Goal: Task Accomplishment & Management: Complete application form

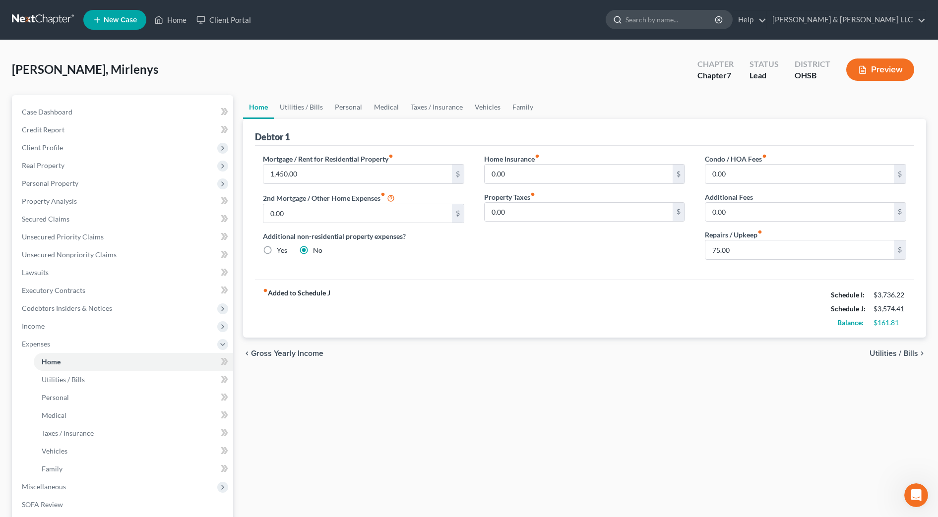
click at [716, 19] on input "search" at bounding box center [670, 19] width 91 height 18
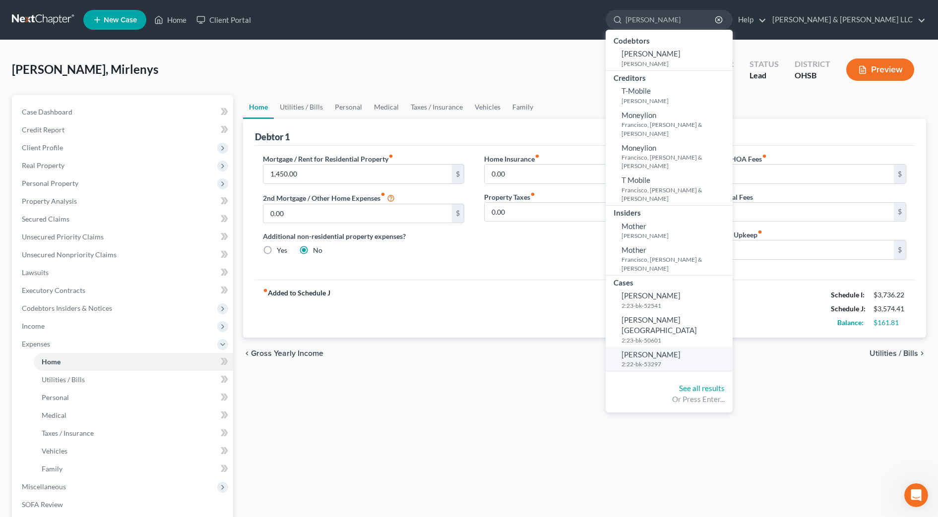
type input "moss"
click at [703, 360] on small "2:22-bk-53297" at bounding box center [675, 364] width 109 height 8
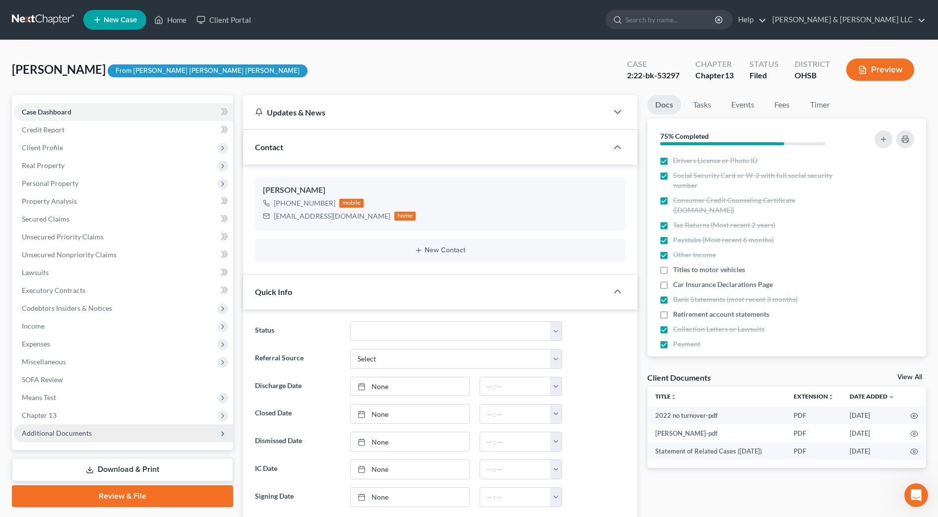
click at [96, 430] on span "Additional Documents" at bounding box center [123, 433] width 219 height 18
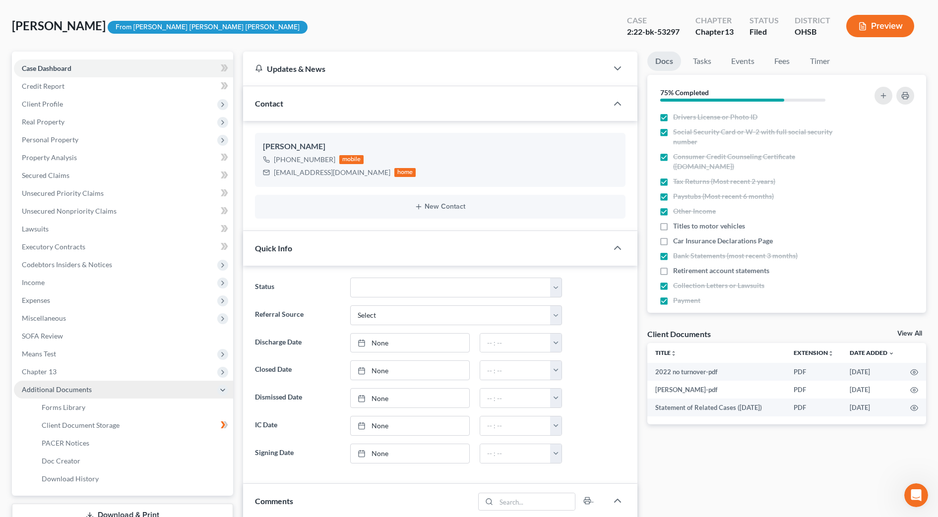
scroll to position [62, 0]
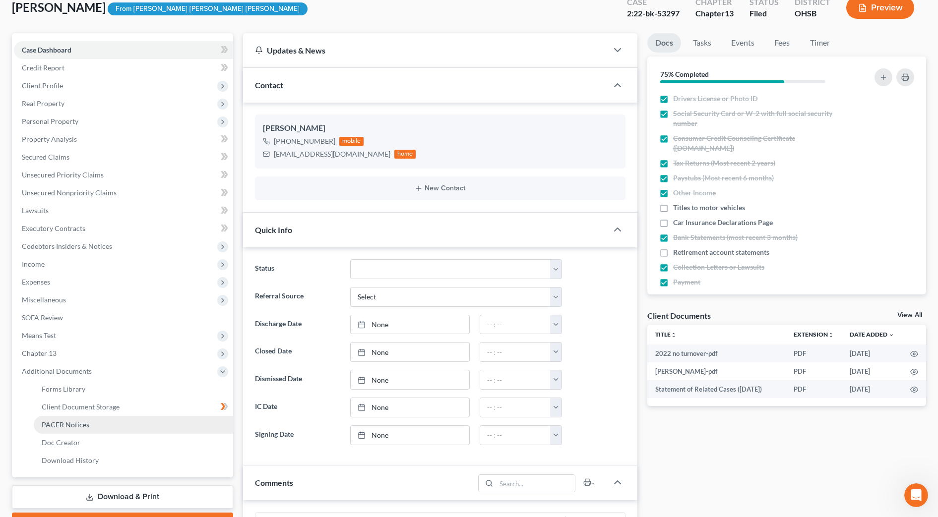
click at [96, 429] on link "PACER Notices" at bounding box center [133, 425] width 199 height 18
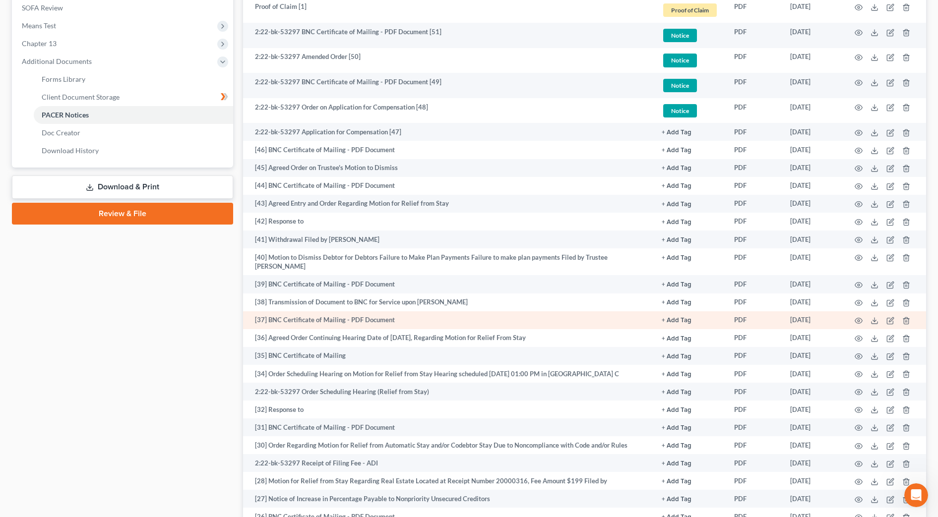
scroll to position [434, 0]
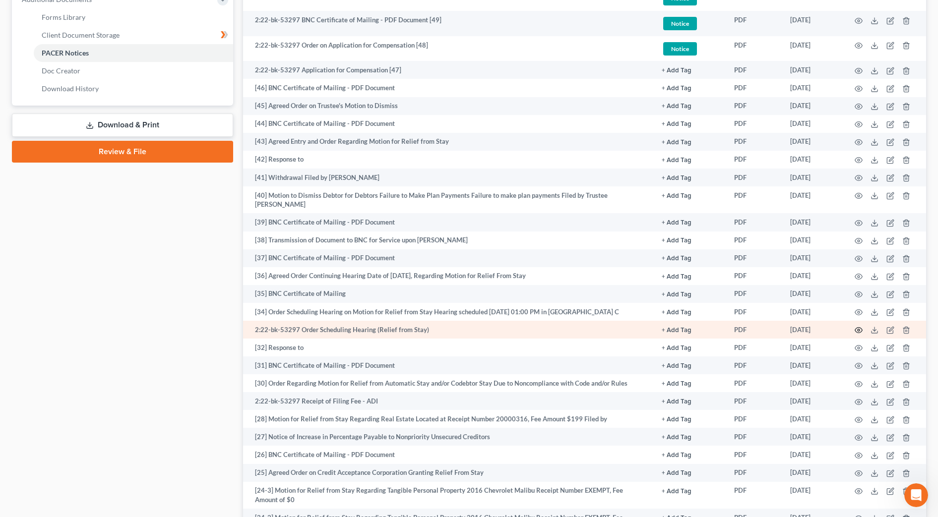
click at [860, 326] on icon "button" at bounding box center [858, 330] width 8 height 8
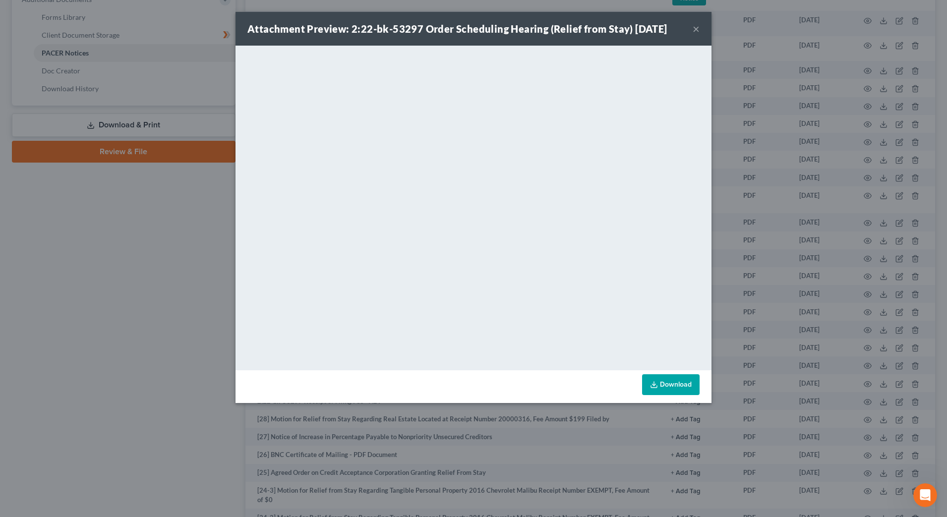
drag, startPoint x: 697, startPoint y: 27, endPoint x: 667, endPoint y: 49, distance: 36.9
click at [697, 27] on button "×" at bounding box center [696, 29] width 7 height 12
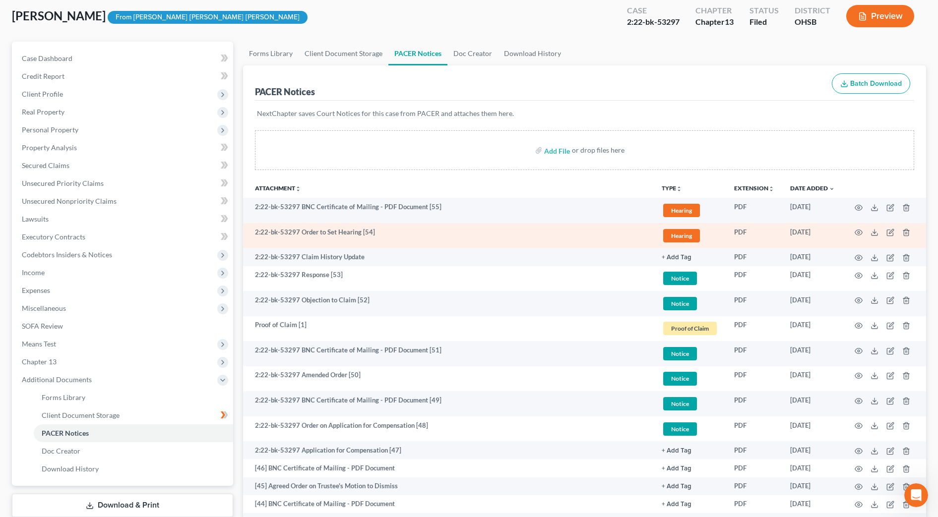
scroll to position [0, 0]
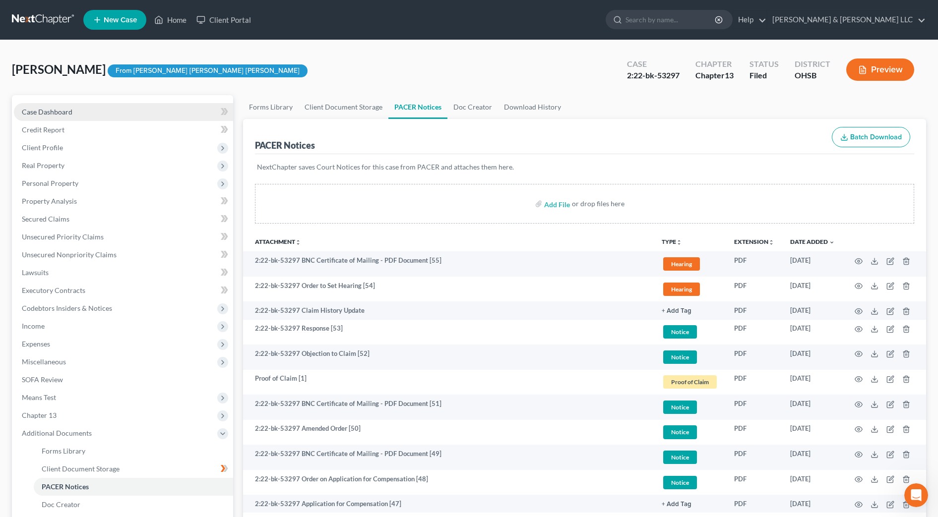
click at [114, 104] on link "Case Dashboard" at bounding box center [123, 112] width 219 height 18
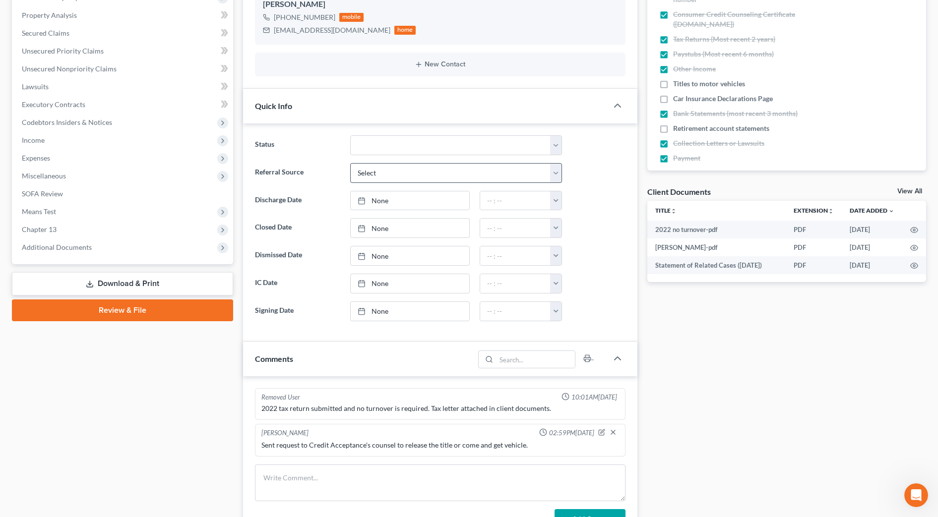
scroll to position [372, 0]
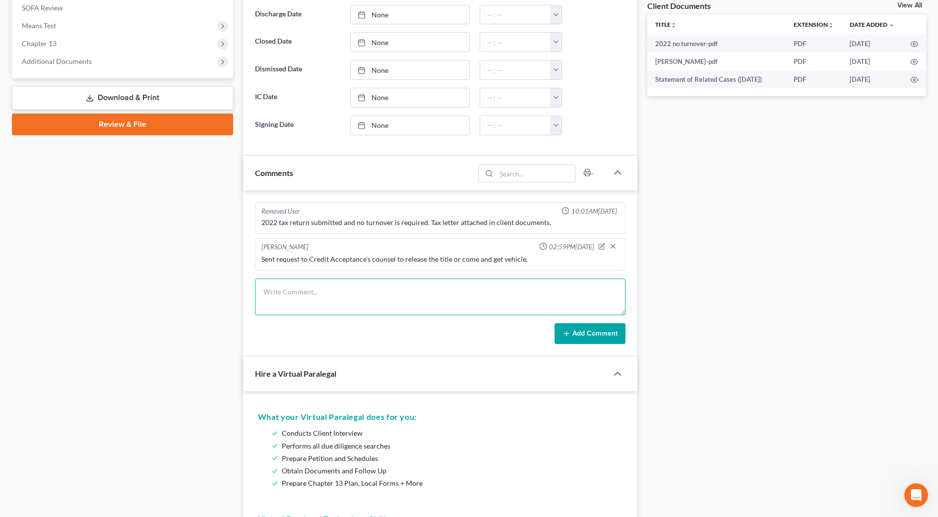
click at [309, 294] on textarea at bounding box center [440, 297] width 370 height 37
type textarea "s"
type textarea "Sent Email to Creditor attorney re: Response to Objection"
click at [595, 327] on button "Add Comment" at bounding box center [589, 333] width 71 height 21
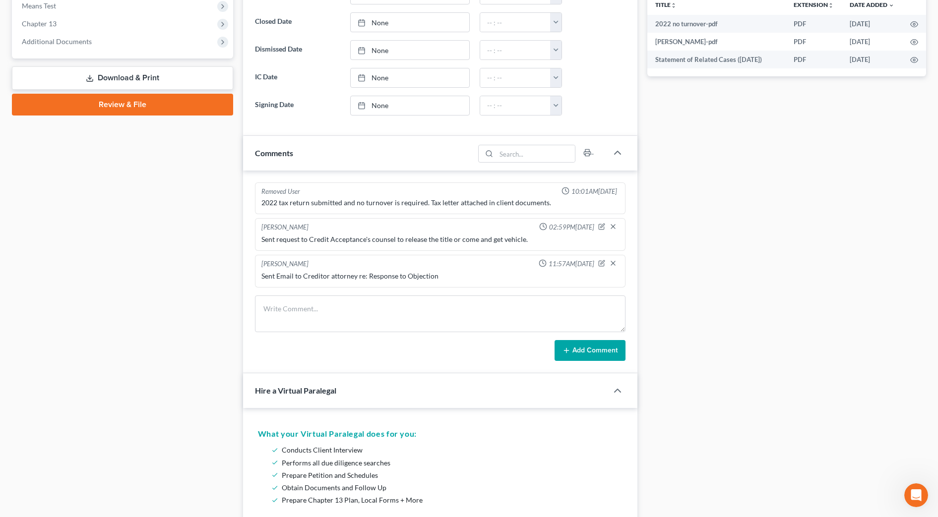
scroll to position [310, 0]
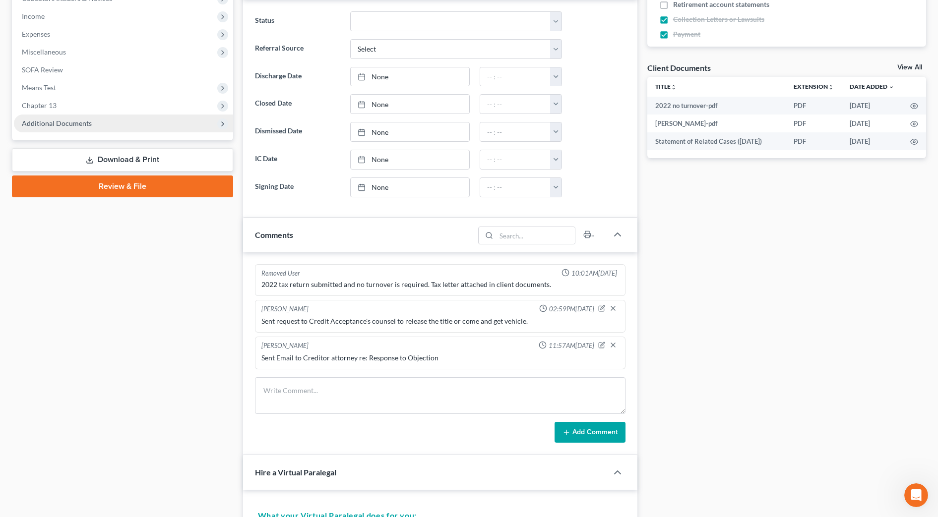
click at [63, 121] on span "Additional Documents" at bounding box center [57, 123] width 70 height 8
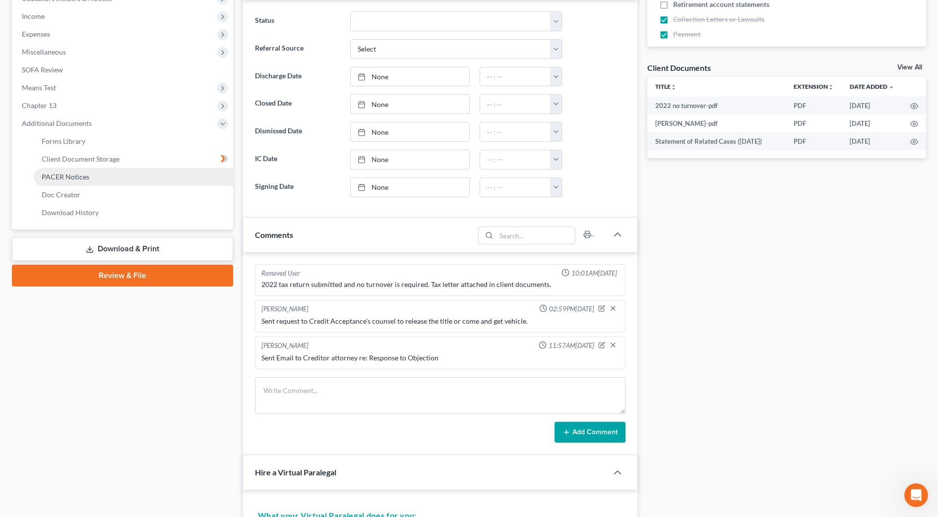
click at [72, 182] on link "PACER Notices" at bounding box center [133, 177] width 199 height 18
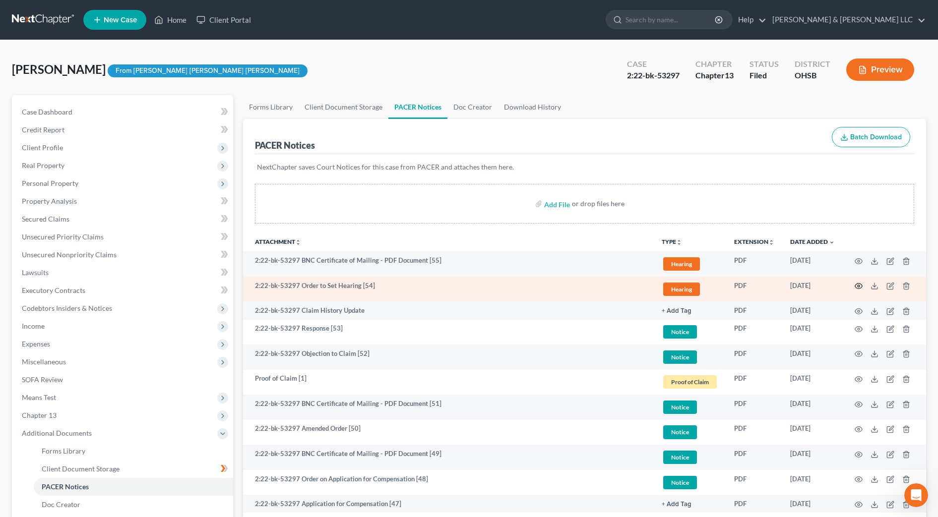
click at [858, 284] on icon "button" at bounding box center [858, 286] width 7 height 5
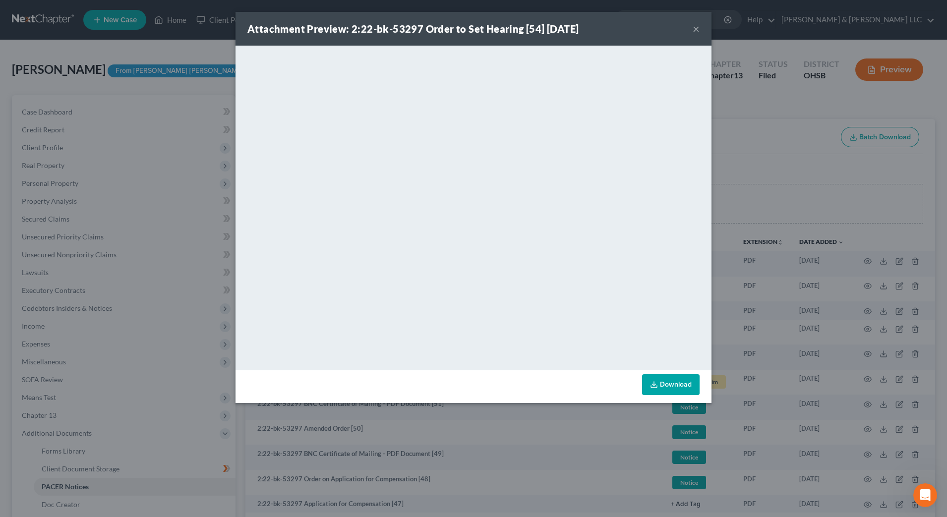
click at [692, 27] on div "Attachment Preview: 2:22-bk-53297 Order to Set Hearing [54] 09/05/2025 ×" at bounding box center [474, 29] width 476 height 34
click at [692, 31] on div "Attachment Preview: 2:22-bk-53297 Order to Set Hearing [54] 09/05/2025 ×" at bounding box center [474, 29] width 476 height 34
click at [695, 29] on button "×" at bounding box center [696, 29] width 7 height 12
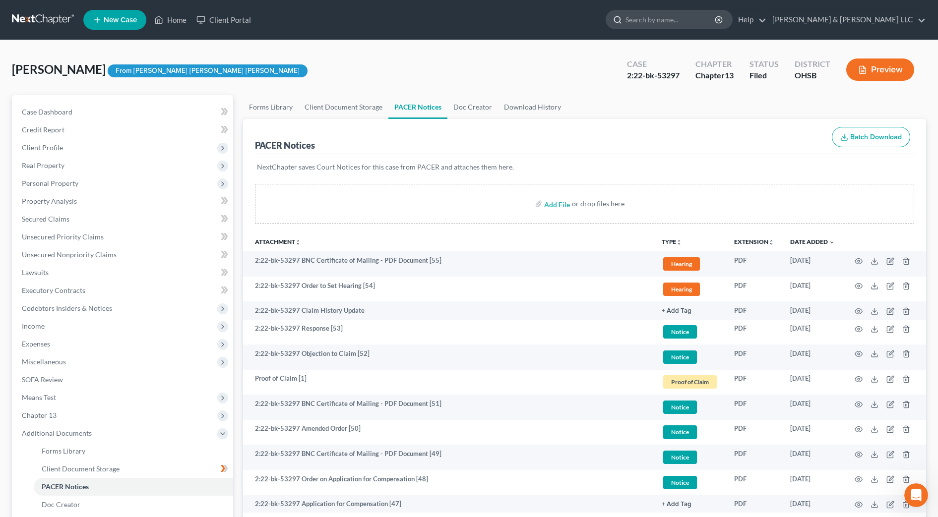
click at [699, 23] on input "search" at bounding box center [670, 19] width 91 height 18
type input "matos"
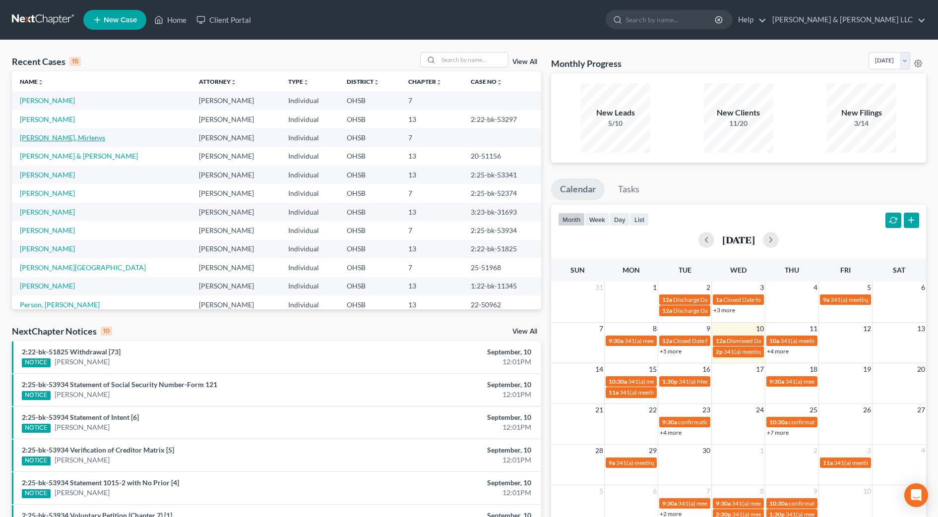
click at [68, 138] on link "[PERSON_NAME], Mirlenys" at bounding box center [62, 137] width 85 height 8
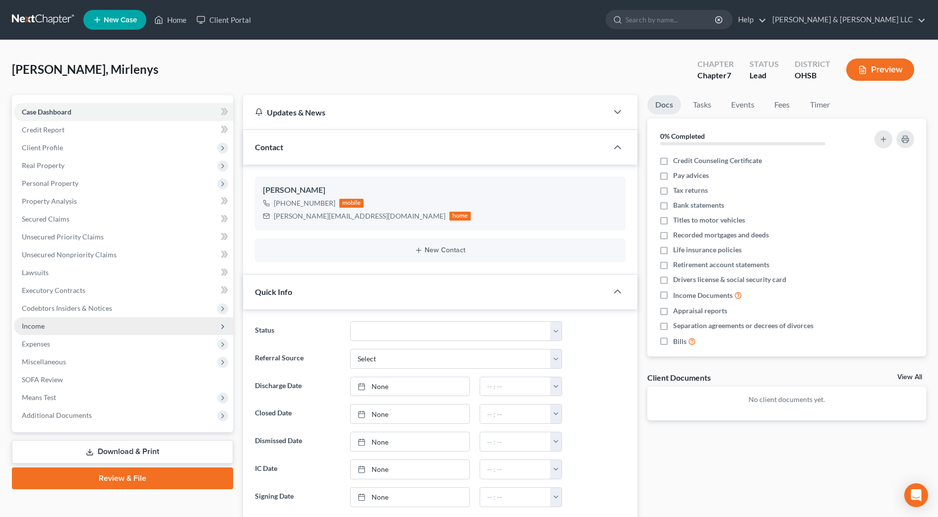
click at [90, 325] on span "Income" at bounding box center [123, 326] width 219 height 18
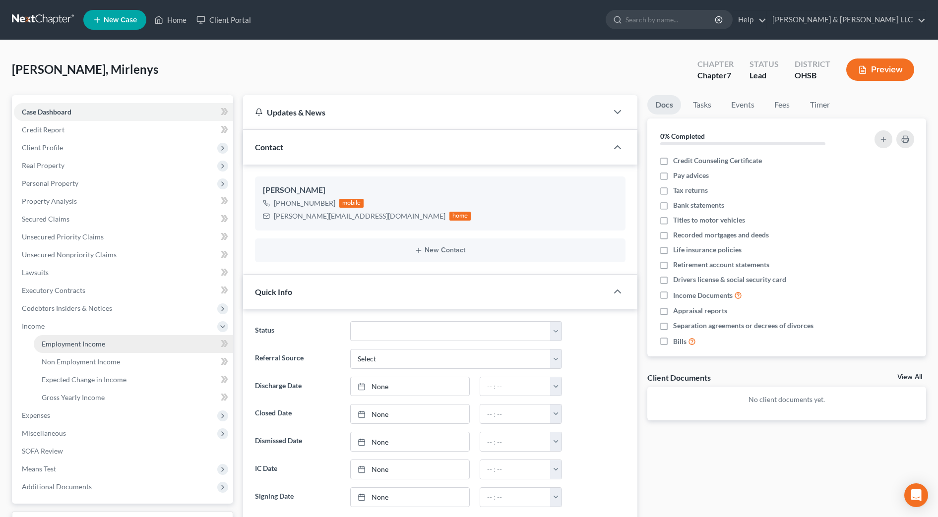
click at [82, 338] on link "Employment Income" at bounding box center [133, 344] width 199 height 18
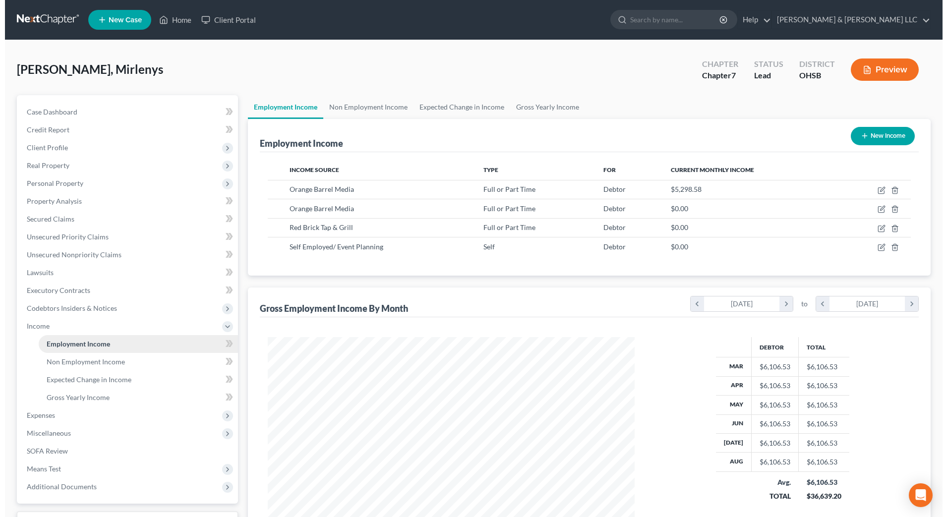
scroll to position [183, 387]
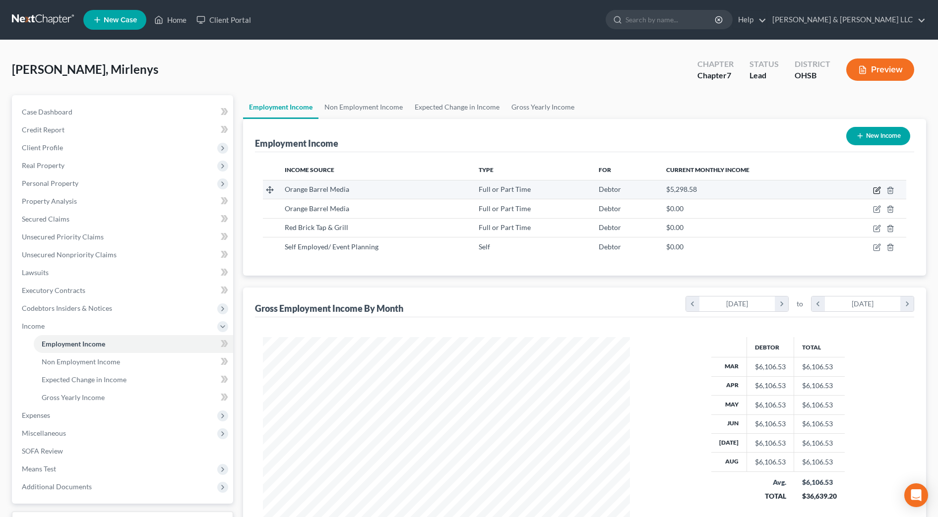
click at [876, 190] on icon "button" at bounding box center [877, 190] width 8 height 8
select select "0"
select select "36"
select select "2"
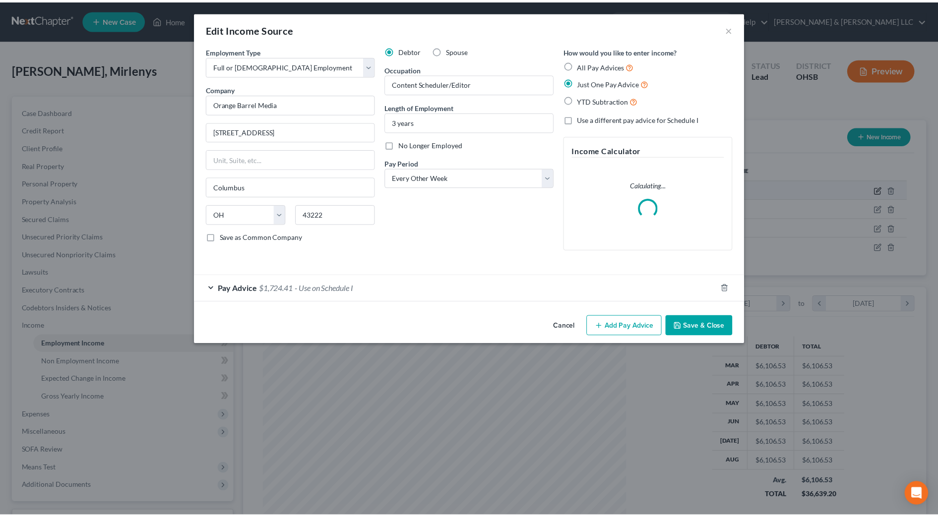
scroll to position [185, 391]
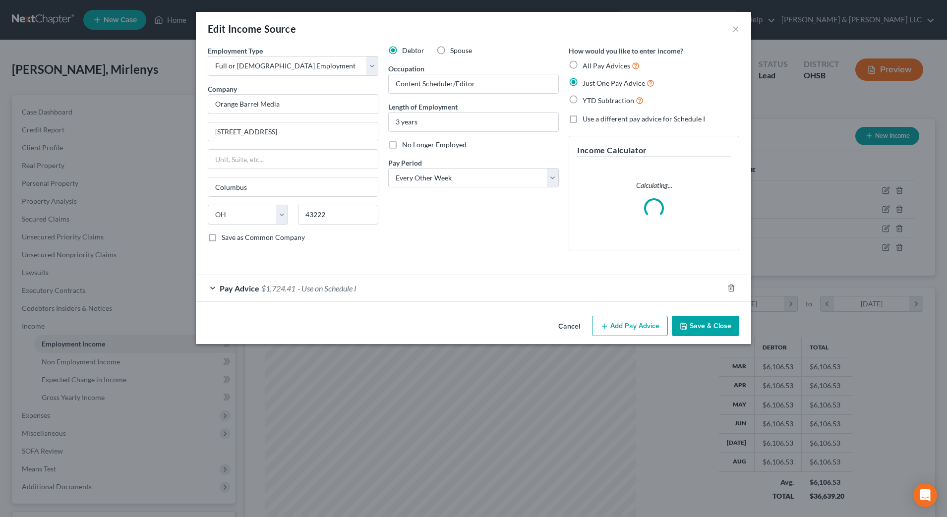
click at [439, 284] on div "Pay Advice $1,724.41 - Use on Schedule I" at bounding box center [460, 288] width 528 height 26
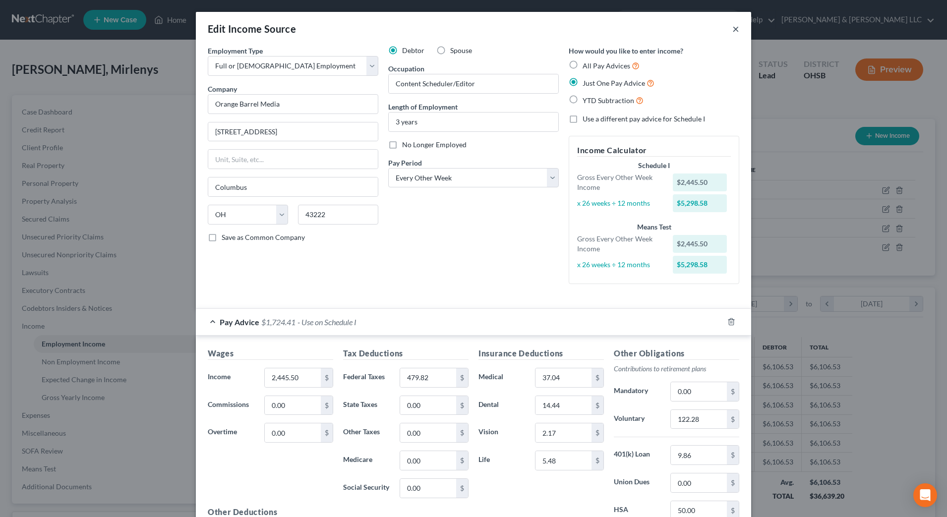
click at [732, 28] on button "×" at bounding box center [735, 29] width 7 height 12
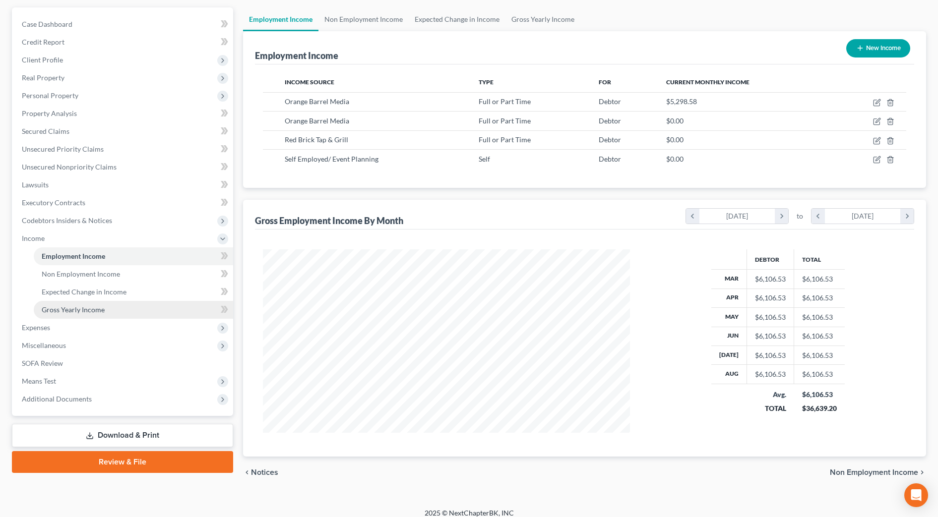
scroll to position [97, 0]
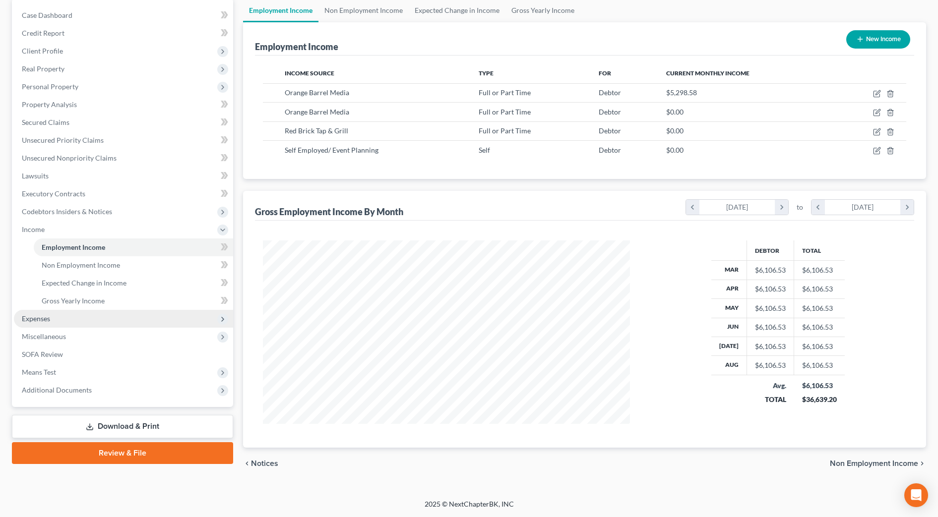
click at [141, 322] on span "Expenses" at bounding box center [123, 319] width 219 height 18
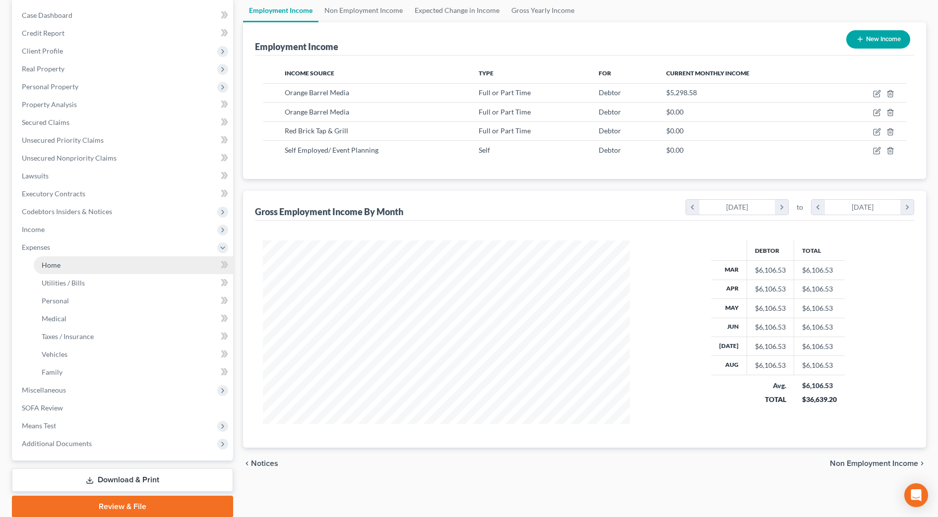
click at [84, 268] on link "Home" at bounding box center [133, 265] width 199 height 18
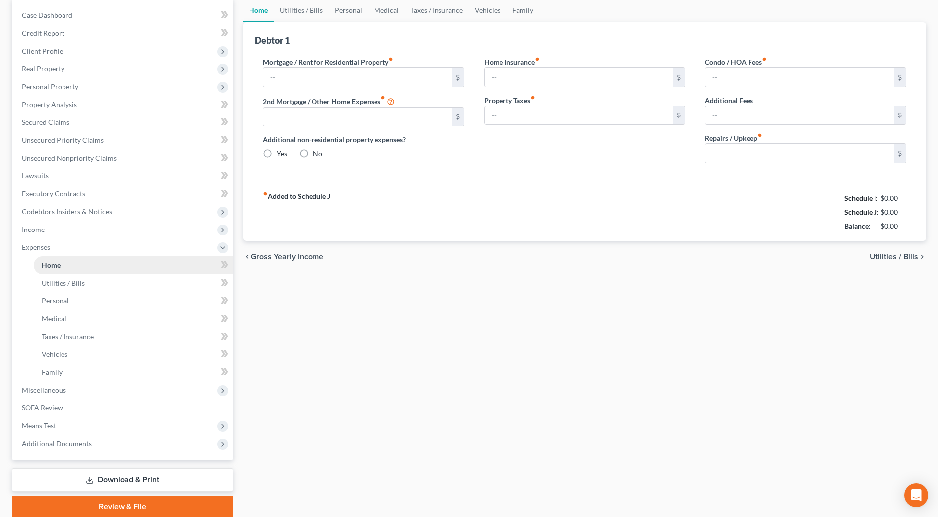
scroll to position [60, 0]
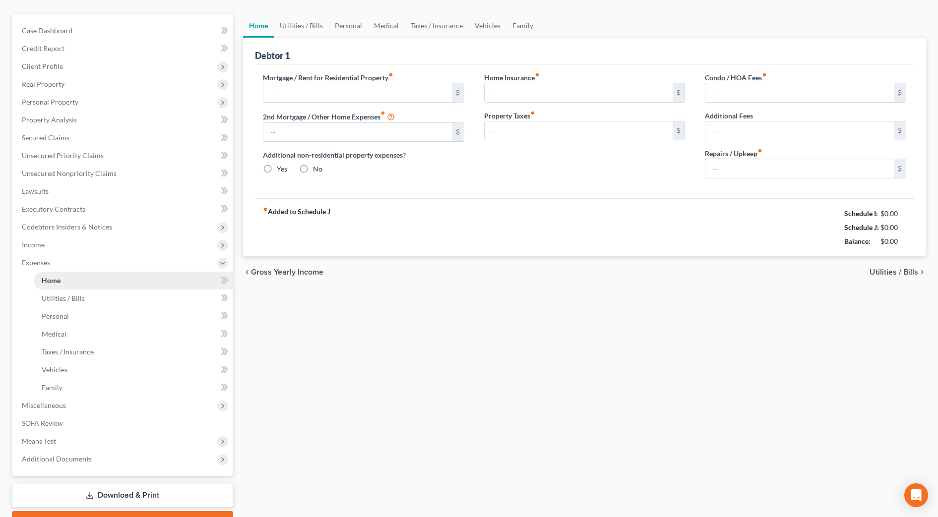
type input "1,450.00"
type input "0.00"
radio input "true"
type input "0.00"
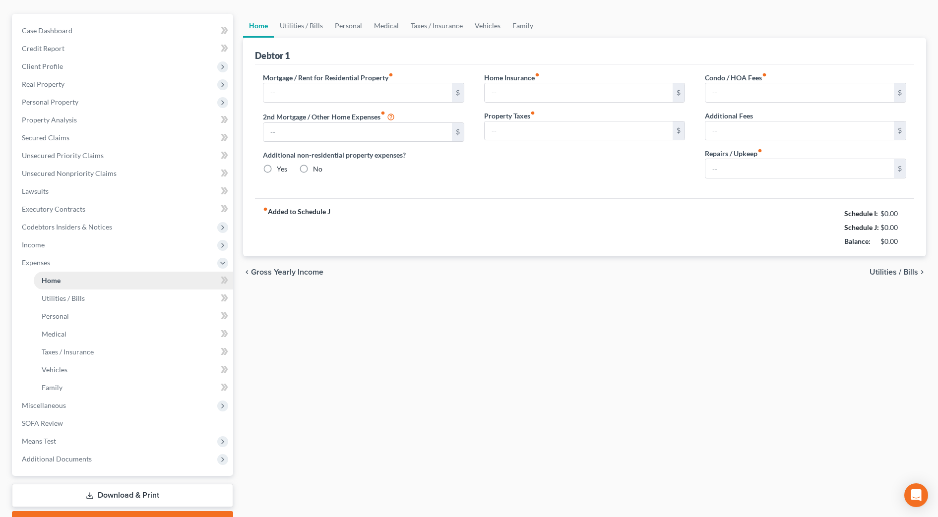
type input "0.00"
type input "75.00"
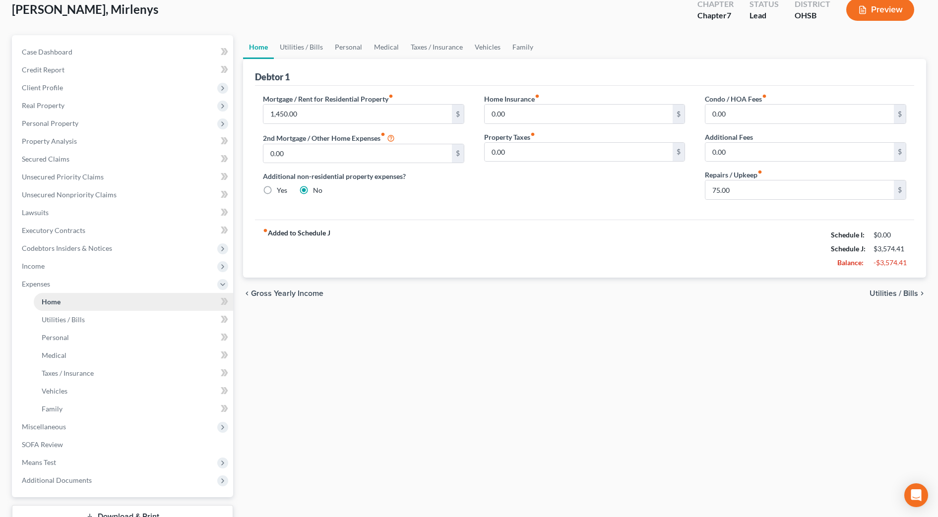
scroll to position [0, 0]
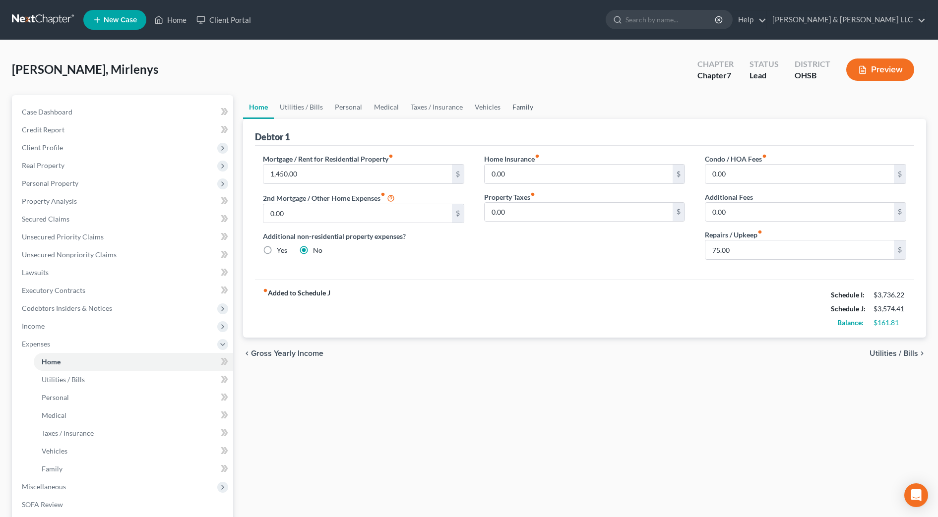
click at [516, 111] on link "Family" at bounding box center [522, 107] width 33 height 24
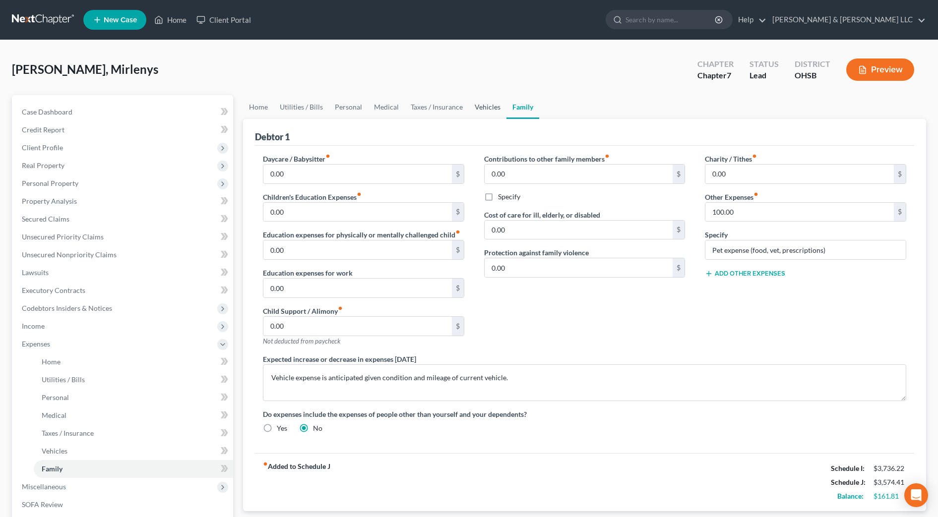
click at [491, 114] on link "Vehicles" at bounding box center [488, 107] width 38 height 24
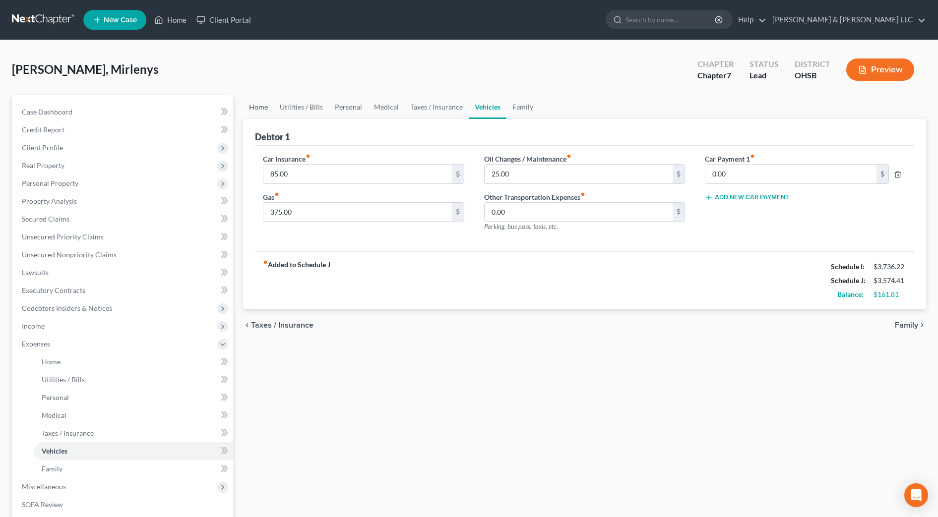
click at [250, 107] on link "Home" at bounding box center [258, 107] width 31 height 24
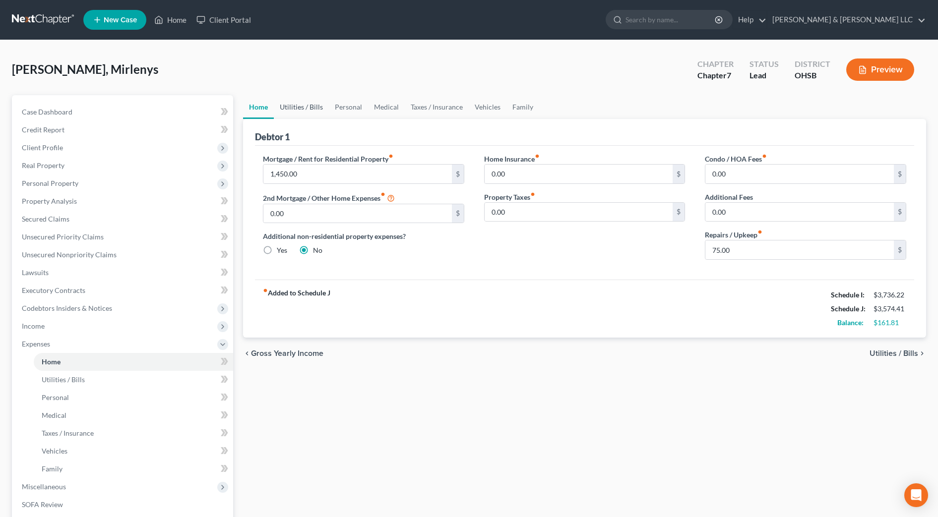
click at [294, 106] on link "Utilities / Bills" at bounding box center [301, 107] width 55 height 24
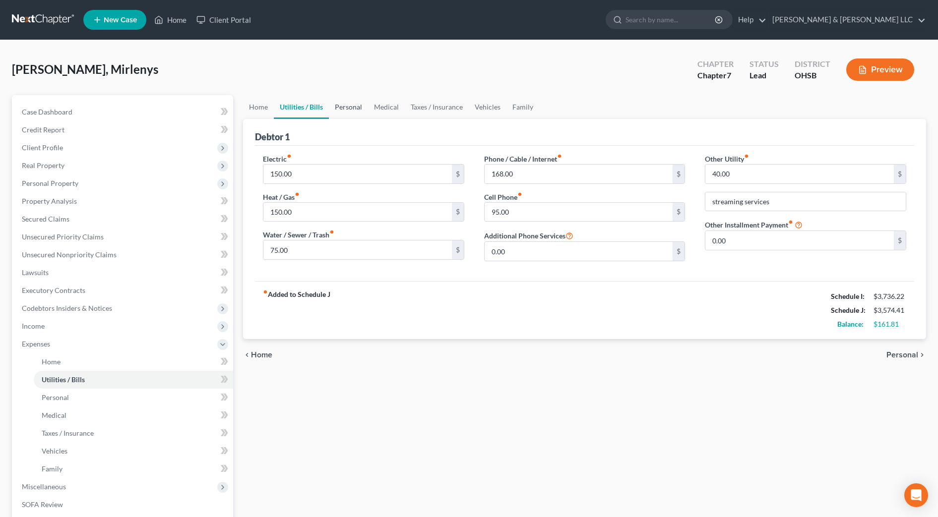
click at [344, 112] on link "Personal" at bounding box center [348, 107] width 39 height 24
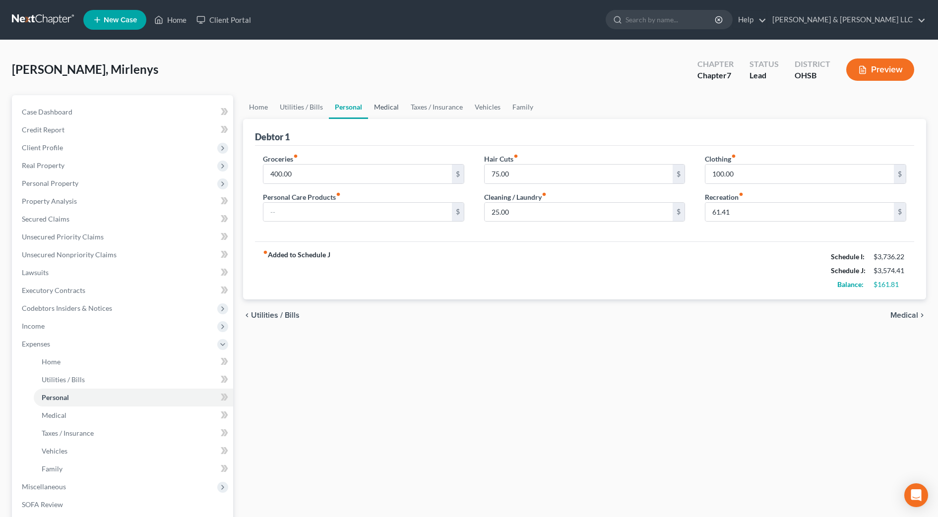
click at [391, 109] on link "Medical" at bounding box center [386, 107] width 37 height 24
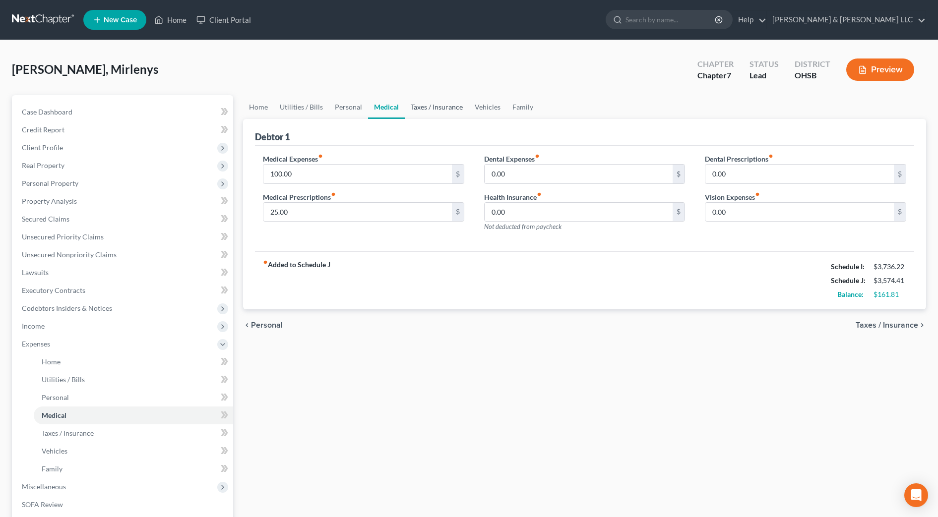
click at [428, 112] on link "Taxes / Insurance" at bounding box center [437, 107] width 64 height 24
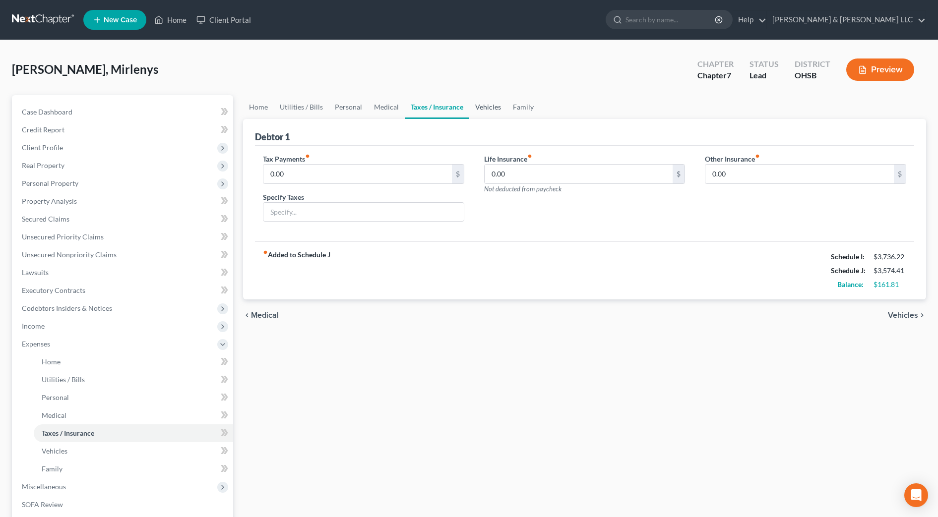
click at [478, 114] on link "Vehicles" at bounding box center [488, 107] width 38 height 24
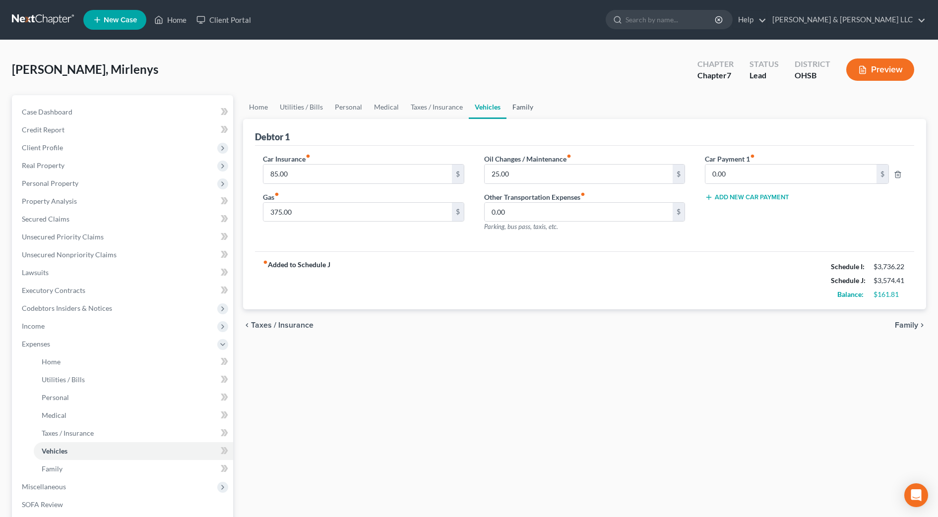
click at [516, 114] on link "Family" at bounding box center [522, 107] width 33 height 24
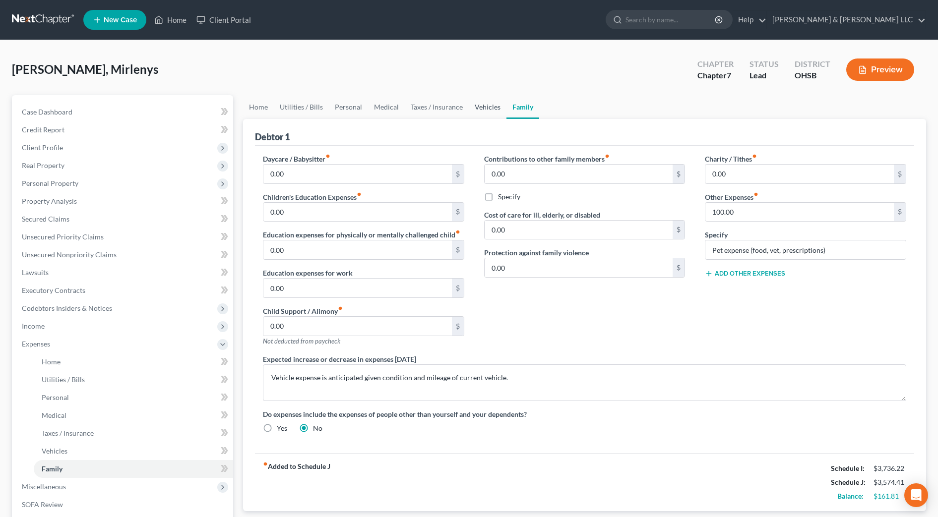
click at [472, 112] on link "Vehicles" at bounding box center [488, 107] width 38 height 24
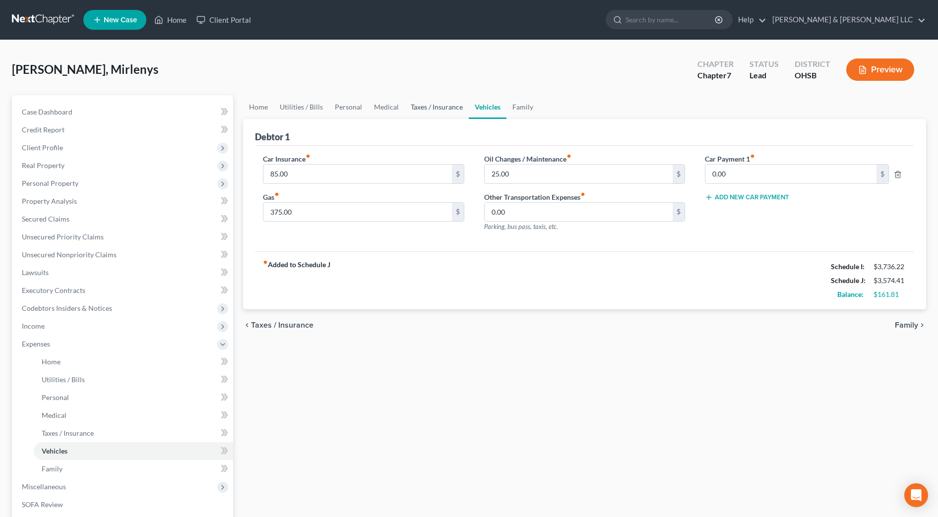
click at [443, 111] on link "Taxes / Insurance" at bounding box center [437, 107] width 64 height 24
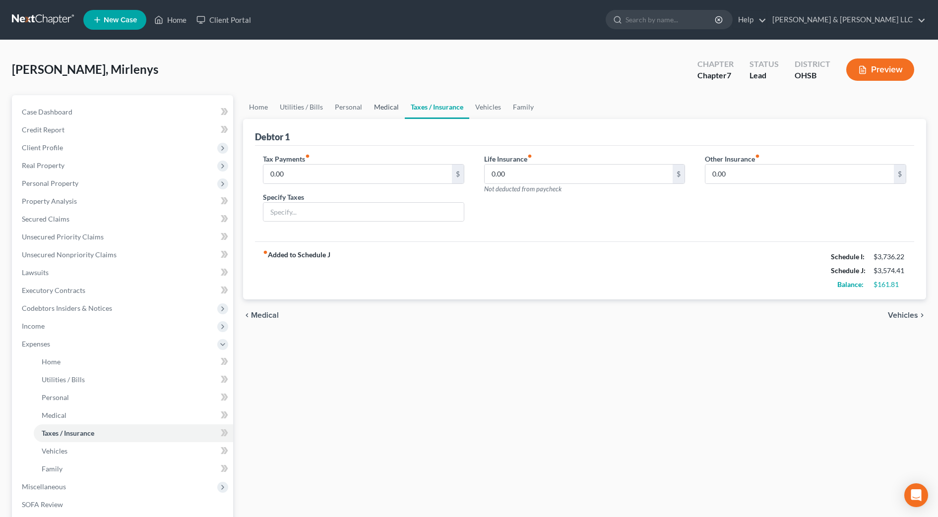
click at [392, 107] on link "Medical" at bounding box center [386, 107] width 37 height 24
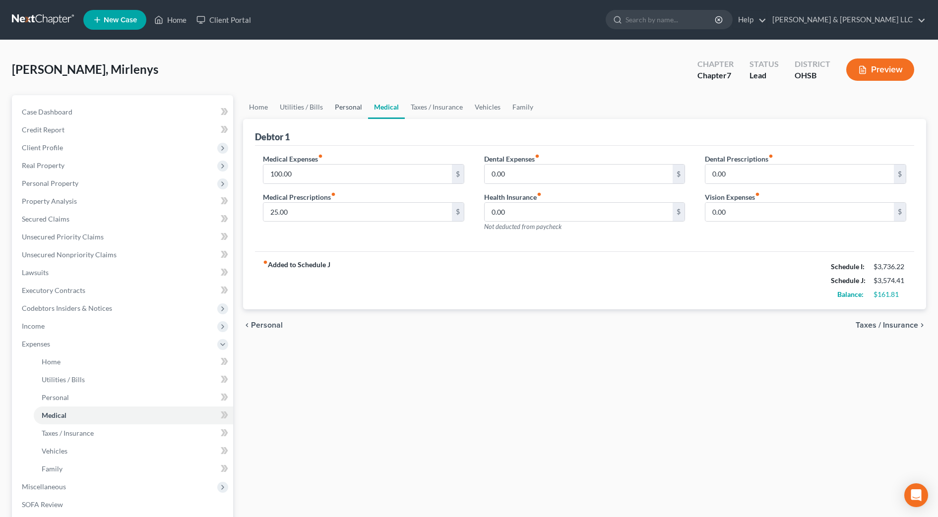
click at [356, 107] on link "Personal" at bounding box center [348, 107] width 39 height 24
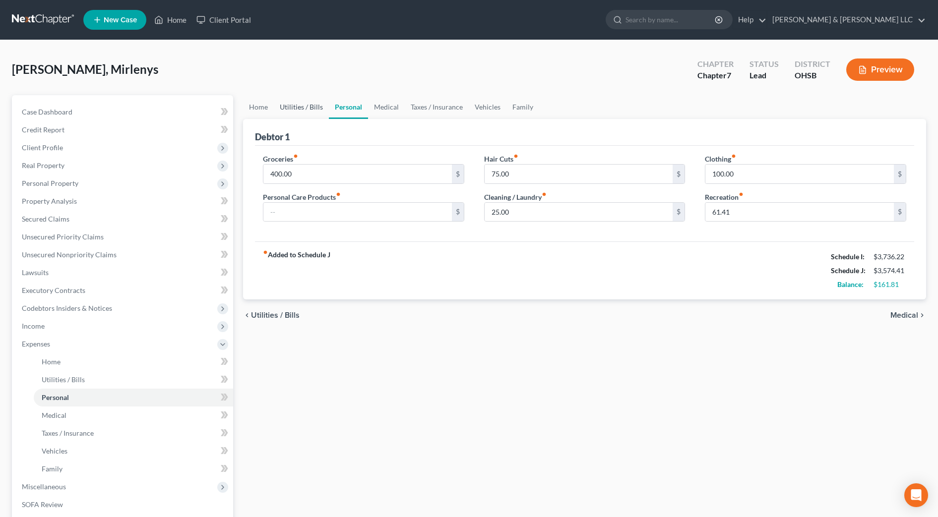
click at [309, 115] on link "Utilities / Bills" at bounding box center [301, 107] width 55 height 24
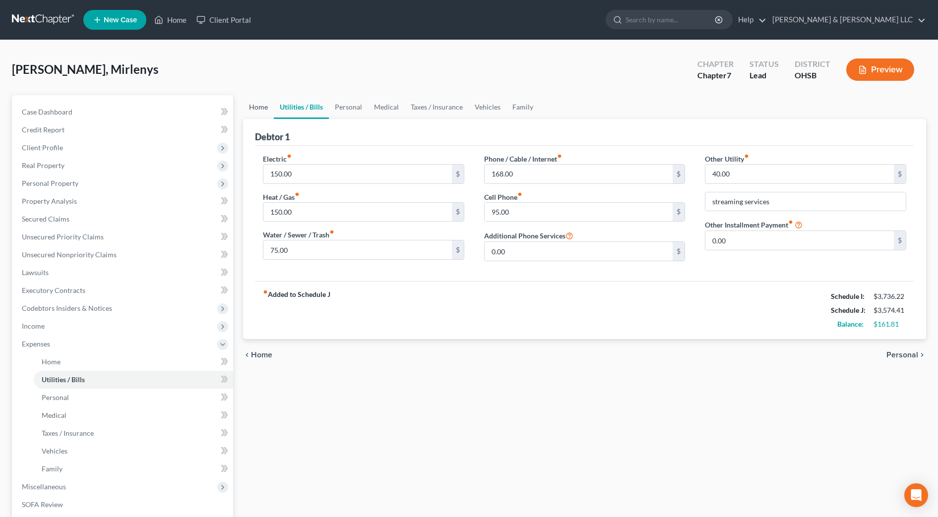
click at [255, 113] on link "Home" at bounding box center [258, 107] width 31 height 24
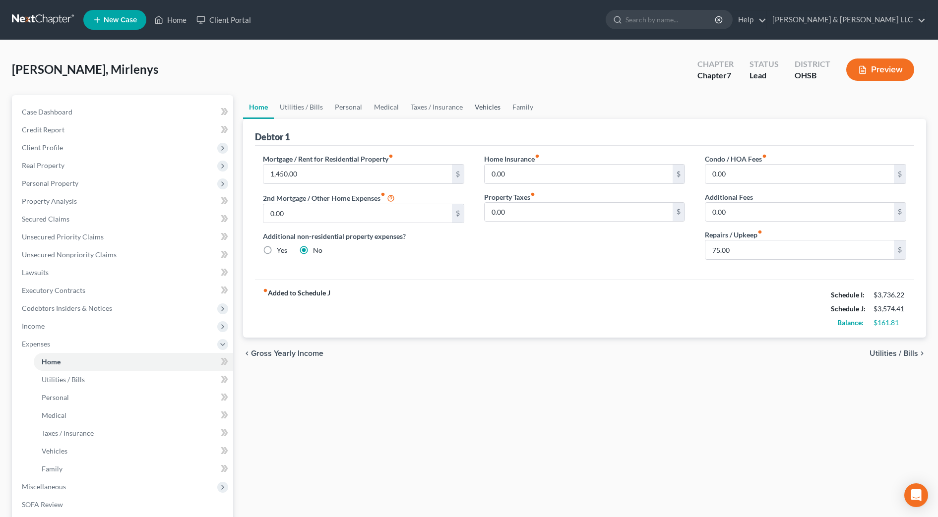
click at [484, 110] on link "Vehicles" at bounding box center [488, 107] width 38 height 24
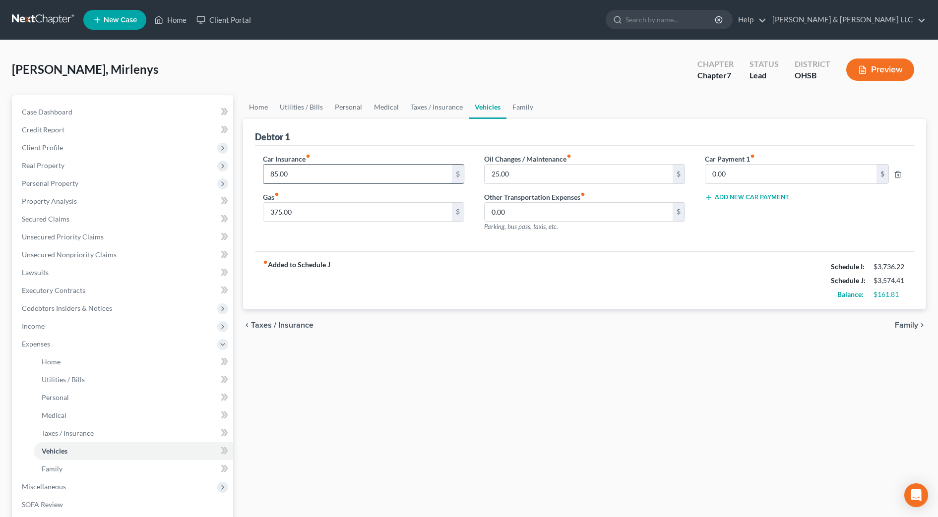
click at [372, 170] on input "85.00" at bounding box center [357, 174] width 188 height 19
type input "105"
click at [477, 291] on div "fiber_manual_record Added to Schedule J Schedule I: $3,736.22 Schedule J: $3,59…" at bounding box center [584, 280] width 659 height 58
click at [259, 114] on link "Home" at bounding box center [258, 107] width 31 height 24
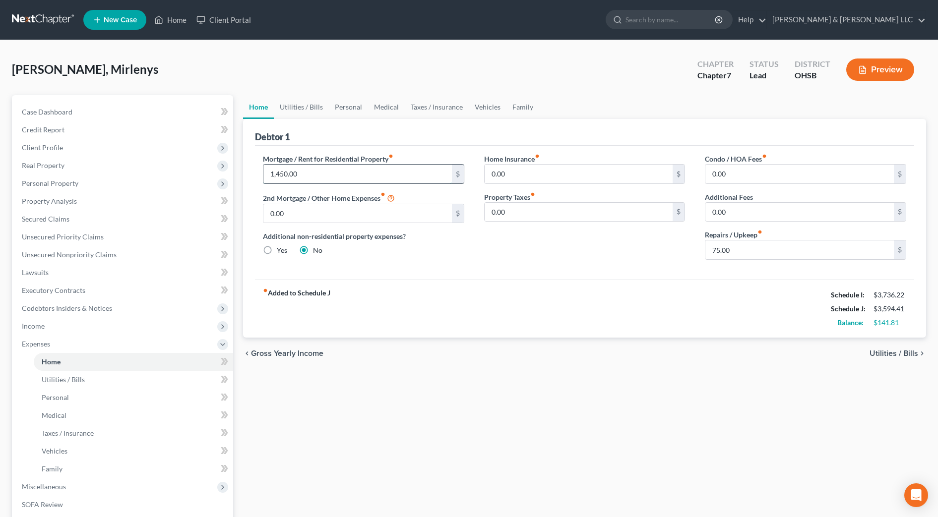
click at [349, 167] on input "1,450.00" at bounding box center [357, 174] width 188 height 19
type input "7"
type input "1,450"
click at [304, 105] on link "Utilities / Bills" at bounding box center [301, 107] width 55 height 24
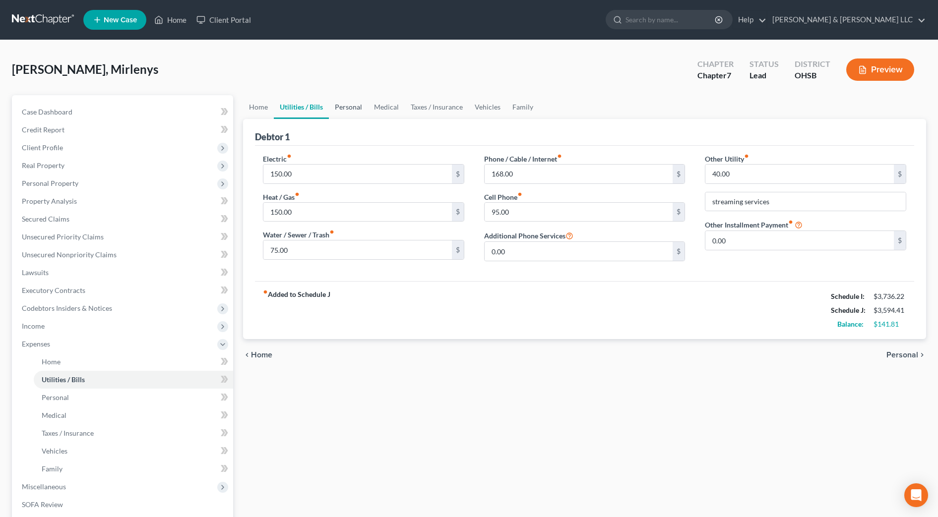
click at [353, 112] on link "Personal" at bounding box center [348, 107] width 39 height 24
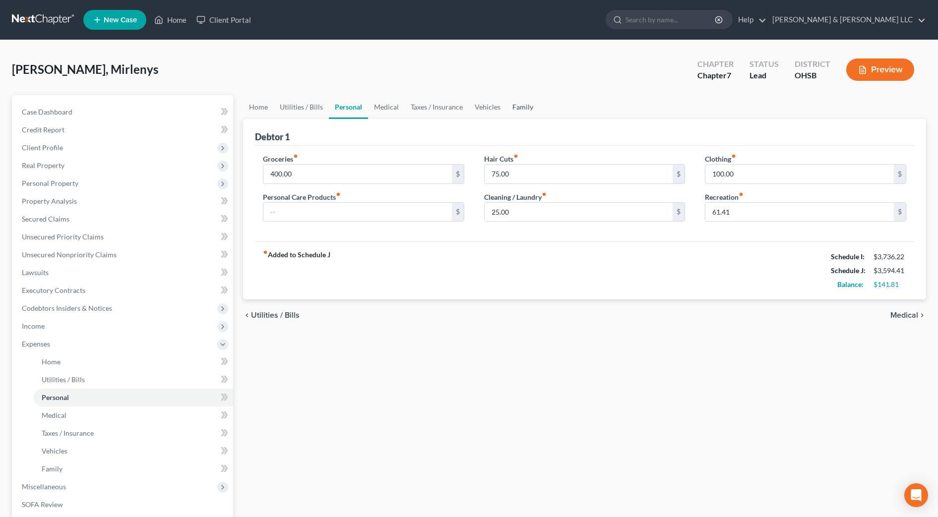
click at [521, 115] on link "Family" at bounding box center [522, 107] width 33 height 24
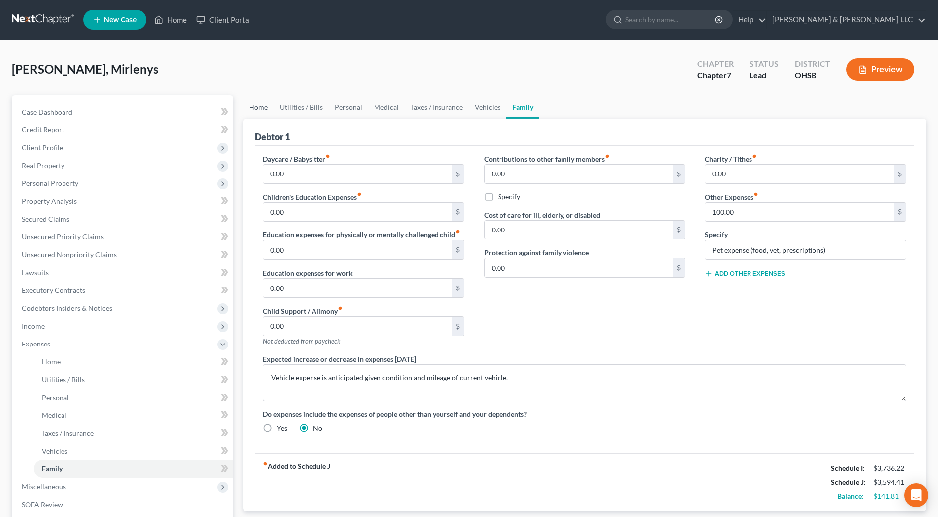
click at [257, 108] on link "Home" at bounding box center [258, 107] width 31 height 24
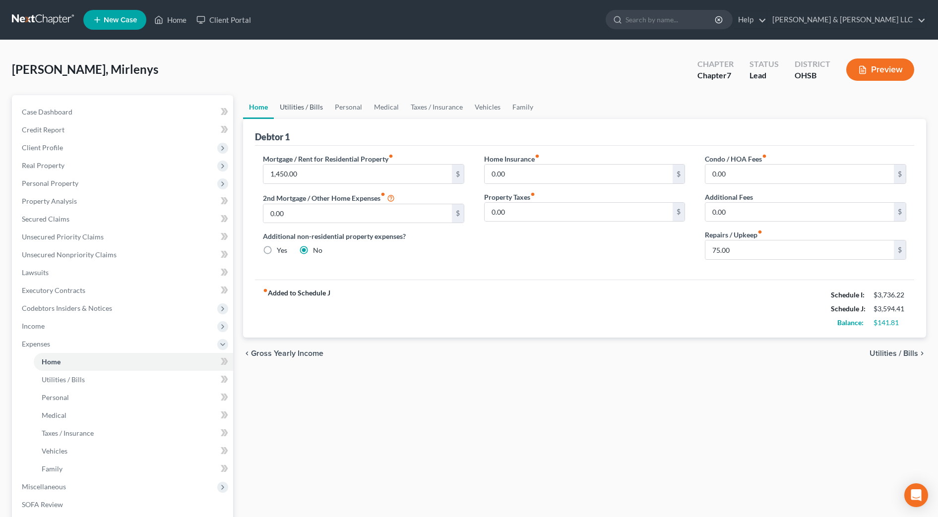
click at [303, 112] on link "Utilities / Bills" at bounding box center [301, 107] width 55 height 24
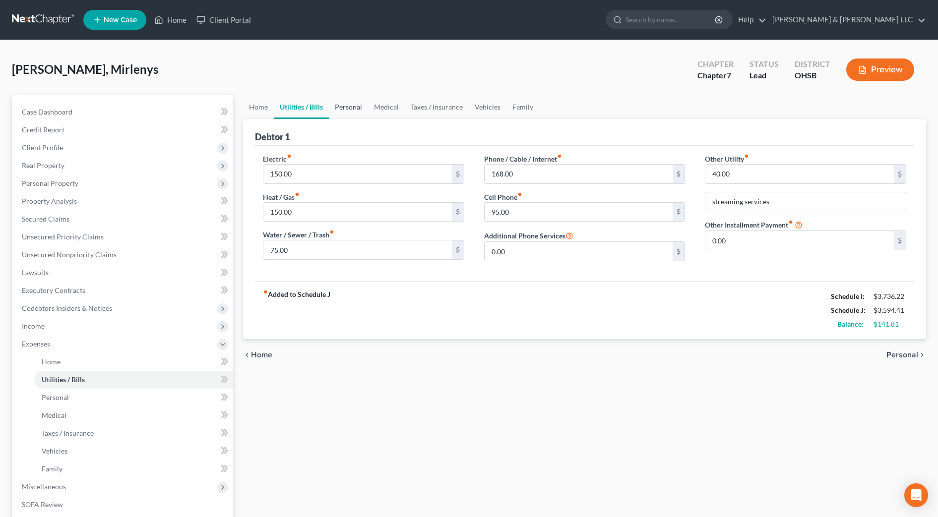
click at [359, 113] on link "Personal" at bounding box center [348, 107] width 39 height 24
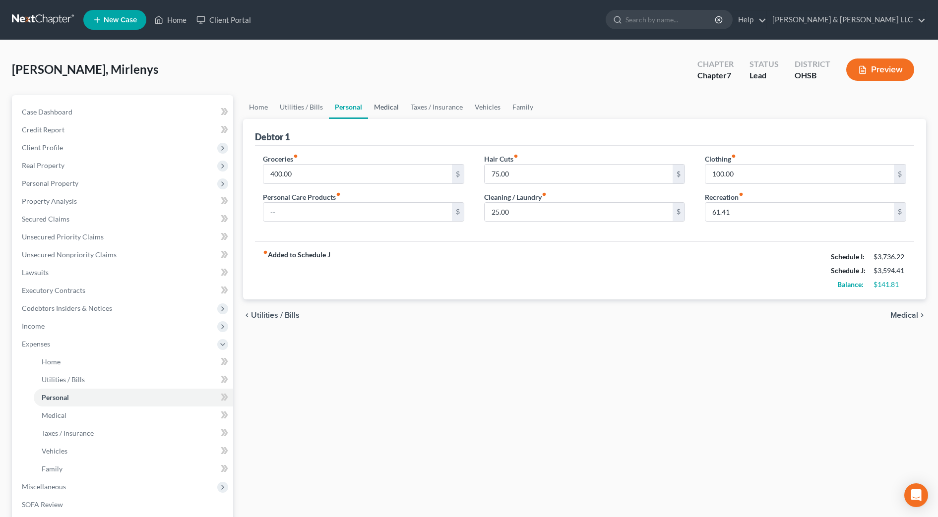
click at [392, 113] on link "Medical" at bounding box center [386, 107] width 37 height 24
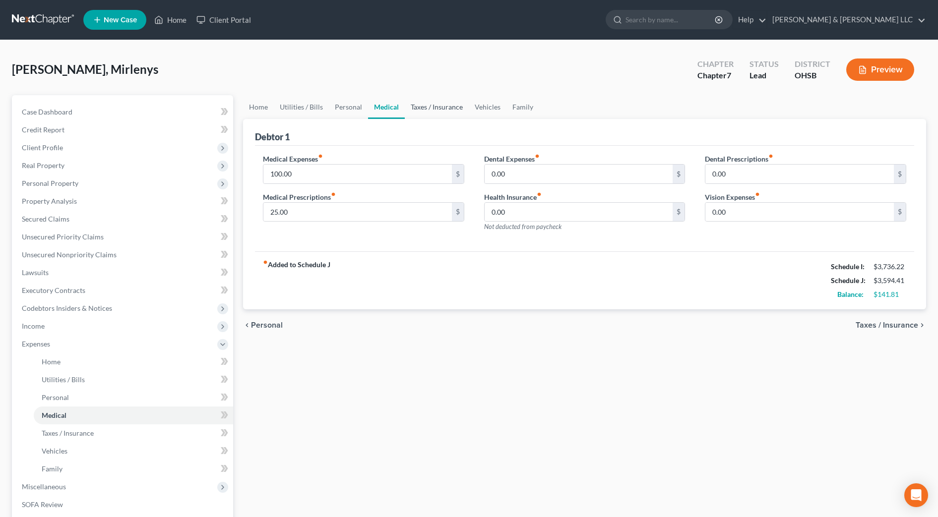
click at [419, 113] on link "Taxes / Insurance" at bounding box center [437, 107] width 64 height 24
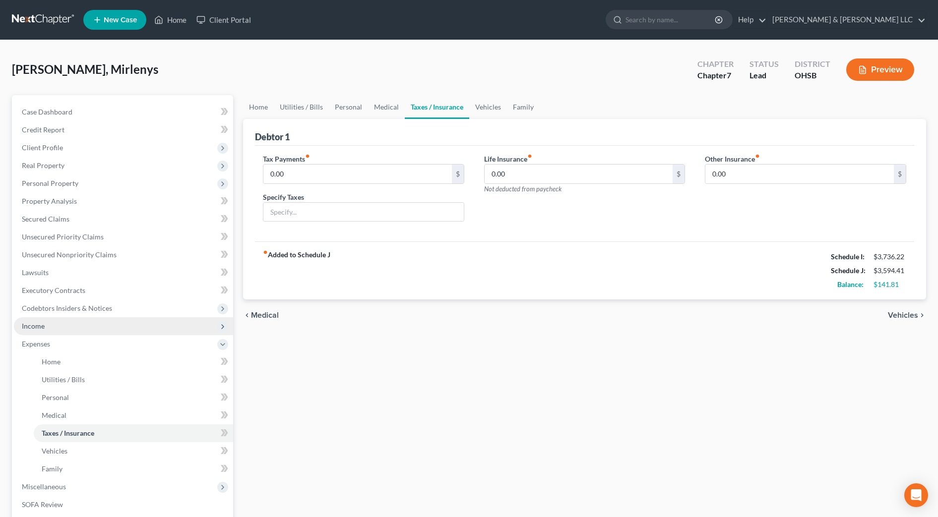
click at [77, 328] on span "Income" at bounding box center [123, 326] width 219 height 18
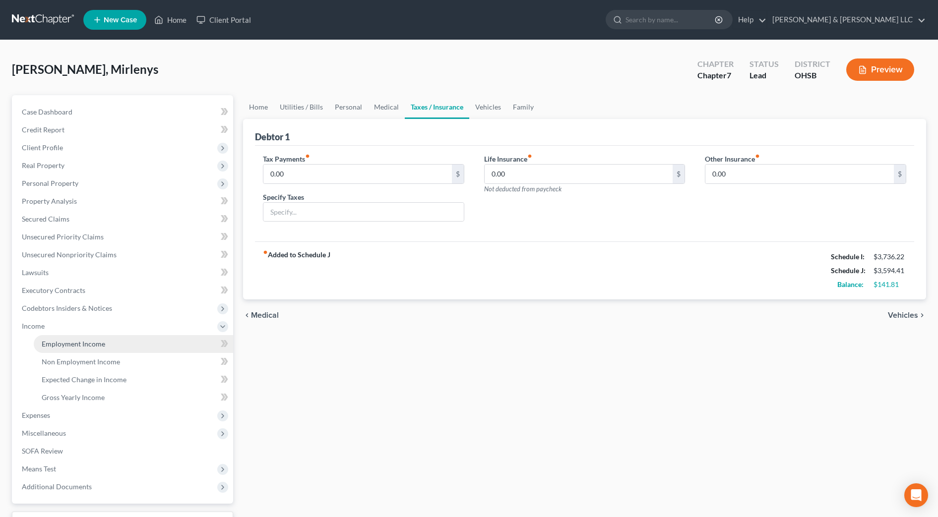
click at [78, 340] on span "Employment Income" at bounding box center [73, 344] width 63 height 8
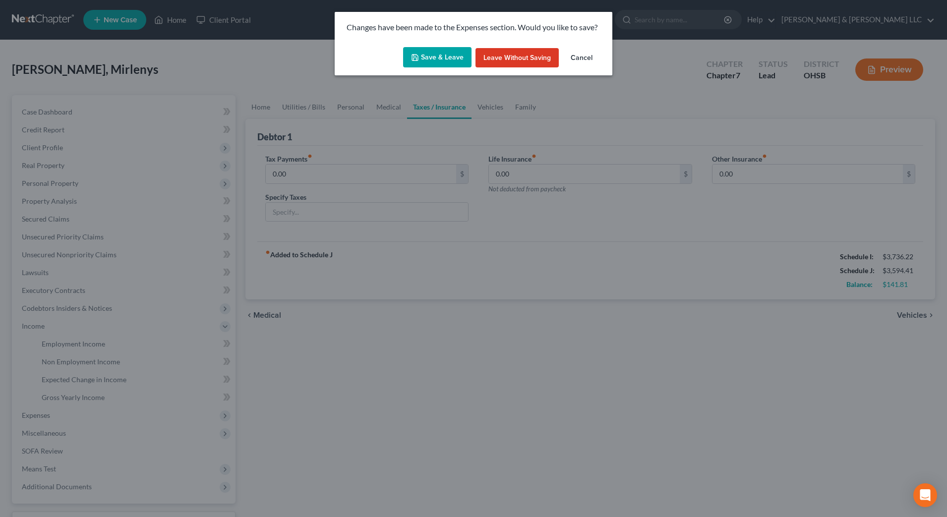
click at [436, 56] on button "Save & Leave" at bounding box center [437, 57] width 68 height 21
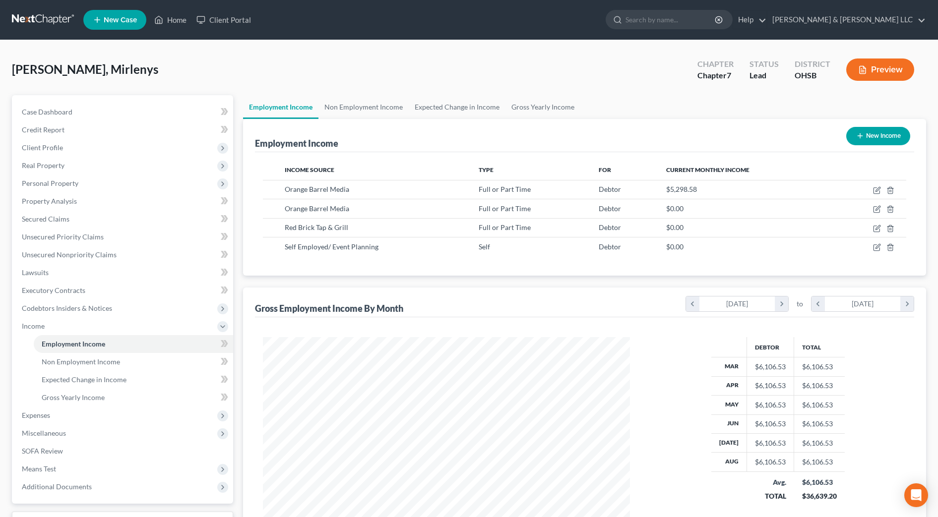
scroll to position [183, 387]
click at [58, 412] on span "Expenses" at bounding box center [123, 416] width 219 height 18
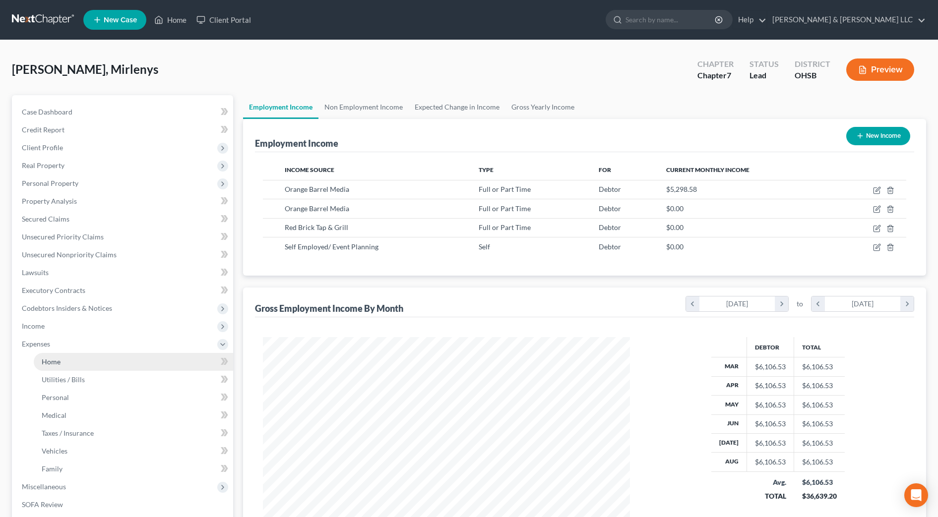
click at [52, 366] on link "Home" at bounding box center [133, 362] width 199 height 18
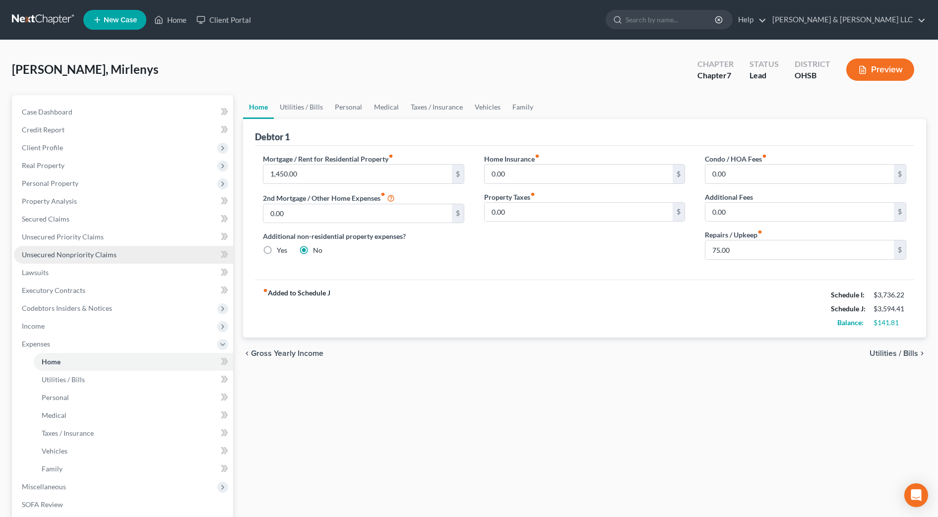
click at [98, 253] on span "Unsecured Nonpriority Claims" at bounding box center [69, 254] width 95 height 8
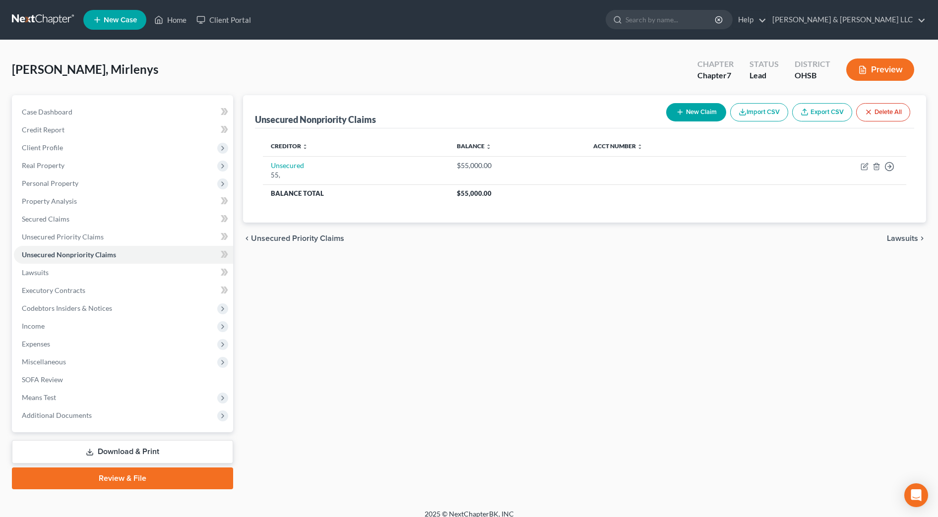
click at [805, 380] on div "Unsecured Nonpriority Claims New Claim Import CSV Export CSV Delete All Credito…" at bounding box center [584, 292] width 693 height 394
click at [48, 335] on span "Expenses" at bounding box center [123, 344] width 219 height 18
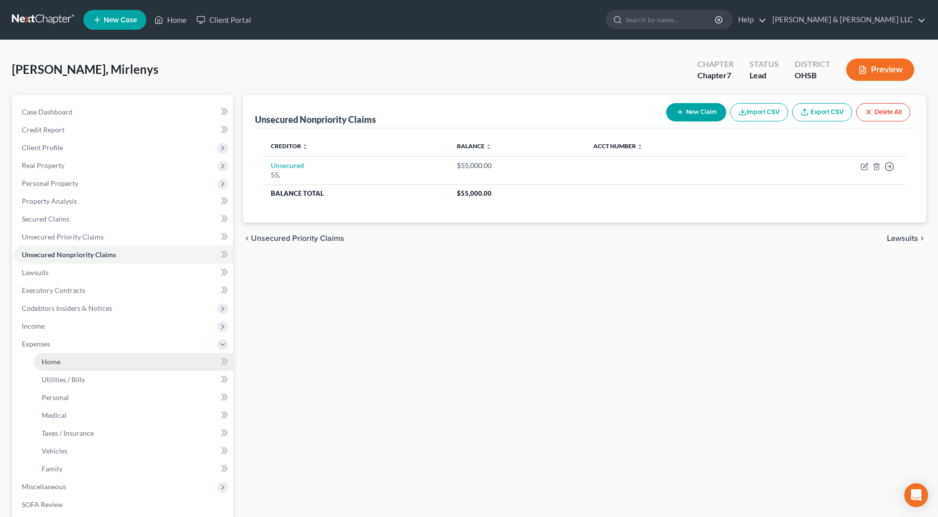
click at [53, 358] on span "Home" at bounding box center [51, 362] width 19 height 8
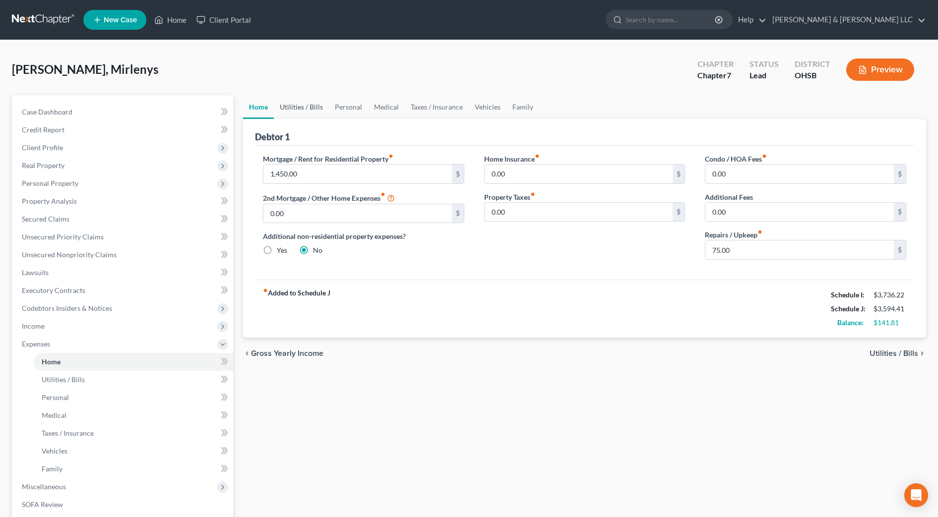
click at [303, 106] on link "Utilities / Bills" at bounding box center [301, 107] width 55 height 24
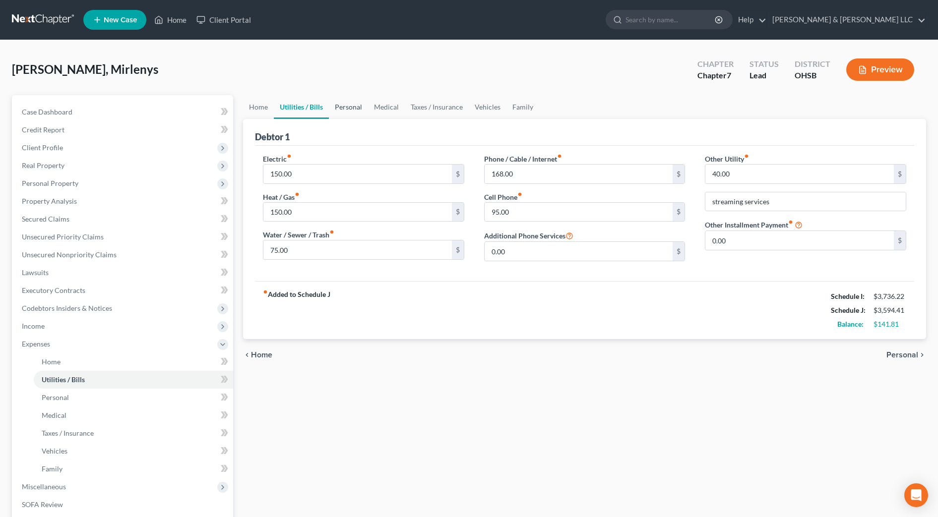
click at [340, 113] on link "Personal" at bounding box center [348, 107] width 39 height 24
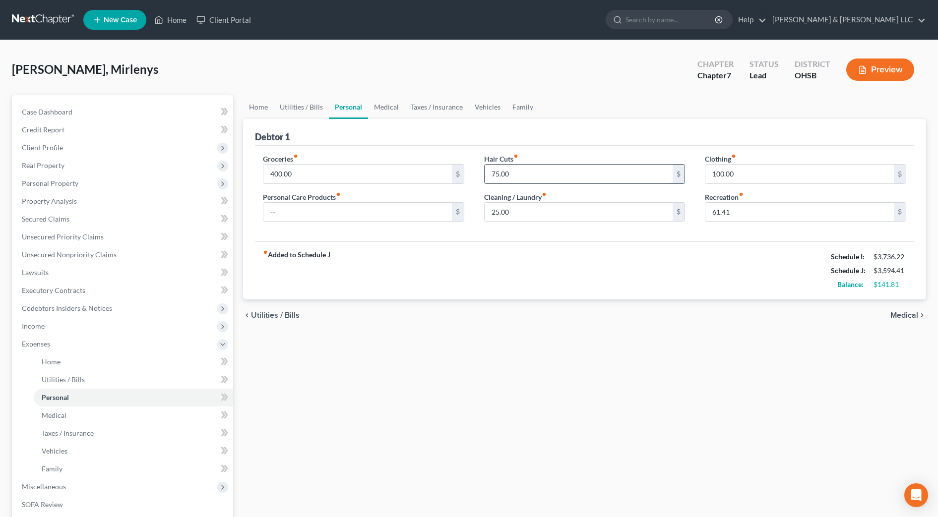
click at [534, 176] on input "75.00" at bounding box center [578, 174] width 188 height 19
type input "50"
click at [401, 109] on link "Medical" at bounding box center [386, 107] width 37 height 24
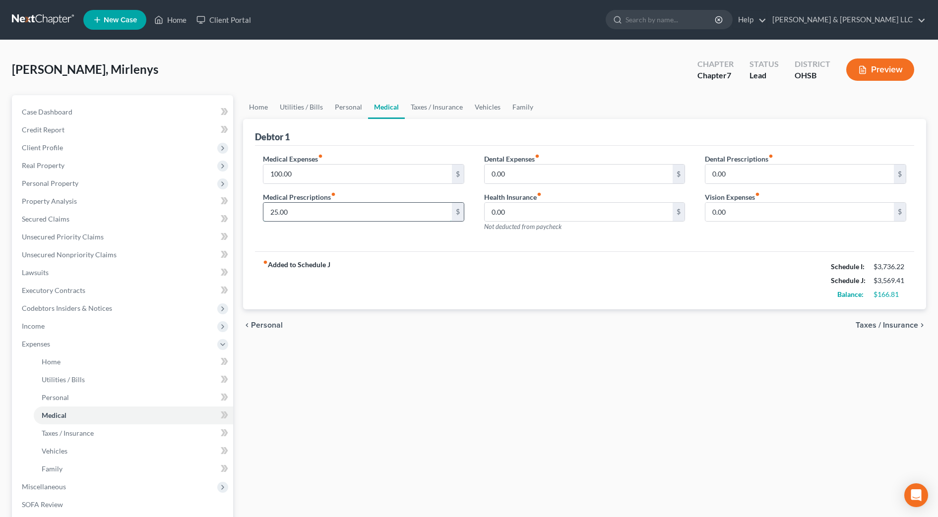
click at [341, 208] on input "25.00" at bounding box center [357, 212] width 188 height 19
click at [504, 263] on div "fiber_manual_record Added to Schedule J Schedule I: $3,736.22 Schedule J: $3,54…" at bounding box center [584, 280] width 659 height 58
click at [523, 106] on link "Family" at bounding box center [522, 107] width 33 height 24
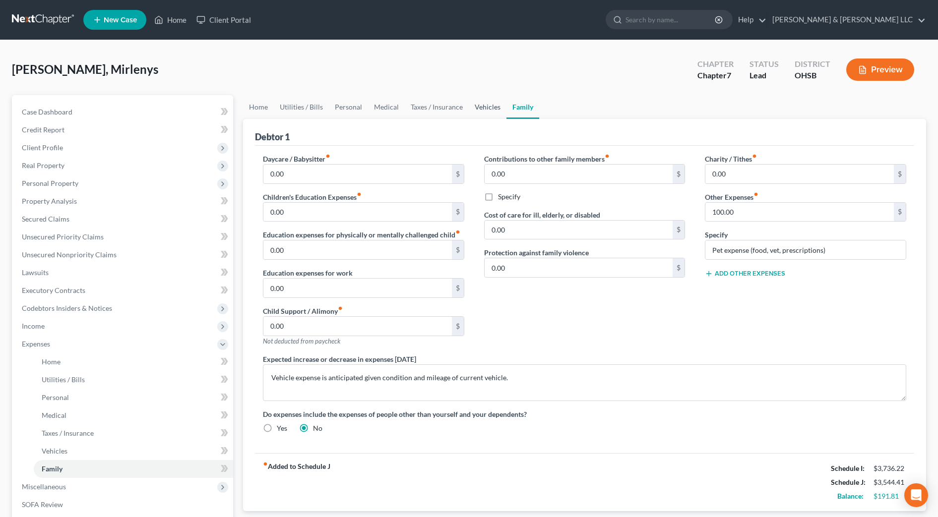
click at [487, 108] on link "Vehicles" at bounding box center [488, 107] width 38 height 24
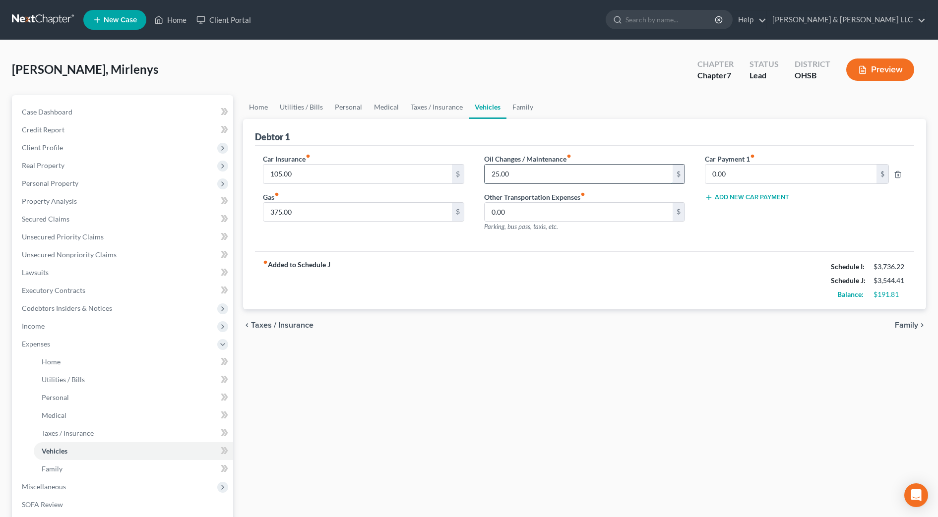
click at [530, 174] on input "25.00" at bounding box center [578, 174] width 188 height 19
type input "50"
click at [474, 289] on div "fiber_manual_record Added to Schedule J Schedule I: $3,736.22 Schedule J: $3,56…" at bounding box center [584, 280] width 659 height 58
click at [409, 112] on link "Taxes / Insurance" at bounding box center [437, 107] width 64 height 24
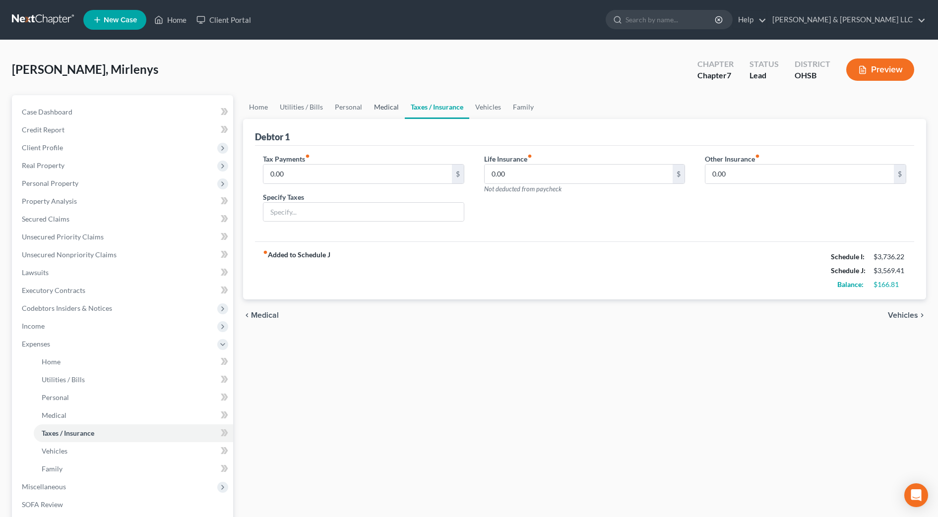
click at [391, 112] on link "Medical" at bounding box center [386, 107] width 37 height 24
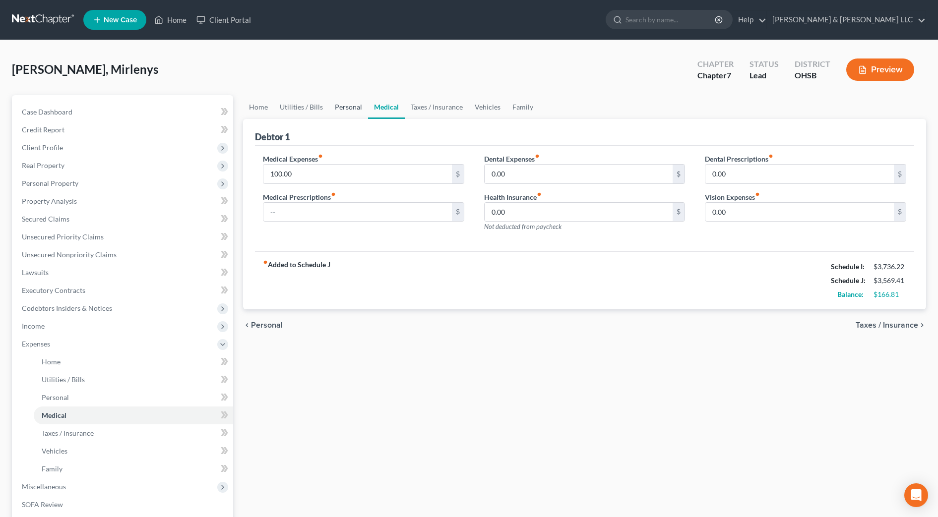
click at [351, 110] on link "Personal" at bounding box center [348, 107] width 39 height 24
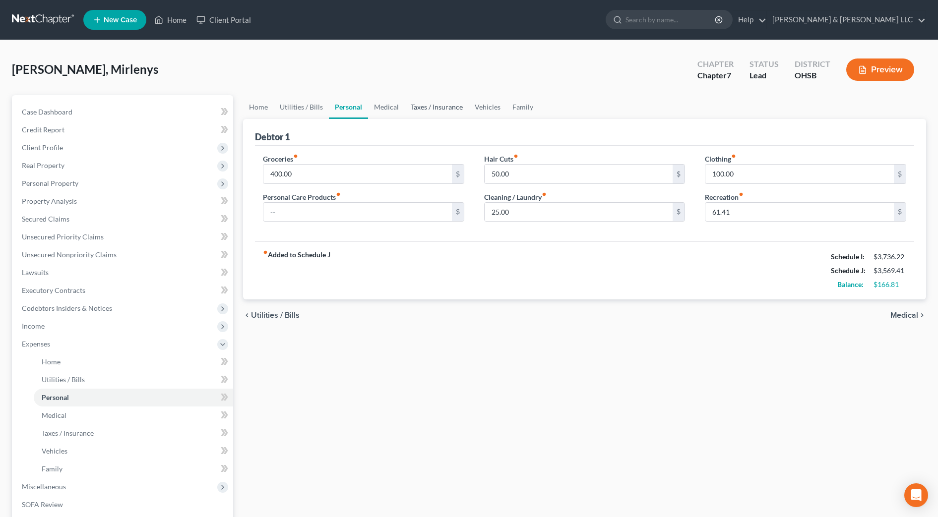
click at [412, 111] on link "Taxes / Insurance" at bounding box center [437, 107] width 64 height 24
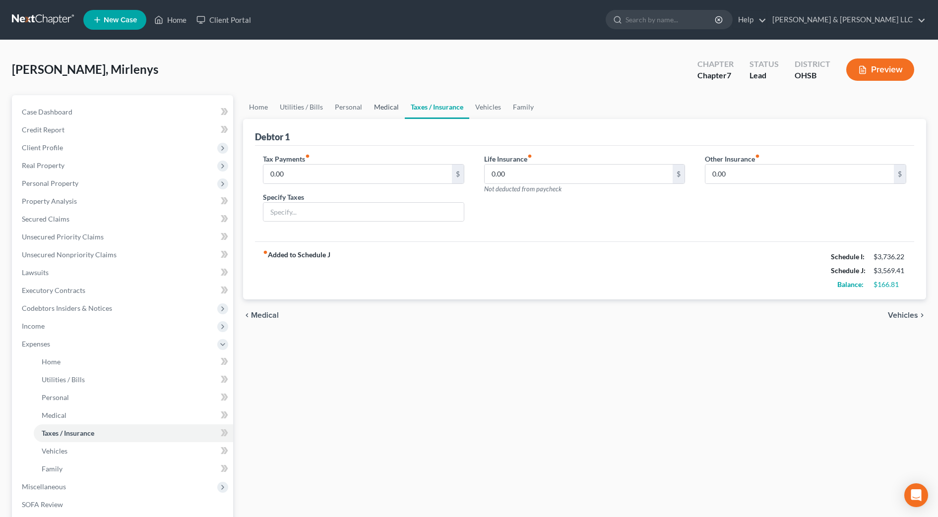
click at [390, 110] on link "Medical" at bounding box center [386, 107] width 37 height 24
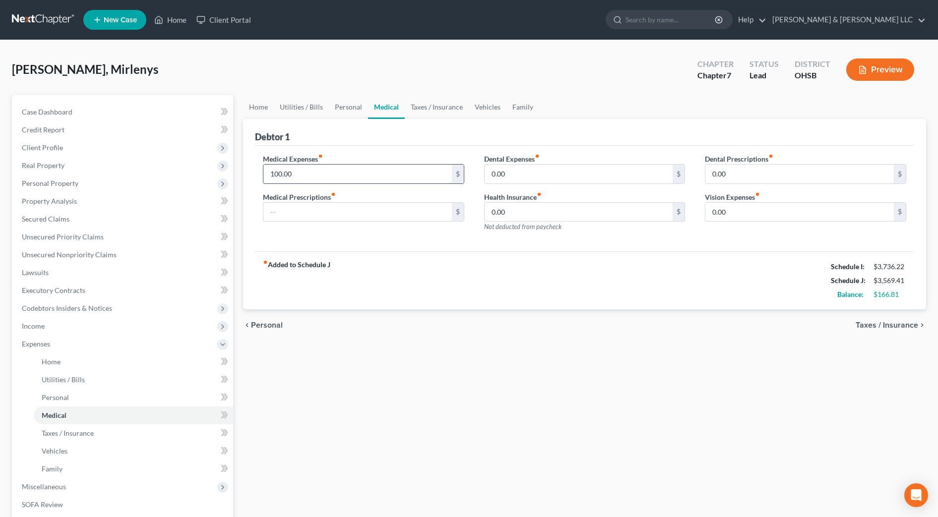
click at [341, 173] on input "100.00" at bounding box center [357, 174] width 188 height 19
click at [381, 244] on div "Medical Expenses fiber_manual_record 75.00 $ Medical Prescriptions fiber_manual…" at bounding box center [584, 199] width 659 height 106
click at [325, 177] on input "75.00" at bounding box center [357, 174] width 188 height 19
type input "110.00"
click at [340, 105] on link "Personal" at bounding box center [348, 107] width 39 height 24
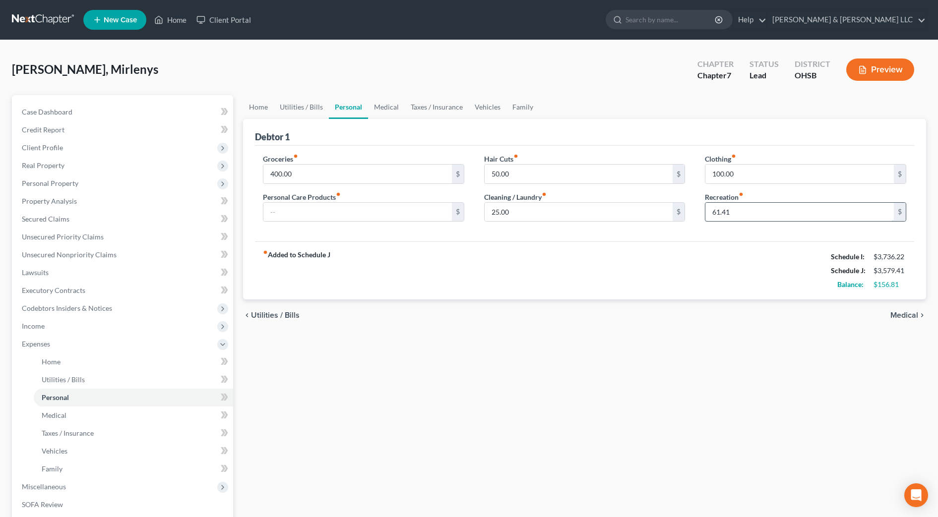
click at [719, 213] on input "61.41" at bounding box center [799, 212] width 188 height 19
click at [713, 240] on div "Groceries fiber_manual_record 400.00 $ Personal Care Products fiber_manual_reco…" at bounding box center [584, 194] width 659 height 96
click at [741, 211] on input "67." at bounding box center [799, 212] width 188 height 19
click at [697, 252] on div "fiber_manual_record Added to Schedule J Schedule I: $3,736.22 Schedule J: $3,58…" at bounding box center [584, 270] width 659 height 58
click at [732, 216] on input "67." at bounding box center [799, 212] width 188 height 19
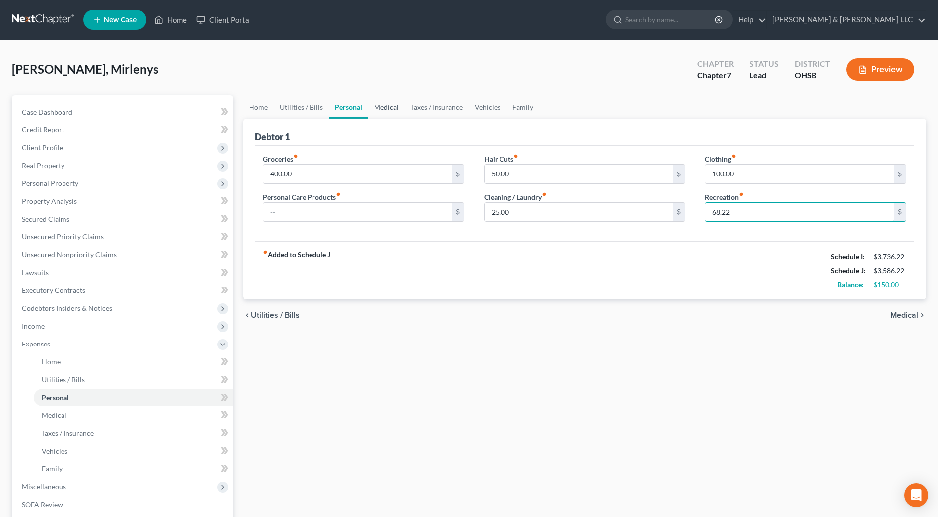
type input "68.22"
click at [382, 104] on link "Medical" at bounding box center [386, 107] width 37 height 24
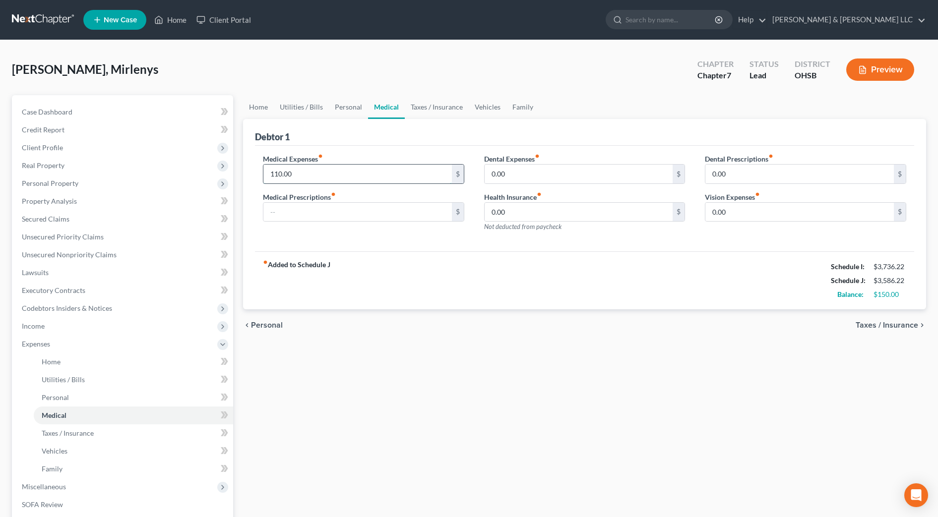
click at [312, 180] on input "110.00" at bounding box center [357, 174] width 188 height 19
type input "9"
type input "85"
click at [381, 284] on div "fiber_manual_record Added to Schedule J Schedule I: $3,736.22 Schedule J: $3,56…" at bounding box center [584, 280] width 659 height 58
click at [507, 110] on link "Family" at bounding box center [522, 107] width 33 height 24
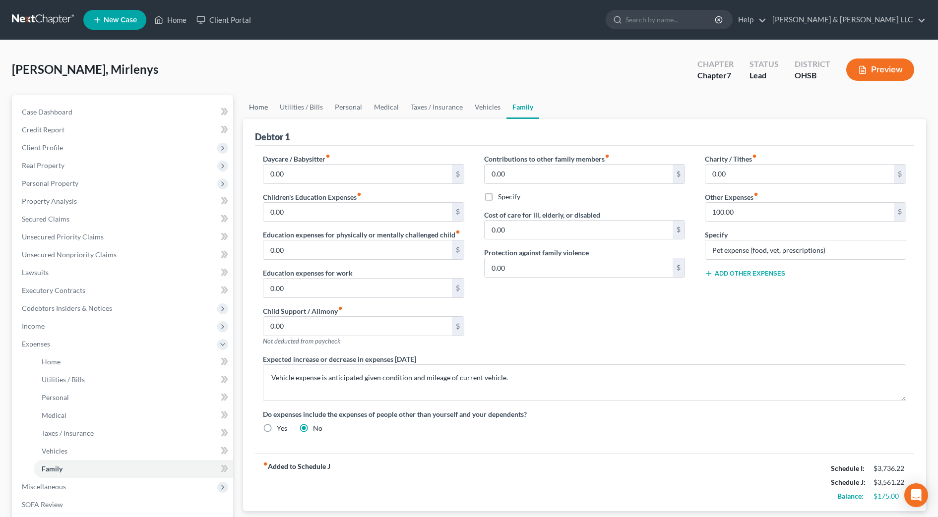
click at [260, 109] on link "Home" at bounding box center [258, 107] width 31 height 24
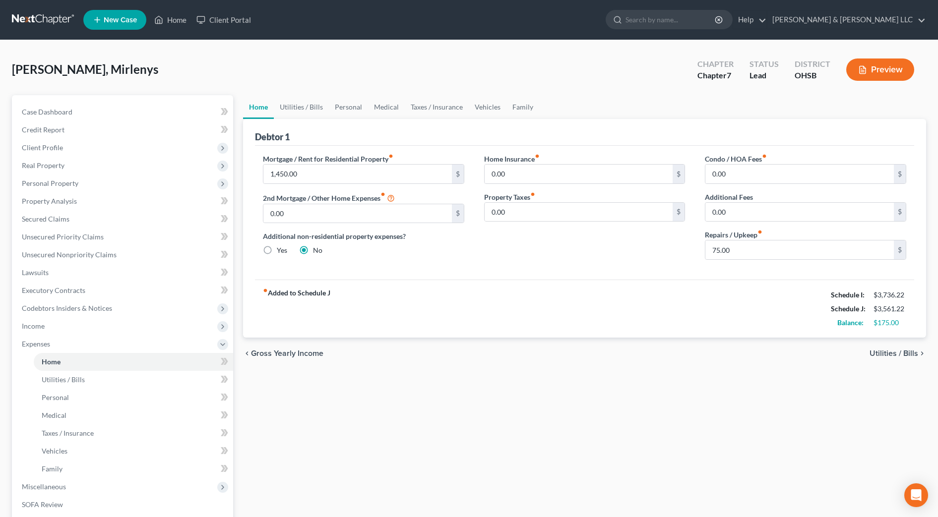
click at [252, 71] on div "[PERSON_NAME], Mirlenys Upgraded Chapter Chapter 7 Status [GEOGRAPHIC_DATA] [GE…" at bounding box center [469, 73] width 914 height 43
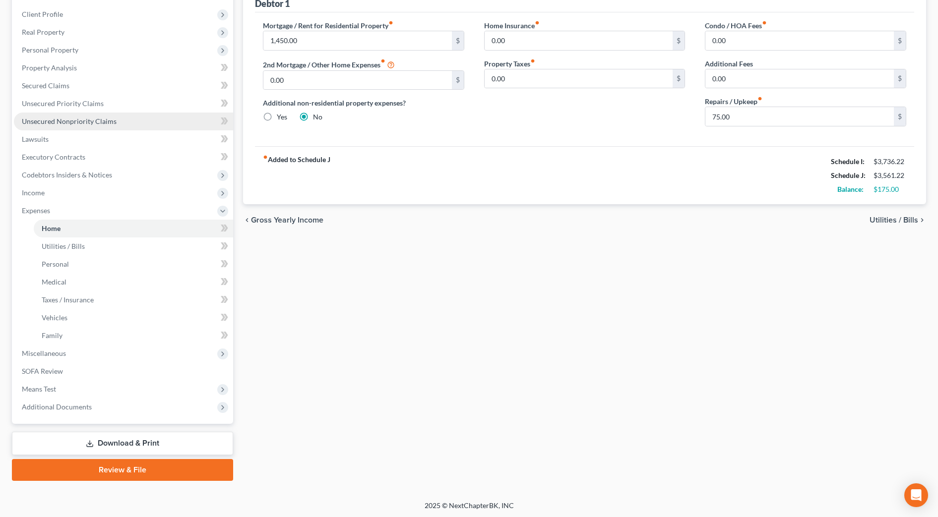
scroll to position [135, 0]
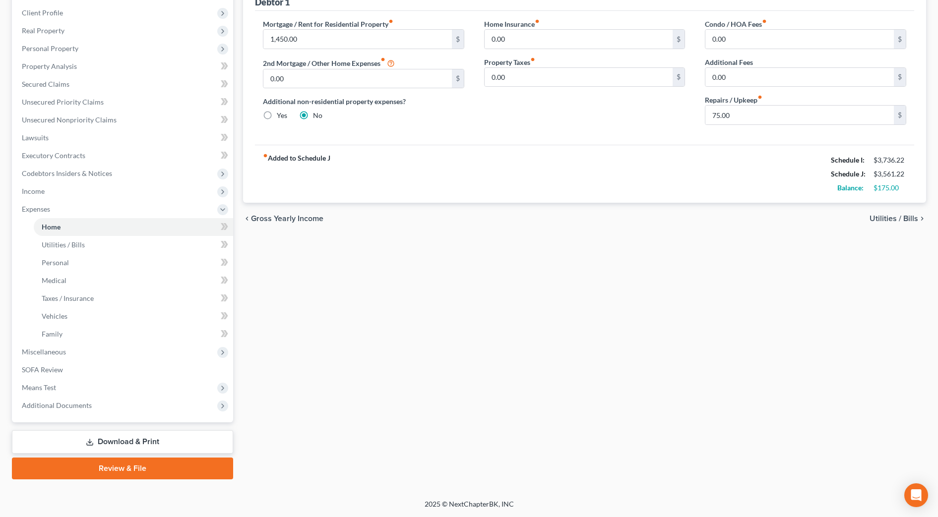
click at [360, 262] on div "Home Utilities / Bills Personal Medical Taxes / Insurance Vehicles Family Debto…" at bounding box center [584, 219] width 693 height 519
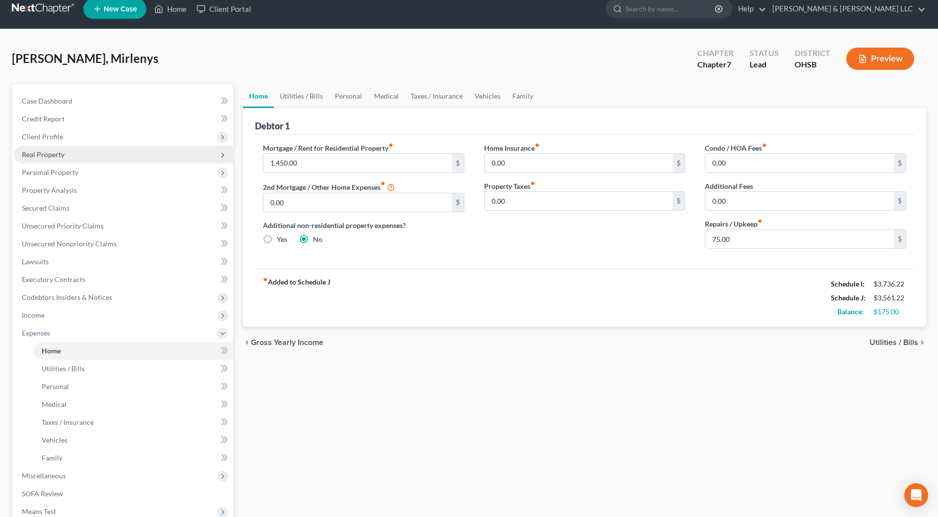
scroll to position [0, 0]
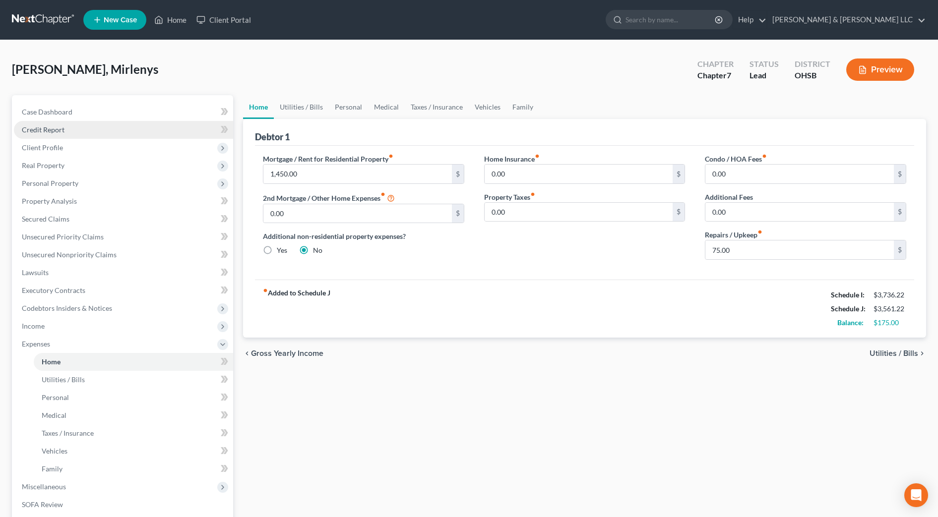
click at [80, 125] on link "Credit Report" at bounding box center [123, 130] width 219 height 18
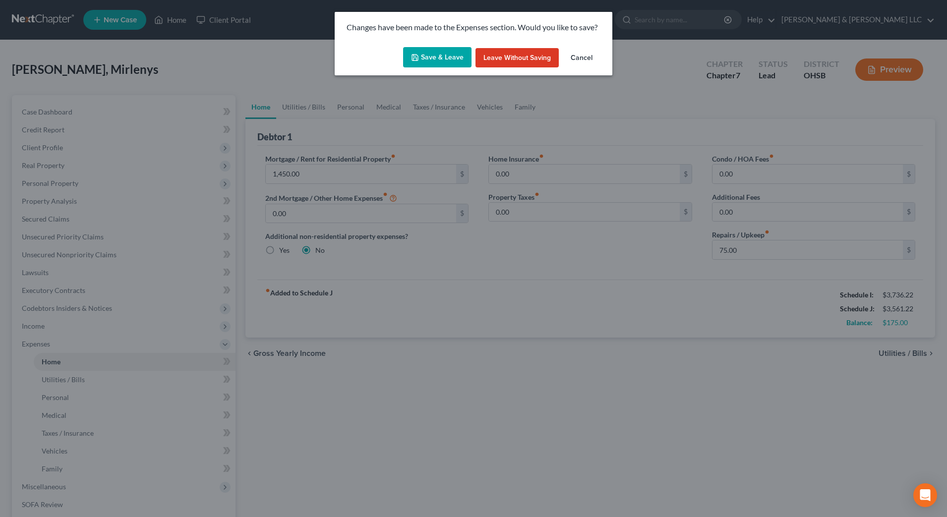
click at [445, 58] on button "Save & Leave" at bounding box center [437, 57] width 68 height 21
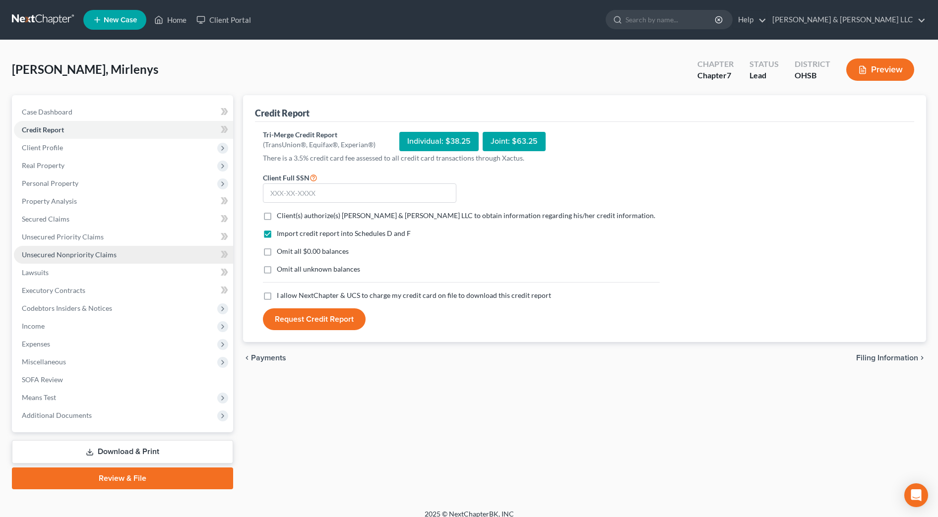
click at [96, 260] on link "Unsecured Nonpriority Claims" at bounding box center [123, 255] width 219 height 18
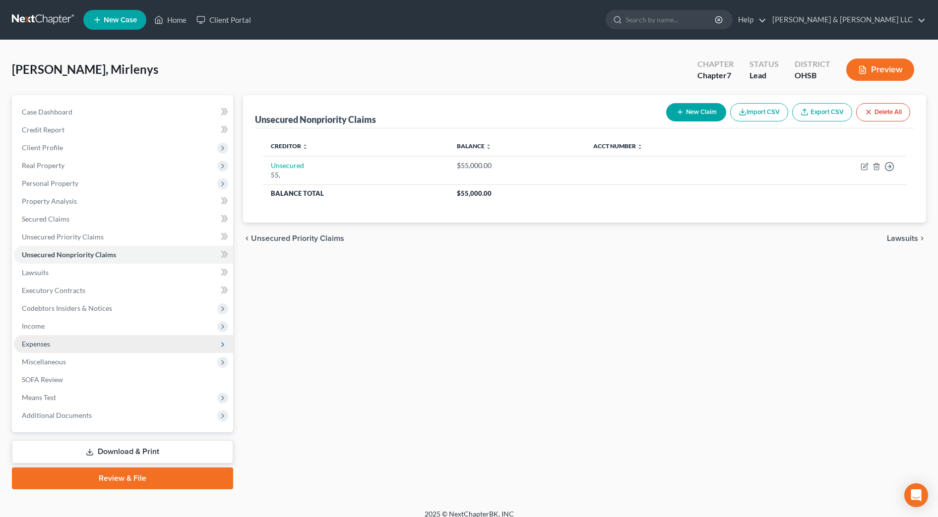
click at [65, 335] on span "Expenses" at bounding box center [123, 344] width 219 height 18
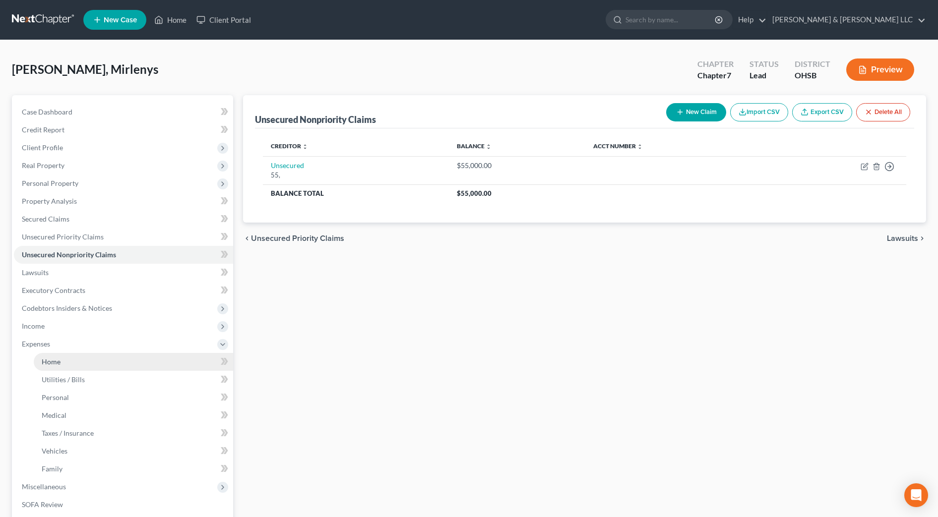
click at [63, 357] on link "Home" at bounding box center [133, 362] width 199 height 18
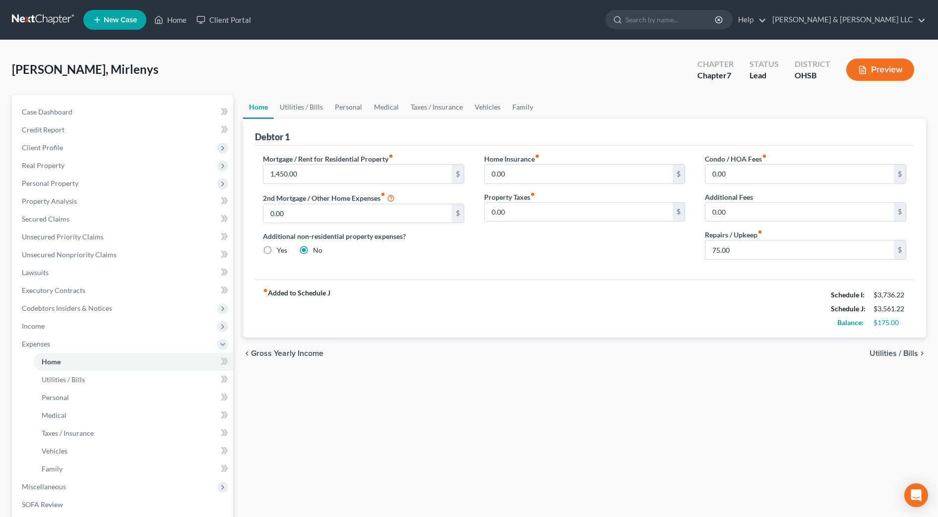
click at [656, 314] on div "fiber_manual_record Added to Schedule J Schedule I: $3,736.22 Schedule J: $3,56…" at bounding box center [584, 309] width 659 height 58
click at [319, 107] on link "Utilities / Bills" at bounding box center [301, 107] width 55 height 24
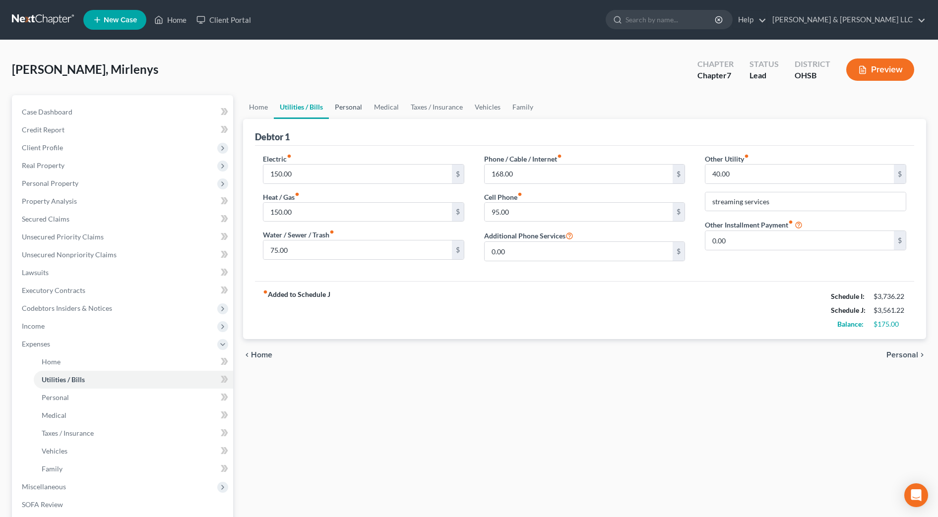
click at [361, 111] on link "Personal" at bounding box center [348, 107] width 39 height 24
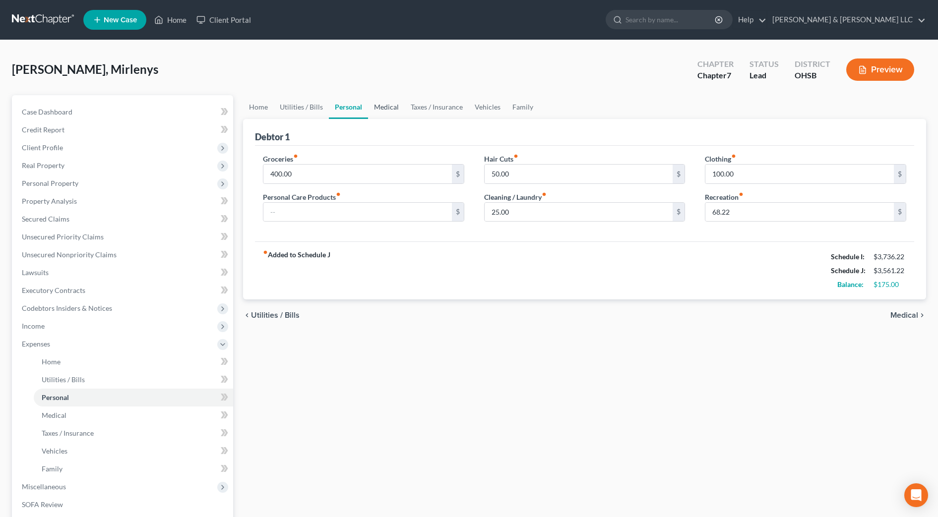
click at [392, 112] on link "Medical" at bounding box center [386, 107] width 37 height 24
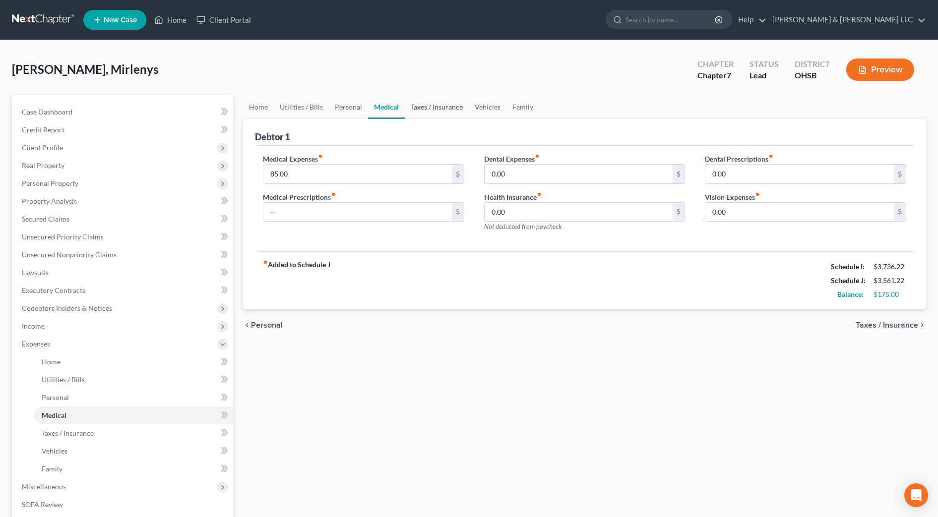
click at [425, 110] on link "Taxes / Insurance" at bounding box center [437, 107] width 64 height 24
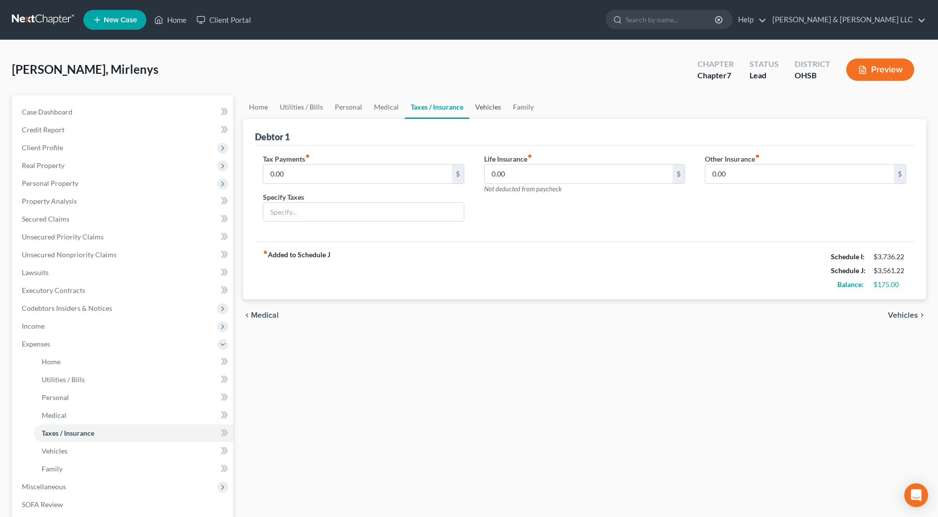
click at [478, 107] on link "Vehicles" at bounding box center [488, 107] width 38 height 24
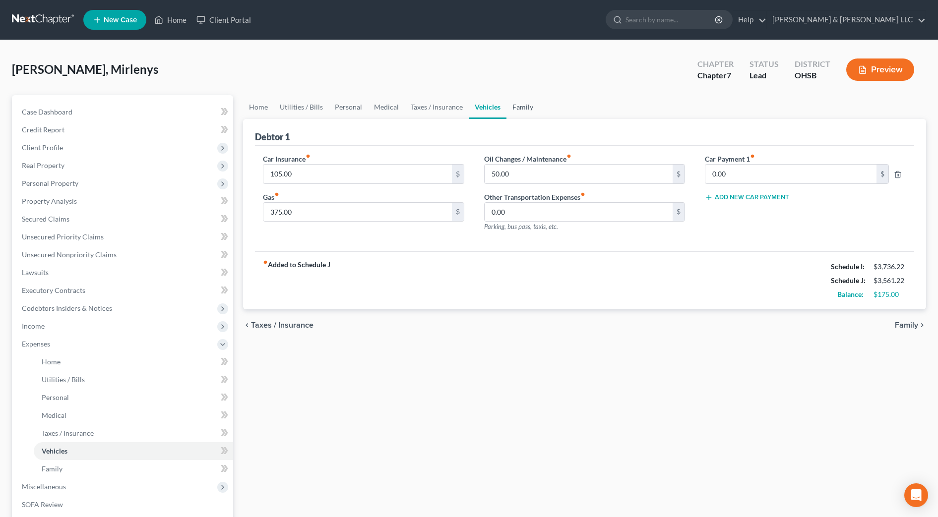
click at [513, 106] on link "Family" at bounding box center [522, 107] width 33 height 24
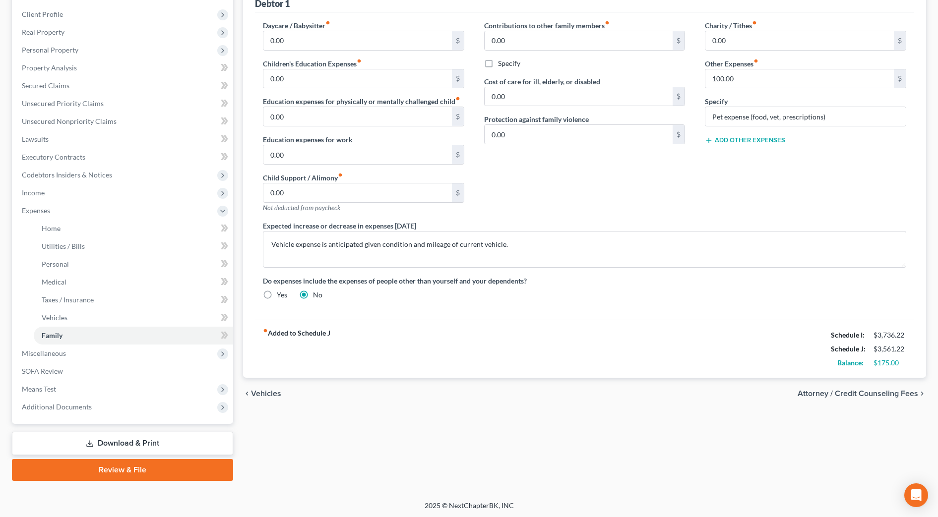
scroll to position [135, 0]
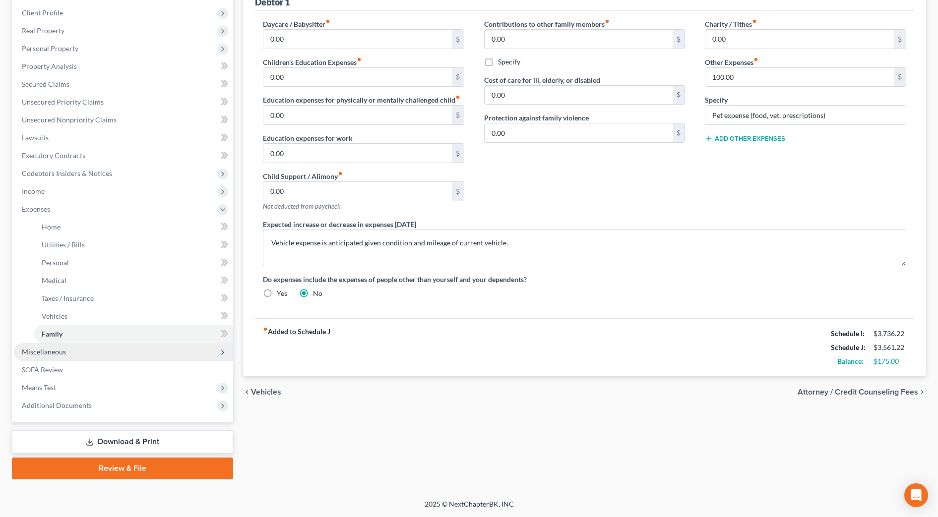
click at [98, 352] on span "Miscellaneous" at bounding box center [123, 352] width 219 height 18
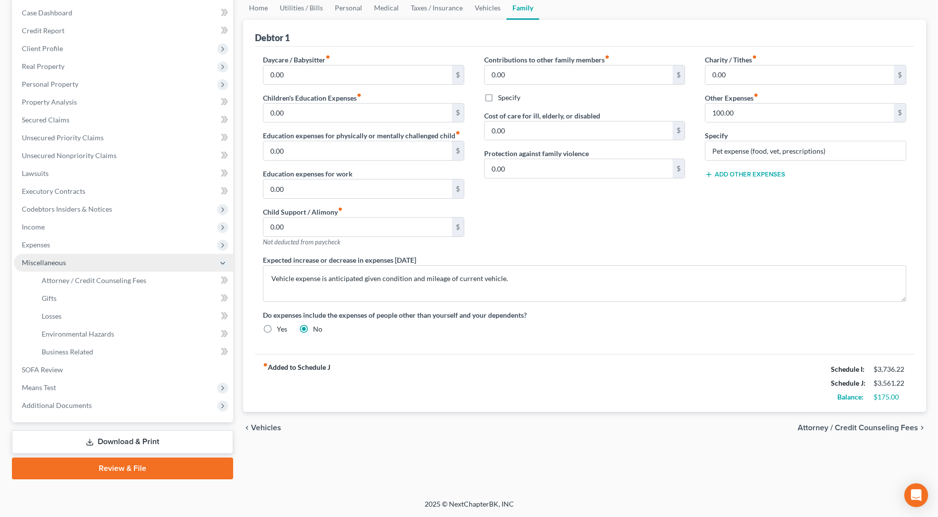
scroll to position [99, 0]
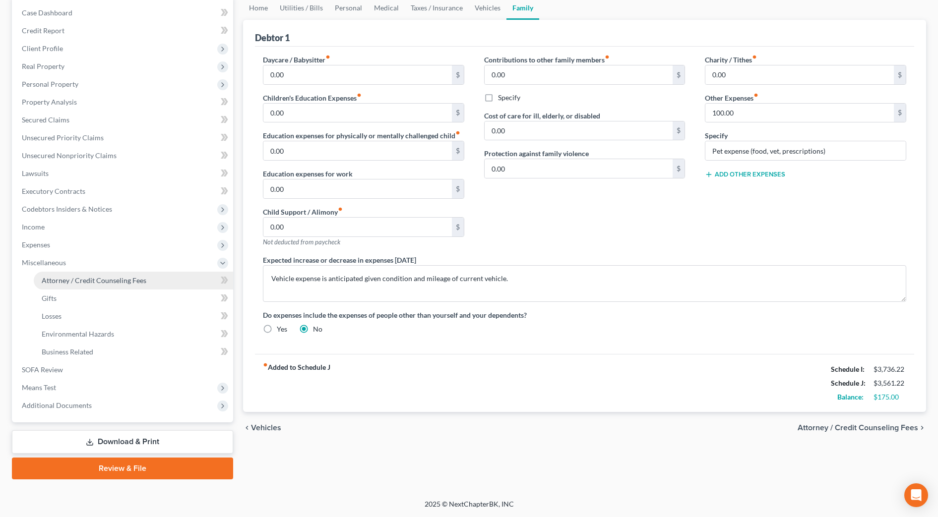
click at [98, 283] on span "Attorney / Credit Counseling Fees" at bounding box center [94, 280] width 105 height 8
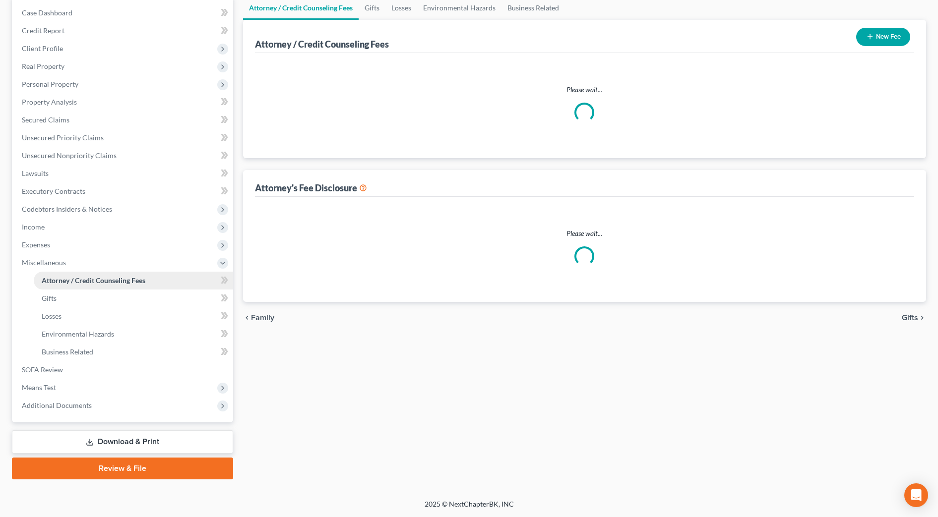
scroll to position [10, 0]
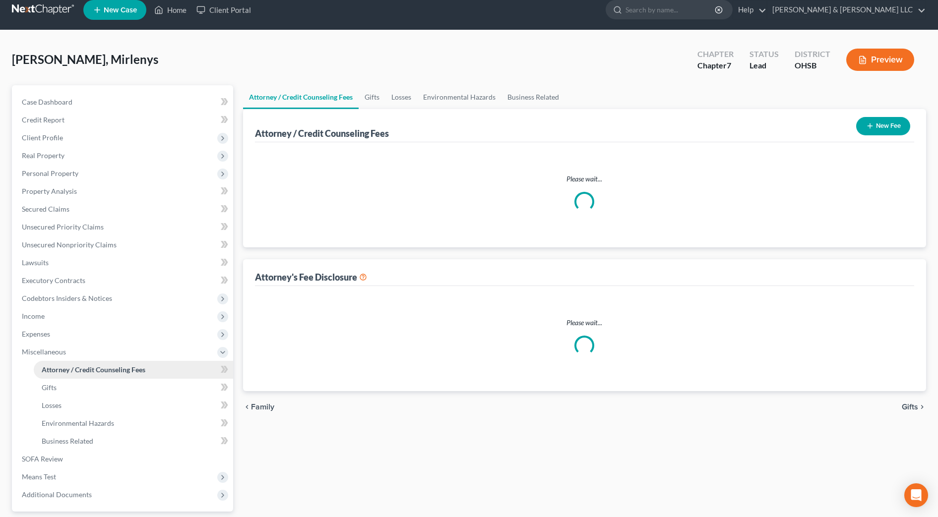
select select "0"
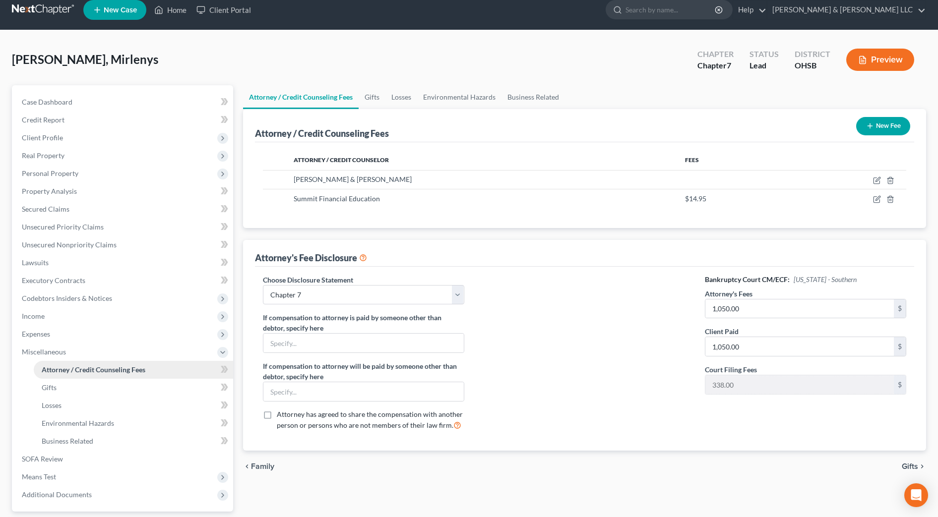
scroll to position [0, 0]
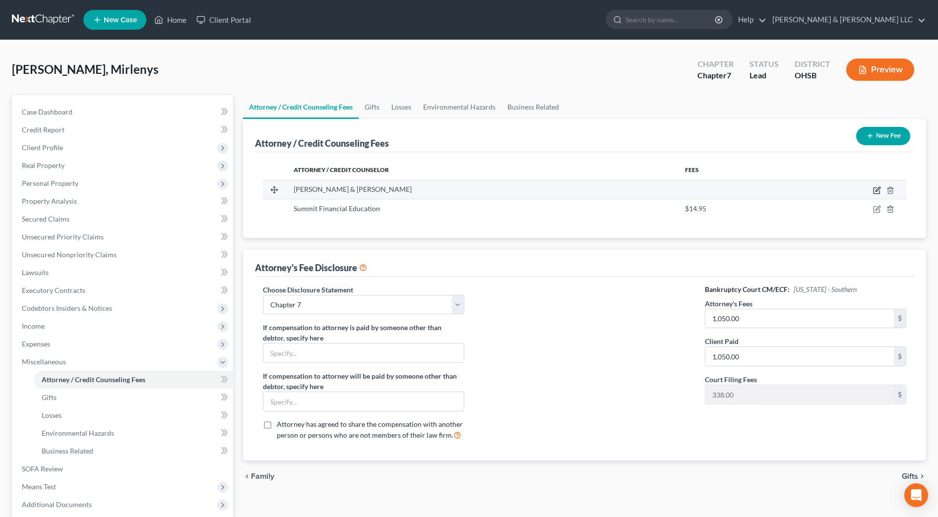
click at [880, 191] on icon "button" at bounding box center [877, 190] width 8 height 8
select select "36"
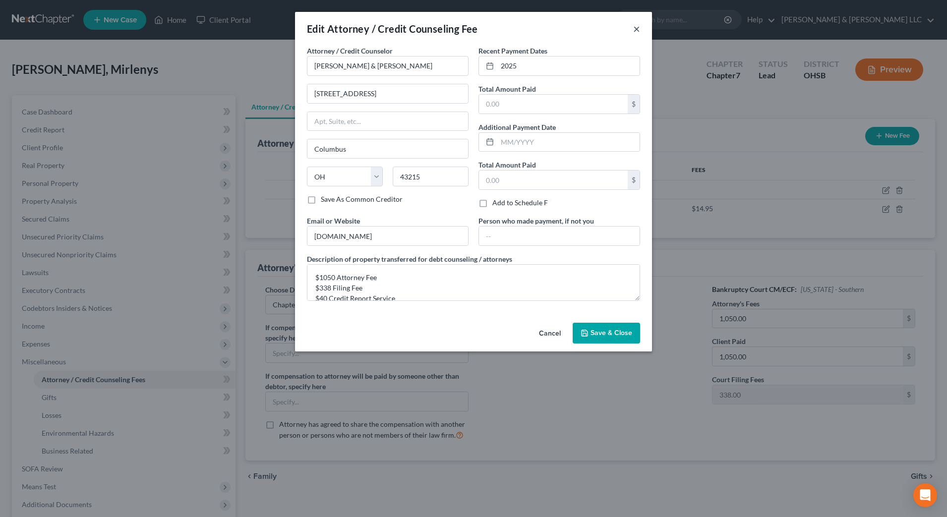
click at [637, 26] on button "×" at bounding box center [636, 29] width 7 height 12
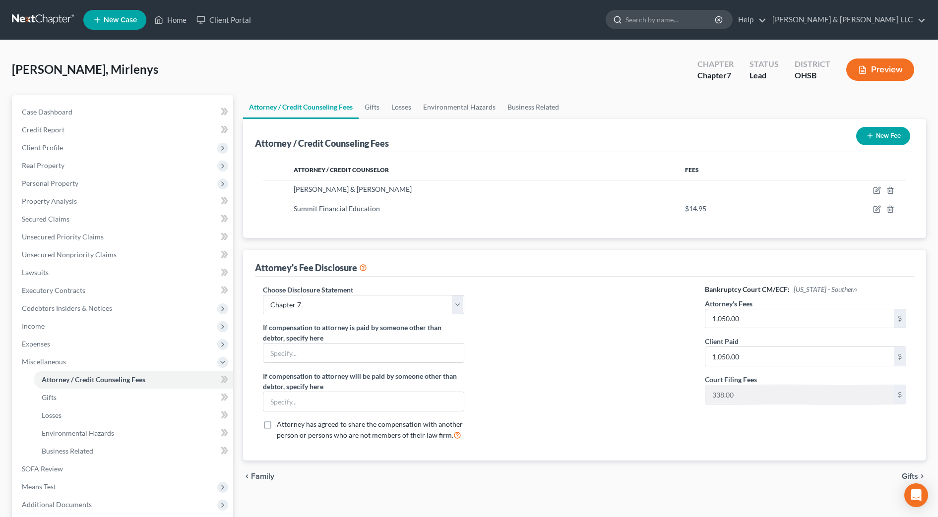
click at [690, 18] on input "search" at bounding box center [670, 19] width 91 height 18
type input "[PERSON_NAME]"
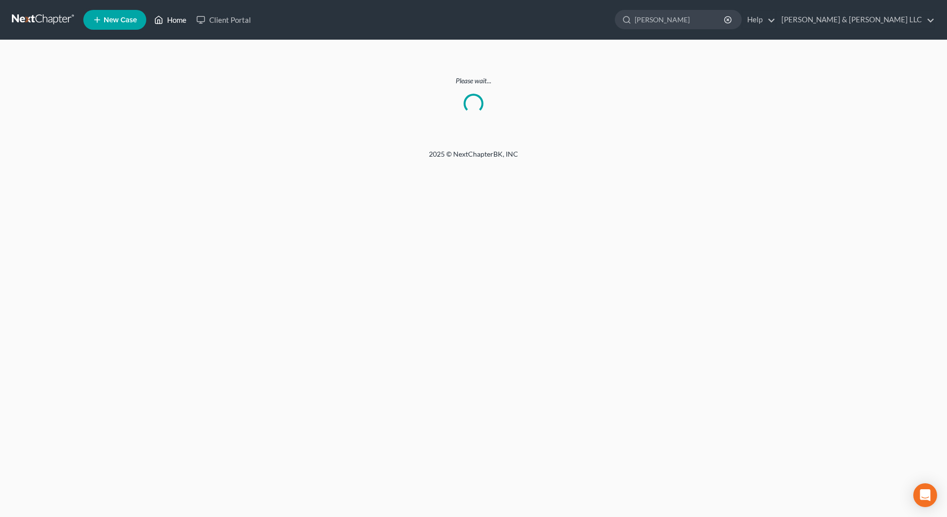
click at [165, 20] on link "Home" at bounding box center [170, 20] width 42 height 18
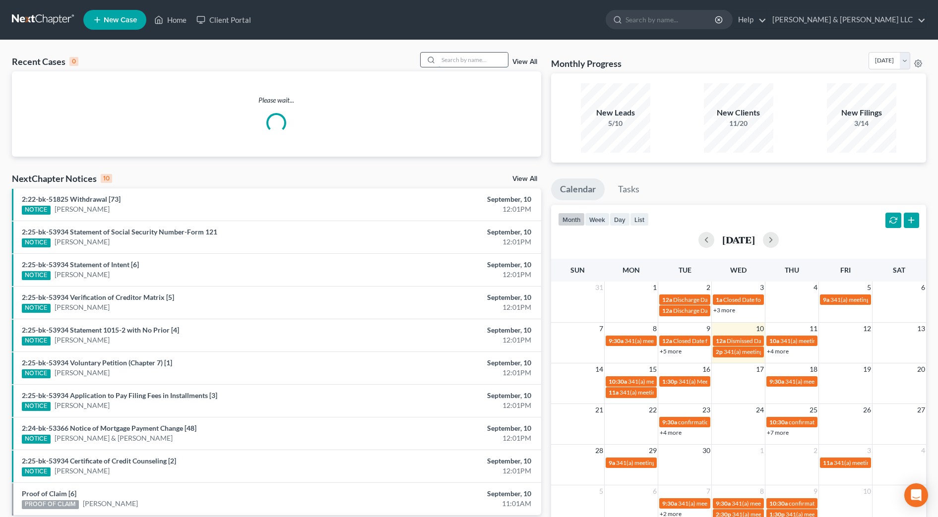
click at [444, 60] on input "search" at bounding box center [472, 60] width 69 height 14
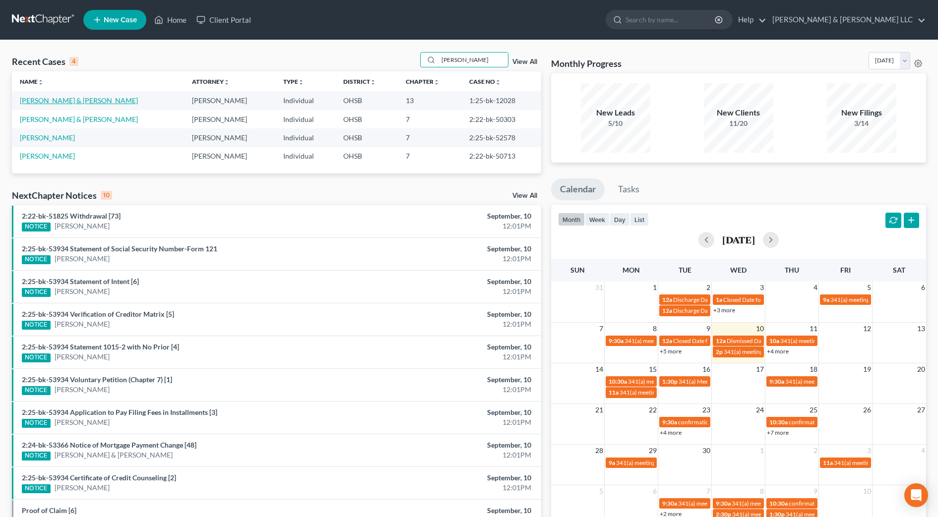
type input "[PERSON_NAME]"
click at [70, 98] on link "[PERSON_NAME] & [PERSON_NAME]" at bounding box center [79, 100] width 118 height 8
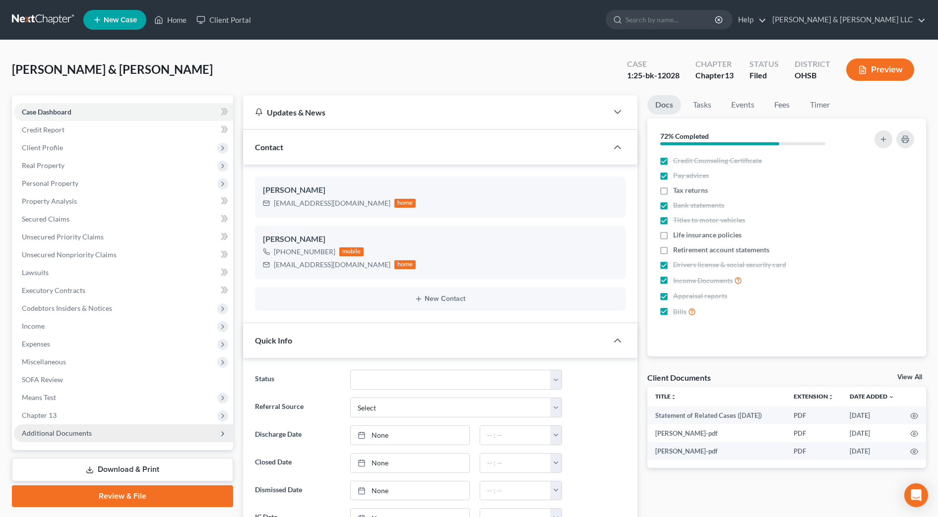
click at [91, 436] on span "Additional Documents" at bounding box center [123, 433] width 219 height 18
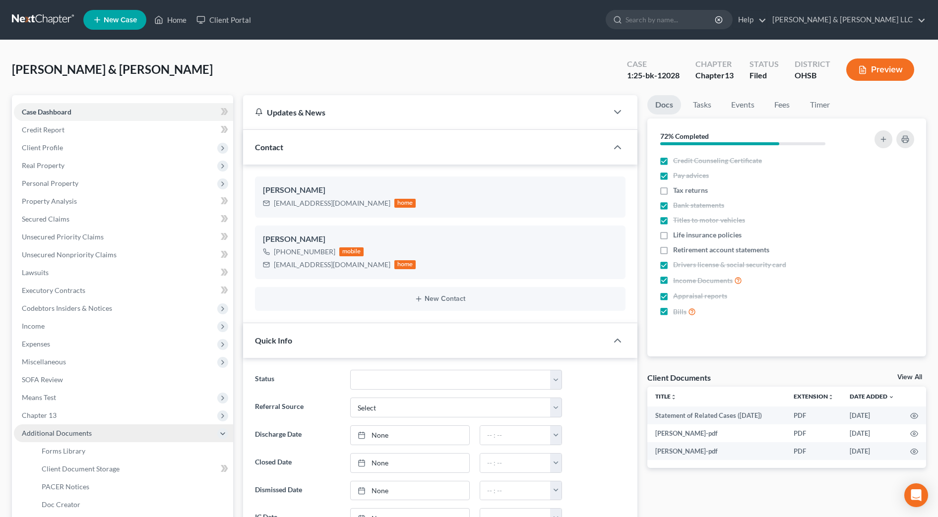
scroll to position [62, 0]
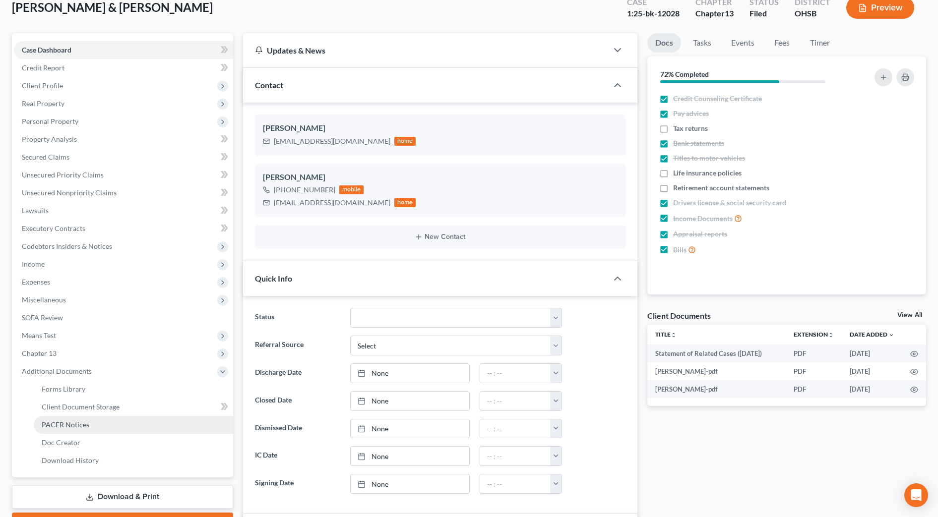
click at [93, 423] on link "PACER Notices" at bounding box center [133, 425] width 199 height 18
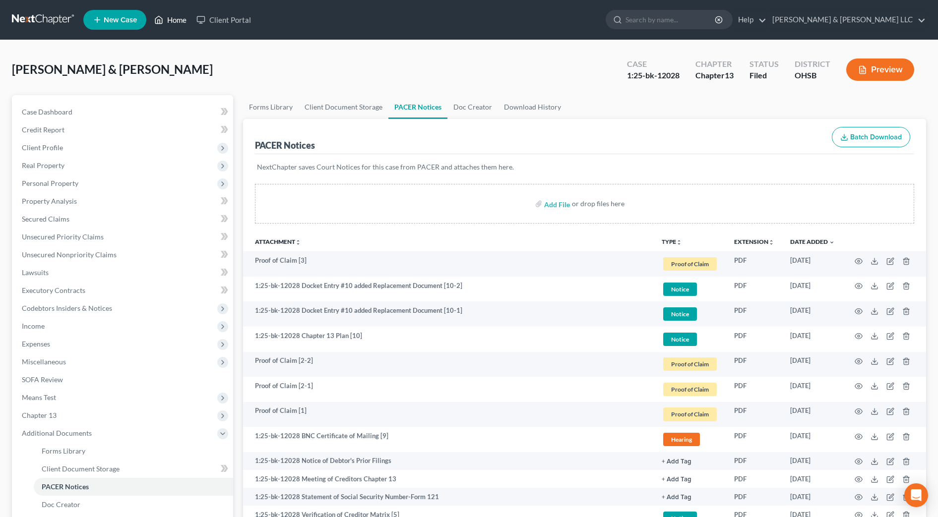
click at [169, 19] on link "Home" at bounding box center [170, 20] width 42 height 18
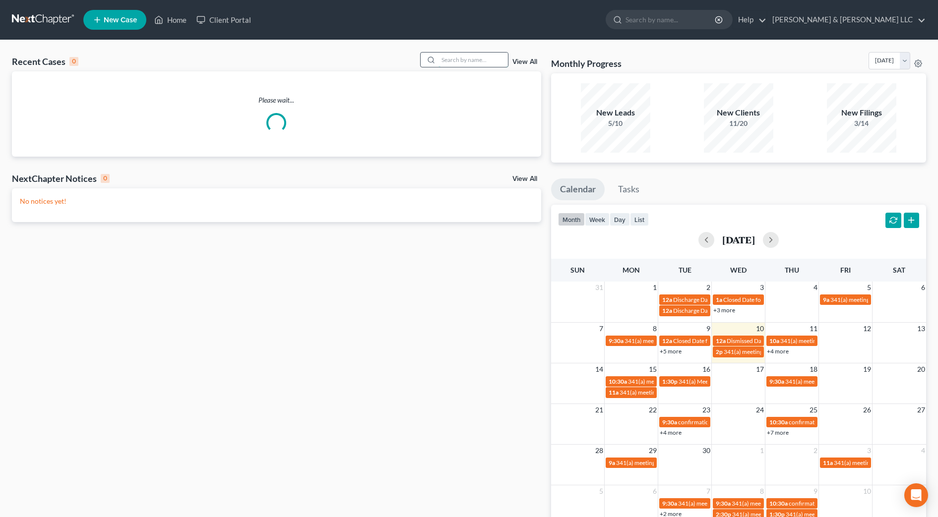
click at [476, 60] on input "search" at bounding box center [472, 60] width 69 height 14
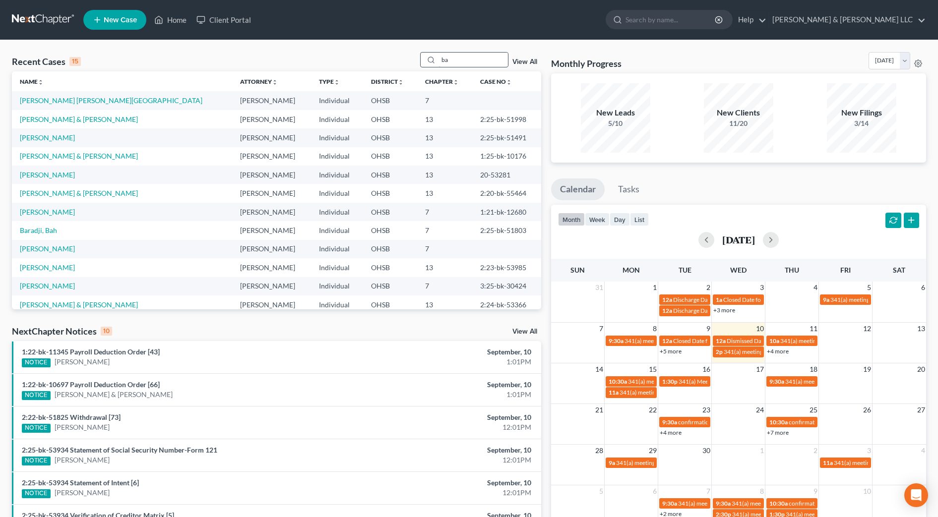
type input "b"
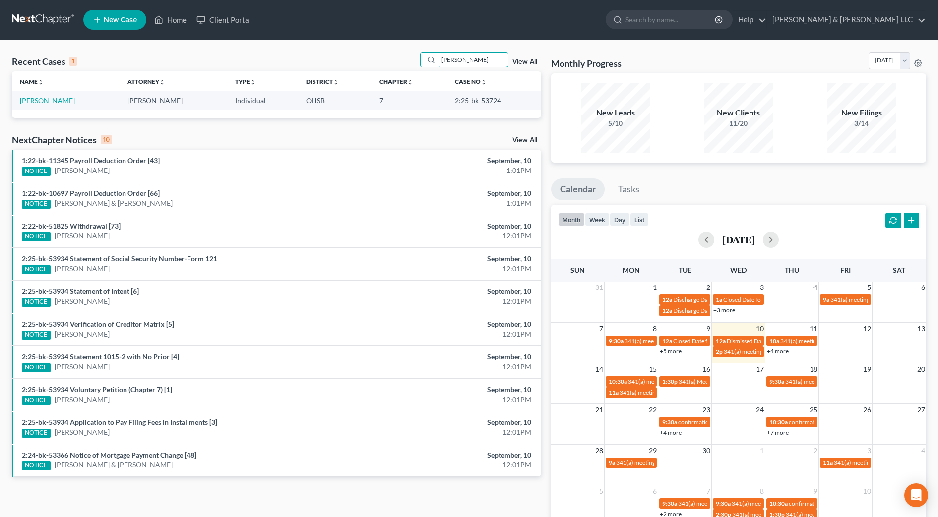
type input "[PERSON_NAME]"
click at [54, 101] on link "[PERSON_NAME]" at bounding box center [47, 100] width 55 height 8
select select "3"
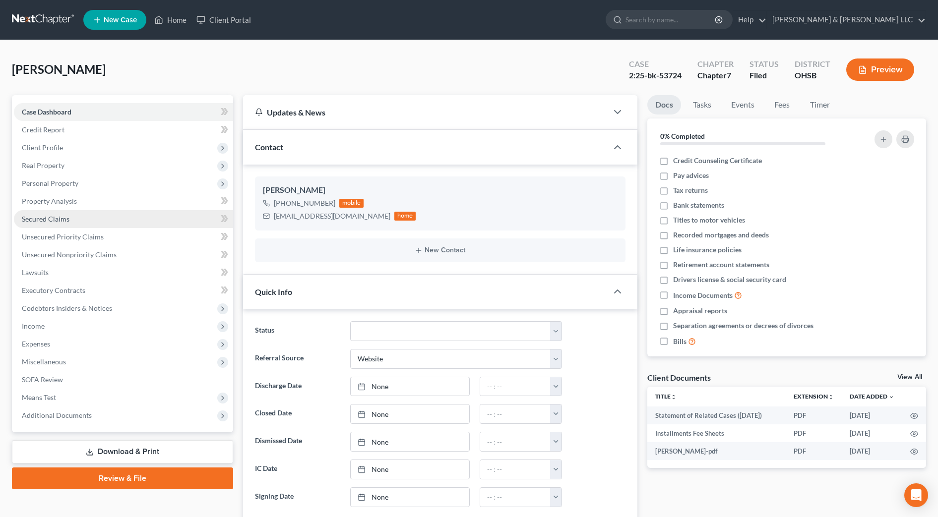
click at [46, 226] on link "Secured Claims" at bounding box center [123, 219] width 219 height 18
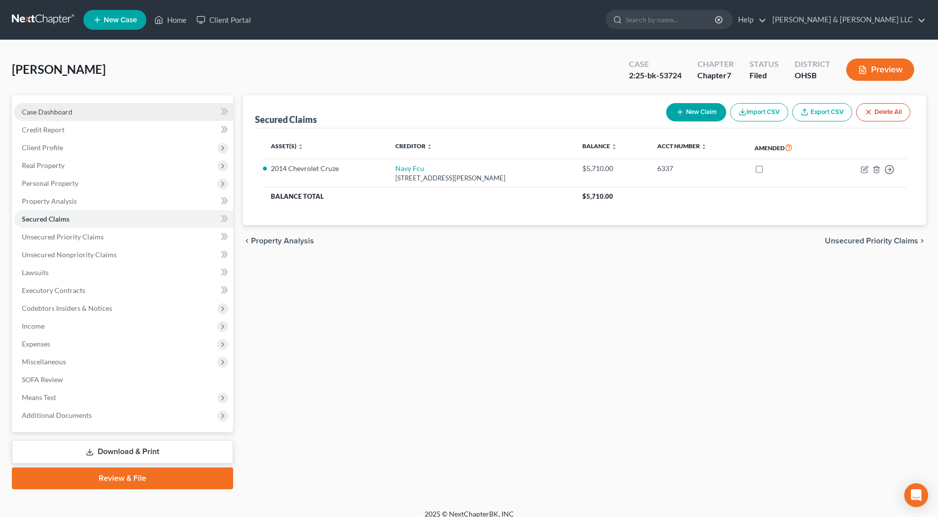
click at [72, 113] on link "Case Dashboard" at bounding box center [123, 112] width 219 height 18
select select "3"
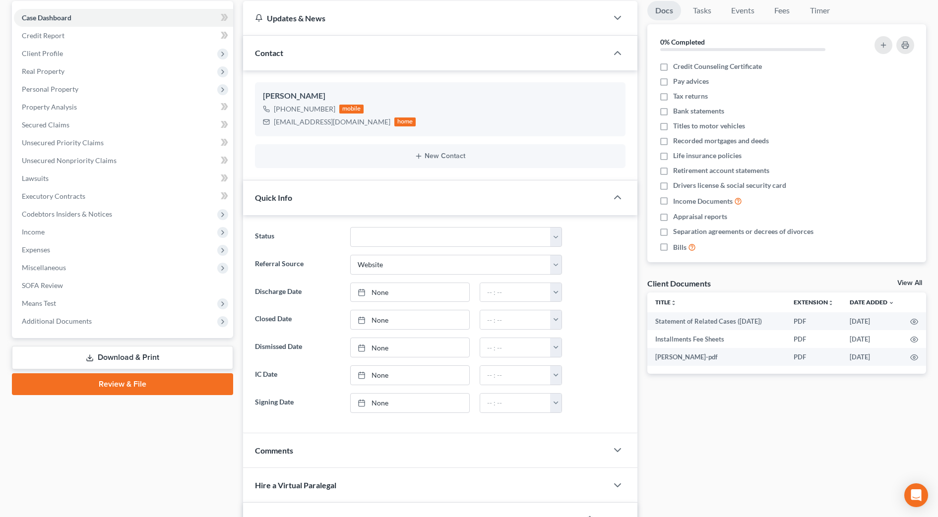
scroll to position [186, 0]
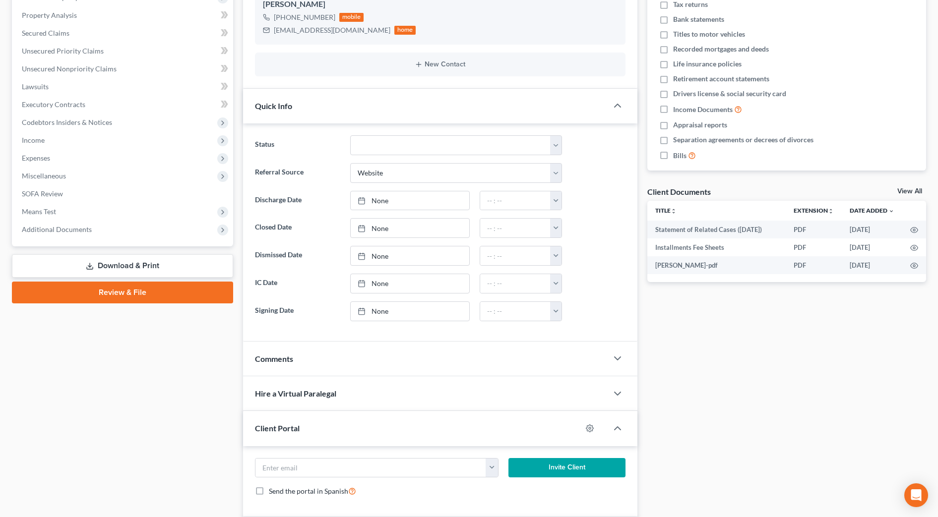
click at [308, 361] on div "Comments" at bounding box center [425, 359] width 364 height 34
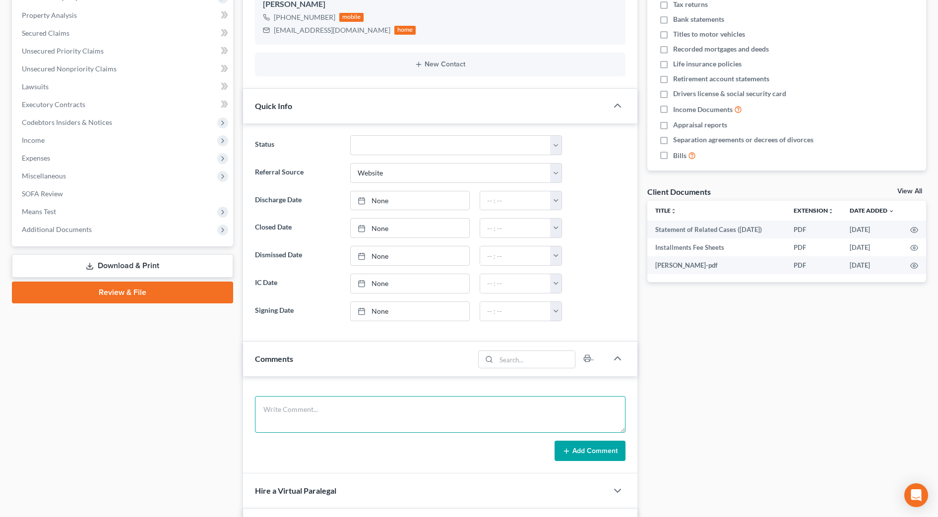
click at [314, 403] on textarea at bounding box center [440, 414] width 370 height 37
type textarea "[PERSON_NAME] calling on status of reaff. Advised it was received and would be …"
click at [600, 451] on button "Add Comment" at bounding box center [589, 451] width 71 height 21
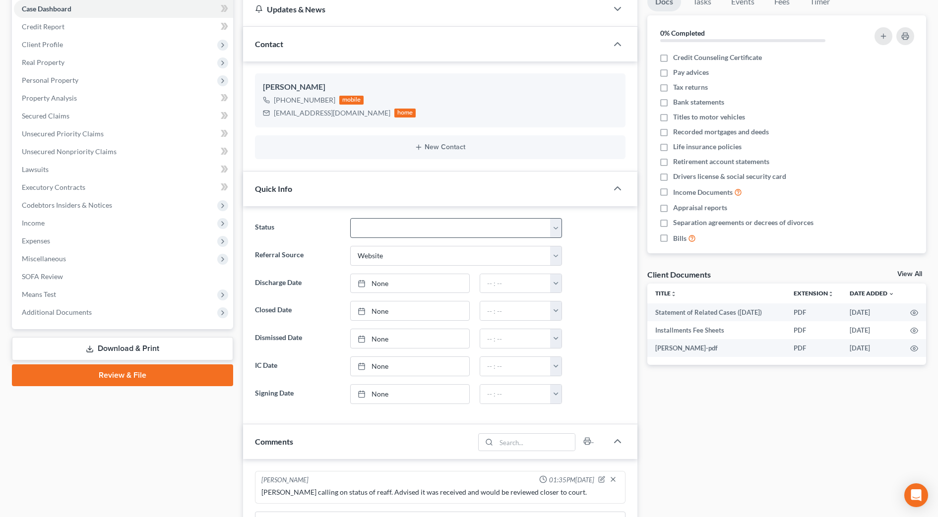
scroll to position [0, 0]
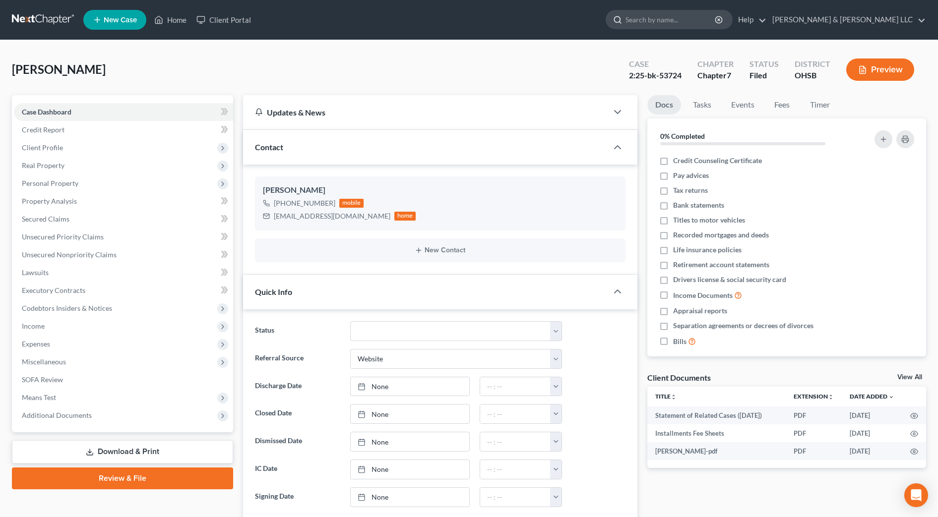
click at [716, 20] on input "search" at bounding box center [670, 19] width 91 height 18
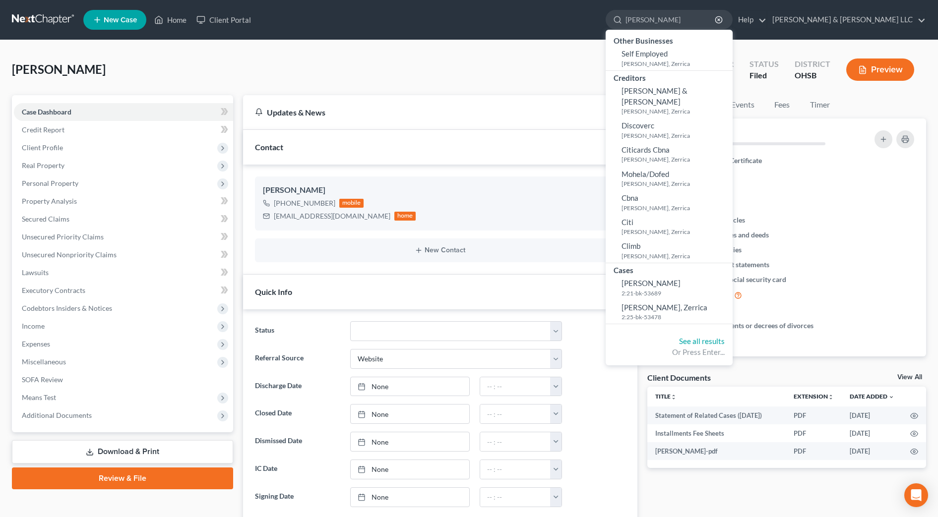
type input "[PERSON_NAME]"
click at [706, 303] on span "[PERSON_NAME], Zerrica" at bounding box center [664, 307] width 86 height 9
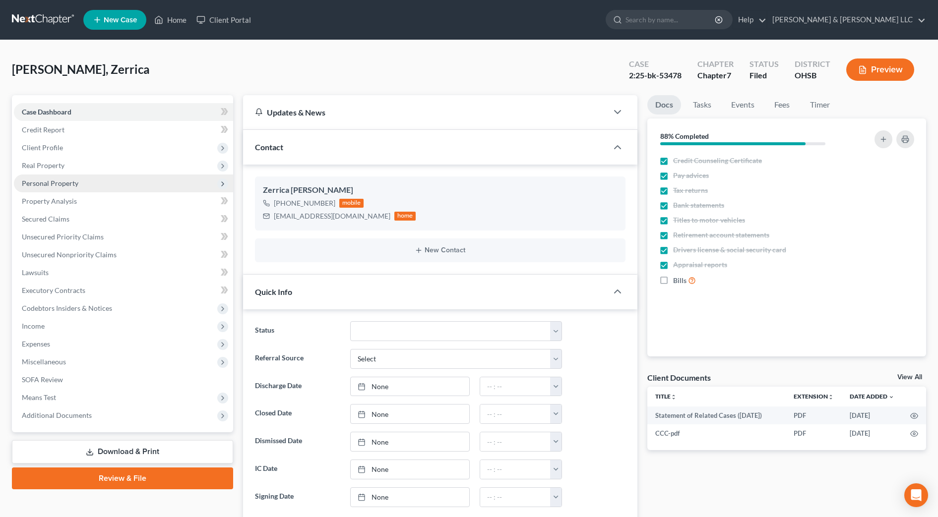
click at [60, 180] on span "Personal Property" at bounding box center [50, 183] width 57 height 8
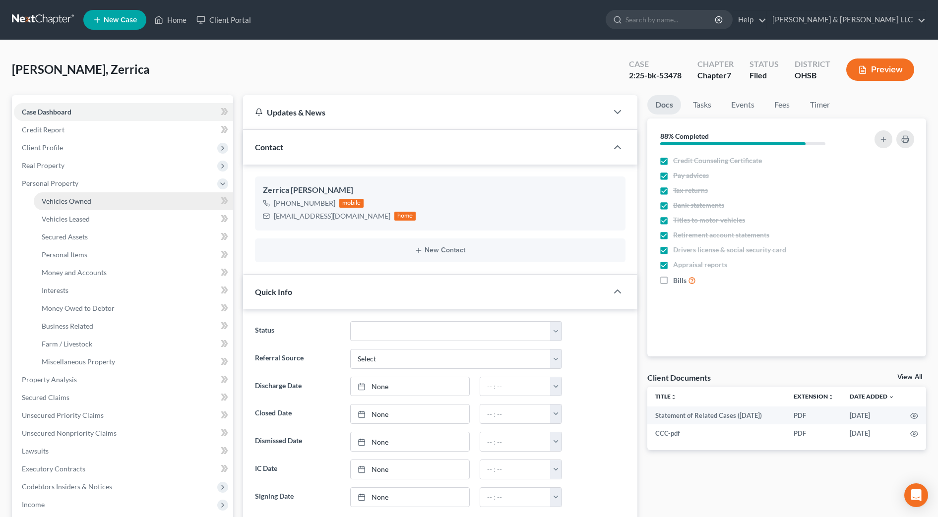
click at [64, 198] on span "Vehicles Owned" at bounding box center [67, 201] width 50 height 8
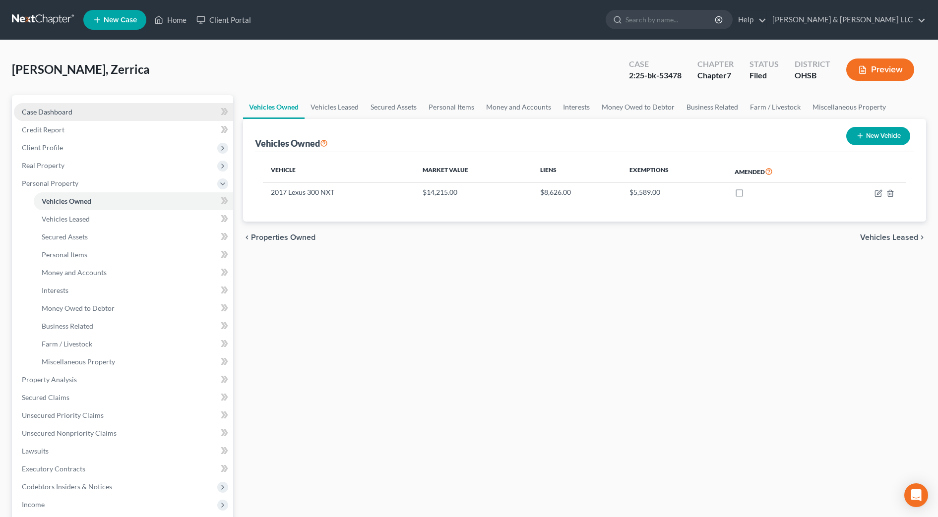
click at [100, 112] on link "Case Dashboard" at bounding box center [123, 112] width 219 height 18
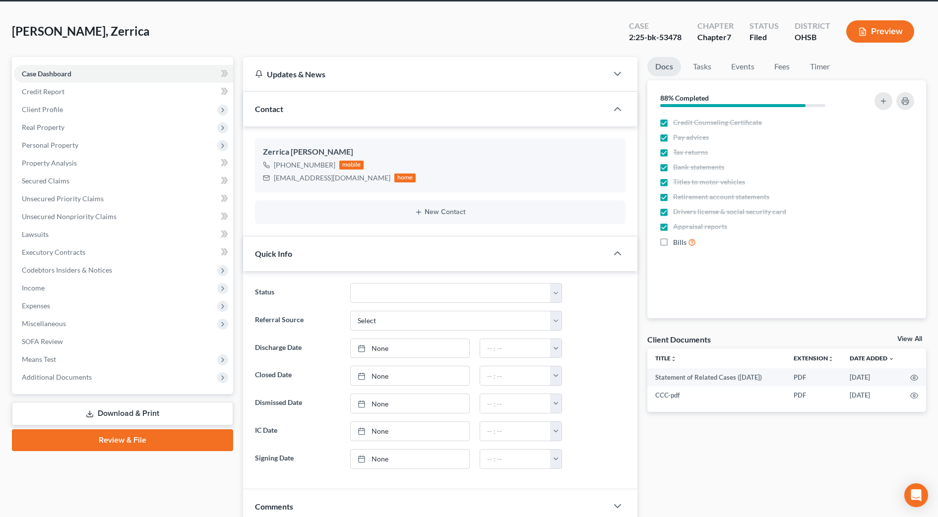
scroll to position [248, 0]
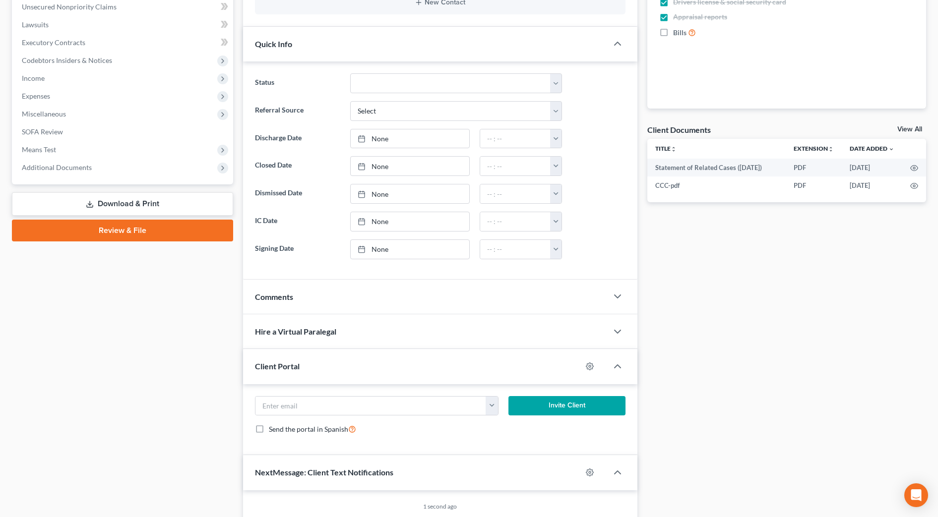
click at [319, 294] on div "Comments" at bounding box center [425, 297] width 364 height 34
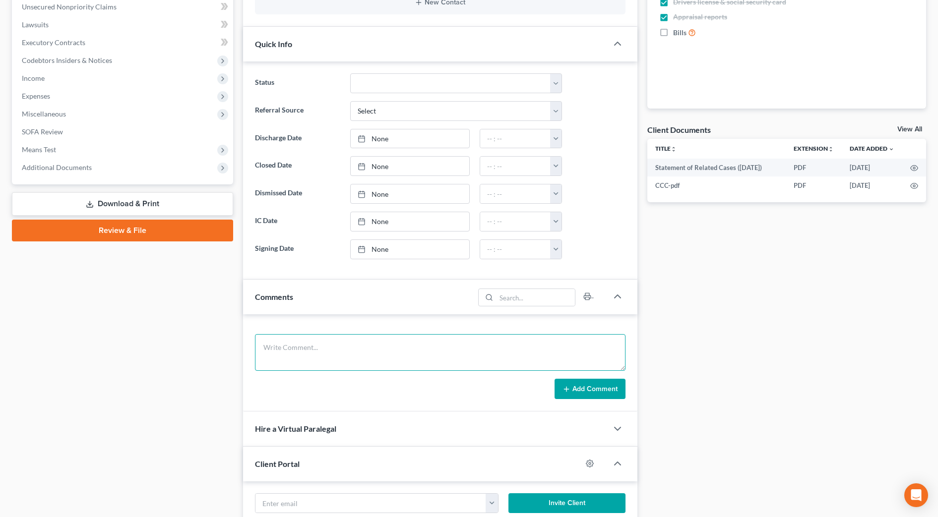
click at [392, 364] on textarea at bounding box center [440, 352] width 370 height 37
type textarea "Received reaff. Will forward to client for review."
click at [562, 388] on button "Add Comment" at bounding box center [589, 389] width 71 height 21
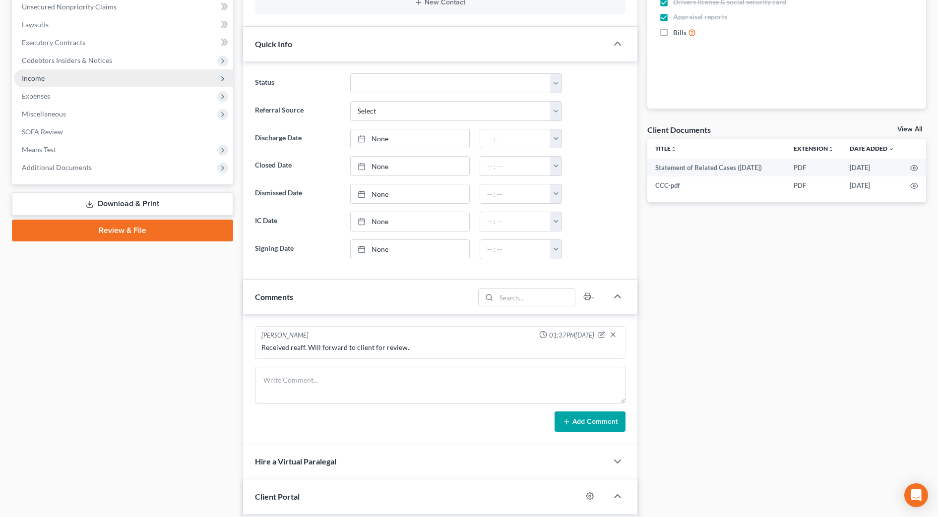
drag, startPoint x: 41, startPoint y: 77, endPoint x: 54, endPoint y: 81, distance: 13.2
click at [41, 77] on span "Income" at bounding box center [33, 78] width 23 height 8
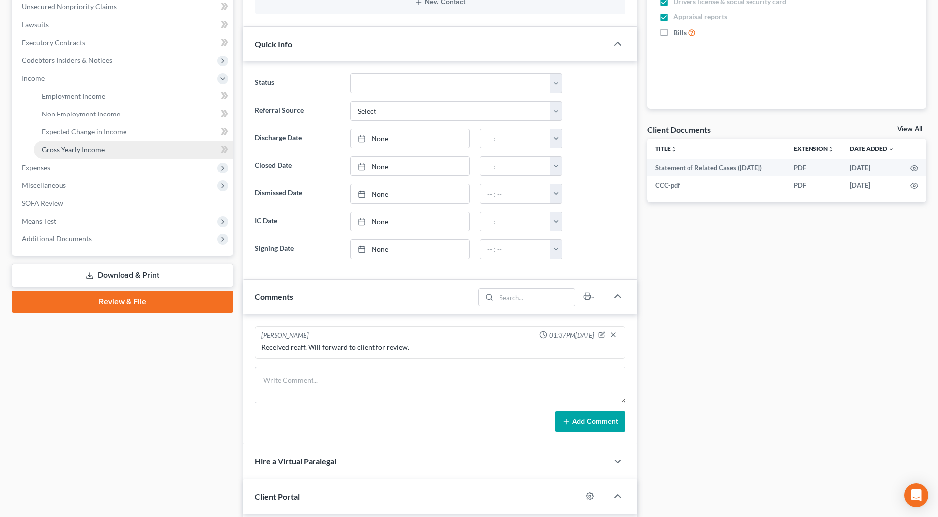
click at [70, 145] on span "Gross Yearly Income" at bounding box center [73, 149] width 63 height 8
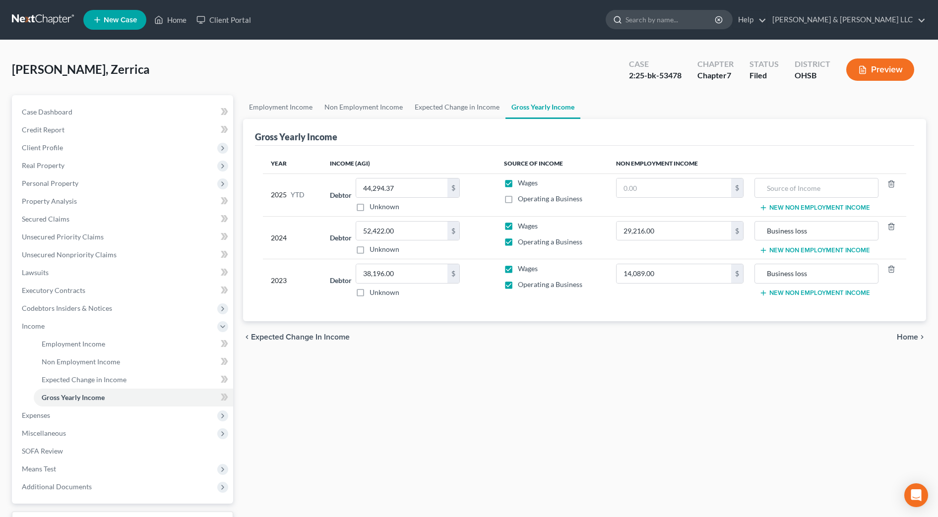
click at [716, 20] on input "search" at bounding box center [670, 19] width 91 height 18
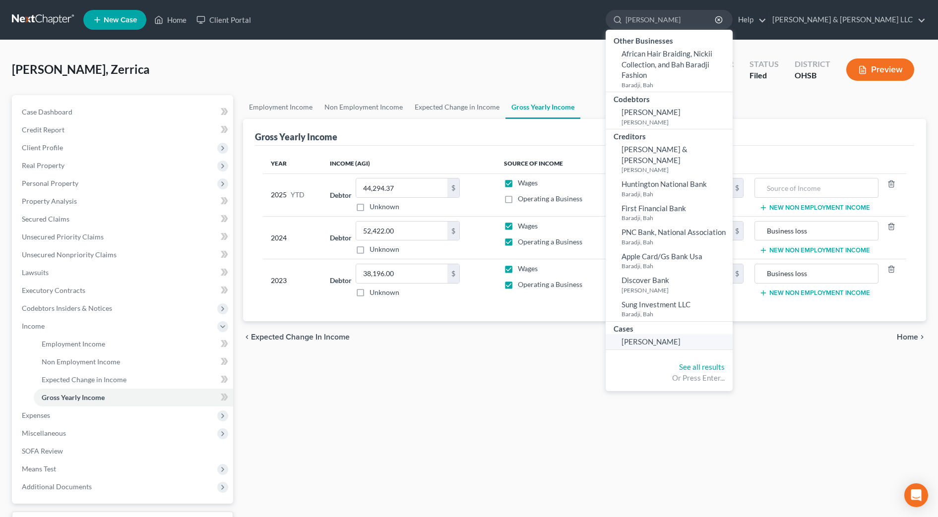
type input "[PERSON_NAME]"
click at [680, 337] on span "[PERSON_NAME]" at bounding box center [650, 341] width 59 height 9
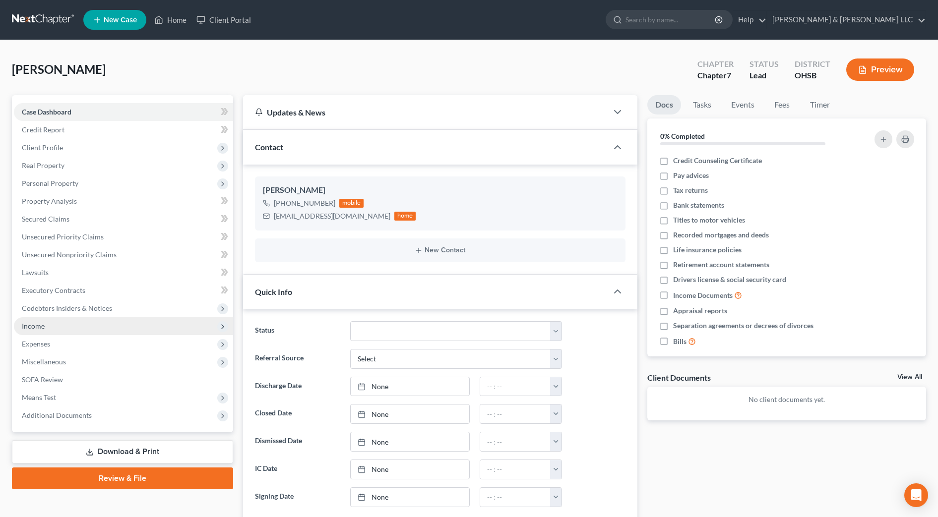
click at [64, 323] on span "Income" at bounding box center [123, 326] width 219 height 18
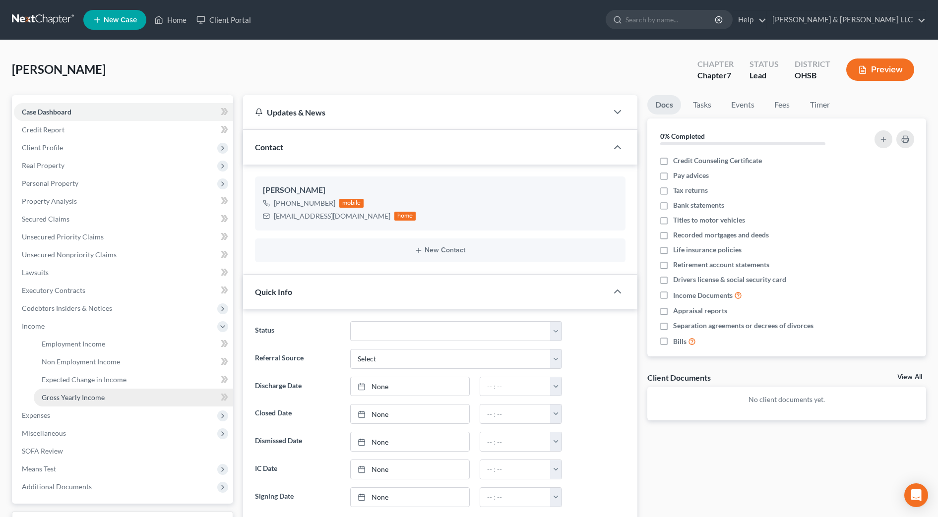
click at [65, 403] on link "Gross Yearly Income" at bounding box center [133, 398] width 199 height 18
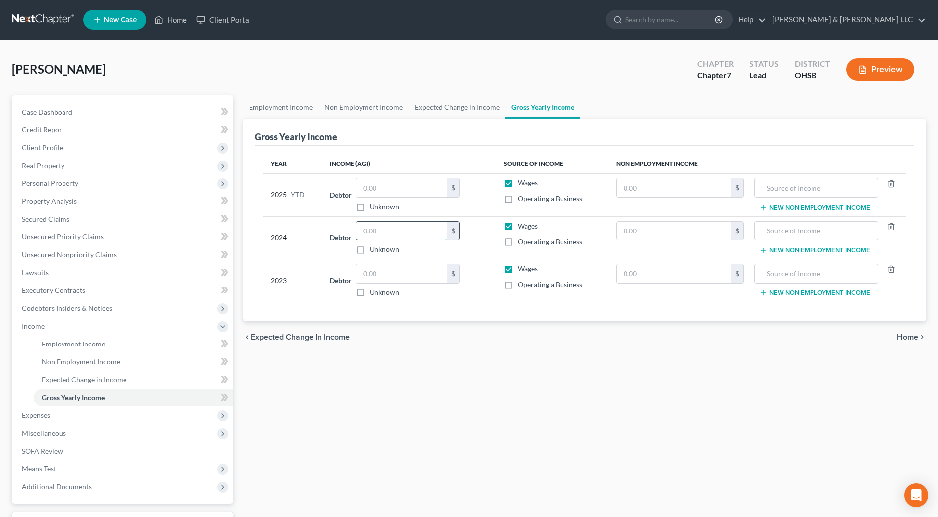
click at [387, 230] on input "text" at bounding box center [401, 231] width 91 height 19
type input "73,773"
click at [394, 278] on input "text" at bounding box center [401, 273] width 91 height 19
type input "44,334"
click at [785, 276] on input "text" at bounding box center [816, 273] width 113 height 19
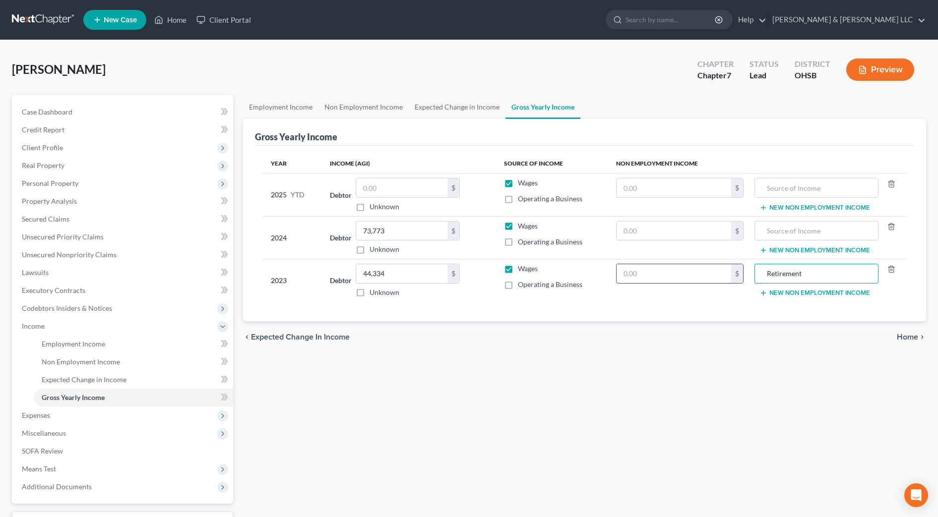
type input "Retirement"
click at [670, 269] on input "text" at bounding box center [673, 273] width 115 height 19
type input "3,564"
click at [441, 345] on div "chevron_left Expected Change in Income Home chevron_right" at bounding box center [584, 337] width 683 height 32
click at [88, 145] on span "Client Profile" at bounding box center [123, 148] width 219 height 18
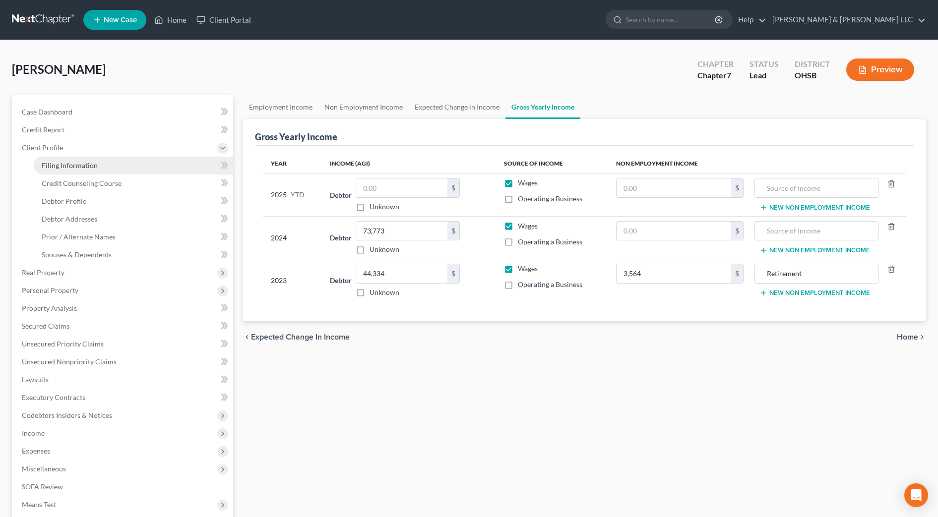
click at [99, 168] on link "Filing Information" at bounding box center [133, 166] width 199 height 18
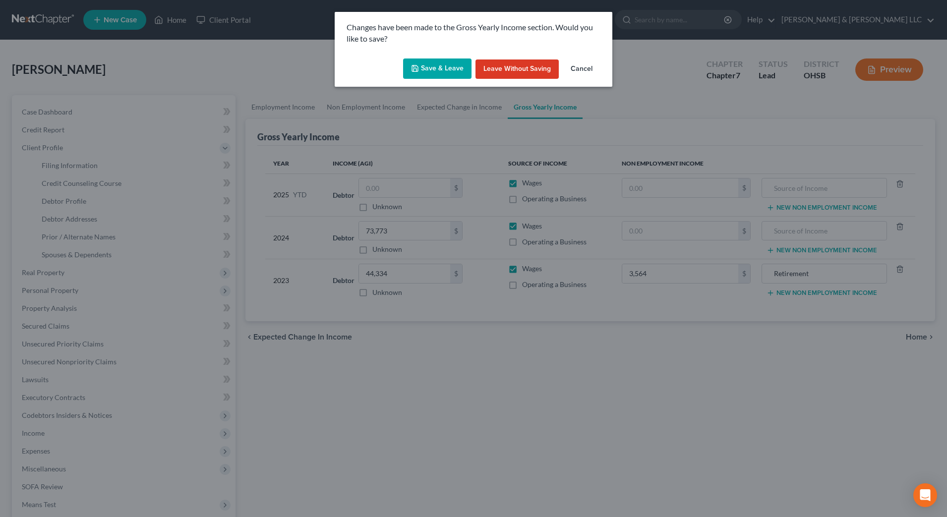
click at [430, 66] on button "Save & Leave" at bounding box center [437, 69] width 68 height 21
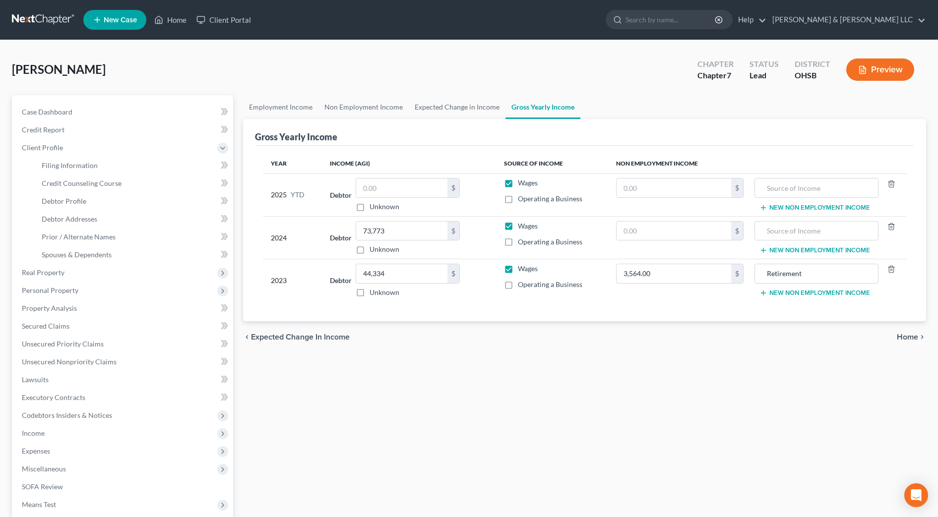
select select "1"
select select "0"
select select "36"
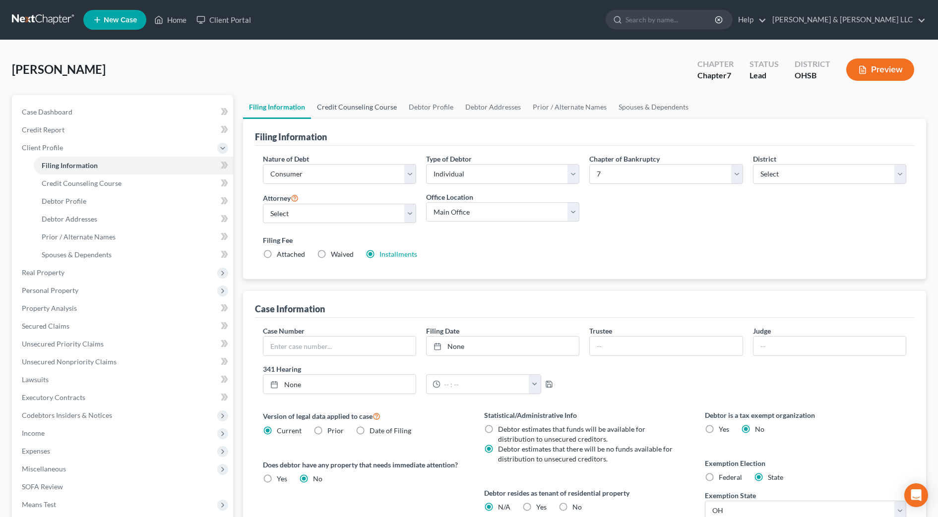
click at [372, 106] on link "Credit Counseling Course" at bounding box center [357, 107] width 92 height 24
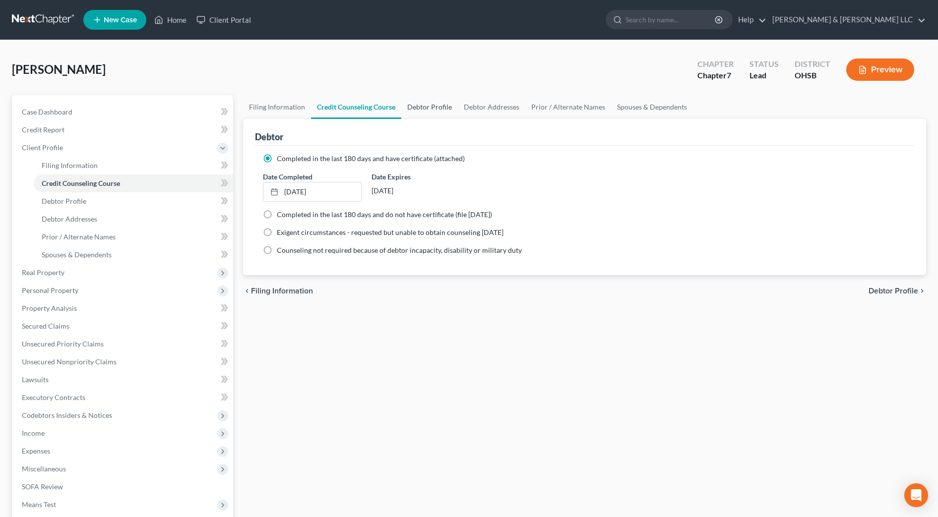
click at [436, 111] on link "Debtor Profile" at bounding box center [429, 107] width 57 height 24
select select "3"
select select "1"
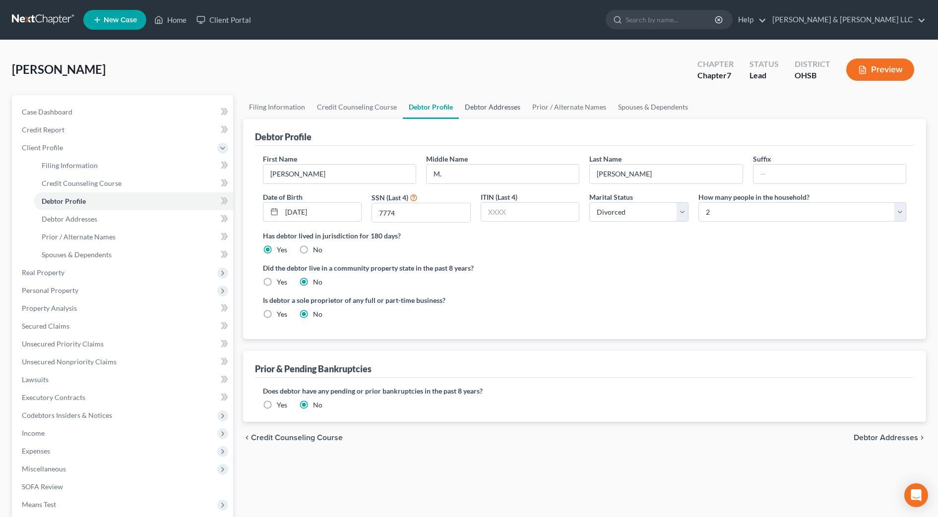
click at [490, 101] on link "Debtor Addresses" at bounding box center [492, 107] width 67 height 24
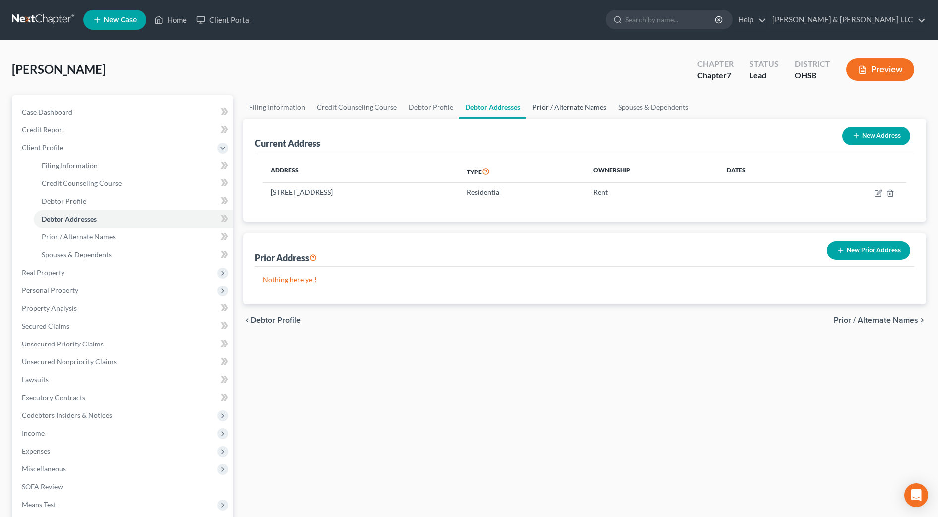
click at [550, 102] on link "Prior / Alternate Names" at bounding box center [569, 107] width 86 height 24
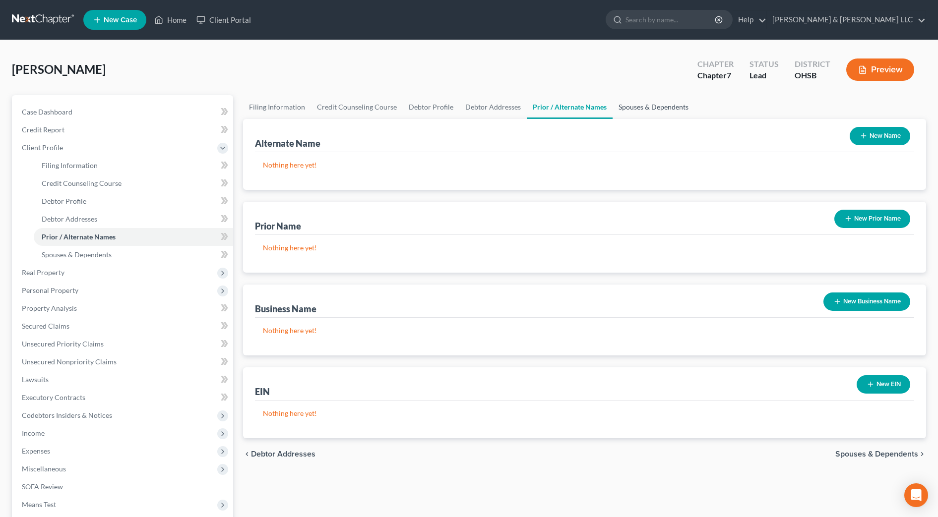
click at [617, 107] on link "Spouses & Dependents" at bounding box center [653, 107] width 82 height 24
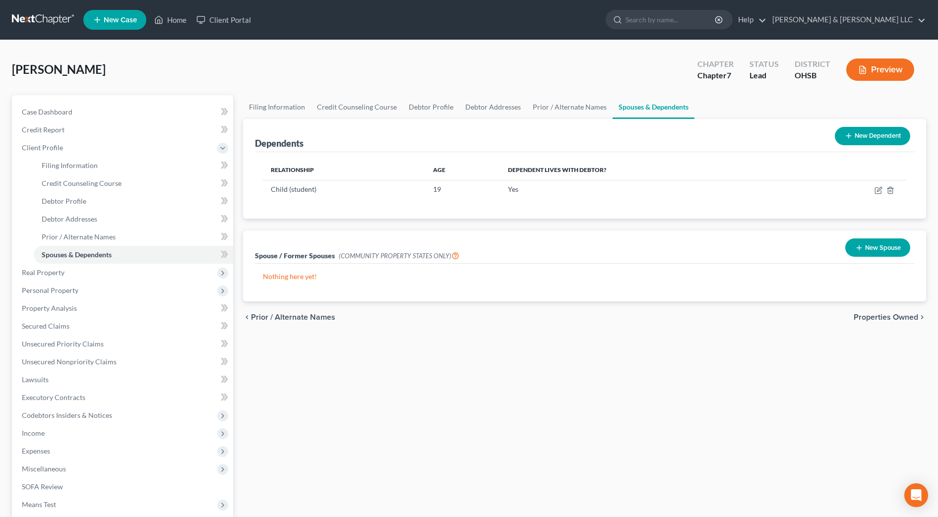
click at [850, 314] on div "chevron_left Prior / Alternate Names Properties Owned chevron_right" at bounding box center [584, 317] width 683 height 32
click at [867, 316] on span "Properties Owned" at bounding box center [885, 317] width 64 height 8
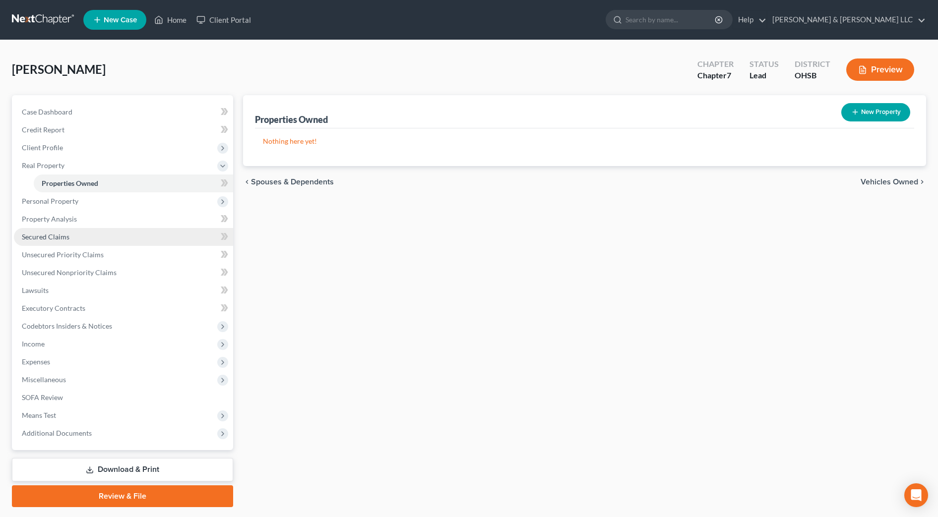
click at [116, 237] on link "Secured Claims" at bounding box center [123, 237] width 219 height 18
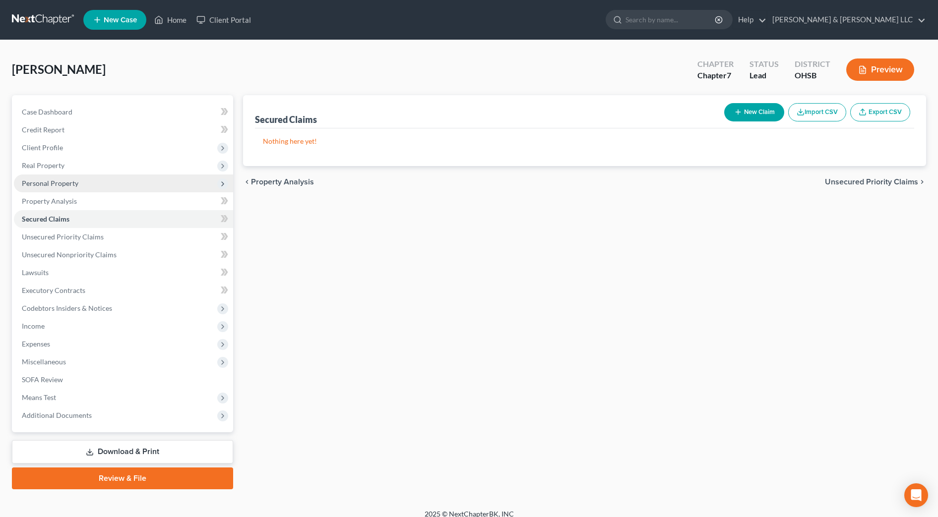
click at [92, 185] on span "Personal Property" at bounding box center [123, 184] width 219 height 18
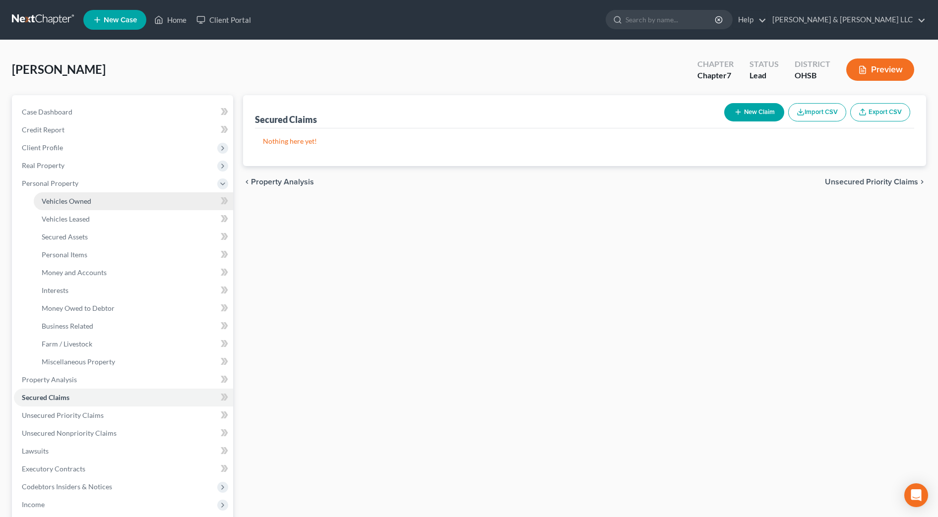
click at [95, 199] on link "Vehicles Owned" at bounding box center [133, 201] width 199 height 18
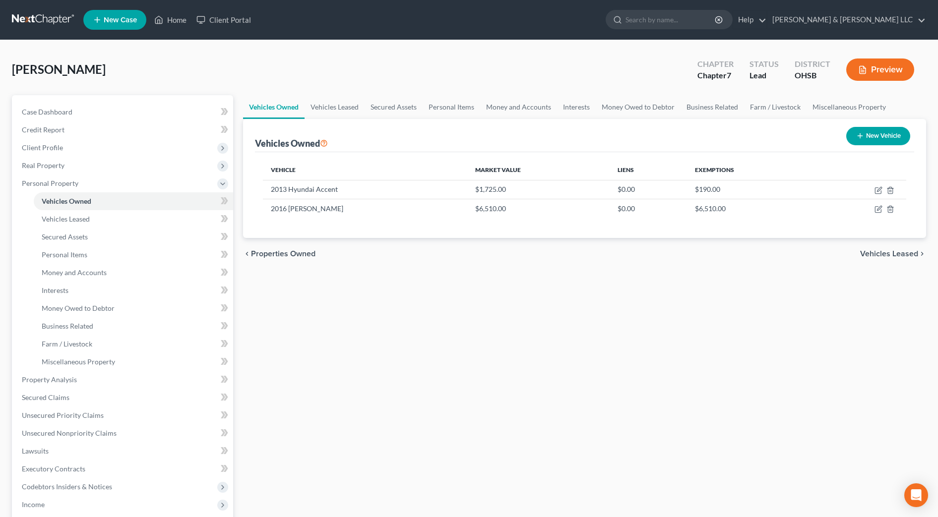
click at [452, 289] on div "Vehicles Owned Vehicles Leased Secured Assets Personal Items Money and Accounts…" at bounding box center [584, 381] width 693 height 573
click at [77, 147] on span "Client Profile" at bounding box center [123, 148] width 219 height 18
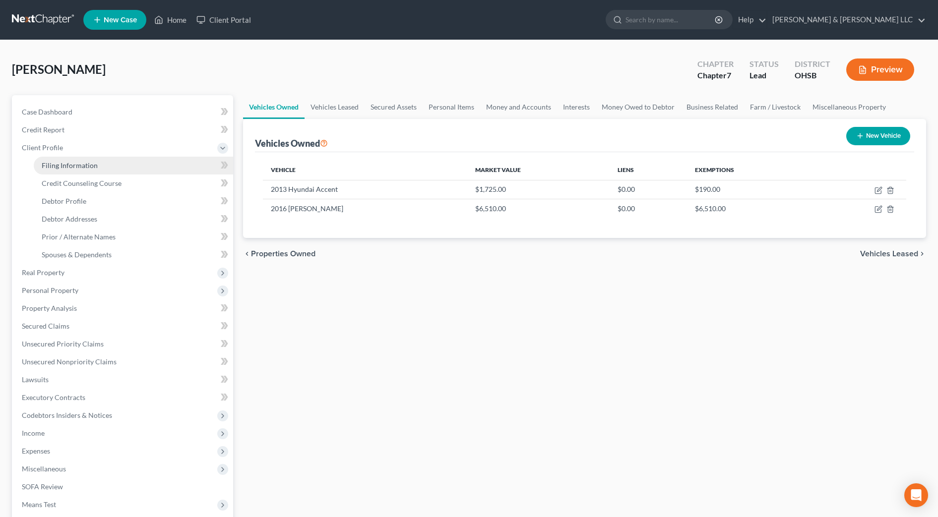
click at [79, 167] on span "Filing Information" at bounding box center [70, 165] width 56 height 8
select select "1"
select select "0"
select select "62"
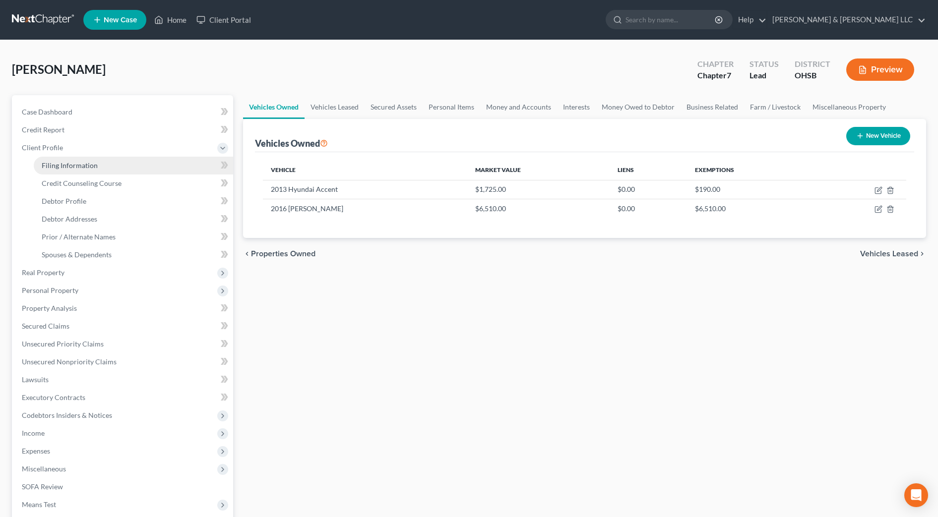
select select "2"
select select "36"
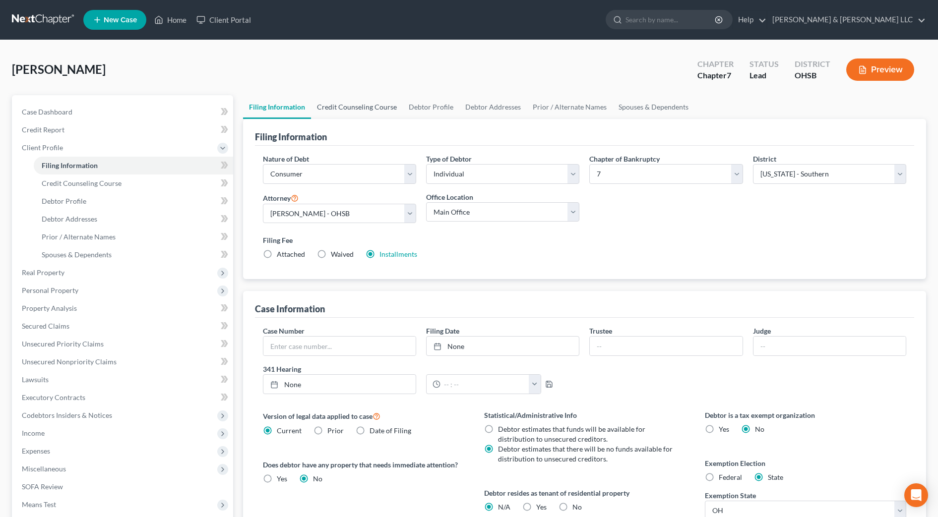
click at [352, 111] on link "Credit Counseling Course" at bounding box center [357, 107] width 92 height 24
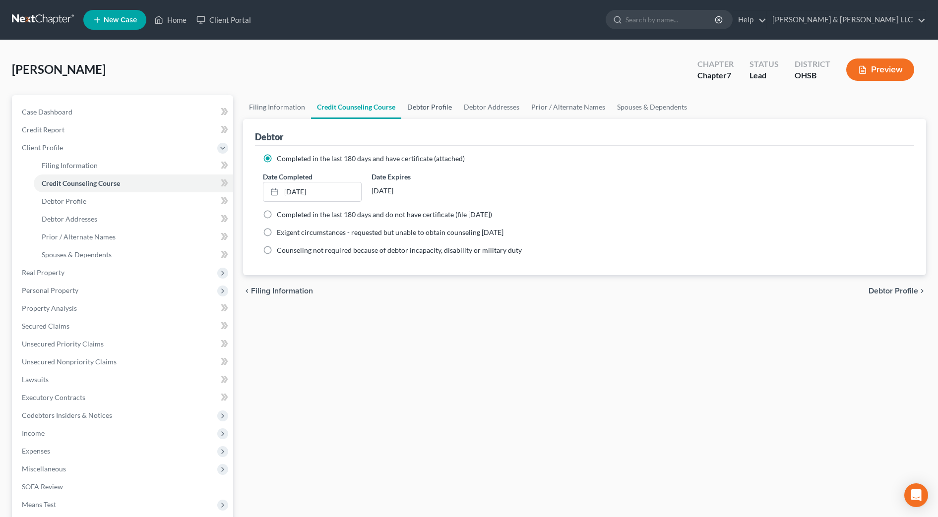
click at [426, 109] on link "Debtor Profile" at bounding box center [429, 107] width 57 height 24
select select "3"
select select "1"
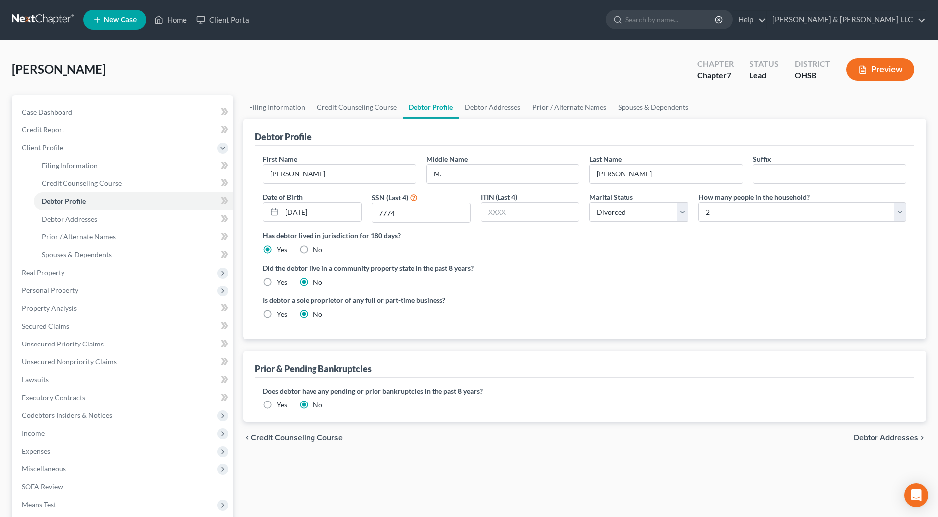
click at [426, 109] on link "Debtor Profile" at bounding box center [431, 107] width 56 height 24
click at [496, 112] on link "Debtor Addresses" at bounding box center [492, 107] width 67 height 24
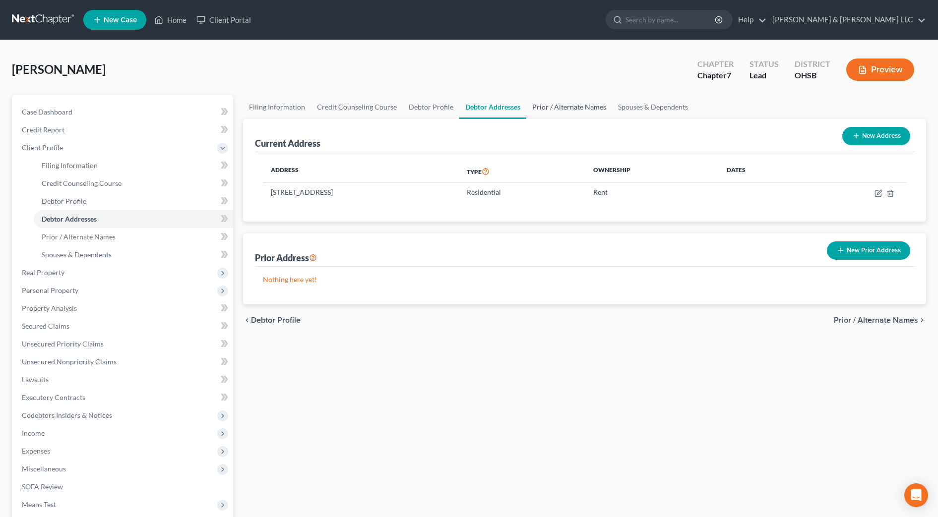
click at [530, 109] on link "Prior / Alternate Names" at bounding box center [569, 107] width 86 height 24
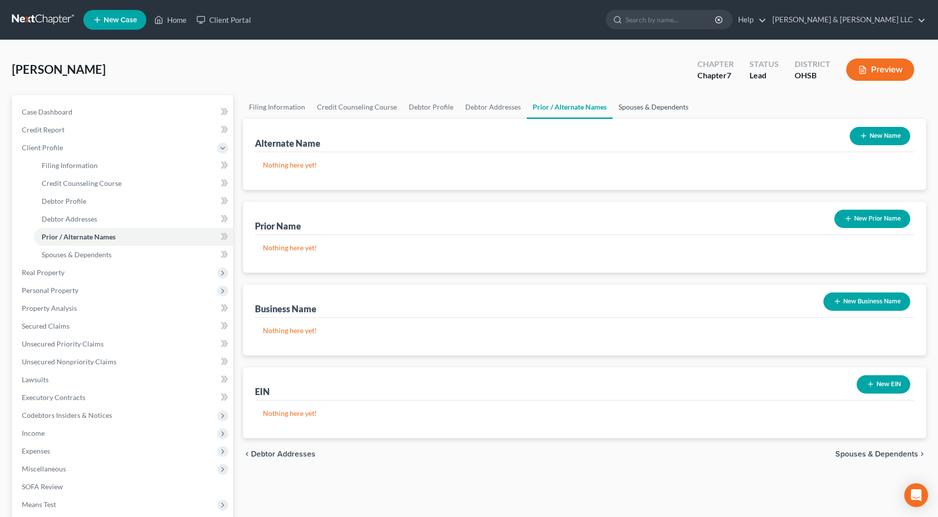
click at [629, 108] on link "Spouses & Dependents" at bounding box center [653, 107] width 82 height 24
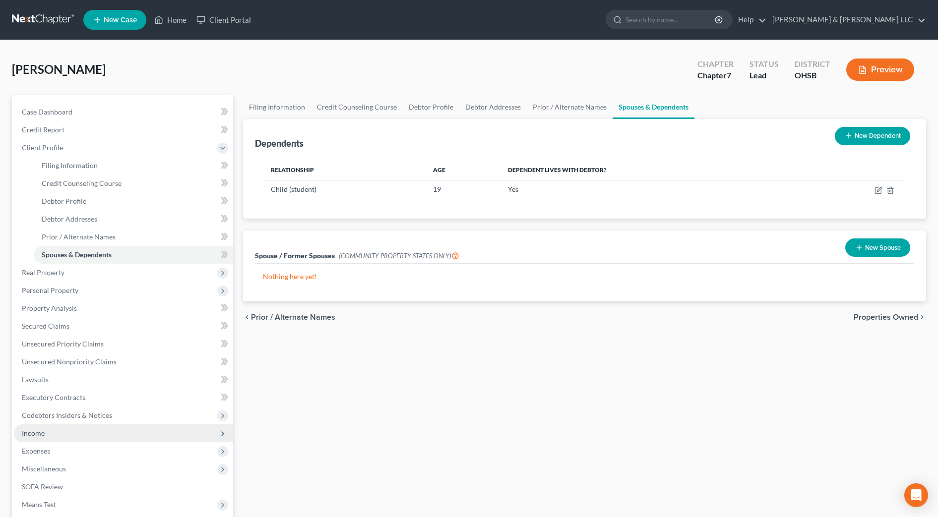
click at [86, 425] on span "Income" at bounding box center [123, 433] width 219 height 18
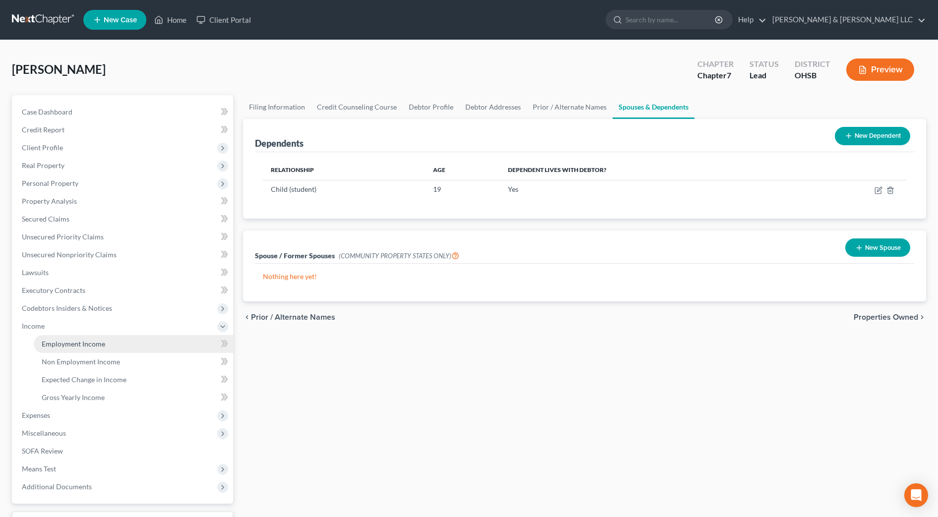
click at [76, 348] on link "Employment Income" at bounding box center [133, 344] width 199 height 18
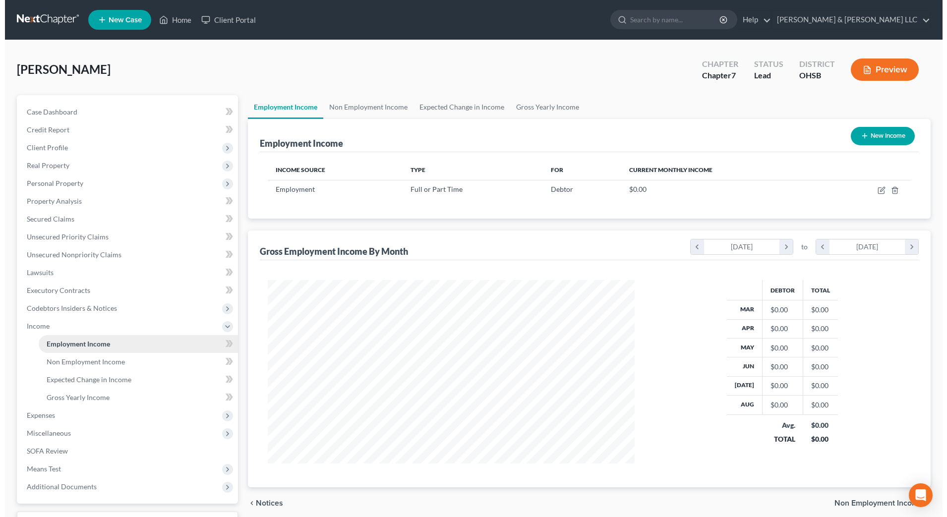
scroll to position [183, 387]
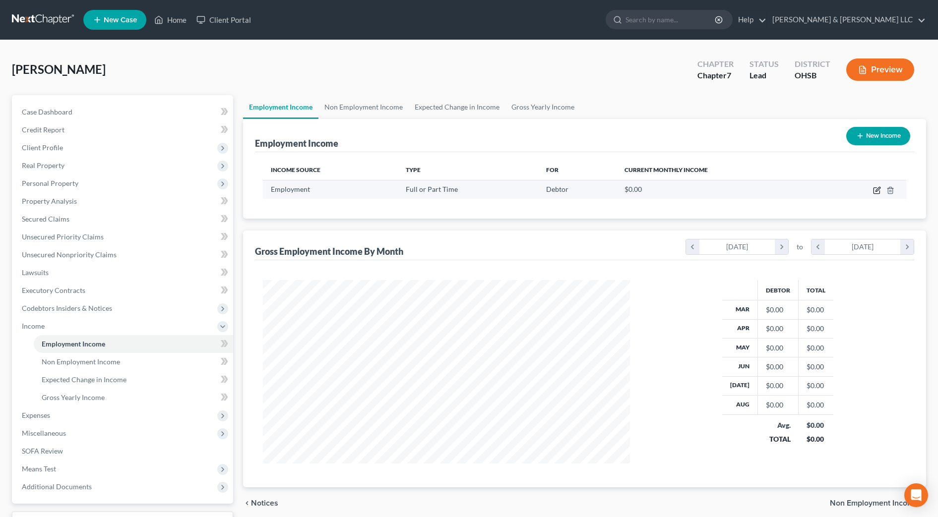
click at [877, 191] on icon "button" at bounding box center [877, 189] width 4 height 4
select select "0"
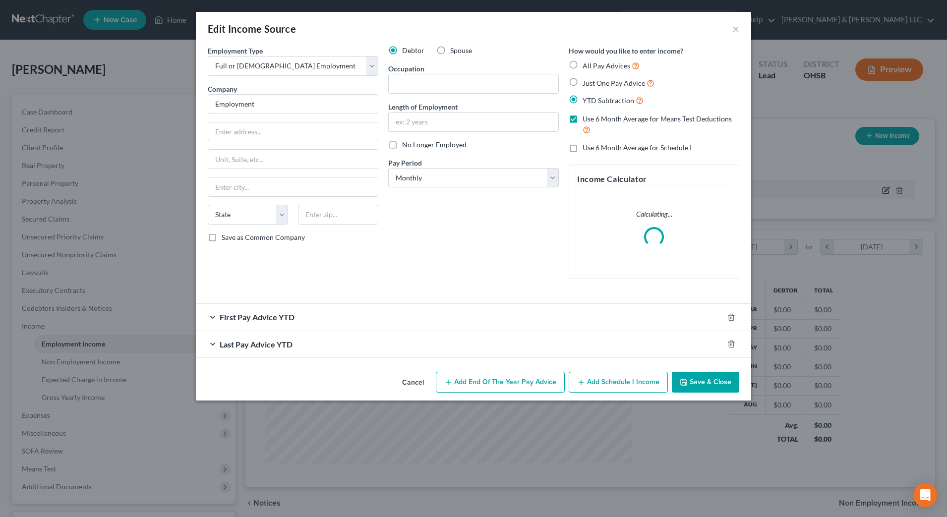
scroll to position [185, 391]
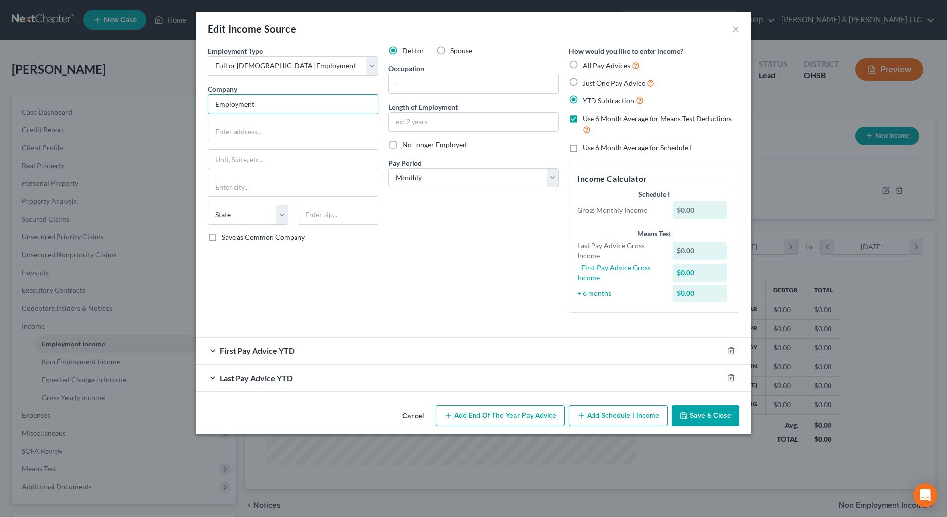
click at [327, 112] on input "Employment" at bounding box center [293, 104] width 171 height 20
type input "E"
type input "Whole Foods Market Group"
type input "[STREET_ADDRESS]"
type input "78703"
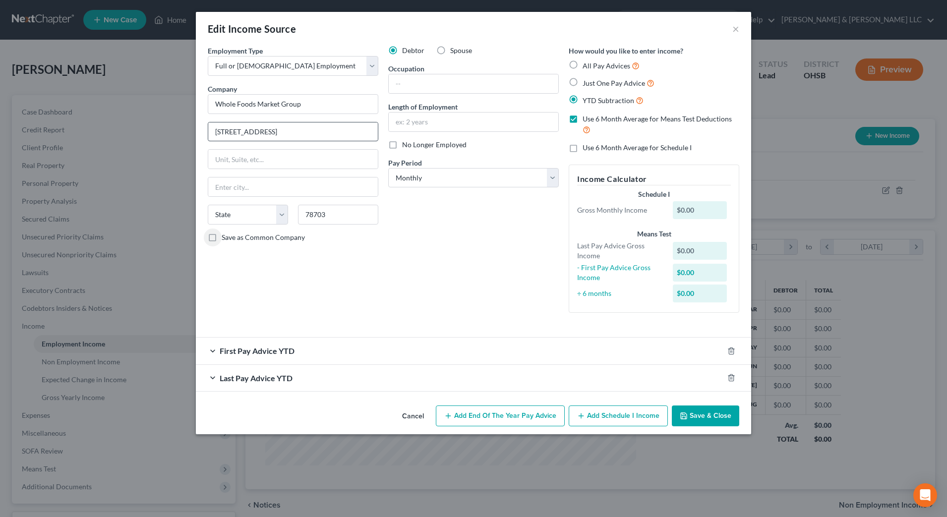
type input "Austin"
select select "45"
click at [450, 89] on input "text" at bounding box center [474, 83] width 170 height 19
type input "Manager"
type input "5 years"
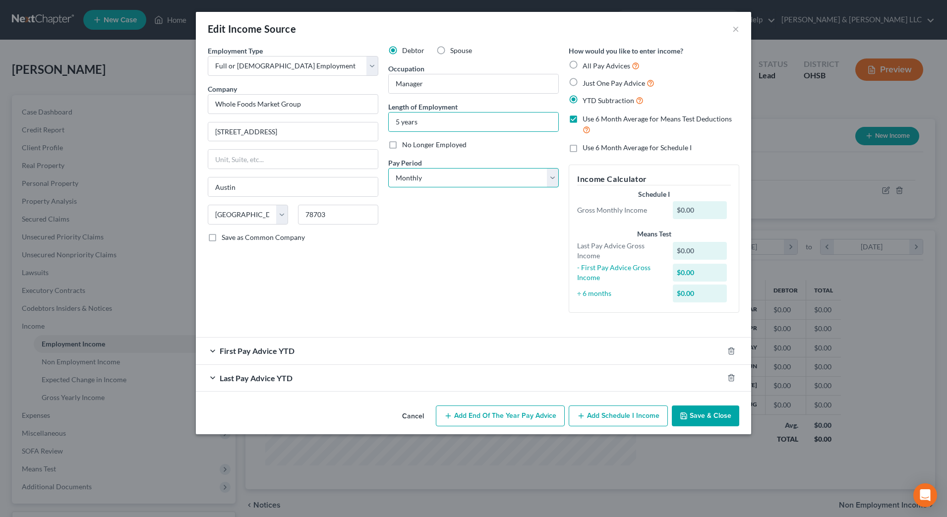
drag, startPoint x: 483, startPoint y: 174, endPoint x: 479, endPoint y: 183, distance: 10.0
click at [483, 174] on select "Select Monthly Twice Monthly Every Other Week Weekly" at bounding box center [473, 178] width 171 height 20
select select "2"
click at [388, 168] on select "Select Monthly Twice Monthly Every Other Week Weekly" at bounding box center [473, 178] width 171 height 20
click at [629, 118] on span "Use 6 Month Average for Means Test Deductions" at bounding box center [657, 119] width 149 height 8
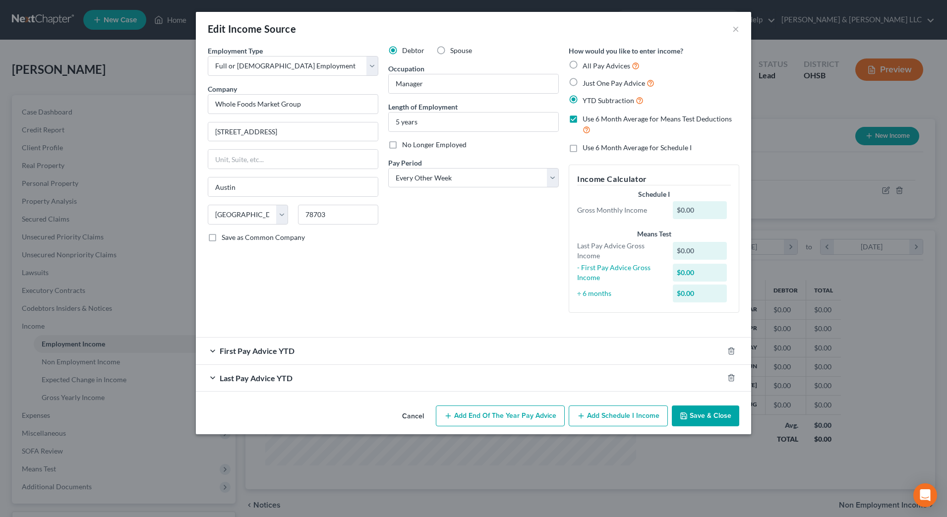
click at [593, 118] on input "Use 6 Month Average for Means Test Deductions" at bounding box center [590, 117] width 6 height 6
checkbox input "false"
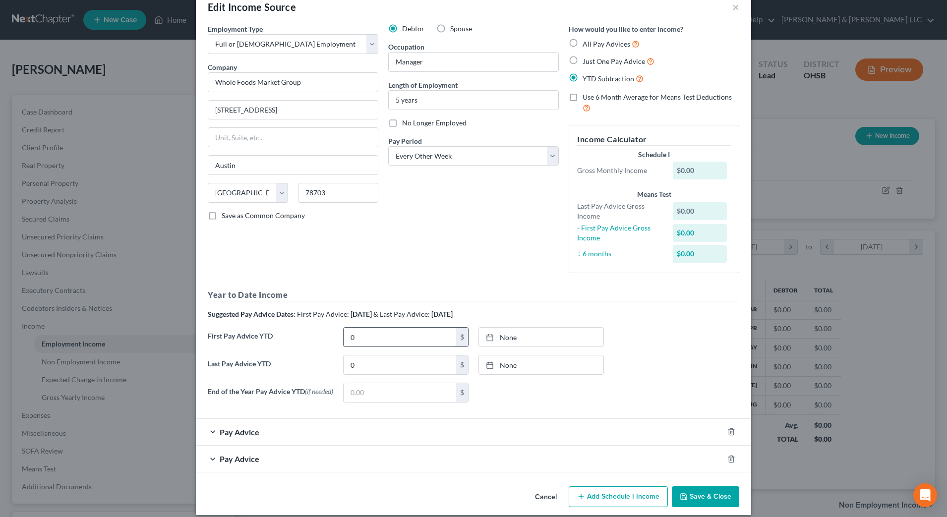
scroll to position [34, 0]
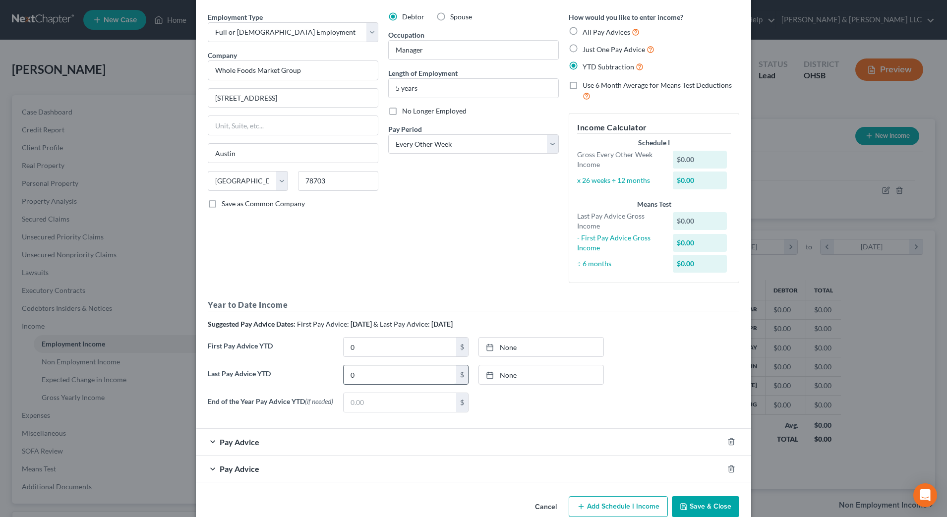
click at [378, 372] on input "0" at bounding box center [400, 374] width 113 height 19
type input "40,631.16"
click at [388, 352] on input "0" at bounding box center [400, 347] width 113 height 19
type input "10,027.85"
click at [507, 196] on div "Debtor Spouse Occupation Manager Length of Employment 5 years No Longer Employe…" at bounding box center [473, 151] width 180 height 279
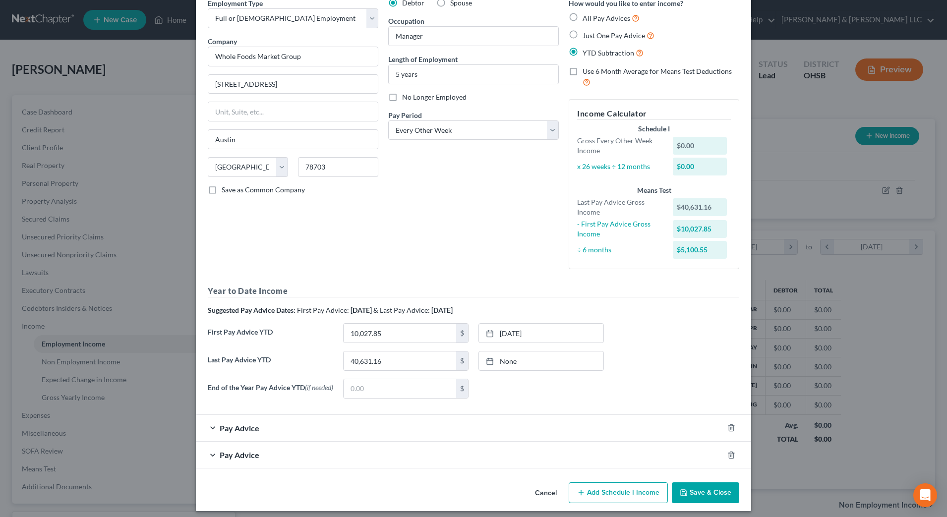
scroll to position [56, 0]
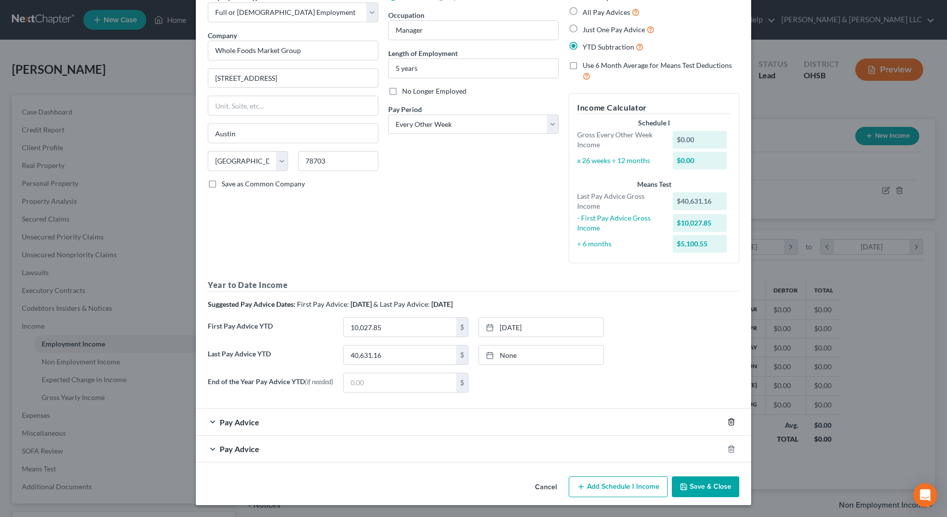
click at [729, 422] on icon "button" at bounding box center [731, 422] width 4 height 6
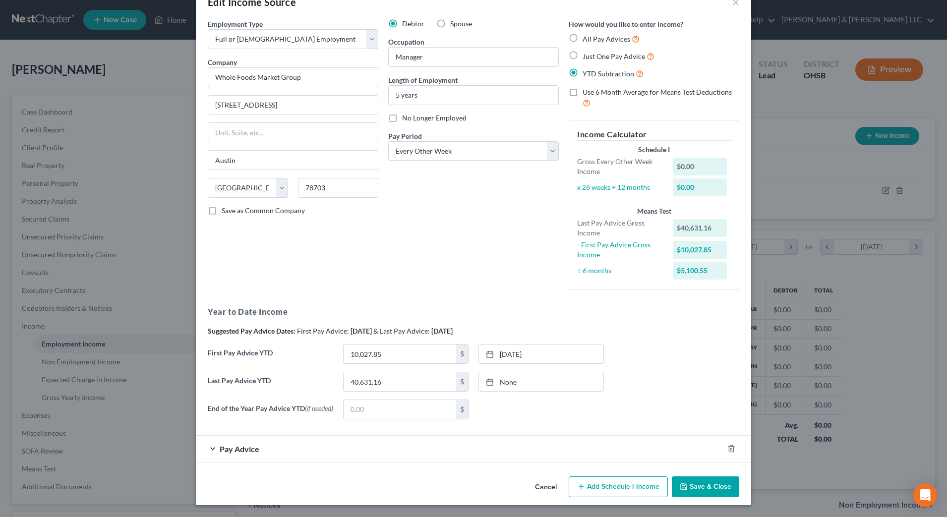
scroll to position [29, 0]
click at [731, 449] on line "button" at bounding box center [731, 450] width 0 height 2
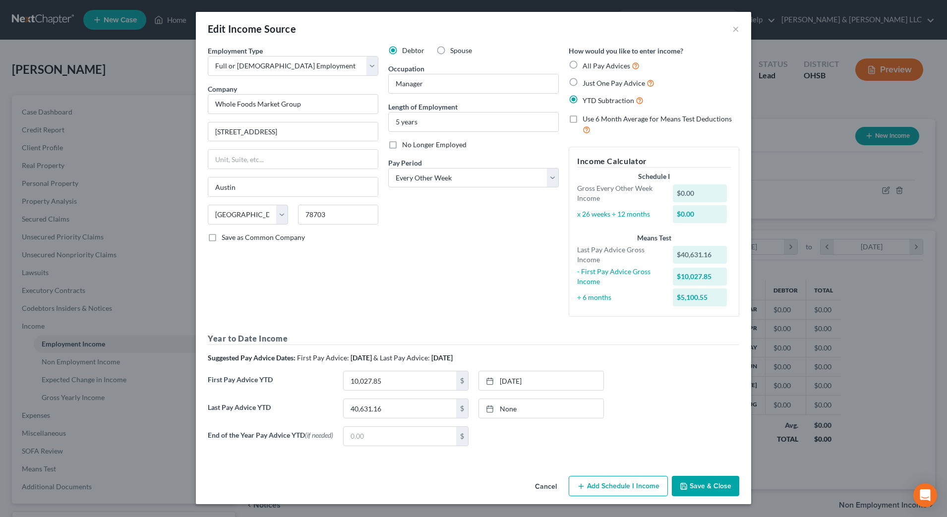
scroll to position [1, 0]
click at [638, 485] on button "Add Schedule I Income" at bounding box center [618, 486] width 99 height 21
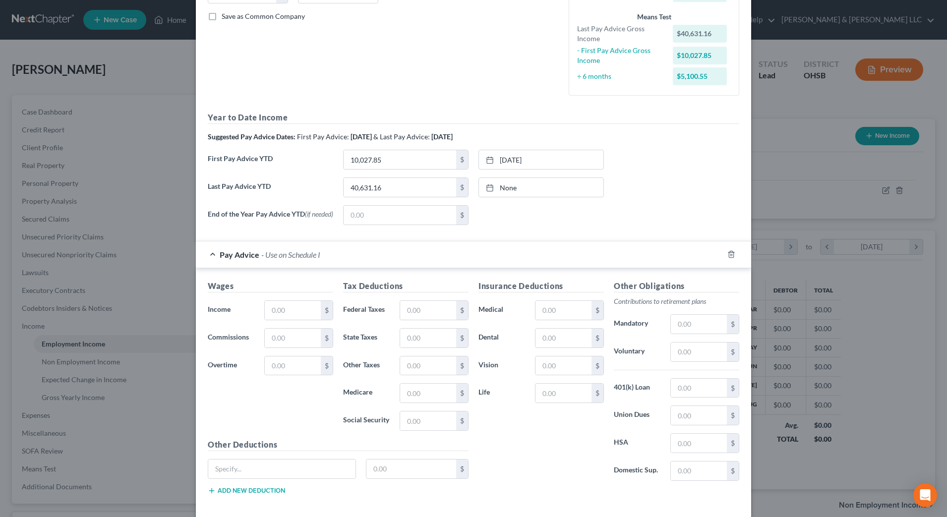
scroll to position [249, 0]
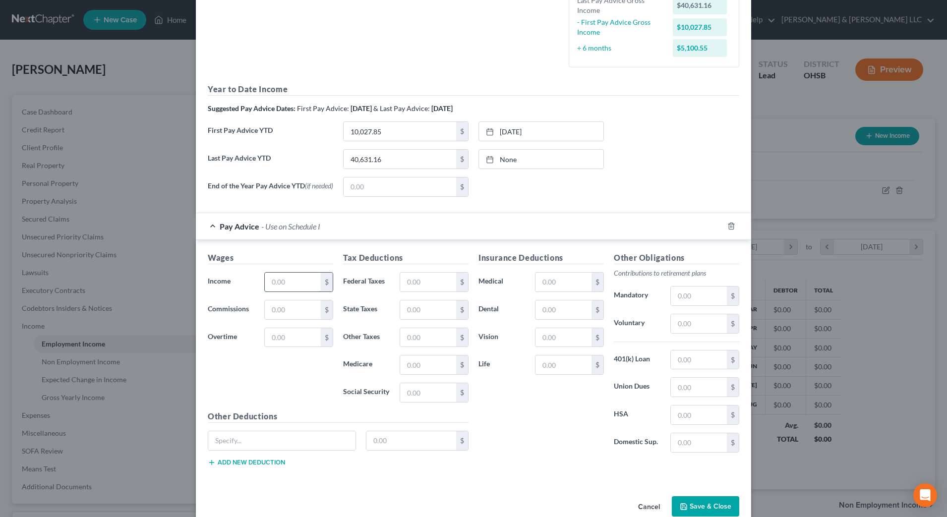
click at [305, 285] on input "text" at bounding box center [293, 282] width 56 height 19
type input "2,355.42"
click at [435, 287] on input "text" at bounding box center [428, 282] width 56 height 19
type input "448.38"
click at [697, 329] on input "text" at bounding box center [699, 323] width 56 height 19
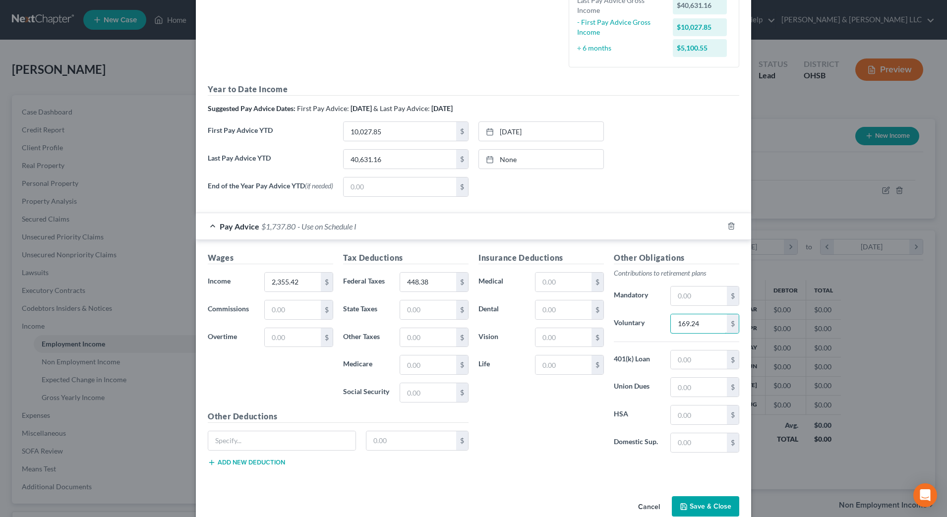
type input "169.24"
click at [575, 419] on div "Insurance Deductions Medical $ Dental $ Vision $ Life $" at bounding box center [541, 356] width 135 height 209
click at [563, 318] on input "text" at bounding box center [564, 309] width 56 height 19
type input "19.57"
click at [558, 336] on input "text" at bounding box center [564, 337] width 56 height 19
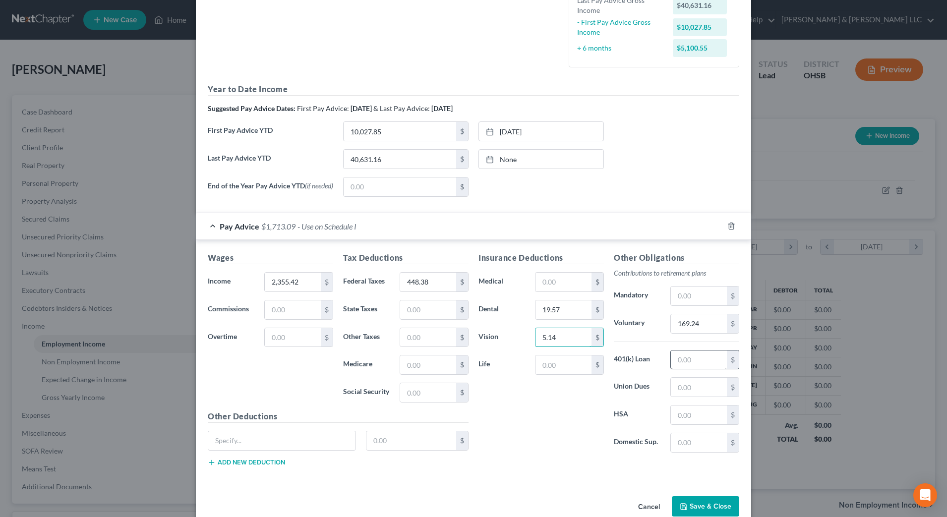
type input "5.14"
click at [694, 368] on input "text" at bounding box center [699, 360] width 56 height 19
type input "41.09"
click at [584, 413] on div "Insurance Deductions Medical $ Dental 19.57 $ Vision 5.14 $ Life $" at bounding box center [541, 356] width 135 height 209
click at [547, 366] on input "text" at bounding box center [564, 365] width 56 height 19
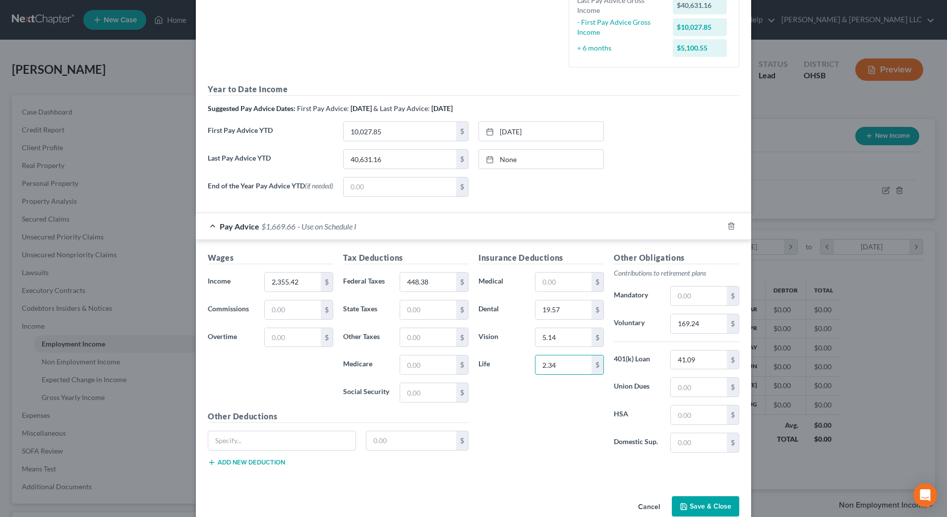
type input "2.34"
click at [542, 279] on input "text" at bounding box center [564, 282] width 56 height 19
type input "78.00"
click at [384, 442] on input "text" at bounding box center [411, 440] width 90 height 19
type input "22.53"
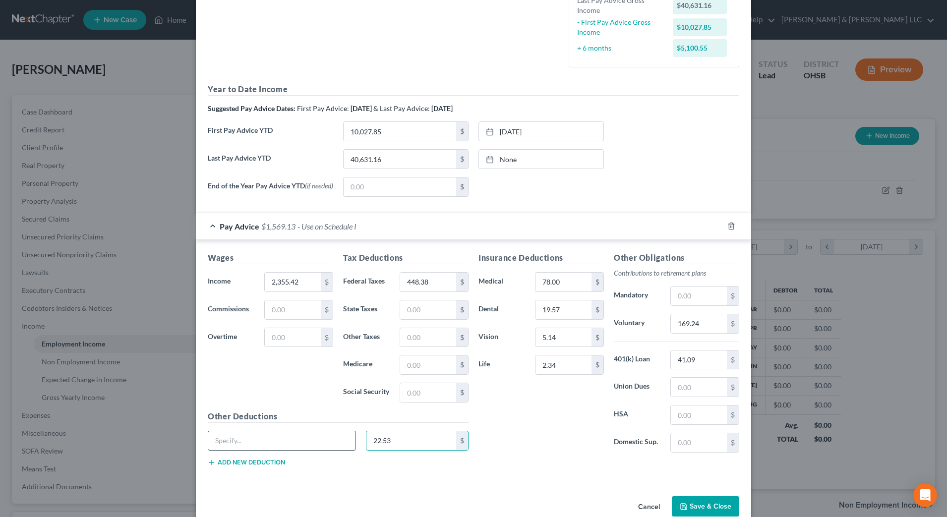
click at [278, 443] on input "text" at bounding box center [281, 440] width 147 height 19
type input "Disability"
click at [562, 430] on div "Insurance Deductions Medical 78.00 $ Dental 19.57 $ Vision 5.14 $ Life 2.34 $" at bounding box center [541, 356] width 135 height 209
click at [577, 374] on input "2.34" at bounding box center [564, 365] width 56 height 19
type input "3.64"
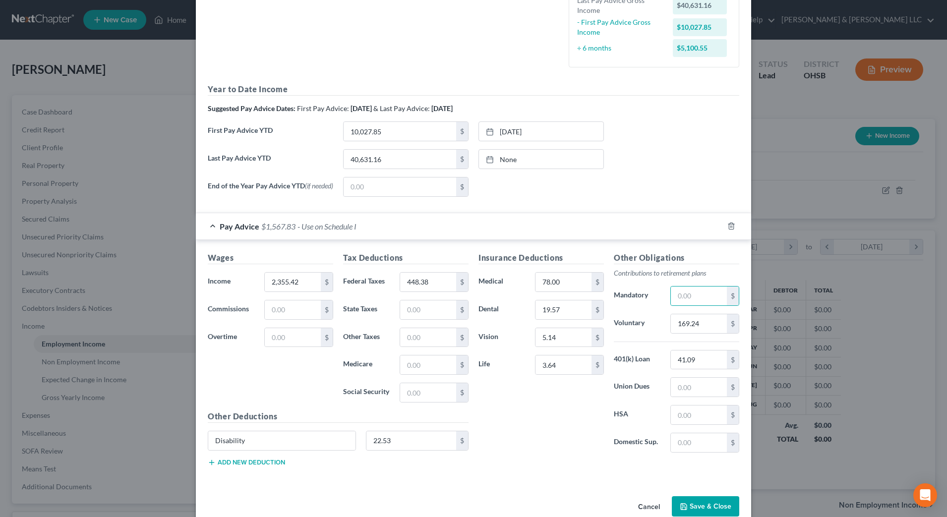
click at [568, 416] on div "Insurance Deductions Medical 78.00 $ Dental 19.57 $ Vision 5.14 $ Life 3.64 $" at bounding box center [541, 356] width 135 height 209
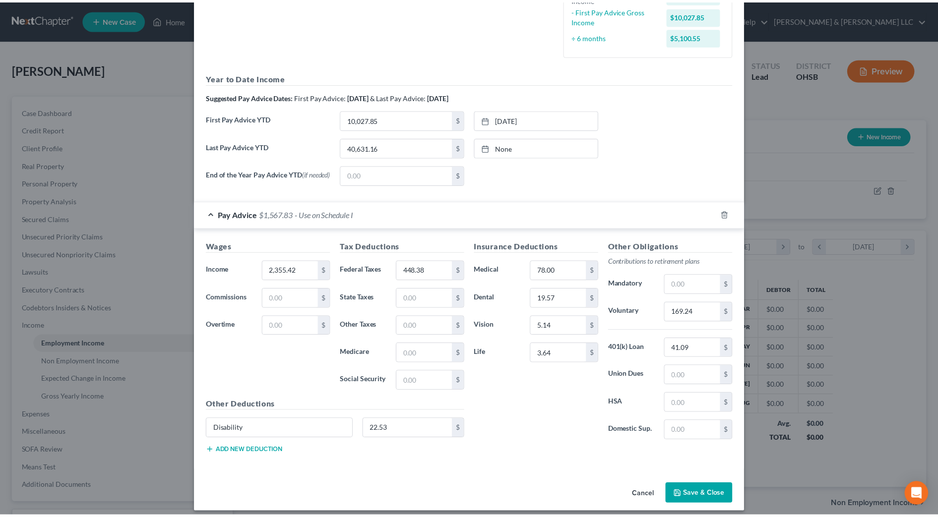
scroll to position [271, 0]
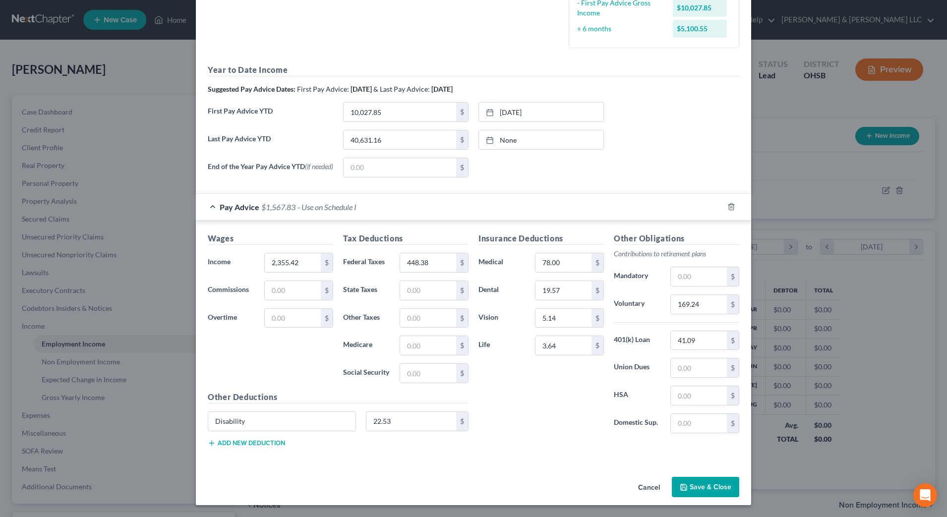
click at [695, 493] on button "Save & Close" at bounding box center [705, 487] width 67 height 21
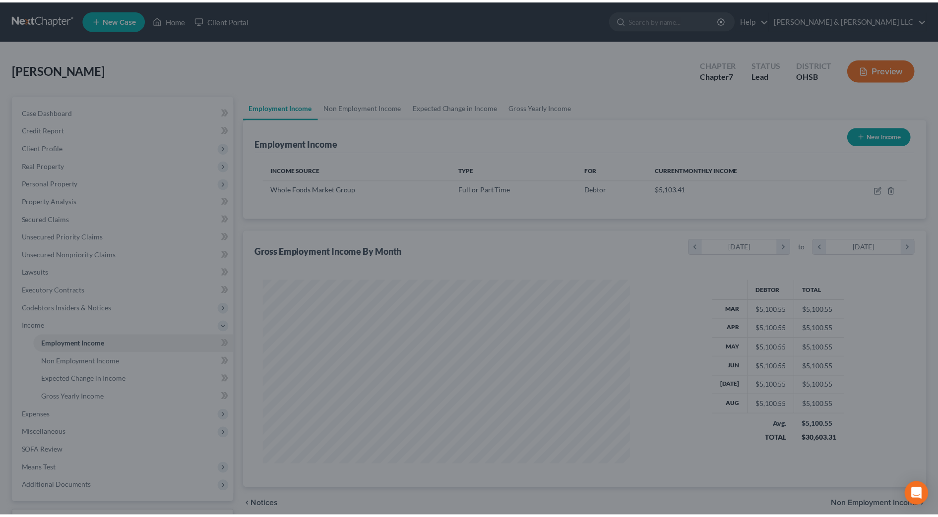
scroll to position [495684, 495481]
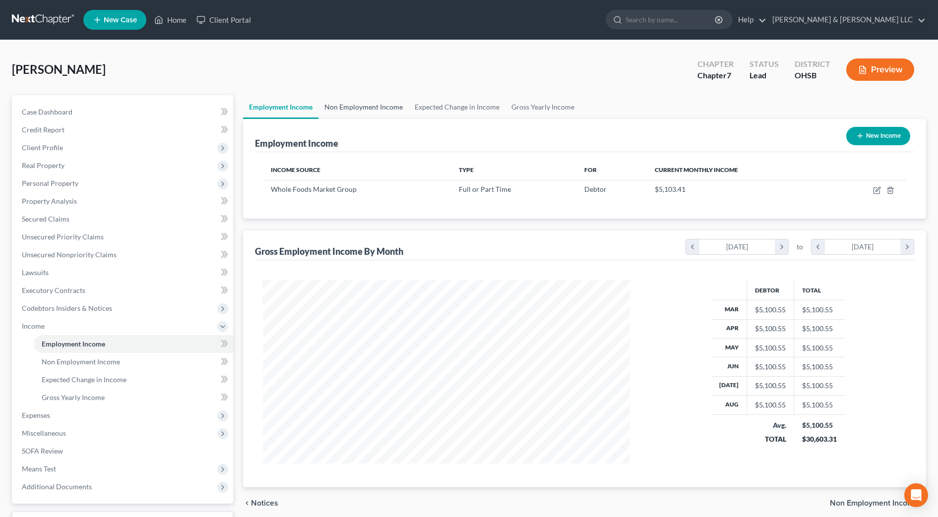
click at [359, 109] on link "Non Employment Income" at bounding box center [363, 107] width 90 height 24
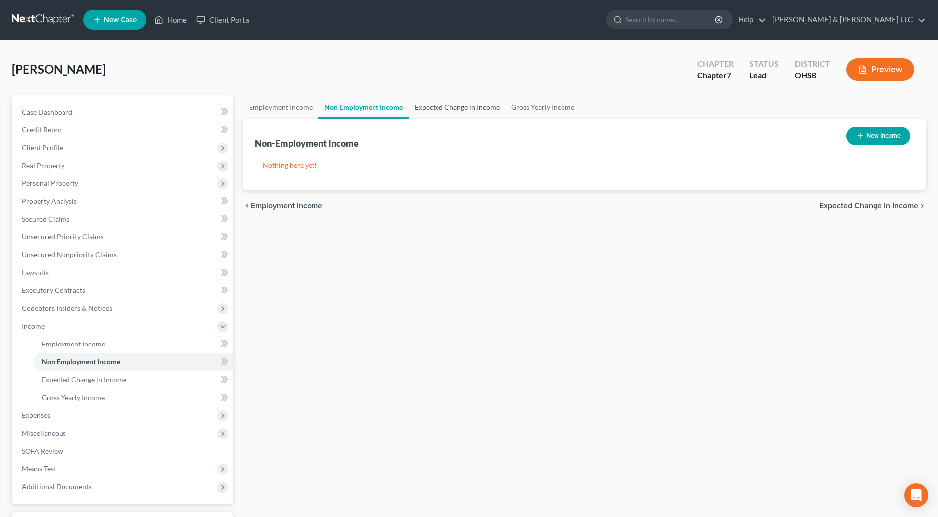
click at [432, 108] on link "Expected Change in Income" at bounding box center [457, 107] width 97 height 24
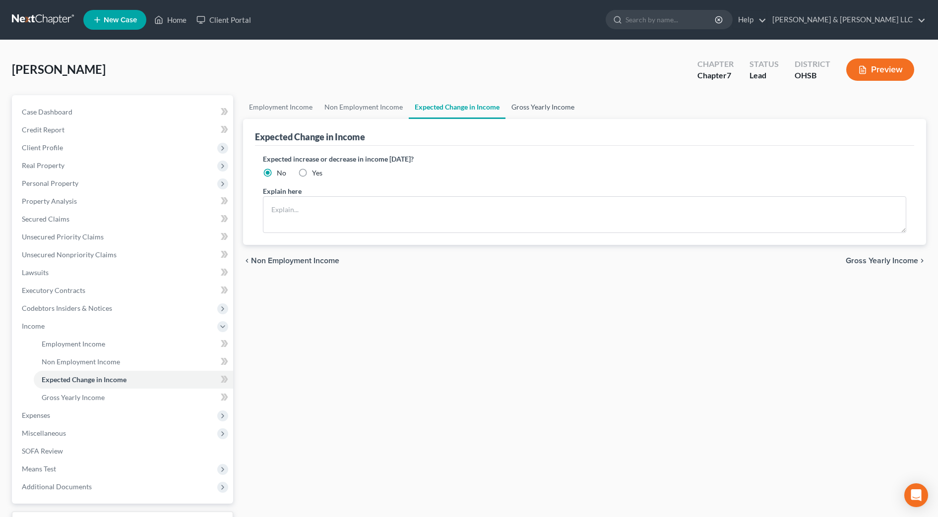
click at [538, 109] on link "Gross Yearly Income" at bounding box center [542, 107] width 75 height 24
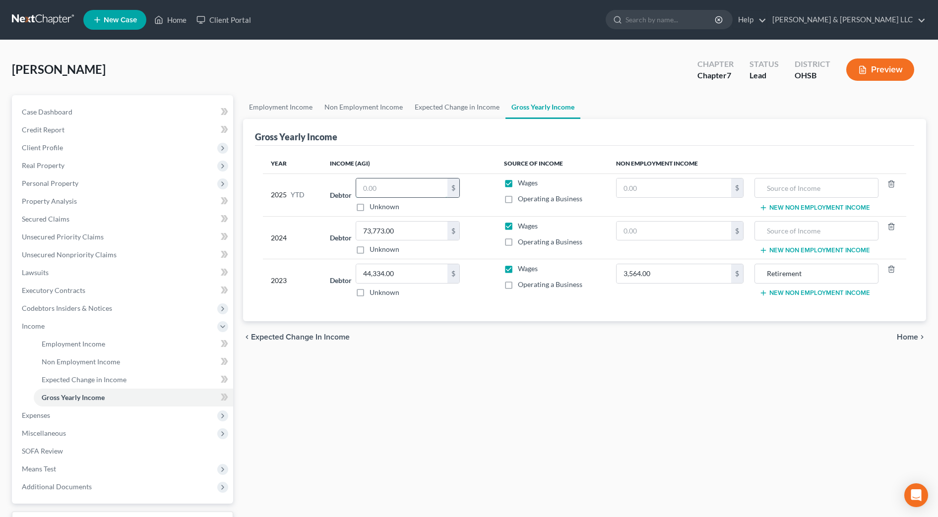
click at [396, 182] on input "text" at bounding box center [401, 188] width 91 height 19
type input "1"
type input "40,539.31"
click at [513, 302] on div "Year Income (AGI) Source of Income Non Employment Income 2025 YTD Debtor 40,539…" at bounding box center [584, 234] width 659 height 176
click at [83, 416] on span "Expenses" at bounding box center [123, 416] width 219 height 18
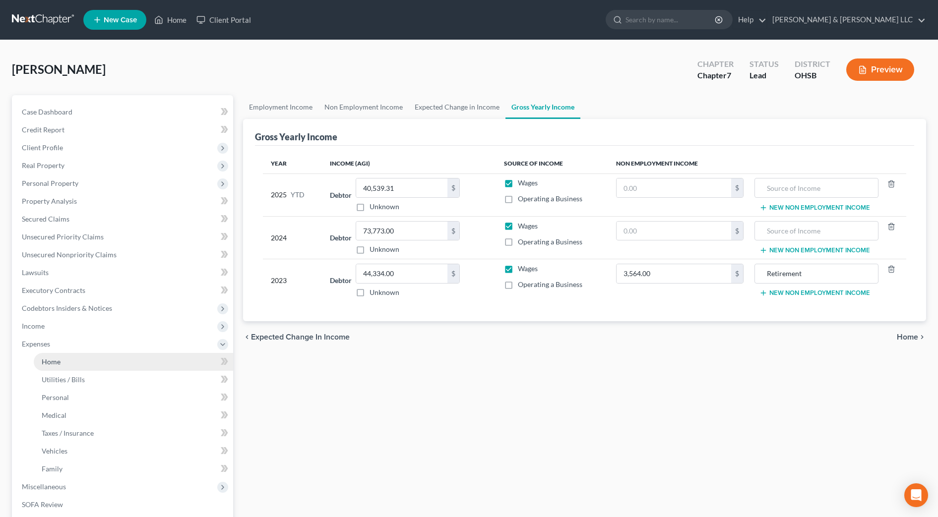
click at [63, 360] on link "Home" at bounding box center [133, 362] width 199 height 18
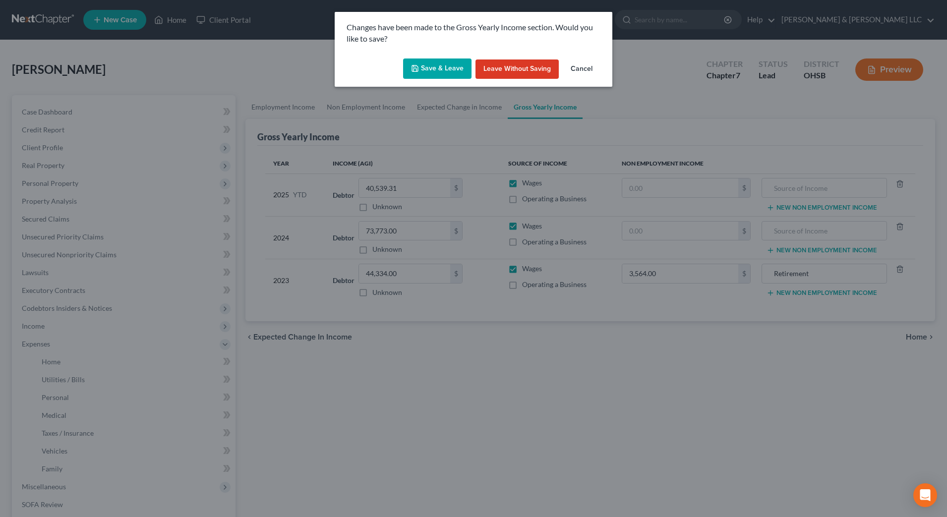
click at [442, 65] on button "Save & Leave" at bounding box center [437, 69] width 68 height 21
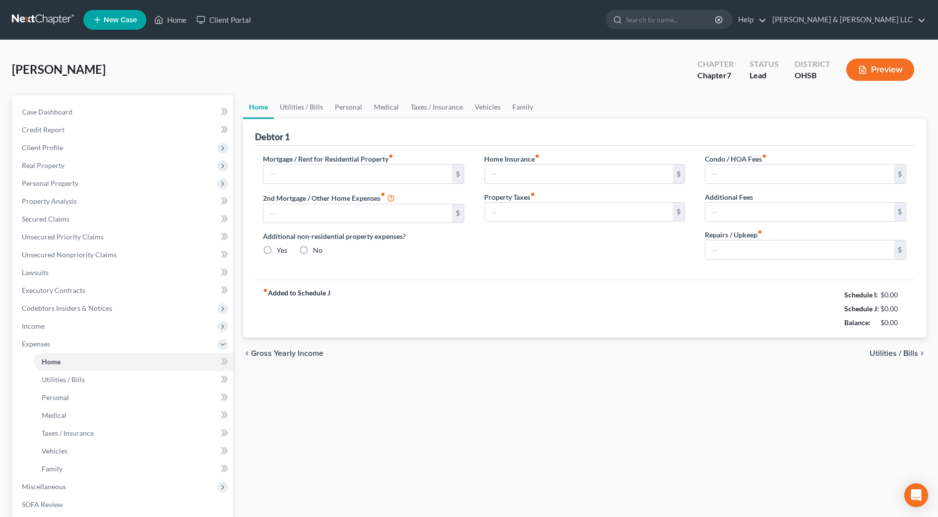
type input "0.00"
radio input "true"
type input "0.00"
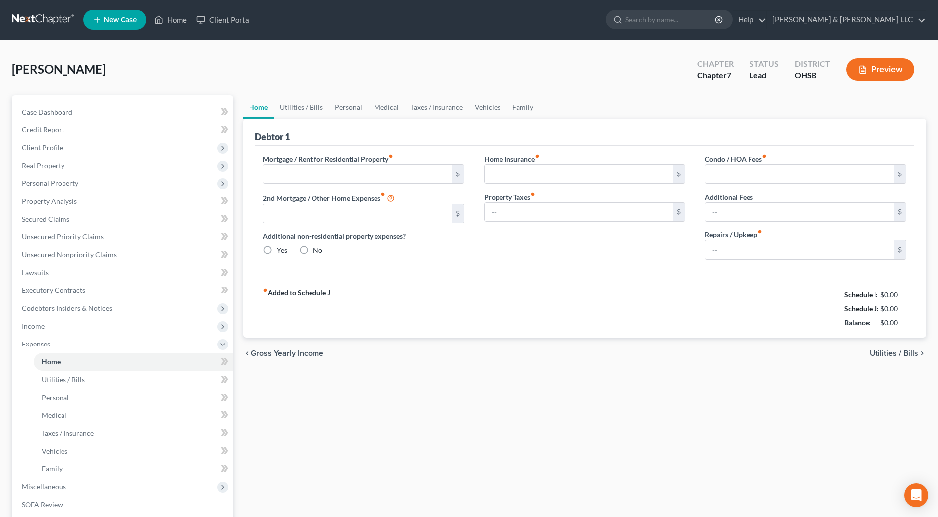
type input "0.00"
click at [384, 167] on input "text" at bounding box center [357, 174] width 188 height 19
type input "1,100"
click at [730, 252] on input "0.00" at bounding box center [799, 249] width 188 height 19
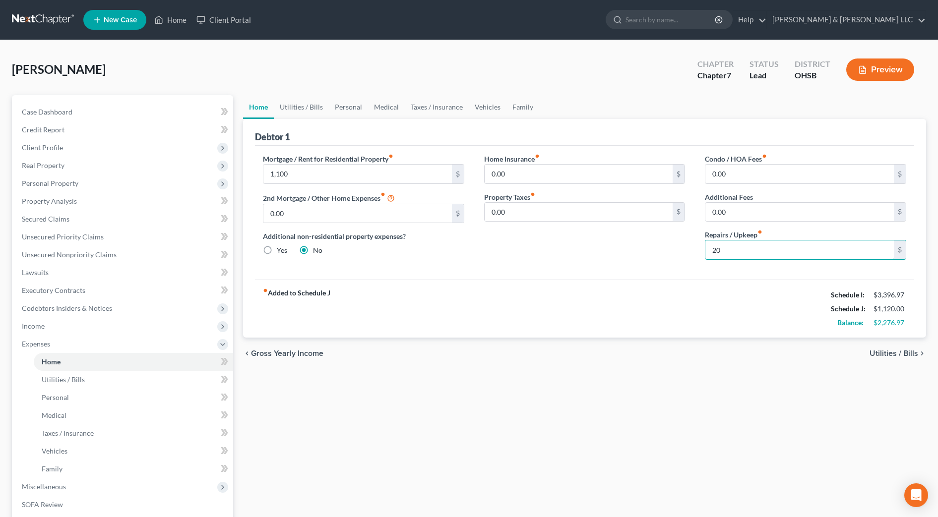
type input "20"
click at [515, 311] on div "fiber_manual_record Added to Schedule J Schedule I: $3,396.97 Schedule J: $1,12…" at bounding box center [584, 309] width 659 height 58
click at [308, 108] on link "Utilities / Bills" at bounding box center [301, 107] width 55 height 24
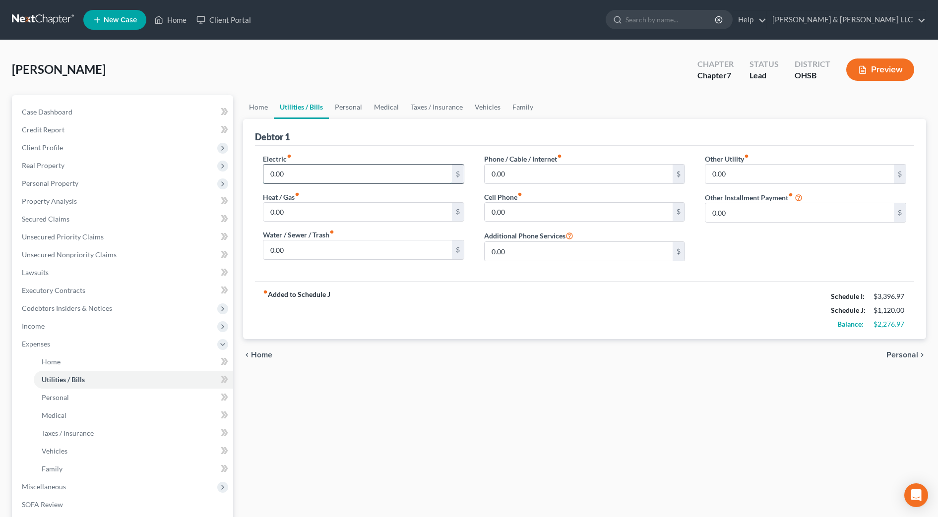
click at [313, 169] on input "0.00" at bounding box center [357, 174] width 188 height 19
type input "150"
type input "100"
type input "125"
type input "75"
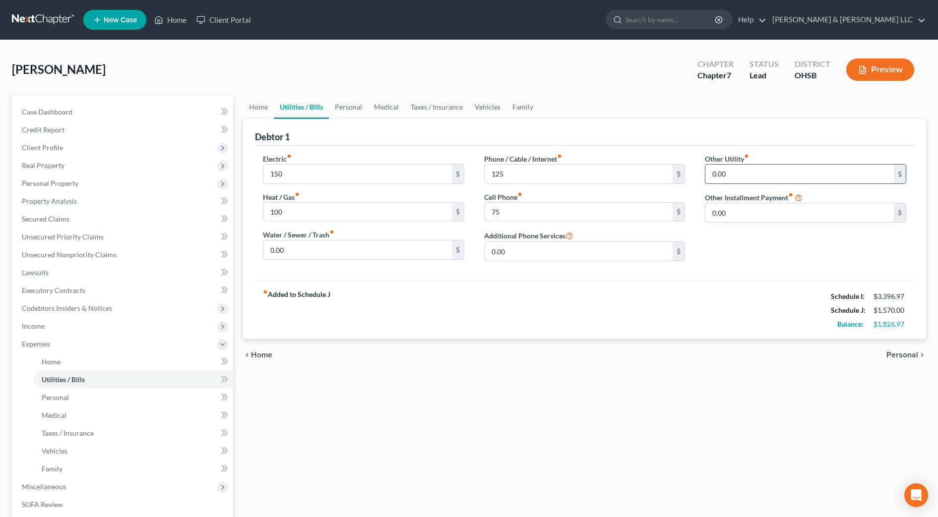
click at [766, 179] on input "0.00" at bounding box center [799, 174] width 188 height 19
type input "40"
click at [754, 200] on input "text" at bounding box center [805, 201] width 200 height 19
type input "streaming services"
click at [352, 107] on link "Personal" at bounding box center [348, 107] width 39 height 24
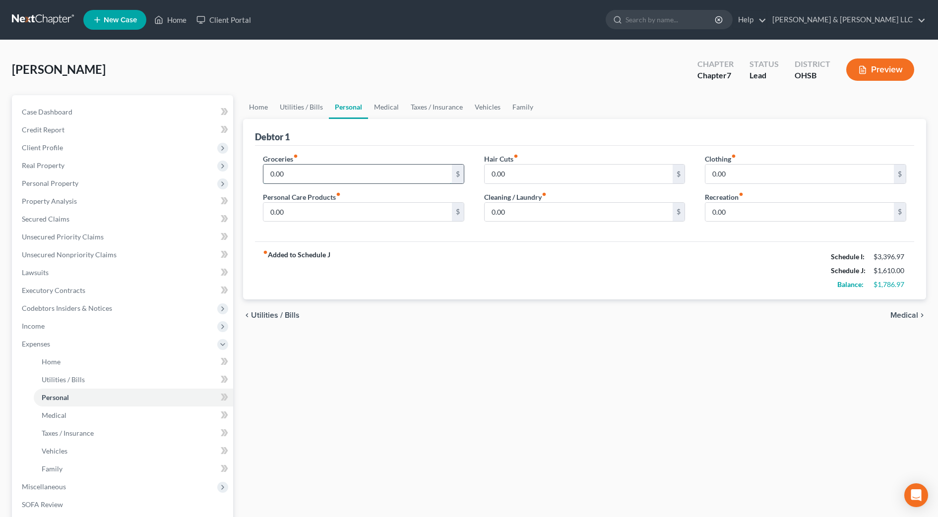
click at [344, 174] on input "0.00" at bounding box center [357, 174] width 188 height 19
type input "450"
type input "75"
type input "100"
type input "50"
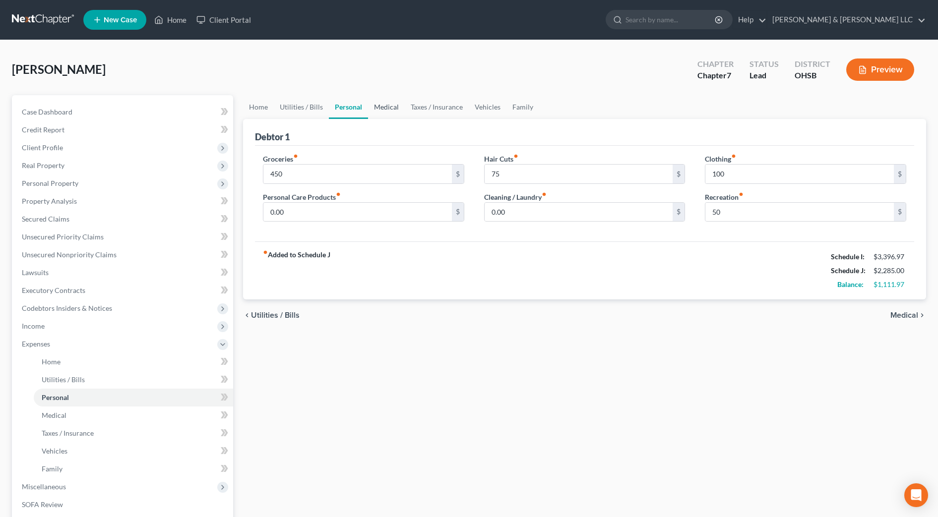
click at [373, 108] on link "Medical" at bounding box center [386, 107] width 37 height 24
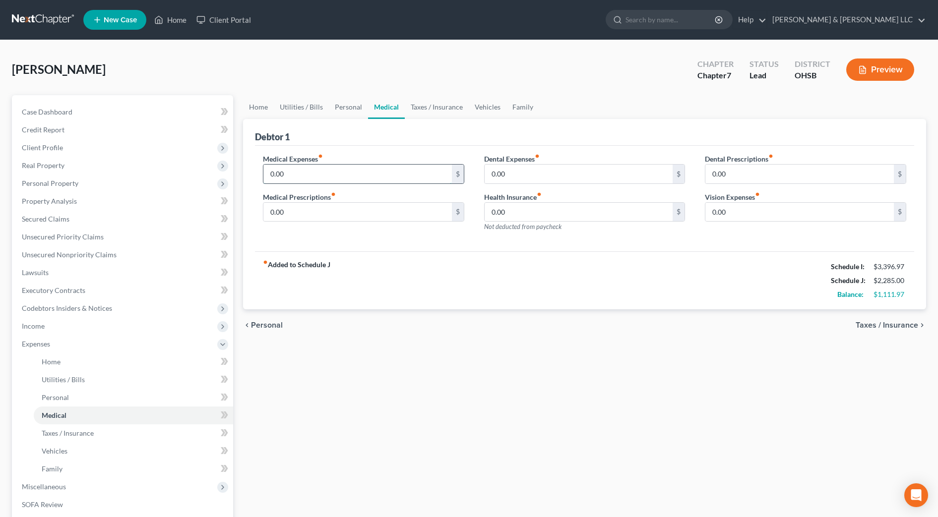
click at [301, 166] on input "0.00" at bounding box center [357, 174] width 188 height 19
type input "100"
click at [436, 109] on link "Taxes / Insurance" at bounding box center [437, 107] width 64 height 24
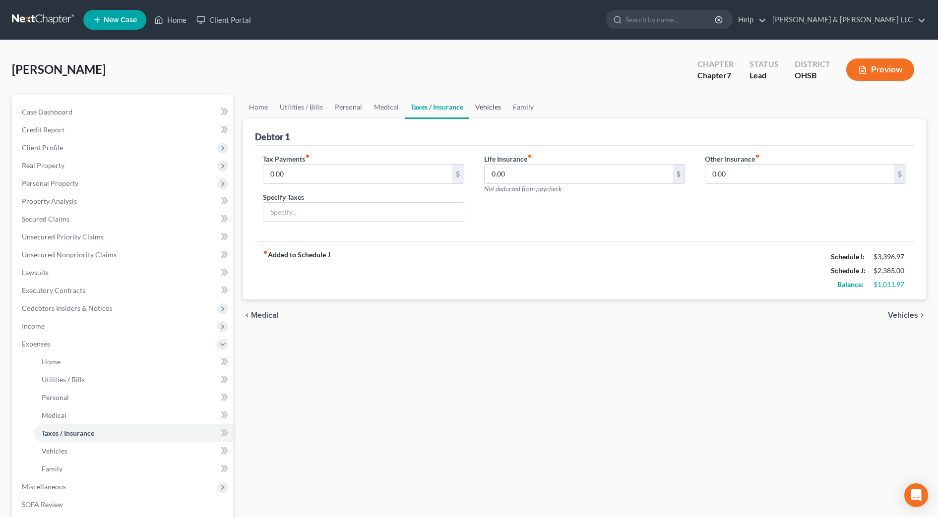
click at [481, 104] on link "Vehicles" at bounding box center [488, 107] width 38 height 24
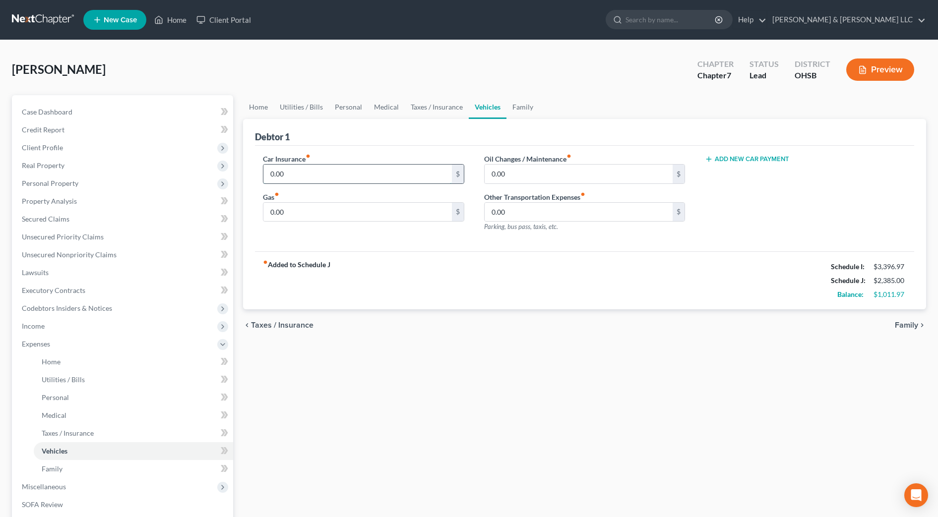
click at [326, 179] on input "0.00" at bounding box center [357, 174] width 188 height 19
type input "150"
type input "350"
type input "40"
click at [523, 111] on link "Family" at bounding box center [522, 107] width 33 height 24
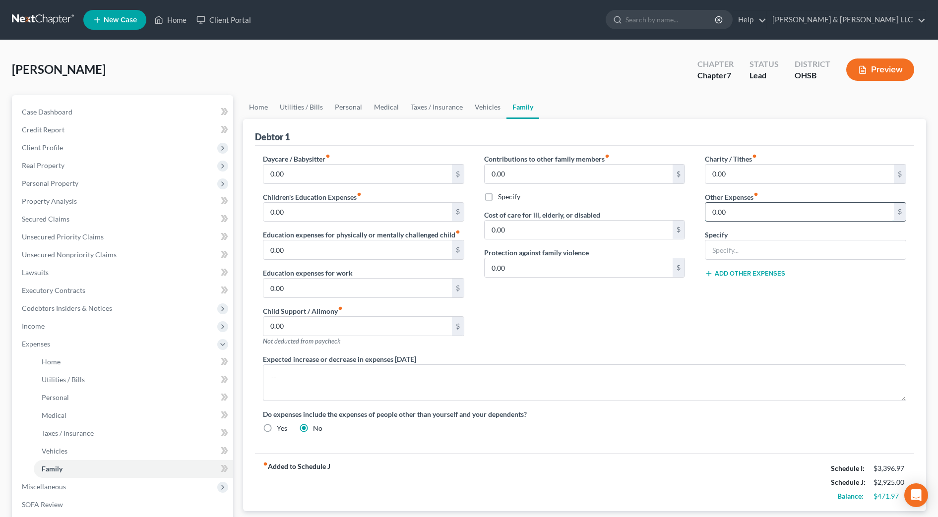
click at [734, 209] on input "0.00" at bounding box center [799, 212] width 188 height 19
click at [347, 100] on link "Personal" at bounding box center [348, 107] width 39 height 24
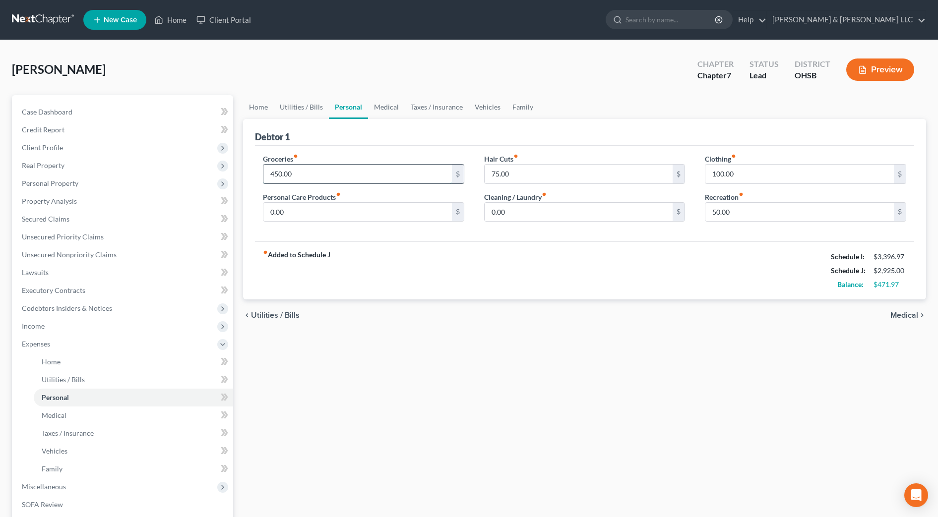
click at [337, 173] on input "450.00" at bounding box center [357, 174] width 188 height 19
type input "600"
click at [421, 263] on div "fiber_manual_record Added to Schedule J Schedule I: $3,396.97 Schedule J: $3,07…" at bounding box center [584, 270] width 659 height 58
click at [323, 214] on input "0.00" at bounding box center [357, 212] width 188 height 19
type input "50"
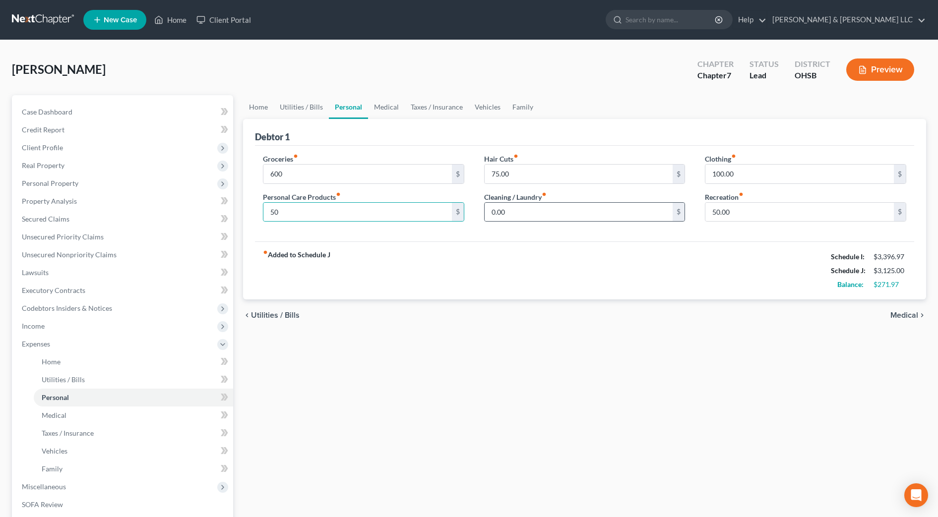
drag, startPoint x: 617, startPoint y: 271, endPoint x: 679, endPoint y: 204, distance: 90.5
click at [618, 271] on div "fiber_manual_record Added to Schedule J Schedule I: $3,396.97 Schedule J: $3,12…" at bounding box center [584, 270] width 659 height 58
click at [745, 177] on input "100.00" at bounding box center [799, 174] width 188 height 19
type input "200"
click at [664, 291] on div "fiber_manual_record Added to Schedule J Schedule I: $3,396.97 Schedule J: $3,22…" at bounding box center [584, 270] width 659 height 58
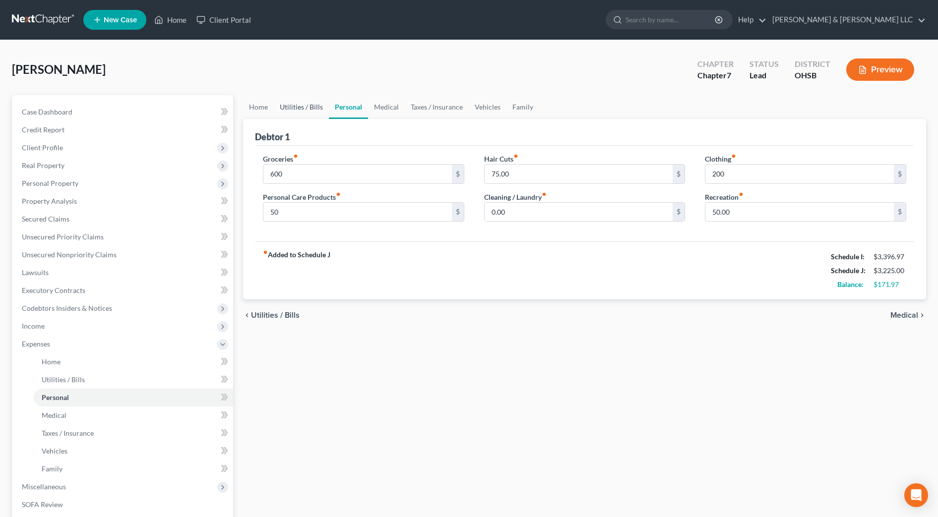
click at [308, 110] on link "Utilities / Bills" at bounding box center [301, 107] width 55 height 24
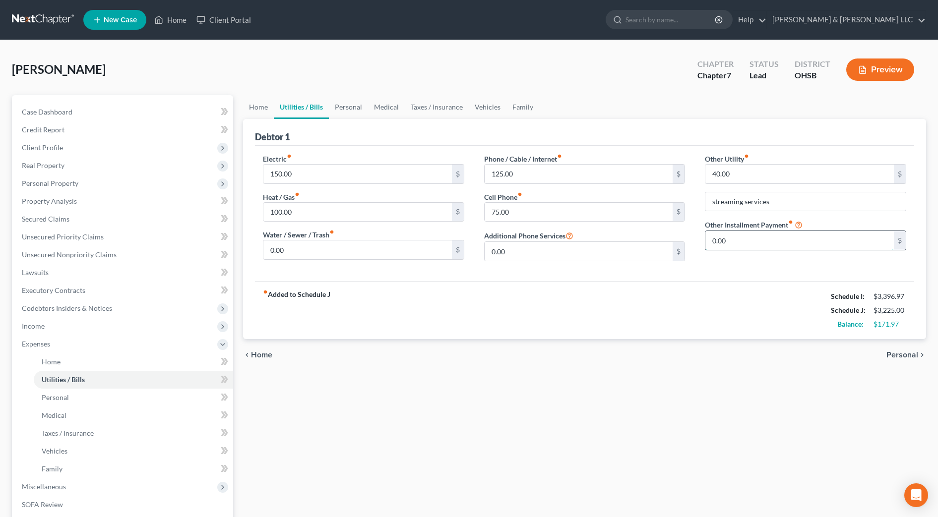
click at [735, 238] on input "0.00" at bounding box center [799, 240] width 188 height 19
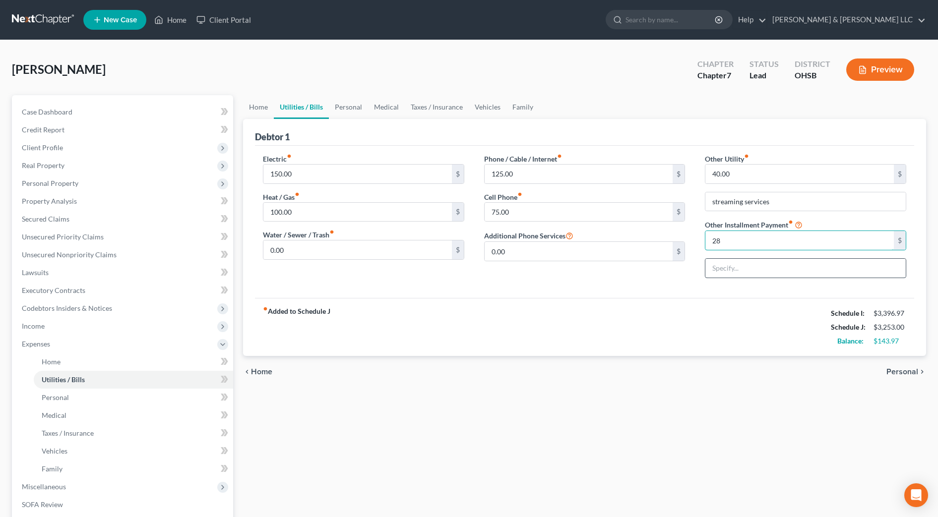
type input "28"
click at [738, 269] on input "text" at bounding box center [805, 268] width 200 height 19
type input "Gym membership"
click at [678, 319] on div "fiber_manual_record Added to Schedule J Schedule I: $3,396.97 Schedule J: $3,25…" at bounding box center [584, 327] width 659 height 58
click at [361, 380] on div "chevron_left Home Personal chevron_right" at bounding box center [584, 372] width 683 height 32
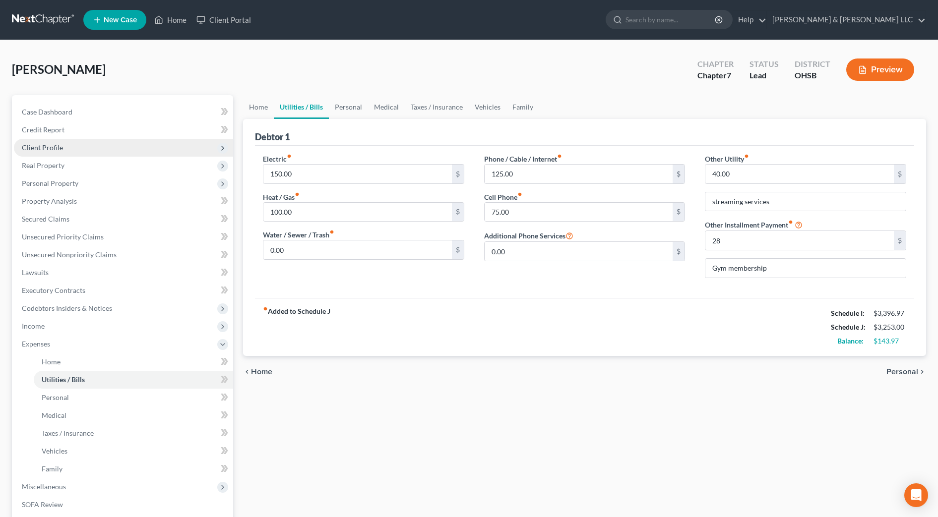
click at [74, 149] on span "Client Profile" at bounding box center [123, 148] width 219 height 18
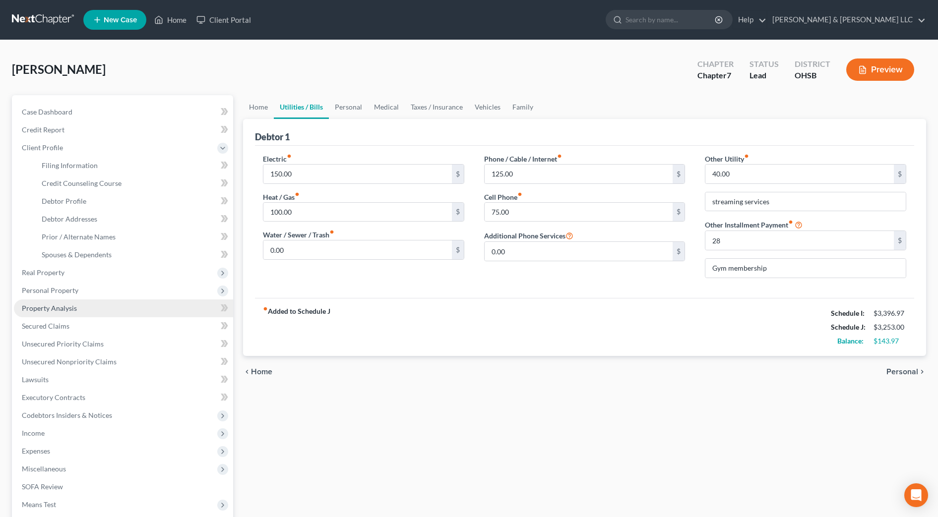
click at [73, 308] on span "Property Analysis" at bounding box center [49, 308] width 55 height 8
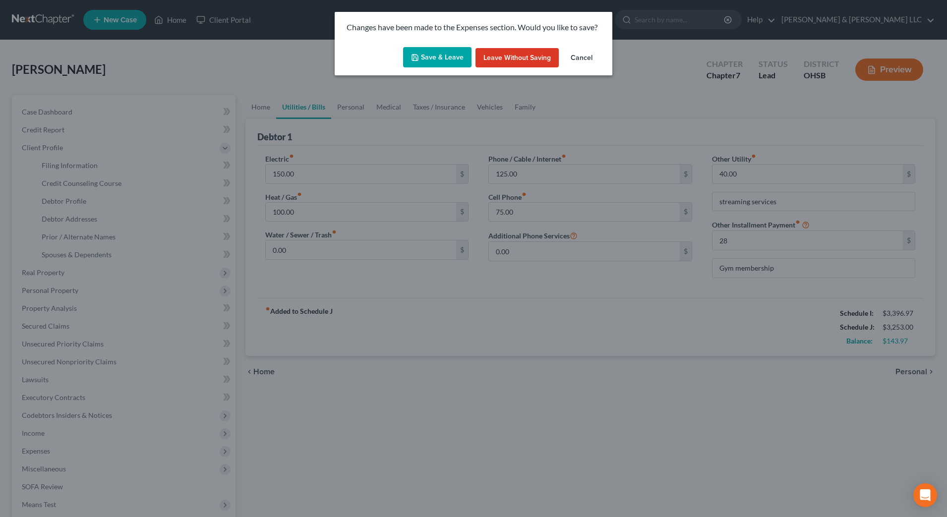
click at [440, 57] on button "Save & Leave" at bounding box center [437, 57] width 68 height 21
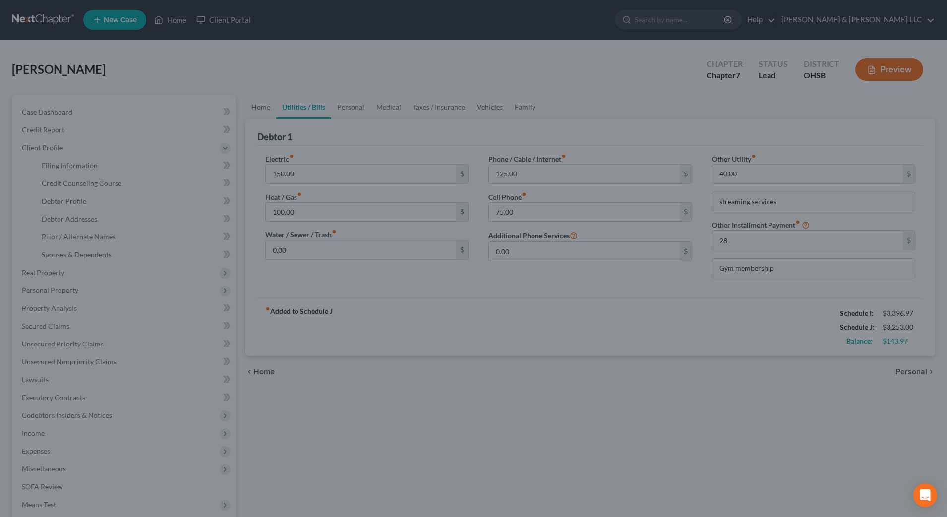
type input "28.00"
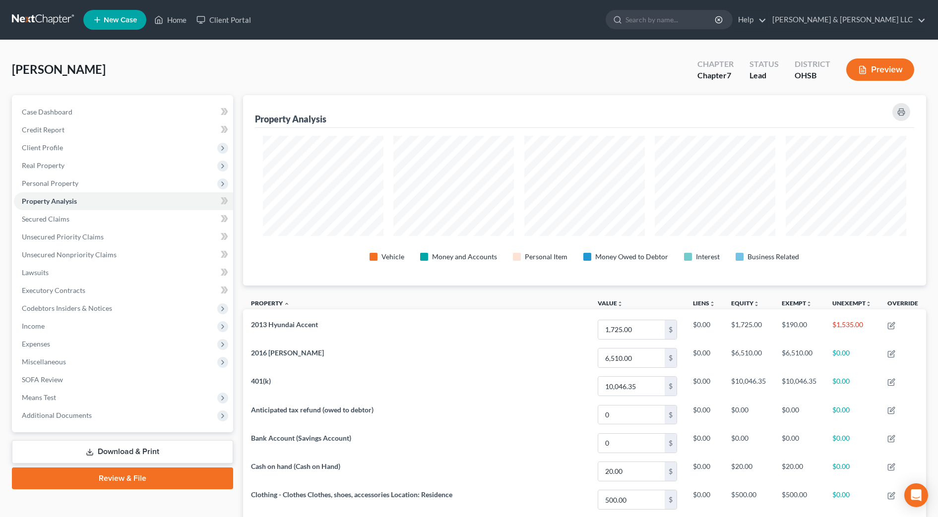
scroll to position [190, 683]
click at [66, 186] on span "Personal Property" at bounding box center [50, 183] width 57 height 8
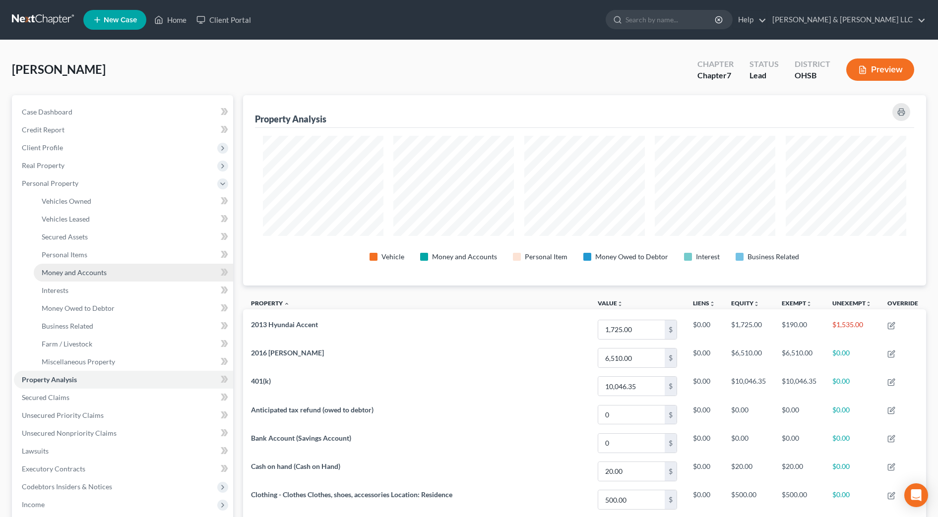
click at [92, 265] on link "Money and Accounts" at bounding box center [133, 273] width 199 height 18
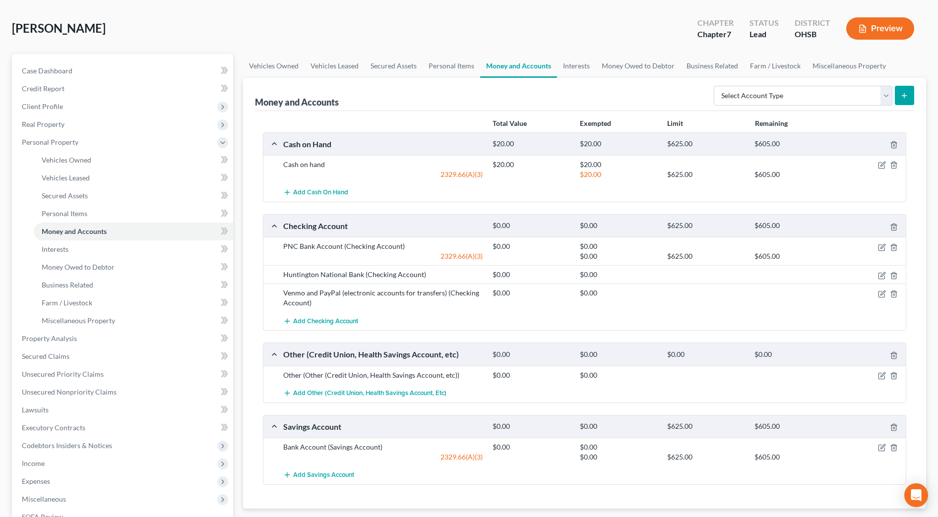
scroll to position [62, 0]
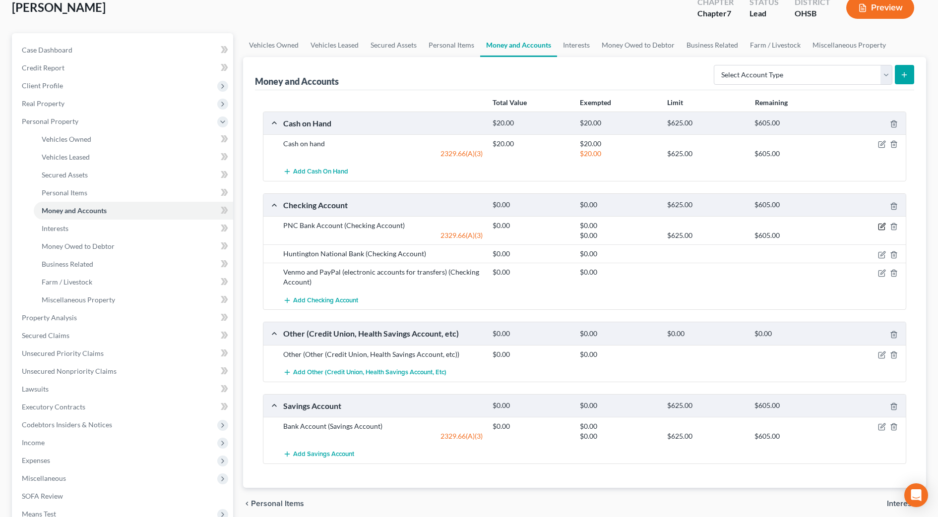
click at [879, 225] on icon "button" at bounding box center [882, 227] width 8 height 8
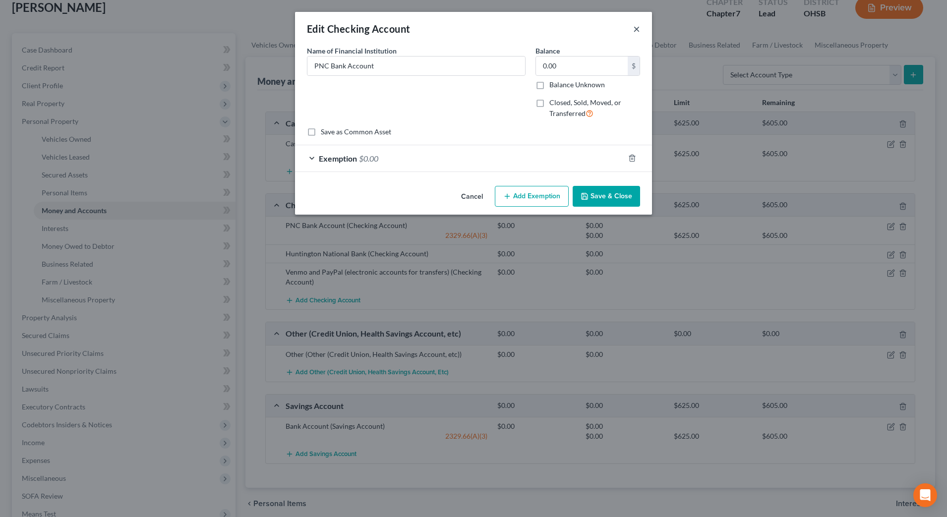
click at [637, 31] on button "×" at bounding box center [636, 29] width 7 height 12
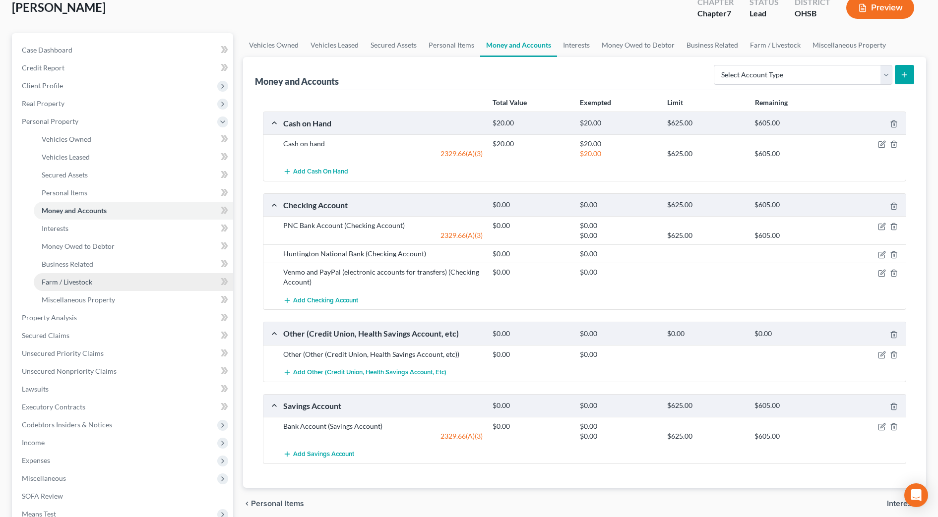
scroll to position [124, 0]
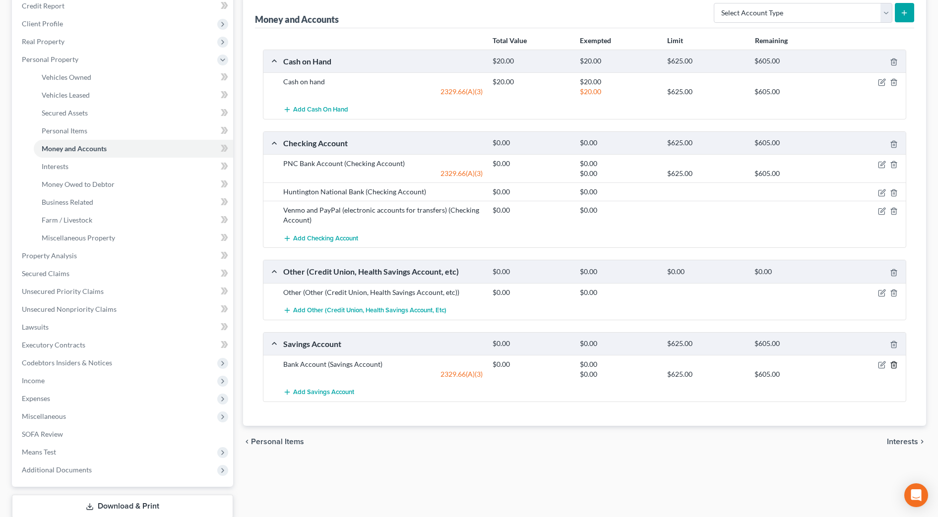
click at [894, 368] on icon "button" at bounding box center [893, 365] width 4 height 6
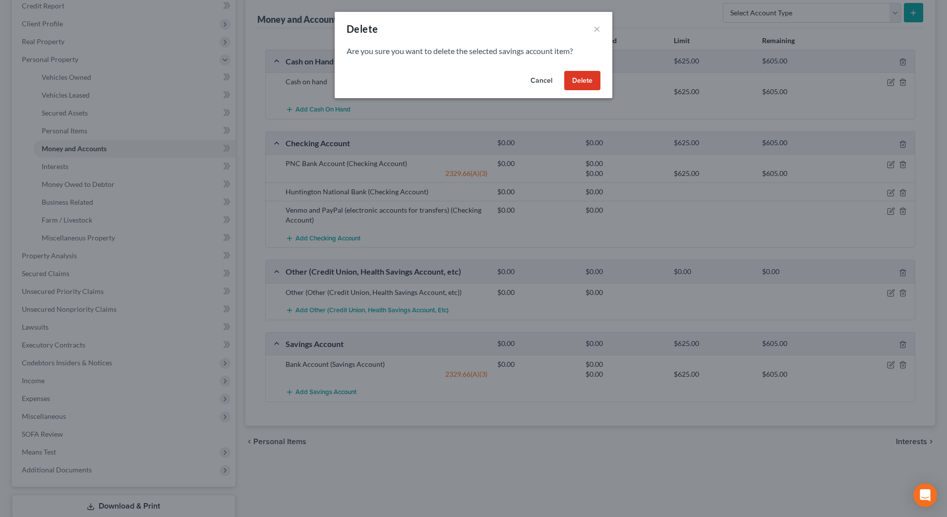
click at [579, 86] on button "Delete" at bounding box center [582, 81] width 36 height 20
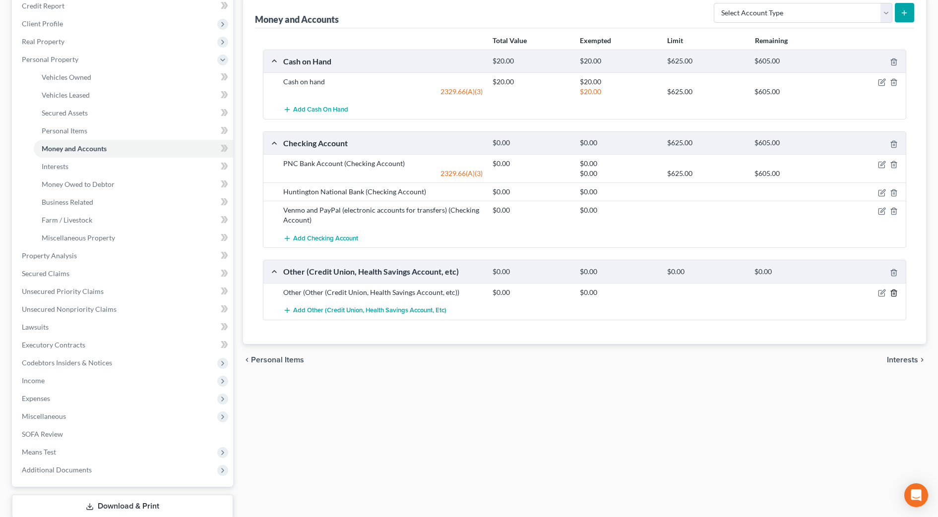
click at [894, 291] on polyline "button" at bounding box center [894, 291] width 6 height 0
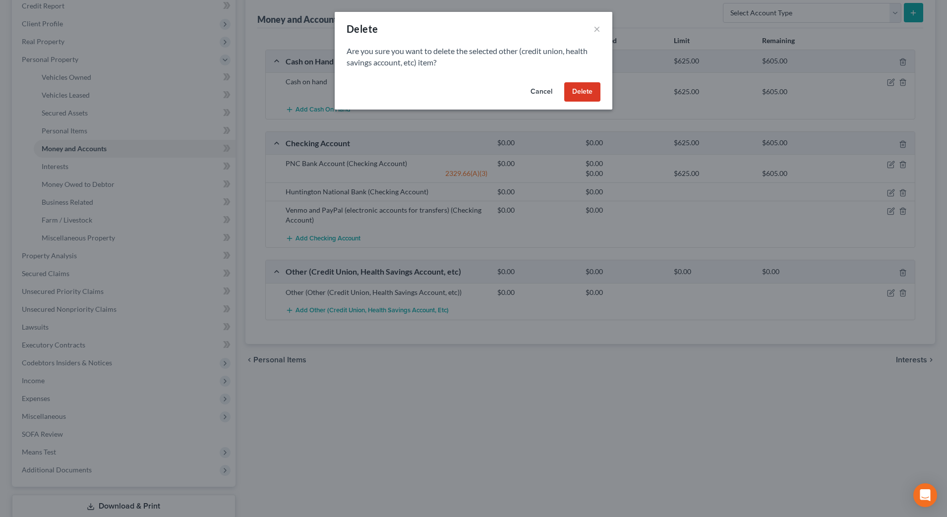
click at [571, 87] on button "Delete" at bounding box center [582, 92] width 36 height 20
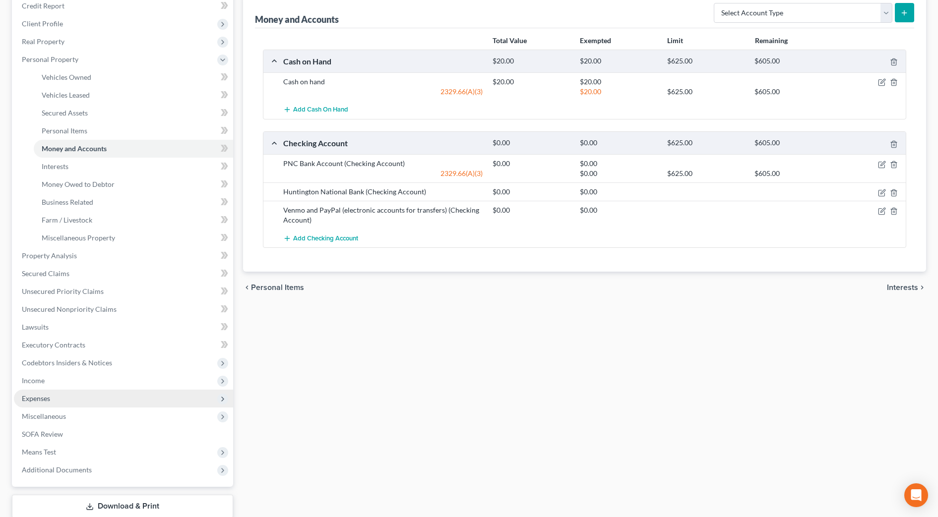
click at [95, 391] on span "Expenses" at bounding box center [123, 399] width 219 height 18
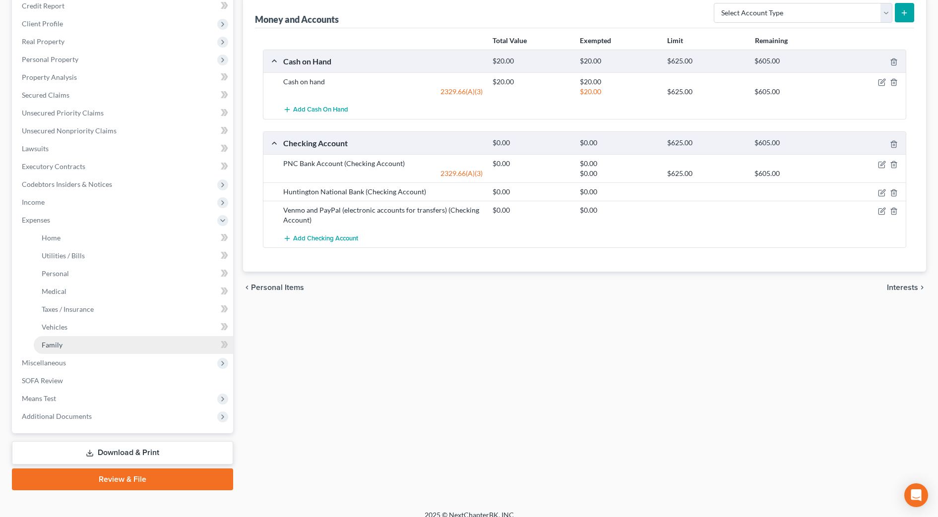
click at [72, 338] on link "Family" at bounding box center [133, 345] width 199 height 18
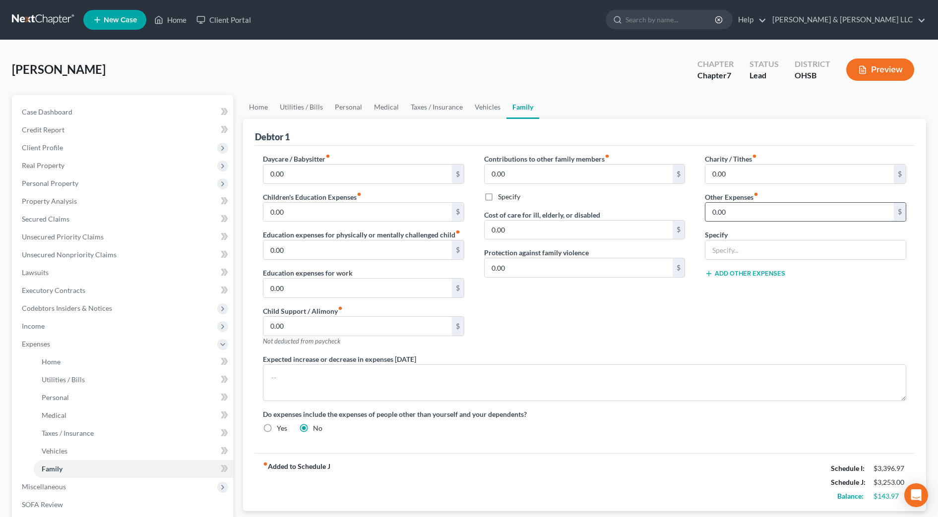
click at [750, 215] on input "0.00" at bounding box center [799, 212] width 188 height 19
type input "15.00"
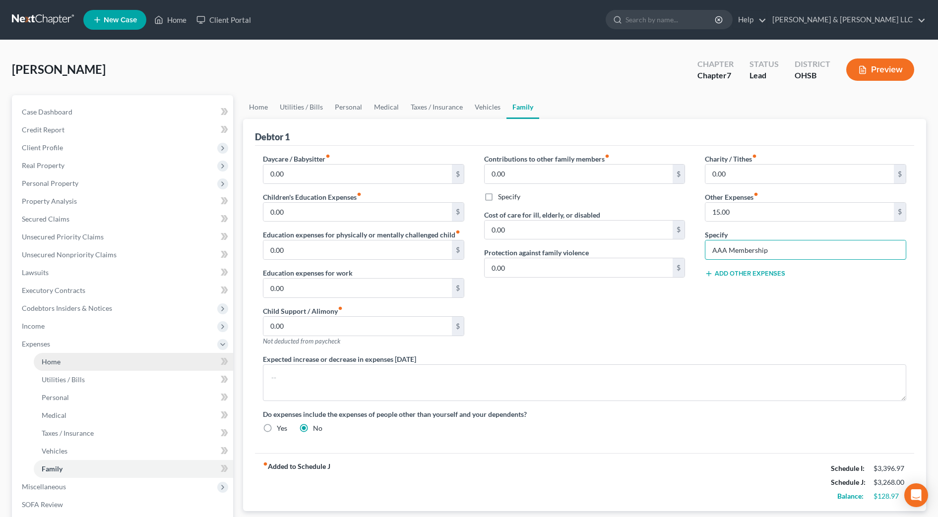
type input "AAA Membership"
click at [70, 364] on link "Home" at bounding box center [133, 362] width 199 height 18
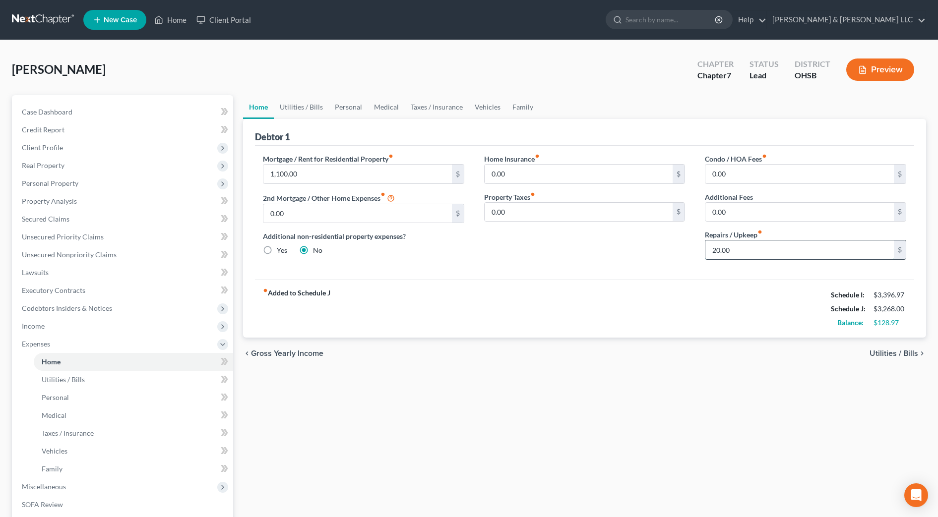
click at [769, 248] on input "20.00" at bounding box center [799, 249] width 188 height 19
type input "50"
click at [650, 301] on div "fiber_manual_record Added to Schedule J Schedule I: $3,396.97 Schedule J: $3,29…" at bounding box center [584, 309] width 659 height 58
click at [300, 104] on link "Utilities / Bills" at bounding box center [301, 107] width 55 height 24
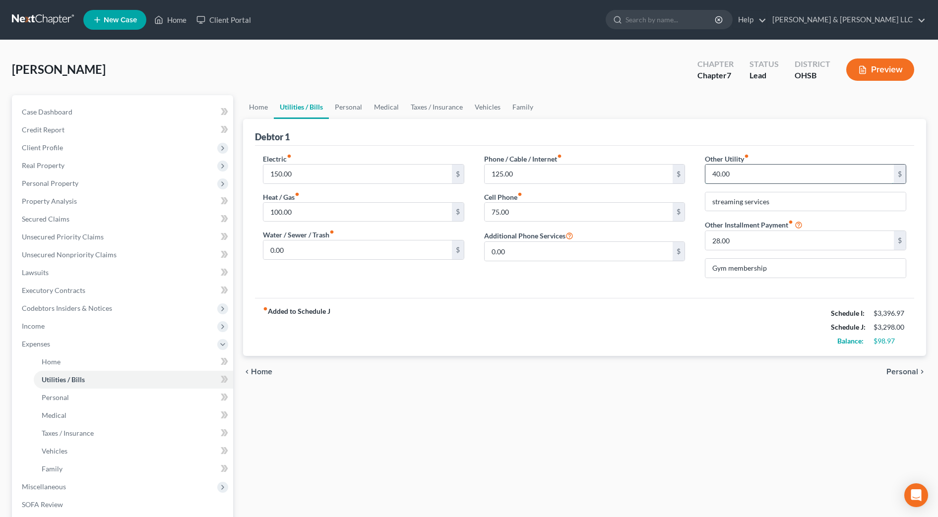
click at [773, 179] on input "40.00" at bounding box center [799, 174] width 188 height 19
type input "50.00"
click at [640, 320] on div "fiber_manual_record Added to Schedule J Schedule I: $3,396.97 Schedule J: $3,30…" at bounding box center [584, 327] width 659 height 58
click at [353, 111] on link "Personal" at bounding box center [348, 107] width 39 height 24
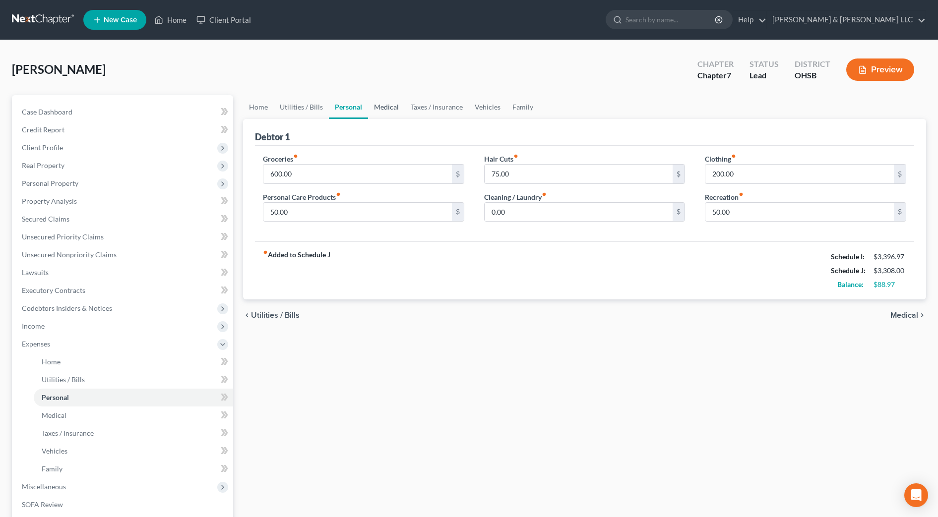
click at [375, 106] on link "Medical" at bounding box center [386, 107] width 37 height 24
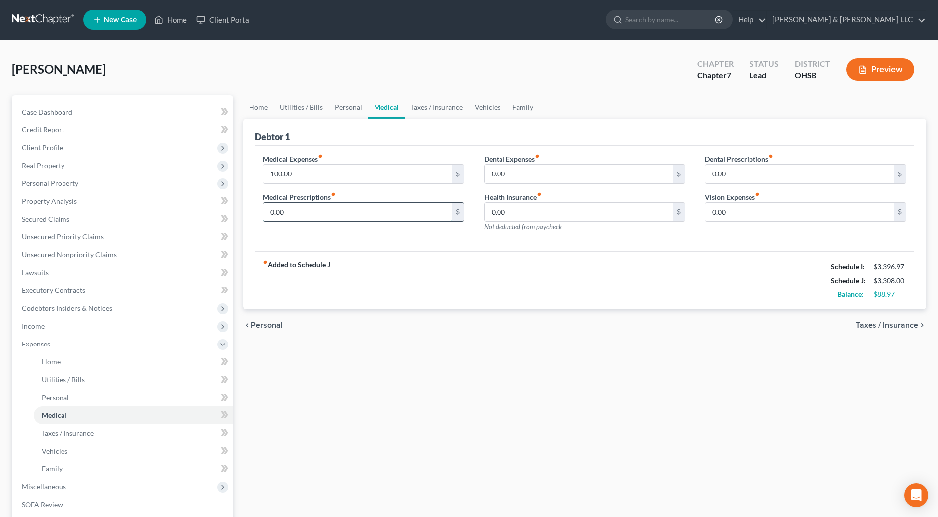
click at [313, 207] on input "0.00" at bounding box center [357, 212] width 188 height 19
drag, startPoint x: 293, startPoint y: 215, endPoint x: 267, endPoint y: 216, distance: 25.8
click at [267, 215] on input "10" at bounding box center [357, 212] width 188 height 19
type input "25"
click at [488, 289] on div "fiber_manual_record Added to Schedule J Schedule I: $3,396.97 Schedule J: $3,33…" at bounding box center [584, 280] width 659 height 58
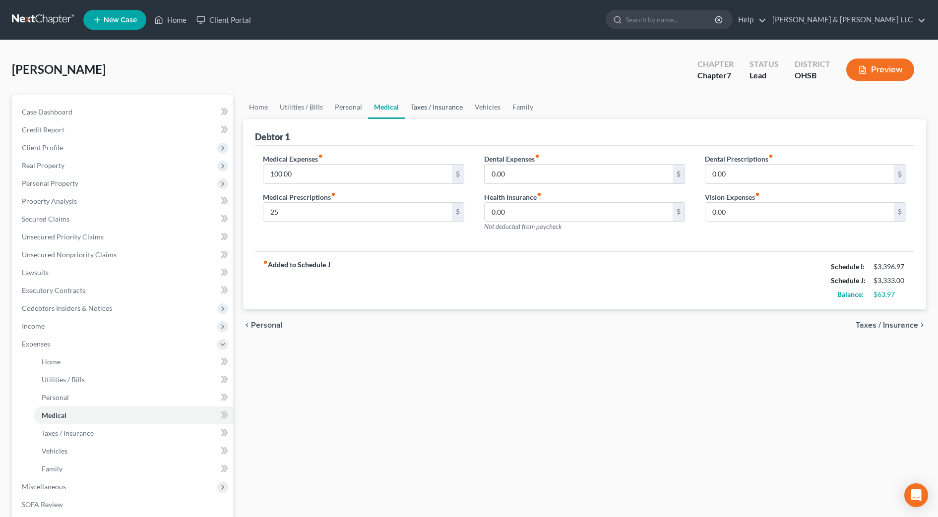
click at [424, 103] on link "Taxes / Insurance" at bounding box center [437, 107] width 64 height 24
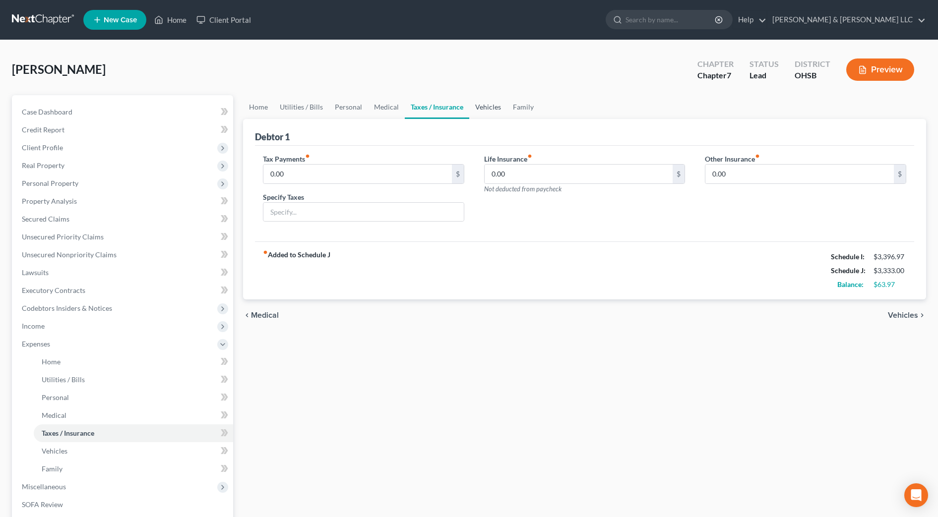
click at [492, 104] on link "Vehicles" at bounding box center [488, 107] width 38 height 24
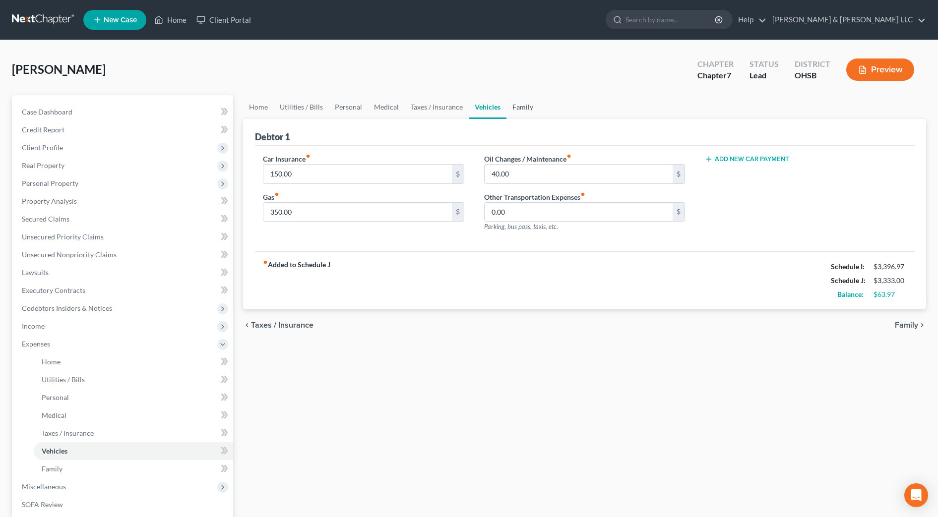
click at [519, 109] on link "Family" at bounding box center [522, 107] width 33 height 24
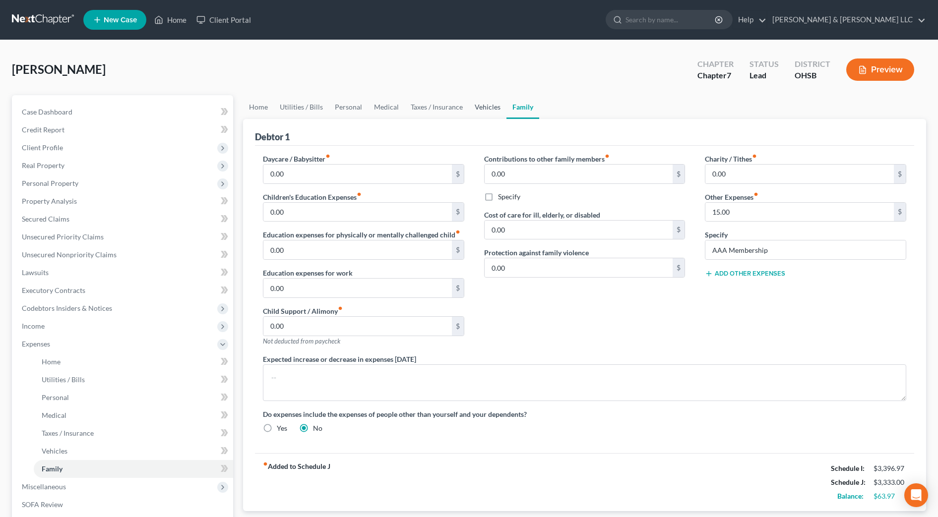
click at [478, 111] on link "Vehicles" at bounding box center [488, 107] width 38 height 24
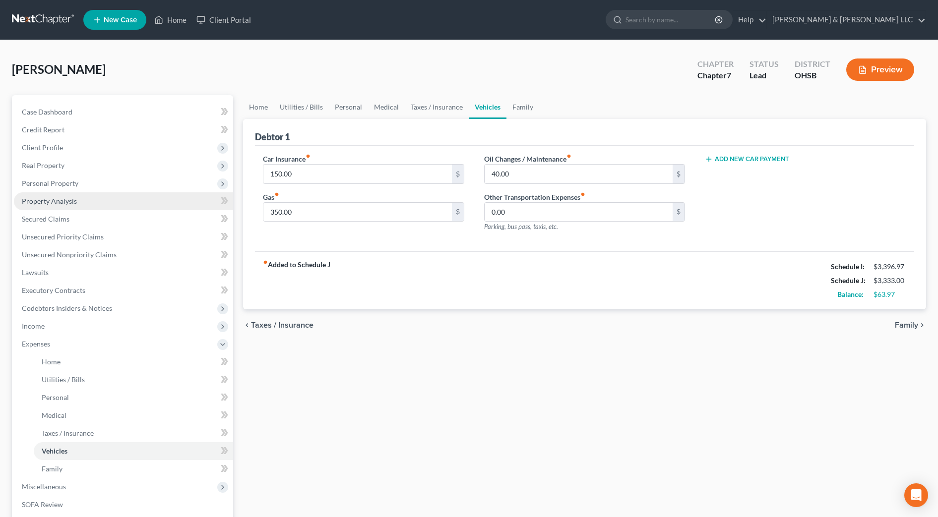
click at [52, 202] on span "Property Analysis" at bounding box center [49, 201] width 55 height 8
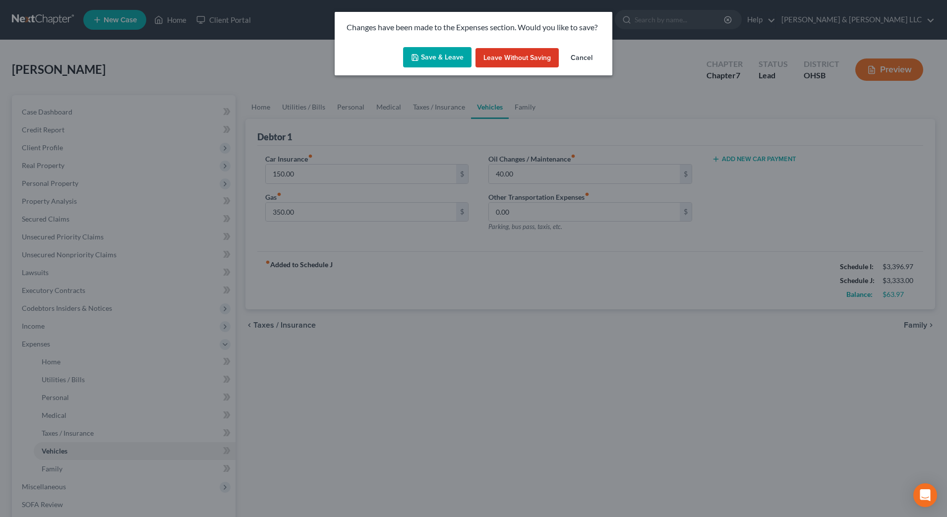
click at [452, 57] on button "Save & Leave" at bounding box center [437, 57] width 68 height 21
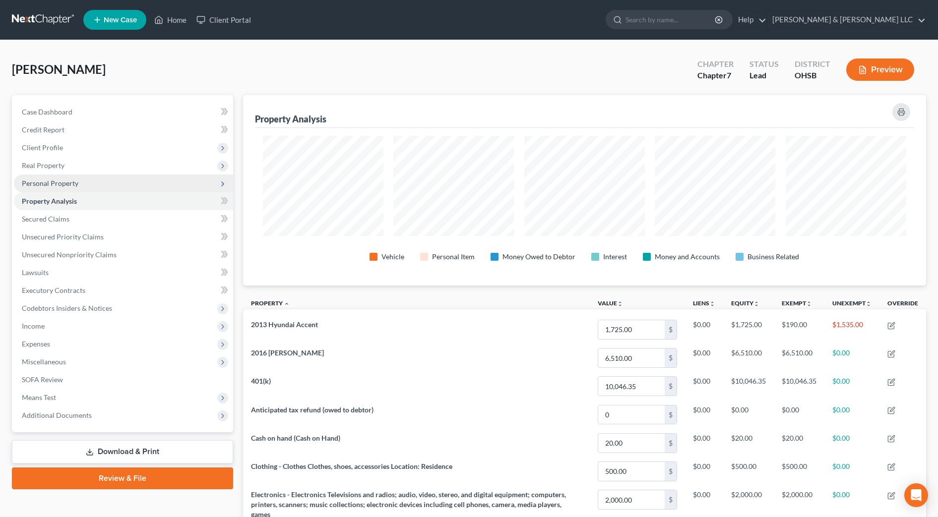
scroll to position [190, 683]
click at [45, 179] on span "Personal Property" at bounding box center [50, 183] width 57 height 8
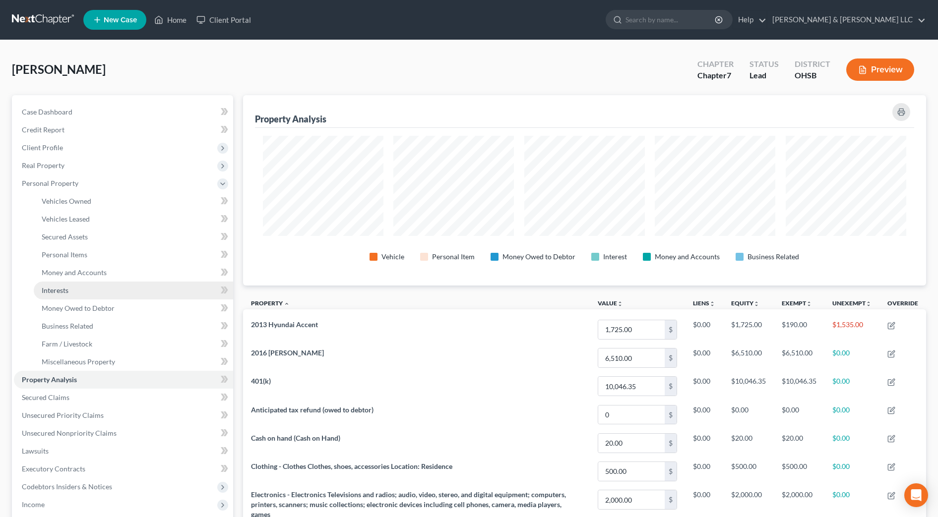
click at [76, 291] on link "Interests" at bounding box center [133, 291] width 199 height 18
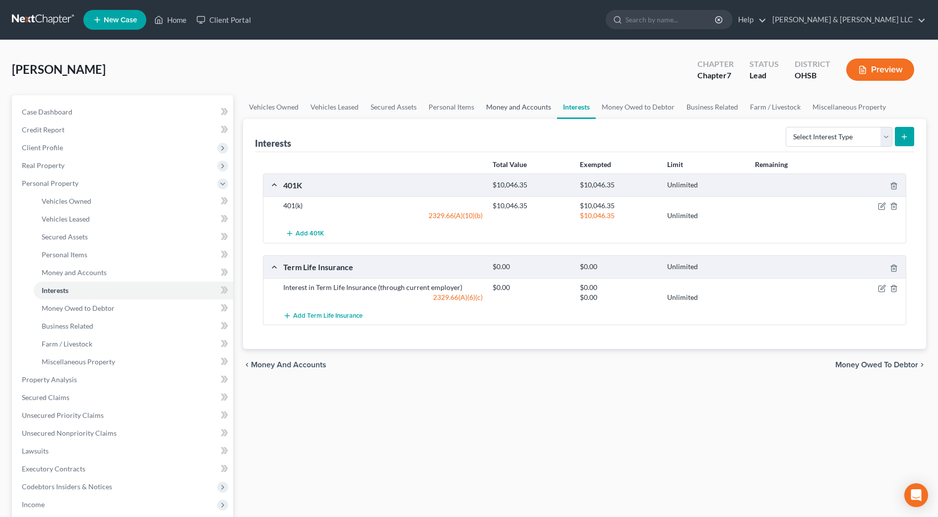
click at [514, 103] on link "Money and Accounts" at bounding box center [518, 107] width 77 height 24
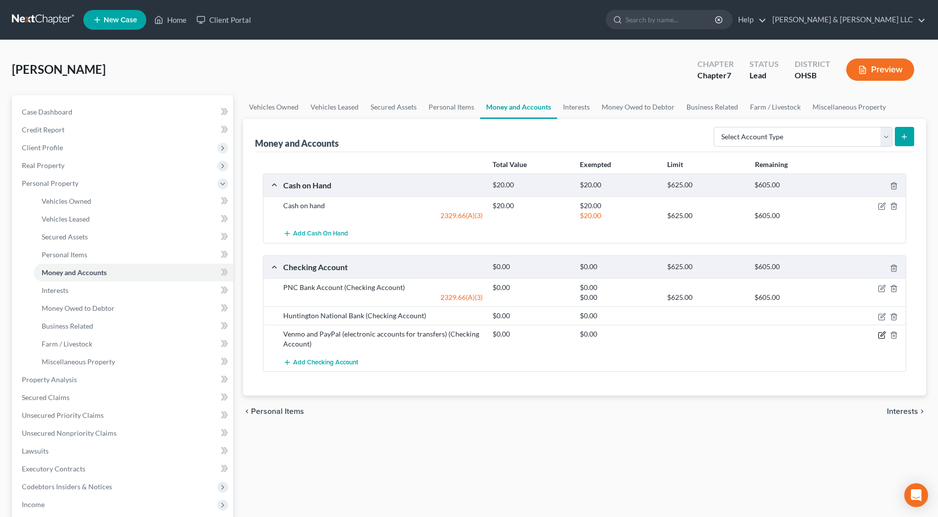
click at [880, 335] on icon "button" at bounding box center [882, 335] width 8 height 8
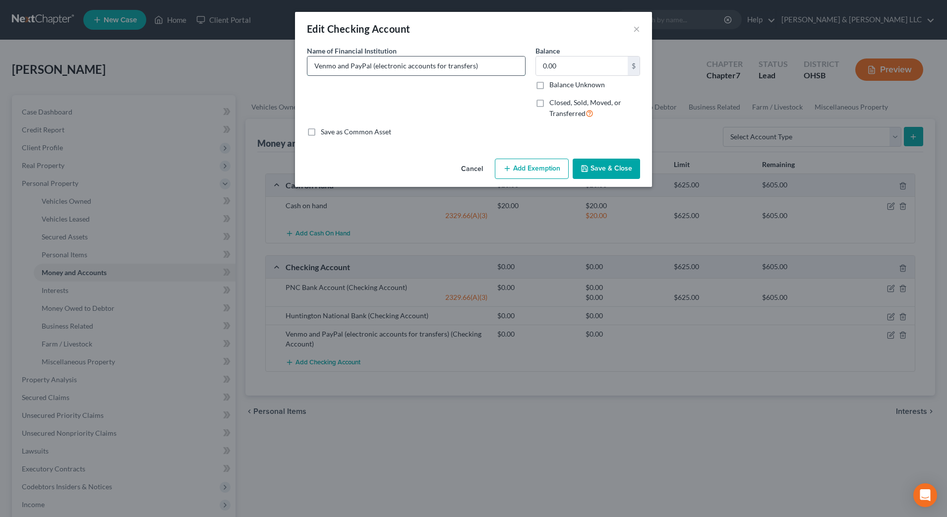
drag, startPoint x: 372, startPoint y: 62, endPoint x: 337, endPoint y: 60, distance: 35.7
click at [337, 60] on input "Venmo and PayPal (electronic accounts for transfers)" at bounding box center [416, 66] width 218 height 19
type input "Venmo (electronic accounts for transfers)"
click at [613, 162] on button "Save & Close" at bounding box center [606, 169] width 67 height 21
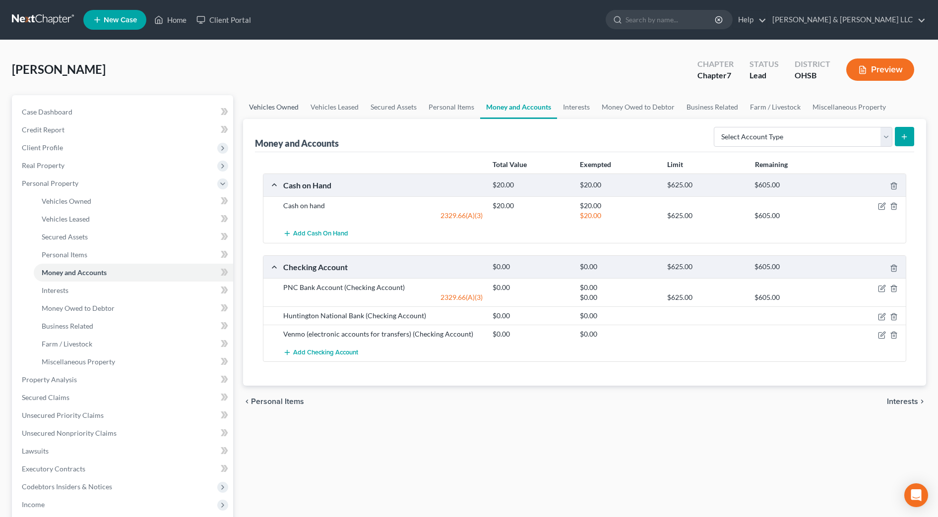
click at [286, 105] on link "Vehicles Owned" at bounding box center [273, 107] width 61 height 24
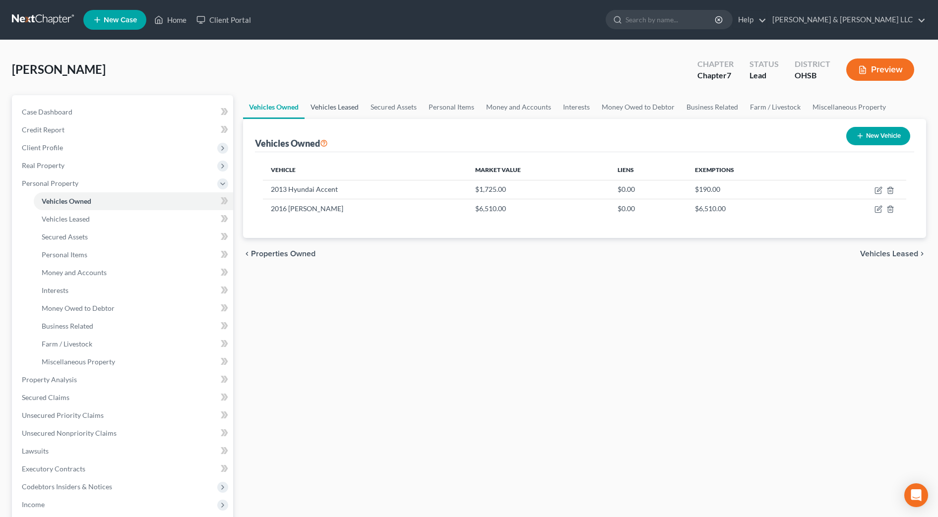
click at [312, 105] on link "Vehicles Leased" at bounding box center [334, 107] width 60 height 24
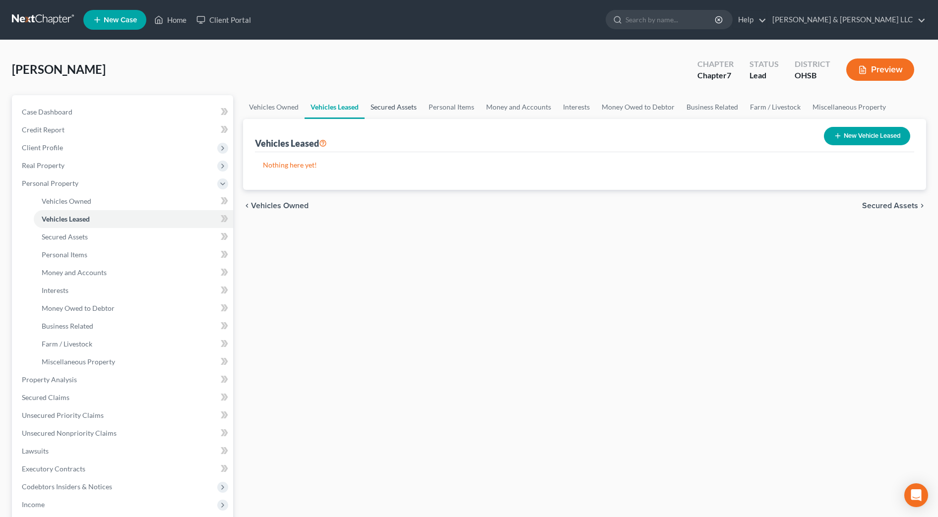
click at [411, 113] on link "Secured Assets" at bounding box center [393, 107] width 58 height 24
click at [456, 104] on link "Personal Items" at bounding box center [452, 107] width 58 height 24
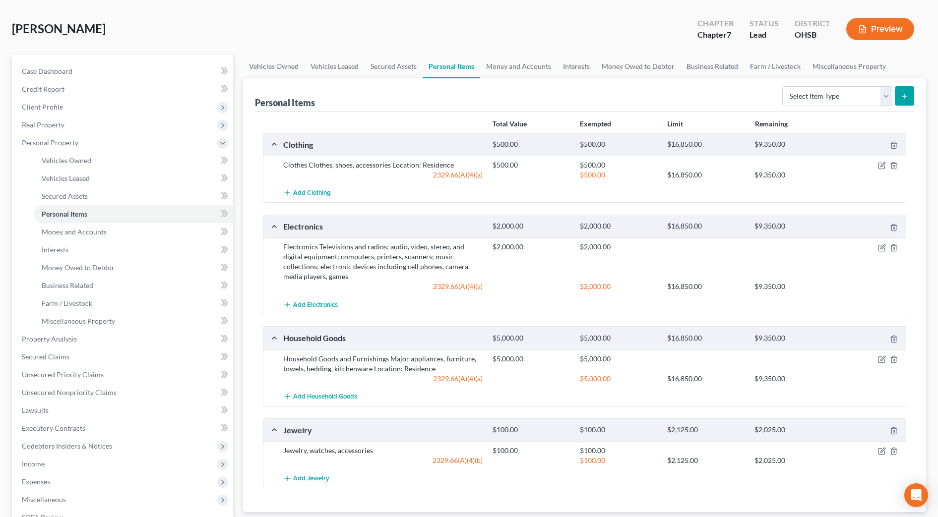
scroll to position [62, 0]
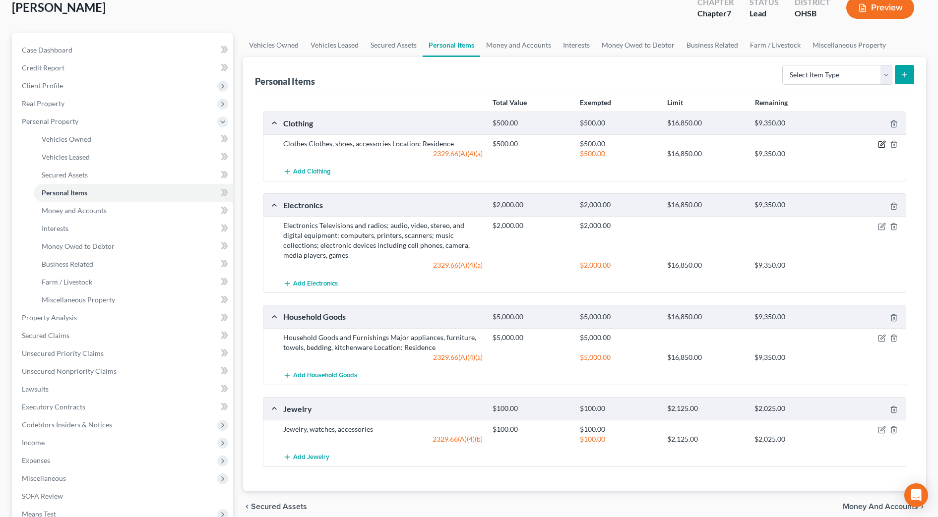
click at [881, 145] on icon "button" at bounding box center [882, 143] width 4 height 4
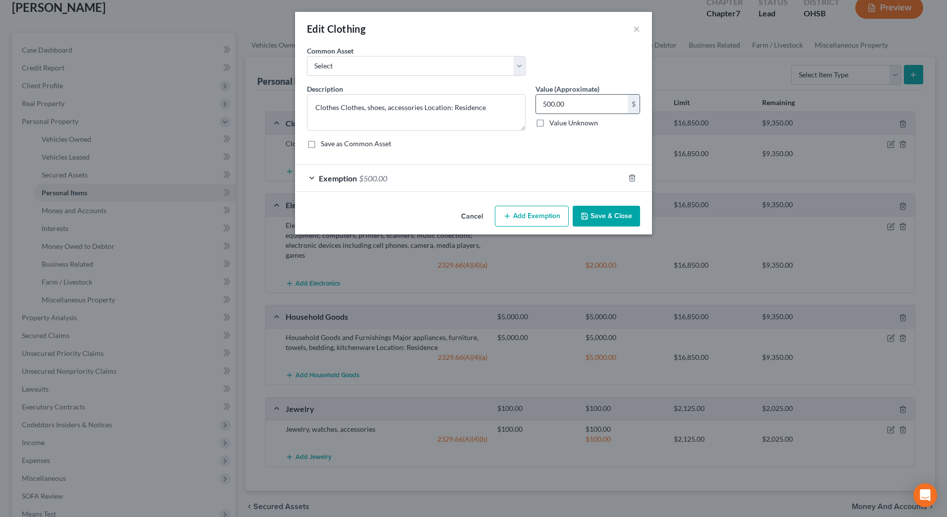
click at [570, 105] on input "500.00" at bounding box center [582, 104] width 92 height 19
type input "1,200"
click at [542, 177] on div "Exemption $500.00" at bounding box center [459, 178] width 329 height 26
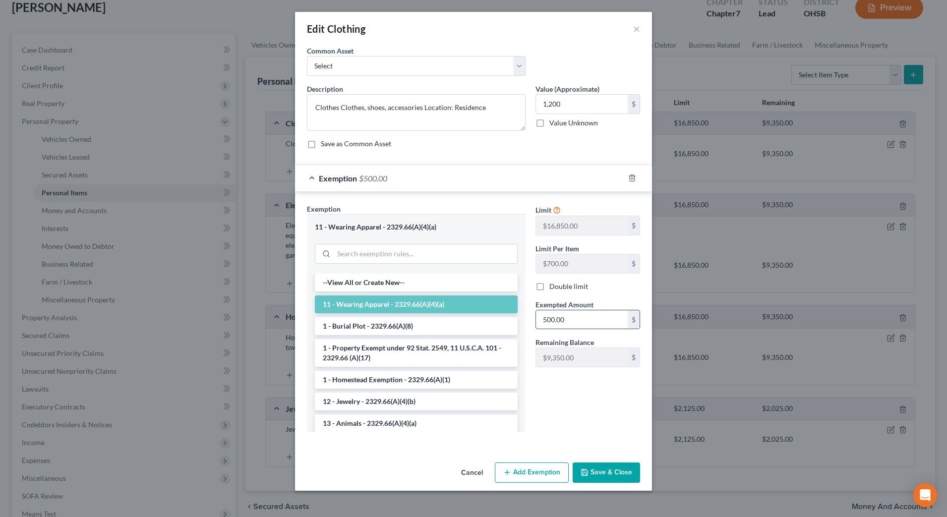
click at [566, 317] on input "500.00" at bounding box center [582, 319] width 92 height 19
type input "1,200"
click at [603, 471] on button "Save & Close" at bounding box center [606, 473] width 67 height 21
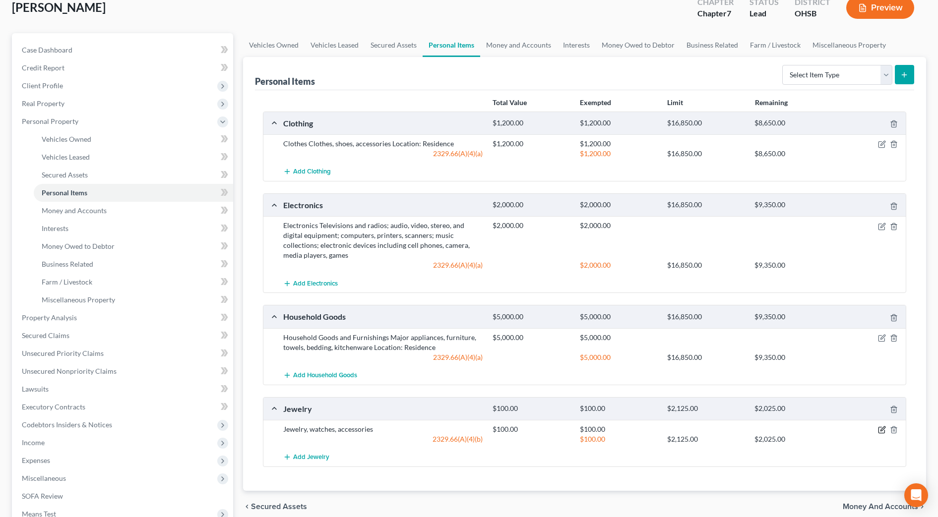
click at [883, 432] on icon "button" at bounding box center [882, 430] width 8 height 8
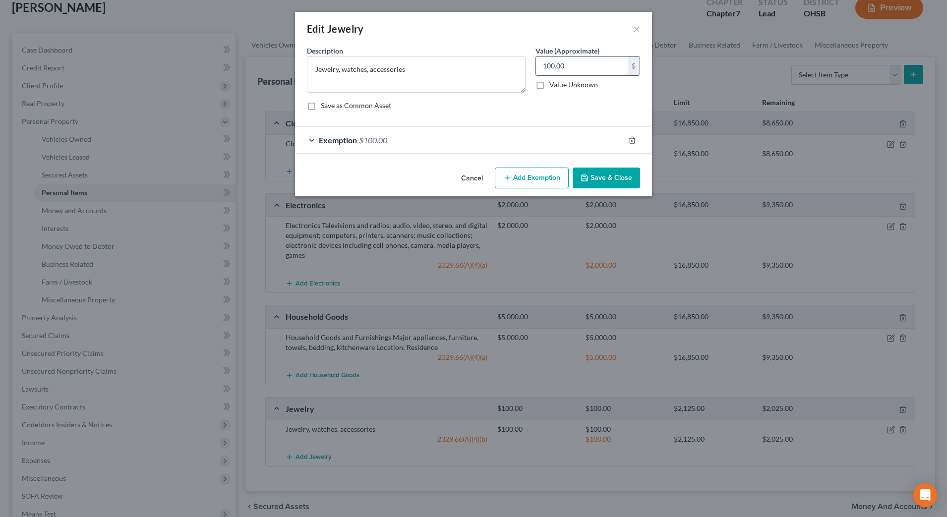
click at [594, 65] on input "100.00" at bounding box center [582, 66] width 92 height 19
type input "1,000"
click at [559, 137] on div "Exemption $100.00" at bounding box center [459, 140] width 329 height 26
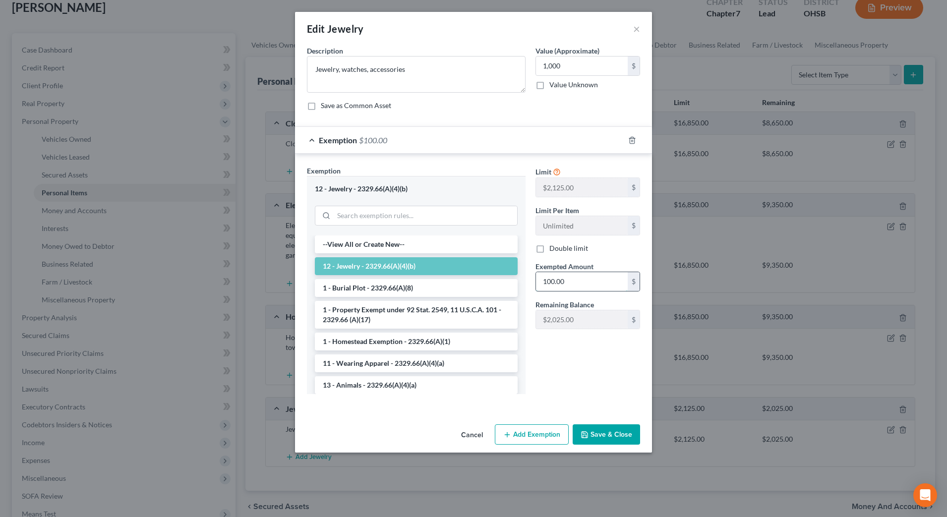
click at [570, 282] on input "100.00" at bounding box center [582, 281] width 92 height 19
type input "1,000"
click at [594, 435] on button "Save & Close" at bounding box center [606, 434] width 67 height 21
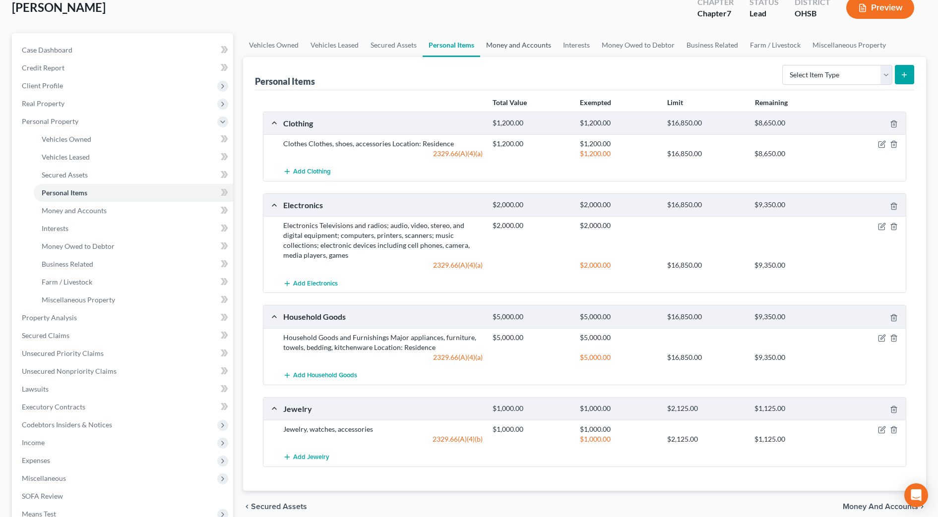
click at [493, 46] on link "Money and Accounts" at bounding box center [518, 45] width 77 height 24
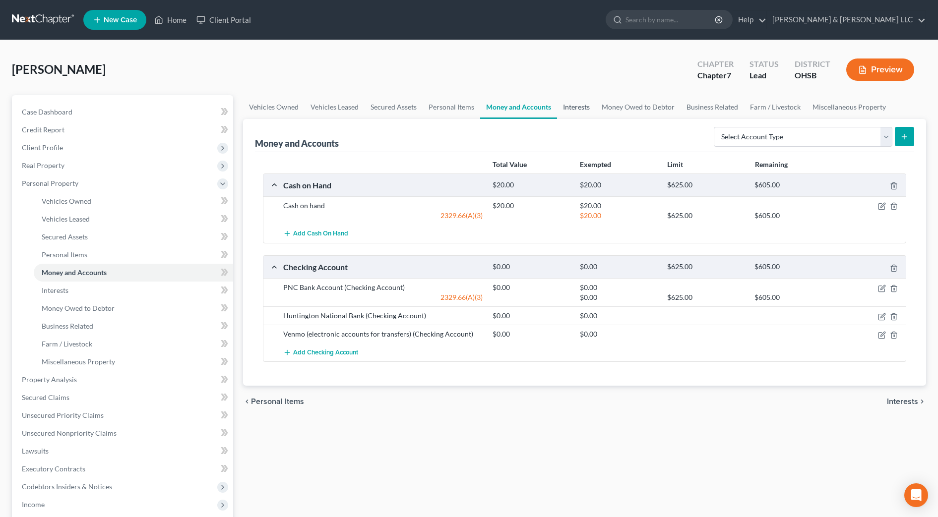
click at [592, 105] on link "Interests" at bounding box center [576, 107] width 39 height 24
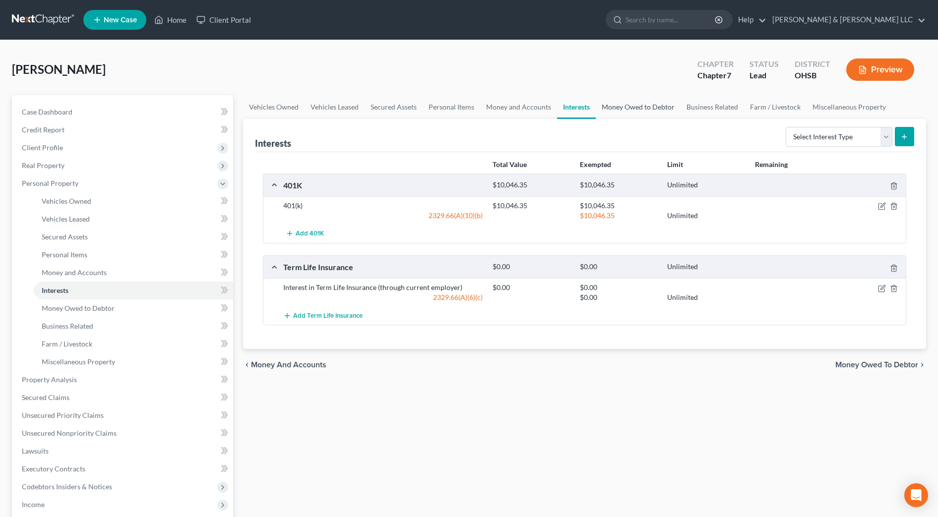
click at [620, 111] on link "Money Owed to Debtor" at bounding box center [638, 107] width 85 height 24
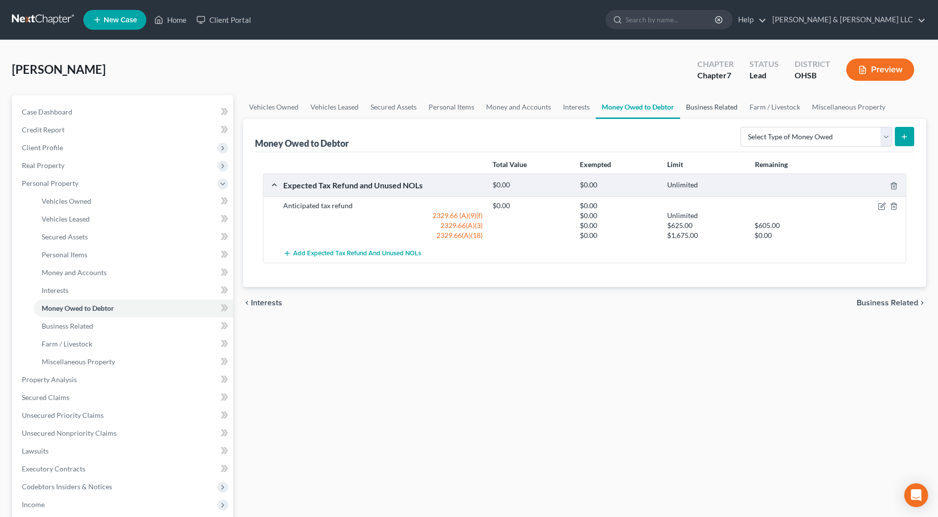
click at [684, 106] on link "Business Related" at bounding box center [711, 107] width 63 height 24
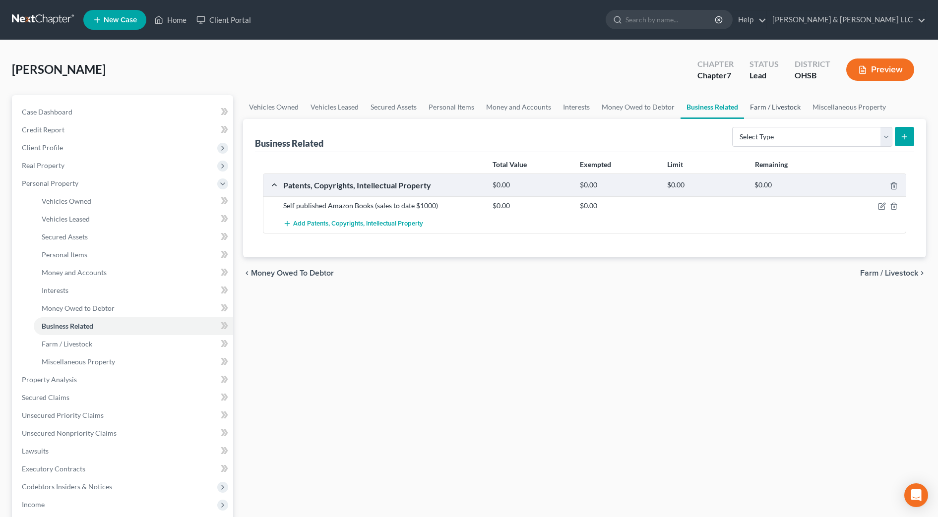
click at [755, 108] on link "Farm / Livestock" at bounding box center [775, 107] width 62 height 24
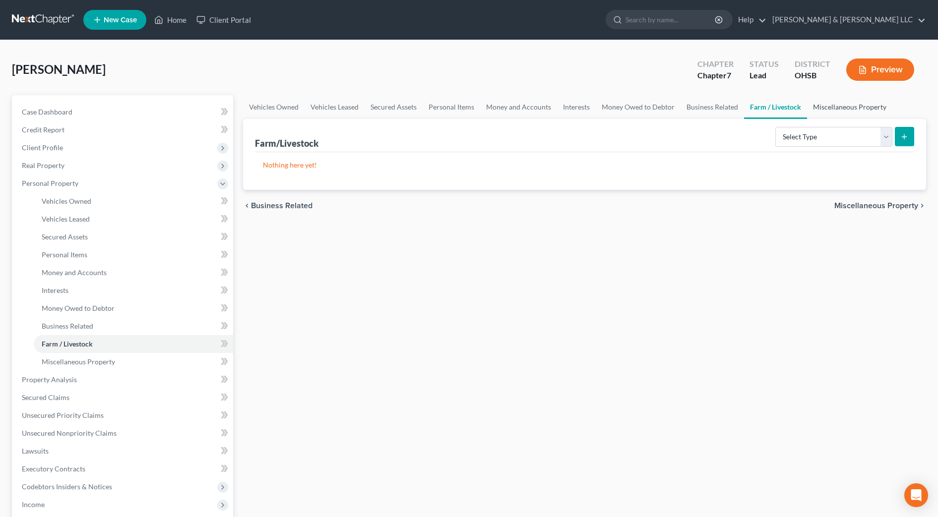
click at [832, 109] on link "Miscellaneous Property" at bounding box center [849, 107] width 85 height 24
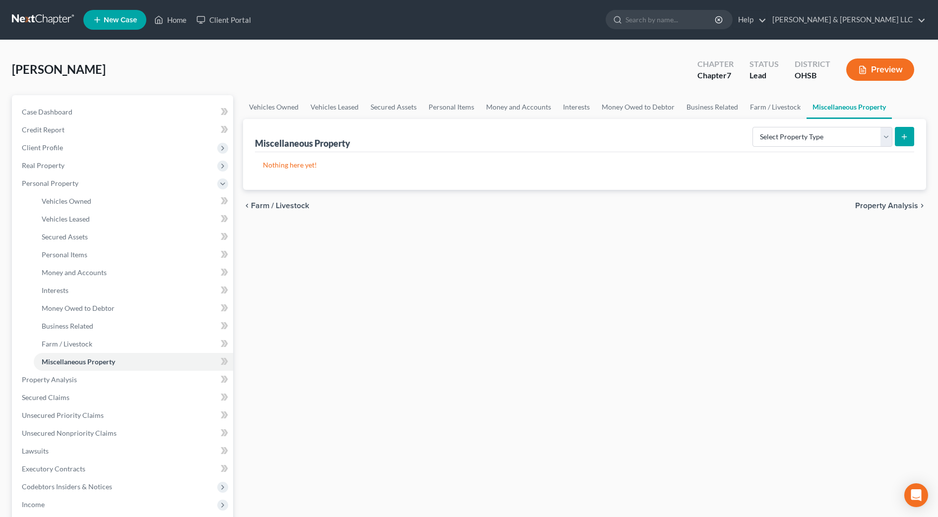
click at [872, 202] on span "Property Analysis" at bounding box center [886, 206] width 63 height 8
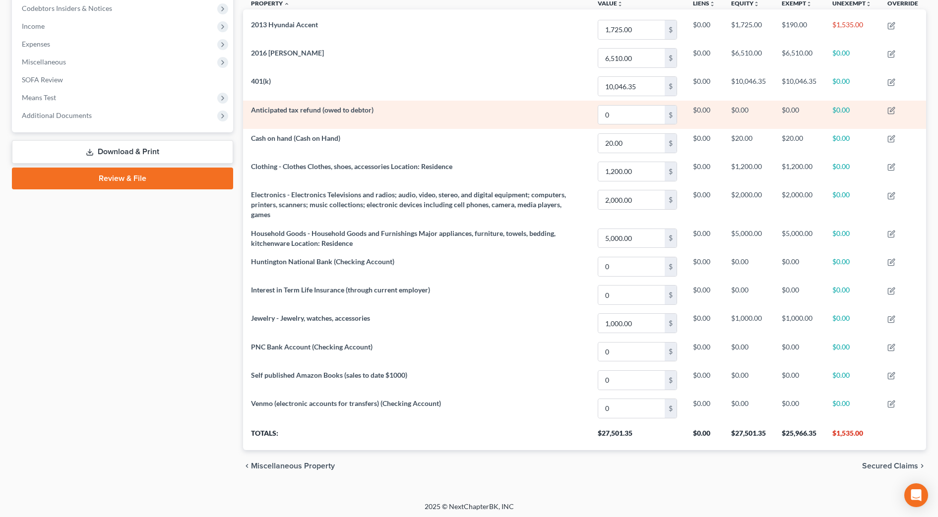
scroll to position [302, 0]
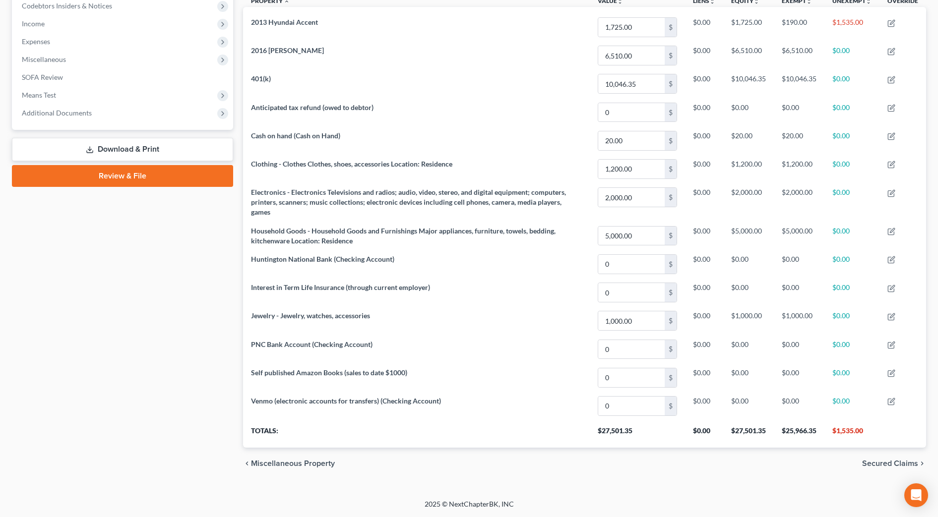
click at [898, 462] on span "Secured Claims" at bounding box center [890, 464] width 56 height 8
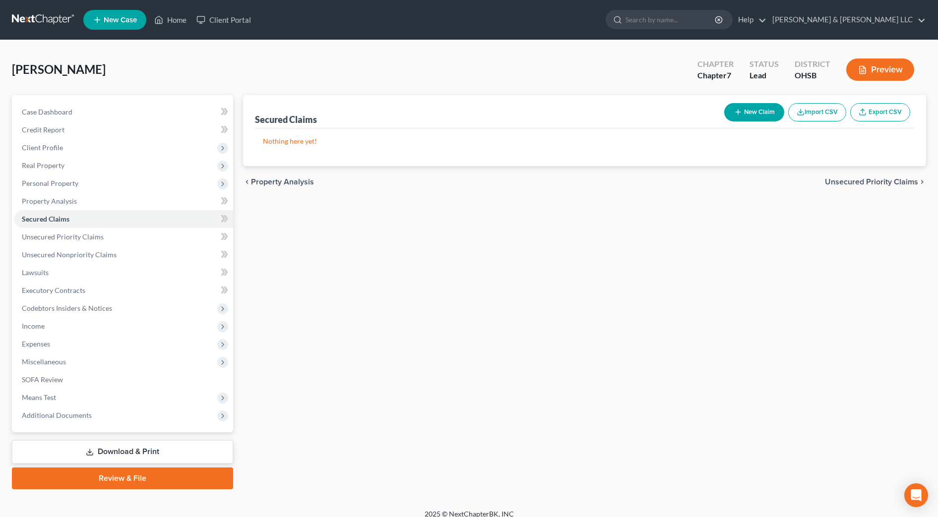
click at [892, 180] on span "Unsecured Priority Claims" at bounding box center [871, 182] width 93 height 8
click at [892, 180] on span "Unsecured Nonpriority Claims" at bounding box center [864, 182] width 108 height 8
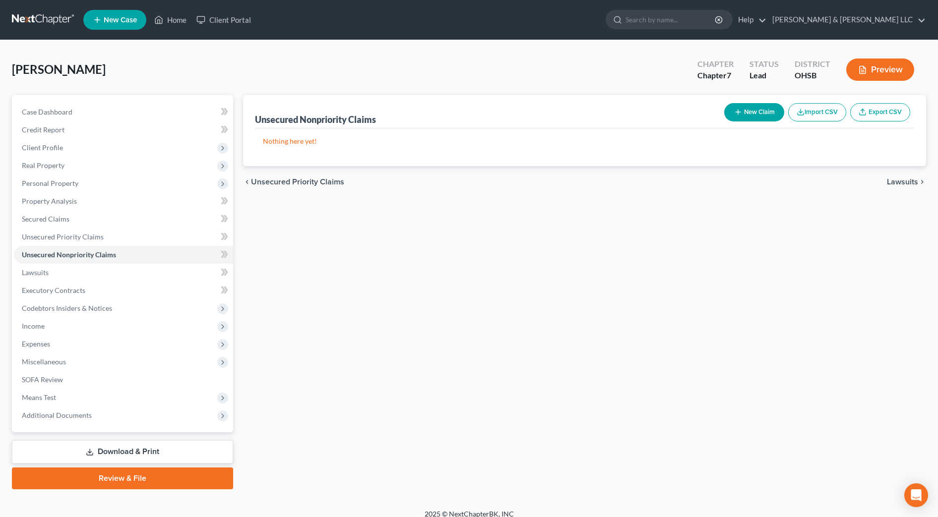
click at [890, 180] on span "Lawsuits" at bounding box center [902, 182] width 31 height 8
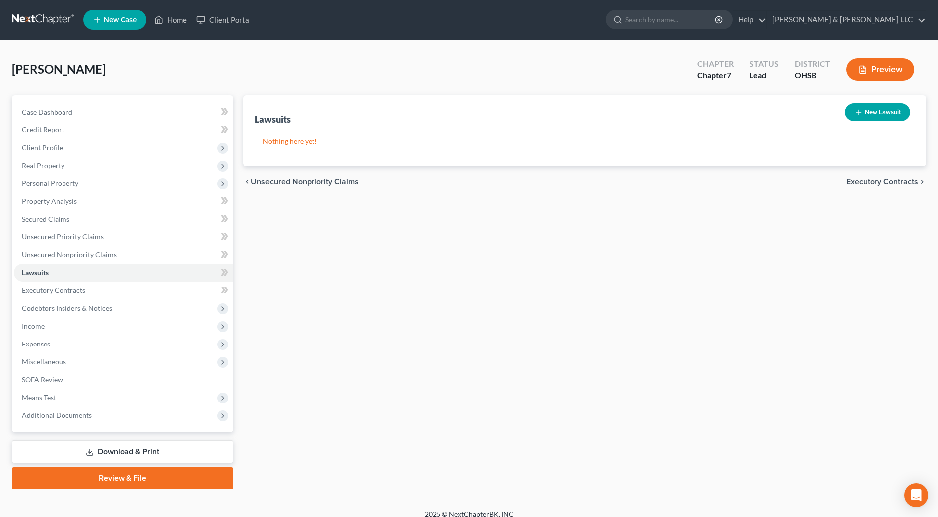
click at [890, 180] on span "Executory Contracts" at bounding box center [882, 182] width 72 height 8
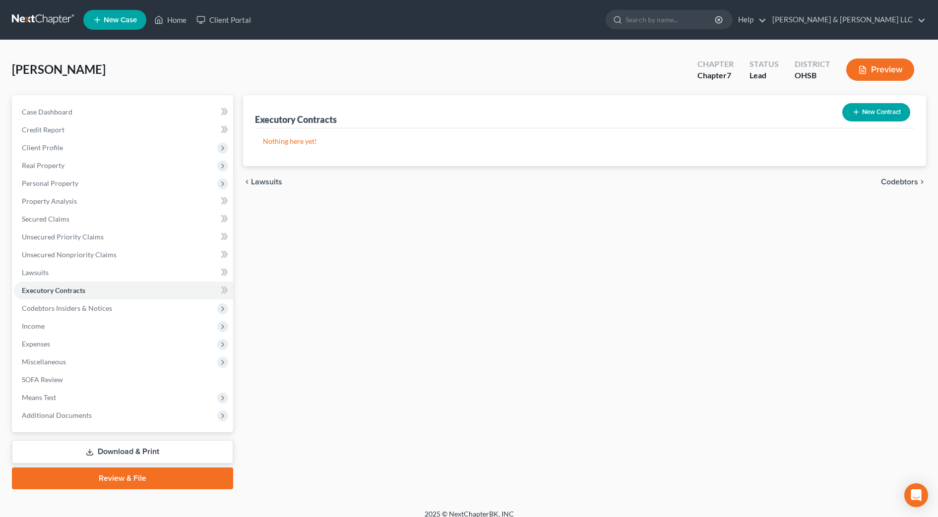
click at [890, 180] on span "Codebtors" at bounding box center [899, 182] width 37 height 8
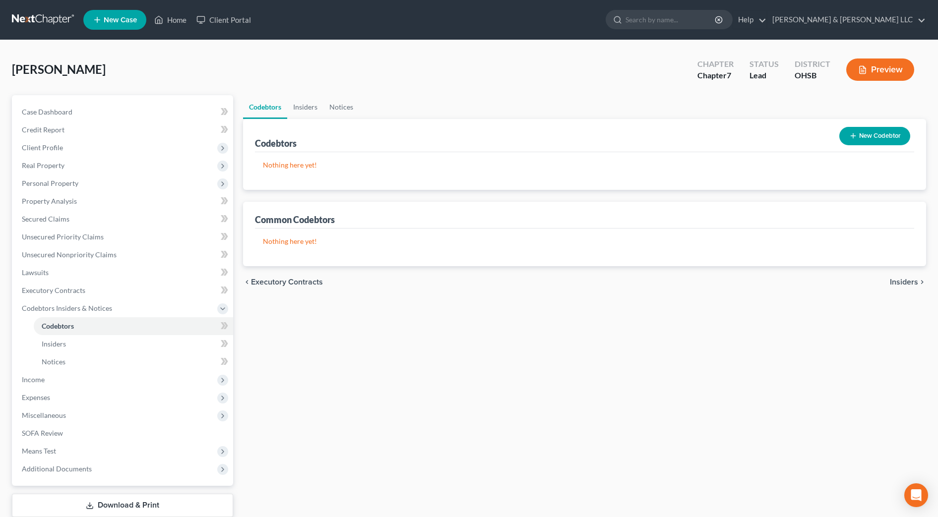
click at [905, 283] on span "Insiders" at bounding box center [904, 282] width 28 height 8
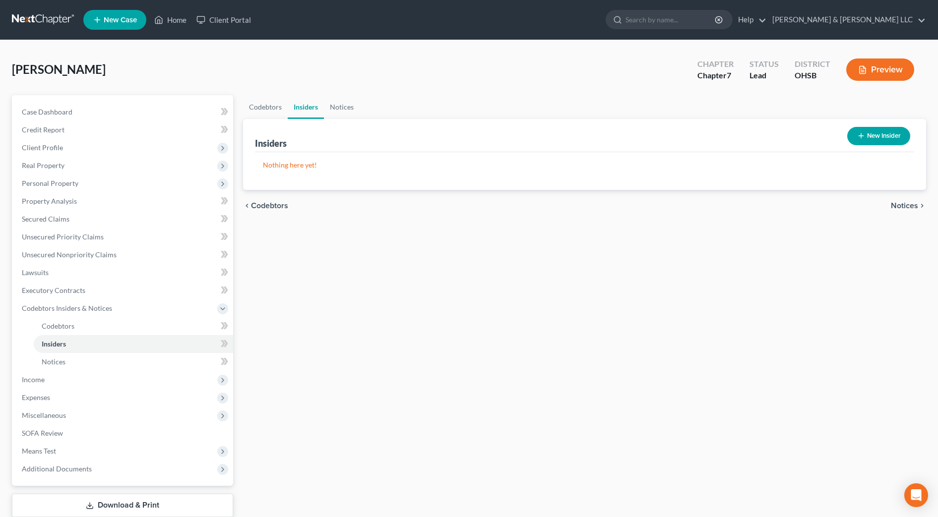
click at [908, 207] on span "Notices" at bounding box center [904, 206] width 27 height 8
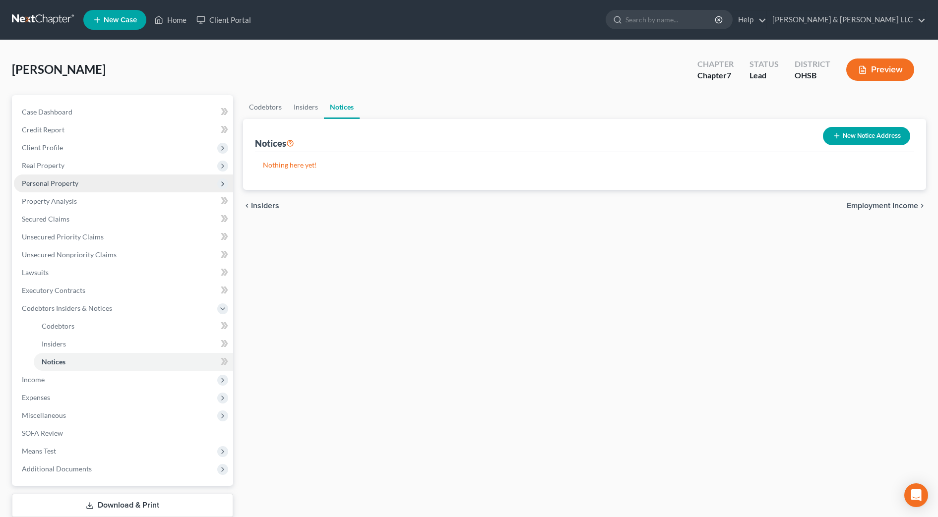
click at [63, 178] on span "Personal Property" at bounding box center [123, 184] width 219 height 18
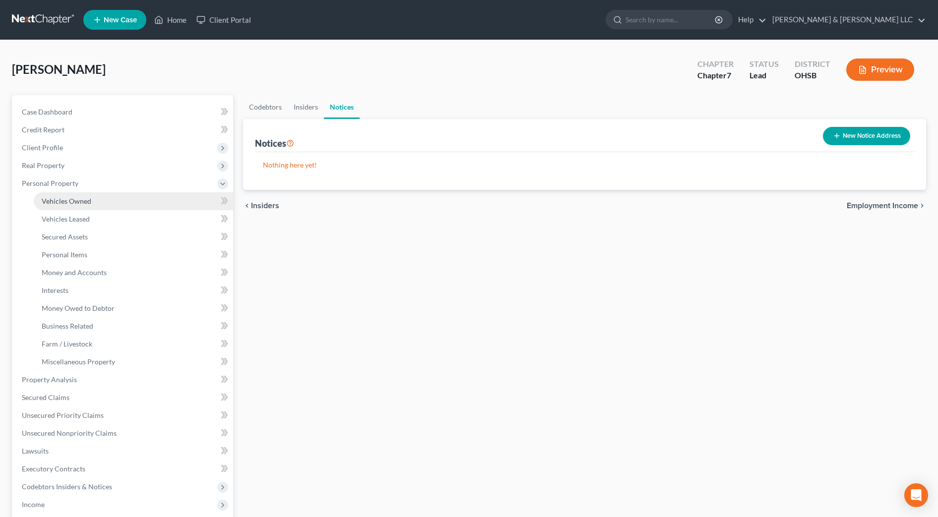
click at [72, 198] on span "Vehicles Owned" at bounding box center [67, 201] width 50 height 8
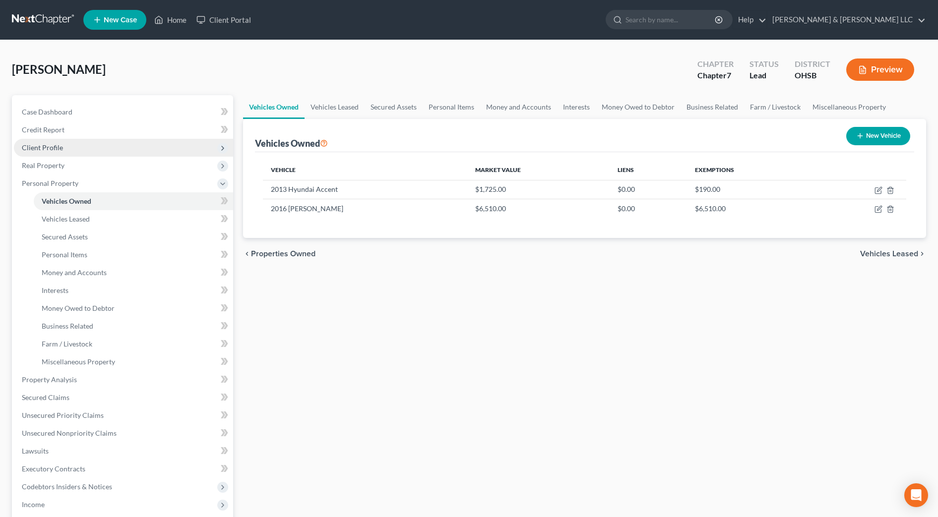
click at [62, 146] on span "Client Profile" at bounding box center [123, 148] width 219 height 18
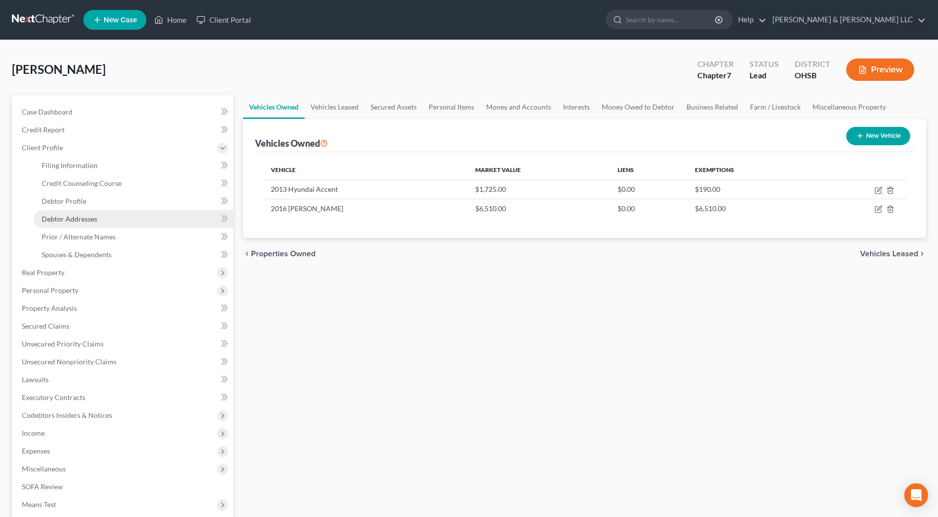
click at [79, 218] on span "Debtor Addresses" at bounding box center [70, 219] width 56 height 8
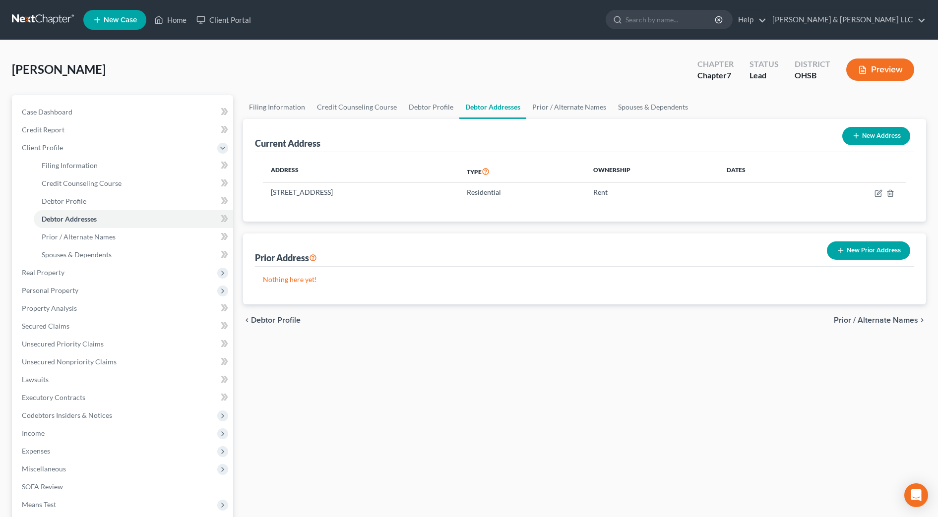
click at [875, 250] on button "New Prior Address" at bounding box center [868, 250] width 83 height 18
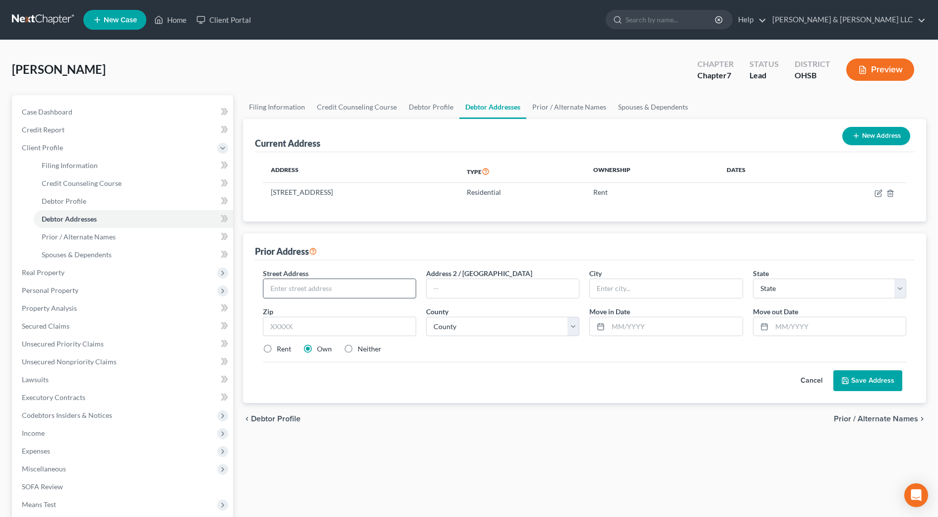
click at [347, 292] on input "text" at bounding box center [339, 288] width 152 height 19
type input "[STREET_ADDRESS]"
type input "45227"
type input "[GEOGRAPHIC_DATA]"
select select "36"
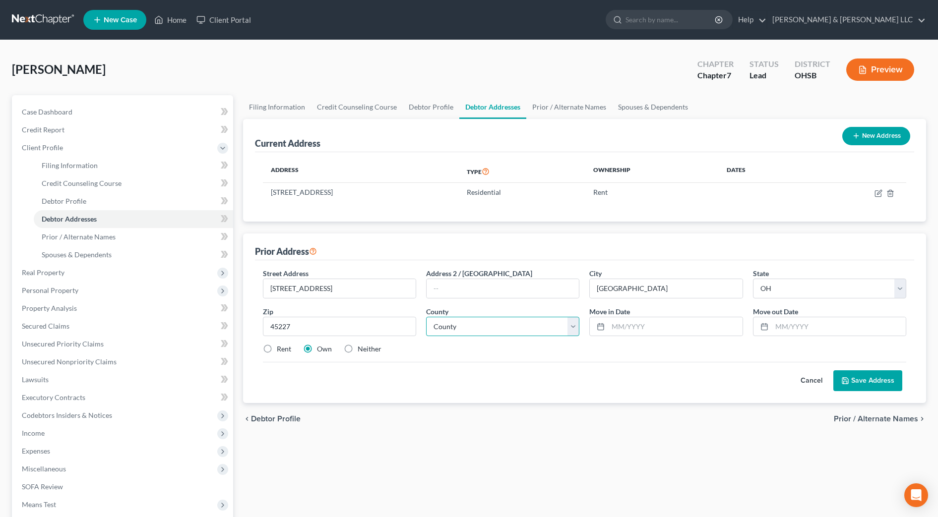
click at [440, 319] on select "County [GEOGRAPHIC_DATA] [GEOGRAPHIC_DATA] [GEOGRAPHIC_DATA] [GEOGRAPHIC_DATA] …" at bounding box center [502, 327] width 153 height 20
select select "30"
click at [426, 317] on select "County [GEOGRAPHIC_DATA] [GEOGRAPHIC_DATA] [GEOGRAPHIC_DATA] [GEOGRAPHIC_DATA] …" at bounding box center [502, 327] width 153 height 20
click at [280, 351] on label "Rent" at bounding box center [284, 349] width 14 height 10
click at [281, 351] on input "Rent" at bounding box center [284, 347] width 6 height 6
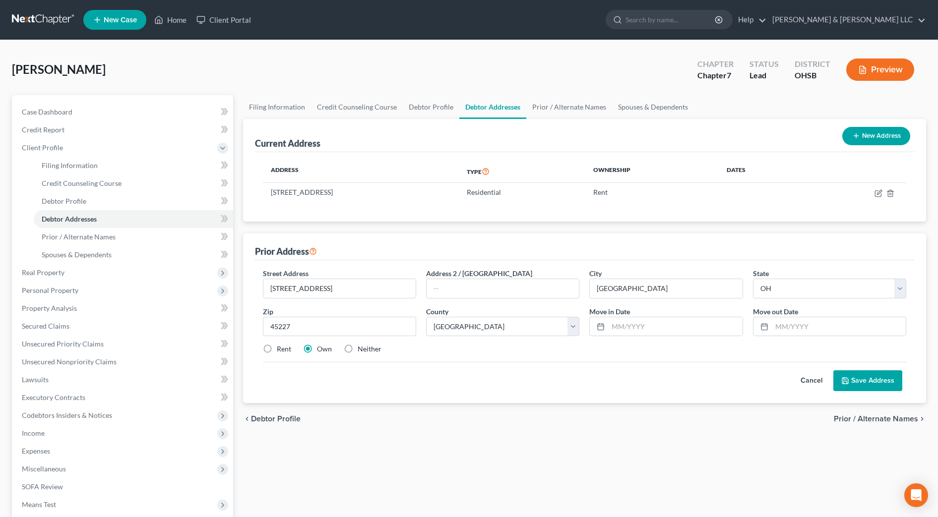
radio input "true"
click at [620, 326] on input "text" at bounding box center [675, 326] width 134 height 19
type input "04/2016"
type input "04/2025"
click at [887, 389] on button "Save Address" at bounding box center [867, 380] width 69 height 21
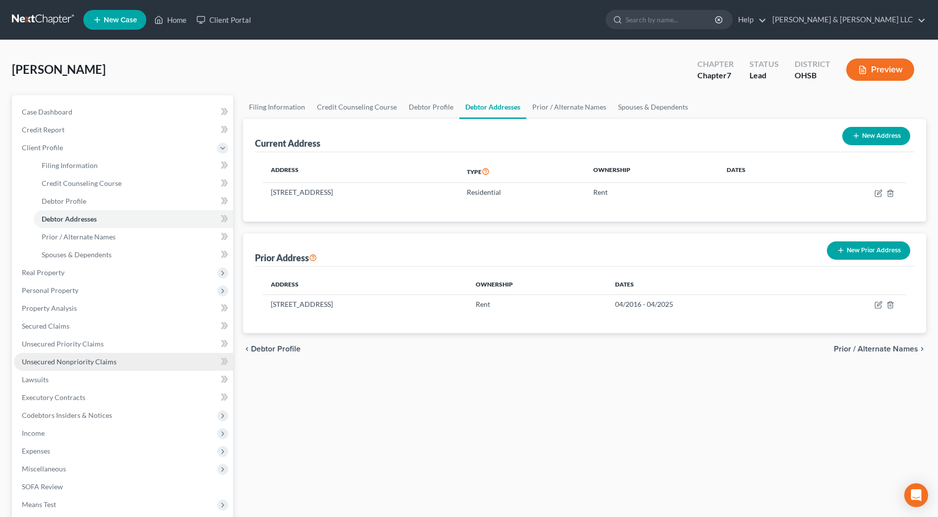
click at [100, 363] on span "Unsecured Nonpriority Claims" at bounding box center [69, 362] width 95 height 8
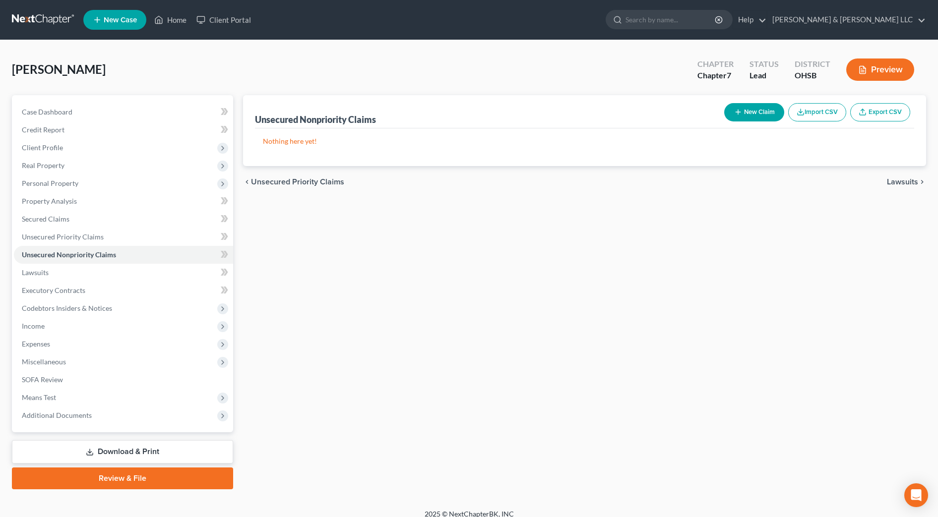
click at [745, 115] on button "New Claim" at bounding box center [754, 112] width 60 height 18
select select "0"
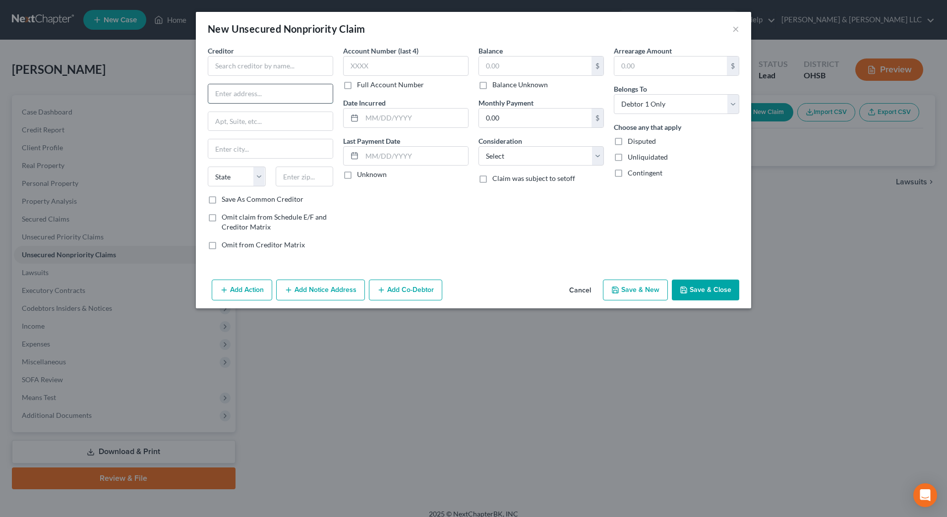
click at [269, 91] on input "text" at bounding box center [270, 93] width 124 height 19
paste input "WOOSTER PIKE PROP INVTRS 1 LLC % [PERSON_NAME] ESQ [STREET_ADDRESS]"
type input "WOOSTER PIKE PROP INVTRS 1 LLC % [PERSON_NAME] ESQ [STREET_ADDRESS]"
click at [302, 179] on input "text" at bounding box center [305, 177] width 58 height 20
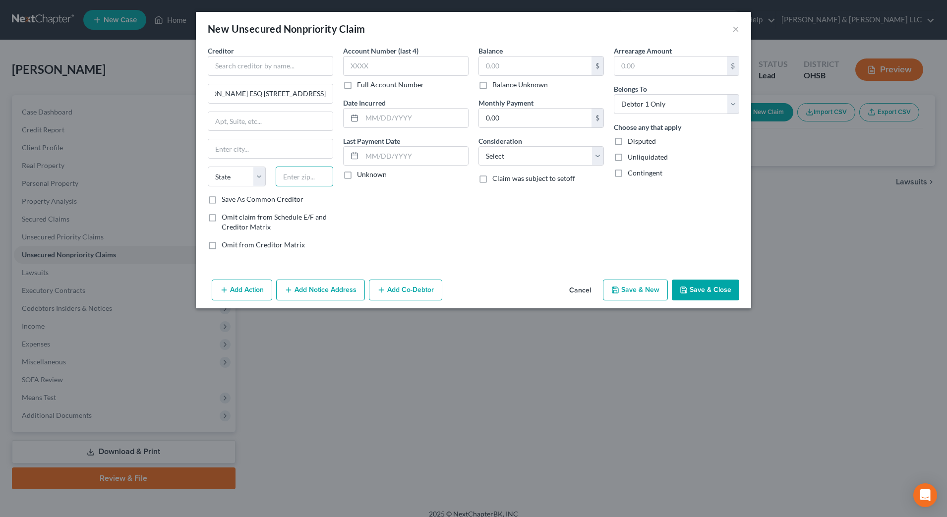
scroll to position [0, 0]
type input "45202"
type input "[GEOGRAPHIC_DATA]"
select select "36"
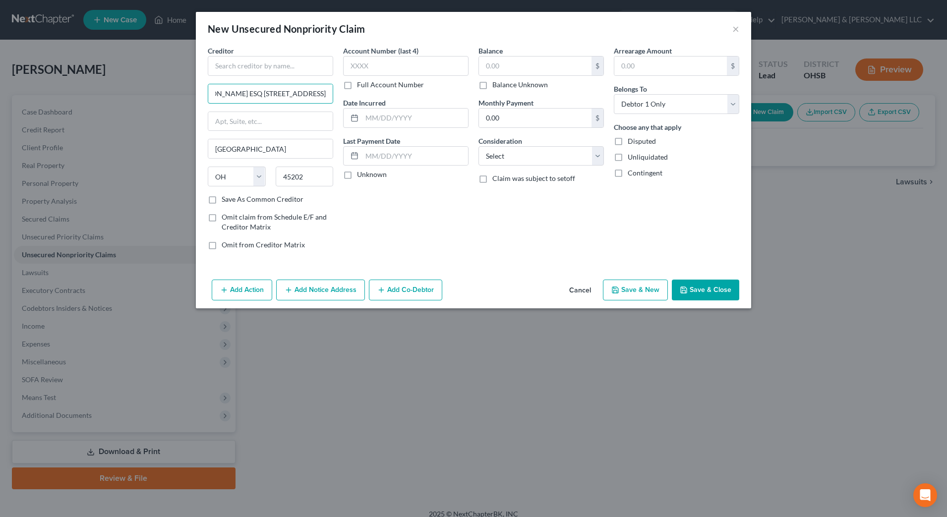
drag, startPoint x: 301, startPoint y: 92, endPoint x: 387, endPoint y: 93, distance: 86.3
click at [387, 93] on div "Creditor * WOOSTER PIKE PROP INVTRS 1 LLC % [PERSON_NAME] ESQ [STREET_ADDRESS] …" at bounding box center [473, 152] width 541 height 212
click at [281, 84] on input "WOOSTER PIKE PROP INVTRS 1 LLC % [PERSON_NAME] ESQ [STREET_ADDRESS]" at bounding box center [270, 93] width 124 height 19
click at [271, 93] on input "WOOSTER PIKE PROP INVTRS 1 LLC % [PERSON_NAME] ESQ [STREET_ADDRESS]" at bounding box center [270, 93] width 124 height 19
drag, startPoint x: 254, startPoint y: 92, endPoint x: 401, endPoint y: 109, distance: 147.7
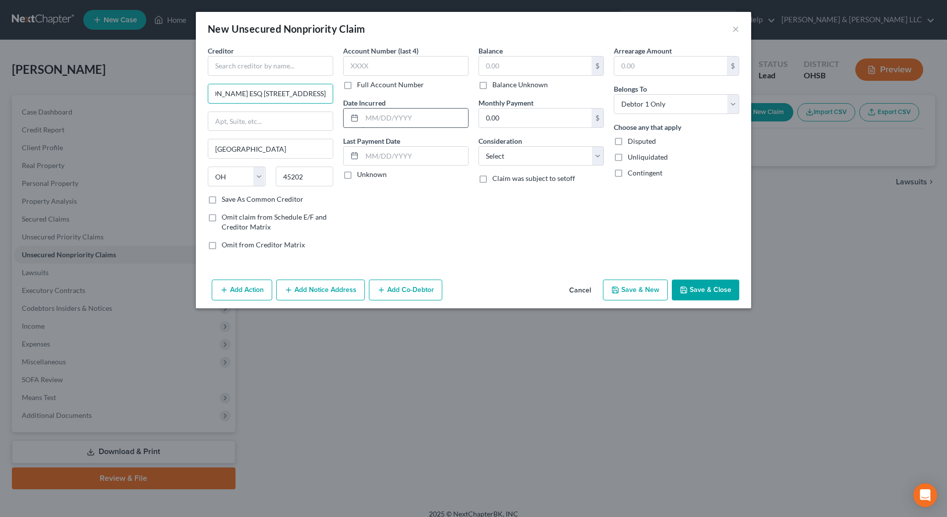
click at [401, 109] on div "Creditor * WOOSTER PIKE PROP INVTRS 1 LLC % [PERSON_NAME] ESQ [STREET_ADDRESS] …" at bounding box center [473, 152] width 541 height 212
click at [269, 102] on input "WOOSTER PIKE PROP INVTRS 1 LLC % [PERSON_NAME] ESQ [STREET_ADDRESS]" at bounding box center [270, 93] width 124 height 19
drag, startPoint x: 223, startPoint y: 93, endPoint x: 189, endPoint y: 95, distance: 33.8
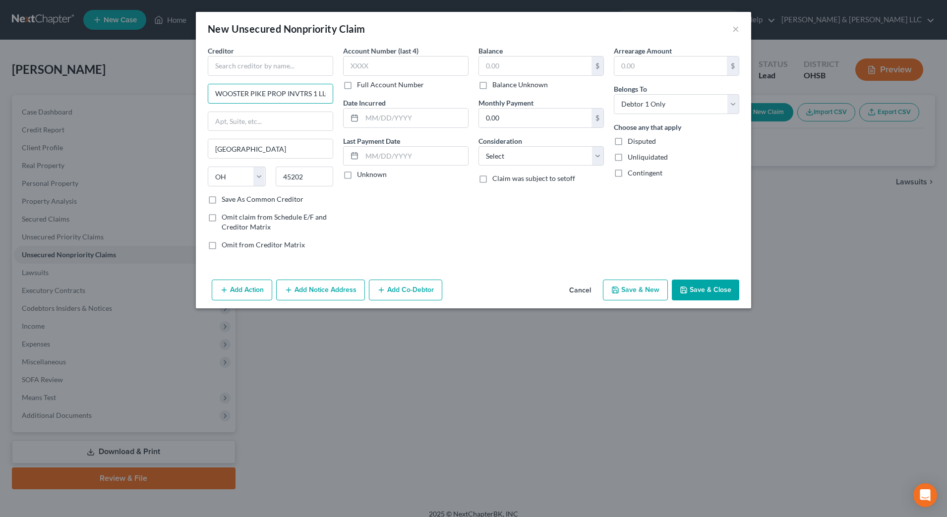
click at [189, 95] on div "New Unsecured Nonpriority Claim × Creditor * WOOSTER PIKE PROP INVTRS 1 LLC % […" at bounding box center [473, 258] width 947 height 517
click at [246, 94] on input "WOOSTER PIKE PROP INVTRS 1 LLC % [PERSON_NAME] ESQ [STREET_ADDRESS]" at bounding box center [270, 93] width 124 height 19
drag, startPoint x: 214, startPoint y: 92, endPoint x: 312, endPoint y: 98, distance: 98.9
click at [312, 98] on input "WOOSTER PIKE PROP INVTRS 1 LLC % [PERSON_NAME] ESQ [STREET_ADDRESS]" at bounding box center [270, 93] width 124 height 19
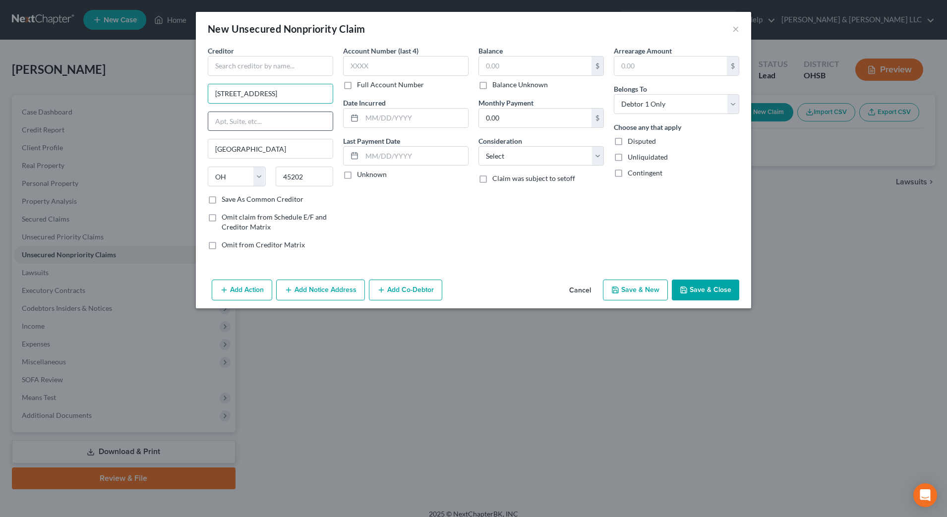
scroll to position [0, 0]
type input "[STREET_ADDRESS]"
click at [271, 63] on input "text" at bounding box center [270, 66] width 125 height 20
paste input "WOOSTER PIKE PROP INVTRS 1 LLC % [PERSON_NAME] ESQ"
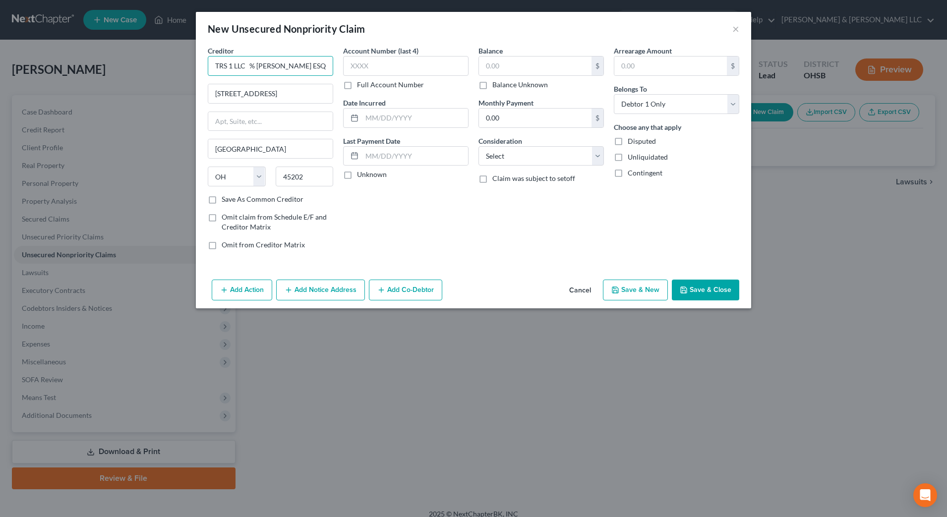
drag, startPoint x: 316, startPoint y: 65, endPoint x: 303, endPoint y: 66, distance: 13.0
click at [338, 66] on div "Creditor * WOOSTER PIKE PROP INVTRS 1 LLC % [PERSON_NAME] ESQ 810 SYCAMORE ST 4…" at bounding box center [473, 152] width 541 height 212
click at [303, 66] on input "WOOSTER PIKE PROP INVTRS 1 LLC % [PERSON_NAME] ESQ" at bounding box center [270, 66] width 125 height 20
click at [285, 67] on input "WOOSTER PIKE PROP INVTRS 1 LLC % [PERSON_NAME] ESQ" at bounding box center [270, 66] width 125 height 20
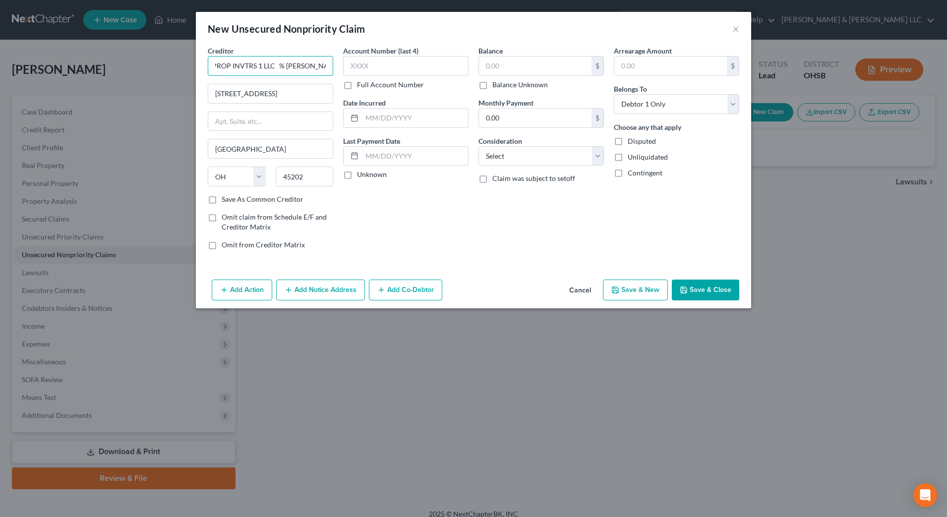
drag, startPoint x: 327, startPoint y: 68, endPoint x: 277, endPoint y: 66, distance: 50.1
click at [277, 66] on input "WOOSTER PIKE PROP INVTRS 1 LLC % [PERSON_NAME] ESQ" at bounding box center [270, 66] width 125 height 20
click at [262, 119] on input "text" at bounding box center [270, 121] width 124 height 19
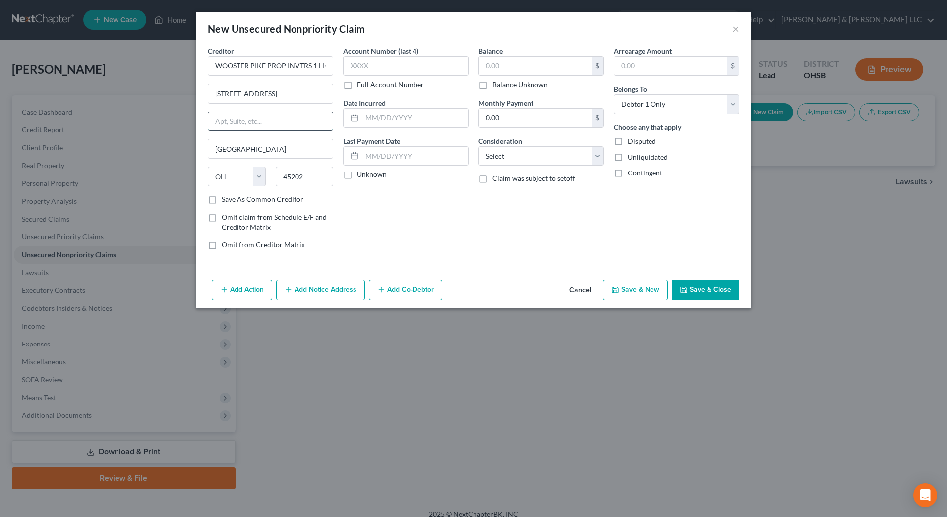
type input "WOOSTER PIKE PROP INVTRS 1 LLC"
paste input "% [PERSON_NAME] ESQ"
click at [418, 224] on div "Account Number (last 4) Full Account Number Date Incurred Last Payment Date Unk…" at bounding box center [405, 152] width 135 height 212
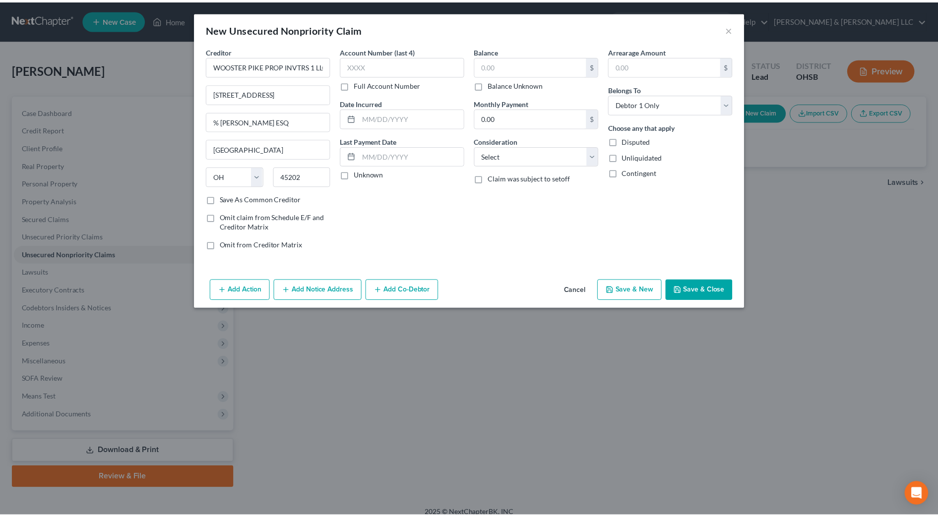
scroll to position [0, 0]
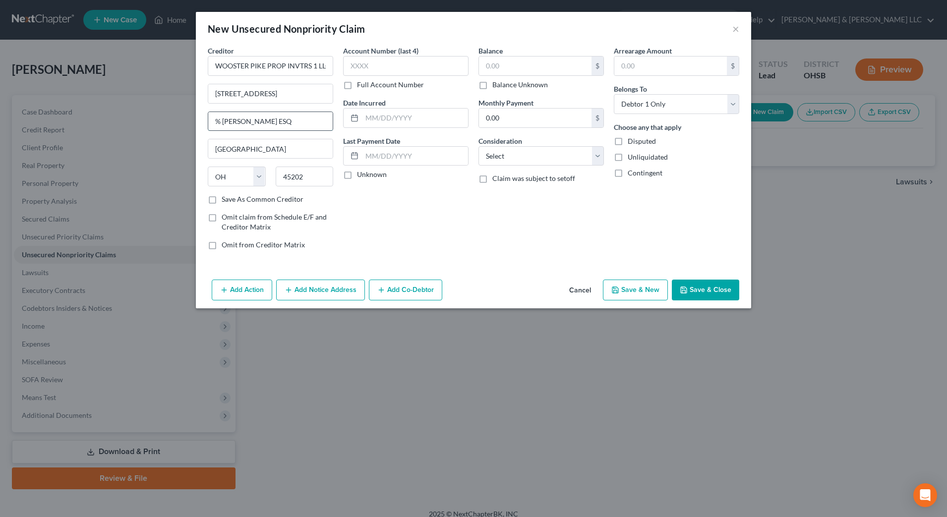
click at [278, 120] on input "% [PERSON_NAME] ESQ" at bounding box center [270, 121] width 124 height 19
type input "% [PERSON_NAME] ESQ"
click at [427, 248] on div "Account Number (last 4) Full Account Number Date Incurred Last Payment Date Unk…" at bounding box center [405, 152] width 135 height 212
click at [526, 84] on label "Balance Unknown" at bounding box center [520, 85] width 56 height 10
click at [503, 84] on input "Balance Unknown" at bounding box center [499, 83] width 6 height 6
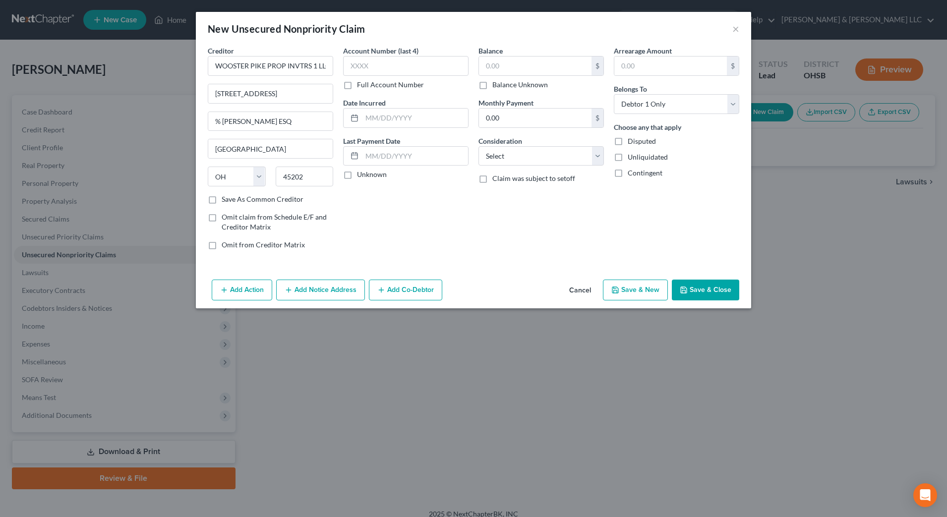
checkbox input "true"
type input "0.00"
click at [540, 152] on select "Select Cable / Satellite Services Collection Agency Credit Card Debt Debt Couns…" at bounding box center [541, 156] width 125 height 20
select select "14"
click at [479, 146] on select "Select Cable / Satellite Services Collection Agency Credit Card Debt Debt Couns…" at bounding box center [541, 156] width 125 height 20
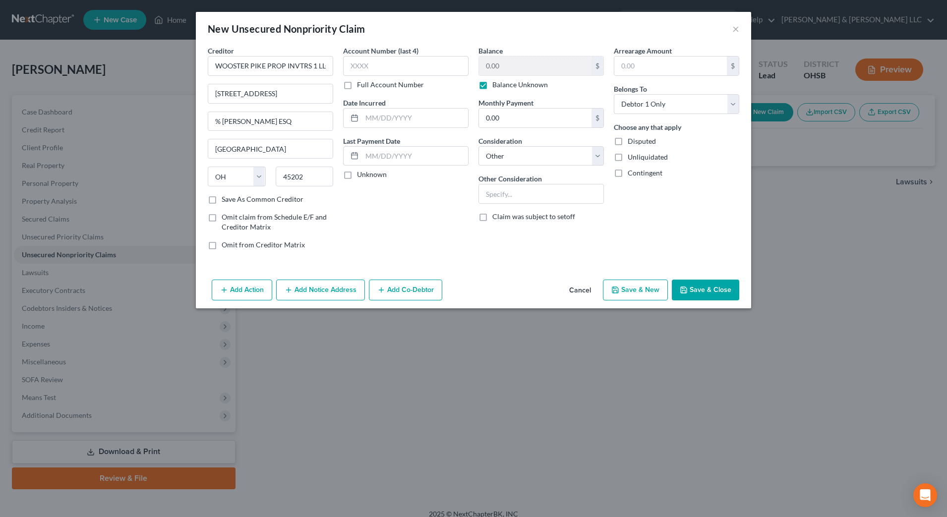
click at [534, 183] on label "Other Consideration" at bounding box center [510, 179] width 63 height 10
click at [534, 188] on input "text" at bounding box center [541, 193] width 124 height 19
type input "Back Rent"
click at [704, 166] on div "Choose any that apply Disputed Unliquidated Contingent" at bounding box center [676, 150] width 125 height 56
click at [709, 296] on button "Save & Close" at bounding box center [705, 290] width 67 height 21
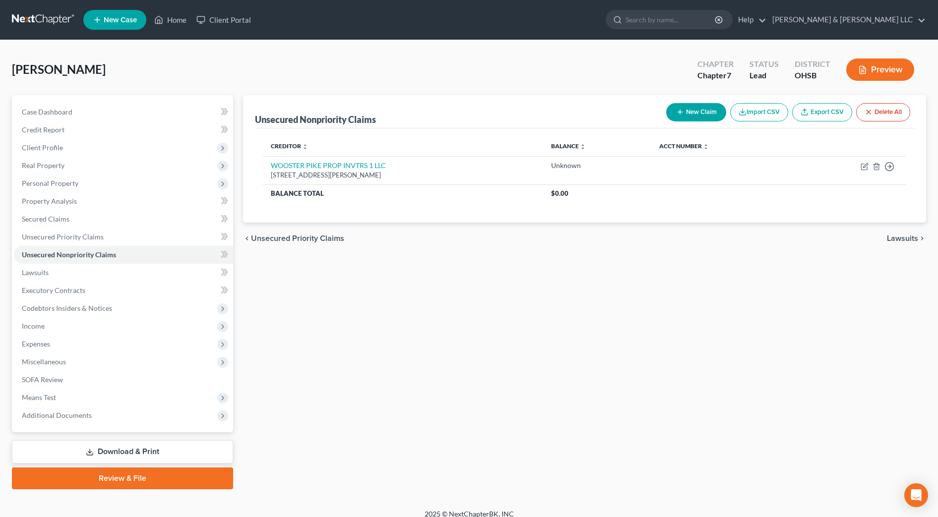
click at [912, 235] on span "Lawsuits" at bounding box center [902, 239] width 31 height 8
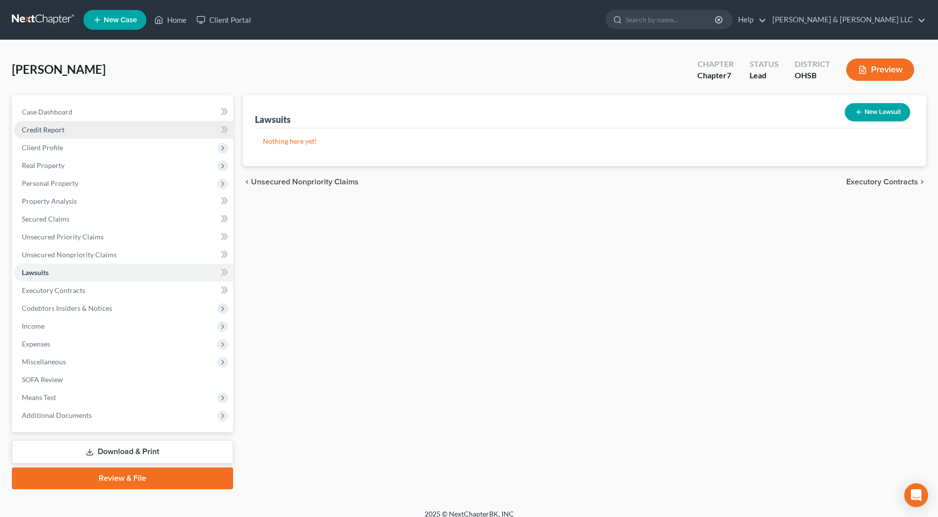
click at [56, 125] on span "Credit Report" at bounding box center [43, 129] width 43 height 8
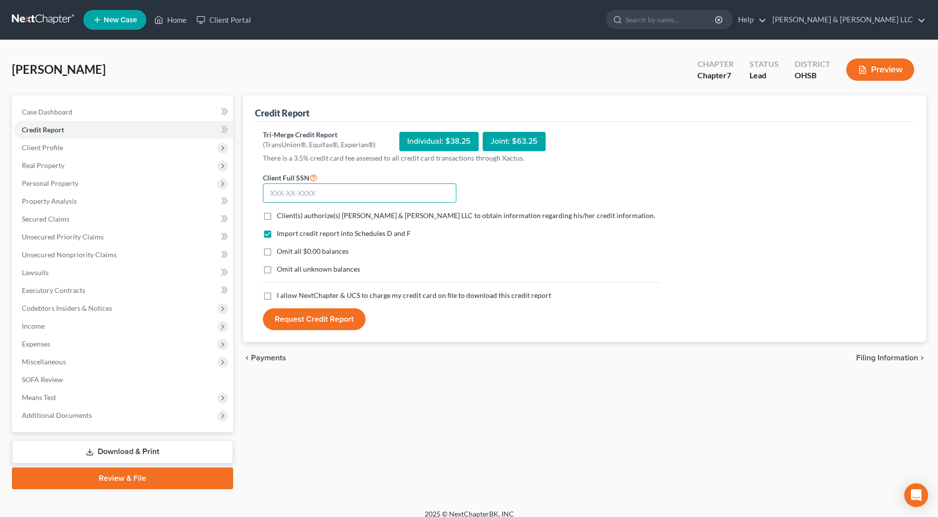
click at [312, 192] on input "text" at bounding box center [359, 193] width 193 height 20
type input "158-70-7774"
click at [338, 215] on span "Client(s) authorize(s) [PERSON_NAME] & [PERSON_NAME] LLC to obtain information …" at bounding box center [466, 215] width 378 height 8
click at [287, 215] on input "Client(s) authorize(s) [PERSON_NAME] & [PERSON_NAME] LLC to obtain information …" at bounding box center [284, 214] width 6 height 6
checkbox input "true"
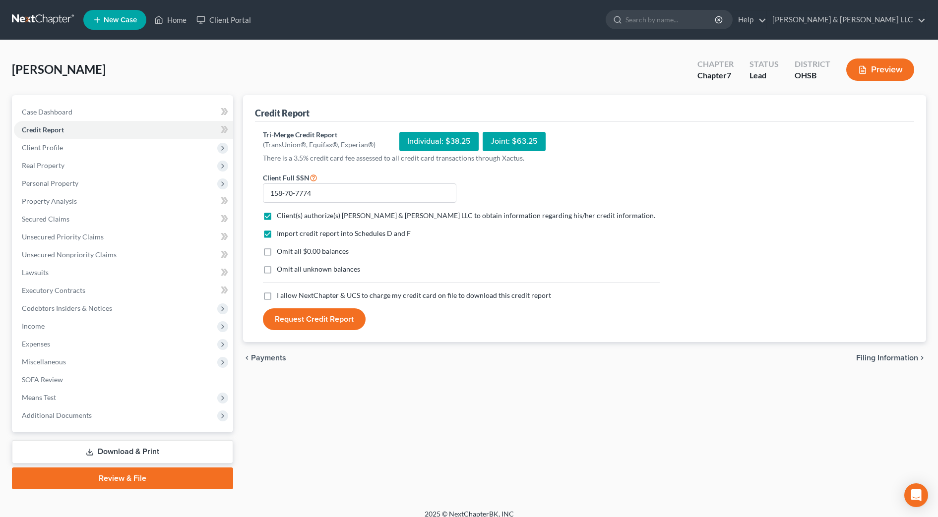
click at [329, 295] on span "I allow NextChapter & UCS to charge my credit card on file to download this cre…" at bounding box center [414, 295] width 274 height 8
click at [287, 295] on input "I allow NextChapter & UCS to charge my credit card on file to download this cre…" at bounding box center [284, 294] width 6 height 6
checkbox input "true"
click at [329, 317] on button "Request Credit Report" at bounding box center [314, 319] width 103 height 22
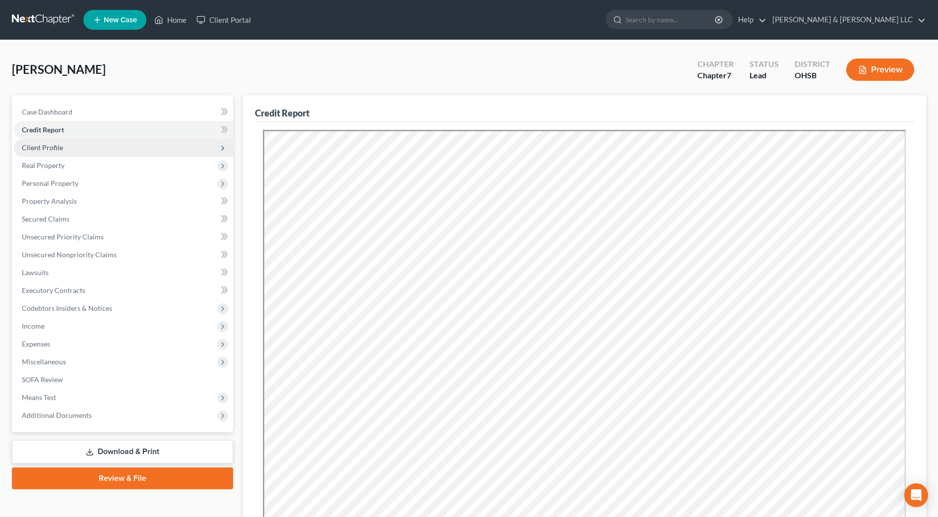
click at [49, 154] on span "Client Profile" at bounding box center [123, 148] width 219 height 18
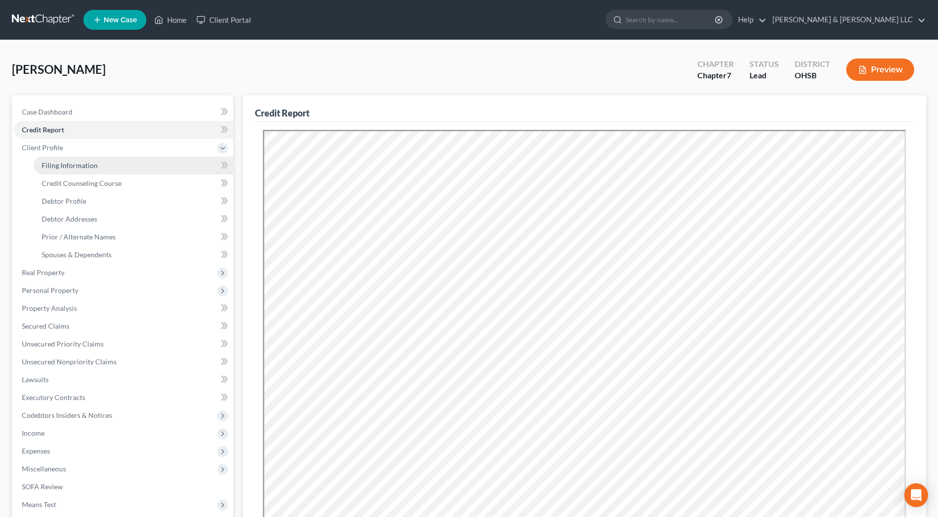
click at [62, 164] on span "Filing Information" at bounding box center [70, 165] width 56 height 8
select select "1"
select select "0"
select select "62"
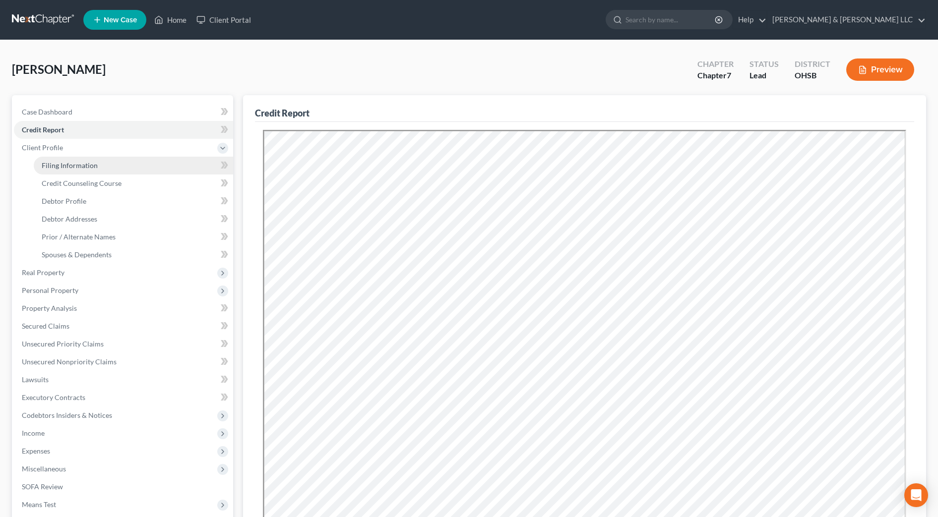
select select "2"
select select "36"
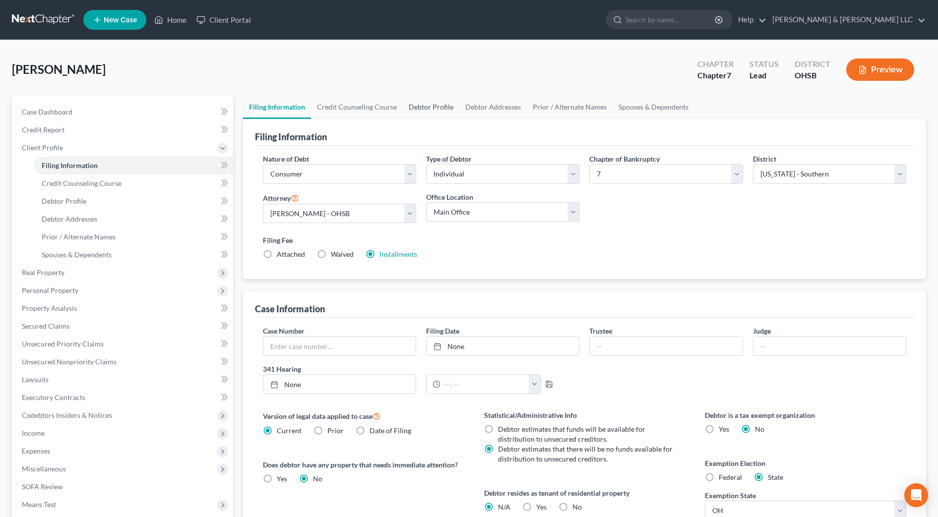
click at [425, 102] on link "Debtor Profile" at bounding box center [431, 107] width 57 height 24
select select "3"
select select "1"
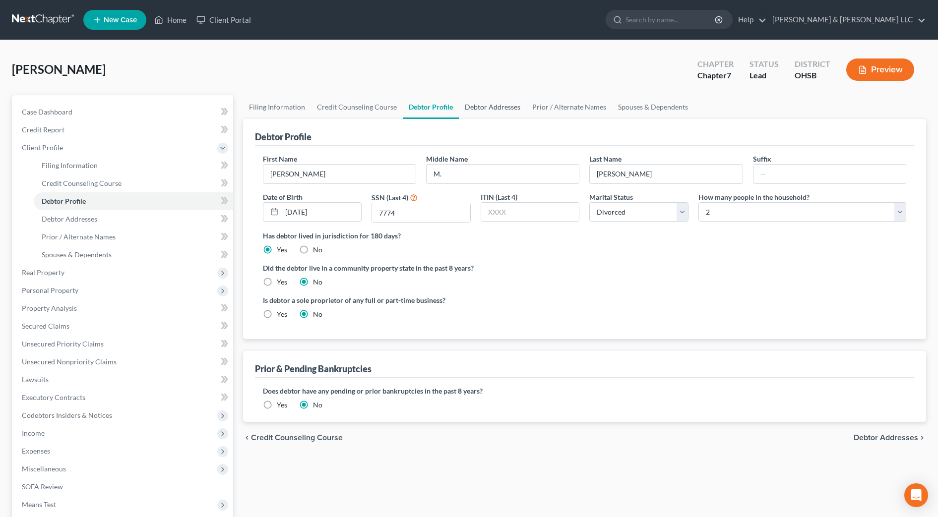
click at [488, 105] on link "Debtor Addresses" at bounding box center [492, 107] width 67 height 24
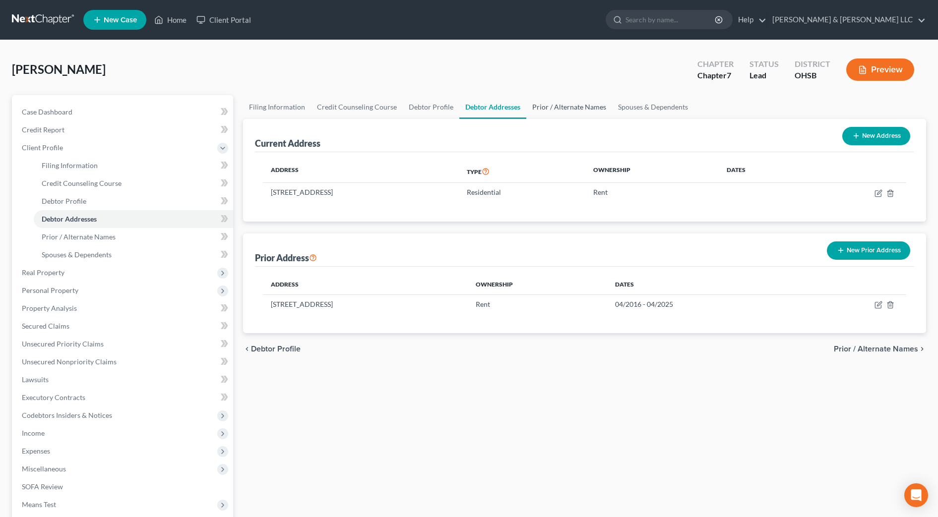
click at [564, 105] on link "Prior / Alternate Names" at bounding box center [569, 107] width 86 height 24
click at [644, 106] on link "Spouses & Dependents" at bounding box center [653, 107] width 82 height 24
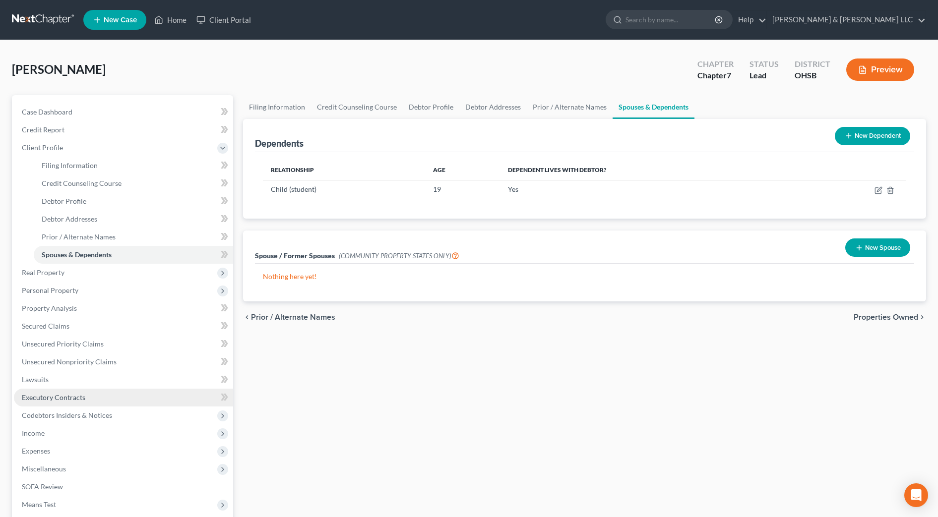
scroll to position [62, 0]
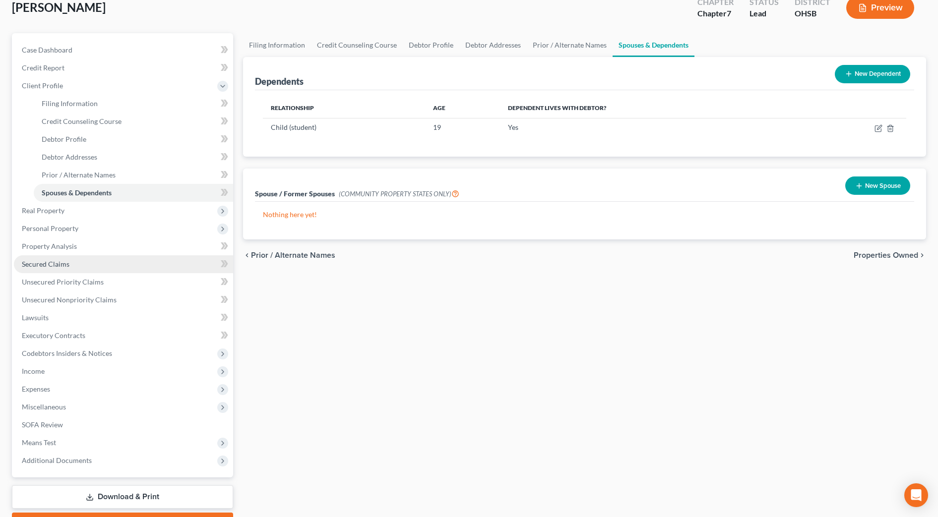
click at [88, 261] on link "Secured Claims" at bounding box center [123, 264] width 219 height 18
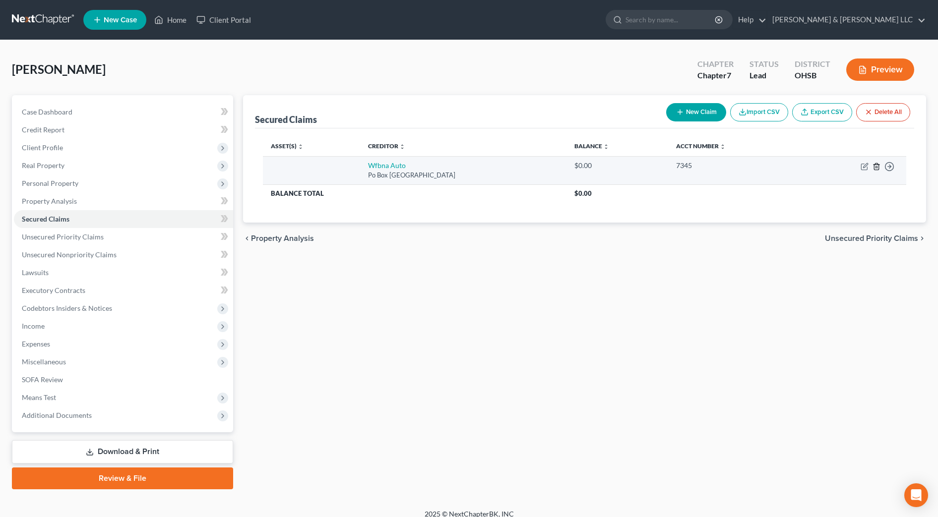
click at [878, 164] on icon "button" at bounding box center [876, 166] width 4 height 6
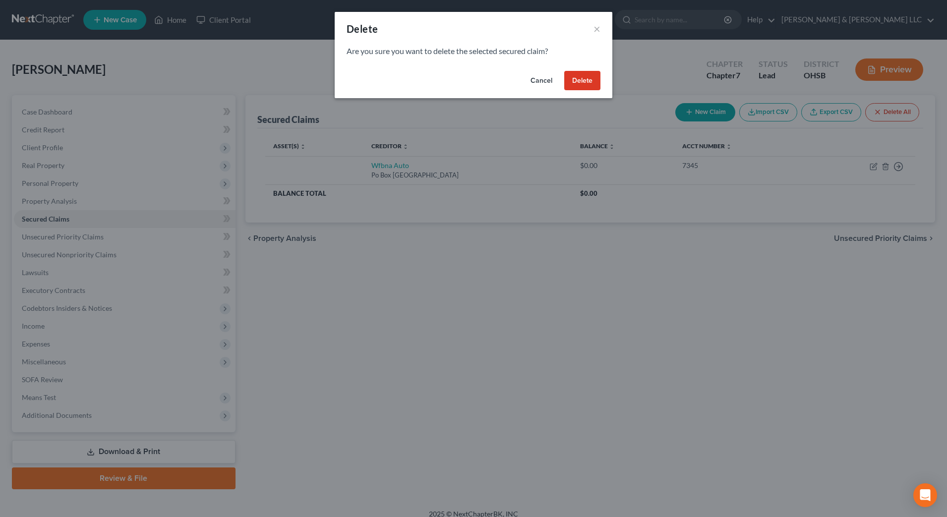
click at [586, 79] on button "Delete" at bounding box center [582, 81] width 36 height 20
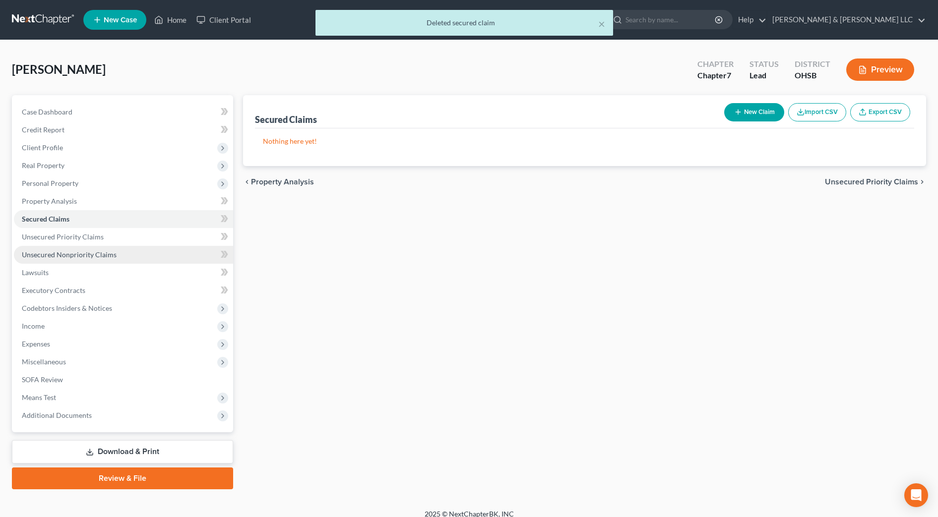
click at [121, 252] on link "Unsecured Nonpriority Claims" at bounding box center [123, 255] width 219 height 18
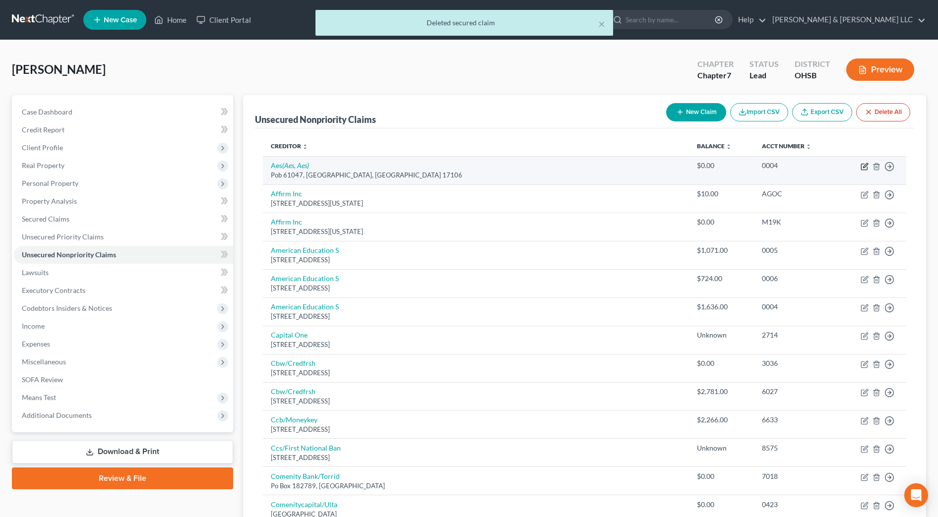
click at [864, 165] on icon "button" at bounding box center [865, 165] width 4 height 4
select select "39"
select select "17"
select select "0"
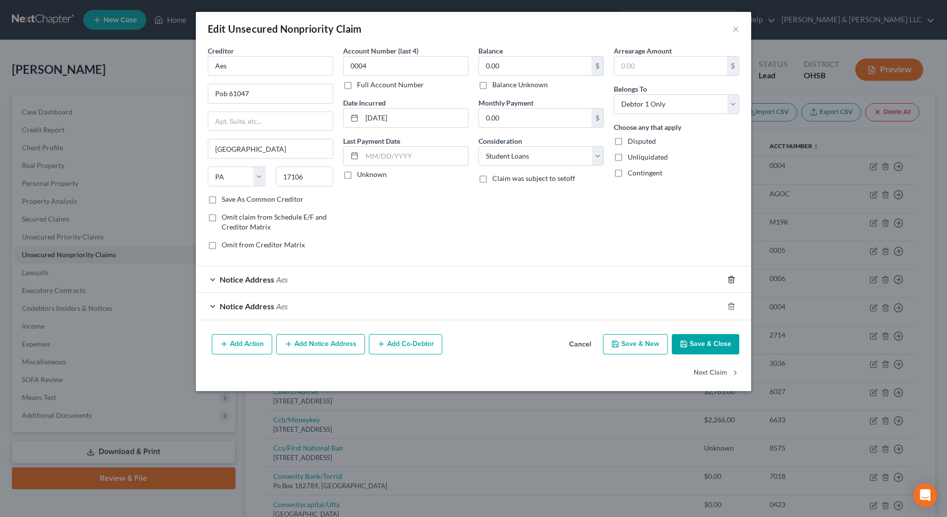
click at [729, 279] on icon "button" at bounding box center [731, 279] width 4 height 6
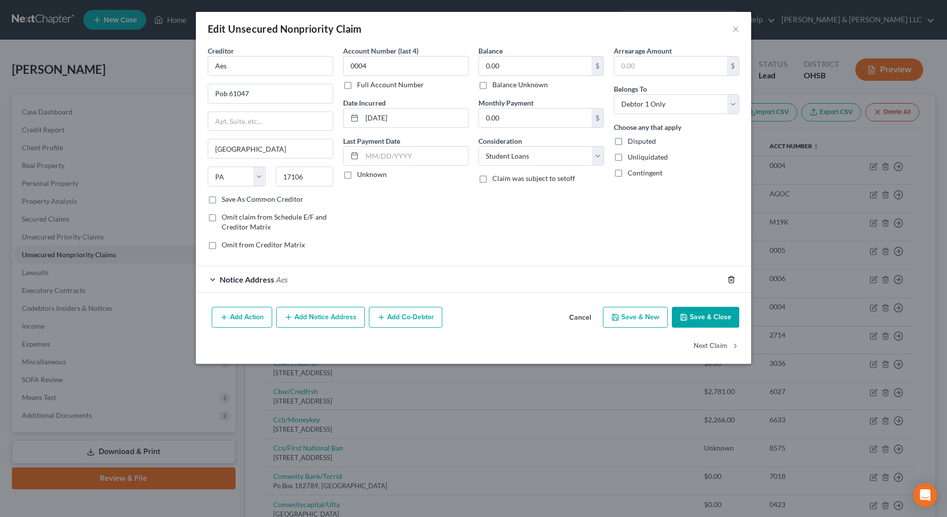
click at [729, 279] on icon "button" at bounding box center [731, 279] width 4 height 6
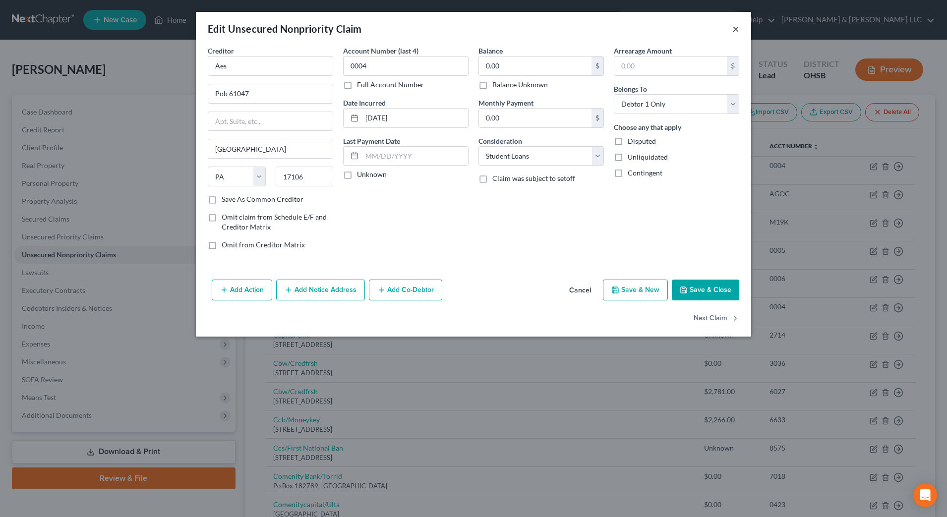
click at [735, 30] on button "×" at bounding box center [735, 29] width 7 height 12
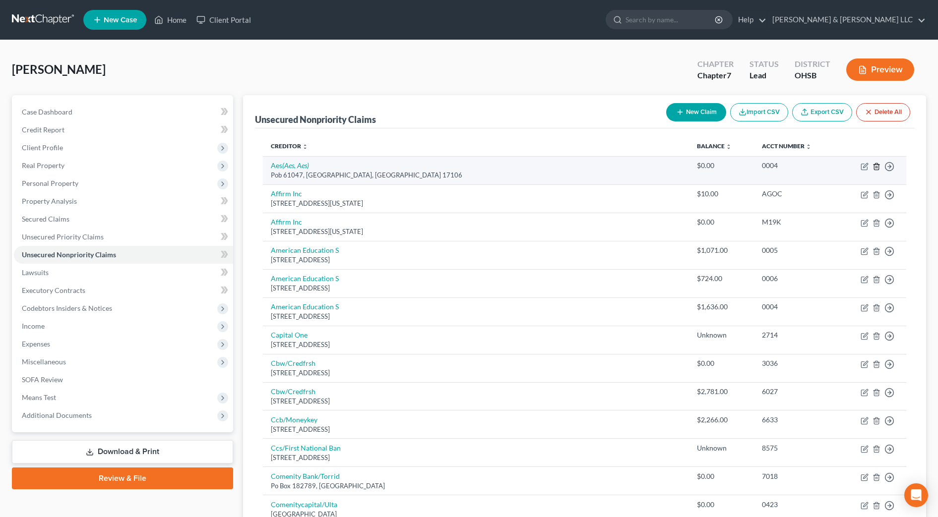
click at [877, 168] on line "button" at bounding box center [877, 167] width 0 height 2
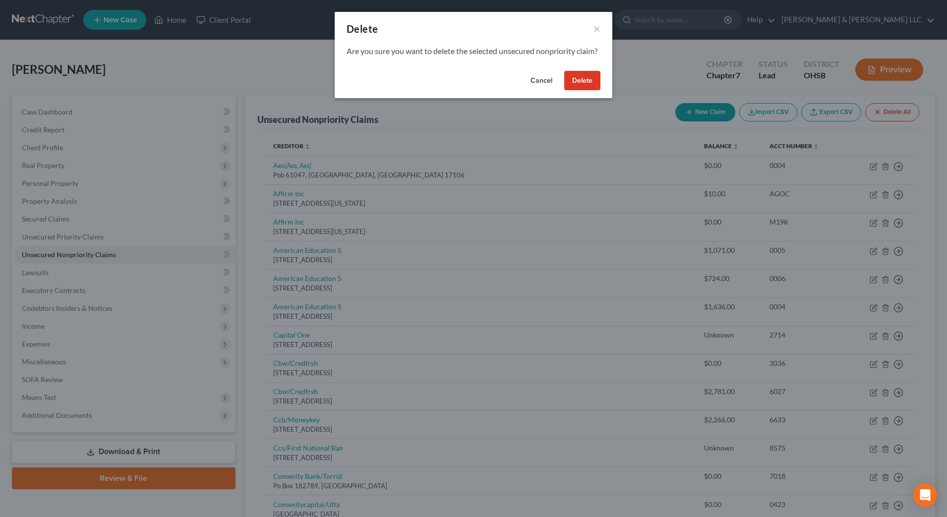
click at [582, 91] on button "Delete" at bounding box center [582, 81] width 36 height 20
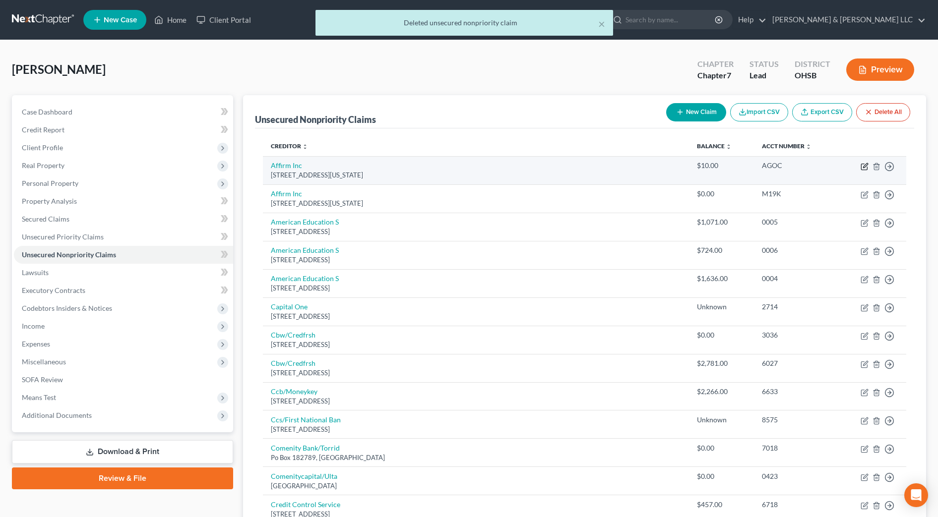
click at [866, 169] on icon "button" at bounding box center [864, 167] width 8 height 8
select select "4"
select select "0"
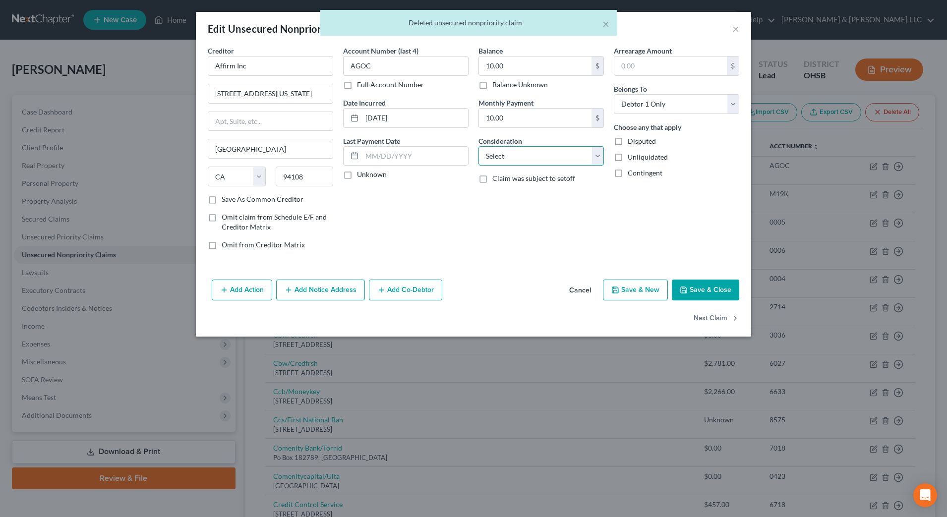
click at [582, 154] on select "Select Cable / Satellite Services Collection Agency Credit Card Debt Debt Couns…" at bounding box center [541, 156] width 125 height 20
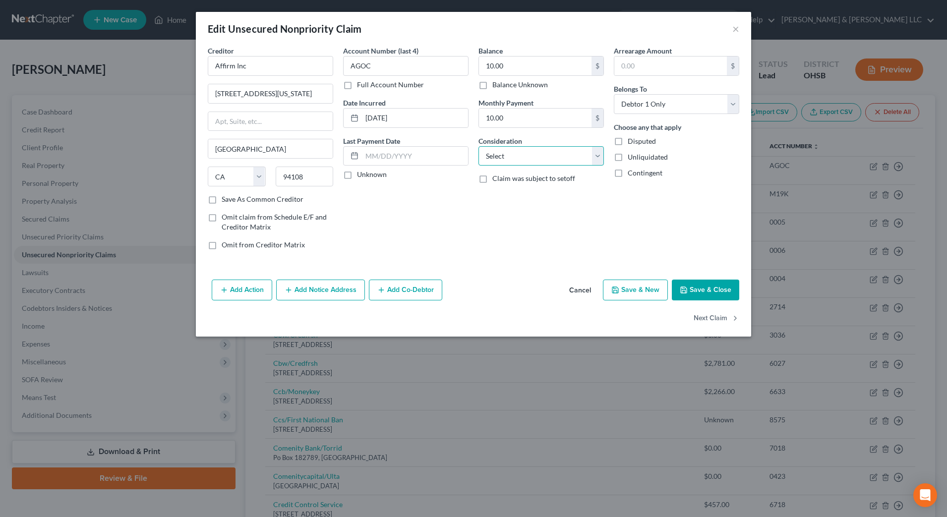
select select "10"
click at [479, 146] on select "Select Cable / Satellite Services Collection Agency Credit Card Debt Debt Couns…" at bounding box center [541, 156] width 125 height 20
click at [713, 317] on button "Next Claim" at bounding box center [717, 318] width 46 height 21
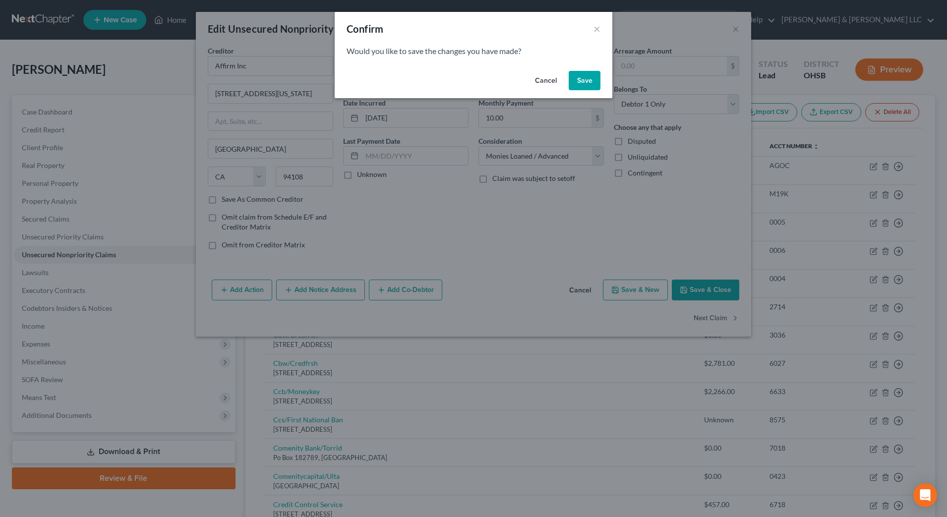
click at [584, 82] on button "Save" at bounding box center [585, 81] width 32 height 20
select select "4"
select select "0"
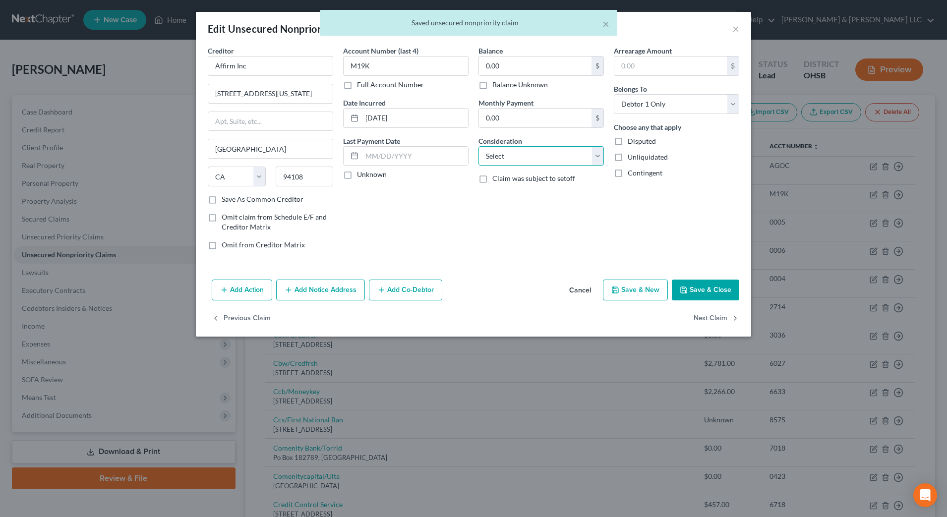
drag, startPoint x: 560, startPoint y: 162, endPoint x: 557, endPoint y: 167, distance: 5.1
click at [560, 162] on select "Select Cable / Satellite Services Collection Agency Credit Card Debt Debt Couns…" at bounding box center [541, 156] width 125 height 20
select select "10"
click at [479, 146] on select "Select Cable / Satellite Services Collection Agency Credit Card Debt Debt Couns…" at bounding box center [541, 156] width 125 height 20
click at [702, 316] on button "Next Claim" at bounding box center [717, 318] width 46 height 21
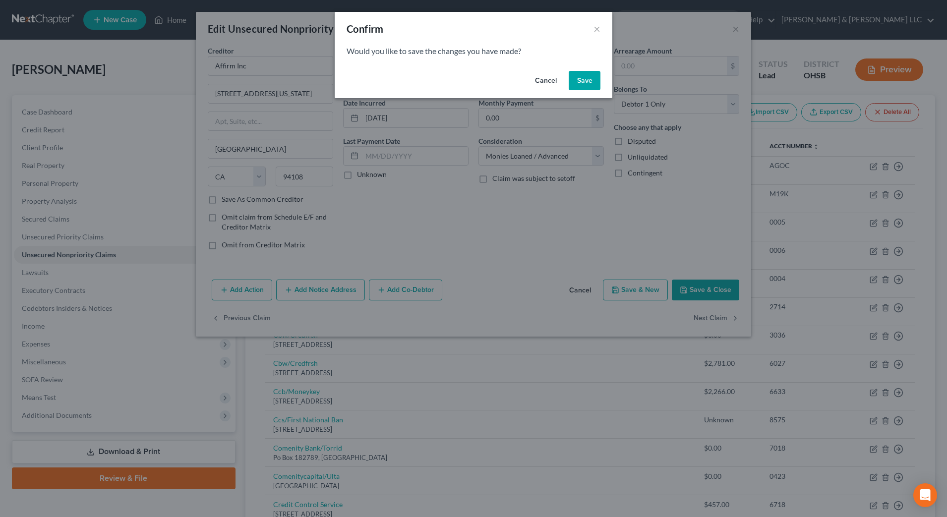
click at [578, 80] on button "Save" at bounding box center [585, 81] width 32 height 20
select select "39"
select select "1"
select select "0"
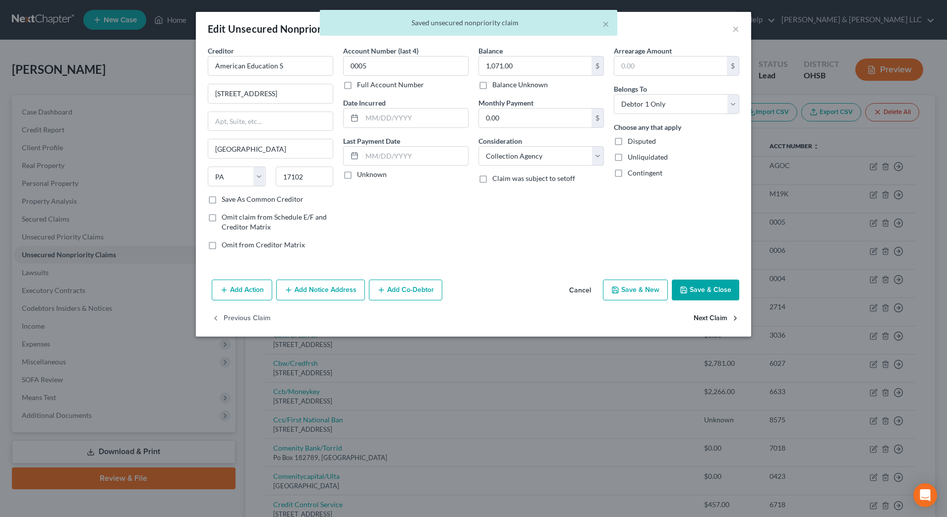
click at [731, 320] on button "Next Claim" at bounding box center [717, 318] width 46 height 21
select select "39"
select select "1"
select select "0"
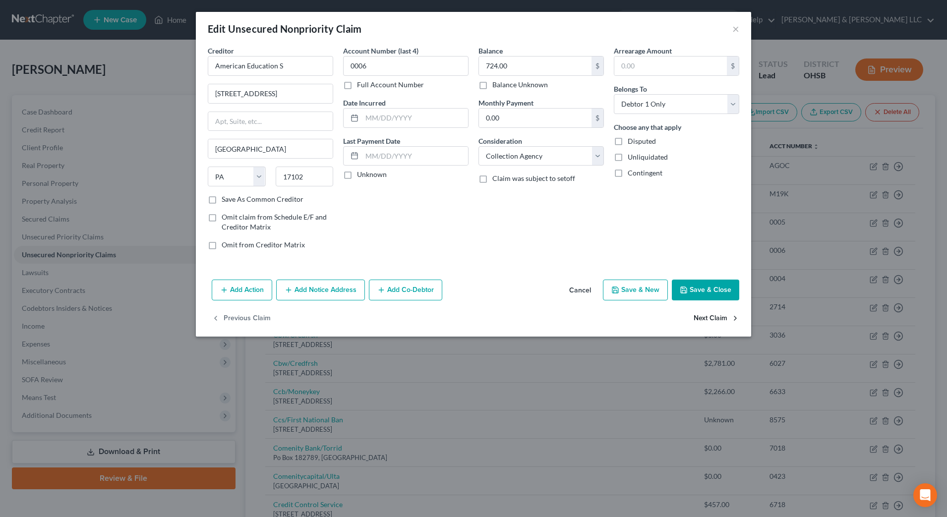
click at [731, 320] on button "Next Claim" at bounding box center [717, 318] width 46 height 21
select select "39"
select select "1"
select select "0"
drag, startPoint x: 276, startPoint y: 68, endPoint x: 215, endPoint y: 67, distance: 60.5
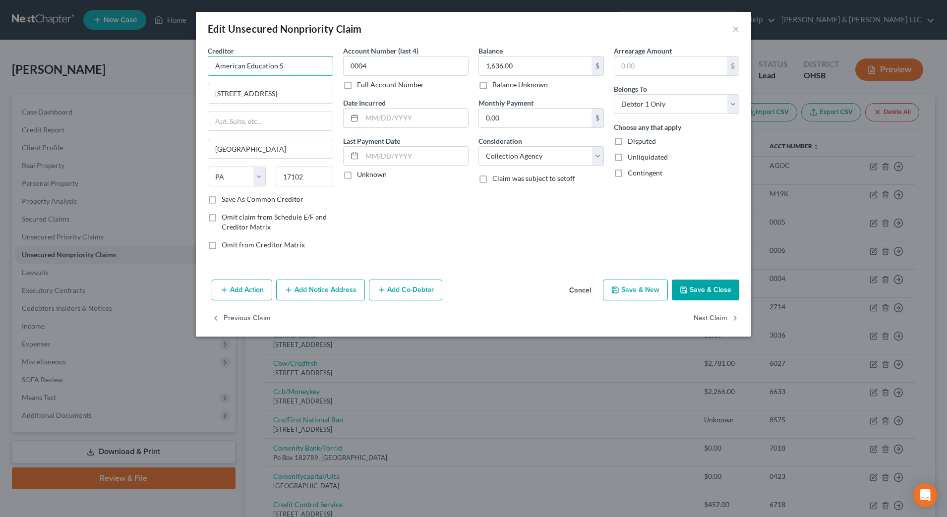
click at [215, 67] on input "American Education S" at bounding box center [270, 66] width 125 height 20
click at [240, 320] on button "Previous Claim" at bounding box center [241, 318] width 59 height 21
select select "39"
select select "1"
select select "0"
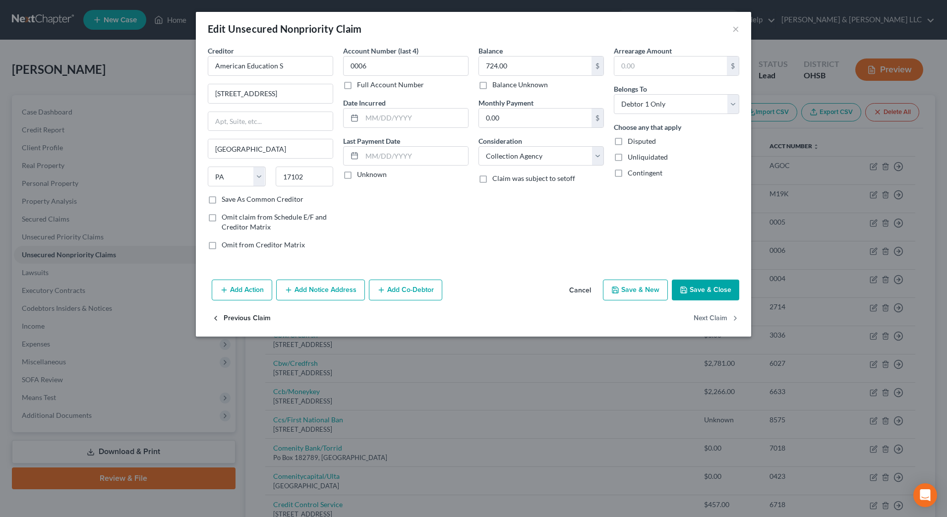
click at [240, 320] on button "Previous Claim" at bounding box center [241, 318] width 59 height 21
select select "39"
select select "1"
select select "0"
click at [241, 317] on button "Previous Claim" at bounding box center [241, 318] width 59 height 21
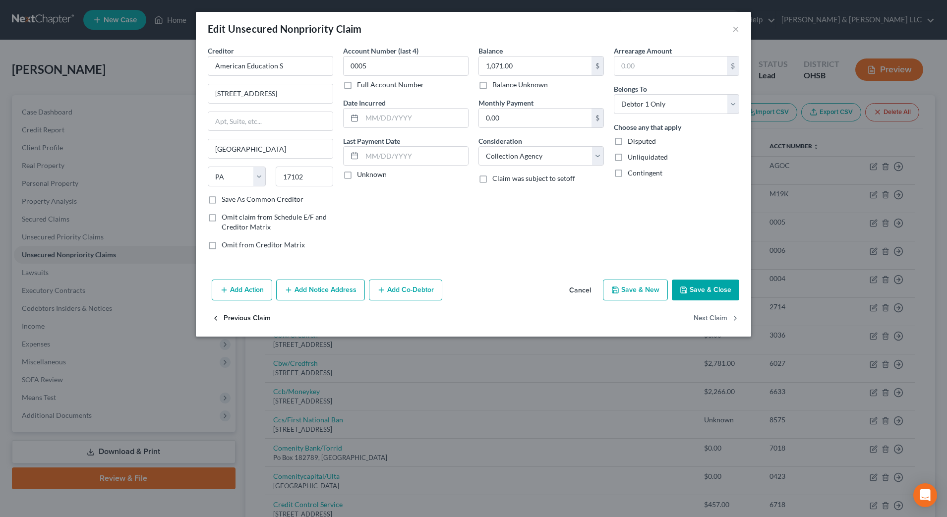
select select "4"
select select "10"
select select "0"
click at [709, 318] on button "Next Claim" at bounding box center [717, 318] width 46 height 21
select select "39"
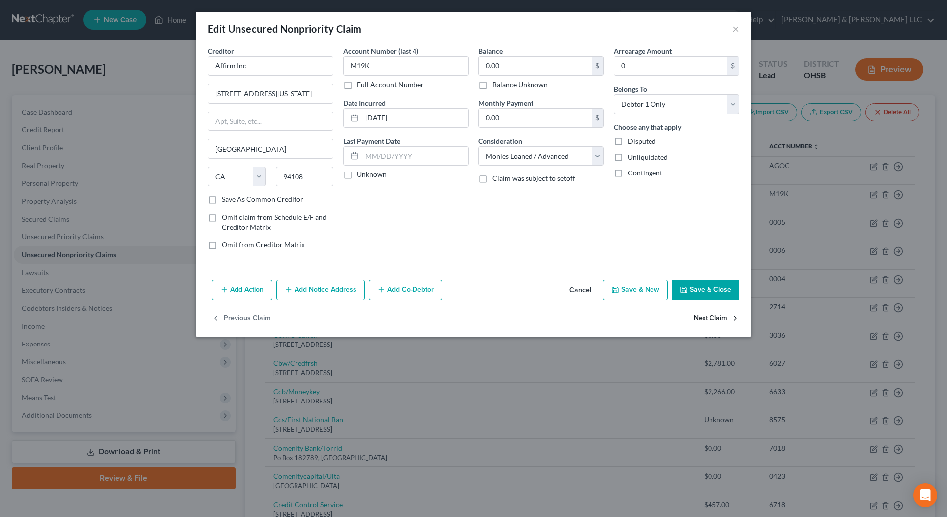
select select "1"
select select "0"
drag, startPoint x: 593, startPoint y: 156, endPoint x: 588, endPoint y: 167, distance: 11.8
click at [593, 156] on select "Select Cable / Satellite Services Collection Agency Credit Card Debt Debt Couns…" at bounding box center [541, 156] width 125 height 20
select select "17"
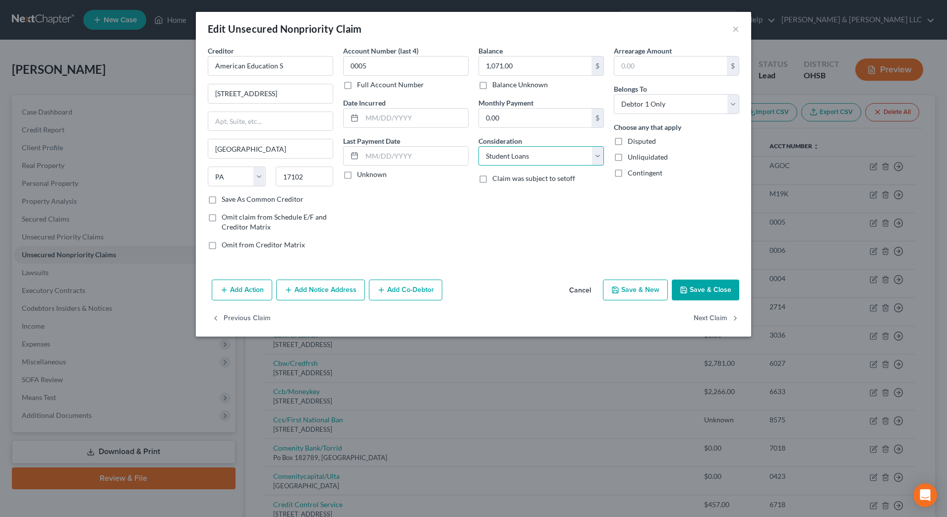
click at [479, 146] on select "Select Cable / Satellite Services Collection Agency Credit Card Debt Debt Couns…" at bounding box center [541, 156] width 125 height 20
click at [708, 320] on button "Next Claim" at bounding box center [717, 318] width 46 height 21
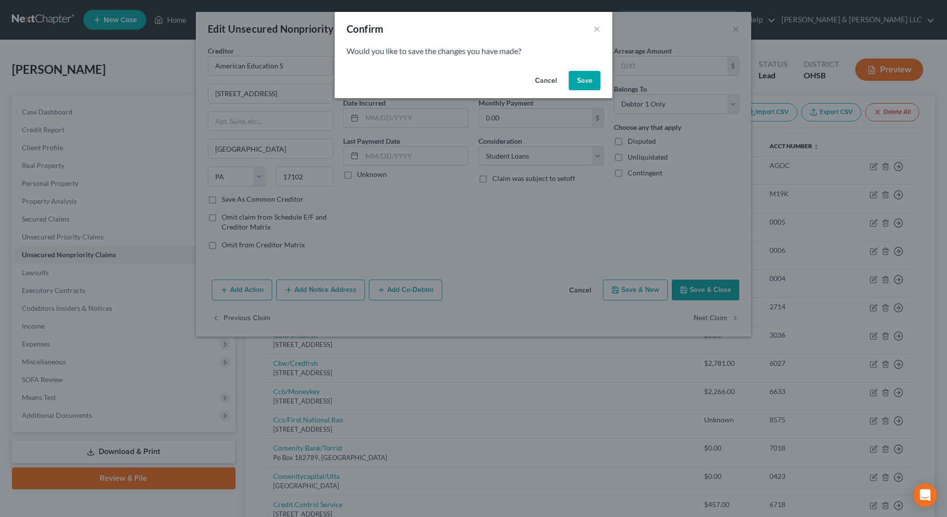
click at [591, 83] on button "Save" at bounding box center [585, 81] width 32 height 20
select select "39"
select select "1"
select select "0"
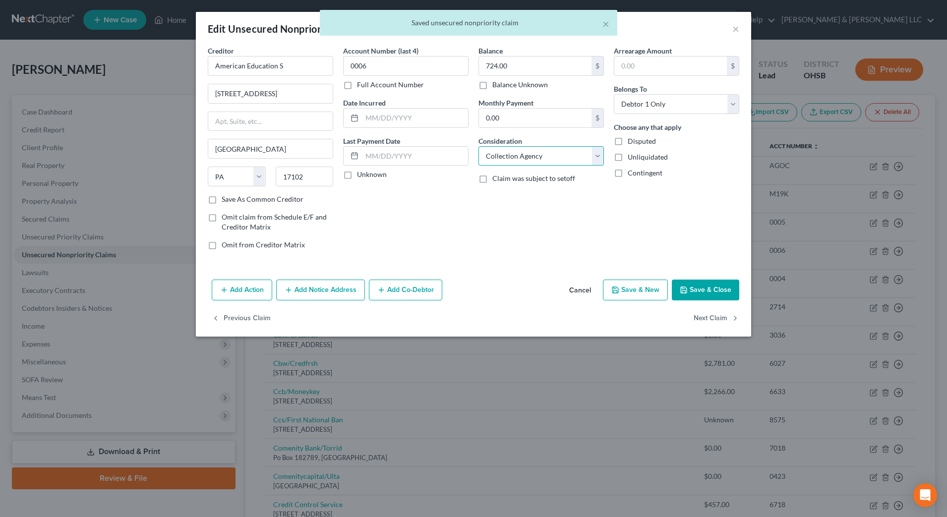
click at [596, 147] on select "Select Cable / Satellite Services Collection Agency Credit Card Debt Debt Couns…" at bounding box center [541, 156] width 125 height 20
select select "17"
click at [479, 146] on select "Select Cable / Satellite Services Collection Agency Credit Card Debt Debt Couns…" at bounding box center [541, 156] width 125 height 20
click at [712, 318] on button "Next Claim" at bounding box center [717, 318] width 46 height 21
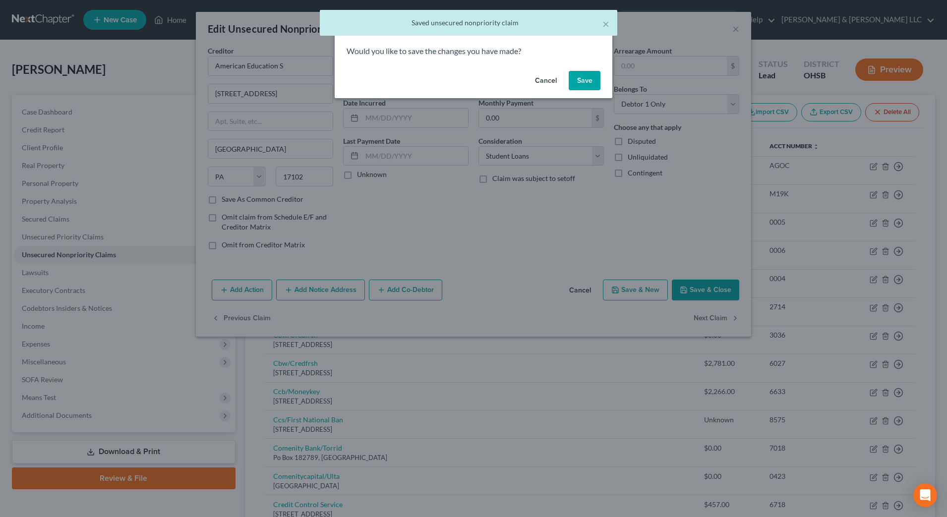
click at [587, 82] on button "Save" at bounding box center [585, 81] width 32 height 20
select select "39"
select select "1"
select select "0"
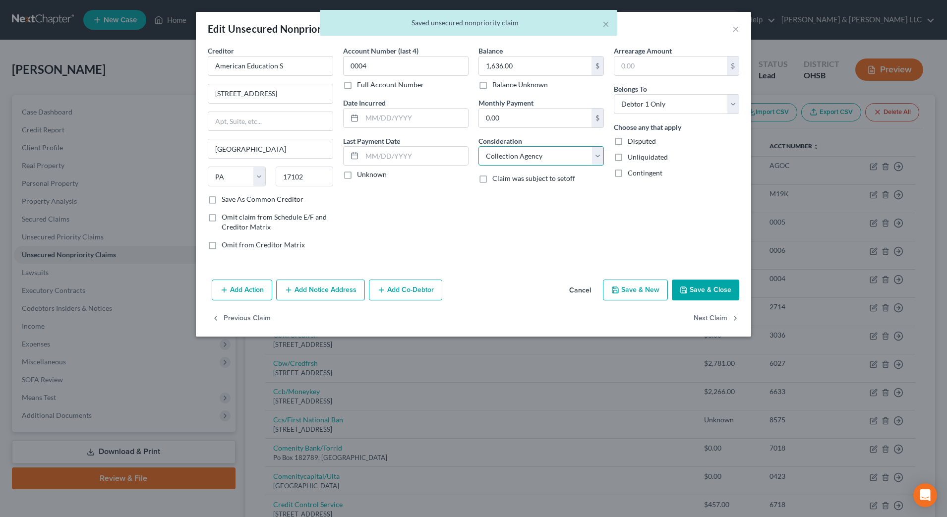
click at [576, 164] on select "Select Cable / Satellite Services Collection Agency Credit Card Debt Debt Couns…" at bounding box center [541, 156] width 125 height 20
select select "17"
click at [479, 146] on select "Select Cable / Satellite Services Collection Agency Credit Card Debt Debt Couns…" at bounding box center [541, 156] width 125 height 20
click at [731, 313] on button "Next Claim" at bounding box center [717, 318] width 46 height 21
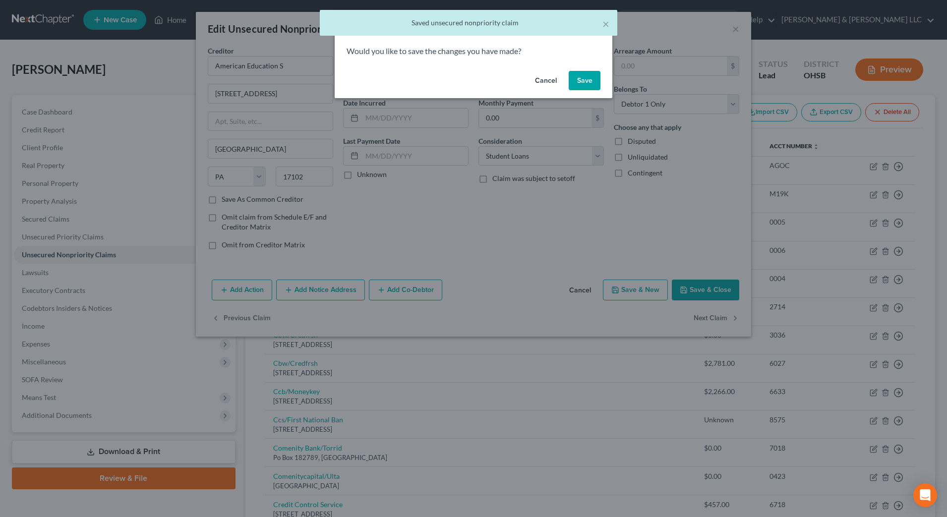
click at [588, 83] on button "Save" at bounding box center [585, 81] width 32 height 20
select select "46"
select select "2"
select select "0"
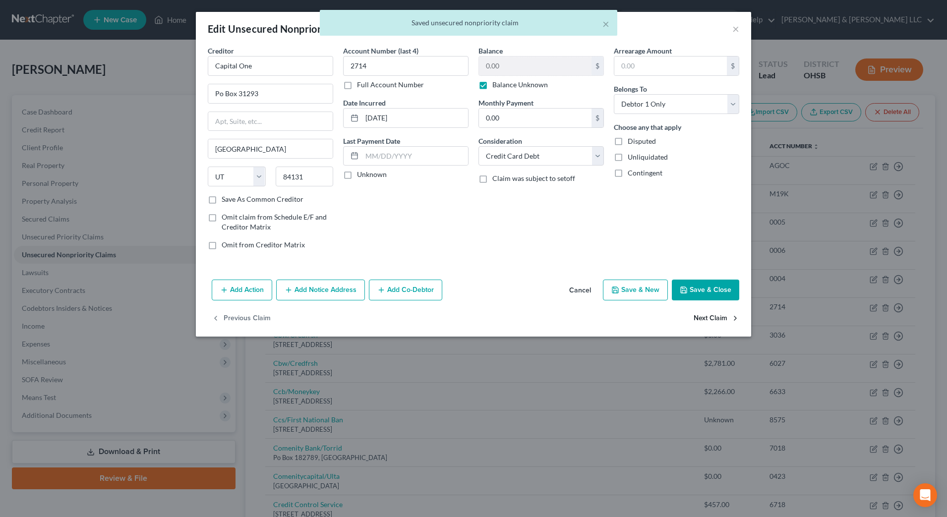
click at [723, 320] on button "Next Claim" at bounding box center [717, 318] width 46 height 21
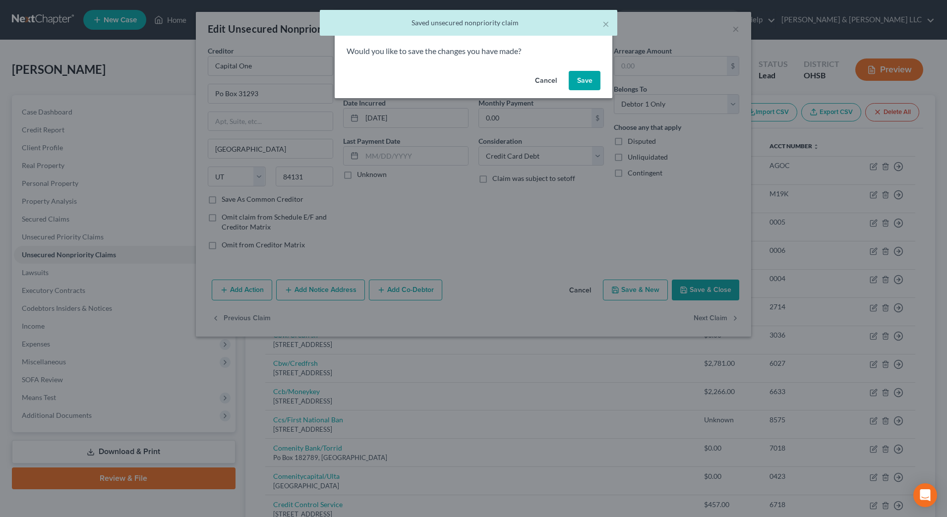
click at [577, 74] on button "Save" at bounding box center [585, 81] width 32 height 20
select select "7"
select select "2"
select select "0"
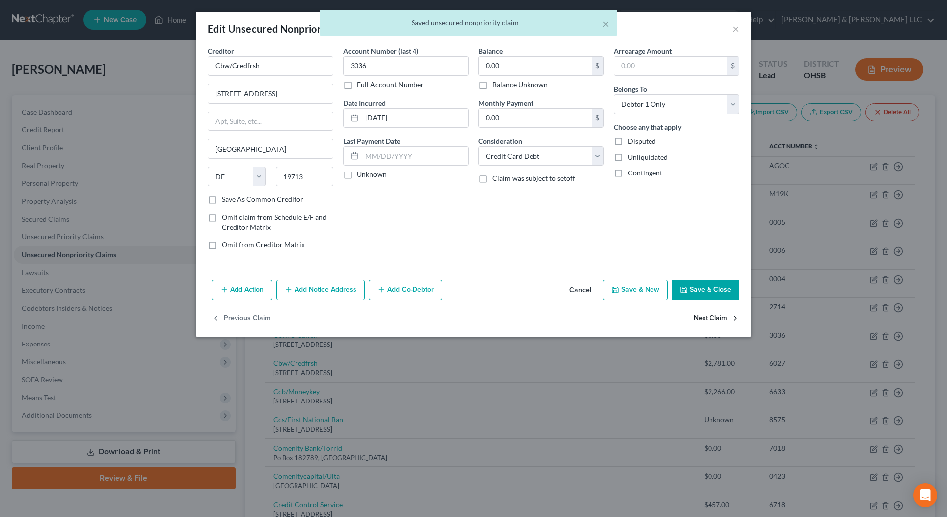
click at [713, 318] on button "Next Claim" at bounding box center [717, 318] width 46 height 21
select select "7"
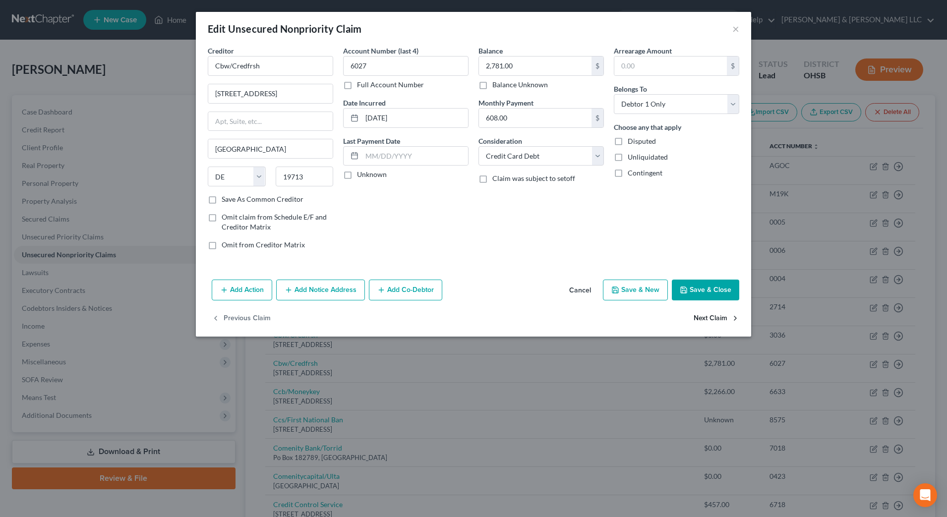
click at [713, 318] on button "Next Claim" at bounding box center [717, 318] width 46 height 21
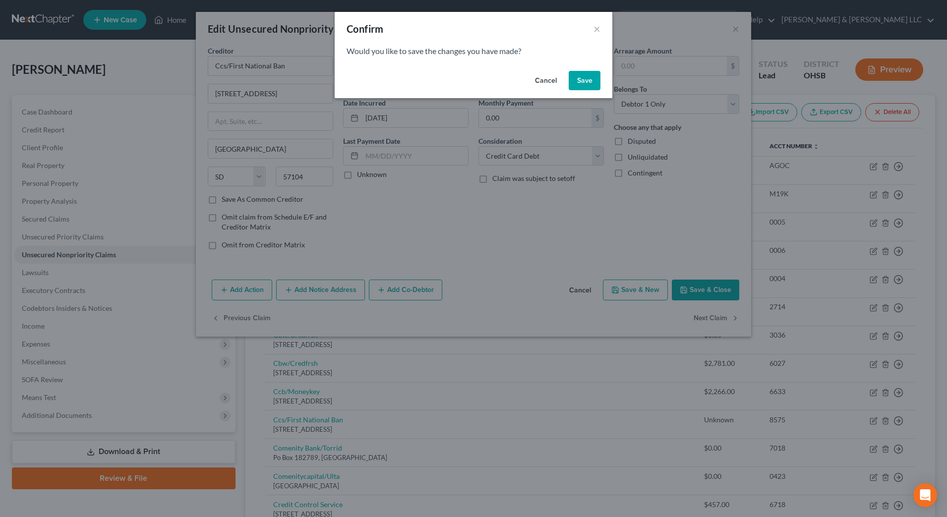
click at [592, 81] on button "Save" at bounding box center [585, 81] width 32 height 20
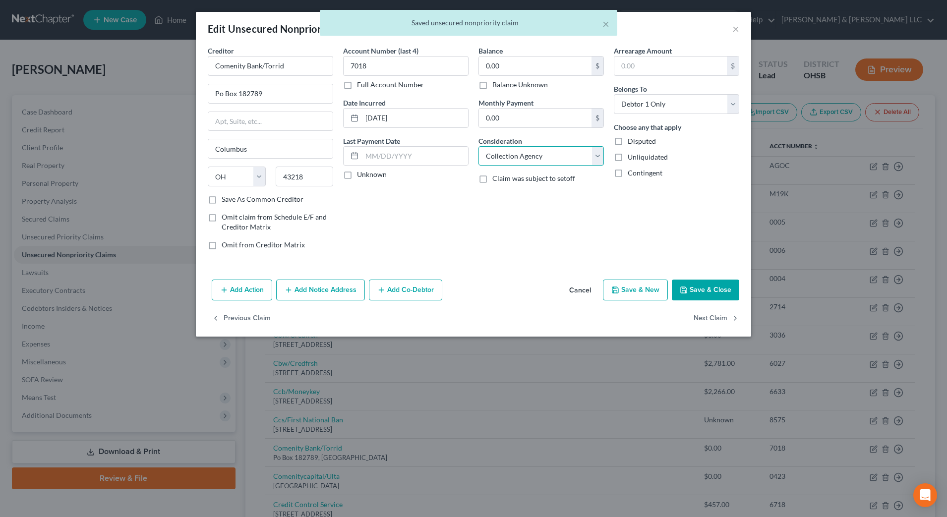
drag, startPoint x: 553, startPoint y: 148, endPoint x: 554, endPoint y: 165, distance: 17.4
click at [553, 147] on select "Select Cable / Satellite Services Collection Agency Credit Card Debt Debt Couns…" at bounding box center [541, 156] width 125 height 20
click at [479, 146] on select "Select Cable / Satellite Services Collection Agency Credit Card Debt Debt Couns…" at bounding box center [541, 156] width 125 height 20
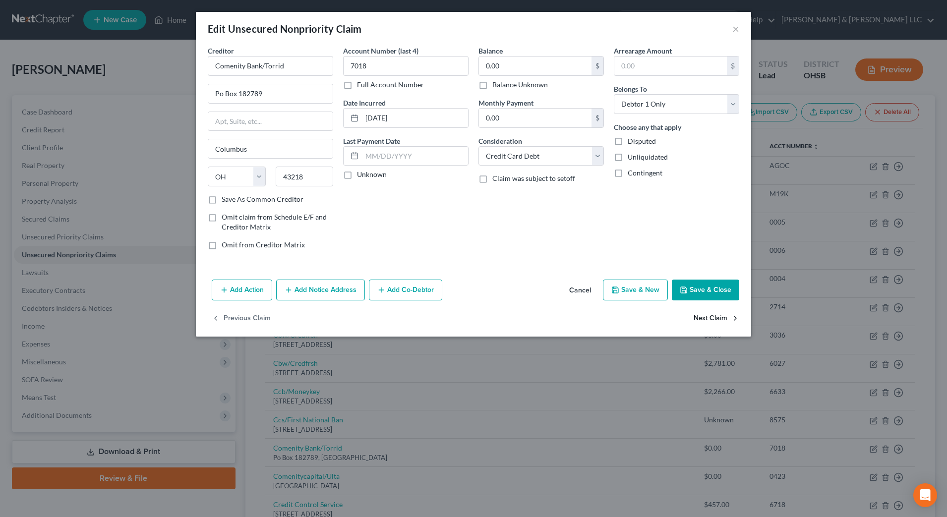
click at [713, 313] on button "Next Claim" at bounding box center [717, 318] width 46 height 21
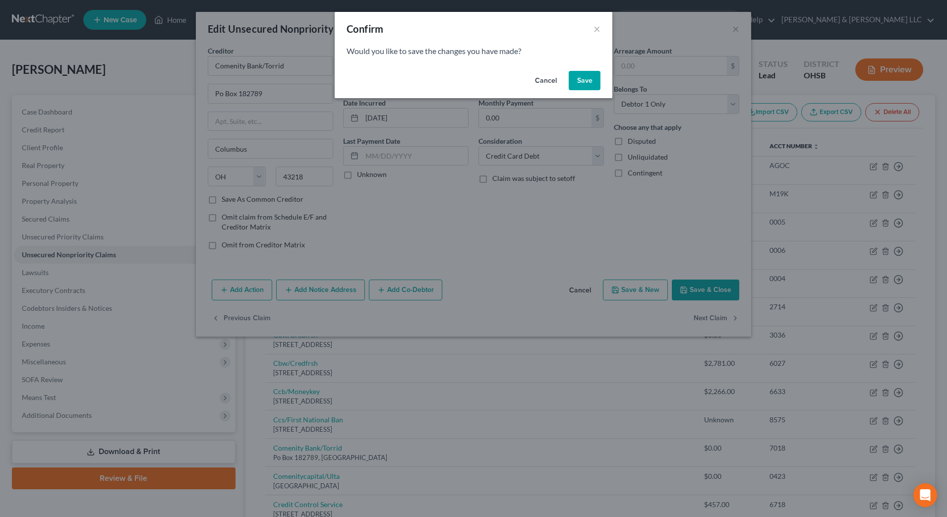
click at [583, 80] on button "Save" at bounding box center [585, 81] width 32 height 20
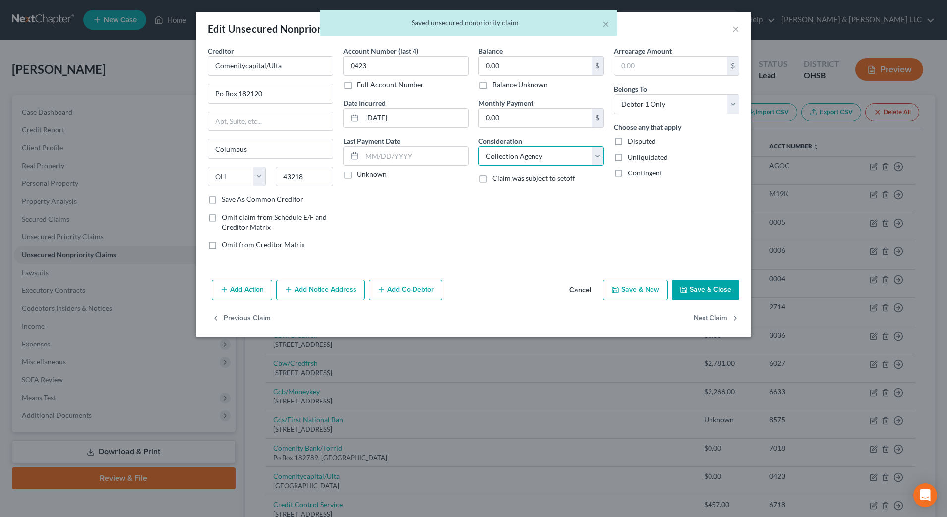
click at [583, 157] on select "Select Cable / Satellite Services Collection Agency Credit Card Debt Debt Couns…" at bounding box center [541, 156] width 125 height 20
click at [479, 146] on select "Select Cable / Satellite Services Collection Agency Credit Card Debt Debt Couns…" at bounding box center [541, 156] width 125 height 20
click at [720, 315] on button "Next Claim" at bounding box center [717, 318] width 46 height 21
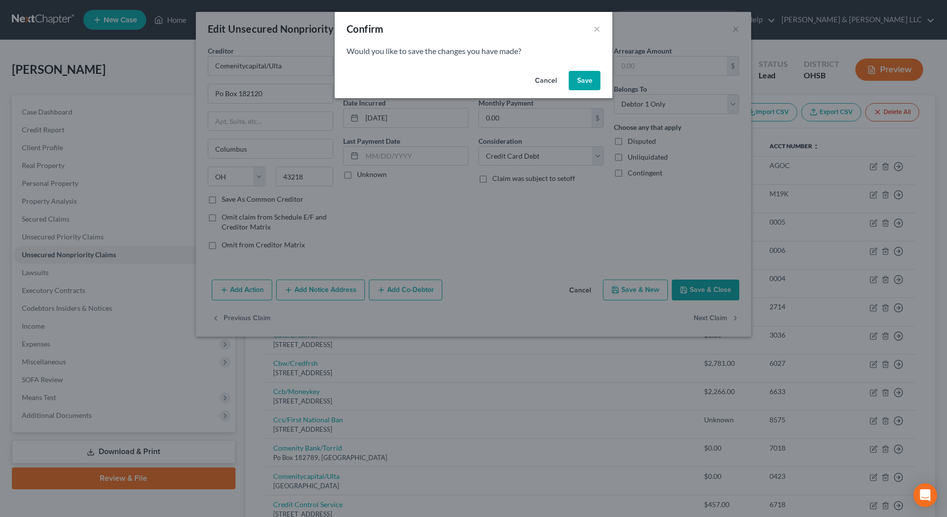
click at [575, 78] on button "Save" at bounding box center [585, 81] width 32 height 20
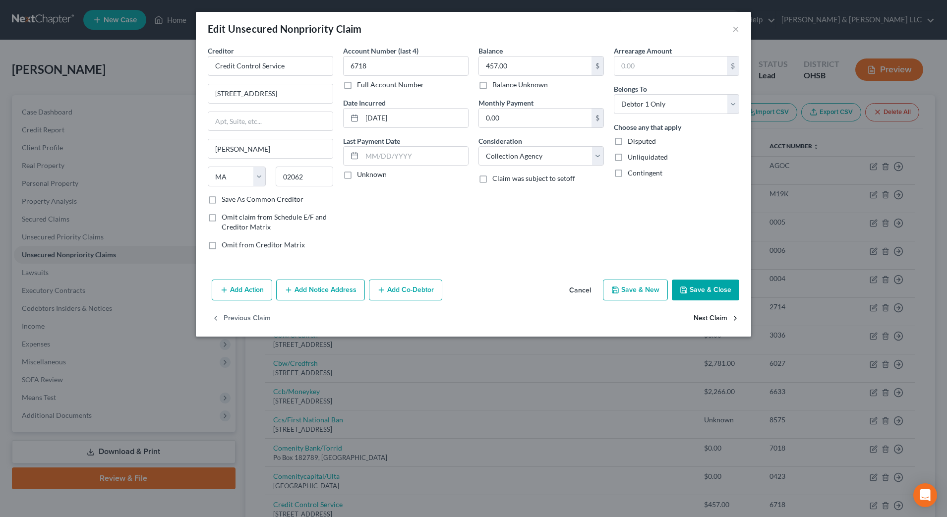
click at [706, 319] on button "Next Claim" at bounding box center [717, 318] width 46 height 21
click at [714, 314] on button "Next Claim" at bounding box center [717, 318] width 46 height 21
click at [574, 162] on select "Select Cable / Satellite Services Collection Agency Credit Card Debt Debt Couns…" at bounding box center [541, 156] width 125 height 20
click at [479, 146] on select "Select Cable / Satellite Services Collection Agency Credit Card Debt Debt Couns…" at bounding box center [541, 156] width 125 height 20
click at [723, 311] on button "Next Claim" at bounding box center [717, 318] width 46 height 21
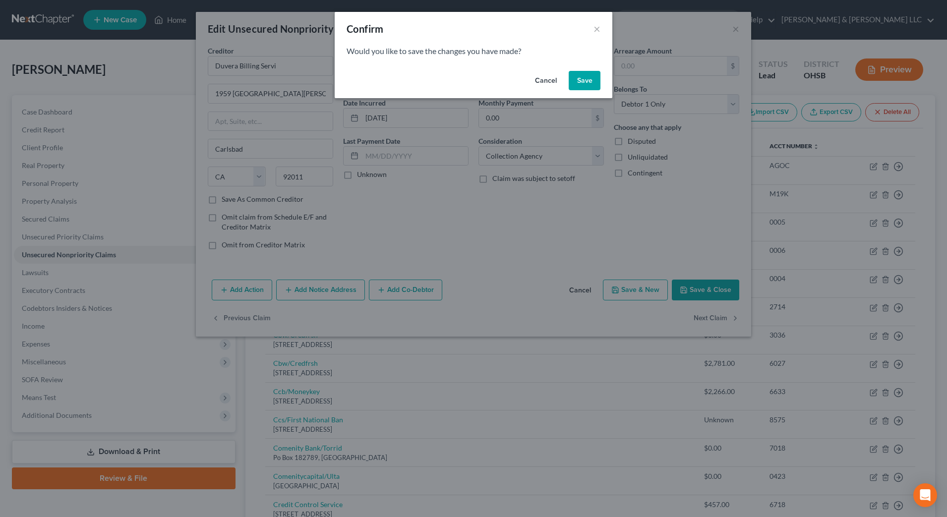
click at [592, 85] on button "Save" at bounding box center [585, 81] width 32 height 20
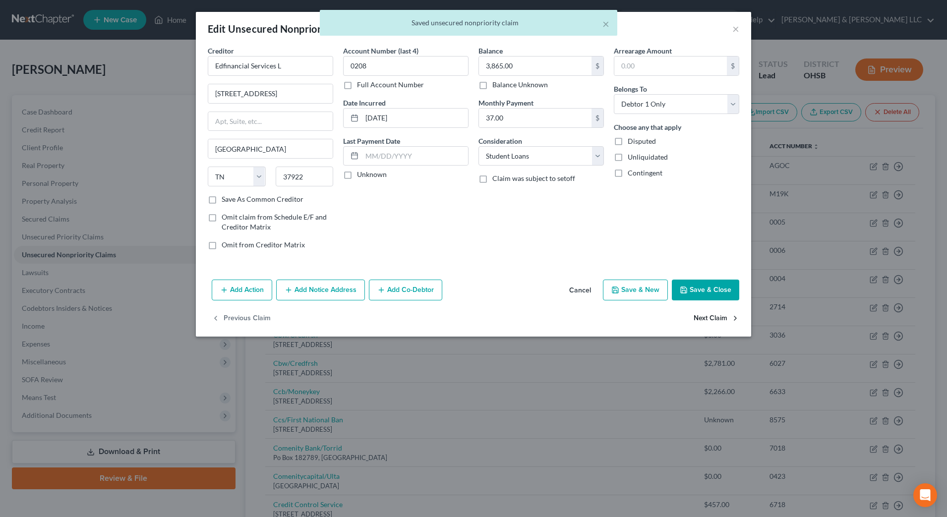
click at [713, 316] on button "Next Claim" at bounding box center [717, 318] width 46 height 21
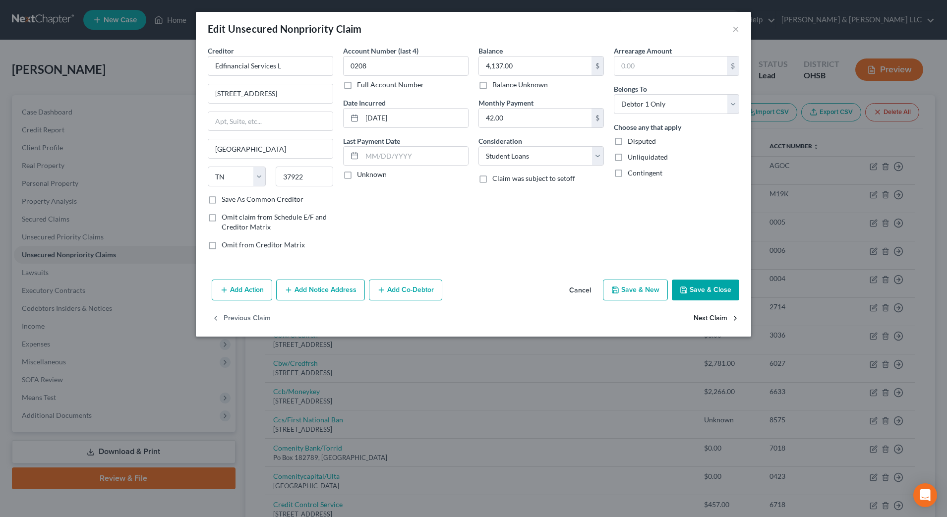
click at [713, 316] on button "Next Claim" at bounding box center [717, 318] width 46 height 21
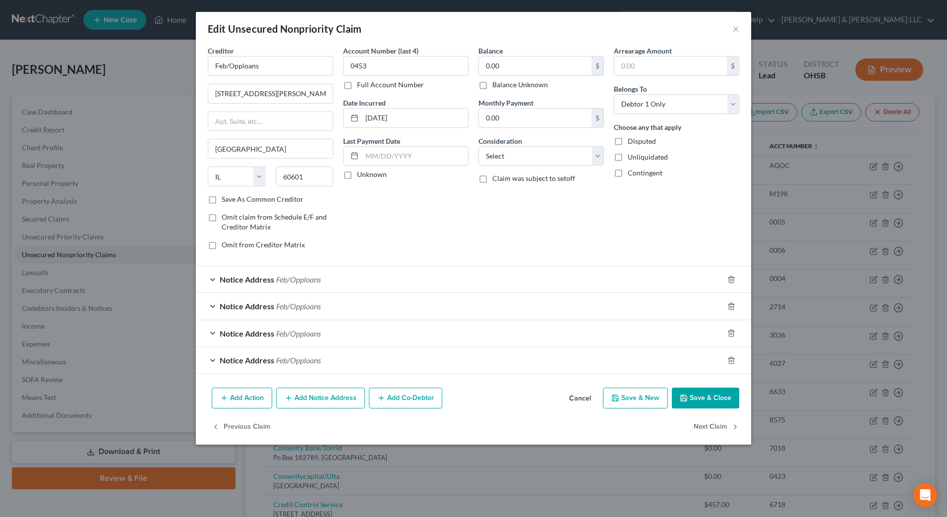
click at [737, 275] on div at bounding box center [737, 280] width 28 height 16
click at [734, 279] on icon "button" at bounding box center [731, 280] width 8 height 8
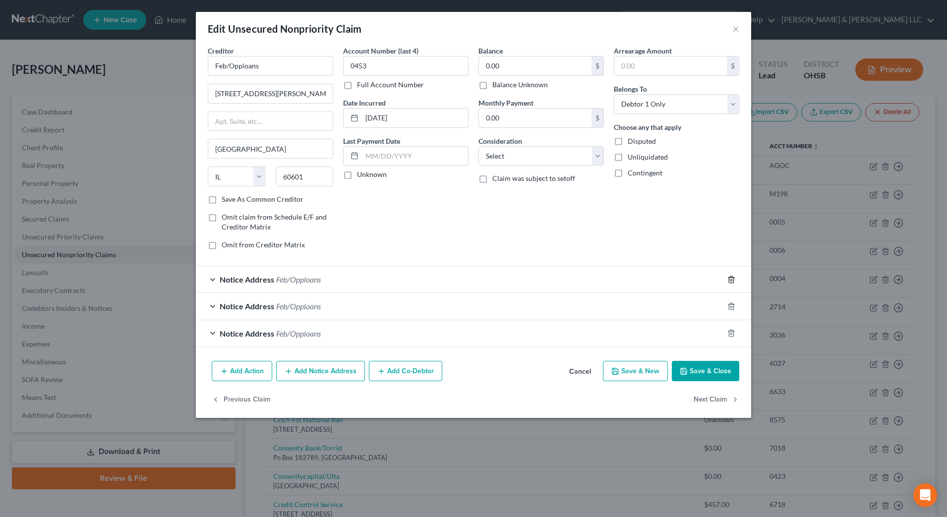
click at [734, 279] on icon "button" at bounding box center [731, 280] width 8 height 8
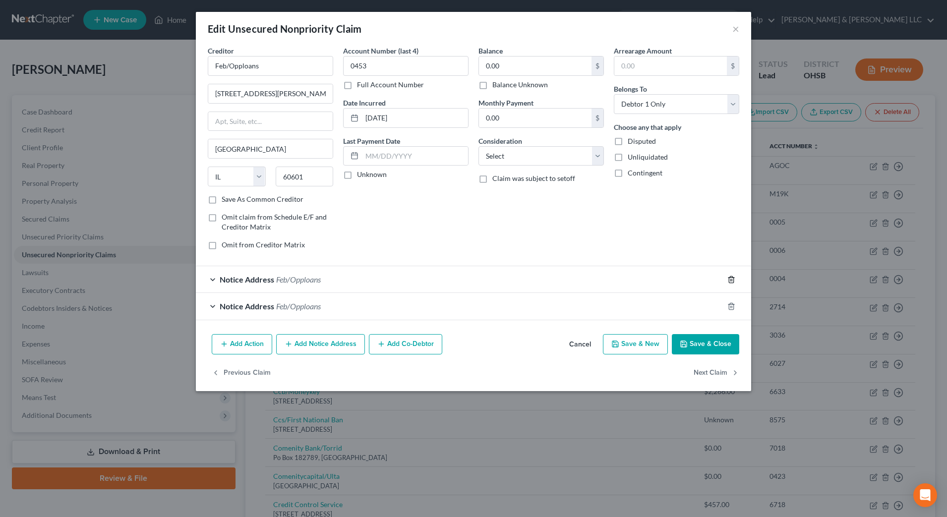
click at [734, 279] on icon "button" at bounding box center [731, 280] width 8 height 8
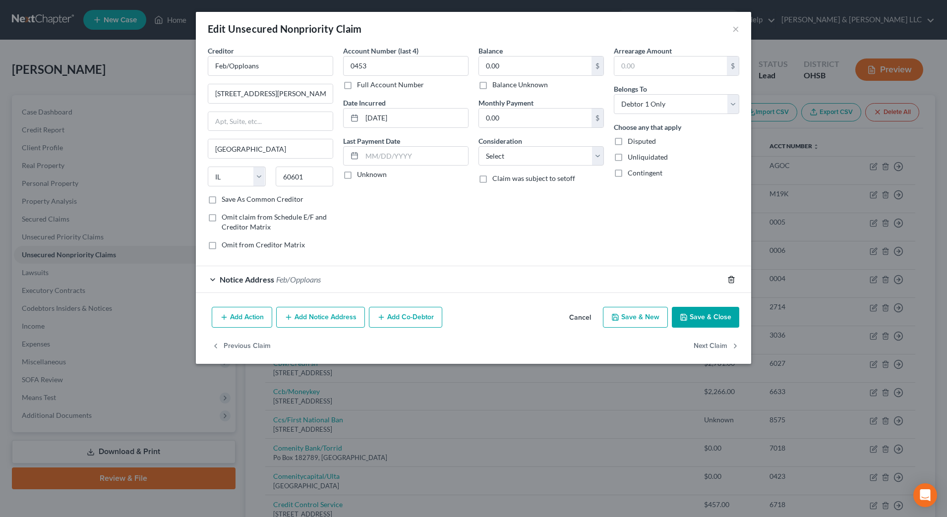
click at [734, 279] on icon "button" at bounding box center [731, 280] width 8 height 8
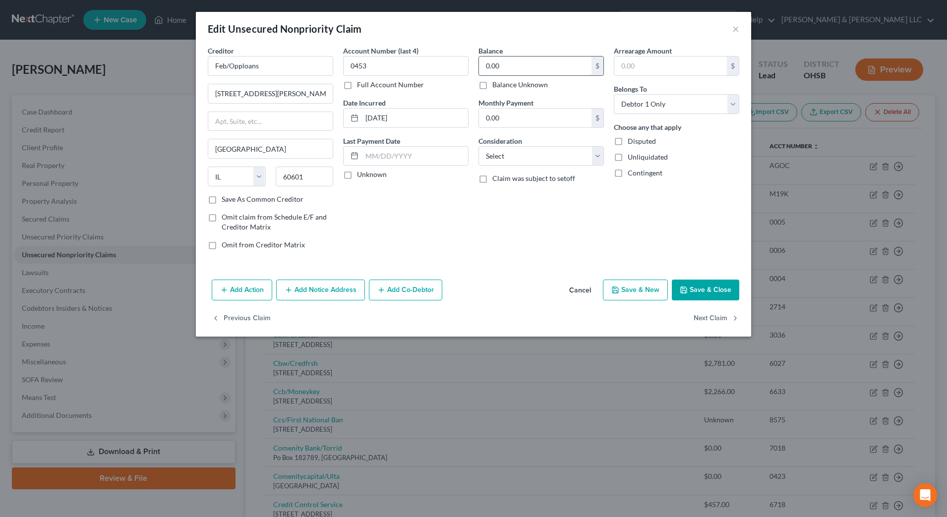
click at [493, 61] on input "0.00" at bounding box center [535, 66] width 113 height 19
click at [493, 83] on label "Balance Unknown" at bounding box center [520, 85] width 56 height 10
click at [496, 83] on input "Balance Unknown" at bounding box center [499, 83] width 6 height 6
click at [529, 157] on select "Select Cable / Satellite Services Collection Agency Credit Card Debt Debt Couns…" at bounding box center [541, 156] width 125 height 20
click at [479, 146] on select "Select Cable / Satellite Services Collection Agency Credit Card Debt Debt Couns…" at bounding box center [541, 156] width 125 height 20
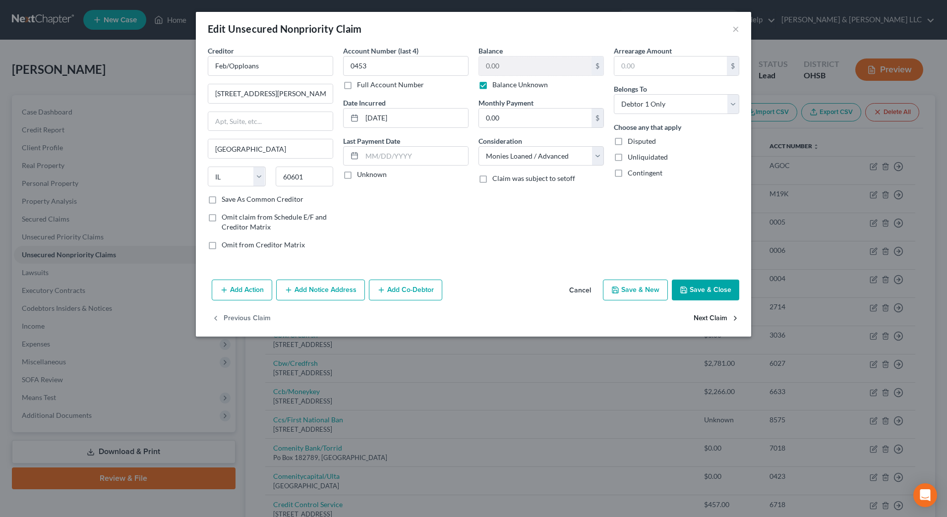
click at [707, 311] on button "Next Claim" at bounding box center [717, 318] width 46 height 21
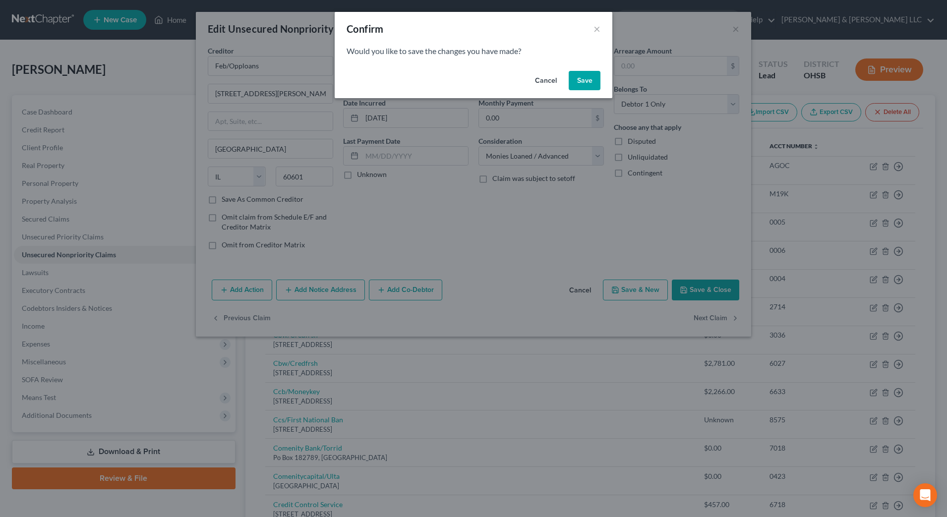
click at [584, 76] on button "Save" at bounding box center [585, 81] width 32 height 20
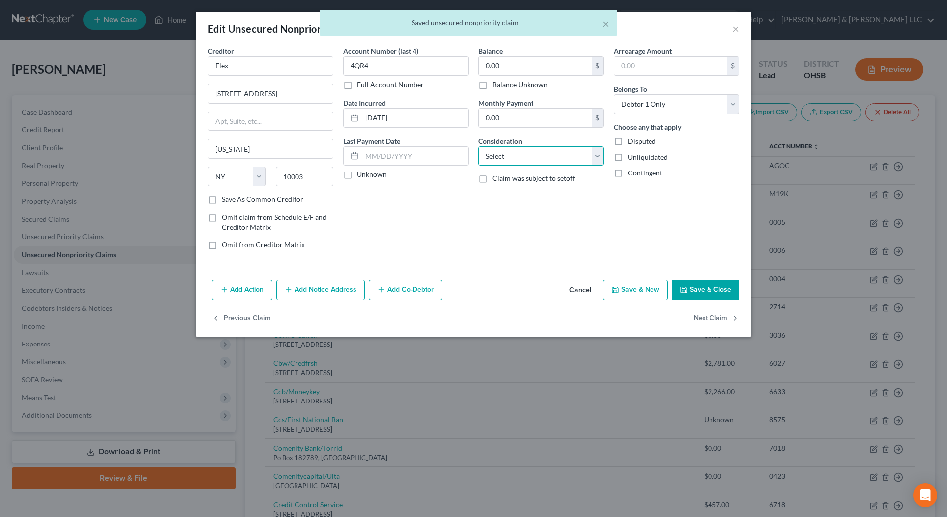
click at [551, 164] on select "Select Cable / Satellite Services Collection Agency Credit Card Debt Debt Couns…" at bounding box center [541, 156] width 125 height 20
click at [479, 146] on select "Select Cable / Satellite Services Collection Agency Credit Card Debt Debt Couns…" at bounding box center [541, 156] width 125 height 20
click at [700, 320] on button "Next Claim" at bounding box center [717, 318] width 46 height 21
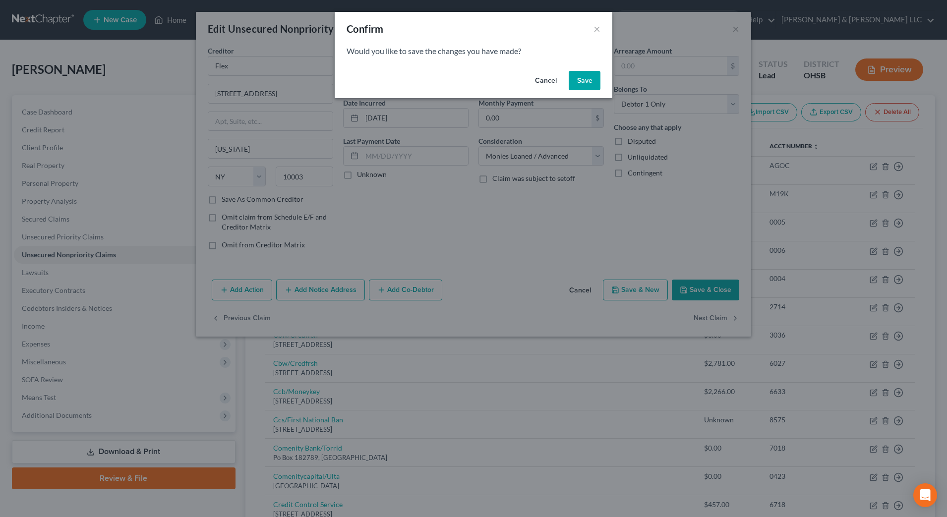
click at [586, 83] on button "Save" at bounding box center [585, 81] width 32 height 20
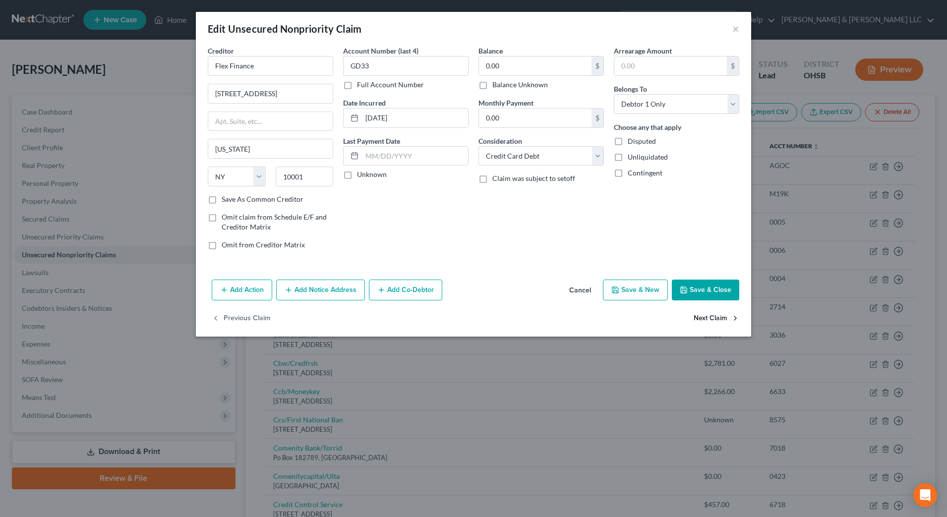
click at [713, 315] on button "Next Claim" at bounding box center [717, 318] width 46 height 21
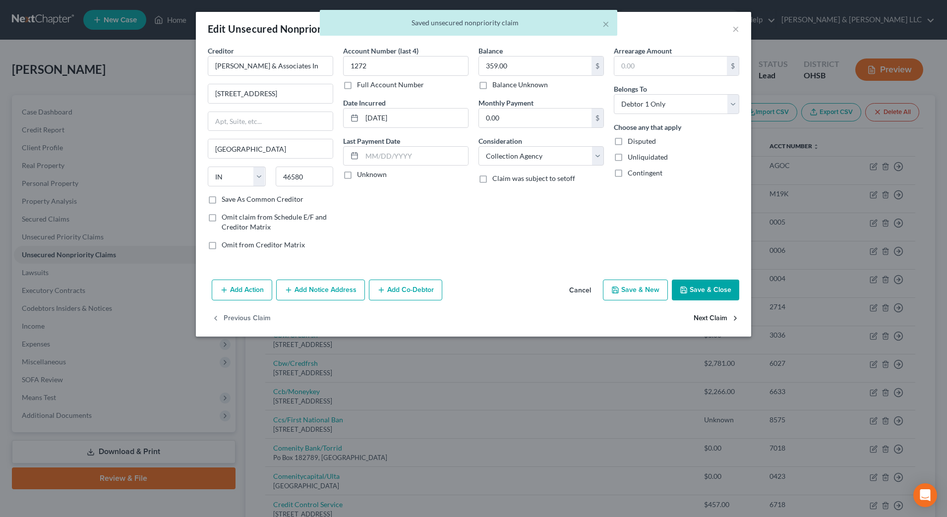
click at [710, 316] on button "Next Claim" at bounding box center [717, 318] width 46 height 21
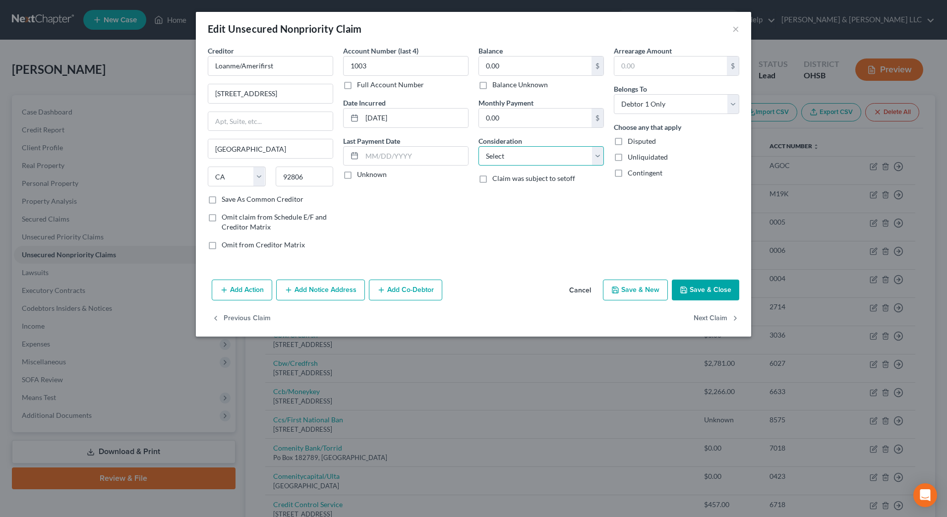
drag, startPoint x: 576, startPoint y: 160, endPoint x: 576, endPoint y: 167, distance: 6.9
click at [576, 160] on select "Select Cable / Satellite Services Collection Agency Credit Card Debt Debt Couns…" at bounding box center [541, 156] width 125 height 20
click at [479, 146] on select "Select Cable / Satellite Services Collection Agency Credit Card Debt Debt Couns…" at bounding box center [541, 156] width 125 height 20
click at [711, 320] on button "Next Claim" at bounding box center [717, 318] width 46 height 21
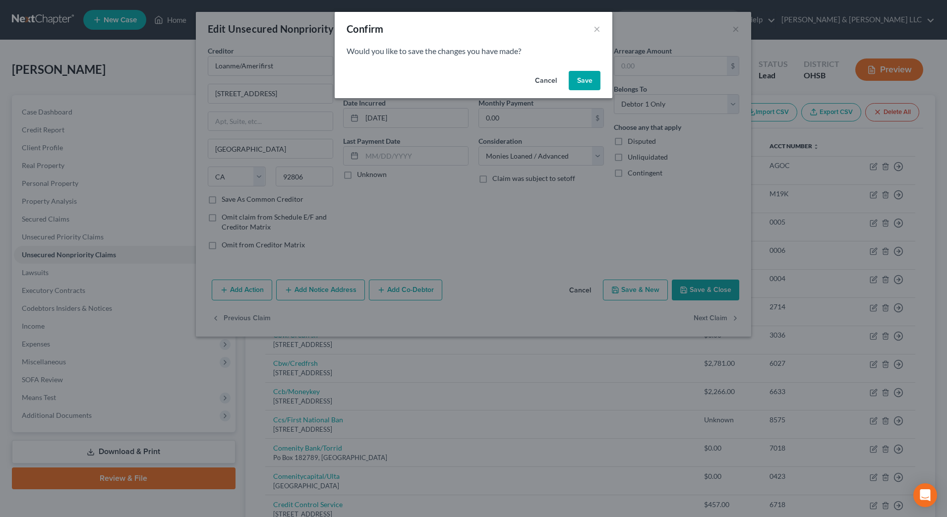
click at [588, 82] on button "Save" at bounding box center [585, 81] width 32 height 20
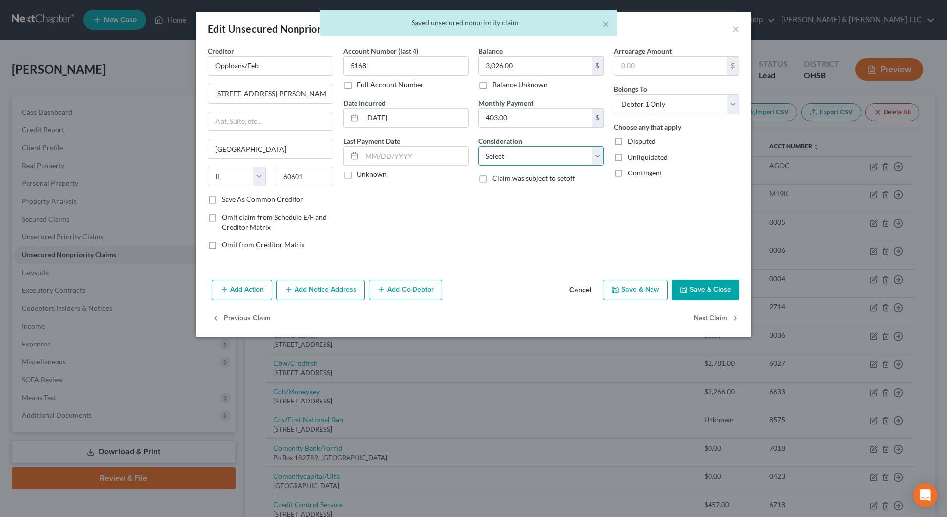
click at [541, 163] on select "Select Cable / Satellite Services Collection Agency Credit Card Debt Debt Couns…" at bounding box center [541, 156] width 125 height 20
click at [479, 146] on select "Select Cable / Satellite Services Collection Agency Credit Card Debt Debt Couns…" at bounding box center [541, 156] width 125 height 20
click at [725, 317] on button "Next Claim" at bounding box center [717, 318] width 46 height 21
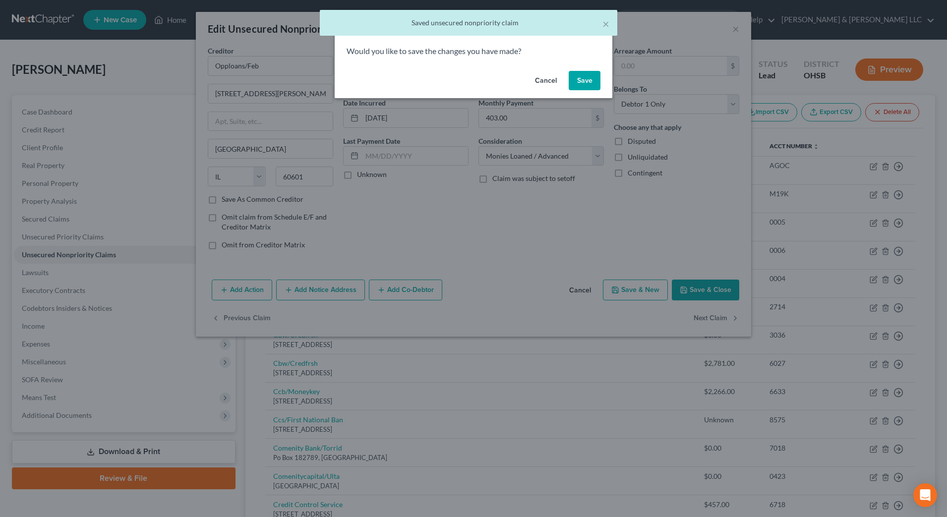
click at [586, 72] on button "Save" at bounding box center [585, 81] width 32 height 20
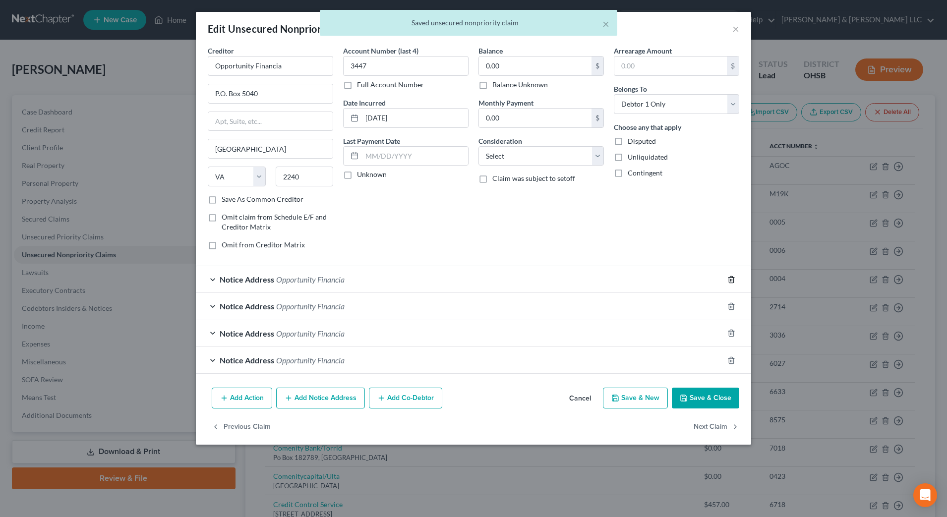
click at [734, 278] on polyline "button" at bounding box center [731, 278] width 6 height 0
click at [734, 304] on polyline "button" at bounding box center [731, 304] width 6 height 0
click at [734, 331] on polyline "button" at bounding box center [731, 331] width 6 height 0
click at [734, 359] on polyline "button" at bounding box center [731, 359] width 6 height 0
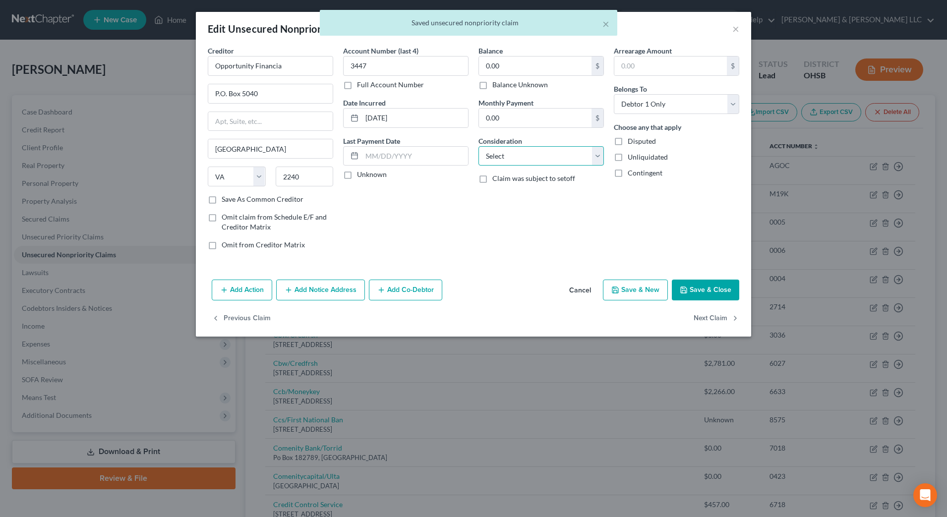
drag, startPoint x: 555, startPoint y: 156, endPoint x: 555, endPoint y: 167, distance: 10.9
click at [555, 156] on select "Select Cable / Satellite Services Collection Agency Credit Card Debt Debt Couns…" at bounding box center [541, 156] width 125 height 20
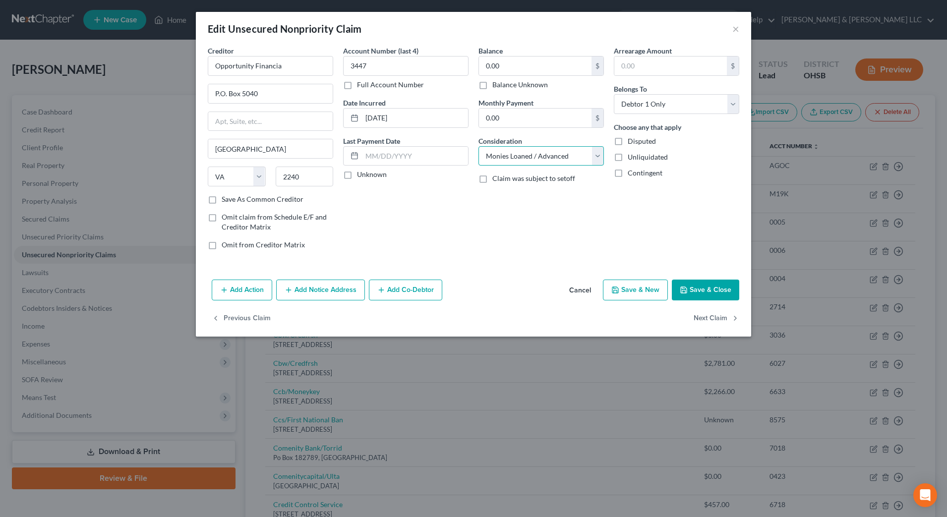
click at [479, 146] on select "Select Cable / Satellite Services Collection Agency Credit Card Debt Debt Couns…" at bounding box center [541, 156] width 125 height 20
click at [707, 321] on button "Next Claim" at bounding box center [717, 318] width 46 height 21
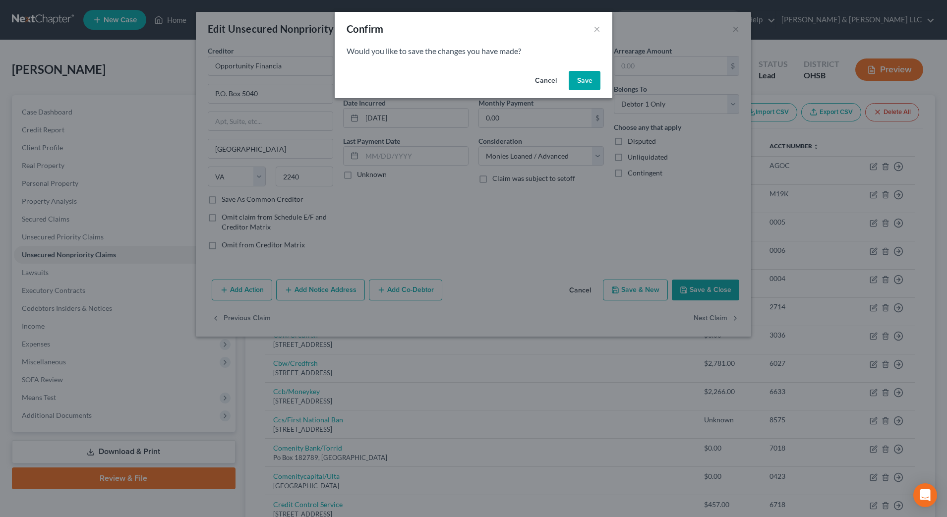
click at [576, 75] on button "Save" at bounding box center [585, 81] width 32 height 20
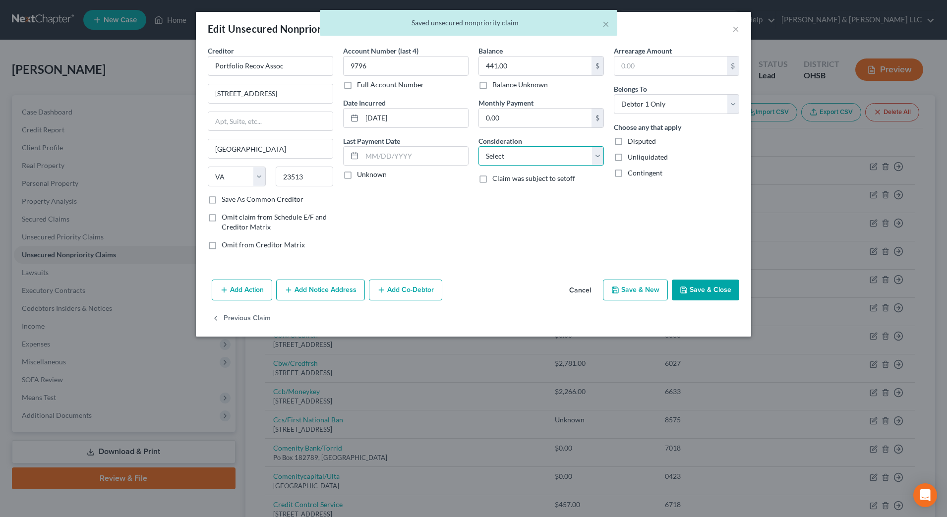
click at [569, 161] on select "Select Cable / Satellite Services Collection Agency Credit Card Debt Debt Couns…" at bounding box center [541, 156] width 125 height 20
click at [479, 146] on select "Select Cable / Satellite Services Collection Agency Credit Card Debt Debt Couns…" at bounding box center [541, 156] width 125 height 20
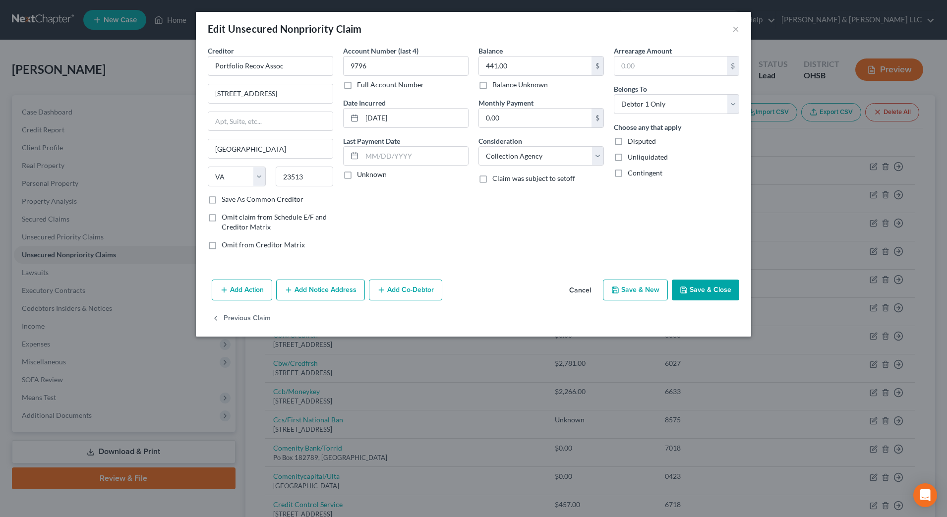
click at [700, 294] on button "Save & Close" at bounding box center [705, 290] width 67 height 21
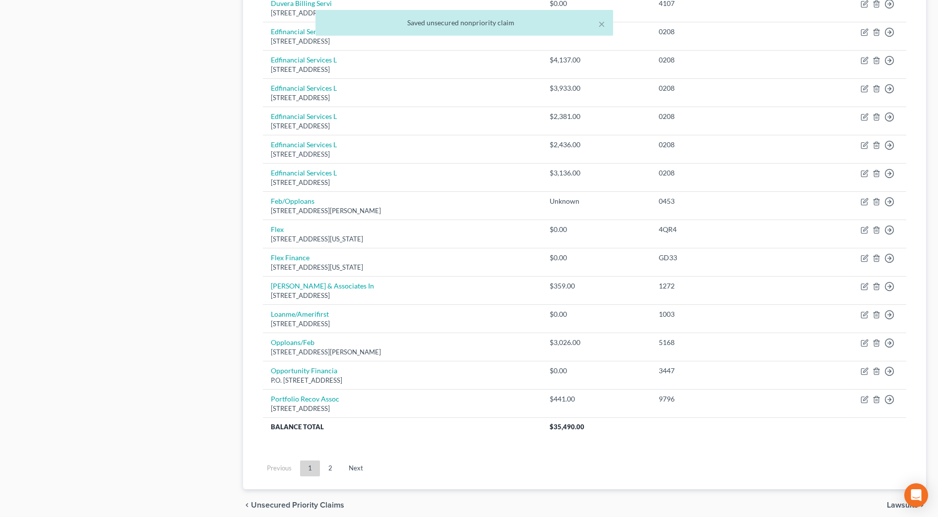
scroll to position [600, 0]
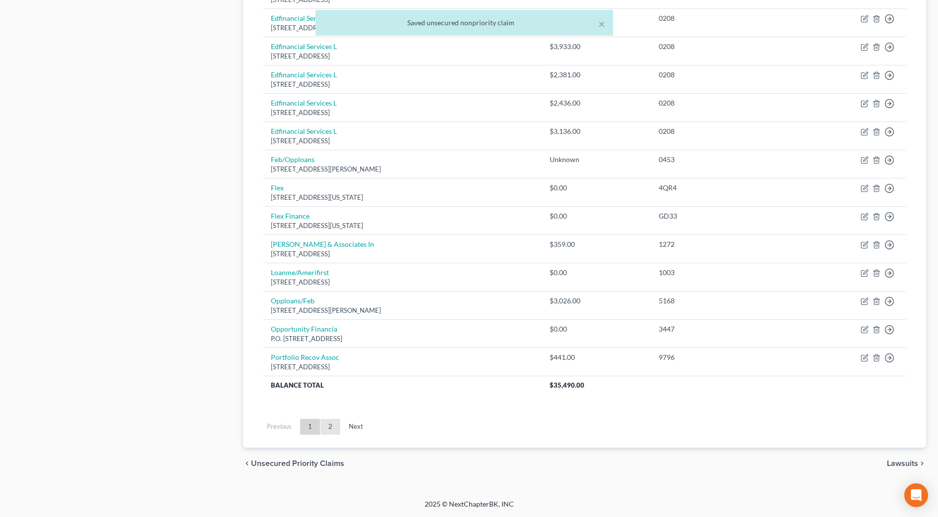
click at [332, 432] on link "2" at bounding box center [330, 427] width 20 height 16
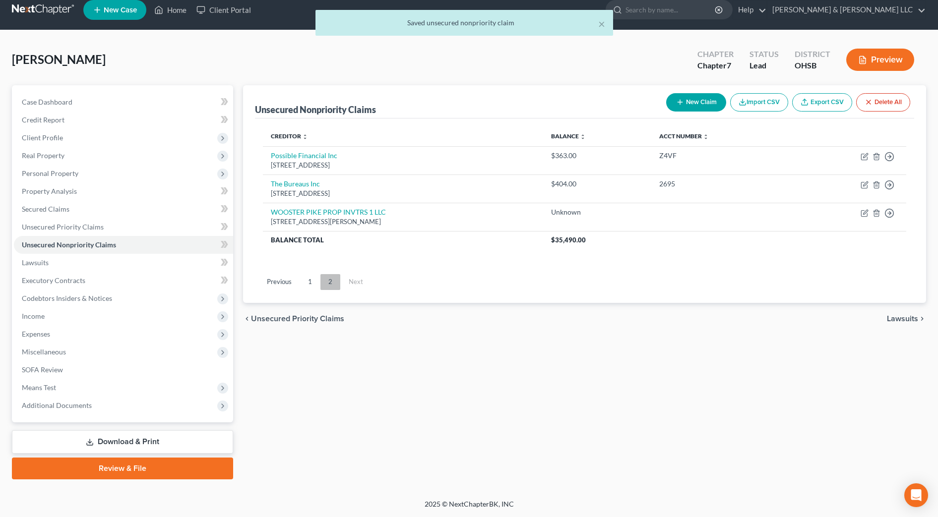
scroll to position [10, 0]
click at [861, 159] on icon "button" at bounding box center [864, 157] width 6 height 6
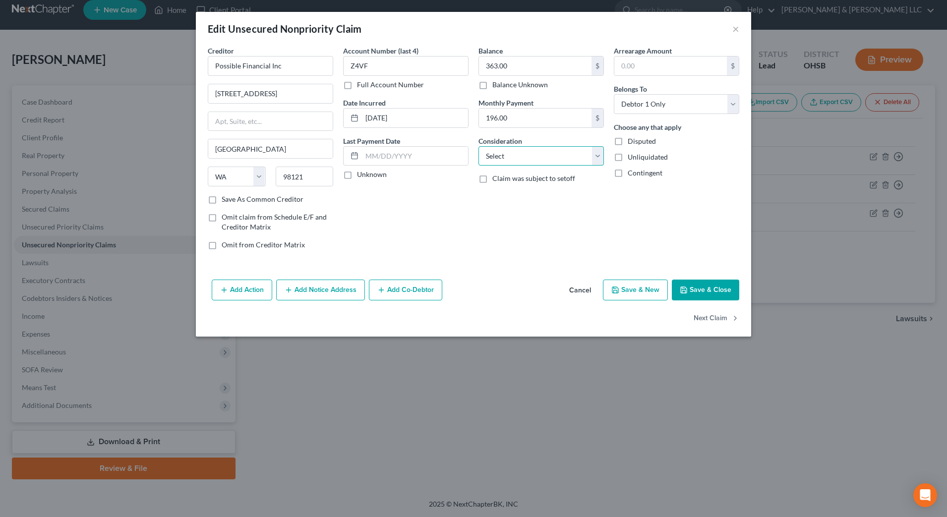
click at [540, 156] on select "Select Cable / Satellite Services Collection Agency Credit Card Debt Debt Couns…" at bounding box center [541, 156] width 125 height 20
click at [479, 146] on select "Select Cable / Satellite Services Collection Agency Credit Card Debt Debt Couns…" at bounding box center [541, 156] width 125 height 20
click at [708, 316] on button "Next Claim" at bounding box center [717, 318] width 46 height 21
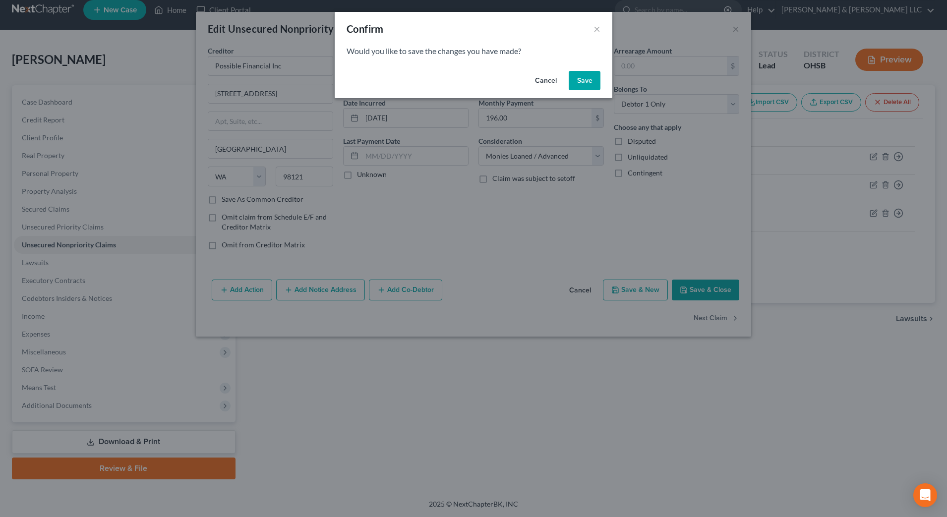
click at [585, 86] on button "Save" at bounding box center [585, 81] width 32 height 20
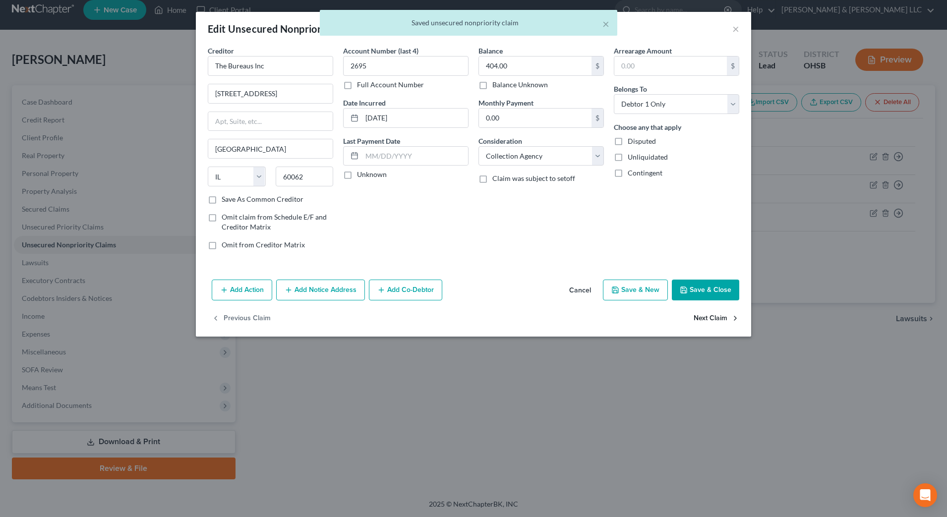
click at [714, 317] on button "Next Claim" at bounding box center [717, 318] width 46 height 21
click at [713, 280] on button "Save & Close" at bounding box center [705, 290] width 67 height 21
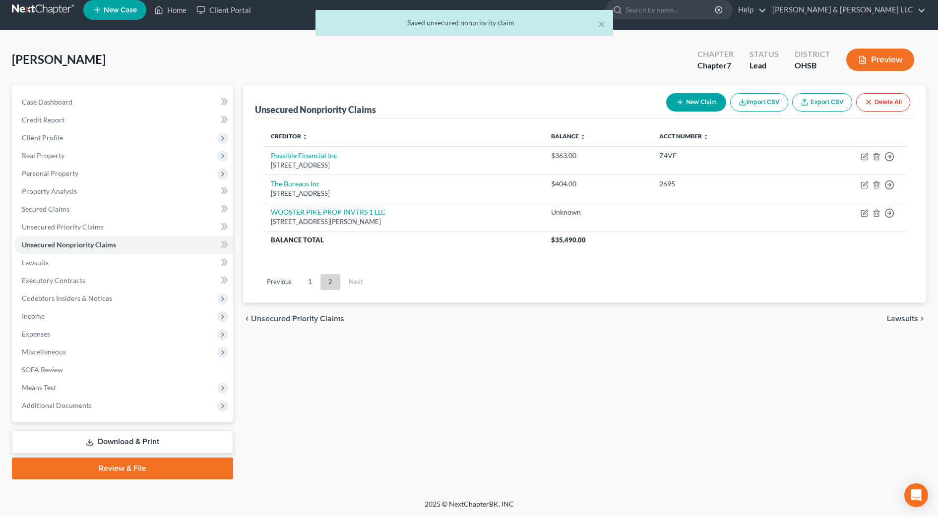
click at [889, 62] on button "Preview" at bounding box center [880, 60] width 68 height 22
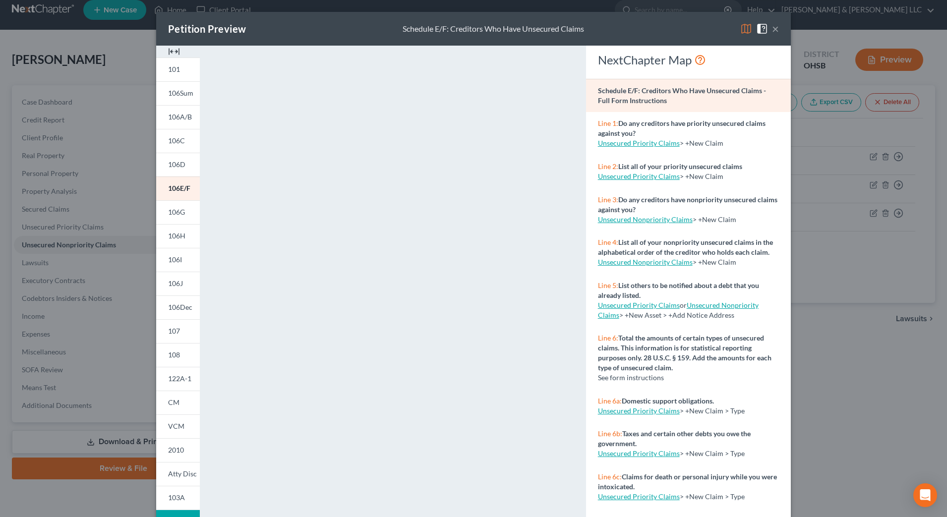
click at [174, 57] on img at bounding box center [174, 52] width 12 height 12
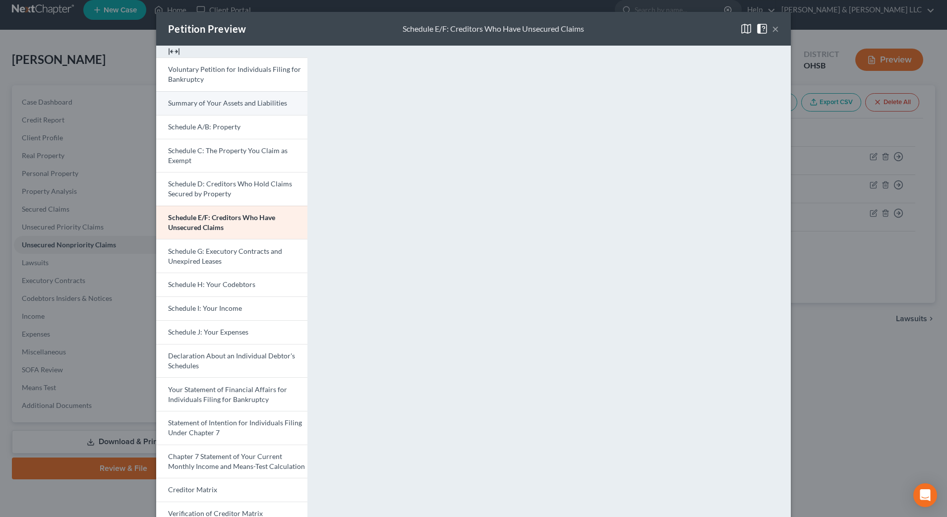
click at [224, 108] on link "Summary of Your Assets and Liabilities" at bounding box center [231, 103] width 151 height 24
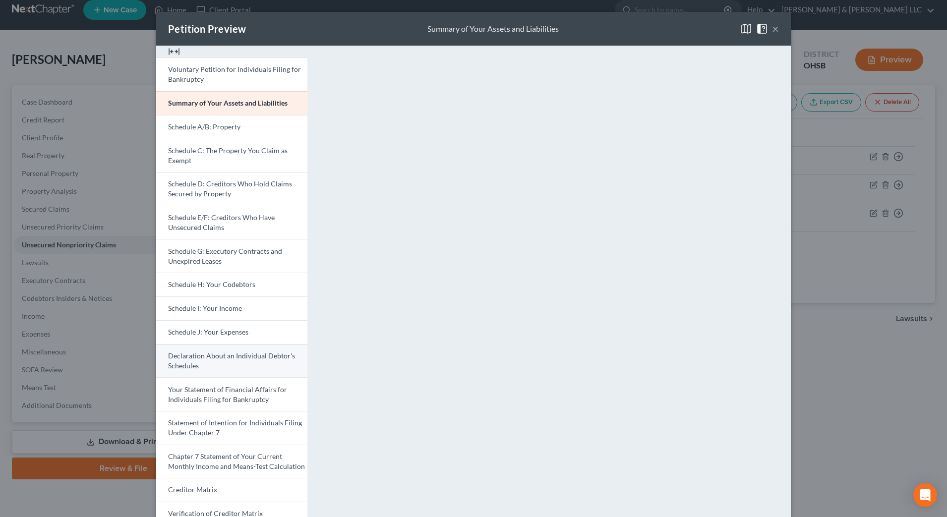
click at [240, 353] on span "Declaration About an Individual Debtor's Schedules" at bounding box center [231, 361] width 127 height 18
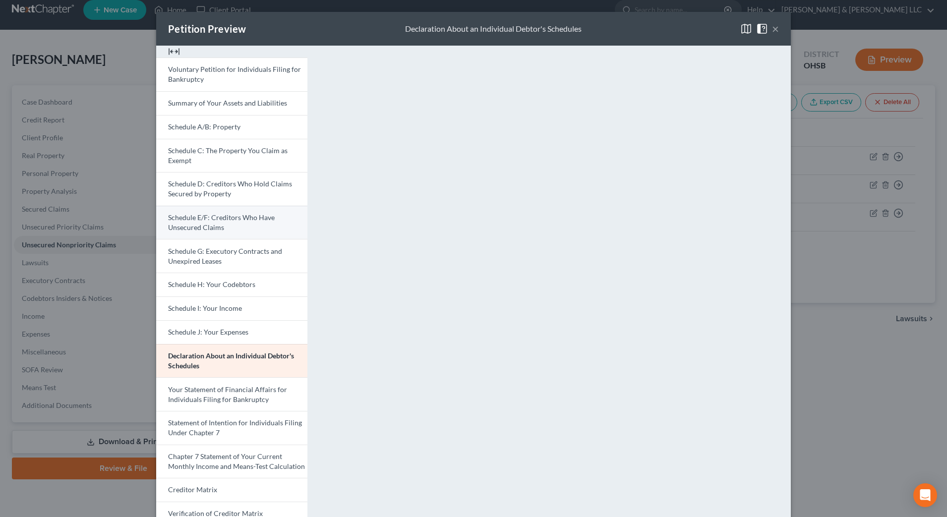
click at [252, 213] on span "Schedule E/F: Creditors Who Have Unsecured Claims" at bounding box center [221, 222] width 107 height 18
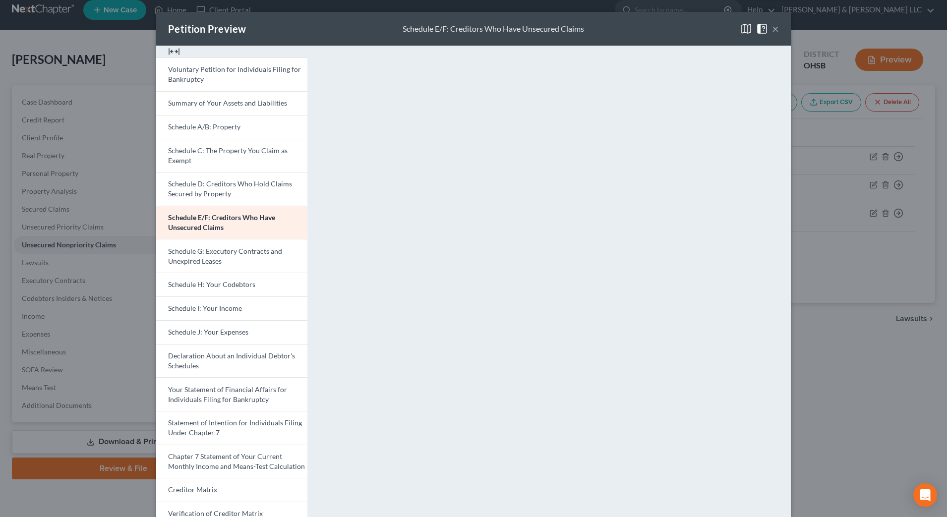
click at [772, 31] on button "×" at bounding box center [775, 29] width 7 height 12
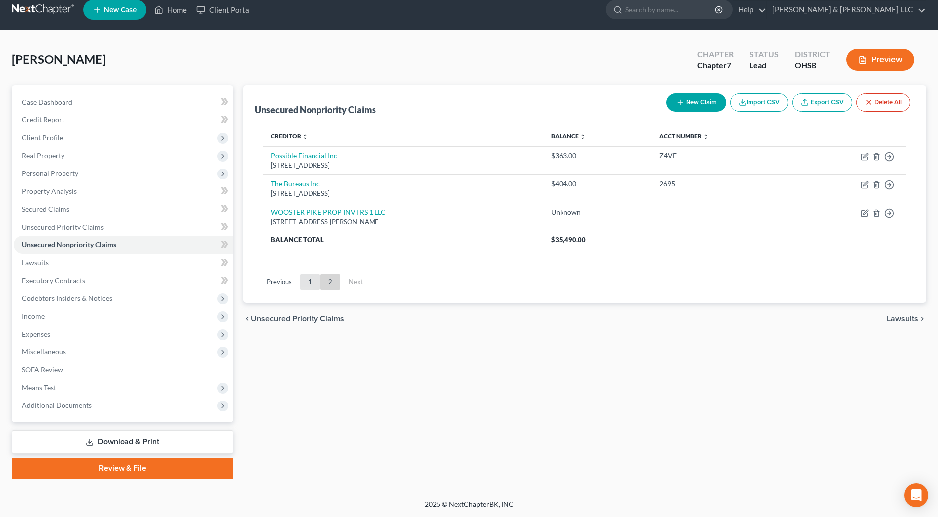
click at [313, 282] on link "1" at bounding box center [310, 282] width 20 height 16
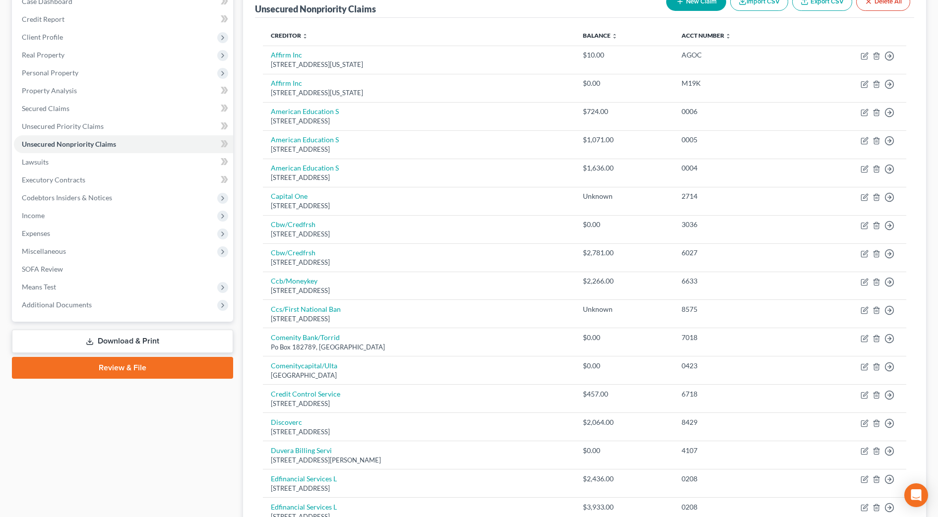
scroll to position [72, 0]
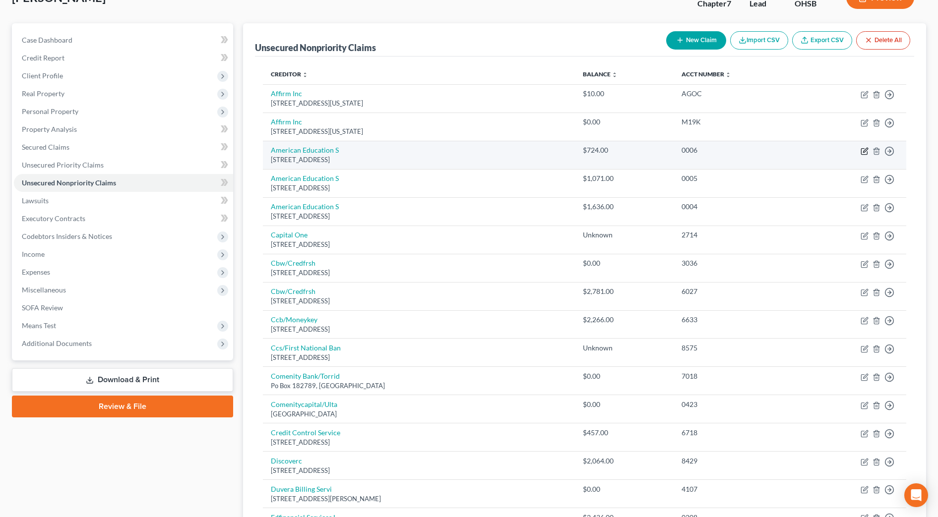
click at [864, 151] on icon "button" at bounding box center [864, 151] width 8 height 8
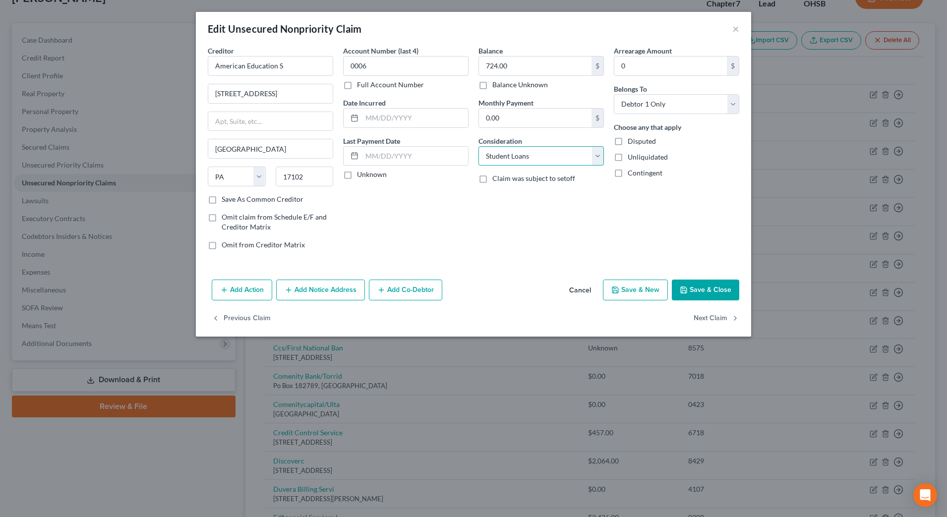
drag, startPoint x: 540, startPoint y: 151, endPoint x: 540, endPoint y: 167, distance: 15.9
click at [540, 151] on select "Select Cable / Satellite Services Collection Agency Credit Card Debt Debt Couns…" at bounding box center [541, 156] width 125 height 20
click at [479, 146] on select "Select Cable / Satellite Services Collection Agency Credit Card Debt Debt Couns…" at bounding box center [541, 156] width 125 height 20
click at [715, 322] on button "Next Claim" at bounding box center [717, 318] width 46 height 21
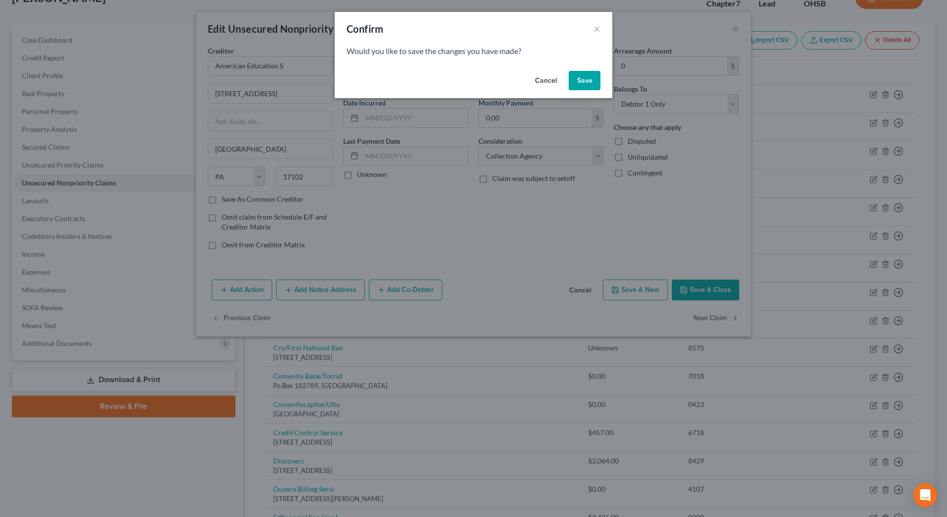
click at [587, 78] on button "Save" at bounding box center [585, 81] width 32 height 20
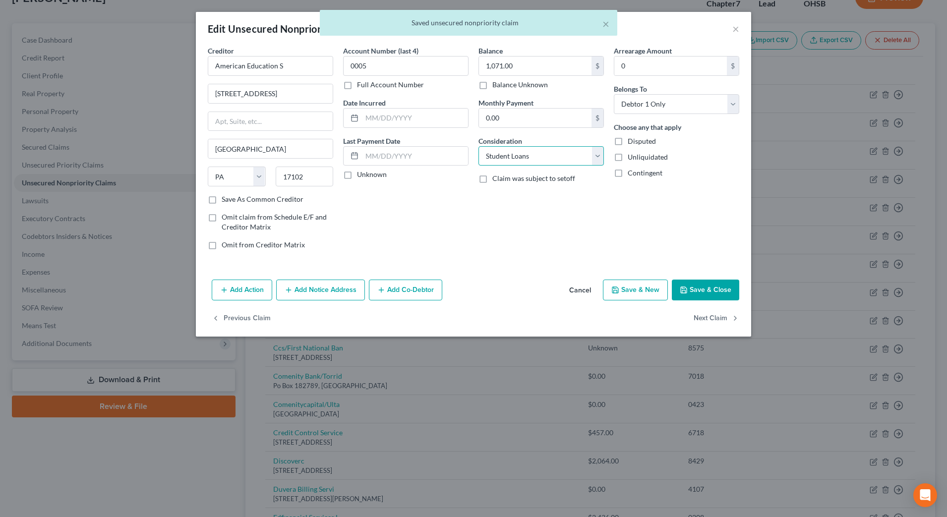
drag, startPoint x: 586, startPoint y: 154, endPoint x: 583, endPoint y: 167, distance: 13.2
click at [586, 154] on select "Select Cable / Satellite Services Collection Agency Credit Card Debt Debt Couns…" at bounding box center [541, 156] width 125 height 20
click at [479, 146] on select "Select Cable / Satellite Services Collection Agency Credit Card Debt Debt Couns…" at bounding box center [541, 156] width 125 height 20
click at [721, 324] on button "Next Claim" at bounding box center [717, 318] width 46 height 21
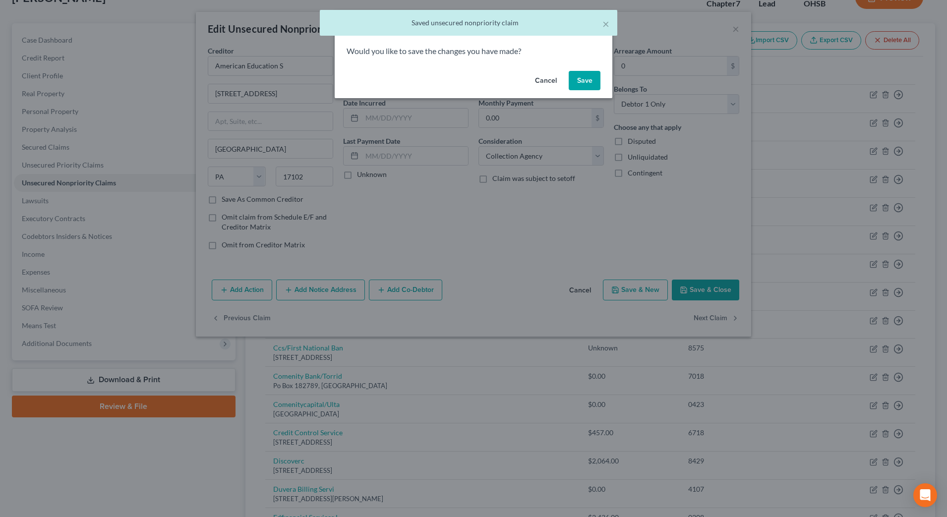
click at [592, 86] on button "Save" at bounding box center [585, 81] width 32 height 20
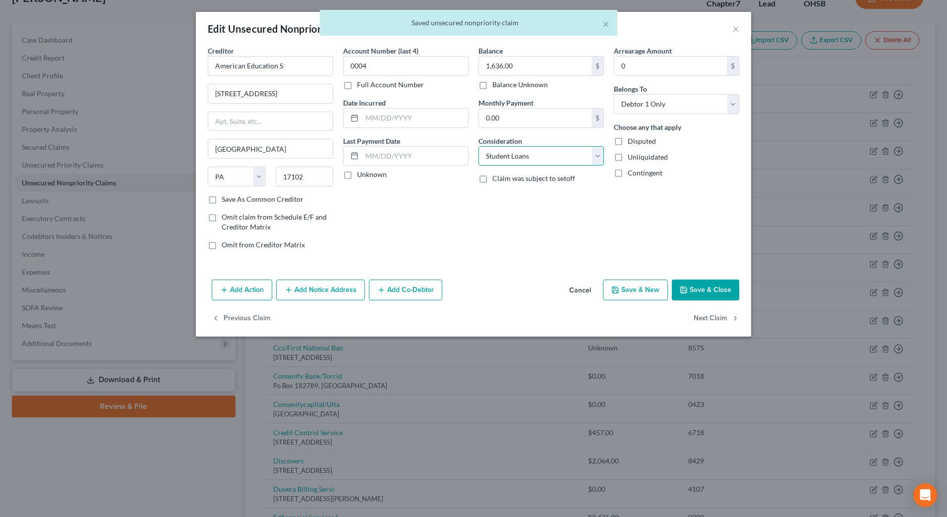
drag, startPoint x: 576, startPoint y: 154, endPoint x: 574, endPoint y: 167, distance: 13.6
click at [576, 154] on select "Select Cable / Satellite Services Collection Agency Credit Card Debt Debt Couns…" at bounding box center [541, 156] width 125 height 20
click at [479, 146] on select "Select Cable / Satellite Services Collection Agency Credit Card Debt Debt Couns…" at bounding box center [541, 156] width 125 height 20
click at [702, 321] on button "Next Claim" at bounding box center [717, 318] width 46 height 21
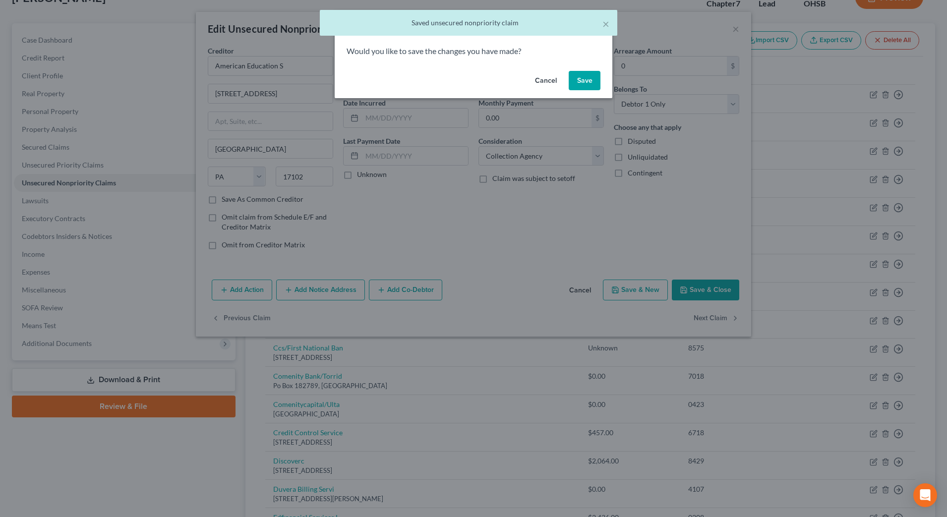
click at [584, 81] on button "Save" at bounding box center [585, 81] width 32 height 20
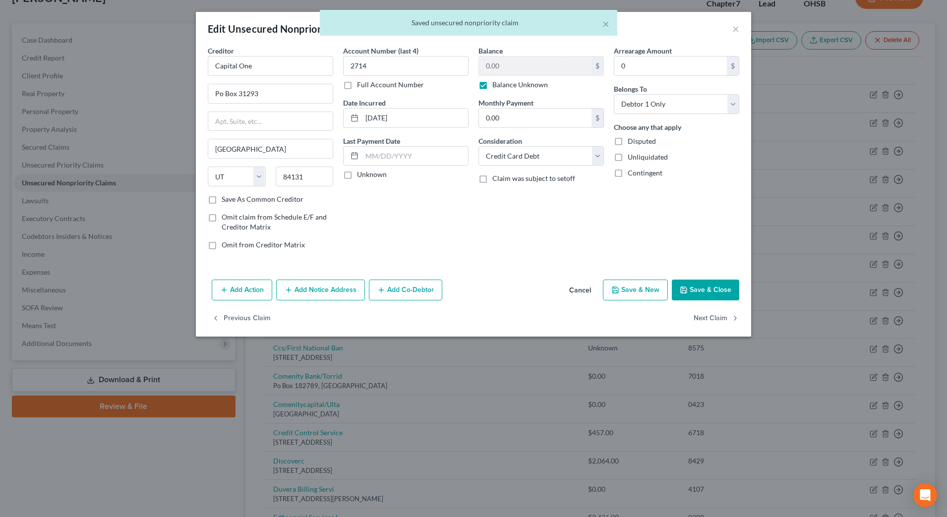
click at [738, 32] on div "× Saved unsecured nonpriority claim" at bounding box center [468, 25] width 947 height 31
click at [734, 32] on div "× Saved unsecured nonpriority claim" at bounding box center [468, 25] width 947 height 31
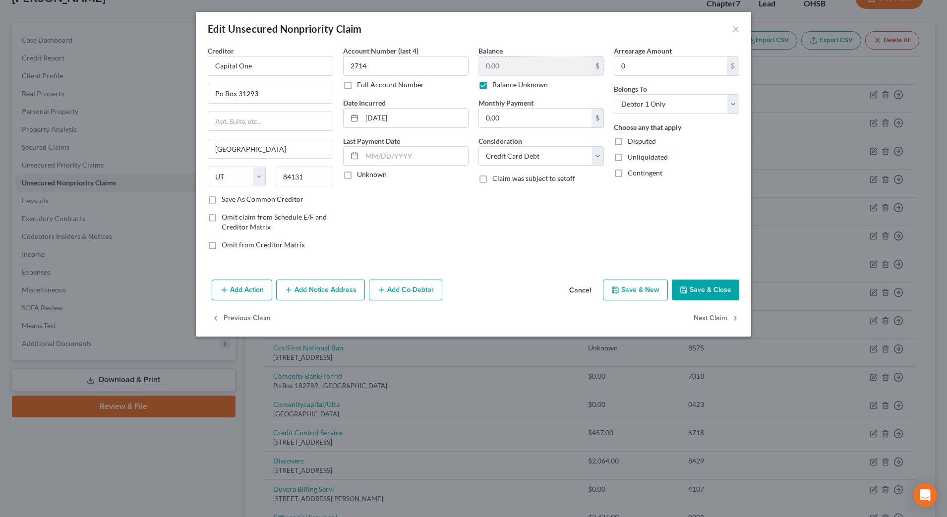
click at [709, 294] on button "Save & Close" at bounding box center [705, 290] width 67 height 21
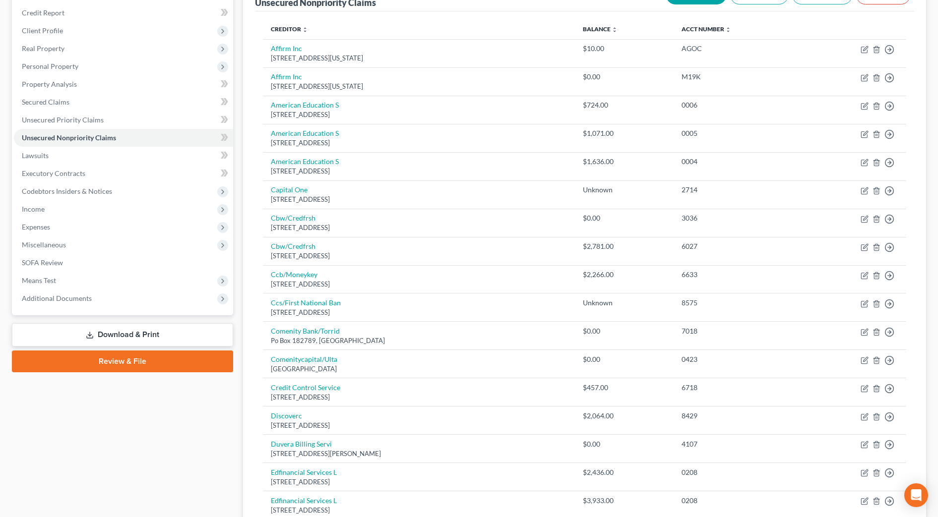
scroll to position [62, 0]
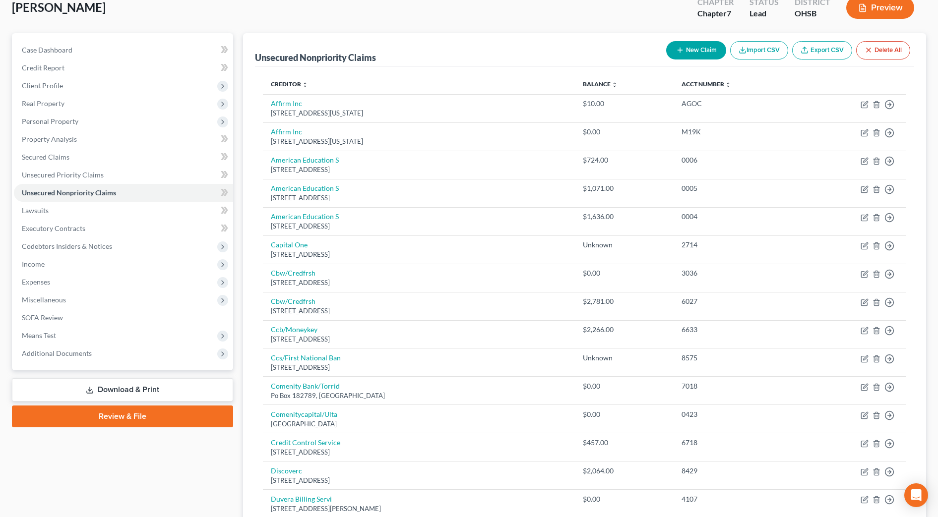
click at [853, 13] on button "Preview" at bounding box center [880, 8] width 68 height 22
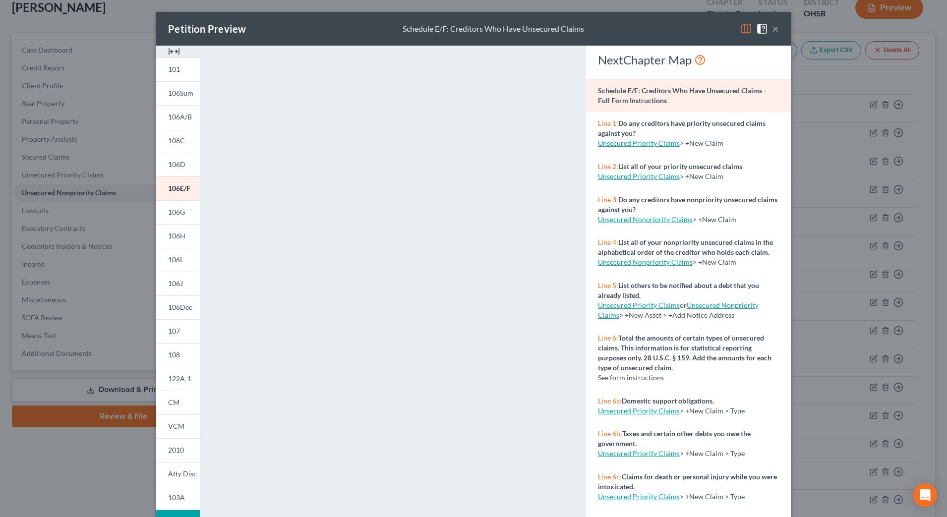
click at [772, 28] on button "×" at bounding box center [775, 29] width 7 height 12
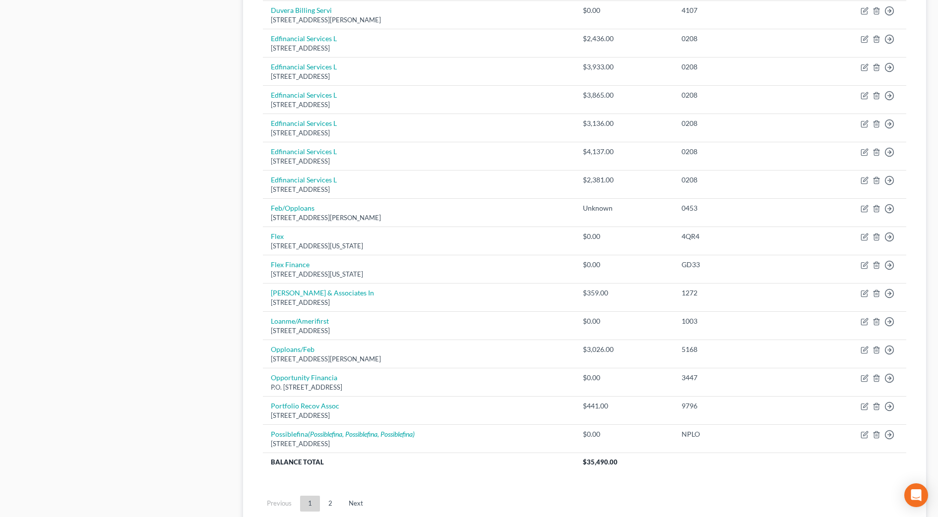
scroll to position [628, 0]
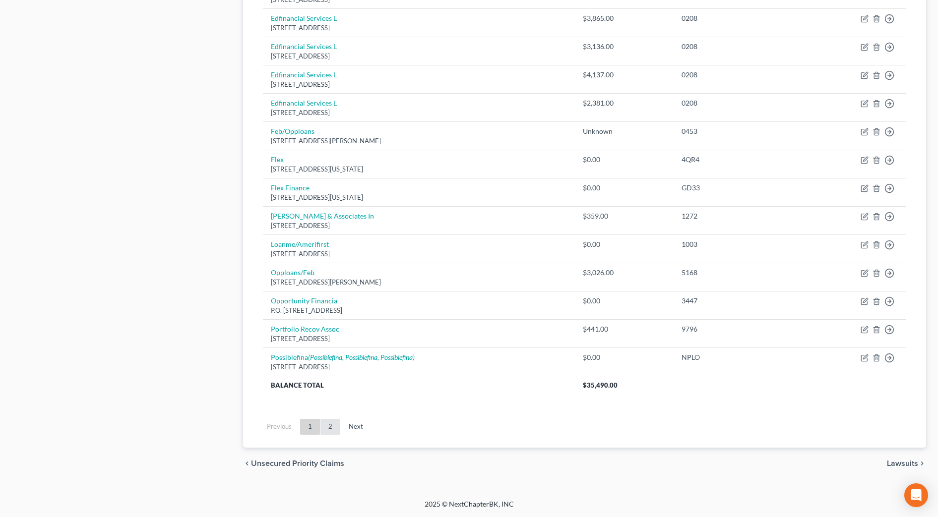
click at [330, 429] on link "2" at bounding box center [330, 427] width 20 height 16
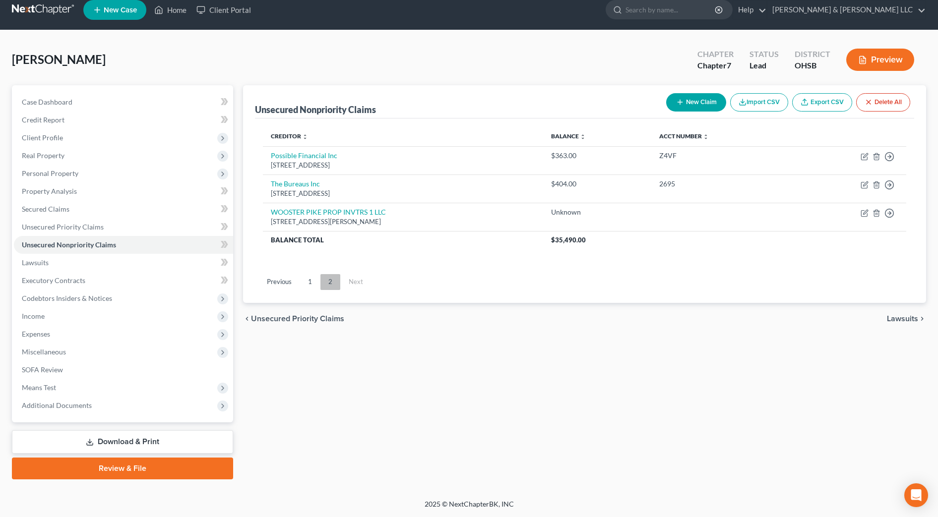
scroll to position [10, 0]
click at [315, 280] on link "1" at bounding box center [310, 282] width 20 height 16
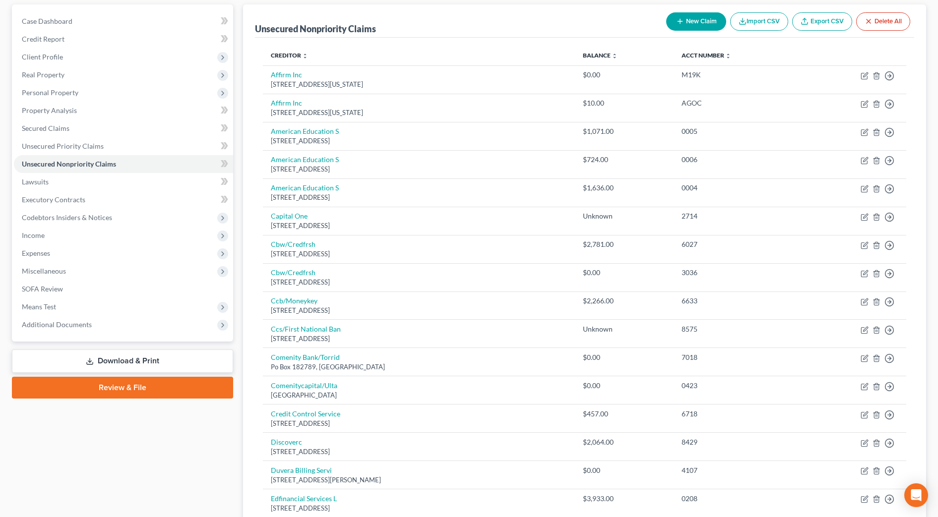
scroll to position [70, 0]
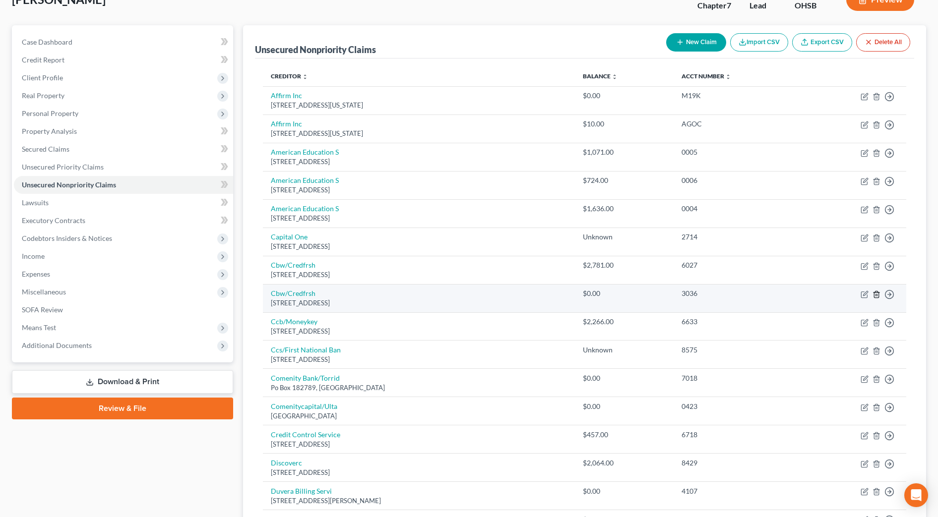
click at [877, 295] on line "button" at bounding box center [877, 295] width 0 height 2
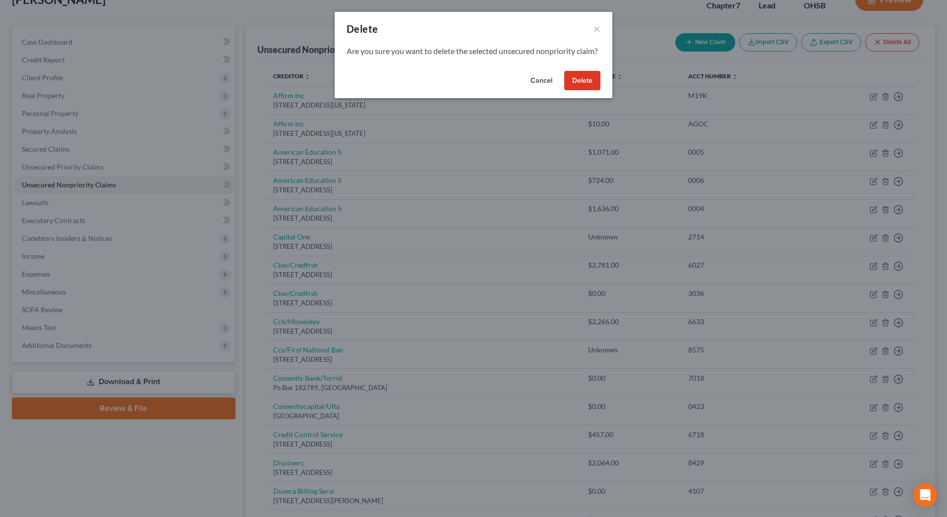
click at [576, 91] on button "Delete" at bounding box center [582, 81] width 36 height 20
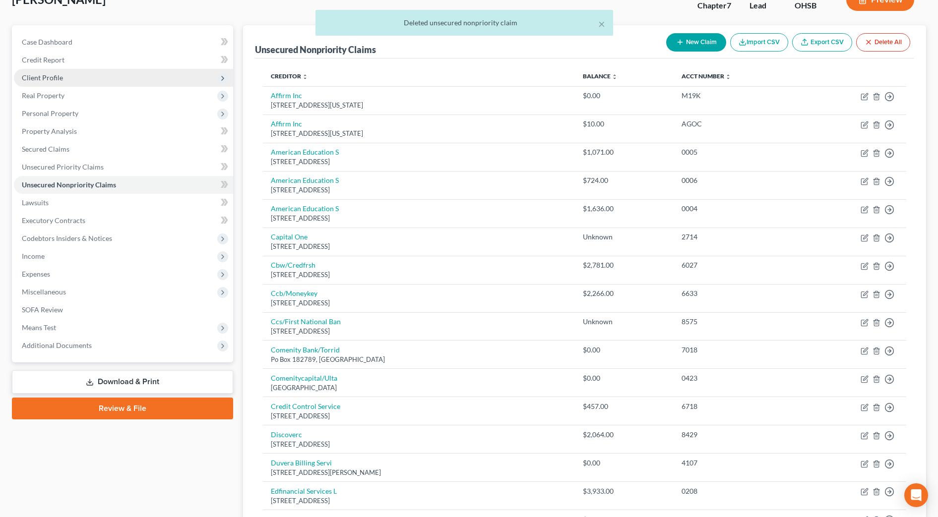
click at [120, 73] on span "Client Profile" at bounding box center [123, 78] width 219 height 18
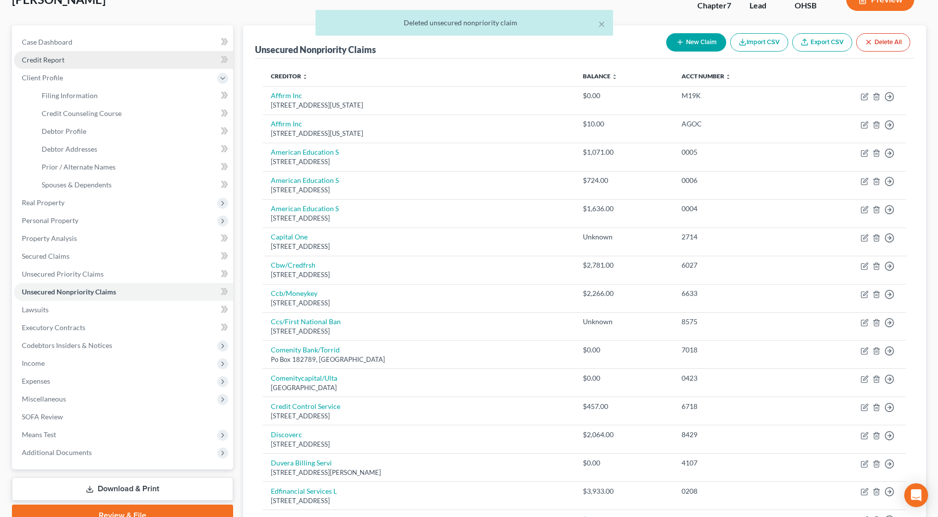
click at [106, 64] on link "Credit Report" at bounding box center [123, 60] width 219 height 18
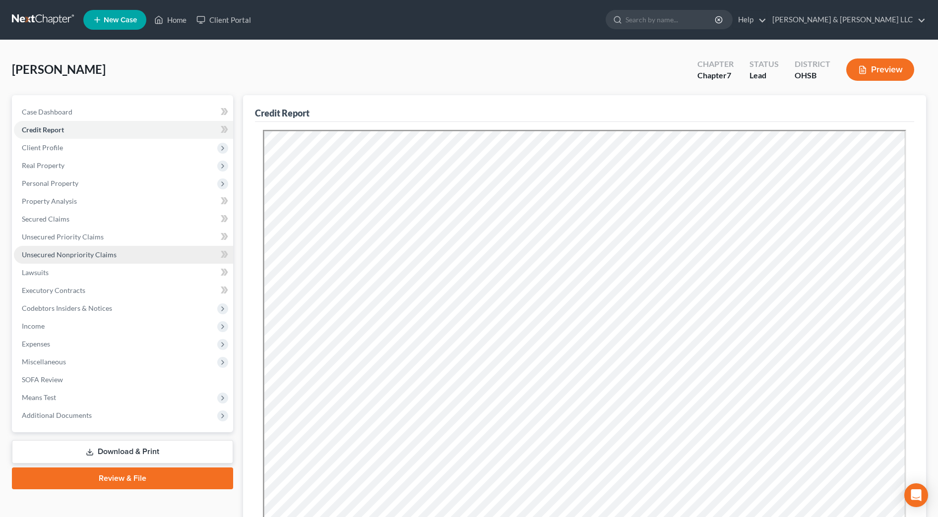
click at [138, 256] on link "Unsecured Nonpriority Claims" at bounding box center [123, 255] width 219 height 18
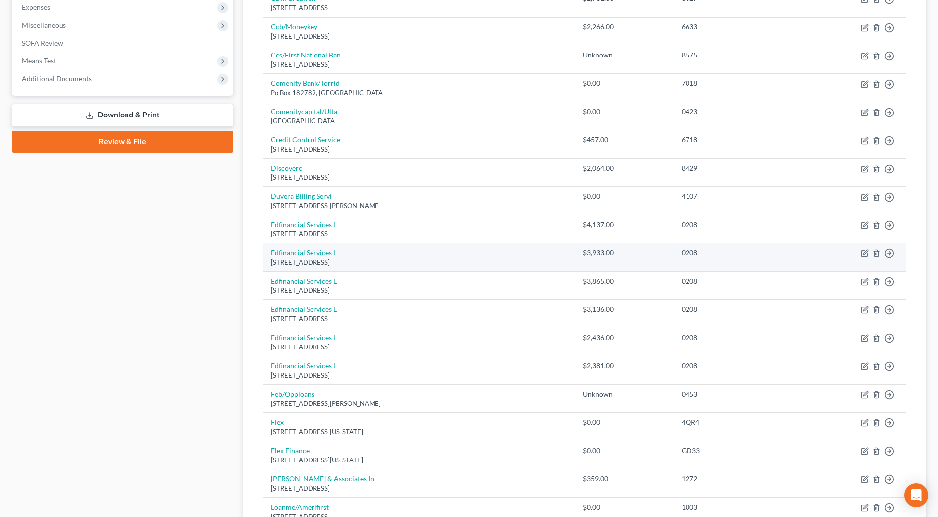
scroll to position [372, 0]
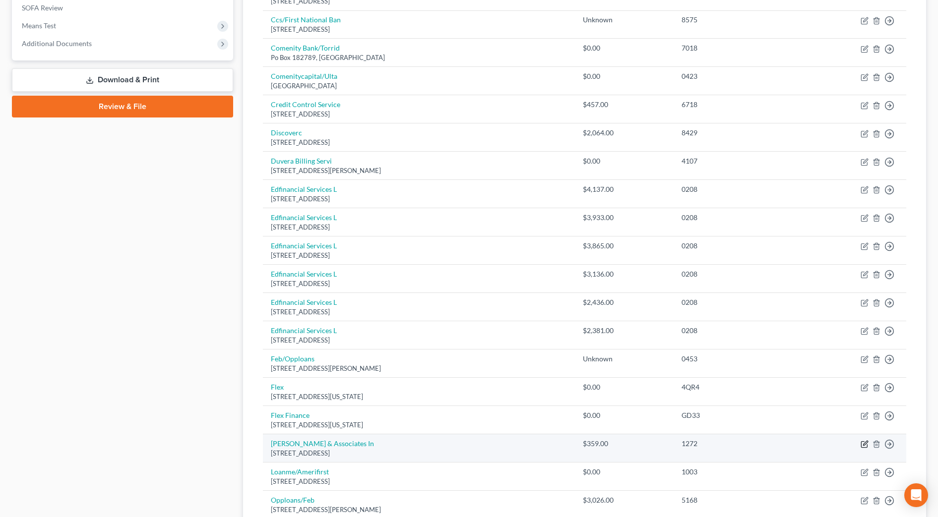
click at [863, 447] on icon "button" at bounding box center [864, 444] width 8 height 8
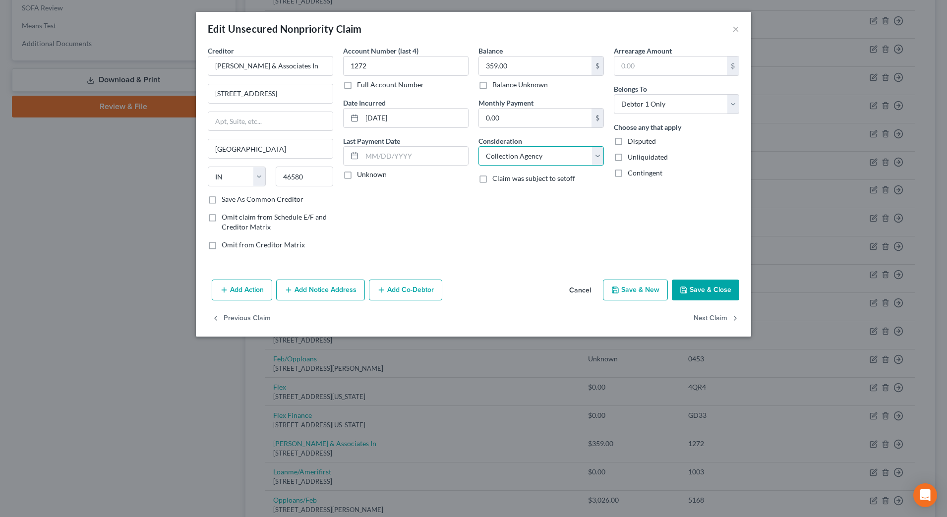
click at [567, 159] on select "Select Cable / Satellite Services Collection Agency Credit Card Debt Debt Couns…" at bounding box center [541, 156] width 125 height 20
click at [479, 146] on select "Select Cable / Satellite Services Collection Agency Credit Card Debt Debt Couns…" at bounding box center [541, 156] width 125 height 20
click at [547, 193] on input "text" at bounding box center [541, 193] width 124 height 19
click at [717, 293] on button "Save & Close" at bounding box center [705, 290] width 67 height 21
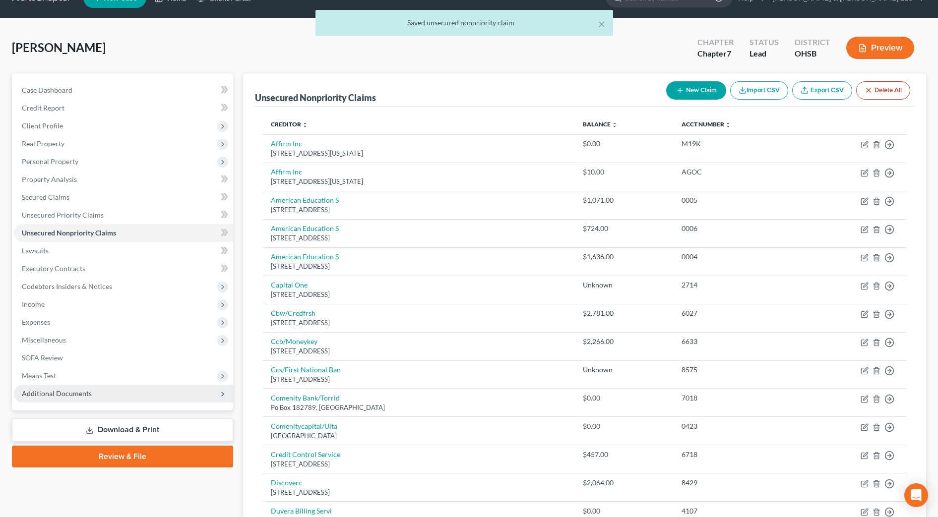
scroll to position [0, 0]
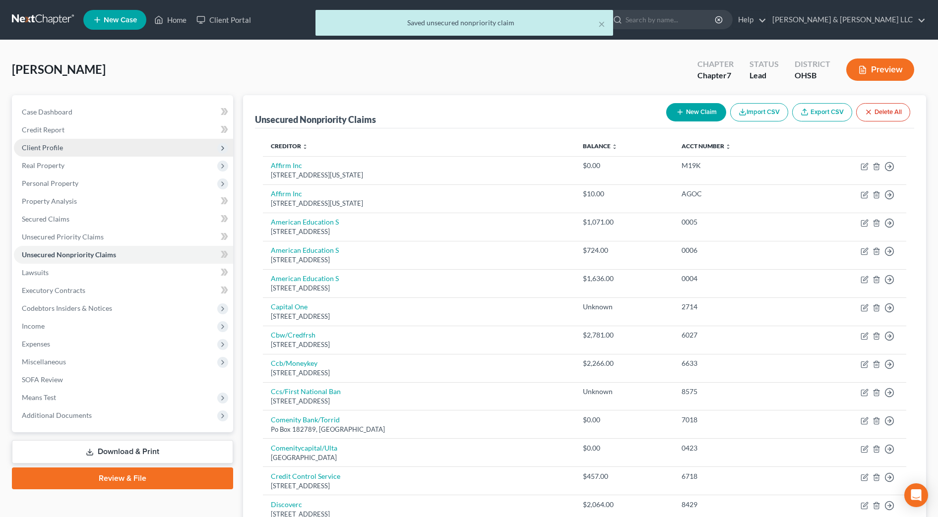
click at [69, 149] on span "Client Profile" at bounding box center [123, 148] width 219 height 18
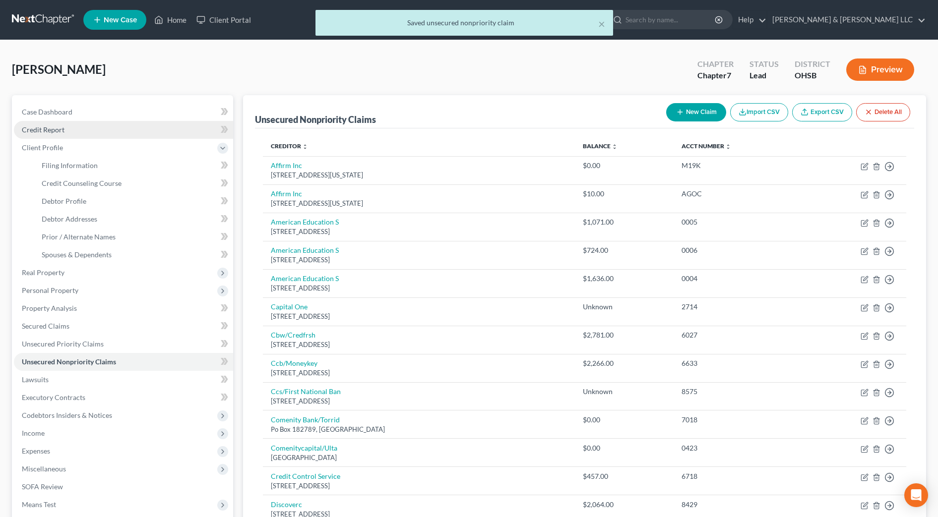
click at [76, 134] on link "Credit Report" at bounding box center [123, 130] width 219 height 18
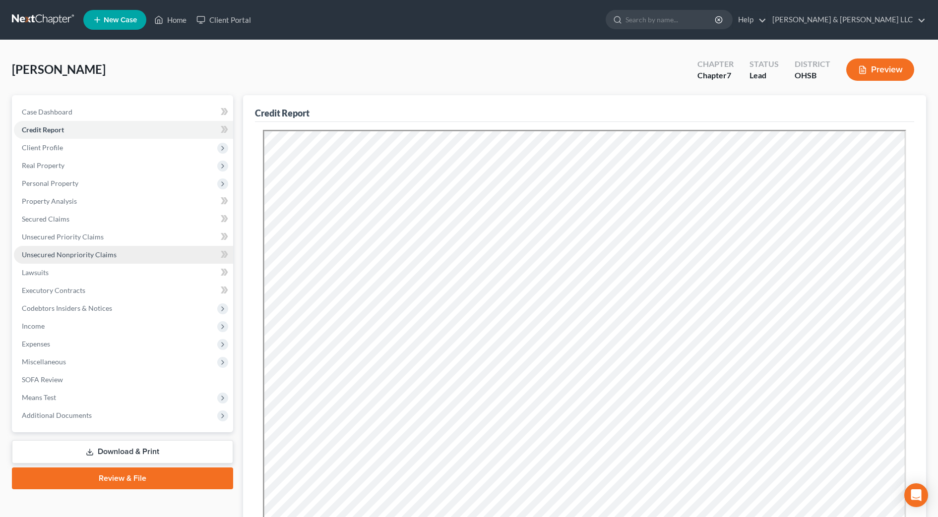
click at [71, 253] on span "Unsecured Nonpriority Claims" at bounding box center [69, 254] width 95 height 8
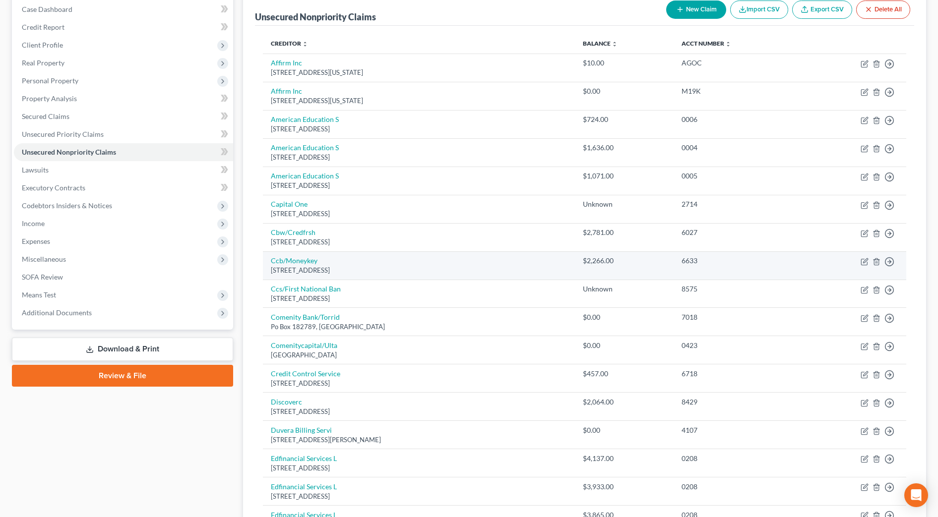
scroll to position [124, 0]
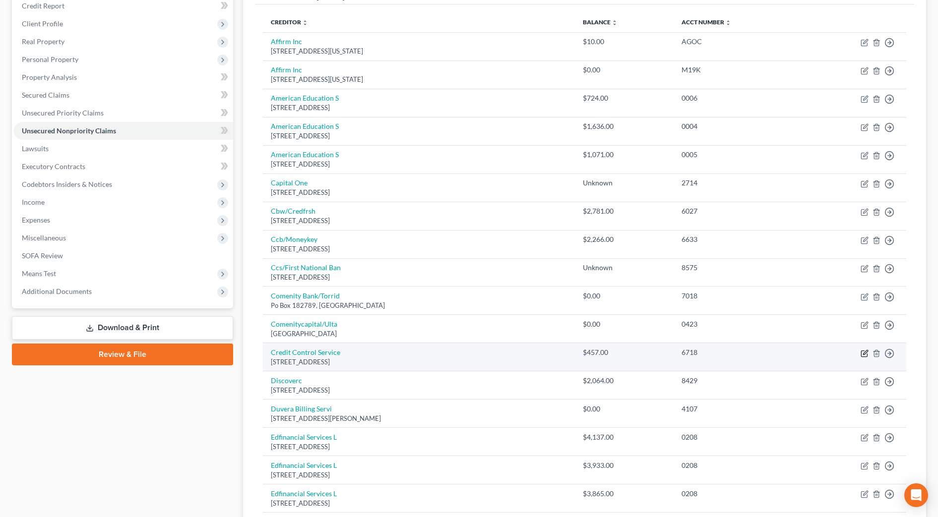
click at [863, 353] on icon "button" at bounding box center [864, 354] width 8 height 8
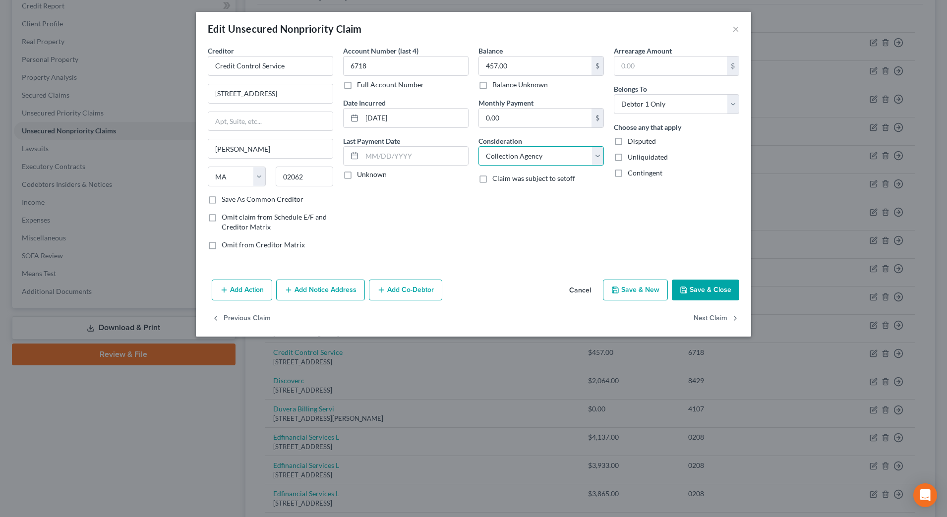
drag, startPoint x: 531, startPoint y: 152, endPoint x: 531, endPoint y: 167, distance: 14.4
click at [531, 152] on select "Select Cable / Satellite Services Collection Agency Credit Card Debt Debt Couns…" at bounding box center [541, 156] width 125 height 20
click at [479, 146] on select "Select Cable / Satellite Services Collection Agency Credit Card Debt Debt Couns…" at bounding box center [541, 156] width 125 height 20
click at [539, 191] on input "text" at bounding box center [541, 193] width 124 height 19
click at [695, 290] on button "Save & Close" at bounding box center [705, 290] width 67 height 21
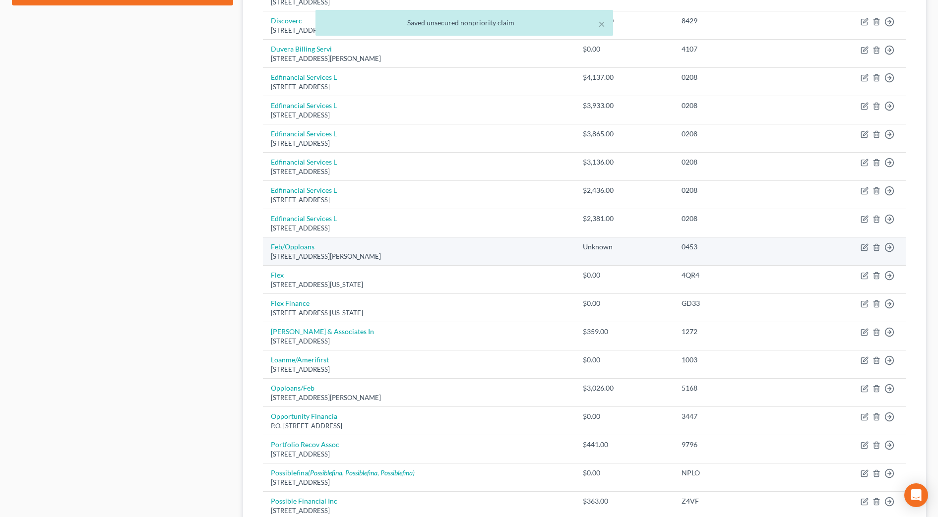
scroll to position [558, 0]
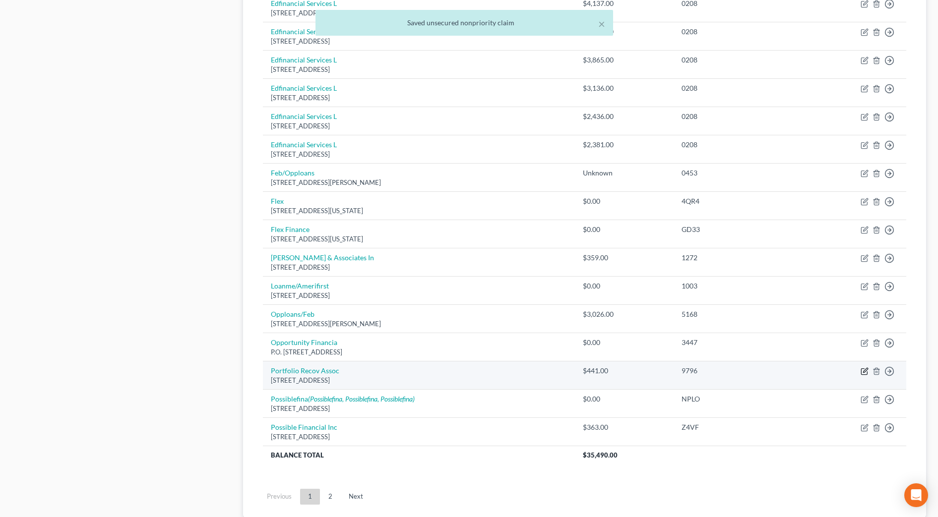
click at [861, 373] on icon "button" at bounding box center [864, 372] width 6 height 6
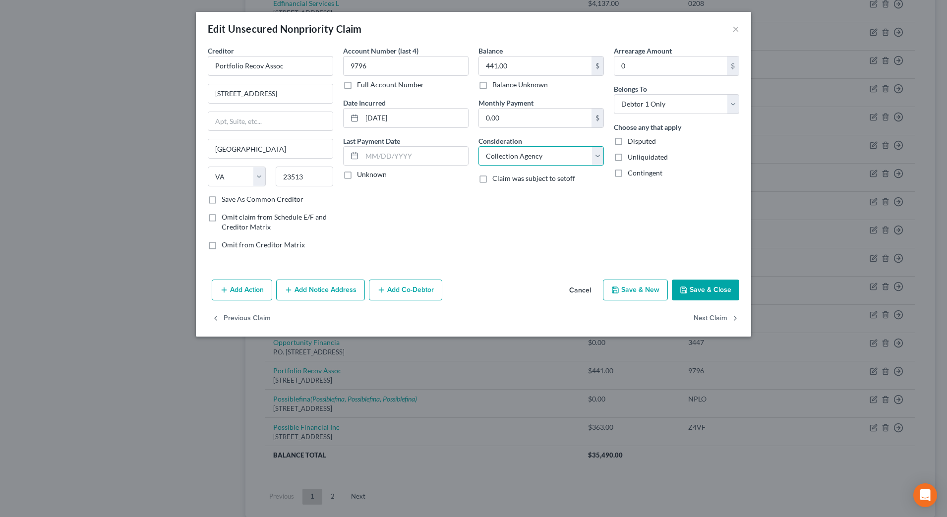
drag, startPoint x: 541, startPoint y: 158, endPoint x: 537, endPoint y: 167, distance: 9.8
click at [541, 158] on select "Select Cable / Satellite Services Collection Agency Credit Card Debt Debt Couns…" at bounding box center [541, 156] width 125 height 20
click at [479, 146] on select "Select Cable / Satellite Services Collection Agency Credit Card Debt Debt Couns…" at bounding box center [541, 156] width 125 height 20
click at [539, 188] on input "text" at bounding box center [541, 193] width 124 height 19
click at [702, 286] on button "Save & Close" at bounding box center [705, 290] width 67 height 21
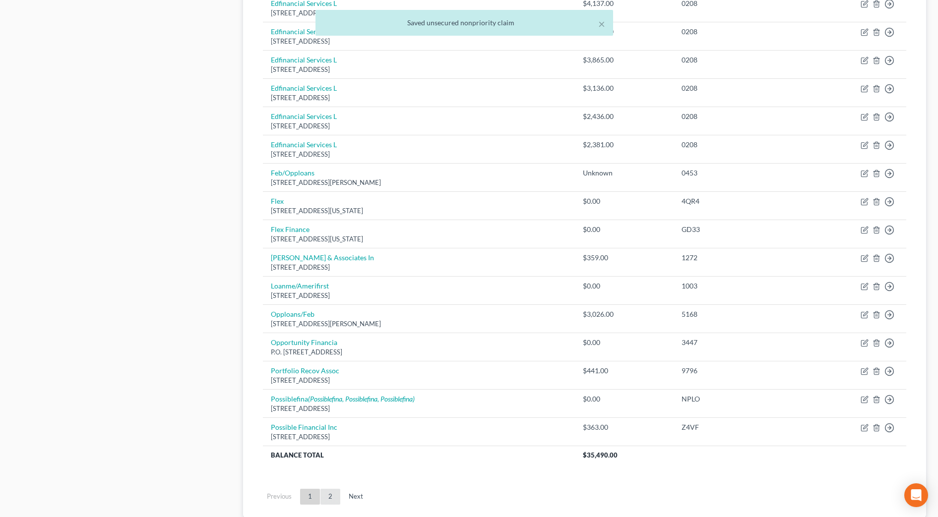
click at [329, 496] on link "2" at bounding box center [330, 497] width 20 height 16
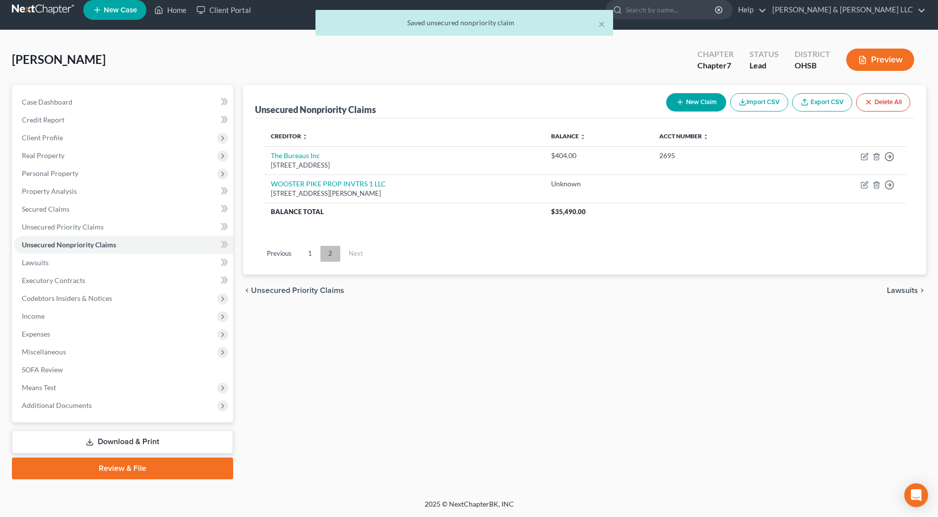
scroll to position [10, 0]
click at [865, 157] on icon "button" at bounding box center [865, 155] width 4 height 4
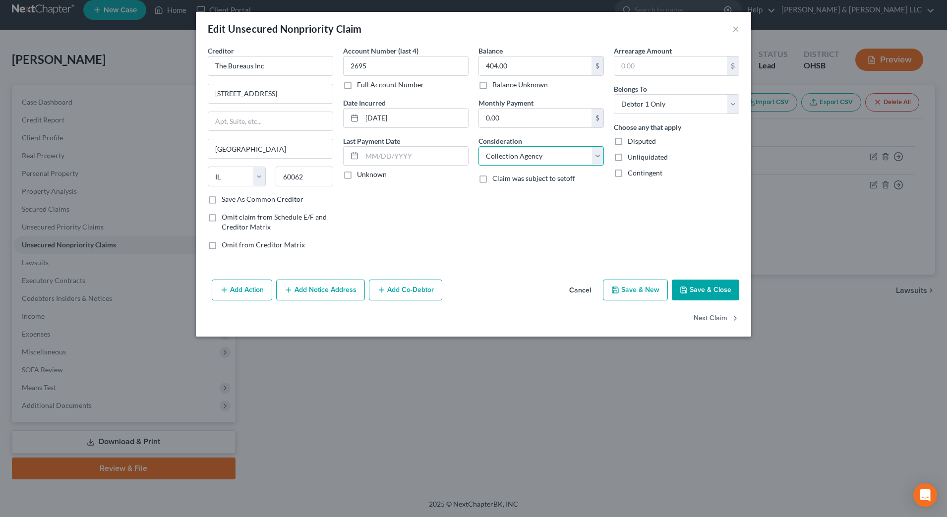
drag, startPoint x: 543, startPoint y: 159, endPoint x: 543, endPoint y: 166, distance: 7.0
click at [543, 159] on select "Select Cable / Satellite Services Collection Agency Credit Card Debt Debt Couns…" at bounding box center [541, 156] width 125 height 20
click at [479, 146] on select "Select Cable / Satellite Services Collection Agency Credit Card Debt Debt Couns…" at bounding box center [541, 156] width 125 height 20
click at [550, 199] on input "text" at bounding box center [541, 193] width 124 height 19
drag, startPoint x: 427, startPoint y: 213, endPoint x: 745, endPoint y: 311, distance: 333.3
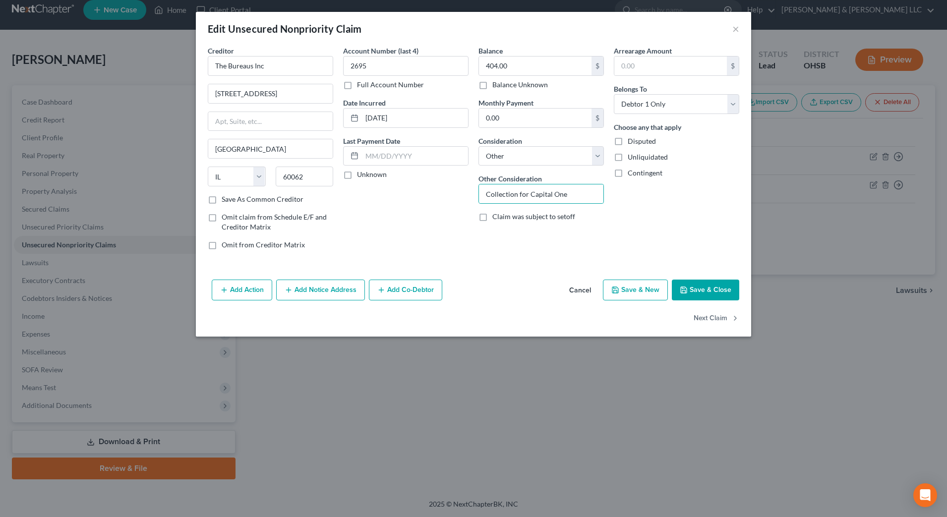
click at [426, 213] on div "Account Number (last 4) 2695 Full Account Number Date Incurred [DATE] Last Paym…" at bounding box center [405, 152] width 135 height 212
click at [733, 299] on button "Save & Close" at bounding box center [705, 290] width 67 height 21
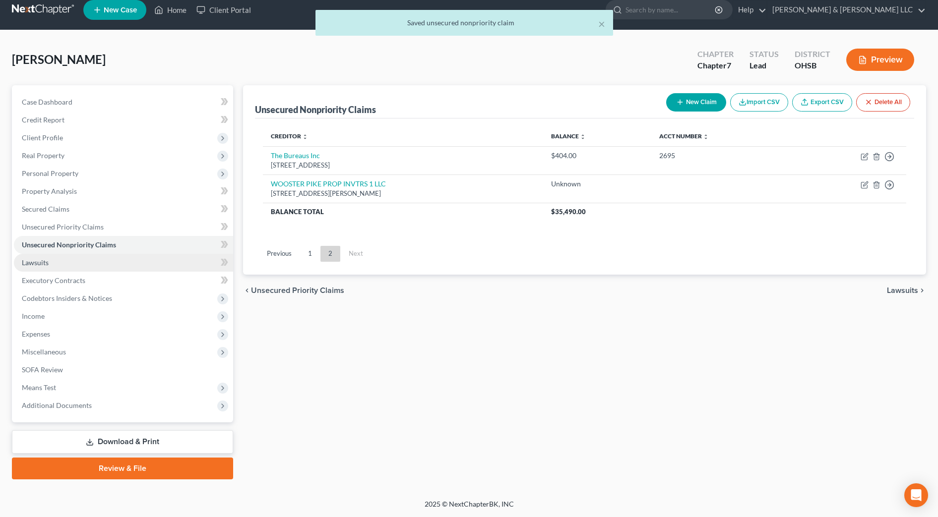
click at [44, 262] on span "Lawsuits" at bounding box center [35, 262] width 27 height 8
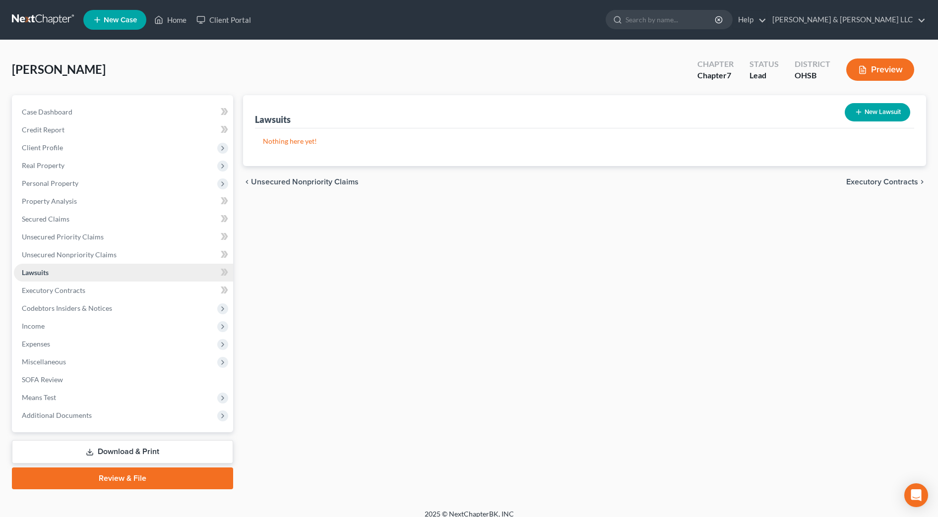
click at [50, 274] on link "Lawsuits" at bounding box center [123, 273] width 219 height 18
click at [50, 291] on span "Executory Contracts" at bounding box center [53, 290] width 63 height 8
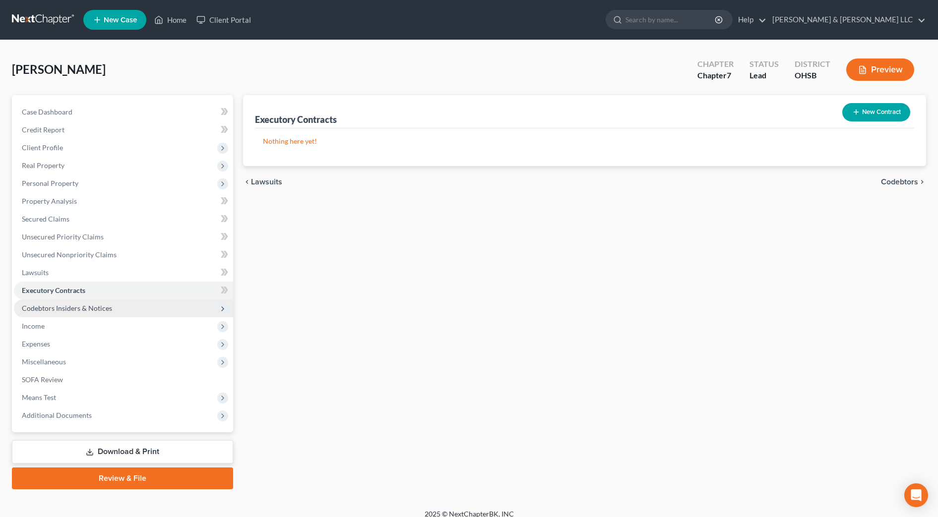
click at [50, 309] on span "Codebtors Insiders & Notices" at bounding box center [67, 308] width 90 height 8
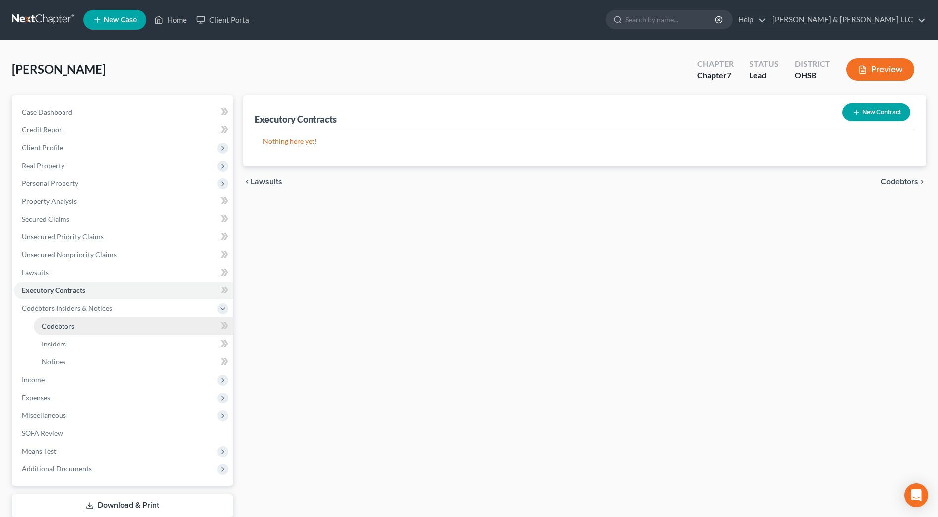
click at [76, 331] on link "Codebtors" at bounding box center [133, 326] width 199 height 18
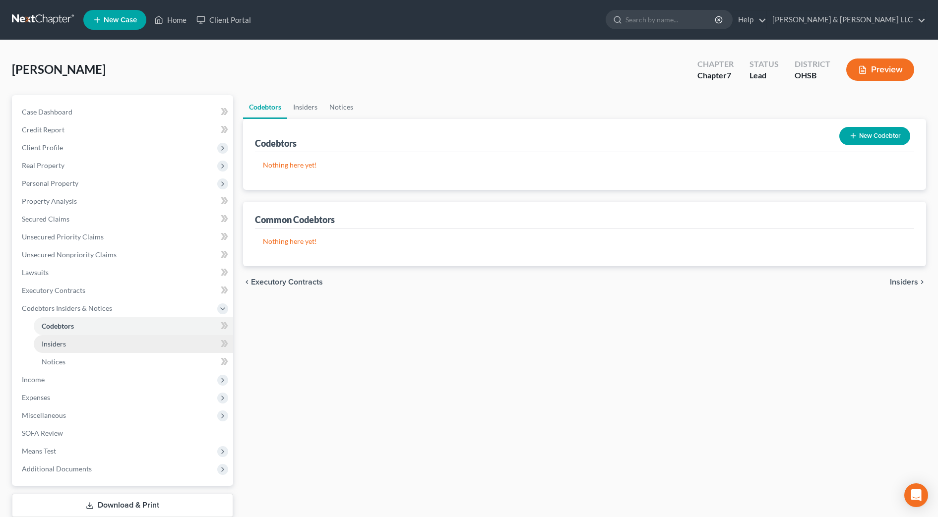
click at [77, 345] on link "Insiders" at bounding box center [133, 344] width 199 height 18
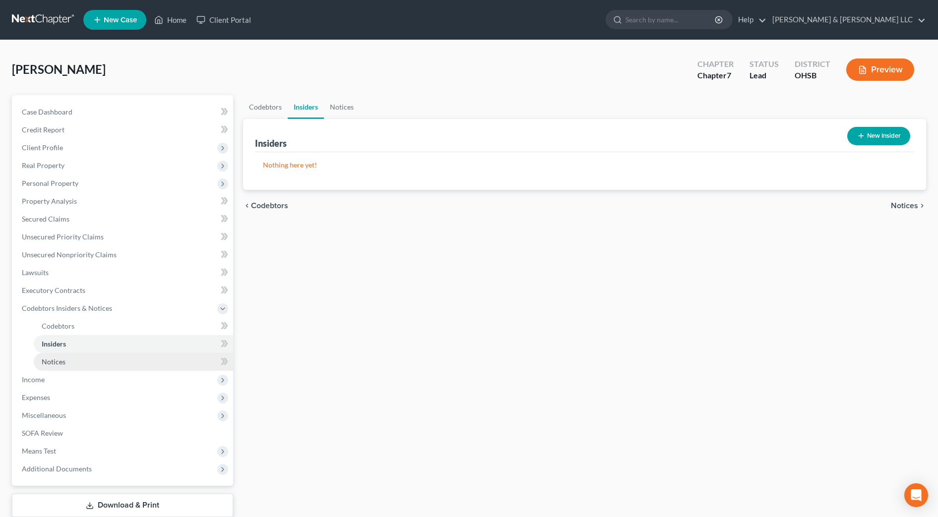
click at [76, 358] on link "Notices" at bounding box center [133, 362] width 199 height 18
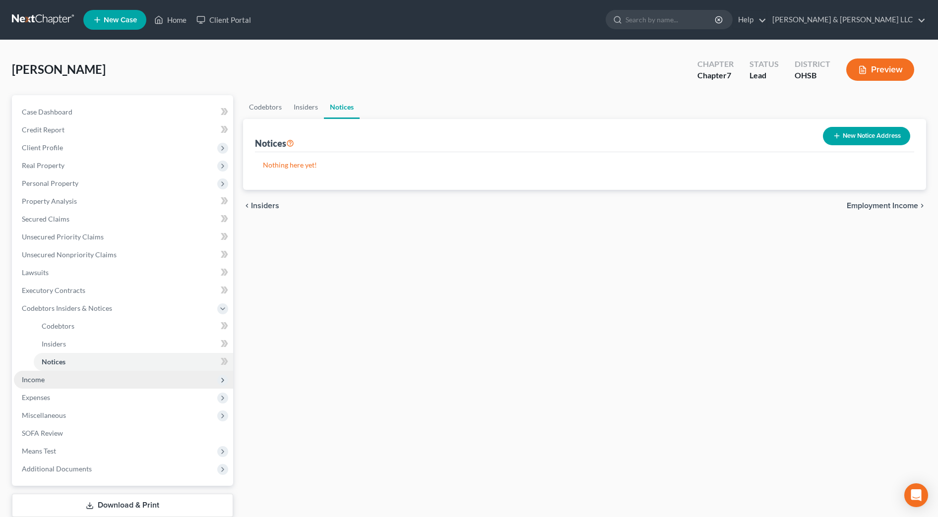
click at [63, 383] on span "Income" at bounding box center [123, 380] width 219 height 18
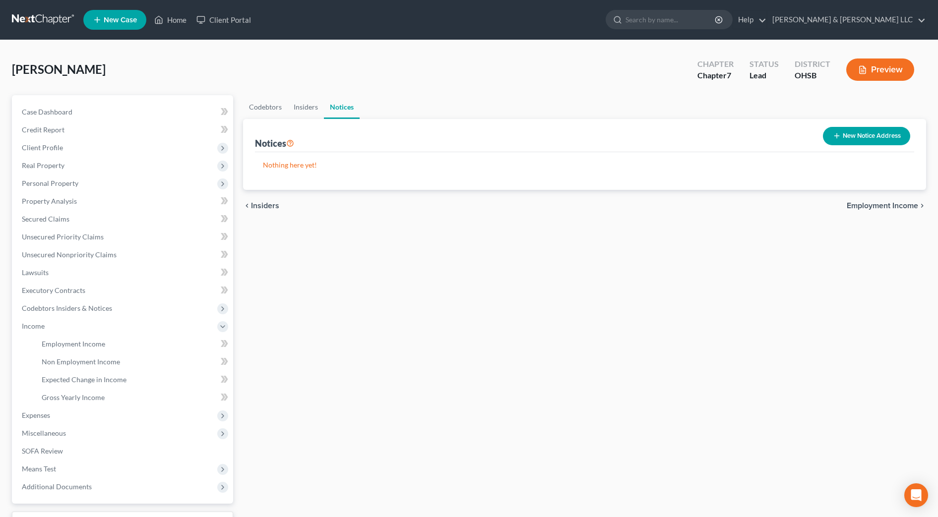
click at [879, 204] on span "Employment Income" at bounding box center [881, 206] width 71 height 8
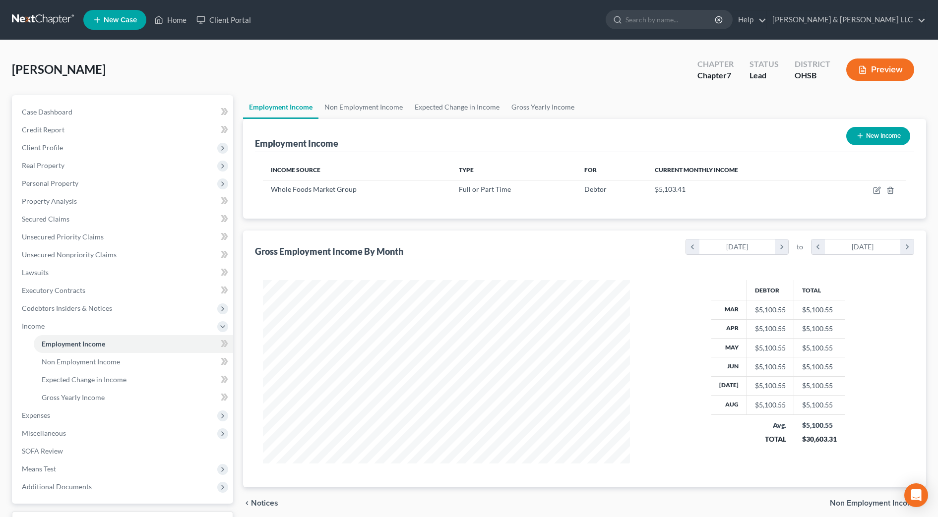
scroll to position [183, 387]
click at [372, 110] on link "Non Employment Income" at bounding box center [363, 107] width 90 height 24
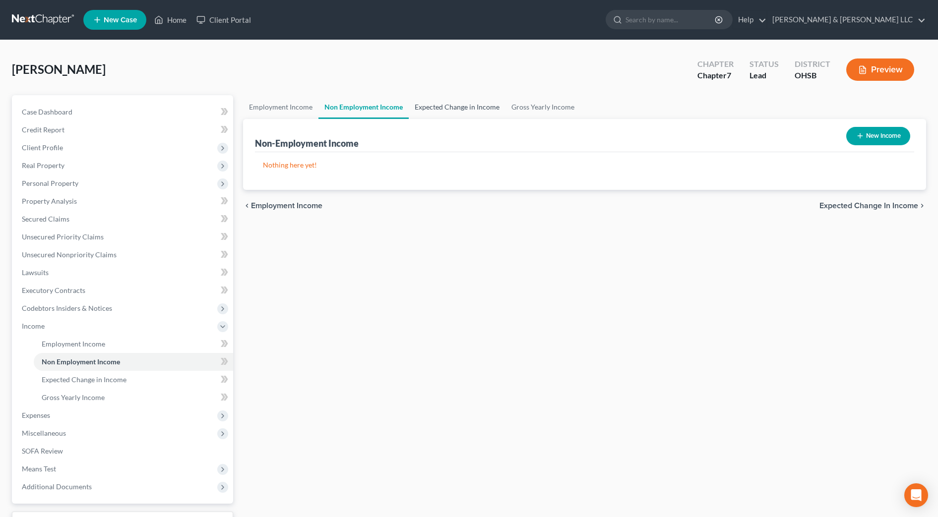
click at [440, 107] on link "Expected Change in Income" at bounding box center [457, 107] width 97 height 24
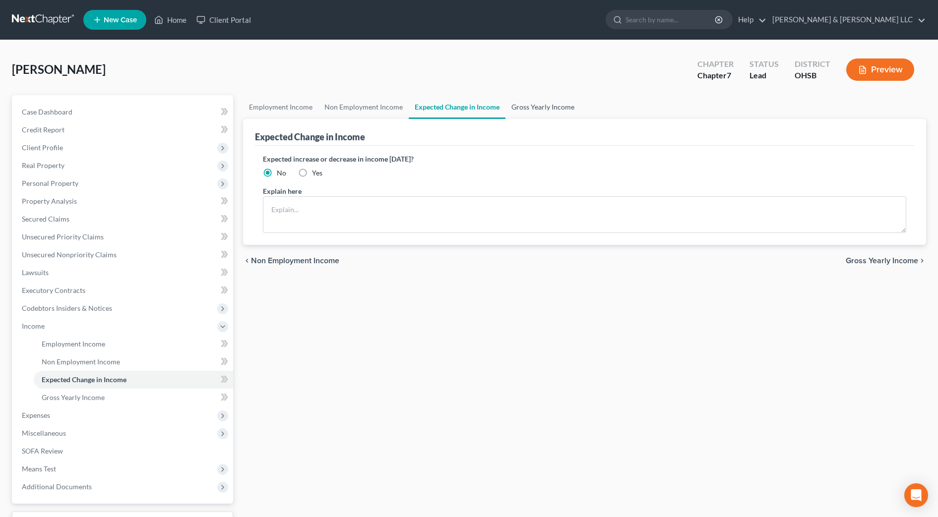
click at [552, 110] on link "Gross Yearly Income" at bounding box center [542, 107] width 75 height 24
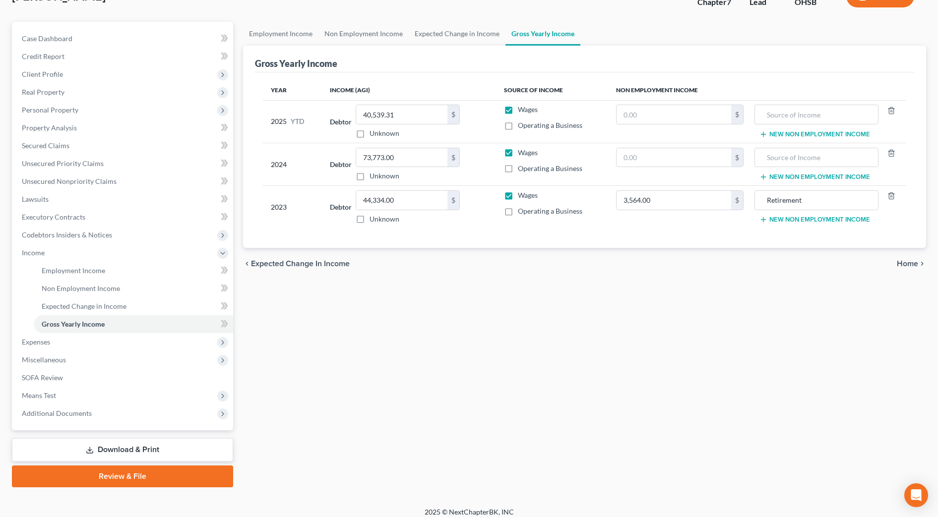
scroll to position [81, 0]
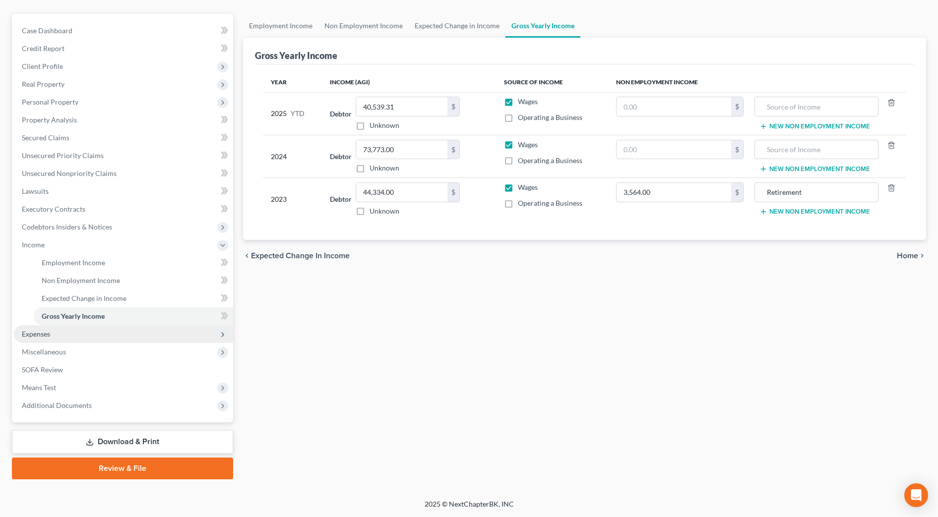
click at [101, 339] on span "Expenses" at bounding box center [123, 334] width 219 height 18
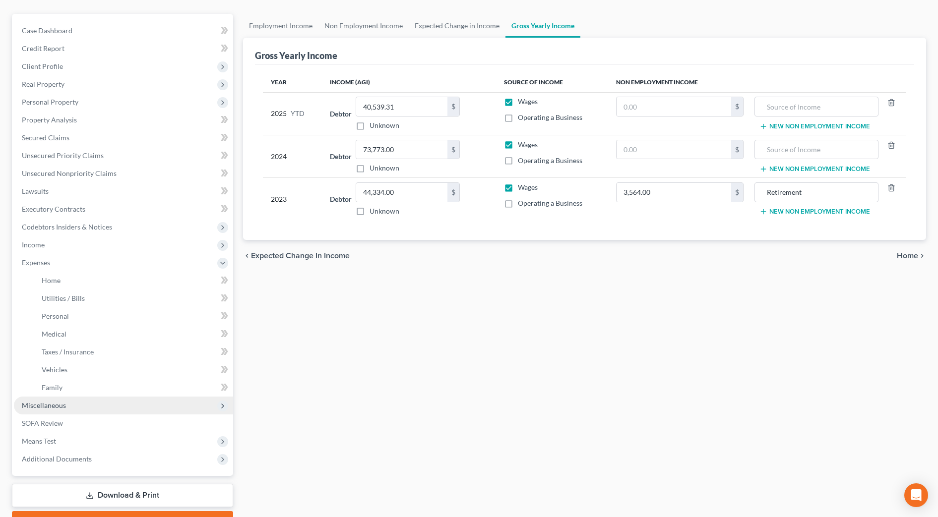
click at [88, 406] on span "Miscellaneous" at bounding box center [123, 406] width 219 height 18
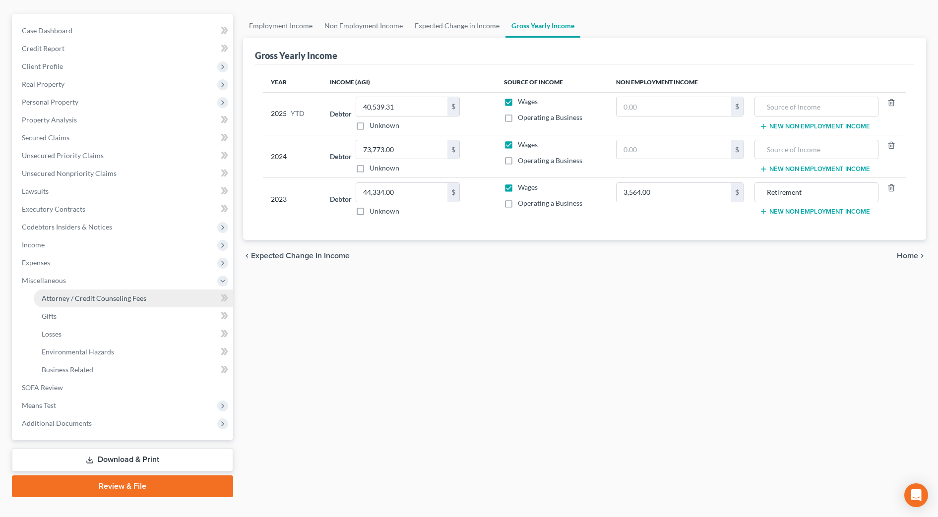
click at [130, 301] on span "Attorney / Credit Counseling Fees" at bounding box center [94, 298] width 105 height 8
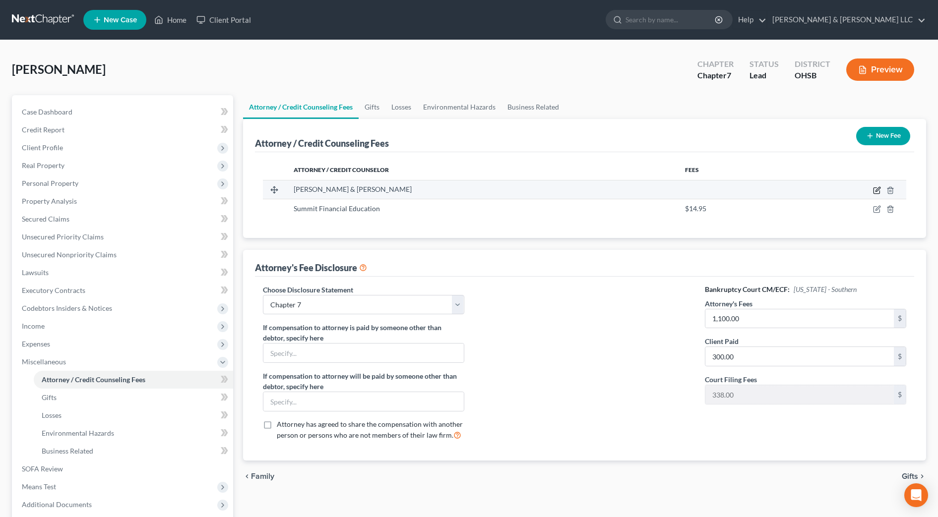
click at [878, 190] on icon "button" at bounding box center [877, 189] width 4 height 4
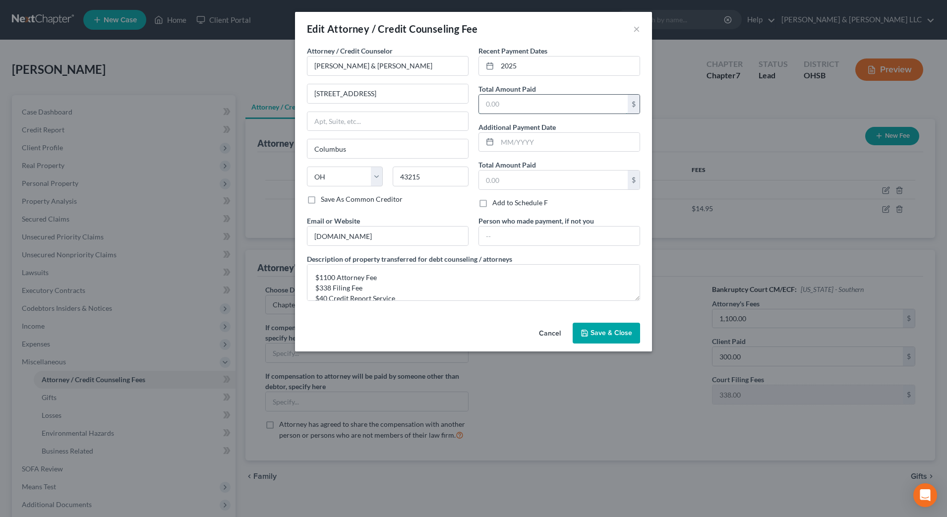
click at [547, 113] on input "text" at bounding box center [553, 104] width 149 height 19
drag, startPoint x: 383, startPoint y: 290, endPoint x: 300, endPoint y: 290, distance: 82.8
click at [300, 290] on div "Attorney / Credit Counselor * [PERSON_NAME] & [PERSON_NAME] [STREET_ADDRESS][GE…" at bounding box center [473, 182] width 357 height 273
click at [588, 334] on icon "button" at bounding box center [585, 333] width 6 height 6
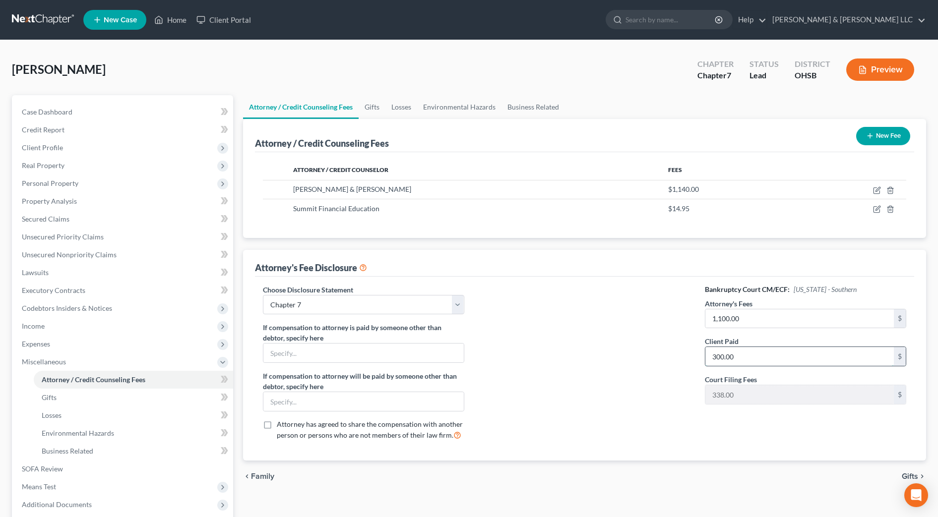
click at [743, 355] on input "300.00" at bounding box center [799, 356] width 188 height 19
click at [603, 366] on div at bounding box center [584, 367] width 221 height 164
click at [742, 360] on input "1,100" at bounding box center [799, 356] width 188 height 19
click at [454, 276] on div "Attorney's Fee Disclosure" at bounding box center [584, 263] width 659 height 27
click at [858, 212] on td at bounding box center [848, 208] width 116 height 19
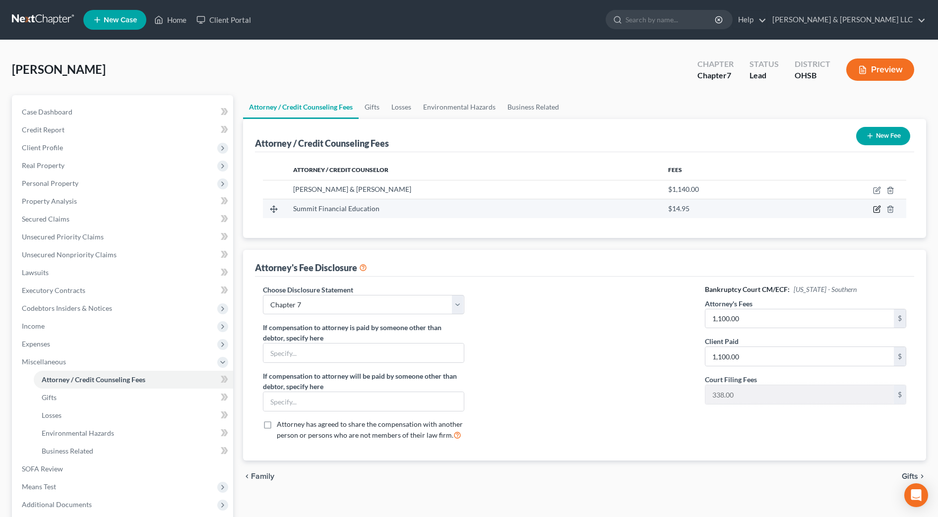
click at [875, 210] on icon "button" at bounding box center [877, 209] width 8 height 8
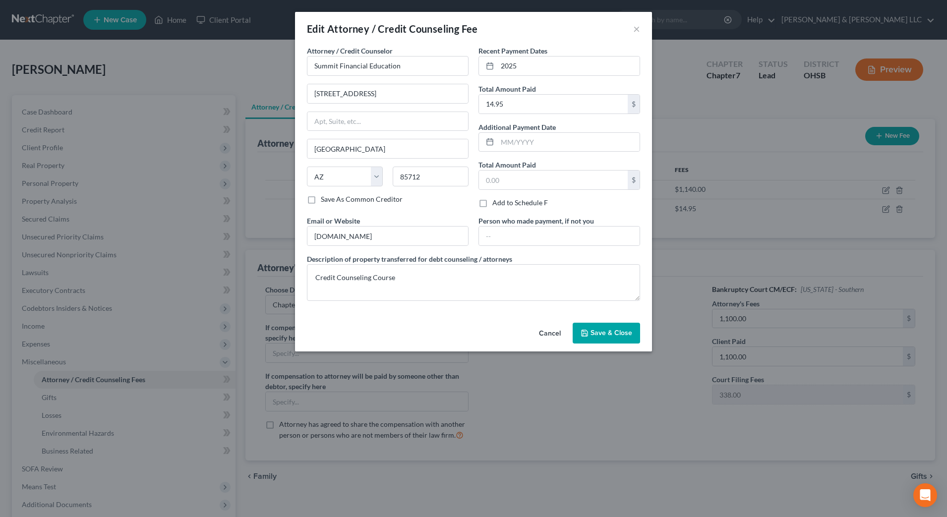
click at [593, 327] on button "Save & Close" at bounding box center [606, 333] width 67 height 21
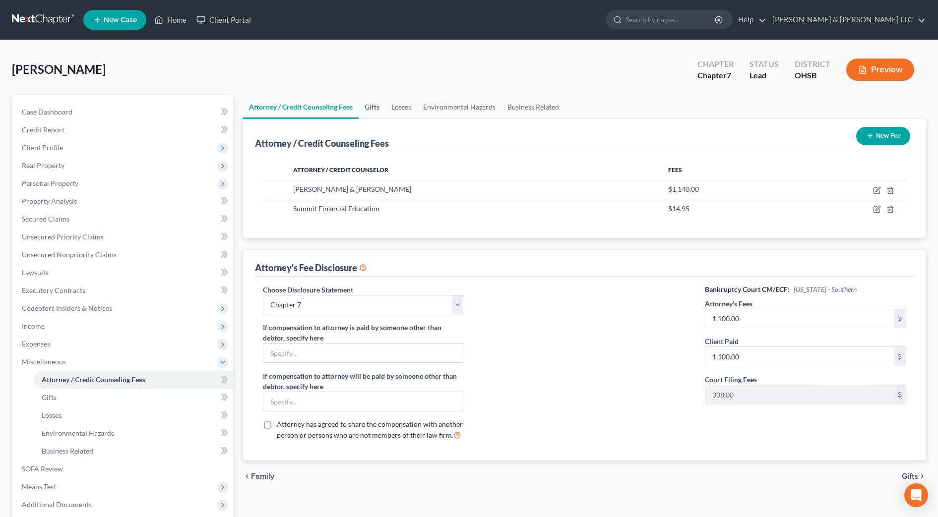
click at [375, 105] on link "Gifts" at bounding box center [372, 107] width 27 height 24
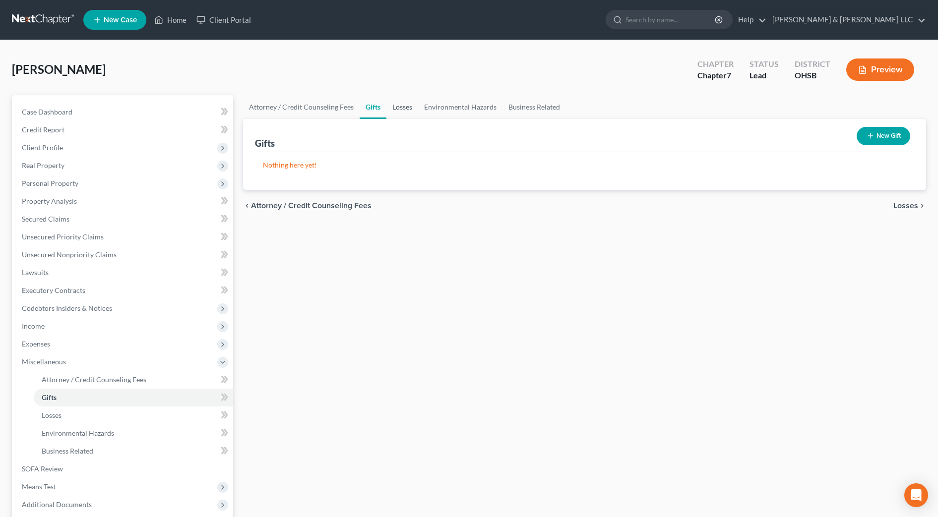
click at [395, 107] on link "Losses" at bounding box center [402, 107] width 32 height 24
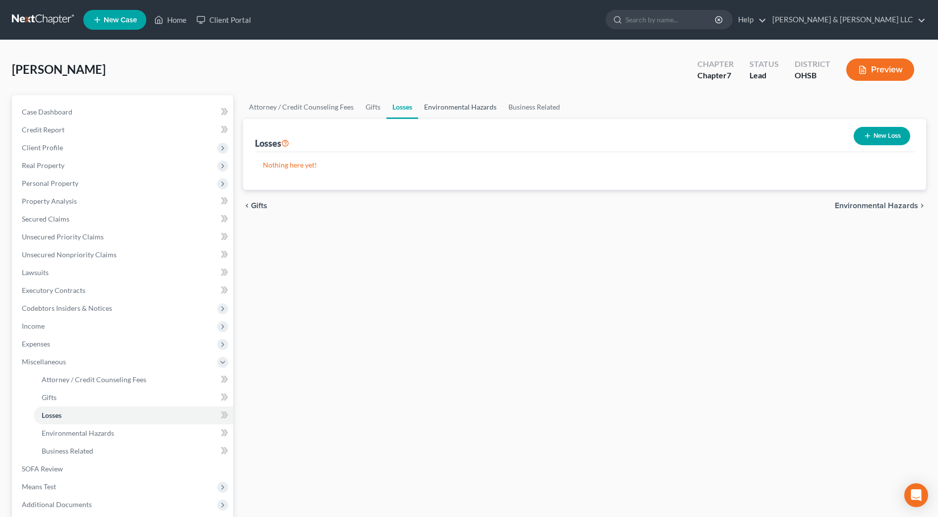
click at [437, 109] on link "Environmental Hazards" at bounding box center [460, 107] width 84 height 24
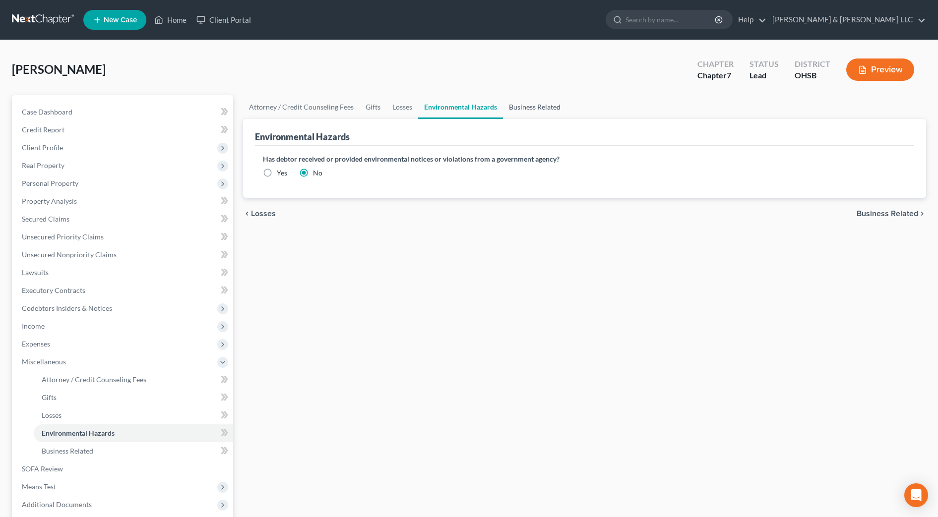
click at [522, 108] on link "Business Related" at bounding box center [534, 107] width 63 height 24
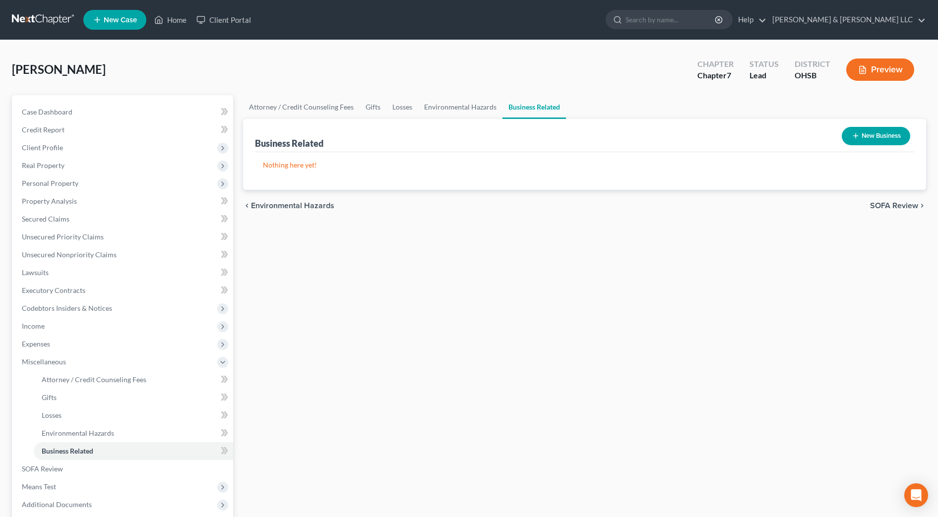
click at [900, 127] on button "New Business" at bounding box center [875, 136] width 68 height 18
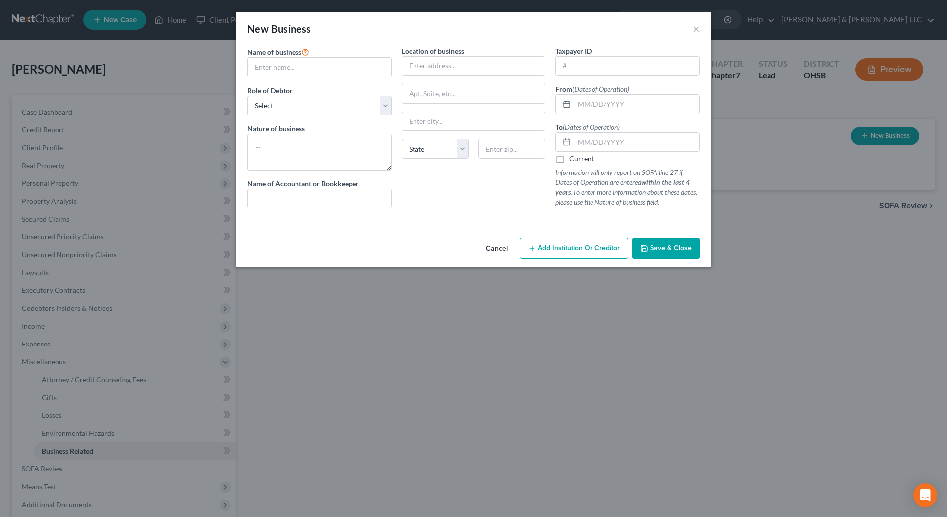
click at [284, 80] on div "Name of business * Role of Debtor * Select A member of a limited liability comp…" at bounding box center [319, 131] width 154 height 171
click at [291, 73] on input "text" at bounding box center [319, 67] width 143 height 19
click at [303, 109] on select "Select A member of a limited liability company (LLC) or limited liability partn…" at bounding box center [319, 106] width 144 height 20
click at [247, 96] on select "Select A member of a limited liability company (LLC) or limited liability partn…" at bounding box center [319, 106] width 144 height 20
click at [301, 162] on textarea at bounding box center [319, 152] width 144 height 37
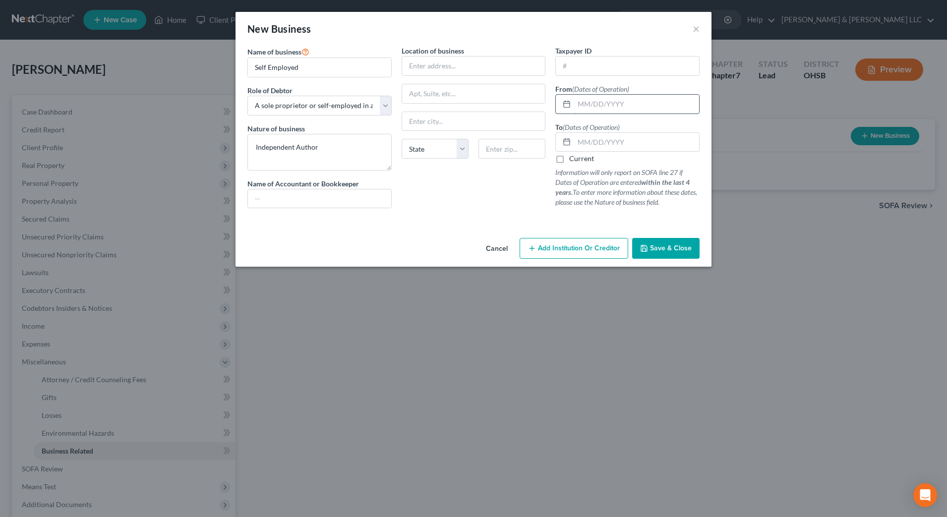
click at [594, 100] on input "text" at bounding box center [636, 104] width 125 height 19
click at [577, 163] on label "Current" at bounding box center [581, 159] width 25 height 10
click at [577, 160] on input "Current" at bounding box center [576, 157] width 6 height 6
click at [646, 247] on icon "button" at bounding box center [644, 248] width 8 height 8
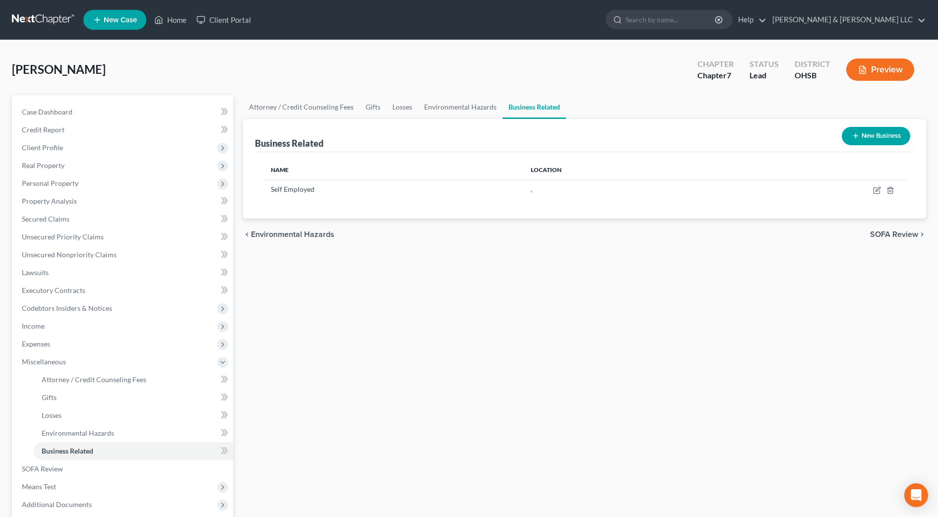
click at [874, 233] on span "SOFA Review" at bounding box center [894, 235] width 48 height 8
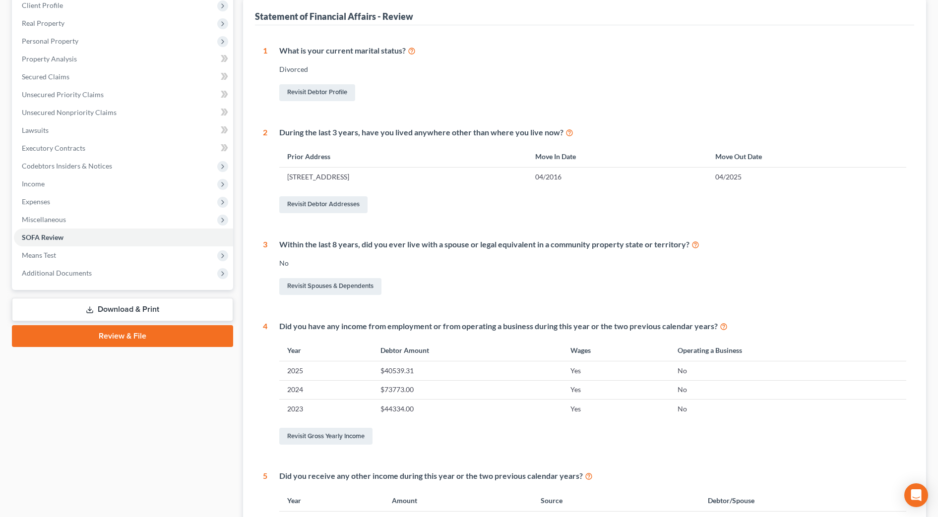
scroll to position [42, 0]
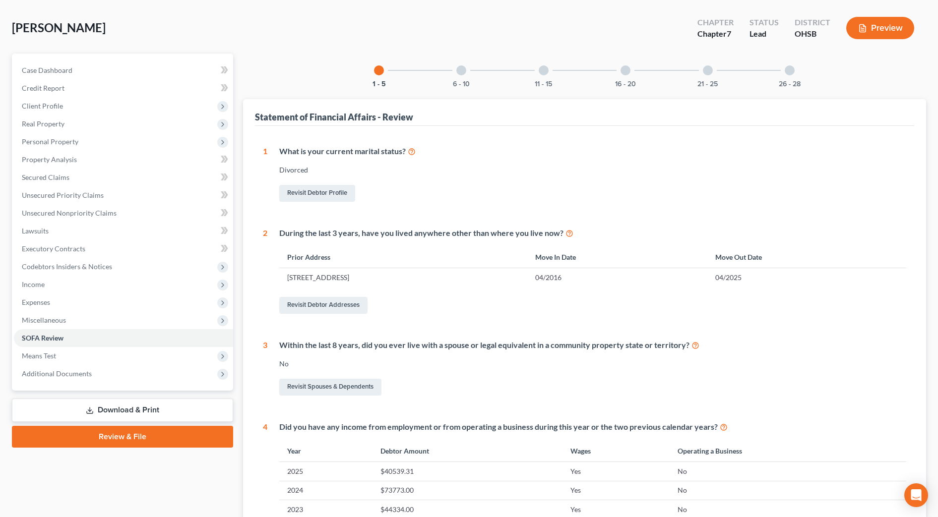
click at [472, 79] on div "6 - 10" at bounding box center [461, 71] width 34 height 34
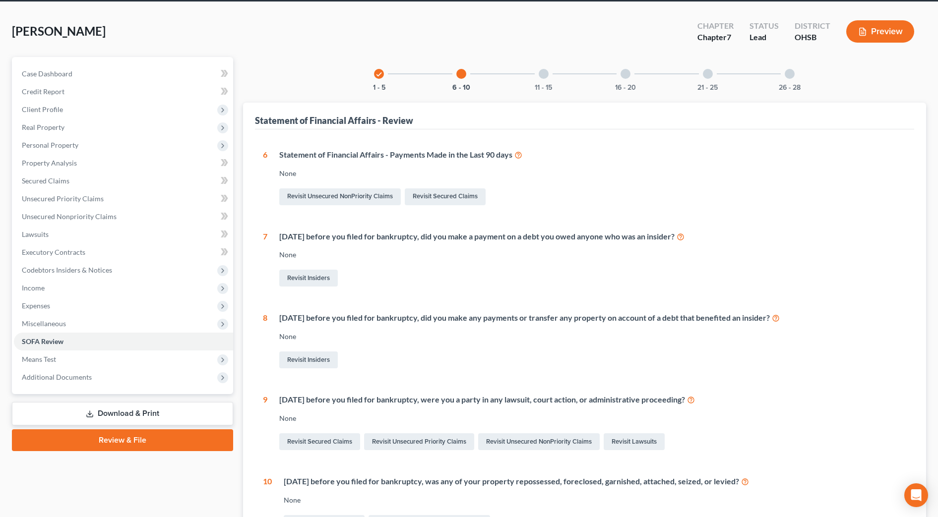
scroll to position [0, 0]
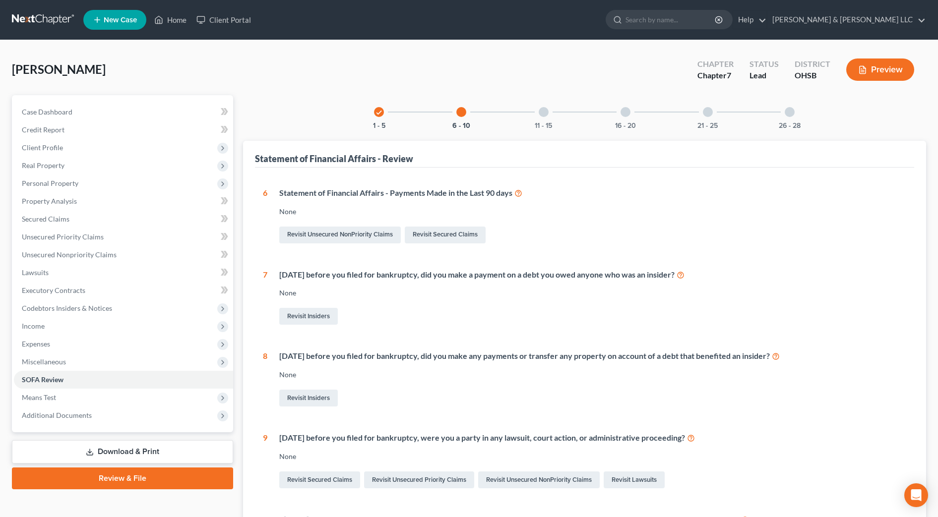
click at [535, 109] on div "11 - 15" at bounding box center [544, 112] width 34 height 34
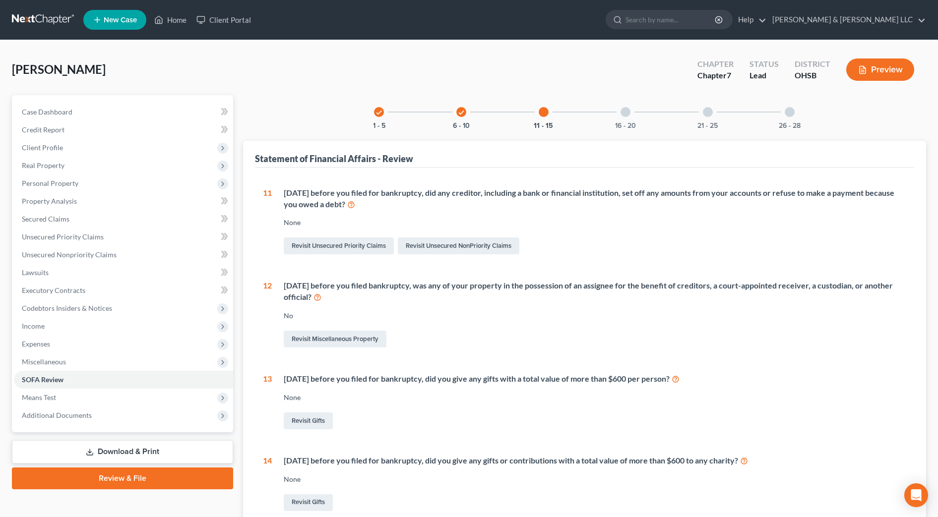
click at [616, 117] on div "16 - 20" at bounding box center [625, 112] width 34 height 34
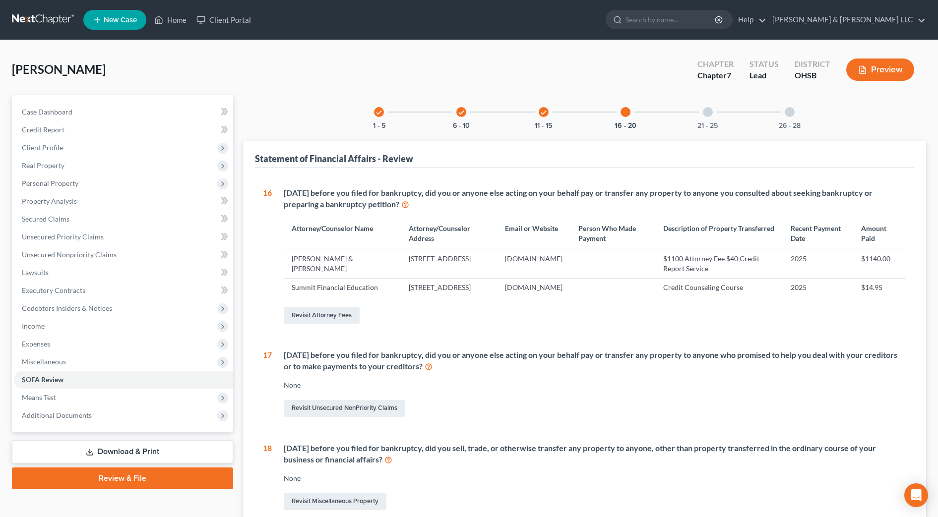
click at [713, 113] on div "21 - 25" at bounding box center [708, 112] width 34 height 34
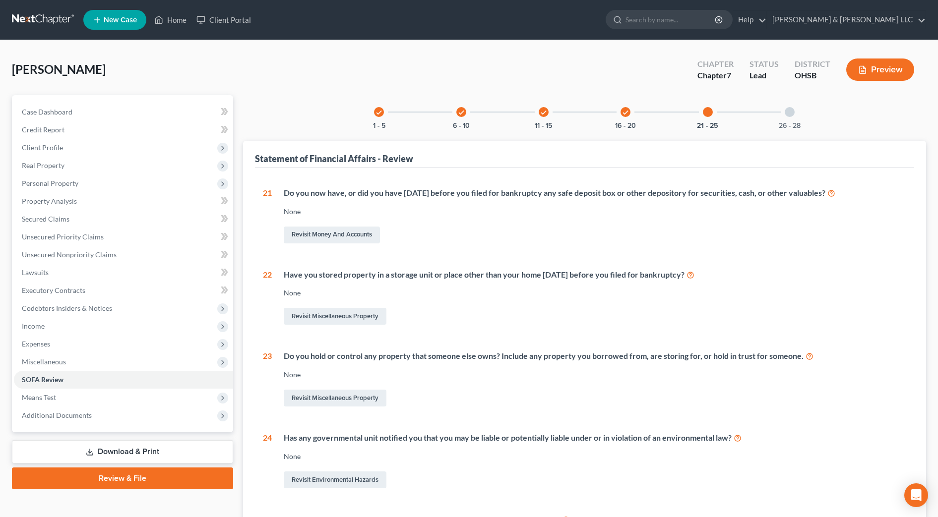
click at [780, 131] on div "check 1 - 5 check 6 - 10 check 11 - 15 check 16 - 20 21 - 25 26 - 28 Statement …" at bounding box center [584, 351] width 683 height 513
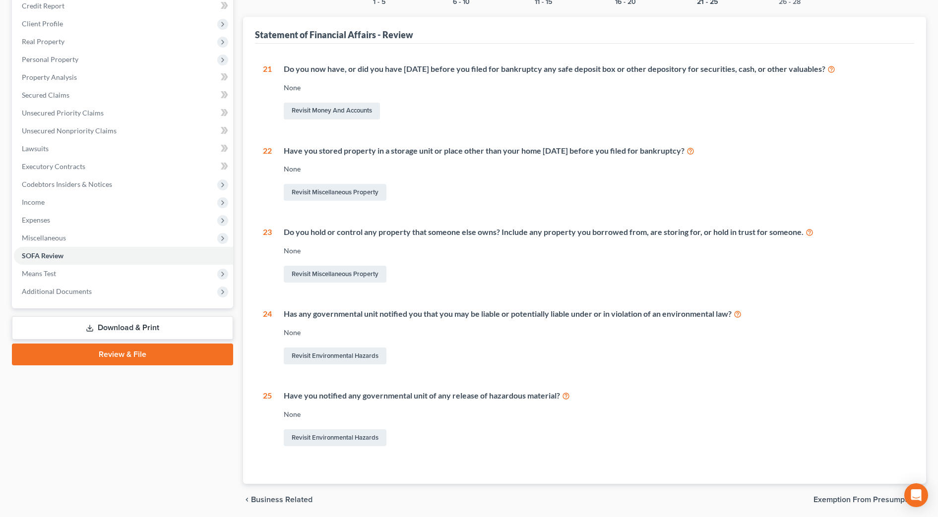
click at [877, 497] on span "Exemption from Presumption" at bounding box center [865, 500] width 105 height 8
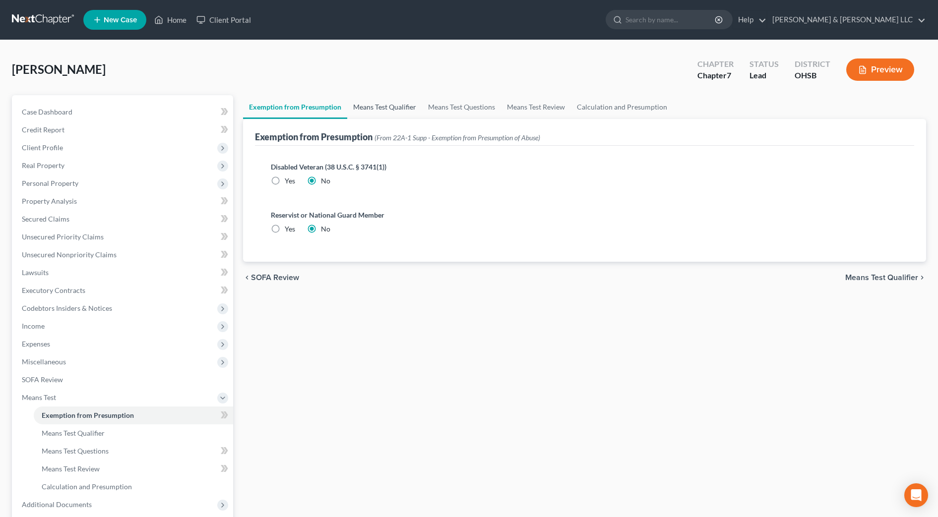
click at [390, 108] on link "Means Test Qualifier" at bounding box center [384, 107] width 75 height 24
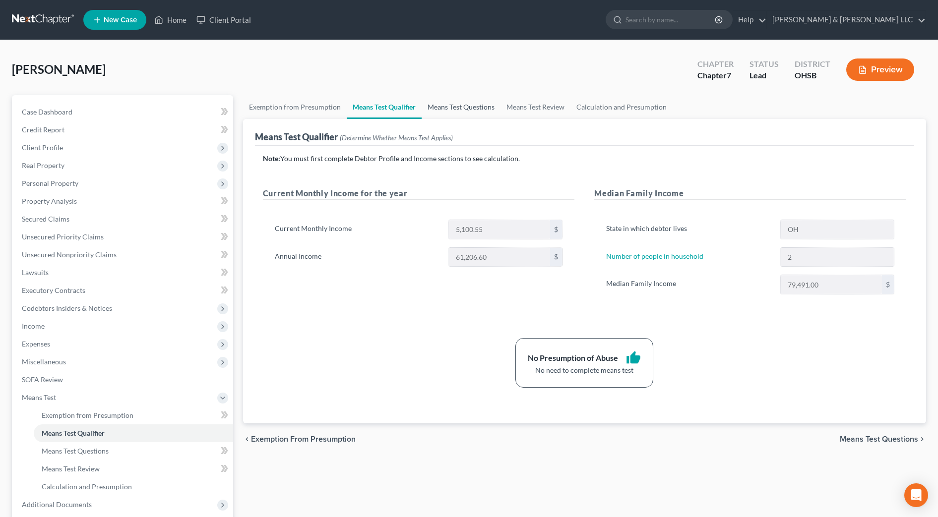
click at [462, 110] on link "Means Test Questions" at bounding box center [460, 107] width 79 height 24
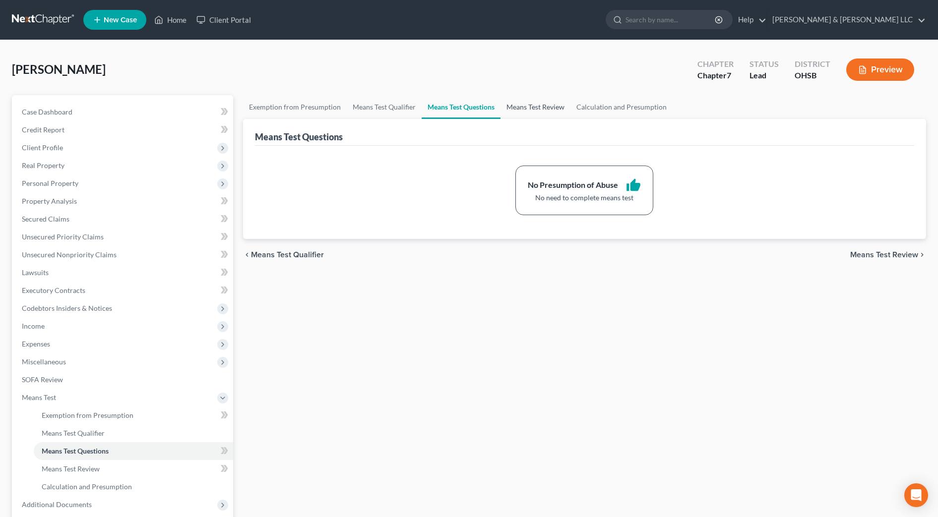
click at [531, 113] on link "Means Test Review" at bounding box center [535, 107] width 70 height 24
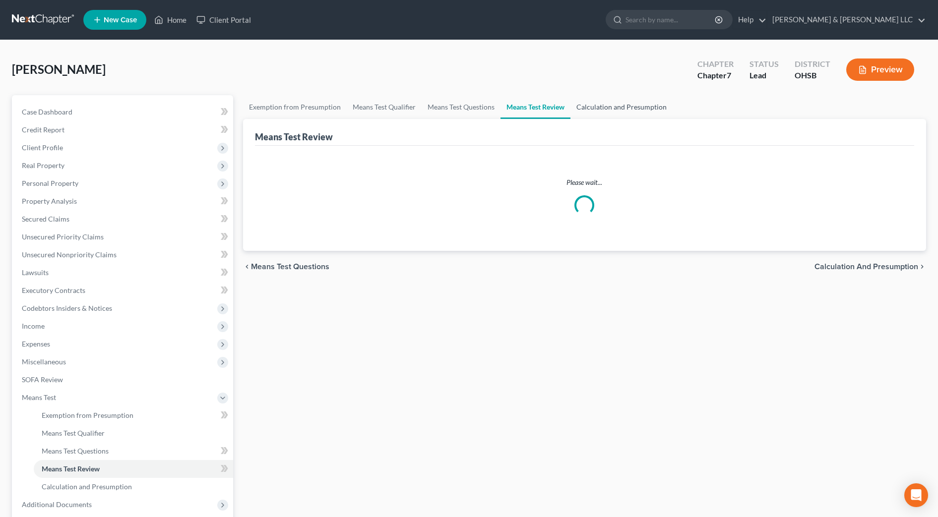
click at [622, 106] on link "Calculation and Presumption" at bounding box center [621, 107] width 102 height 24
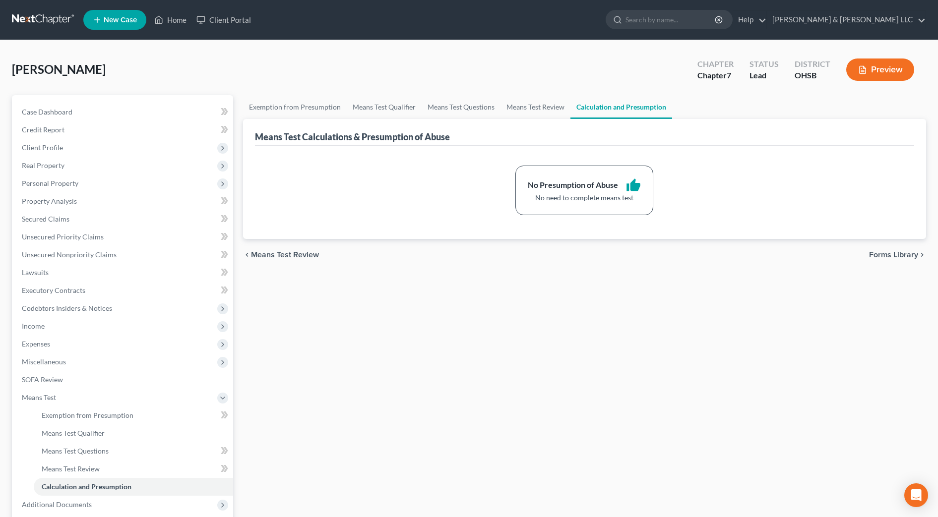
scroll to position [99, 0]
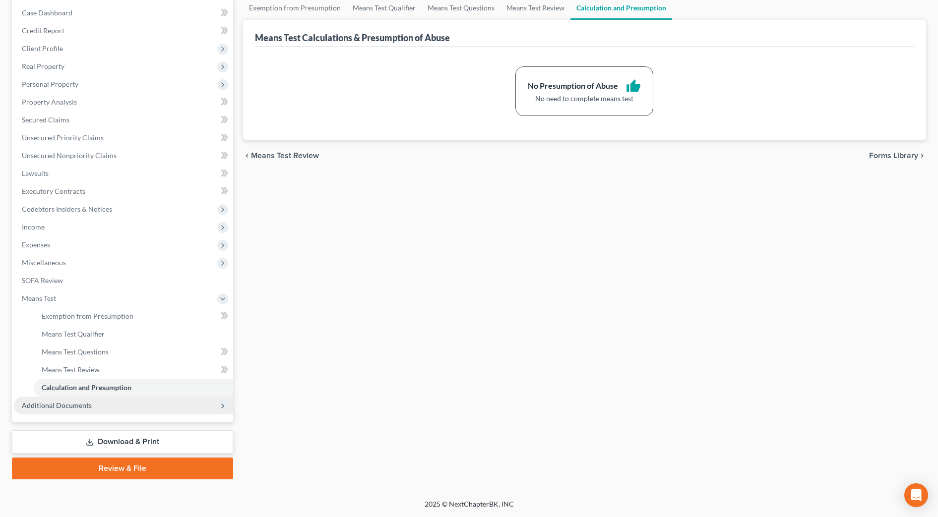
click at [95, 408] on span "Additional Documents" at bounding box center [123, 406] width 219 height 18
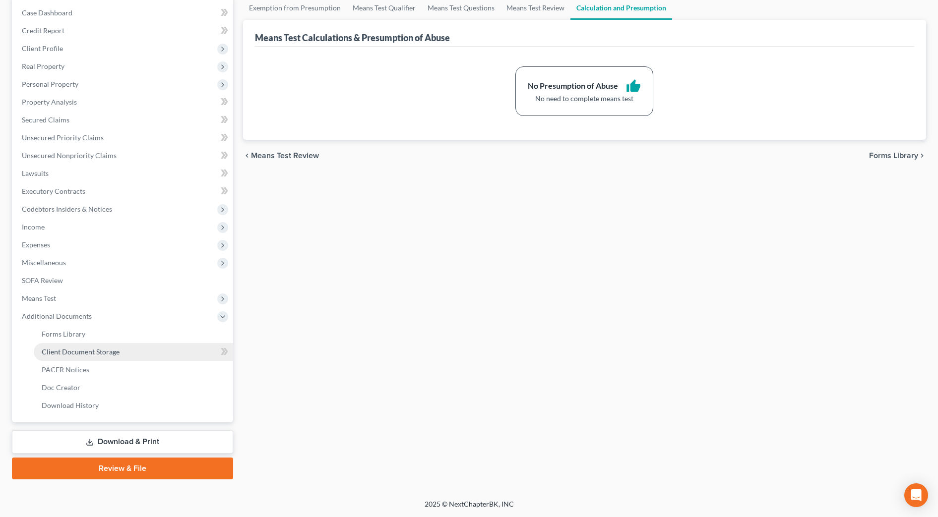
click at [125, 347] on link "Client Document Storage" at bounding box center [133, 352] width 199 height 18
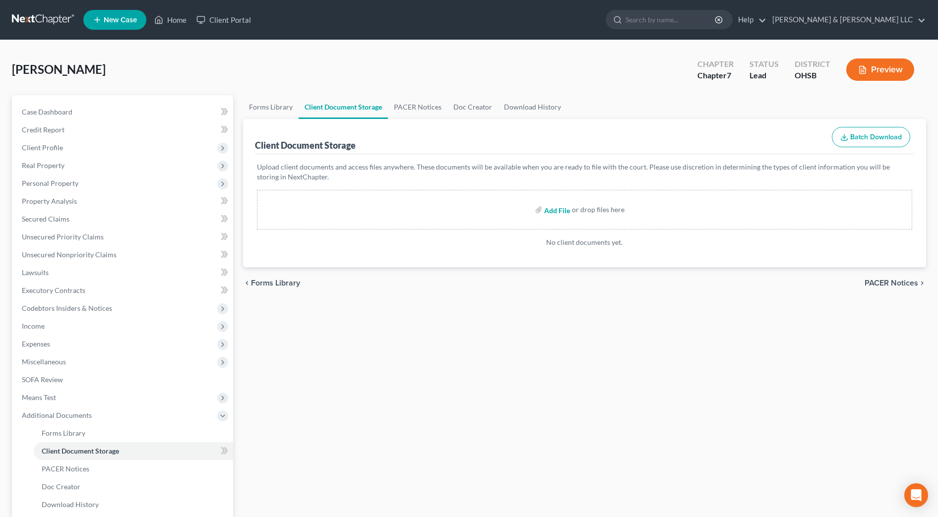
click at [545, 209] on input "file" at bounding box center [556, 210] width 24 height 18
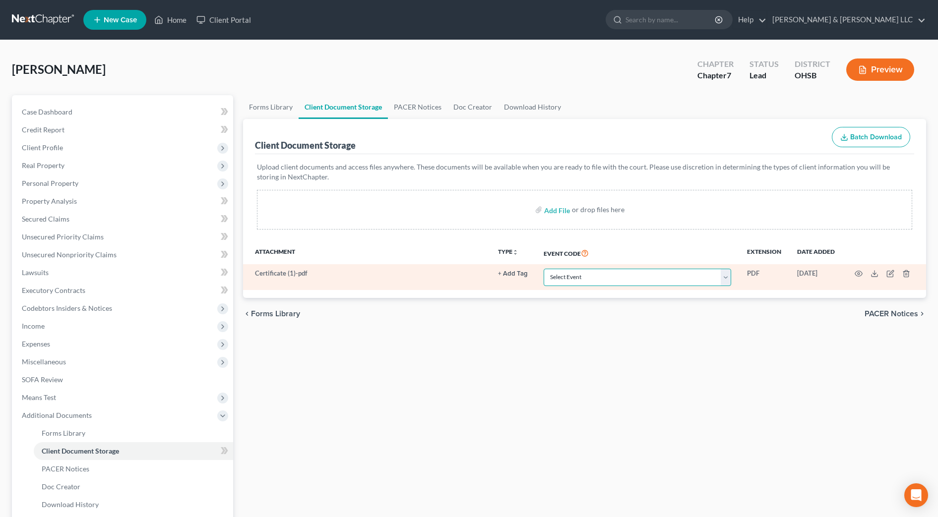
click at [585, 275] on select "Select Event 20 Largest Unsecured Creditors Amended Document Amended List of Cr…" at bounding box center [636, 277] width 187 height 17
click at [543, 269] on select "Select Event 20 Largest Unsecured Creditors Amended Document Amended List of Cr…" at bounding box center [636, 277] width 187 height 17
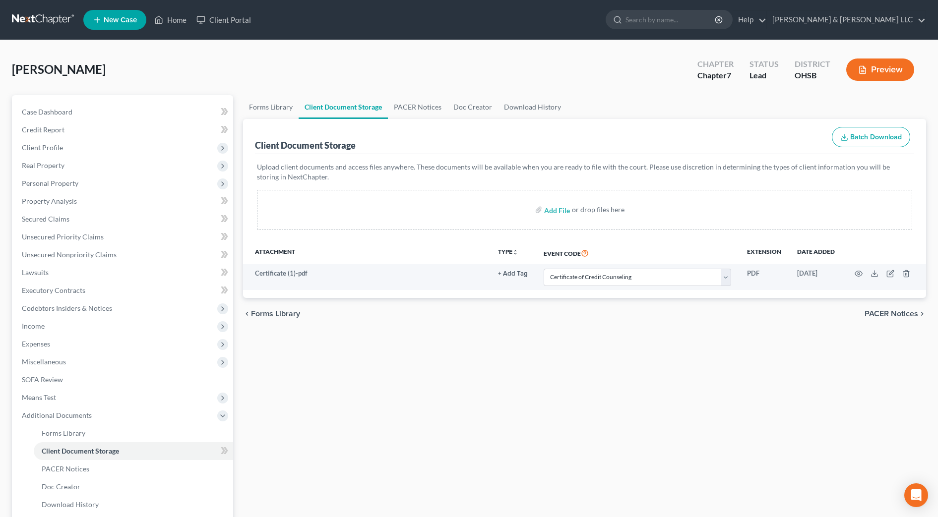
click at [529, 355] on div "Forms Library Client Document Storage PACER Notices Doc Creator Download Histor…" at bounding box center [584, 336] width 693 height 483
click at [525, 370] on div "Forms Library Client Document Storage PACER Notices Doc Creator Download Histor…" at bounding box center [584, 336] width 693 height 483
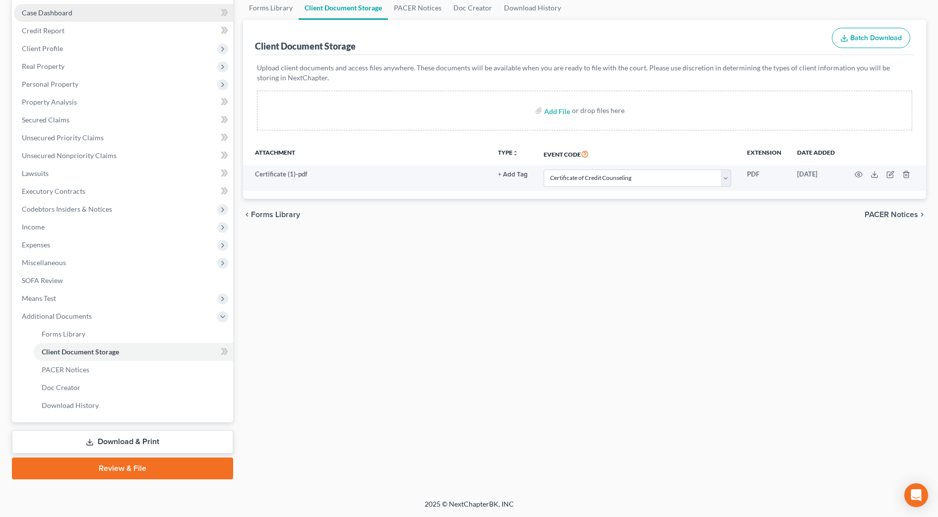
click at [60, 17] on link "Case Dashboard" at bounding box center [123, 13] width 219 height 18
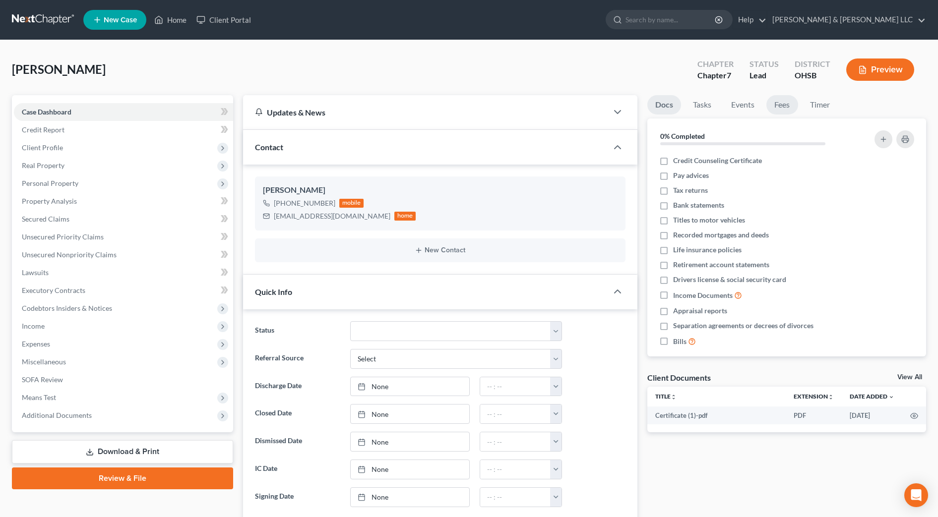
click at [780, 108] on link "Fees" at bounding box center [782, 104] width 32 height 19
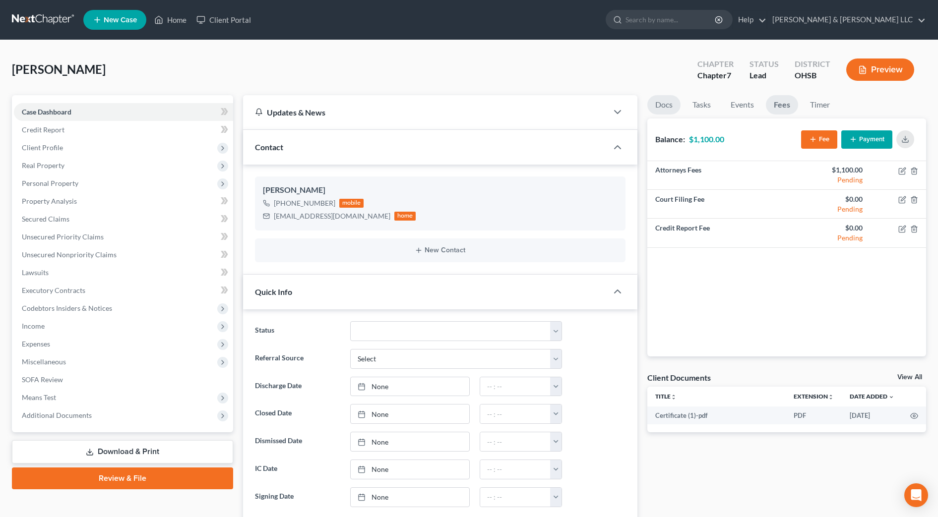
click at [667, 105] on link "Docs" at bounding box center [663, 104] width 33 height 19
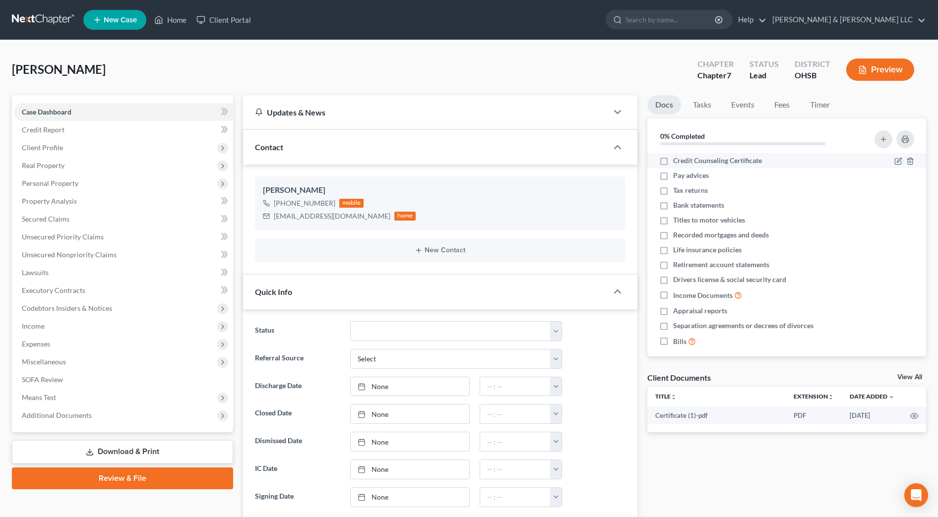
click at [673, 165] on label "Credit Counseling Certificate" at bounding box center [717, 161] width 89 height 10
click at [677, 162] on input "Credit Counseling Certificate" at bounding box center [680, 159] width 6 height 6
click at [673, 176] on label "Pay advices" at bounding box center [691, 176] width 36 height 10
click at [677, 176] on input "Pay advices" at bounding box center [680, 174] width 6 height 6
click at [673, 191] on label "Tax returns" at bounding box center [690, 190] width 35 height 10
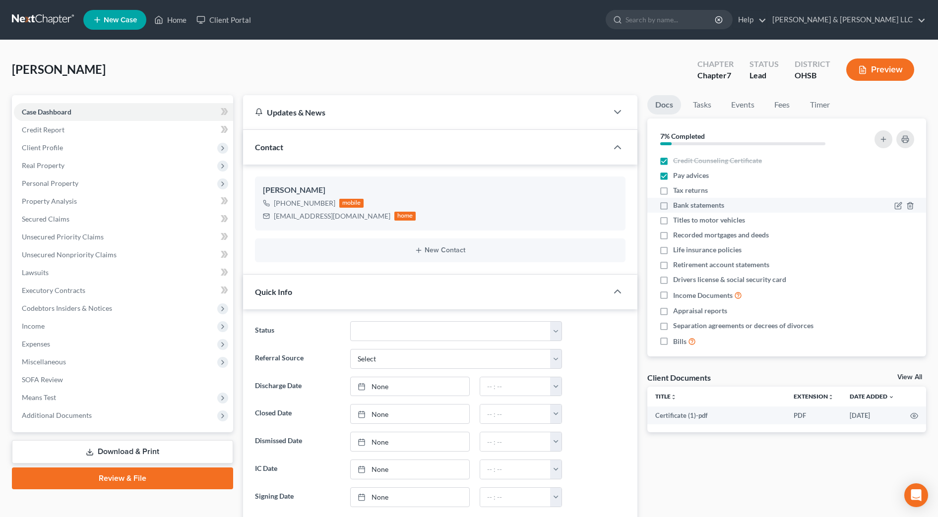
click at [677, 191] on input "Tax returns" at bounding box center [680, 188] width 6 height 6
click at [673, 206] on label "Bank statements" at bounding box center [698, 205] width 51 height 10
click at [677, 206] on input "Bank statements" at bounding box center [680, 203] width 6 height 6
click at [910, 236] on line "button" at bounding box center [910, 237] width 0 height 2
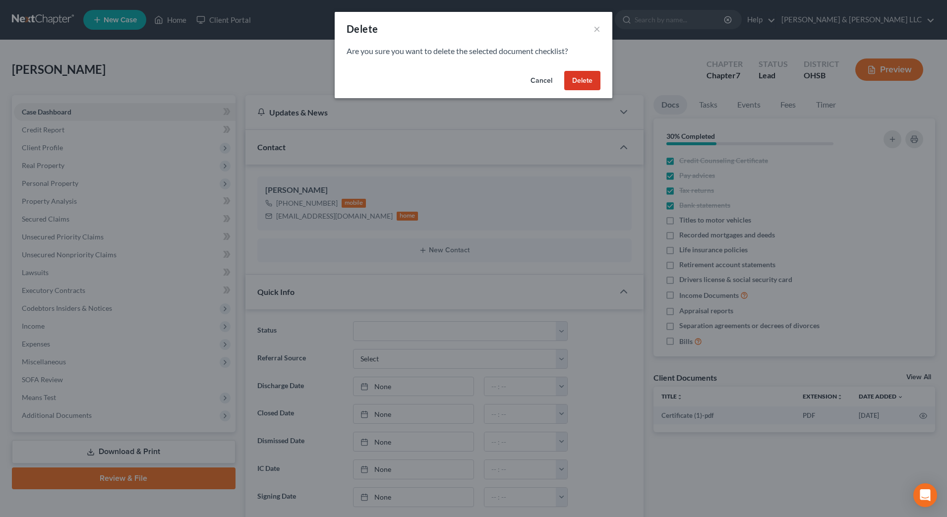
click at [586, 80] on button "Delete" at bounding box center [582, 81] width 36 height 20
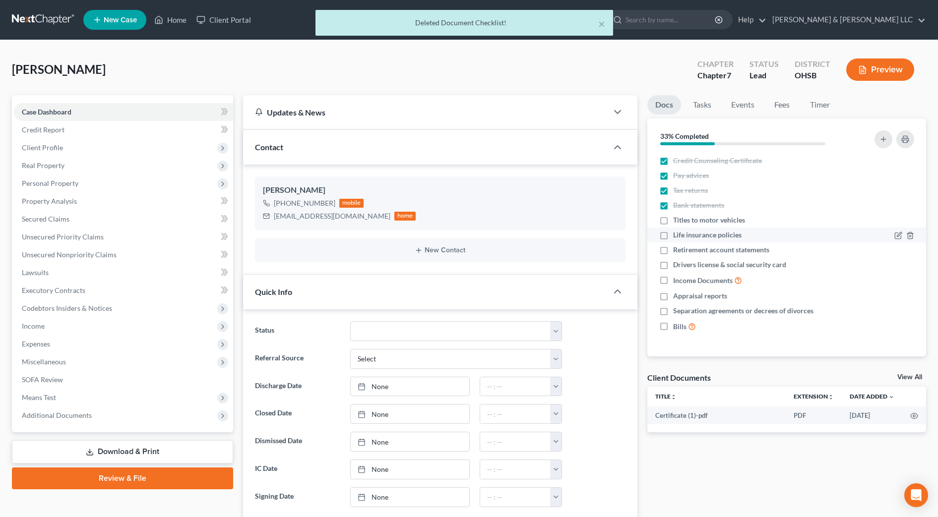
click at [673, 238] on label "Life insurance policies" at bounding box center [707, 235] width 68 height 10
click at [677, 237] on input "Life insurance policies" at bounding box center [680, 233] width 6 height 6
click at [673, 251] on label "Retirement account statements" at bounding box center [721, 250] width 96 height 10
click at [677, 251] on input "Retirement account statements" at bounding box center [680, 248] width 6 height 6
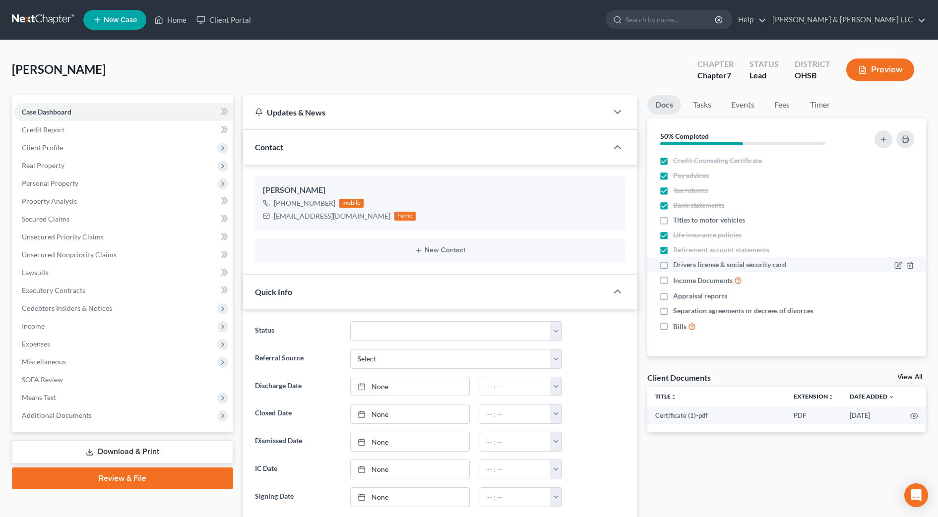
click at [673, 263] on label "Drivers license & social security card" at bounding box center [729, 265] width 113 height 10
click at [677, 263] on input "Drivers license & social security card" at bounding box center [680, 263] width 6 height 6
click at [673, 312] on label "Separation agreements or decrees of divorces" at bounding box center [743, 311] width 140 height 10
click at [677, 312] on input "Separation agreements or decrees of divorces" at bounding box center [680, 309] width 6 height 6
click at [673, 298] on label "Appraisal reports" at bounding box center [700, 296] width 54 height 10
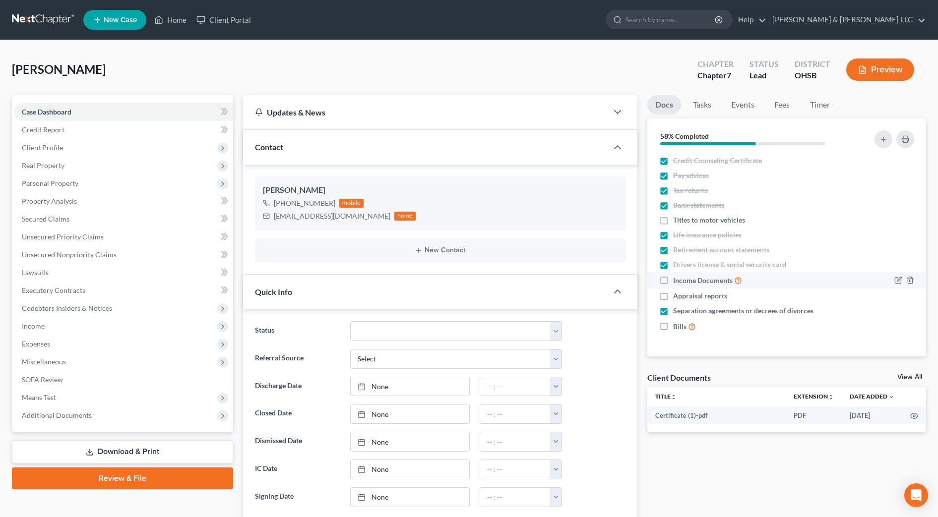
click at [677, 298] on input "Appraisal reports" at bounding box center [680, 294] width 6 height 6
click at [908, 281] on icon "button" at bounding box center [909, 280] width 4 height 6
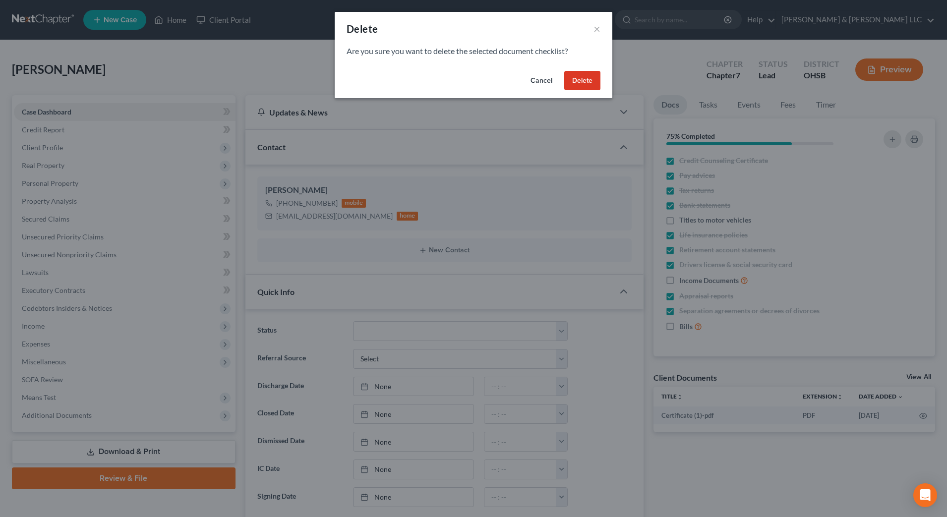
click at [578, 79] on button "Delete" at bounding box center [582, 81] width 36 height 20
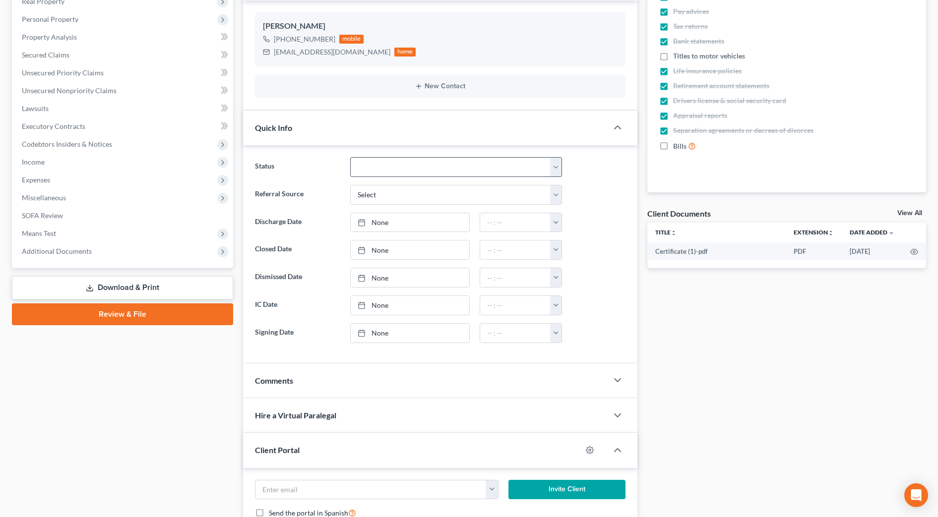
scroll to position [62, 0]
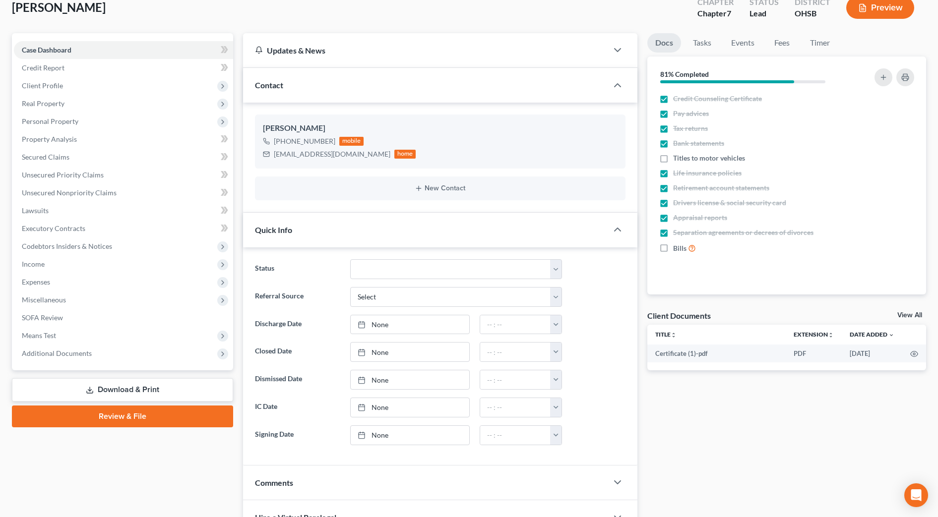
click at [124, 385] on link "Download & Print" at bounding box center [122, 389] width 221 height 23
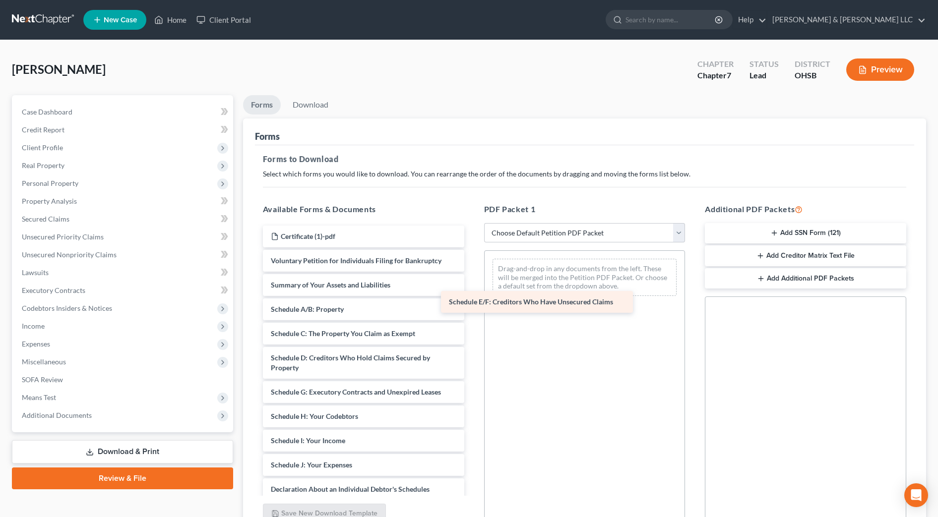
drag, startPoint x: 398, startPoint y: 388, endPoint x: 576, endPoint y: 298, distance: 199.1
click at [472, 298] on div "Schedule E/F: Creditors Who Have Unsecured Claims Certificate (1)-pdf Voluntary…" at bounding box center [363, 468] width 217 height 484
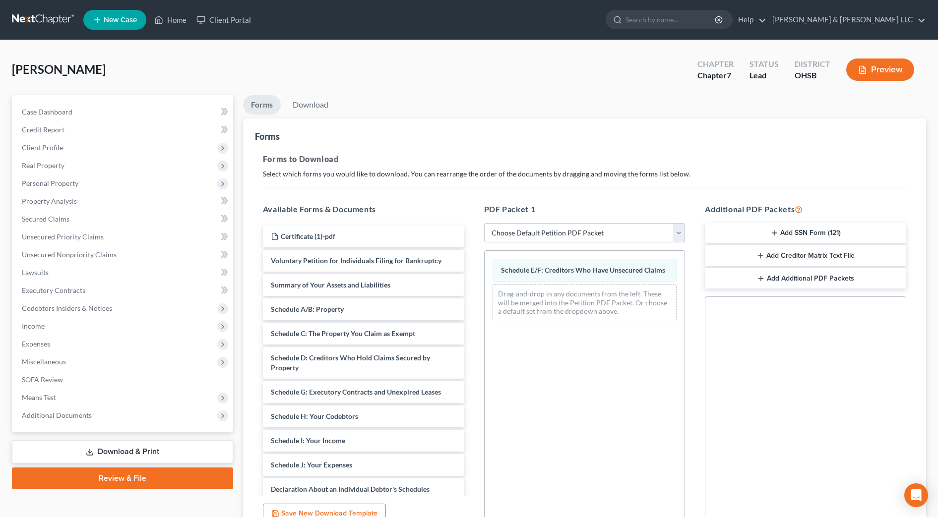
scroll to position [95, 0]
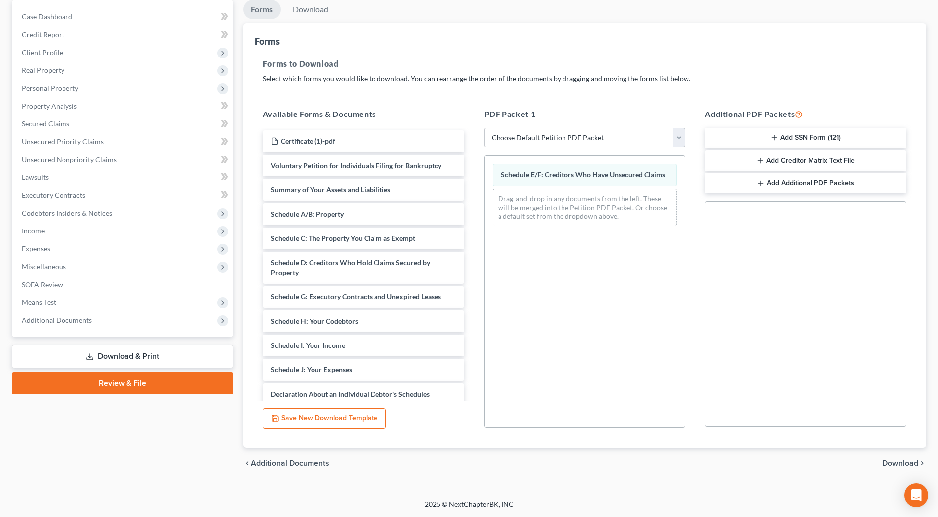
click at [903, 467] on span "Download" at bounding box center [900, 464] width 36 height 8
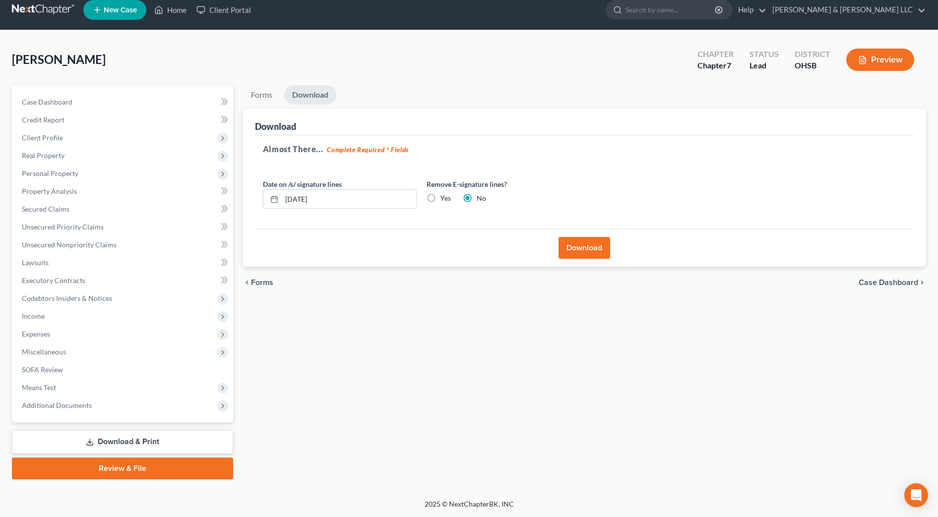
scroll to position [10, 0]
click at [566, 254] on button "Download" at bounding box center [584, 248] width 52 height 22
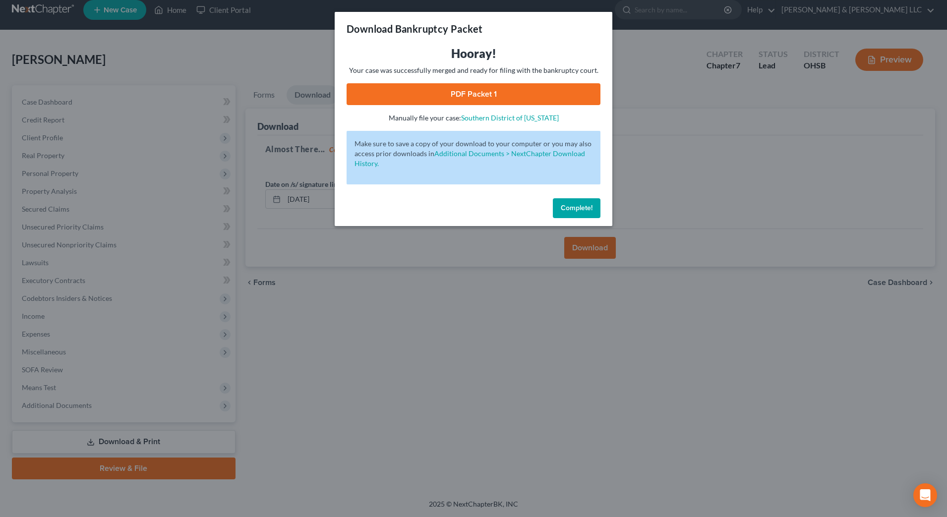
click at [499, 96] on link "PDF Packet 1" at bounding box center [474, 94] width 254 height 22
click at [587, 208] on span "Complete!" at bounding box center [577, 208] width 32 height 8
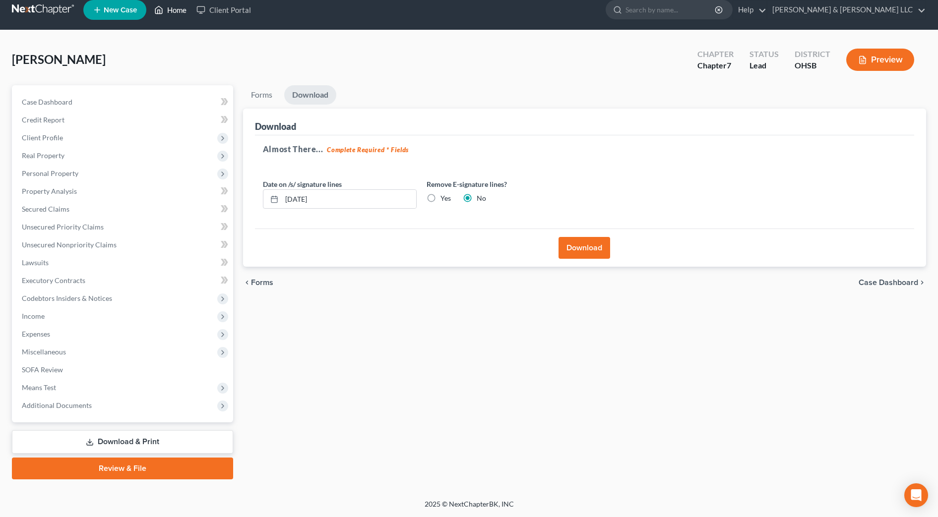
click at [184, 13] on link "Home" at bounding box center [170, 10] width 42 height 18
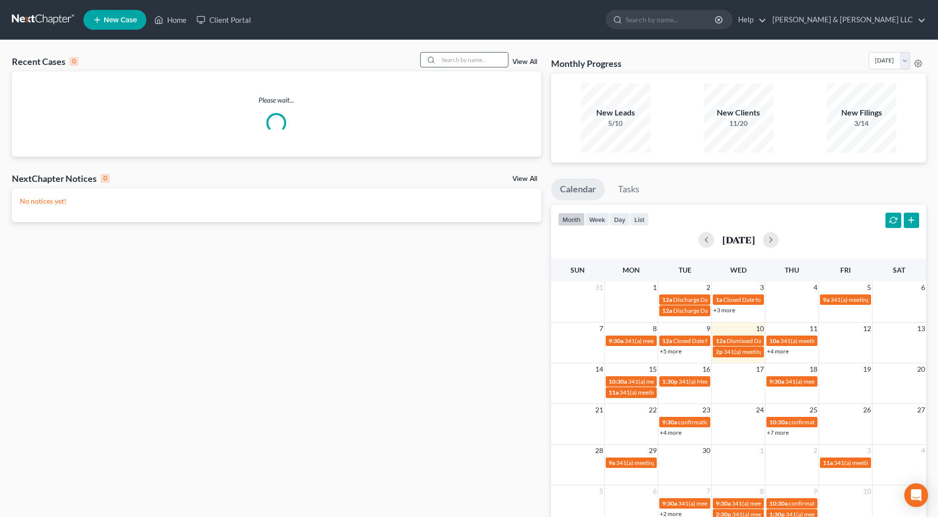
click at [467, 62] on input "search" at bounding box center [472, 60] width 69 height 14
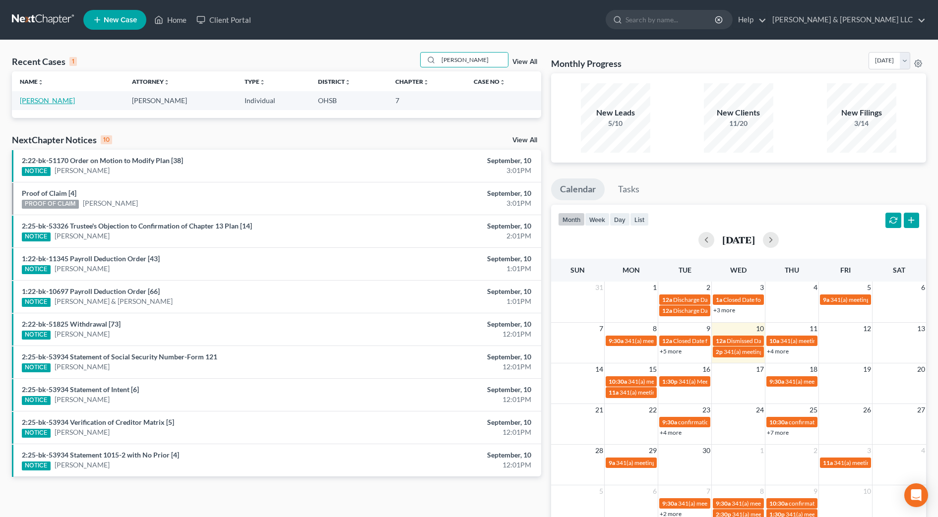
click at [62, 101] on link "[PERSON_NAME]" at bounding box center [47, 100] width 55 height 8
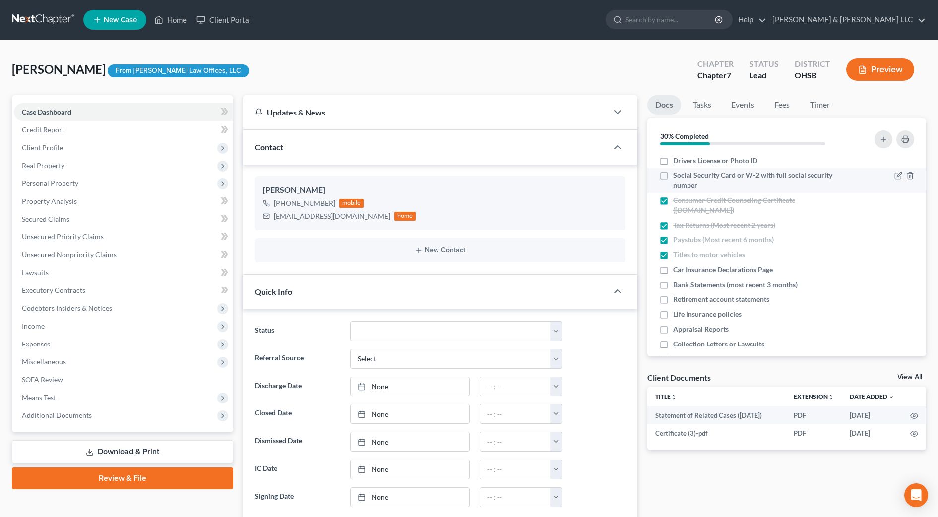
drag, startPoint x: 662, startPoint y: 161, endPoint x: 663, endPoint y: 178, distance: 16.9
click at [673, 161] on label "Drivers License or Photo ID" at bounding box center [715, 161] width 84 height 10
click at [677, 161] on input "Drivers License or Photo ID" at bounding box center [680, 159] width 6 height 6
click at [673, 178] on label "Social Security Card or W-2 with full social security number" at bounding box center [760, 181] width 175 height 20
click at [677, 177] on input "Social Security Card or W-2 with full social security number" at bounding box center [680, 174] width 6 height 6
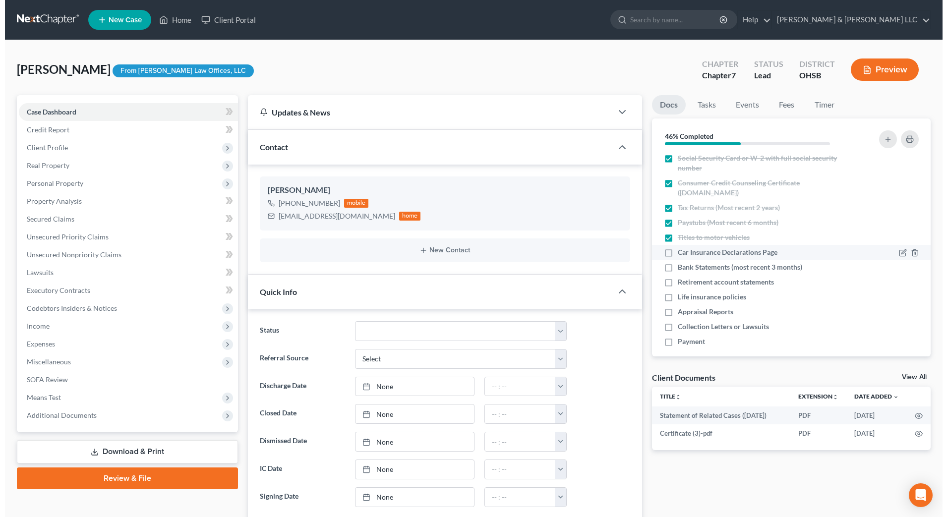
scroll to position [26, 0]
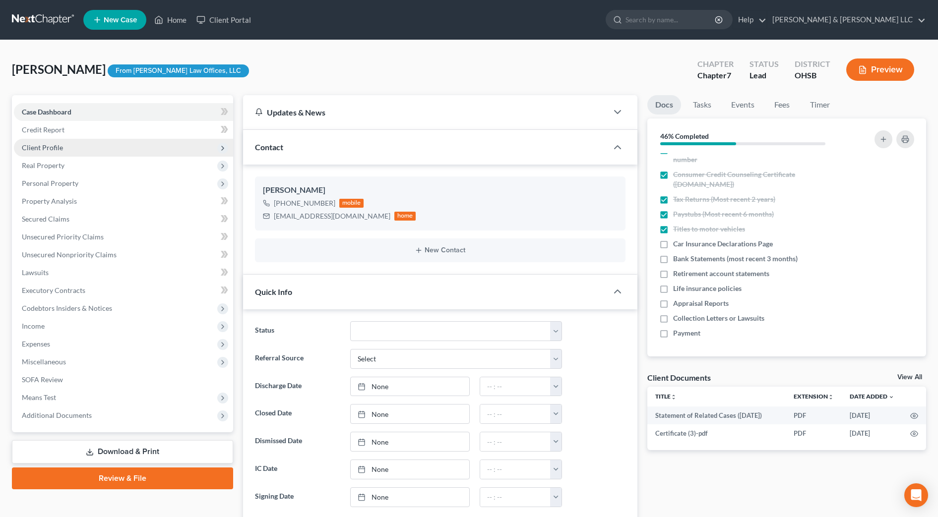
click at [66, 151] on span "Client Profile" at bounding box center [123, 148] width 219 height 18
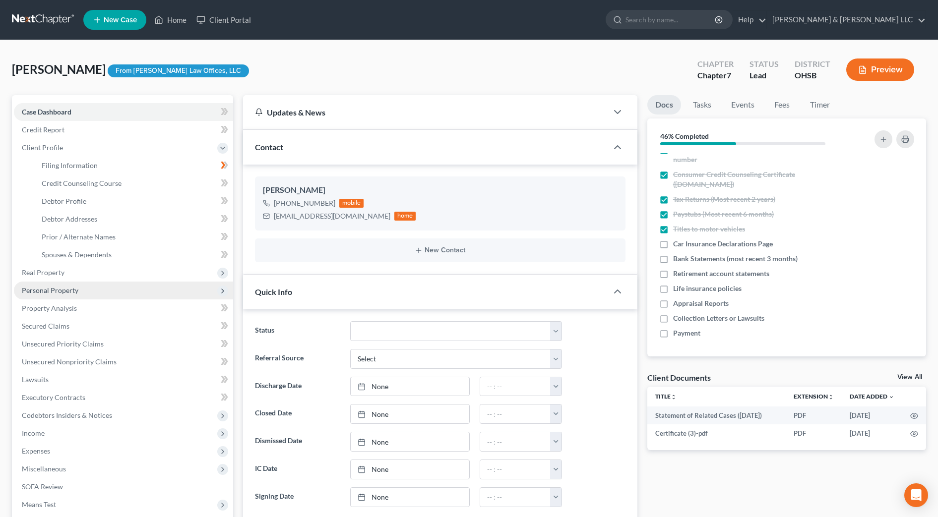
click at [62, 289] on span "Personal Property" at bounding box center [50, 290] width 57 height 8
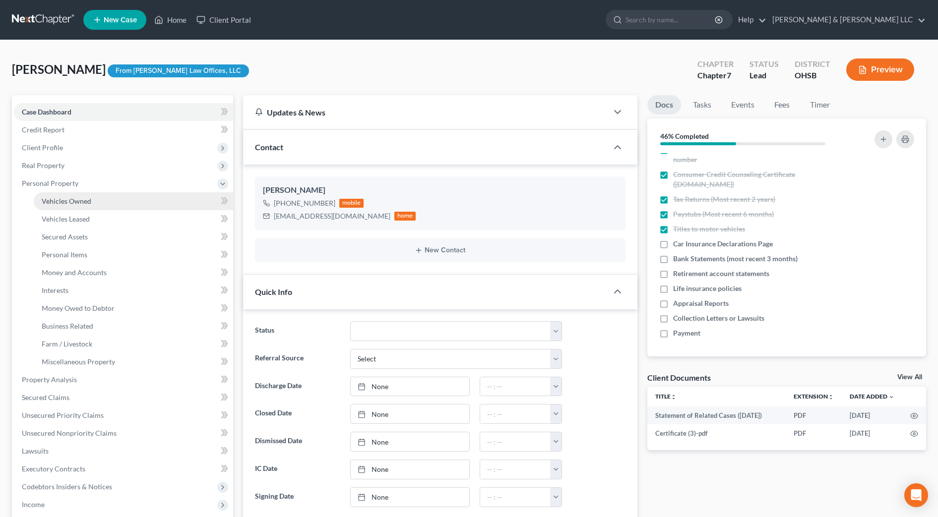
click at [89, 198] on span "Vehicles Owned" at bounding box center [67, 201] width 50 height 8
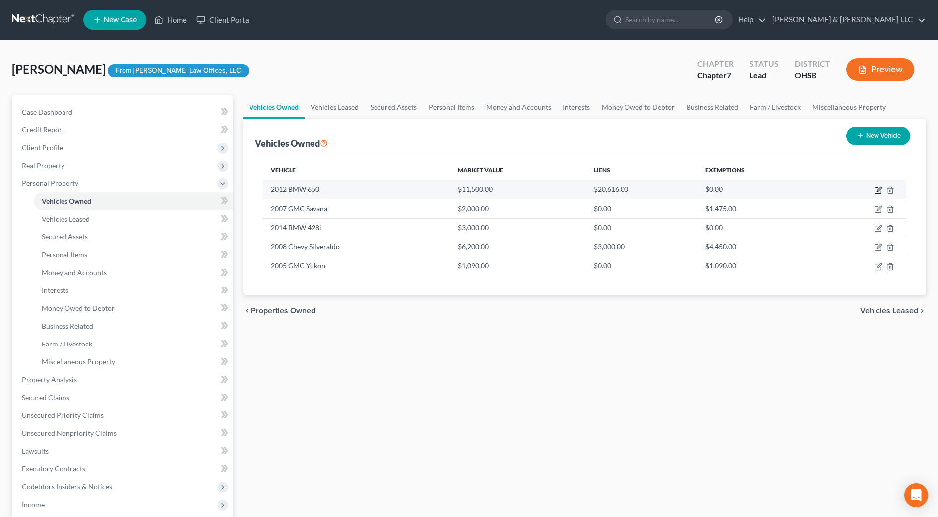
click at [880, 189] on icon "button" at bounding box center [878, 190] width 8 height 8
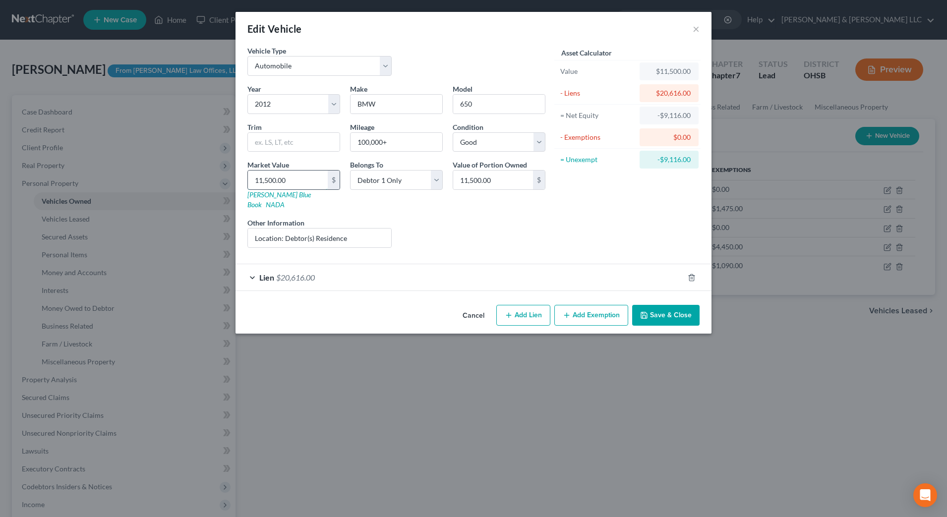
click at [307, 181] on input "11,500.00" at bounding box center [288, 180] width 80 height 19
click at [648, 305] on button "Save & Close" at bounding box center [665, 315] width 67 height 21
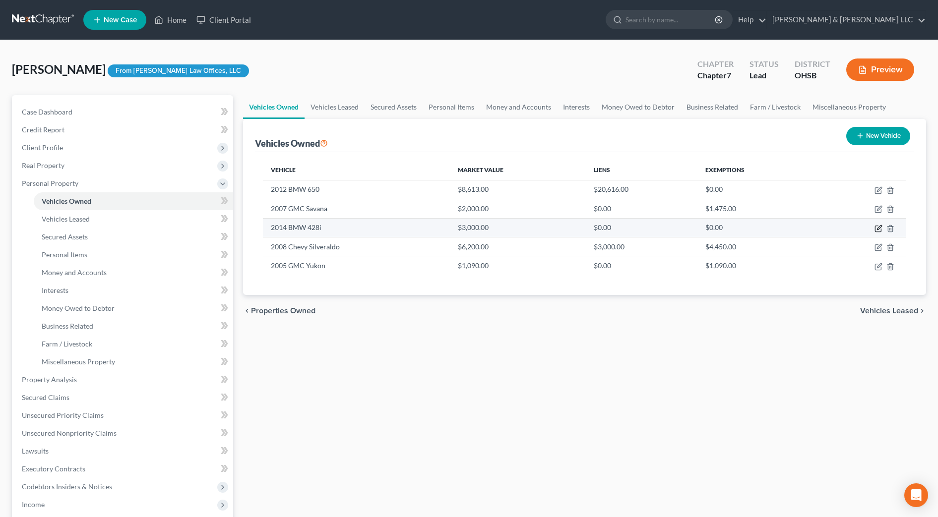
click at [878, 227] on icon "button" at bounding box center [879, 227] width 4 height 4
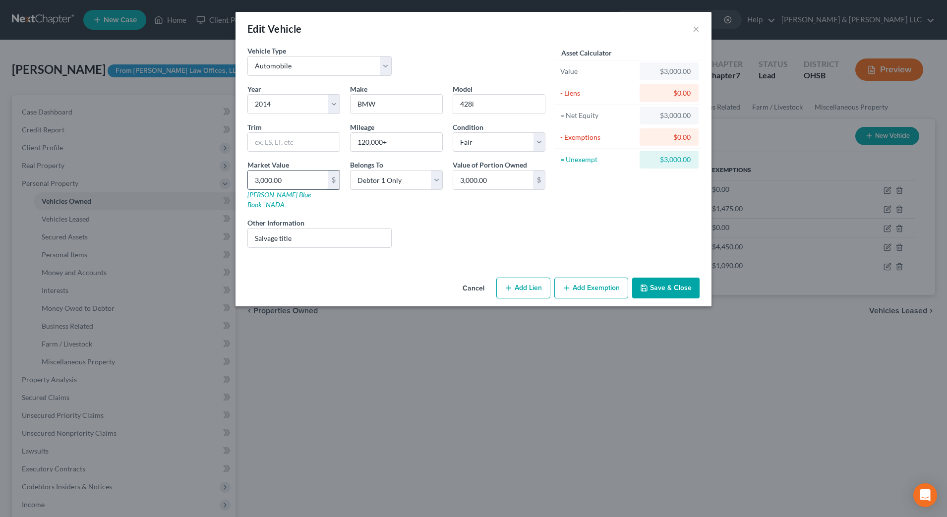
click at [310, 186] on input "3,000.00" at bounding box center [288, 180] width 80 height 19
click at [484, 219] on div "Liens Select" at bounding box center [474, 233] width 154 height 30
click at [310, 179] on input "3,470" at bounding box center [288, 180] width 80 height 19
click at [683, 278] on button "Save & Close" at bounding box center [665, 288] width 67 height 21
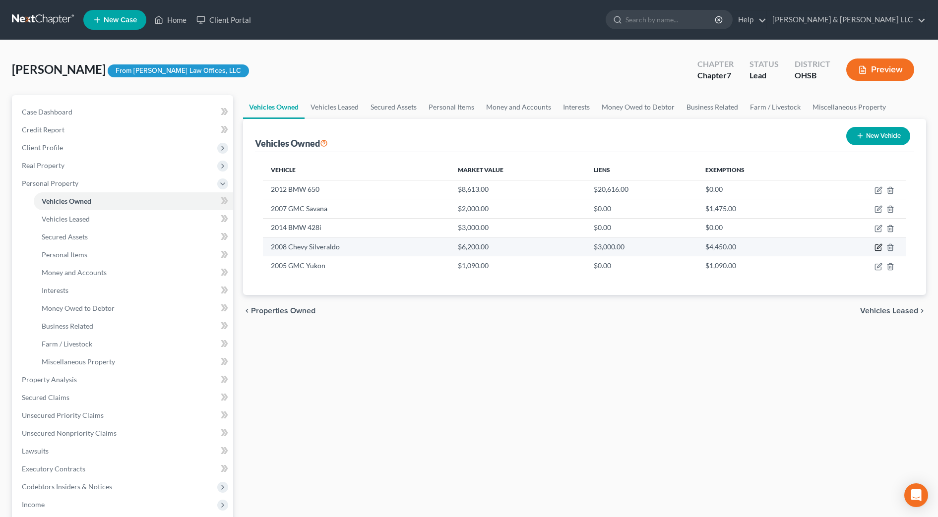
click at [879, 244] on icon "button" at bounding box center [878, 247] width 8 height 8
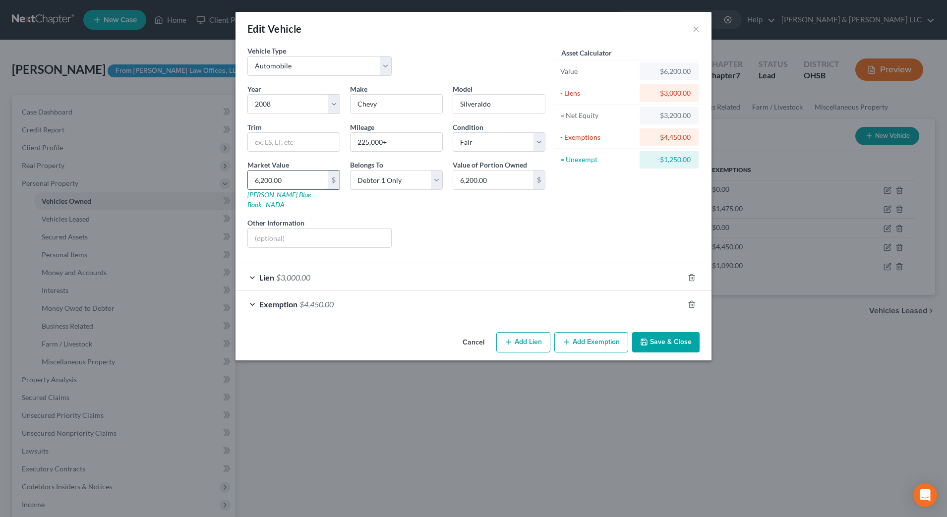
click at [294, 180] on input "6,200.00" at bounding box center [288, 180] width 80 height 19
click at [322, 264] on div "Lien $3,000.00" at bounding box center [460, 277] width 448 height 26
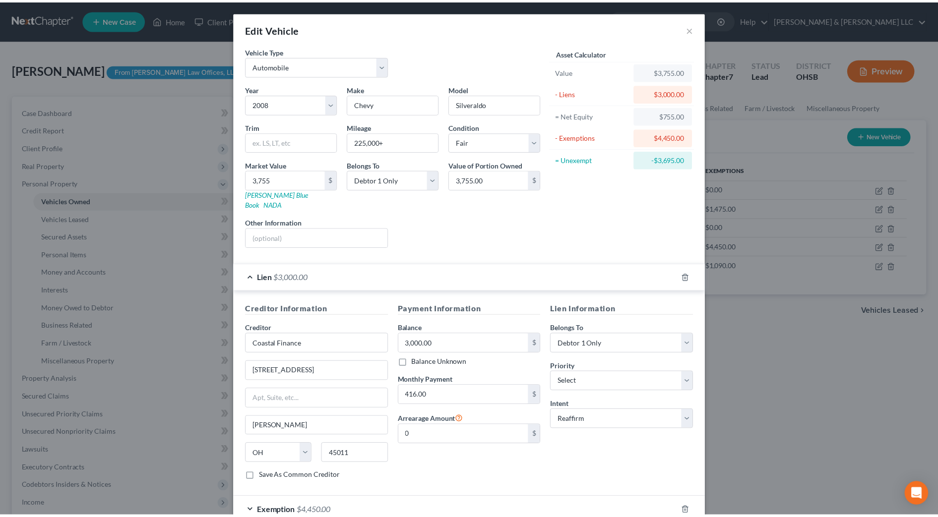
scroll to position [53, 0]
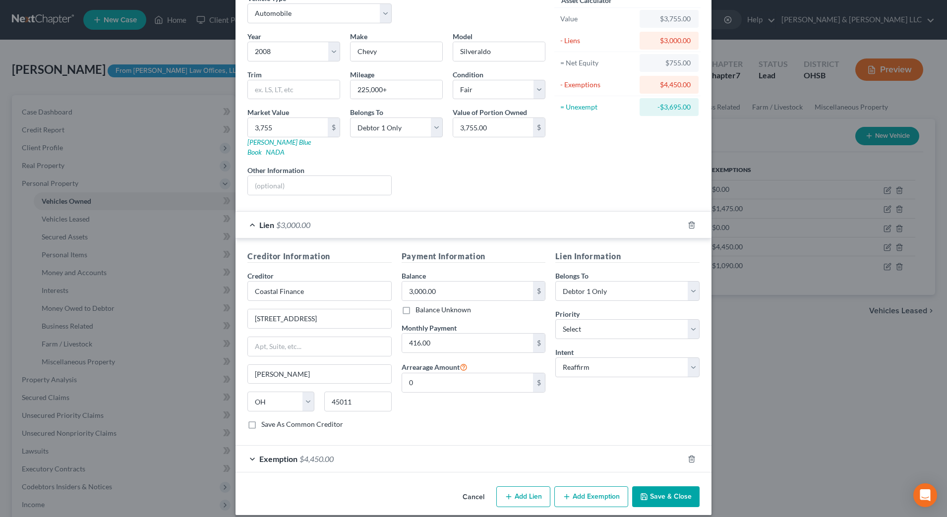
click at [667, 490] on button "Save & Close" at bounding box center [665, 496] width 67 height 21
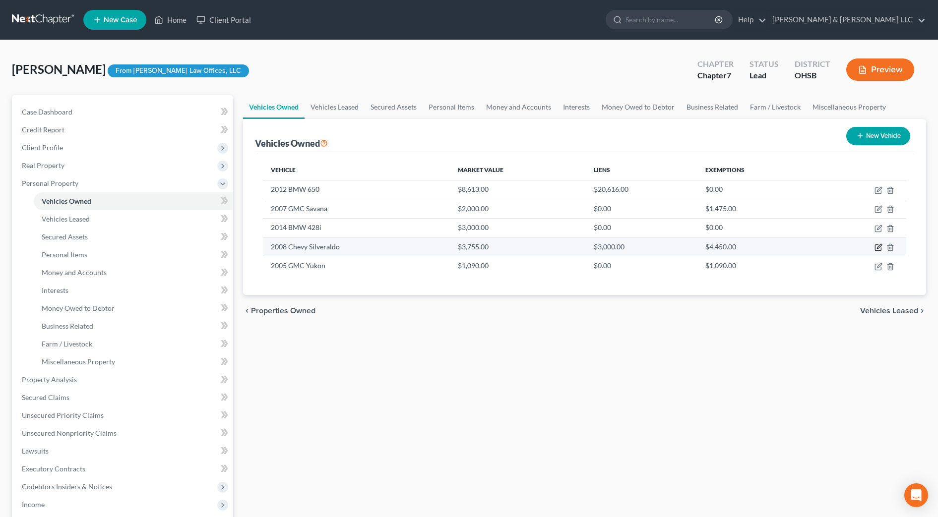
click at [876, 248] on icon "button" at bounding box center [878, 247] width 8 height 8
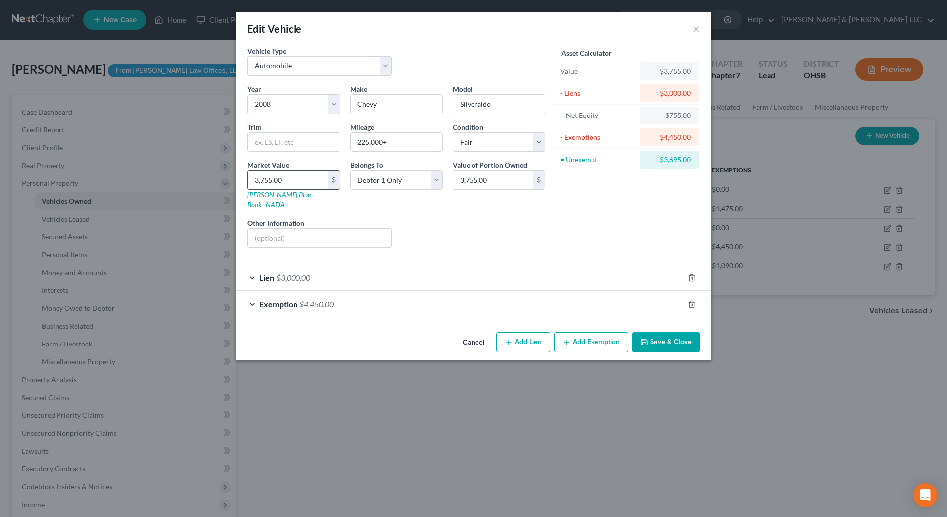
click at [318, 185] on input "3,755.00" at bounding box center [288, 180] width 80 height 19
click at [674, 338] on button "Save & Close" at bounding box center [665, 342] width 67 height 21
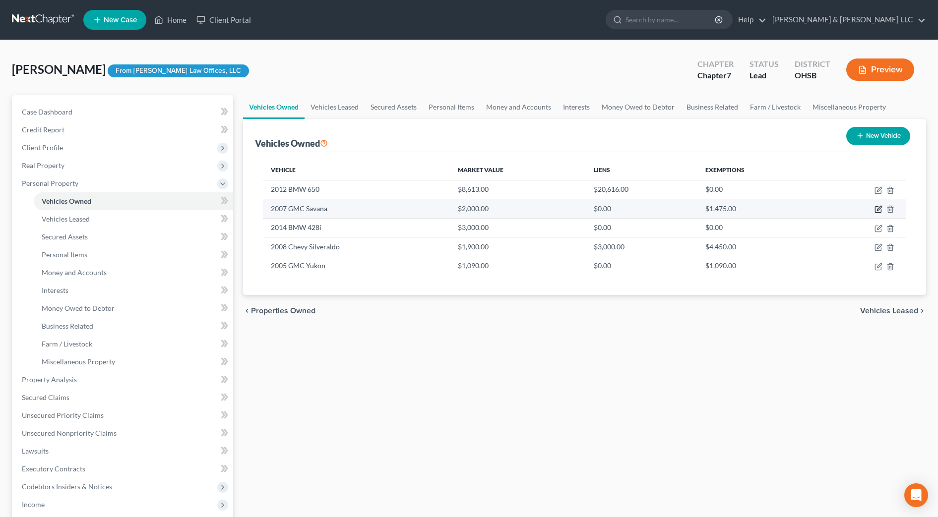
click at [876, 208] on icon "button" at bounding box center [878, 209] width 8 height 8
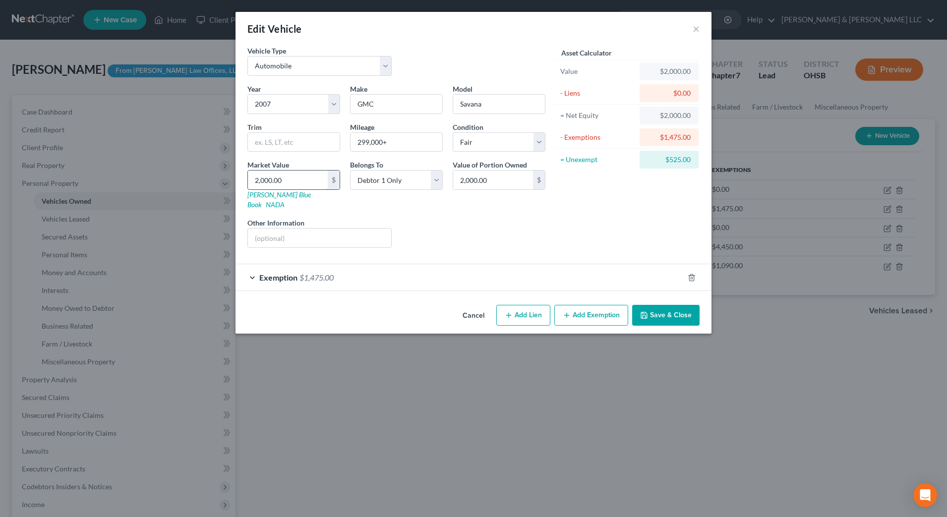
click at [292, 179] on input "2,000.00" at bounding box center [288, 180] width 80 height 19
click at [693, 309] on button "Save & Close" at bounding box center [665, 315] width 67 height 21
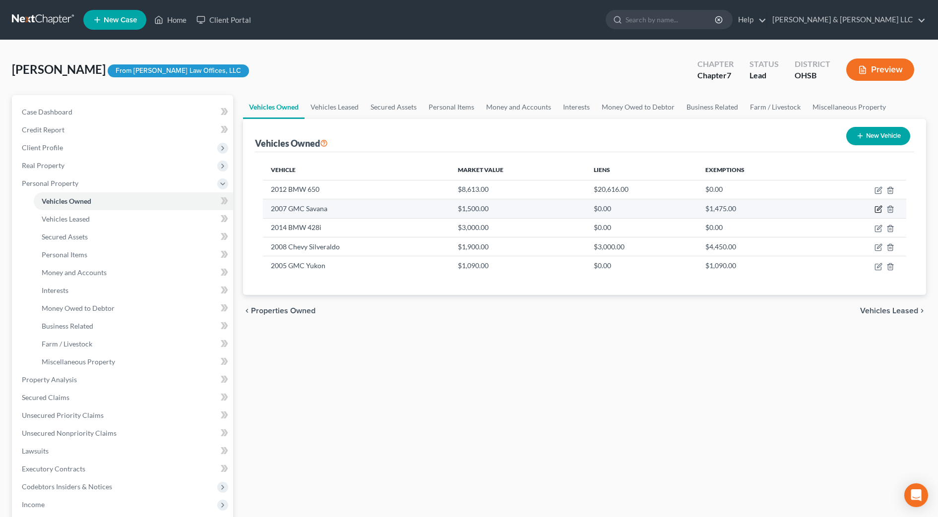
click at [878, 209] on icon "button" at bounding box center [878, 209] width 8 height 8
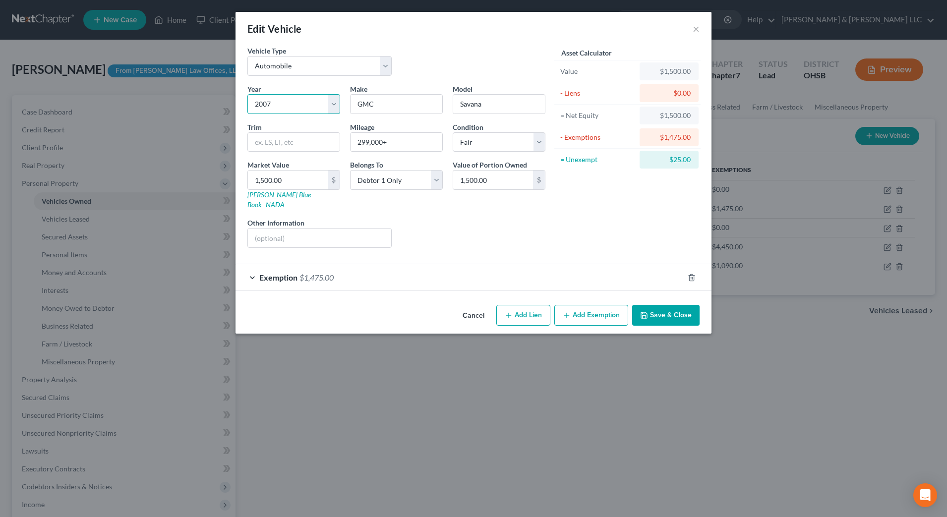
drag, startPoint x: 275, startPoint y: 108, endPoint x: 277, endPoint y: 115, distance: 7.2
click at [275, 108] on select "Select 2026 2025 2024 2023 2022 2021 2020 2019 2018 2017 2016 2015 2014 2013 20…" at bounding box center [293, 104] width 93 height 20
click at [247, 94] on select "Select 2026 2025 2024 2023 2022 2021 2020 2019 2018 2017 2016 2015 2014 2013 20…" at bounding box center [293, 104] width 93 height 20
drag, startPoint x: 333, startPoint y: 104, endPoint x: 331, endPoint y: 116, distance: 11.7
click at [333, 104] on select "Select 2026 2025 2024 2023 2022 2021 2020 2019 2018 2017 2016 2015 2014 2013 20…" at bounding box center [293, 104] width 93 height 20
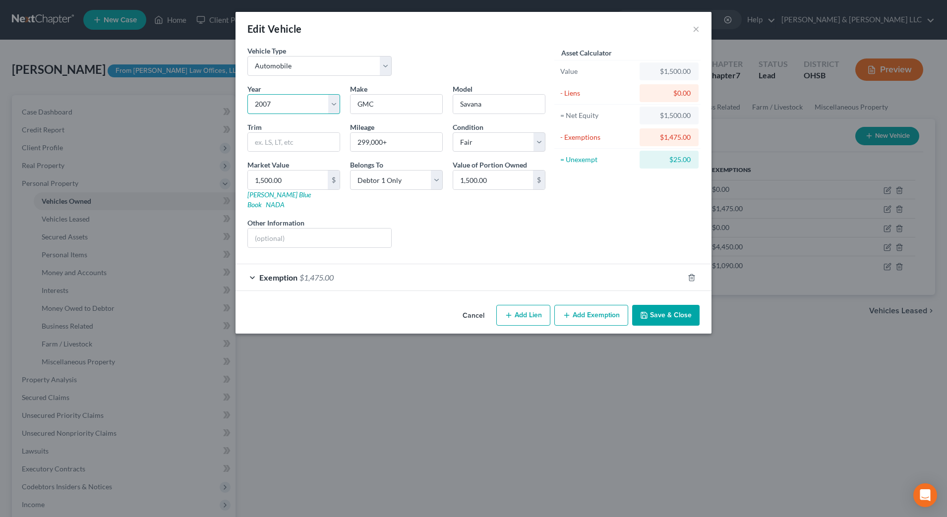
click at [247, 94] on select "Select 2026 2025 2024 2023 2022 2021 2020 2019 2018 2017 2016 2015 2014 2013 20…" at bounding box center [293, 104] width 93 height 20
click at [674, 305] on button "Save & Close" at bounding box center [665, 315] width 67 height 21
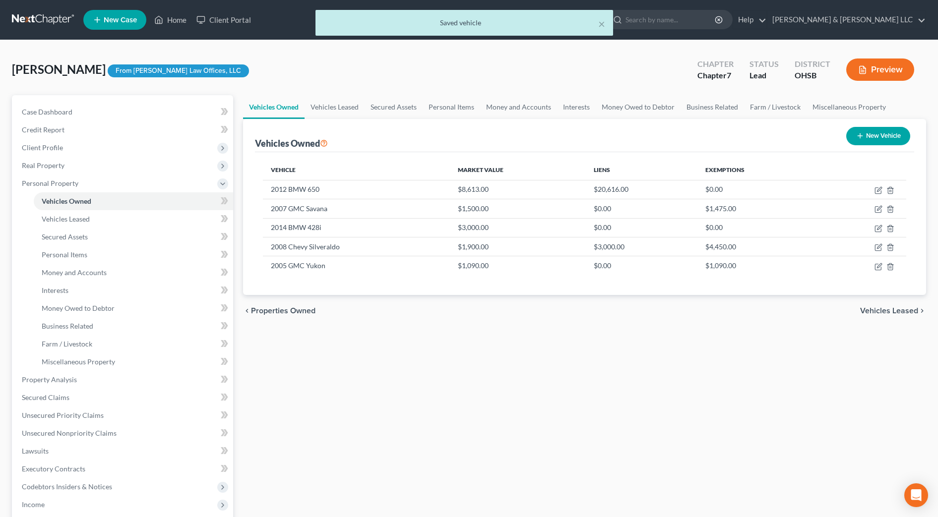
click at [634, 327] on div "Vehicles Owned Vehicles Leased Secured Assets Personal Items Money and Accounts…" at bounding box center [584, 381] width 693 height 573
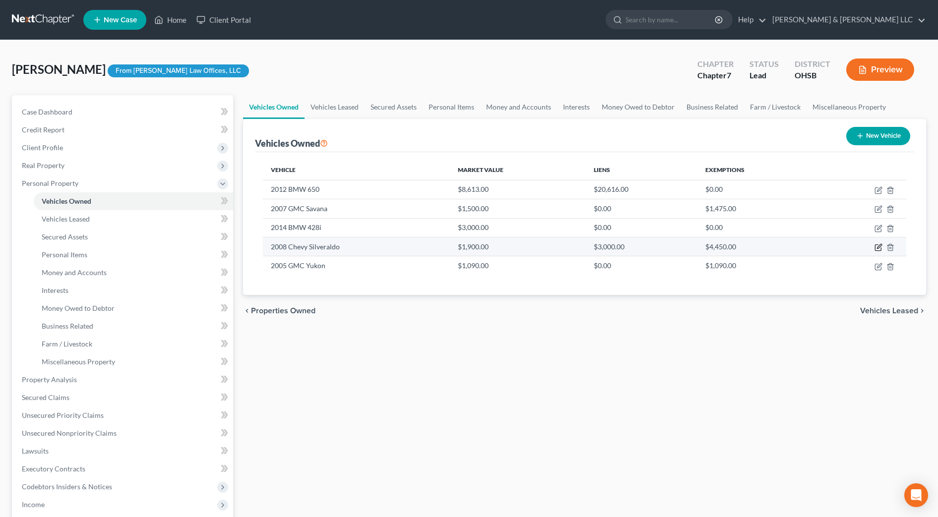
click at [878, 249] on icon "button" at bounding box center [878, 247] width 8 height 8
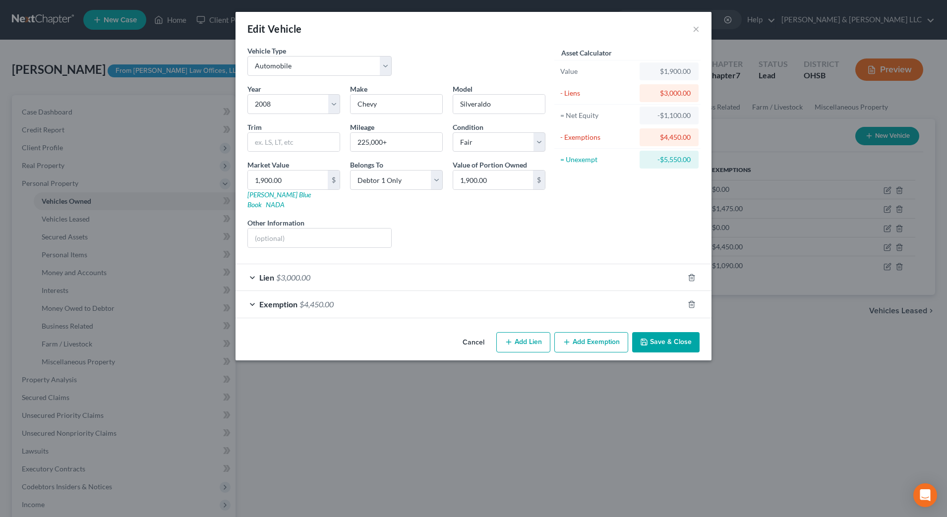
click at [674, 332] on button "Save & Close" at bounding box center [665, 342] width 67 height 21
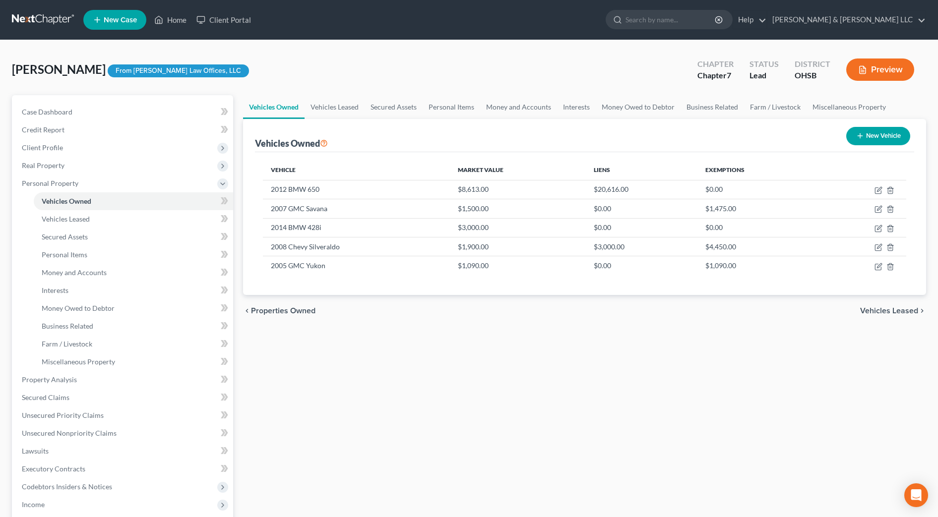
click at [654, 329] on div "Vehicles Owned Vehicles Leased Secured Assets Personal Items Money and Accounts…" at bounding box center [584, 381] width 693 height 573
click at [663, 382] on div "Vehicles Owned Vehicles Leased Secured Assets Personal Items Money and Accounts…" at bounding box center [584, 381] width 693 height 573
click at [881, 248] on icon "button" at bounding box center [878, 248] width 6 height 6
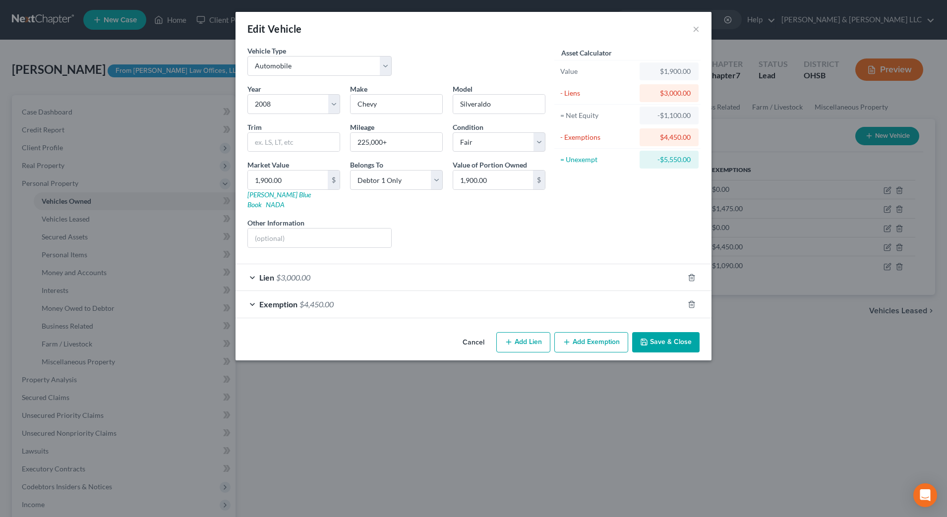
click at [572, 299] on div "Exemption $4,450.00" at bounding box center [460, 304] width 448 height 26
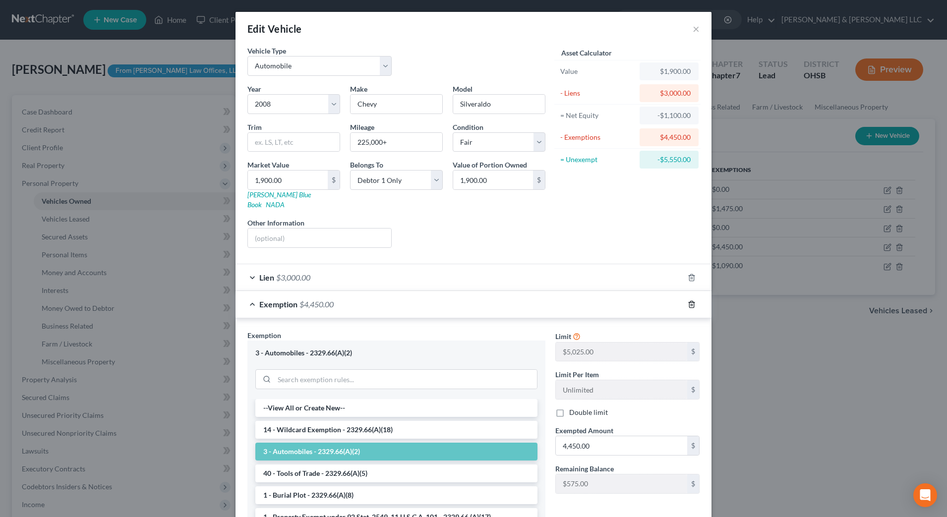
click at [692, 304] on line "button" at bounding box center [692, 305] width 0 height 2
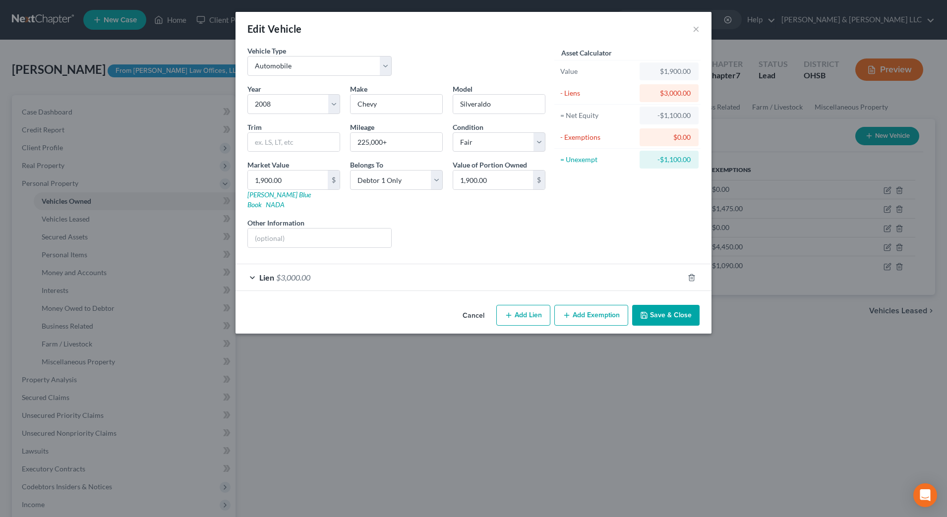
click at [665, 312] on button "Save & Close" at bounding box center [665, 315] width 67 height 21
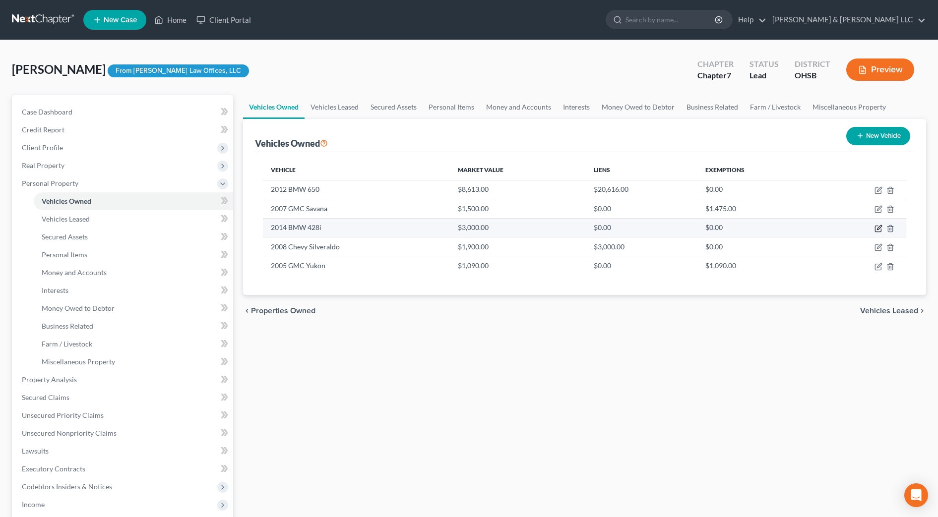
click at [878, 230] on icon "button" at bounding box center [879, 227] width 4 height 4
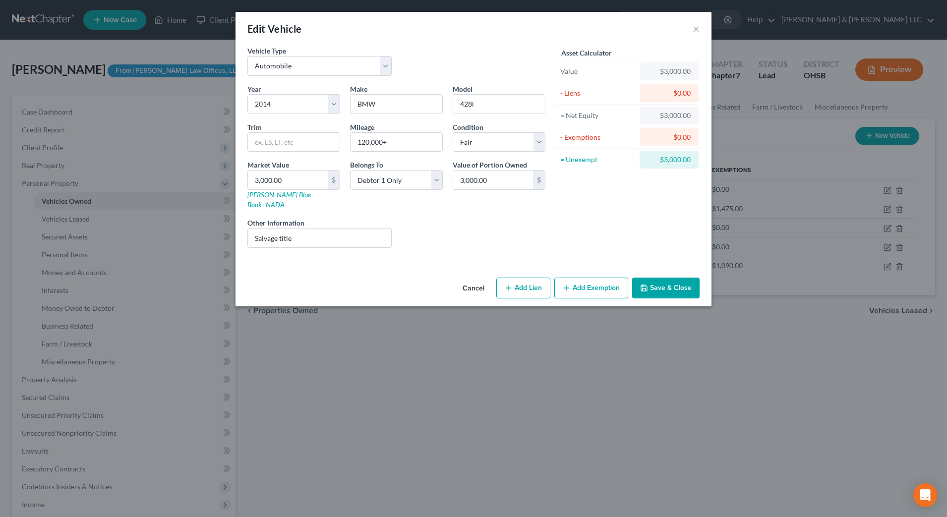
click at [571, 284] on icon "button" at bounding box center [567, 288] width 8 height 8
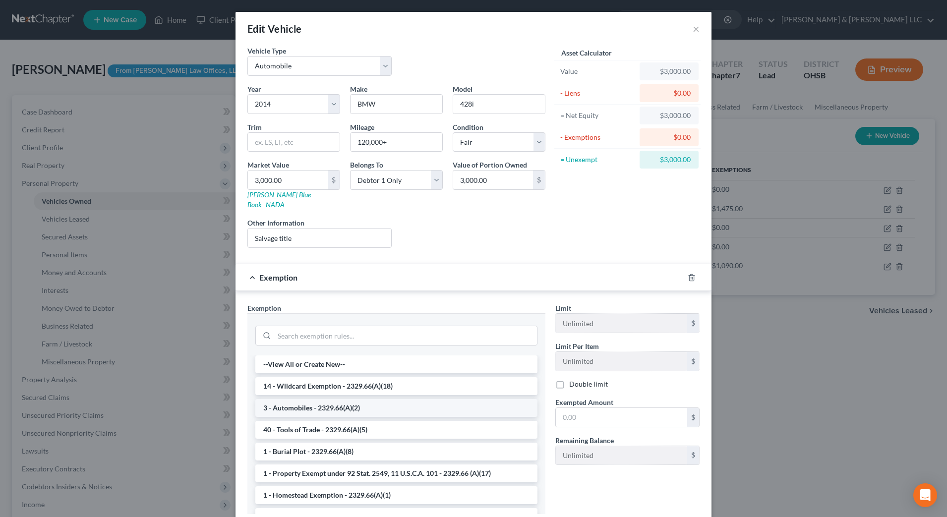
click at [320, 399] on li "3 - Automobiles - 2329.66(A)(2)" at bounding box center [396, 408] width 282 height 18
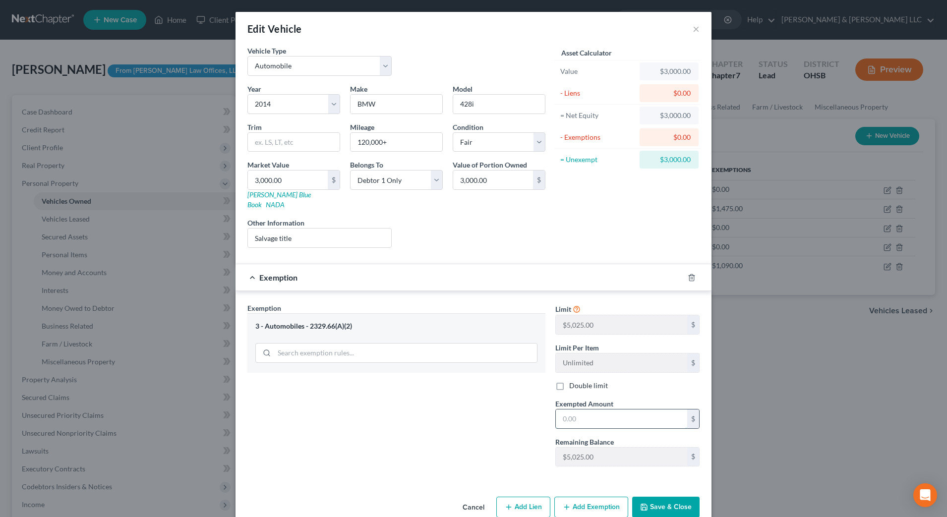
click at [596, 410] on input "text" at bounding box center [621, 419] width 131 height 19
click at [663, 499] on button "Save & Close" at bounding box center [665, 507] width 67 height 21
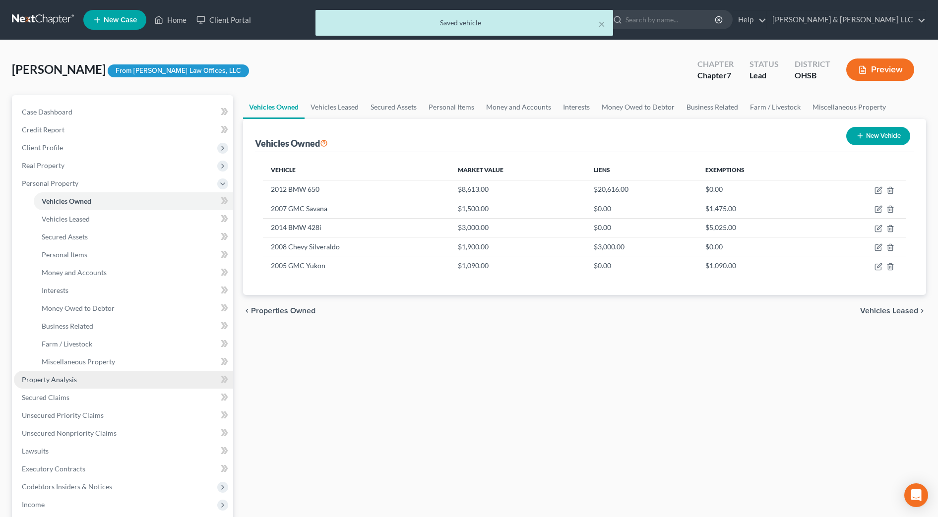
click at [66, 383] on span "Property Analysis" at bounding box center [49, 379] width 55 height 8
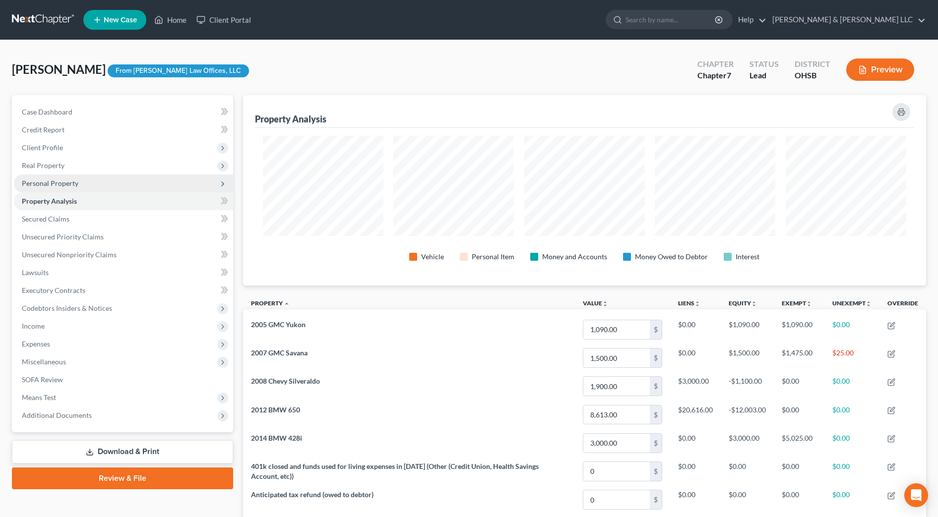
click at [52, 181] on span "Personal Property" at bounding box center [50, 183] width 57 height 8
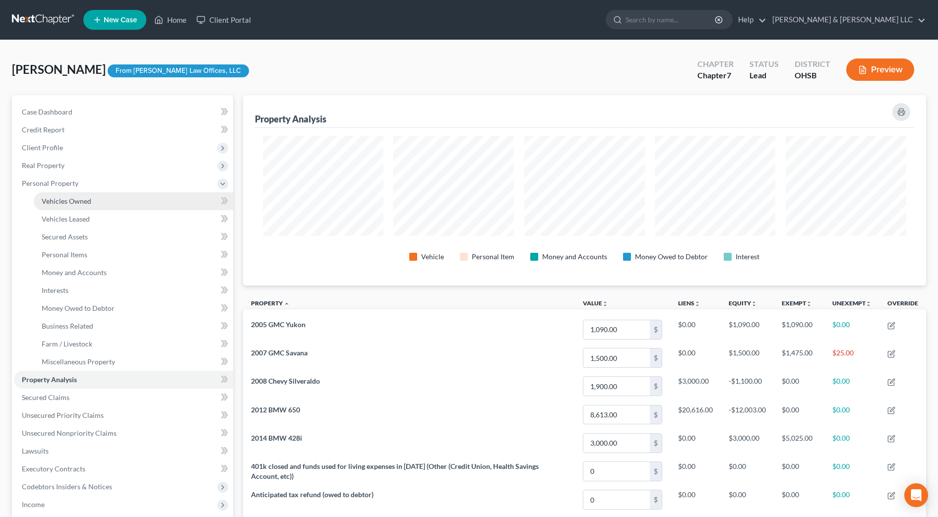
click at [61, 200] on span "Vehicles Owned" at bounding box center [67, 201] width 50 height 8
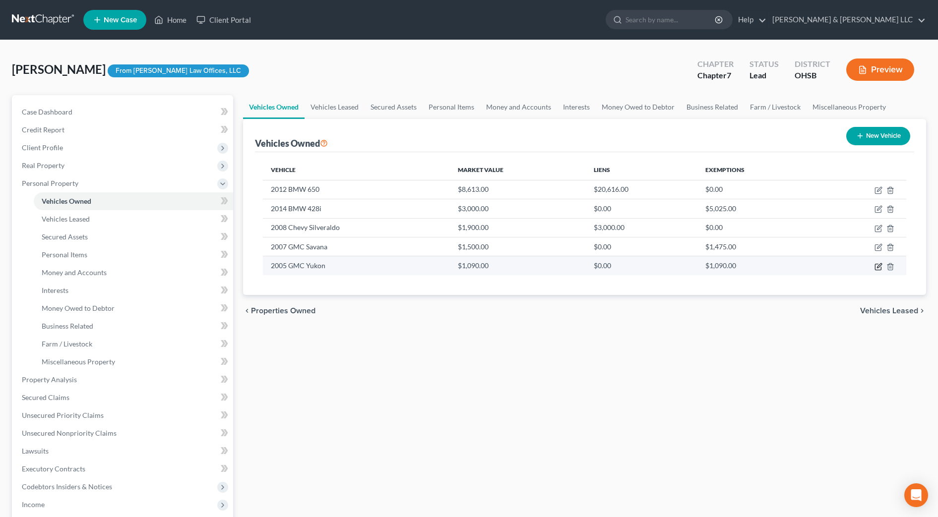
click at [878, 266] on icon "button" at bounding box center [878, 267] width 8 height 8
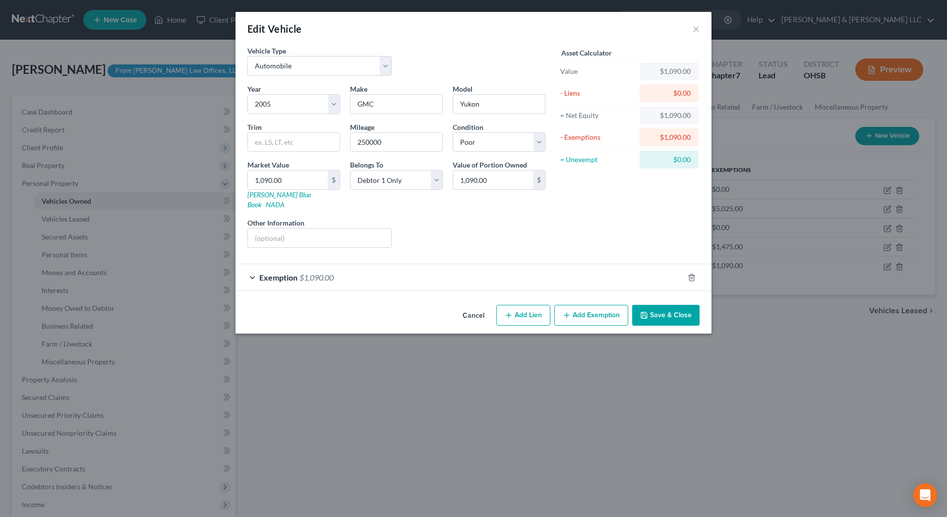
click at [366, 264] on div "Exemption $1,090.00" at bounding box center [460, 277] width 448 height 26
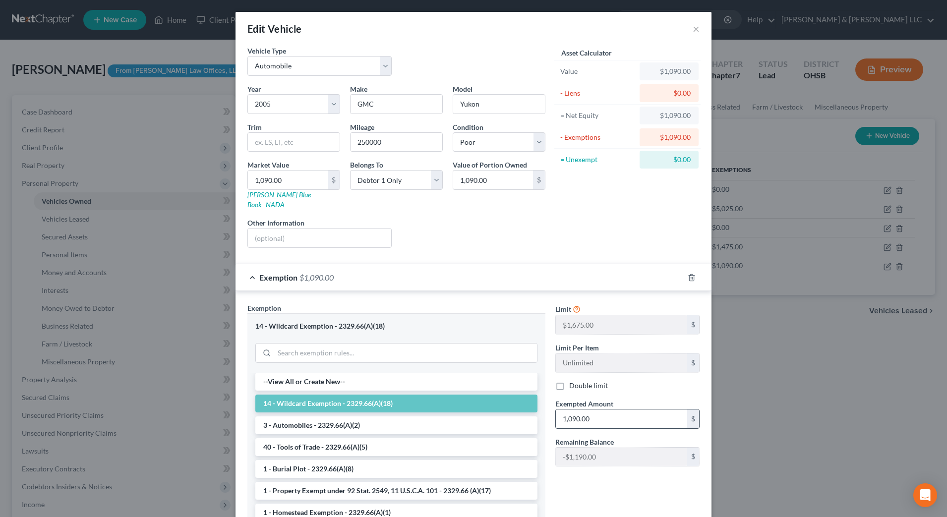
click at [613, 410] on input "1,090.00" at bounding box center [621, 419] width 131 height 19
click at [625, 492] on div "Limit $1,675.00 $ Limit Per Item Unlimited $ Double limit Exempted Amount * $ R…" at bounding box center [627, 421] width 154 height 236
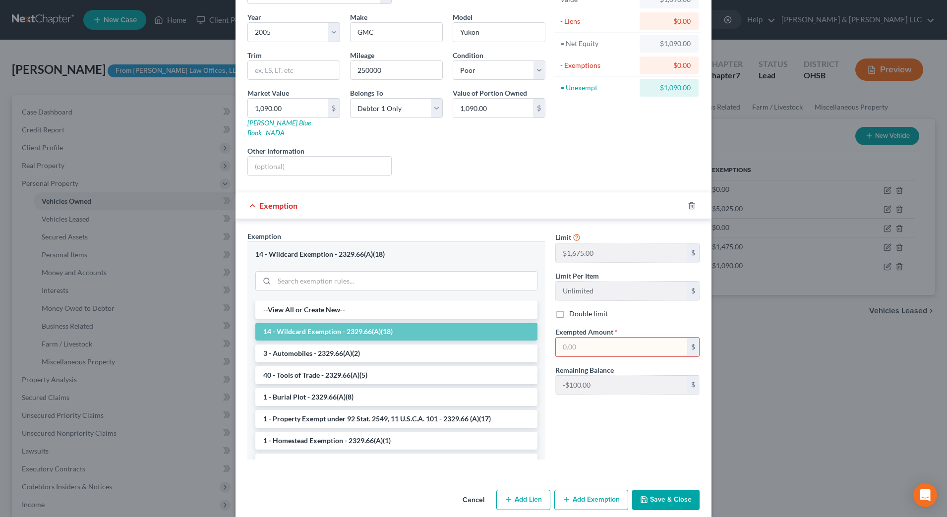
scroll to position [75, 0]
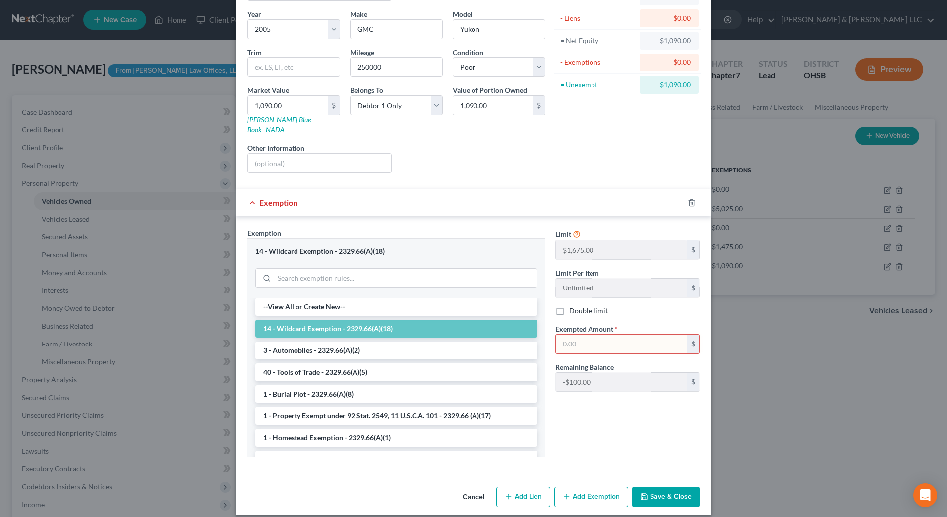
click at [657, 491] on button "Save & Close" at bounding box center [665, 497] width 67 height 21
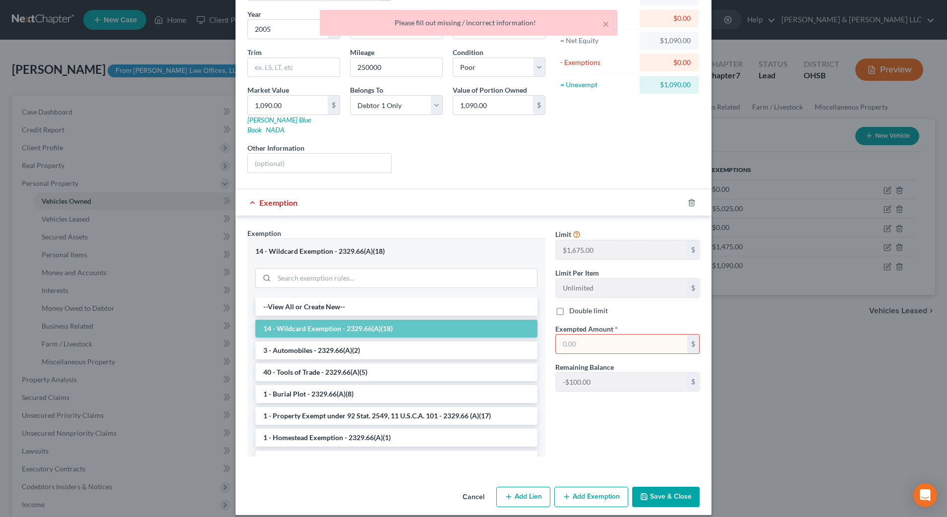
click at [600, 335] on input "text" at bounding box center [621, 344] width 131 height 19
drag, startPoint x: 591, startPoint y: 418, endPoint x: 672, endPoint y: 489, distance: 108.6
click at [591, 418] on div "Limit $1,675.00 $ Limit Per Item Unlimited $ Double limit Exempted Amount * 0.0…" at bounding box center [627, 346] width 154 height 236
click at [672, 489] on button "Save & Close" at bounding box center [665, 497] width 67 height 21
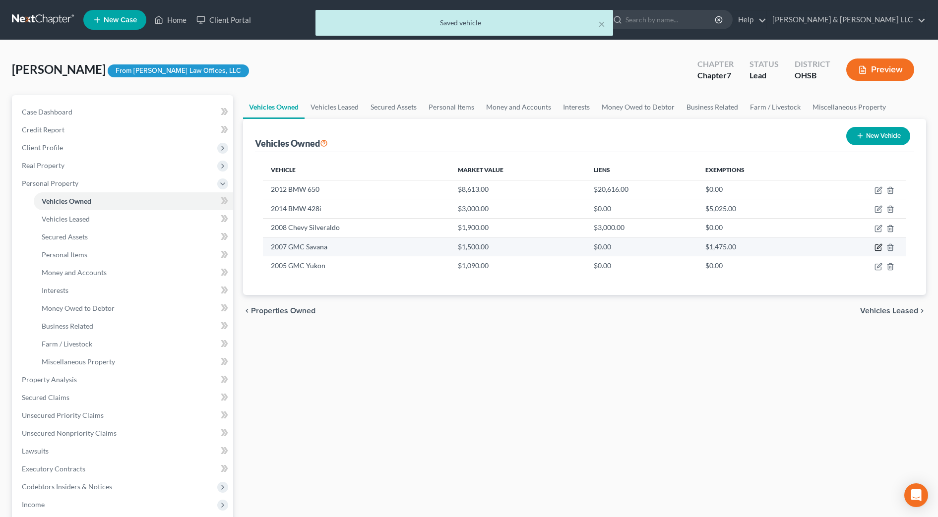
click at [878, 247] on icon "button" at bounding box center [879, 246] width 4 height 4
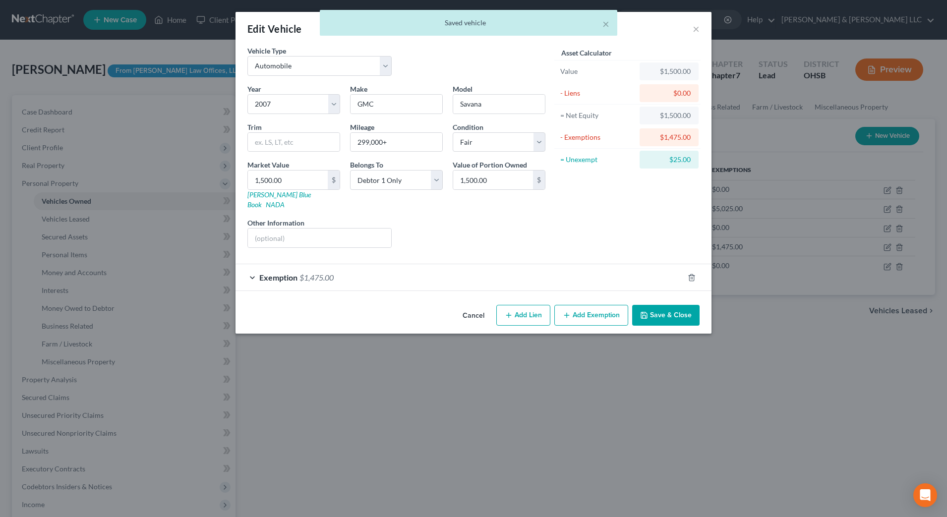
click at [498, 268] on div "Exemption $1,475.00" at bounding box center [460, 277] width 448 height 26
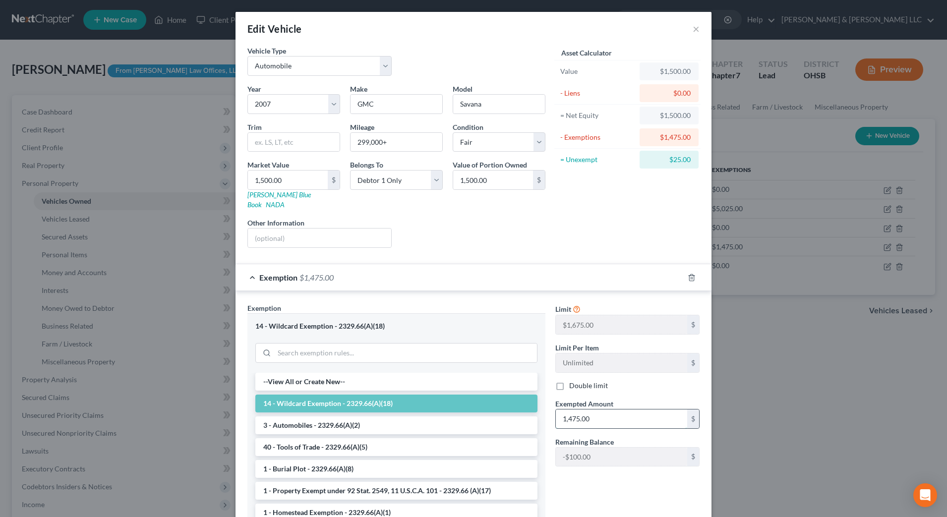
click at [602, 410] on input "1,475.00" at bounding box center [621, 419] width 131 height 19
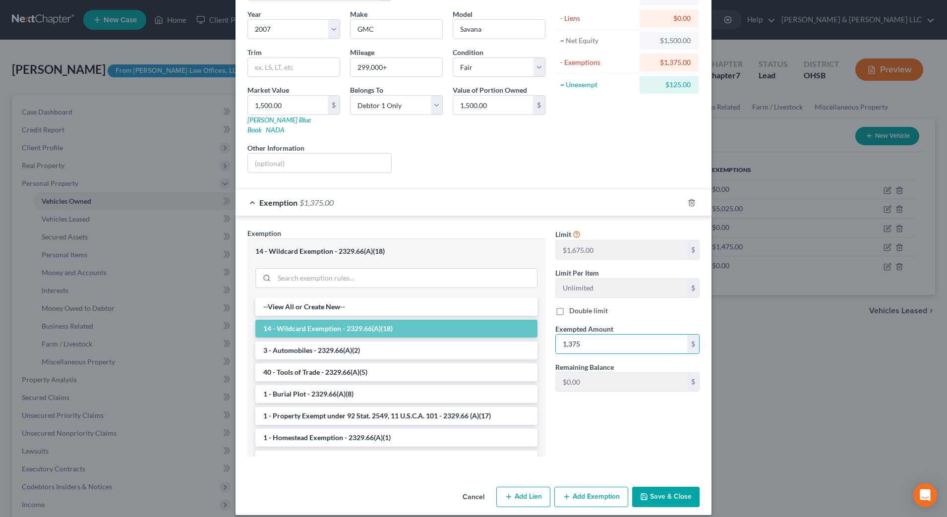
click at [673, 487] on button "Save & Close" at bounding box center [665, 497] width 67 height 21
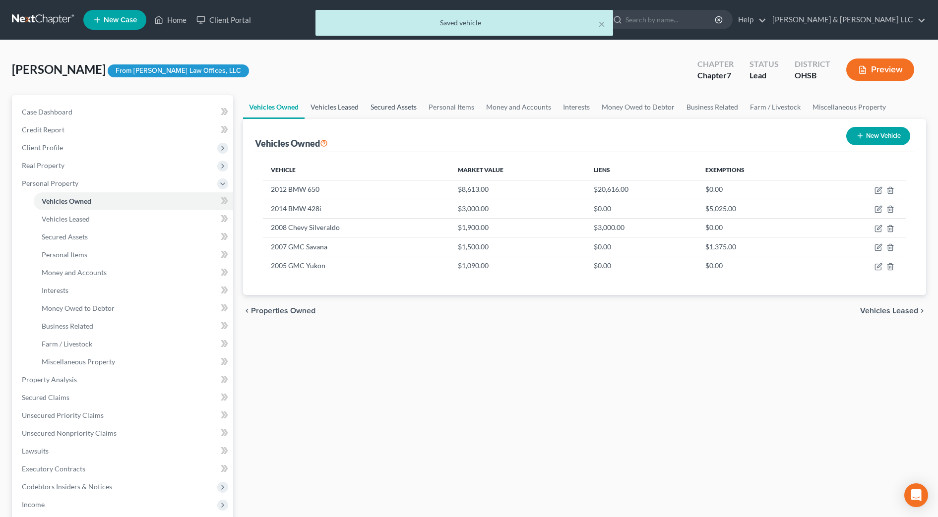
click at [328, 113] on link "Vehicles Leased" at bounding box center [334, 107] width 60 height 24
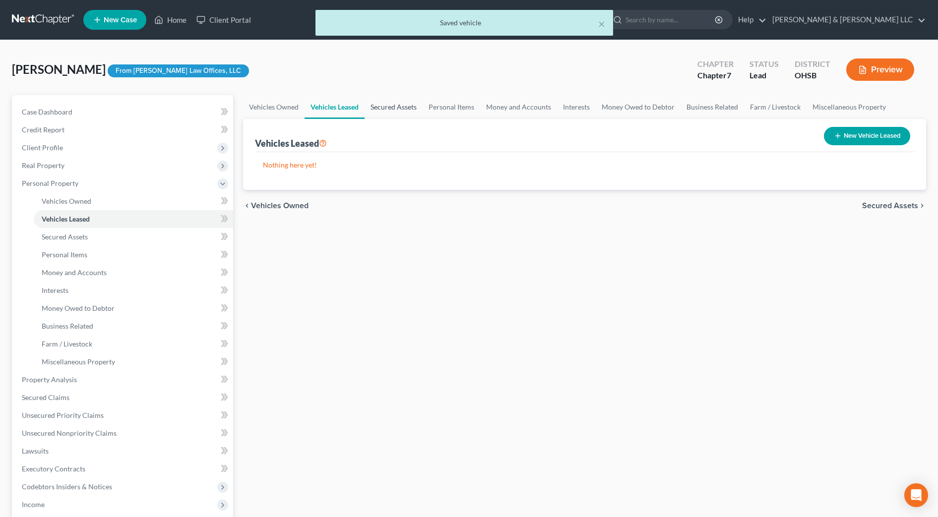
click at [387, 111] on link "Secured Assets" at bounding box center [393, 107] width 58 height 24
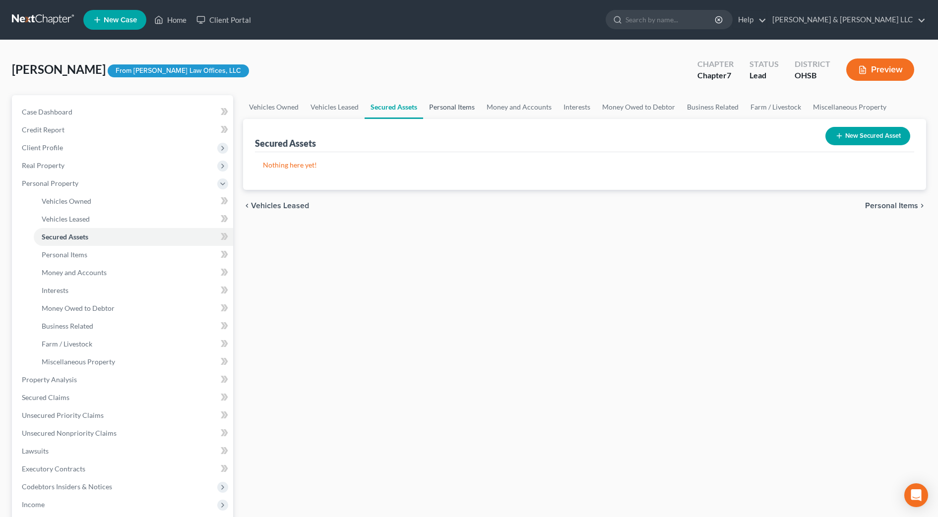
click at [434, 112] on link "Personal Items" at bounding box center [452, 107] width 58 height 24
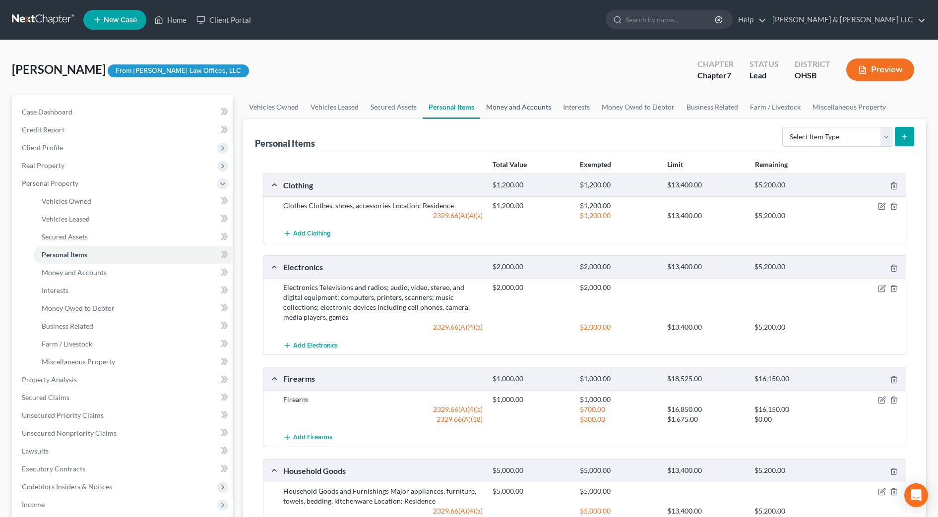
click at [524, 109] on link "Money and Accounts" at bounding box center [518, 107] width 77 height 24
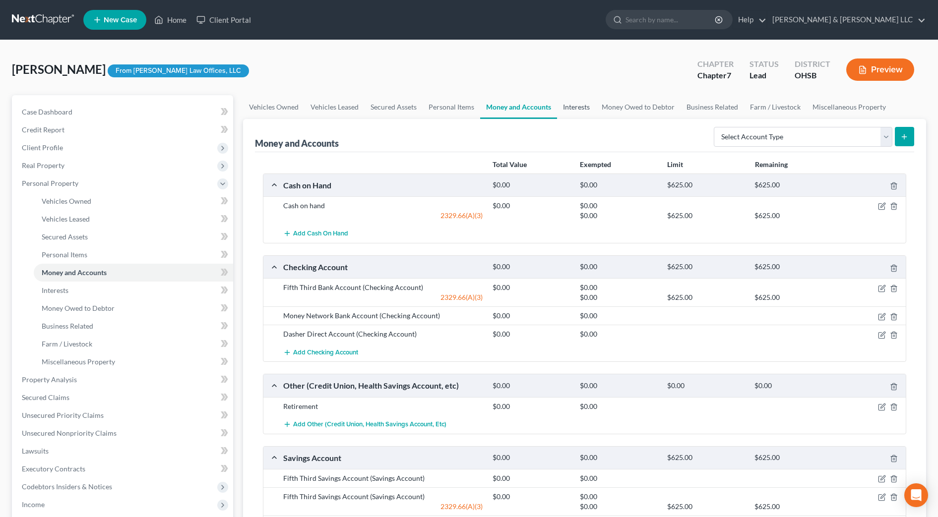
click at [564, 105] on link "Interests" at bounding box center [576, 107] width 39 height 24
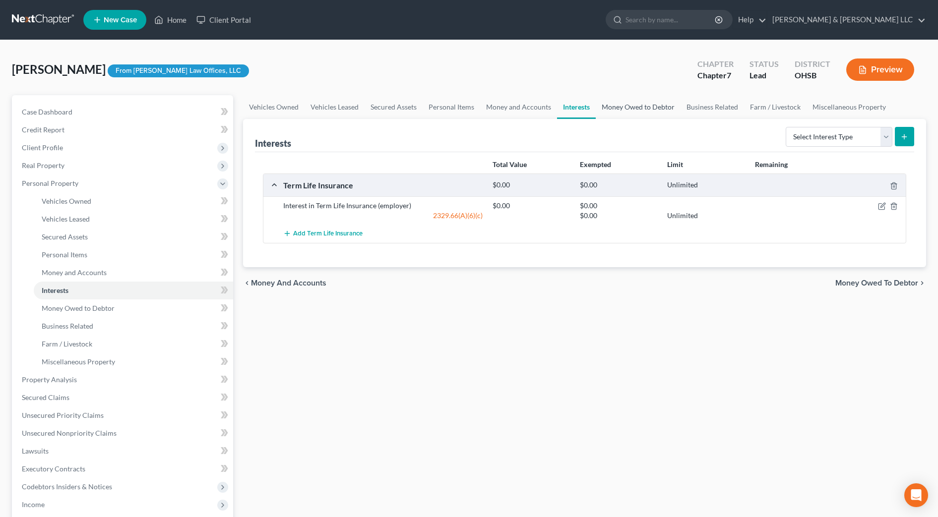
click at [621, 106] on link "Money Owed to Debtor" at bounding box center [638, 107] width 85 height 24
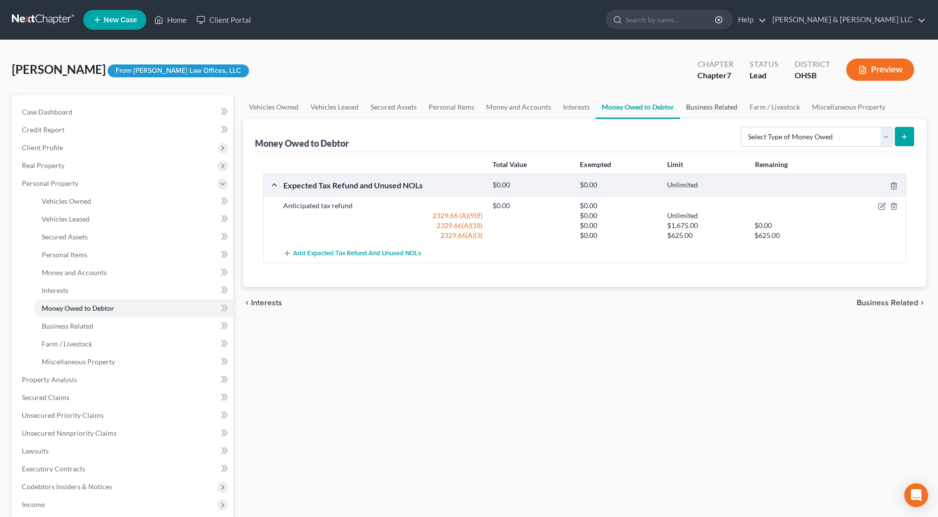
click at [701, 109] on link "Business Related" at bounding box center [711, 107] width 63 height 24
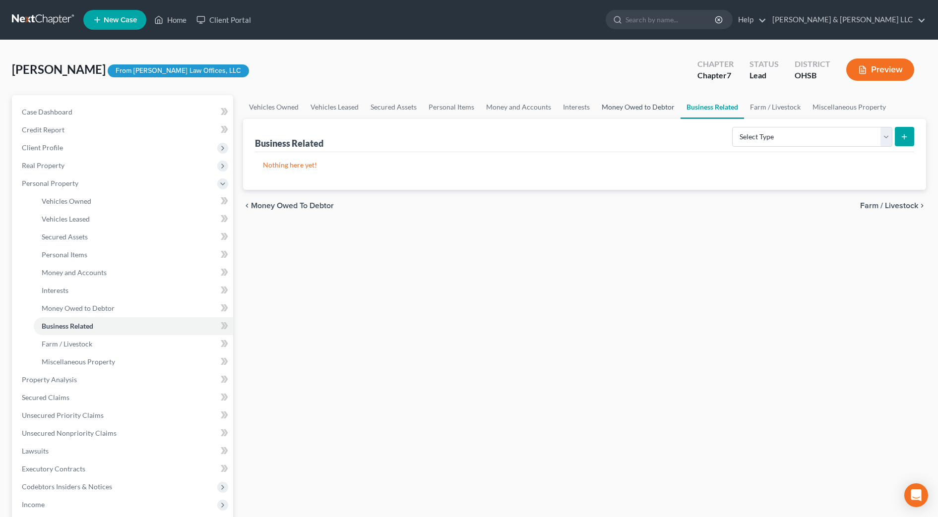
click at [633, 106] on link "Money Owed to Debtor" at bounding box center [638, 107] width 85 height 24
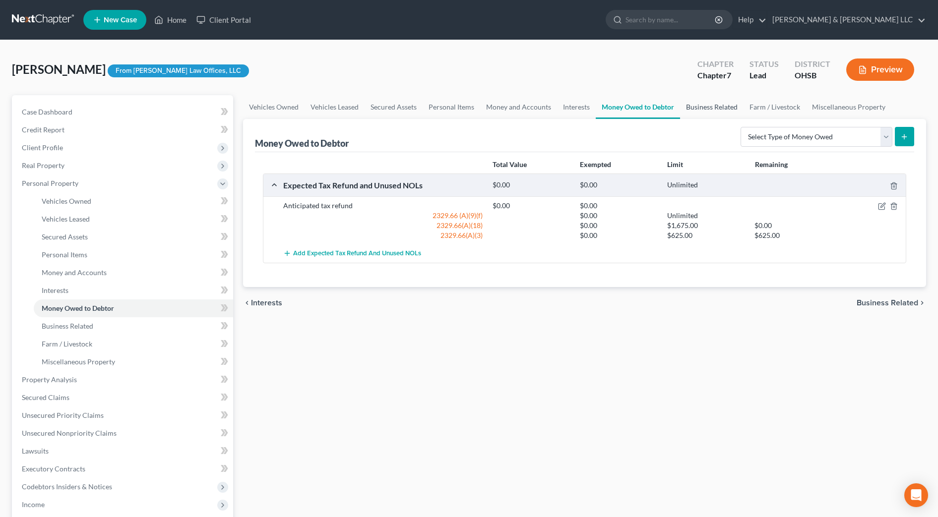
click at [696, 104] on link "Business Related" at bounding box center [711, 107] width 63 height 24
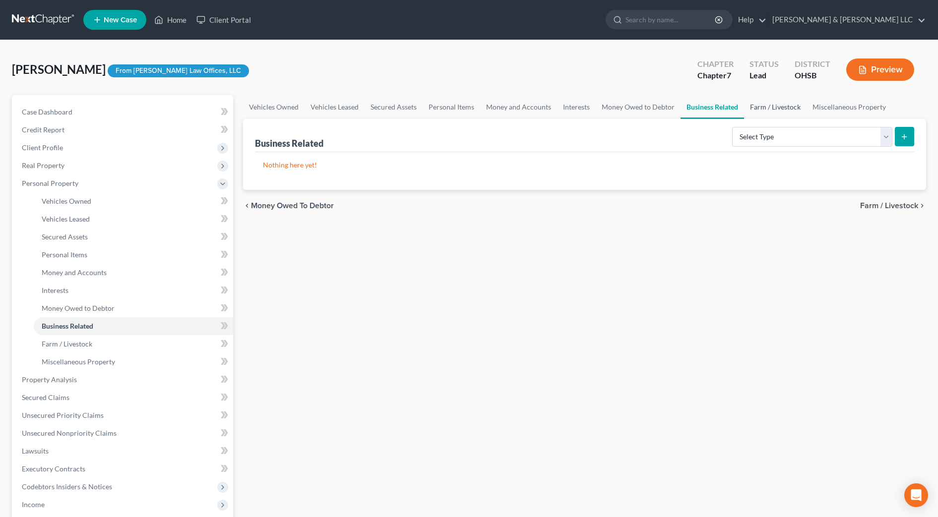
click at [770, 111] on link "Farm / Livestock" at bounding box center [775, 107] width 62 height 24
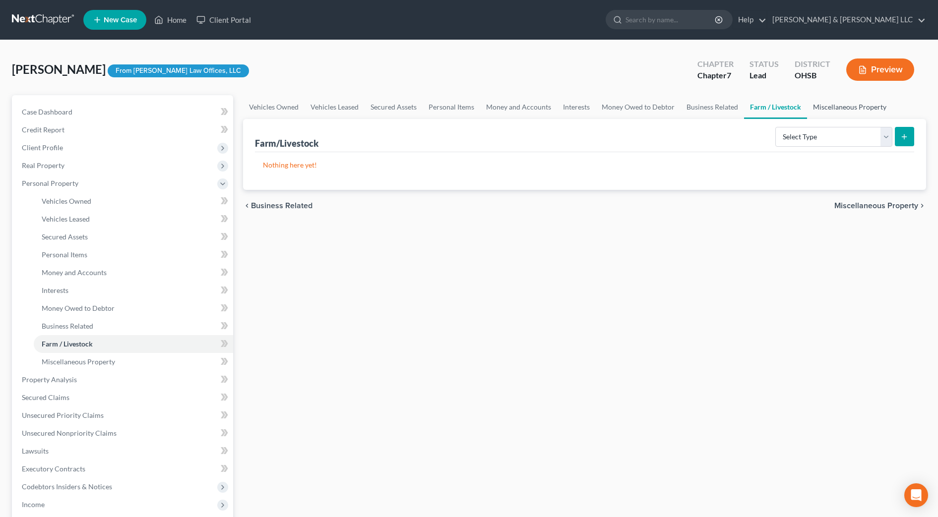
click at [850, 106] on link "Miscellaneous Property" at bounding box center [849, 107] width 85 height 24
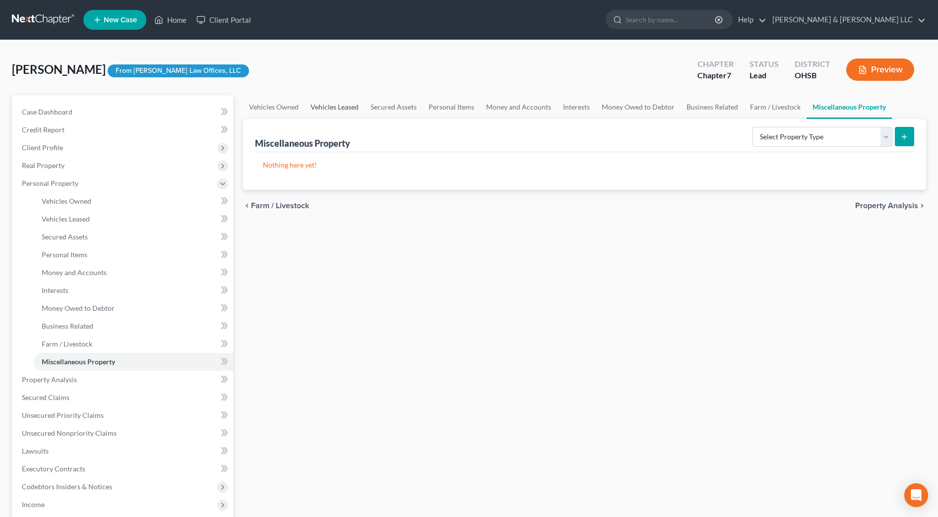
click at [334, 106] on link "Vehicles Leased" at bounding box center [334, 107] width 60 height 24
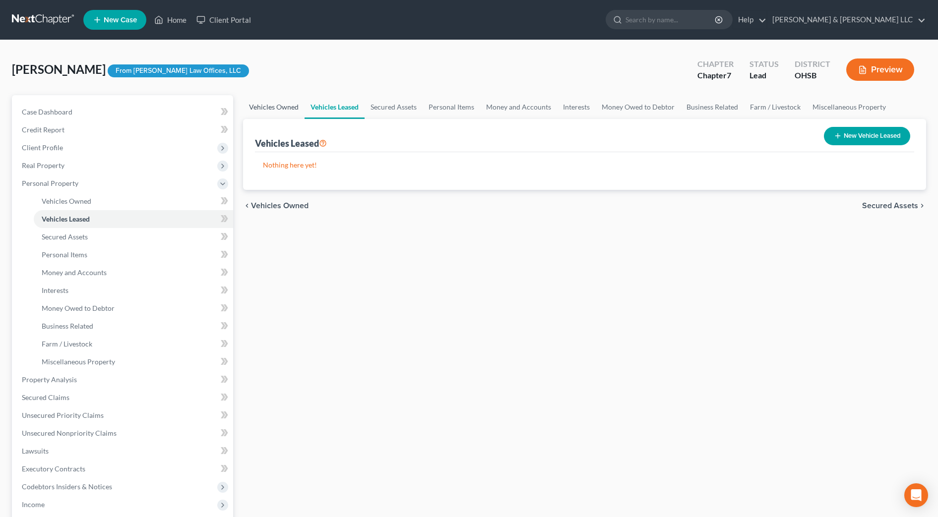
click at [296, 107] on link "Vehicles Owned" at bounding box center [273, 107] width 61 height 24
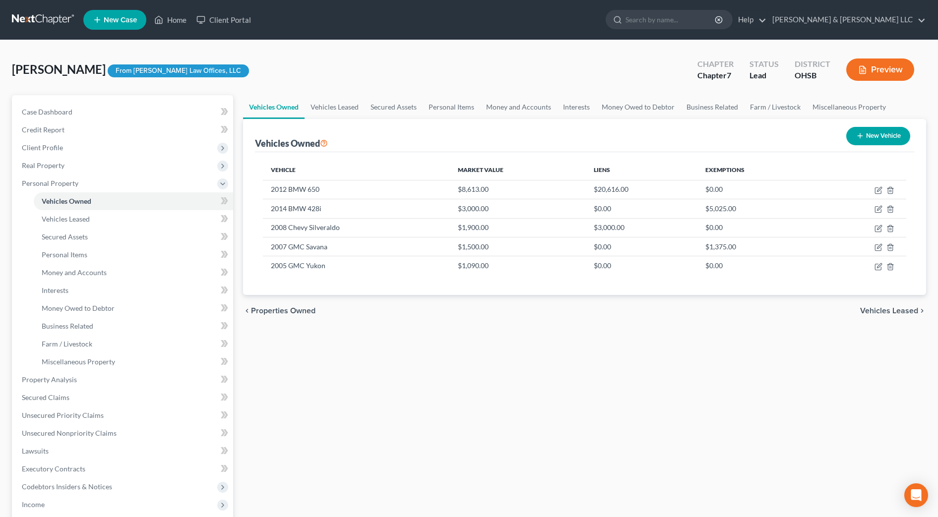
drag, startPoint x: 862, startPoint y: 310, endPoint x: 871, endPoint y: 309, distance: 9.5
click at [862, 310] on span "Vehicles Leased" at bounding box center [889, 311] width 58 height 8
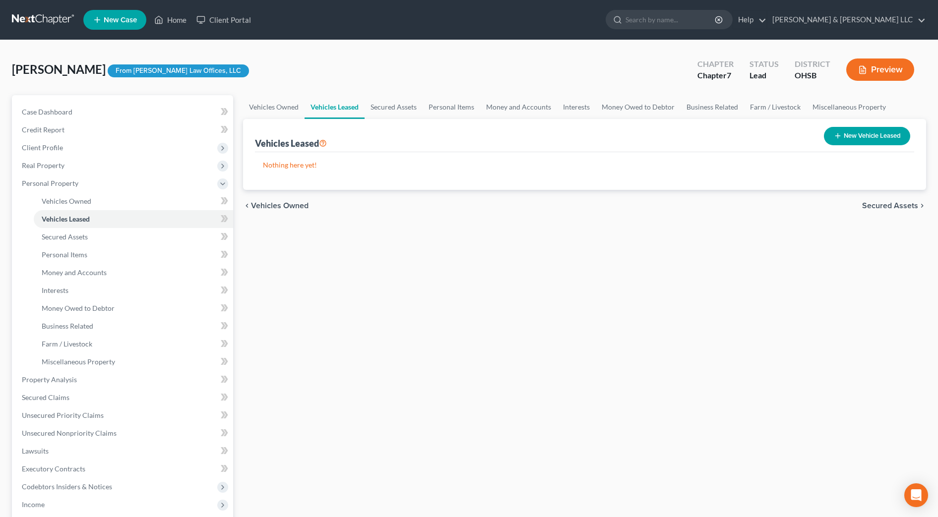
click at [871, 308] on div "Vehicles Owned Vehicles Leased Secured Assets Personal Items Money and Accounts…" at bounding box center [584, 381] width 693 height 573
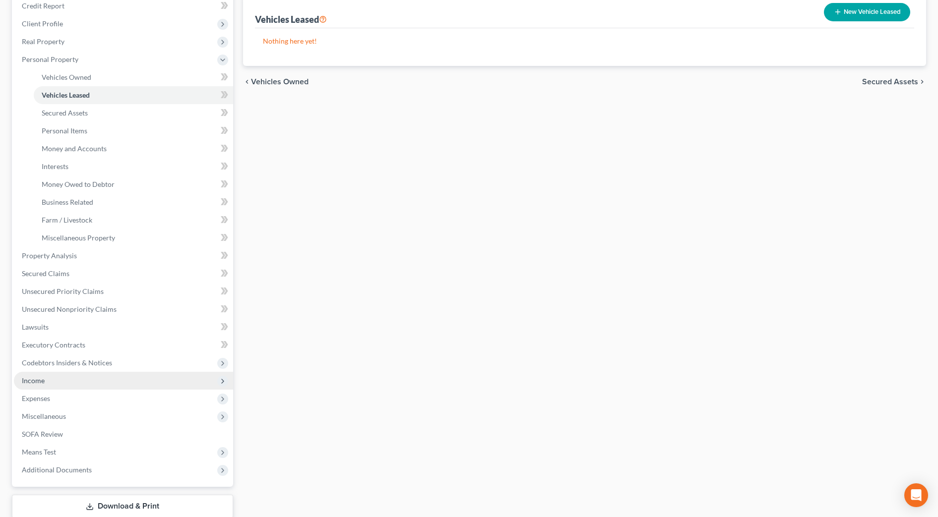
click at [32, 378] on span "Income" at bounding box center [33, 380] width 23 height 8
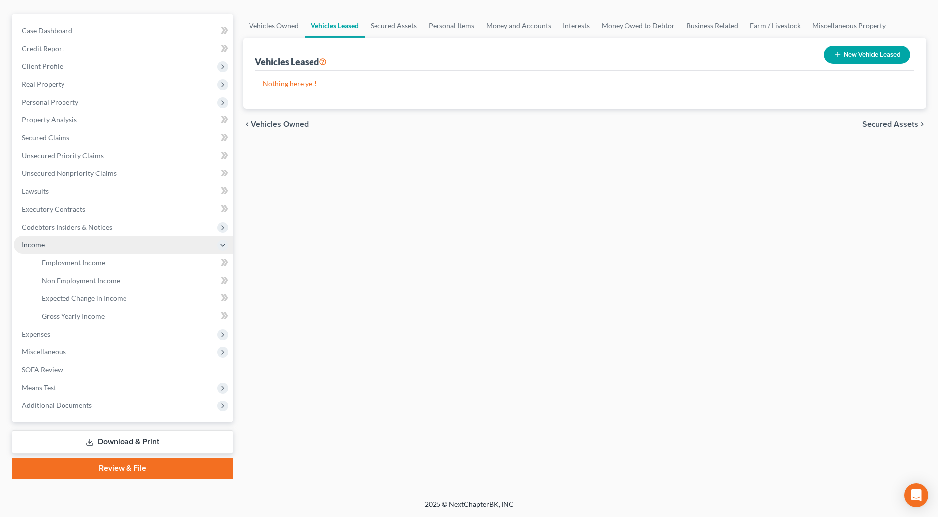
scroll to position [81, 0]
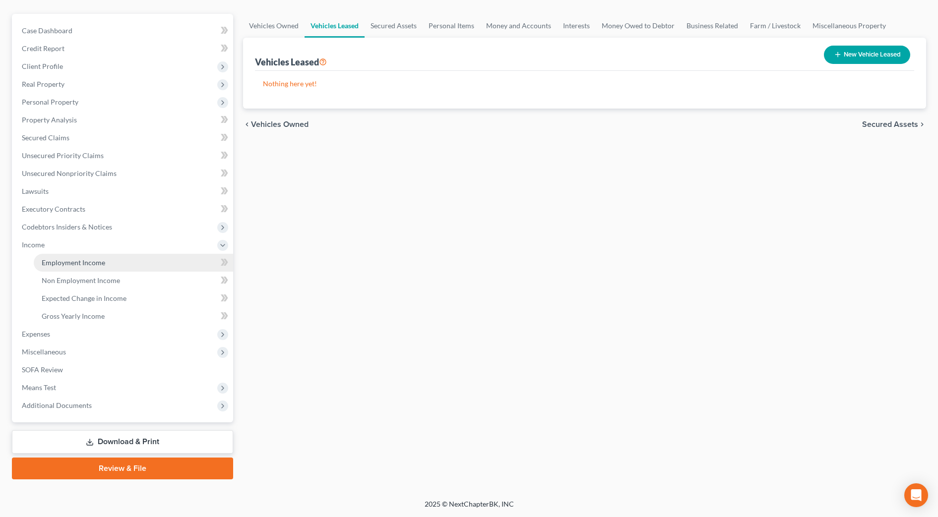
click at [98, 260] on span "Employment Income" at bounding box center [73, 262] width 63 height 8
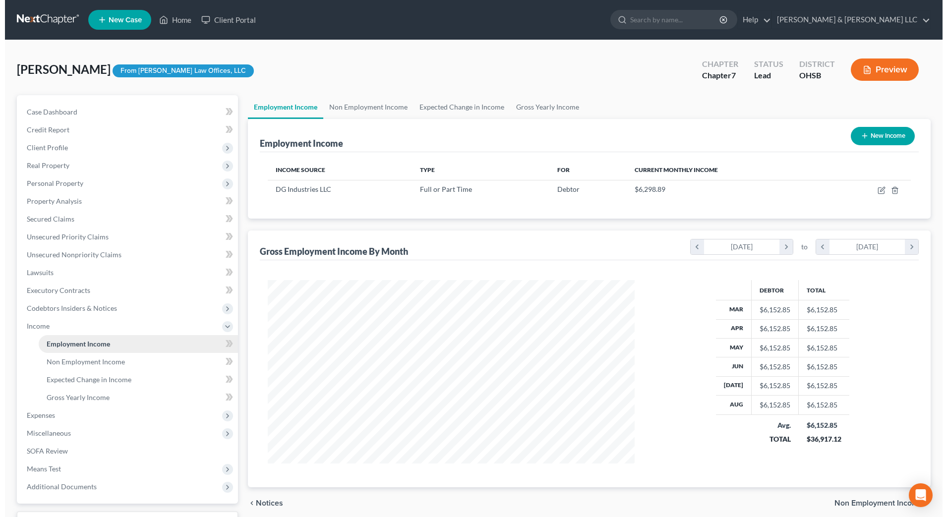
scroll to position [183, 387]
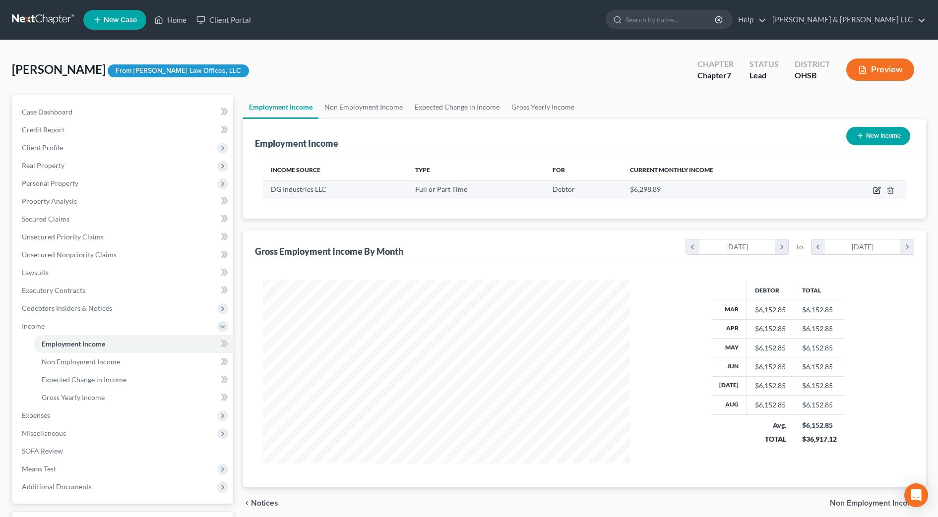
click at [878, 189] on icon "button" at bounding box center [877, 190] width 8 height 8
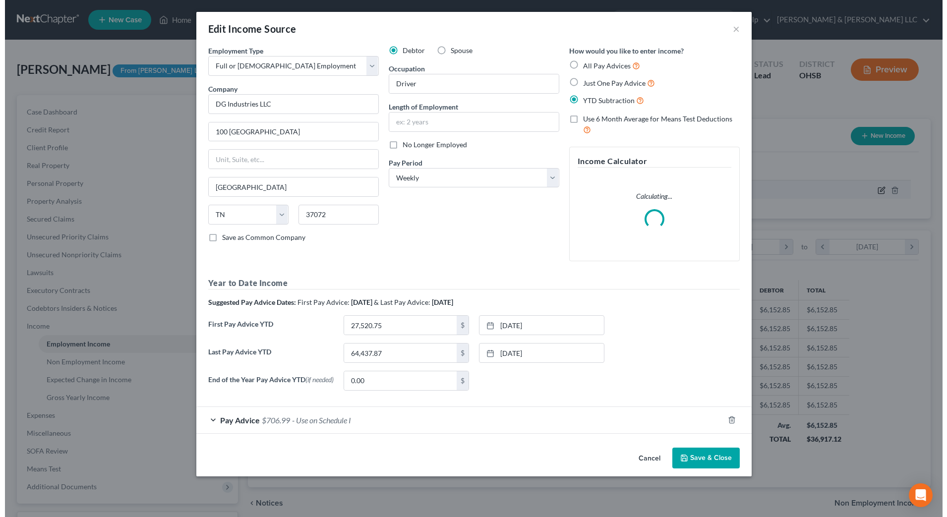
scroll to position [185, 391]
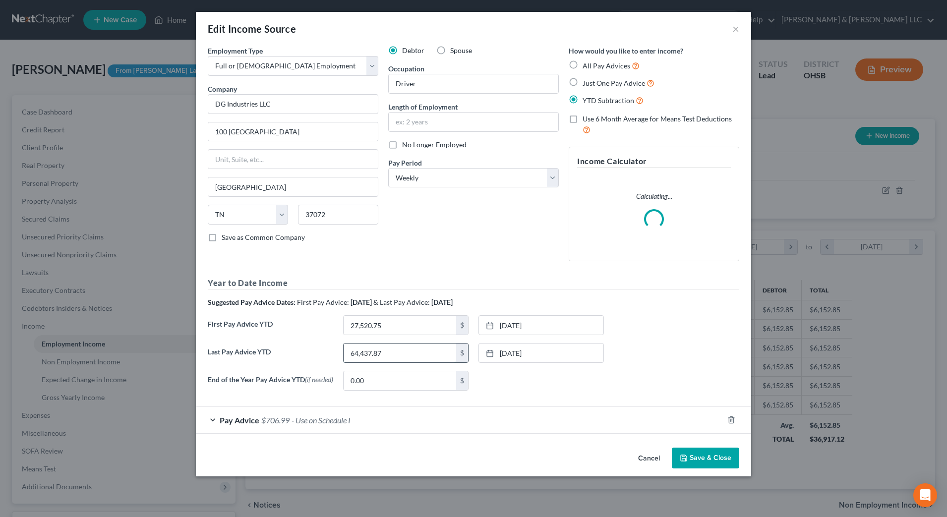
click at [417, 354] on input "64,437.87" at bounding box center [400, 353] width 113 height 19
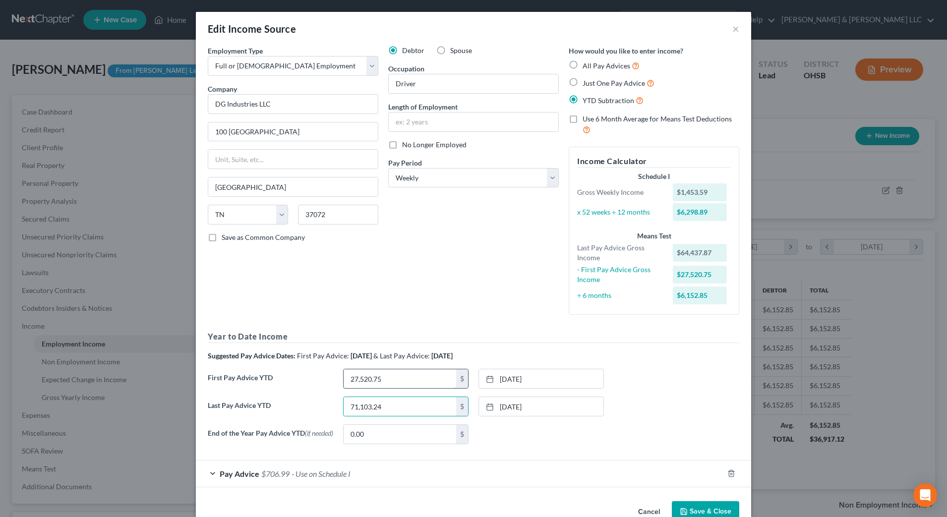
click at [399, 377] on input "27,520.75" at bounding box center [400, 378] width 113 height 19
click at [660, 415] on div "Last Pay Advice YTD 71,103.24 $ [DATE] close Date [DATE] Time 12:00 AM chevron_…" at bounding box center [473, 411] width 541 height 28
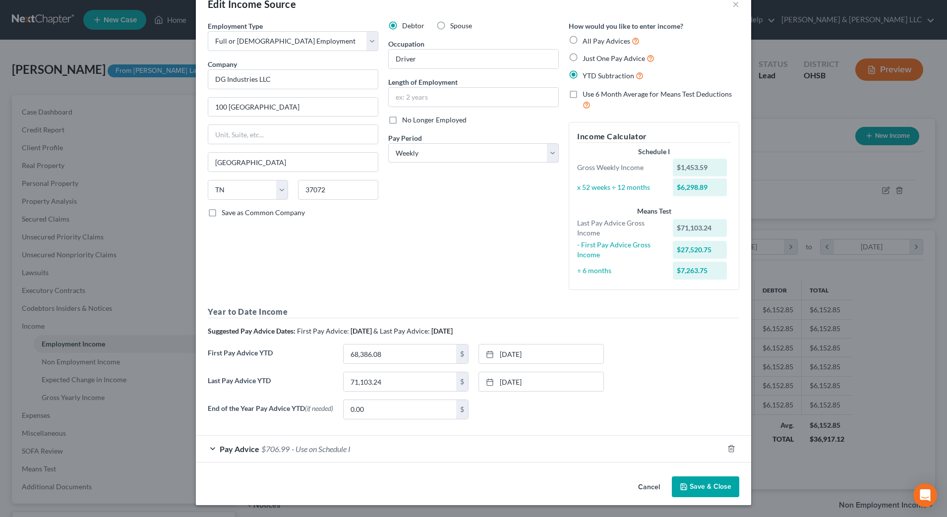
click at [470, 457] on div "Pay Advice $706.99 - Use on Schedule I" at bounding box center [460, 449] width 528 height 26
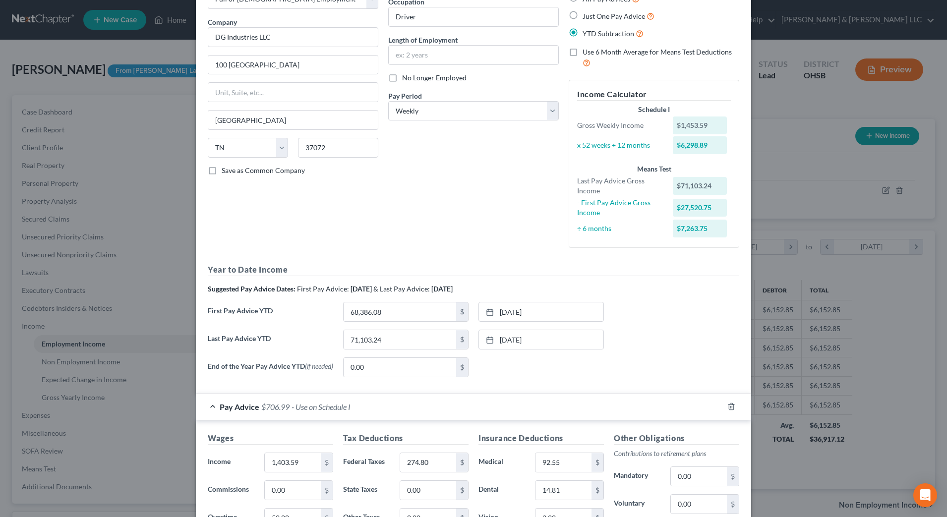
scroll to position [89, 0]
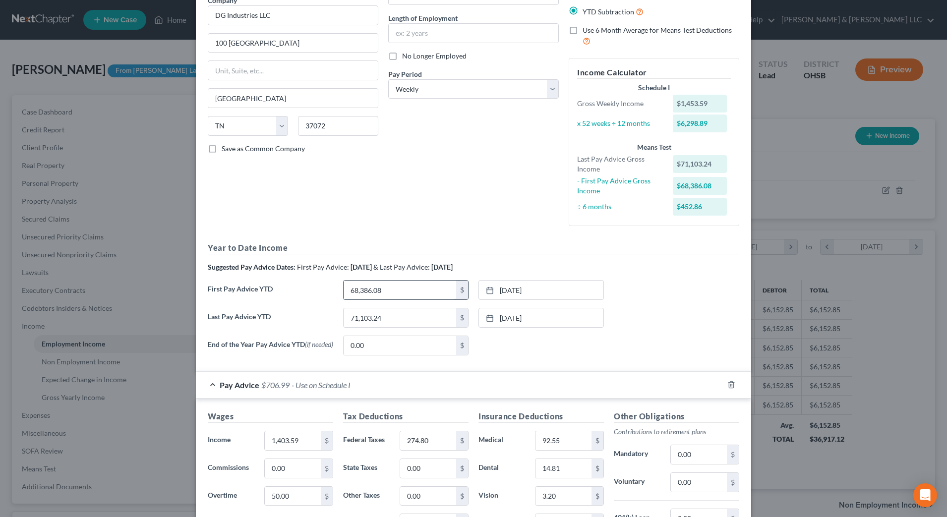
click at [405, 290] on input "68,386.08" at bounding box center [400, 290] width 113 height 19
click at [663, 335] on div "Last Pay Advice YTD 71,103.24 $ [DATE] close Date [DATE] Time 12:00 AM chevron_…" at bounding box center [473, 322] width 541 height 28
click at [407, 318] on input "71,103.24" at bounding box center [400, 317] width 113 height 19
click at [632, 324] on div "Last Pay Advice YTD 68,386.08 $ [DATE] close Date [DATE] Time 12:00 AM chevron_…" at bounding box center [473, 322] width 541 height 28
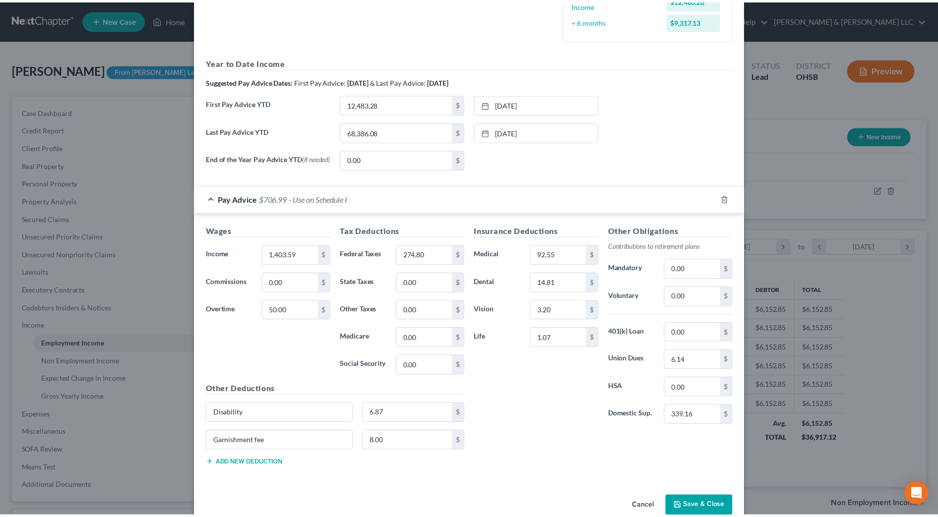
scroll to position [297, 0]
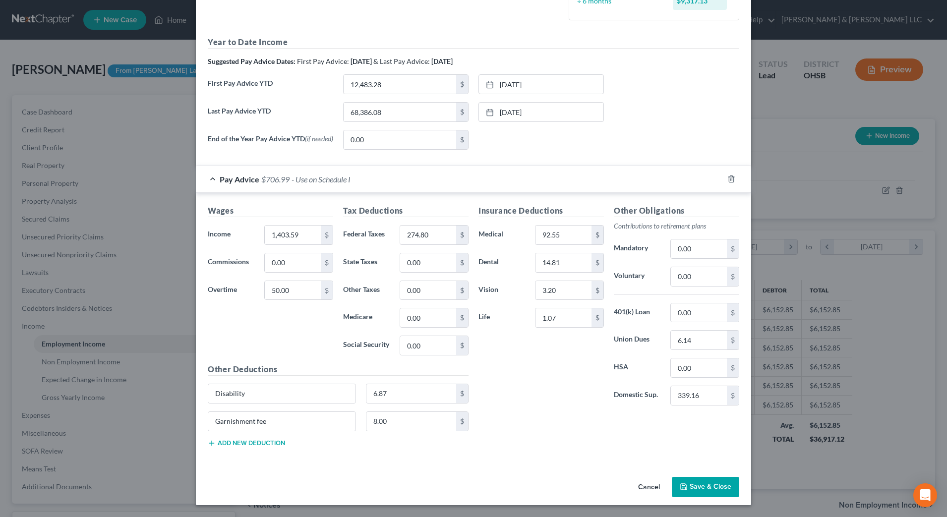
click at [708, 489] on button "Save & Close" at bounding box center [705, 487] width 67 height 21
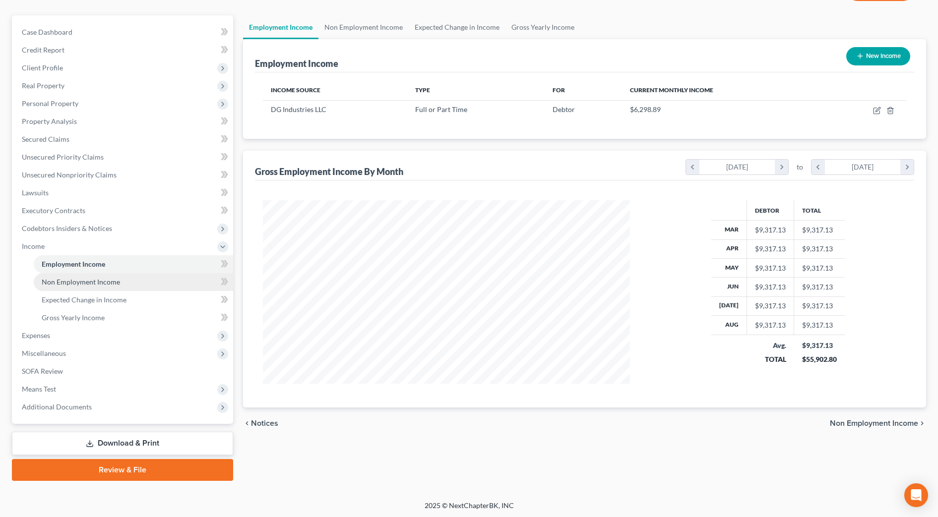
scroll to position [81, 0]
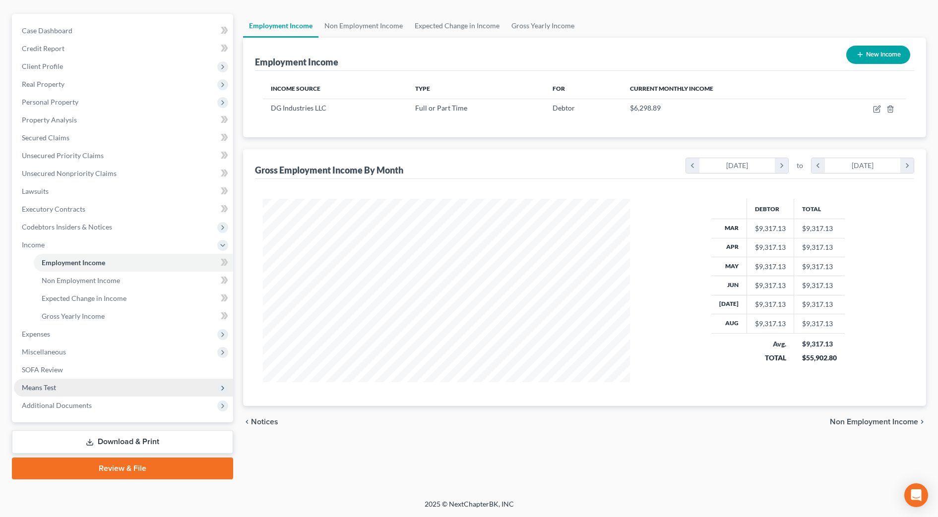
click at [61, 384] on span "Means Test" at bounding box center [123, 388] width 219 height 18
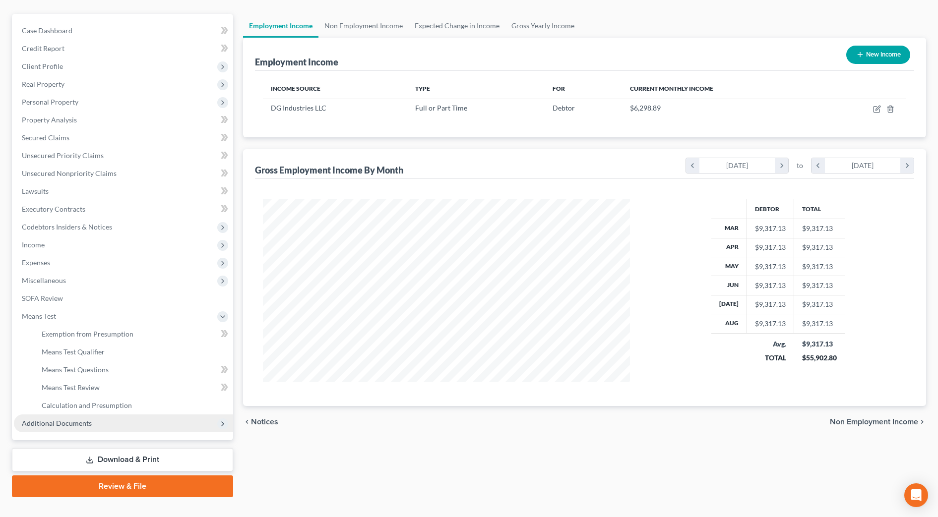
click at [91, 423] on span "Additional Documents" at bounding box center [123, 424] width 219 height 18
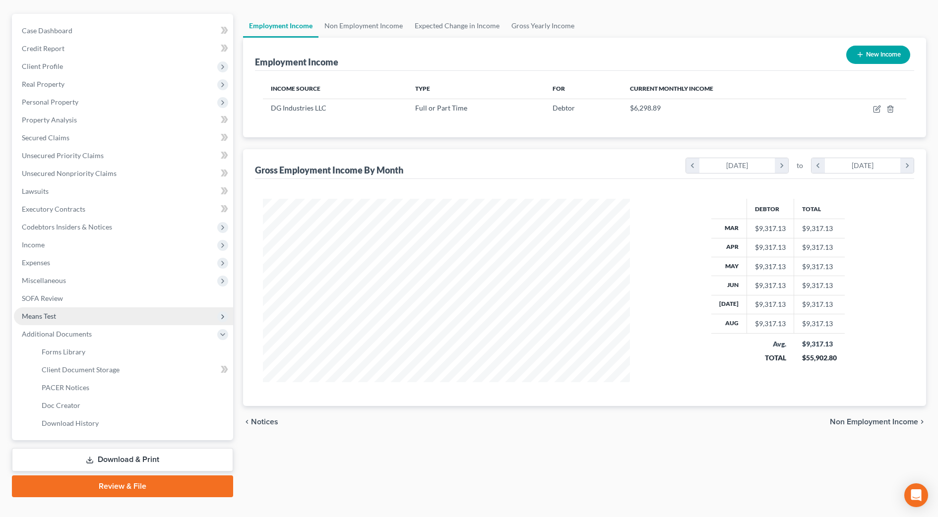
click at [84, 313] on span "Means Test" at bounding box center [123, 316] width 219 height 18
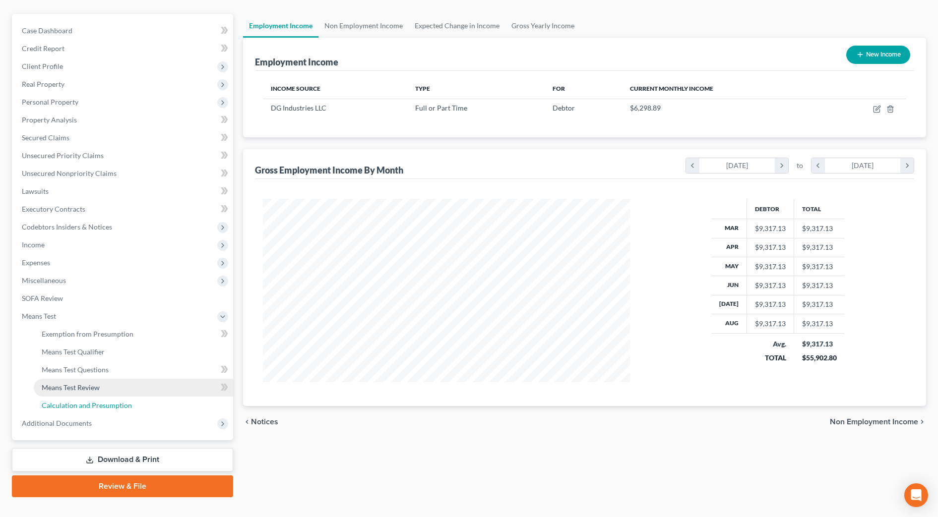
drag, startPoint x: 100, startPoint y: 403, endPoint x: 122, endPoint y: 391, distance: 25.5
click at [99, 404] on span "Calculation and Presumption" at bounding box center [87, 405] width 90 height 8
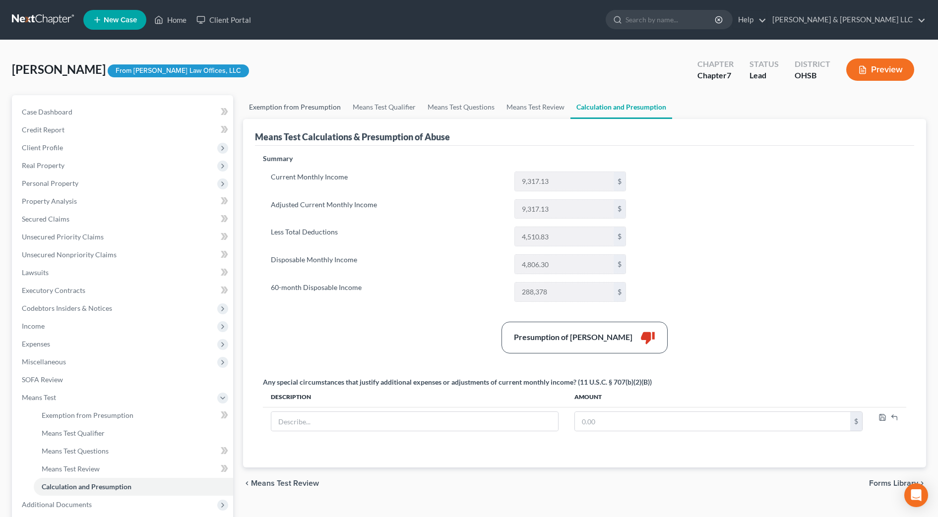
click at [273, 106] on link "Exemption from Presumption" at bounding box center [295, 107] width 104 height 24
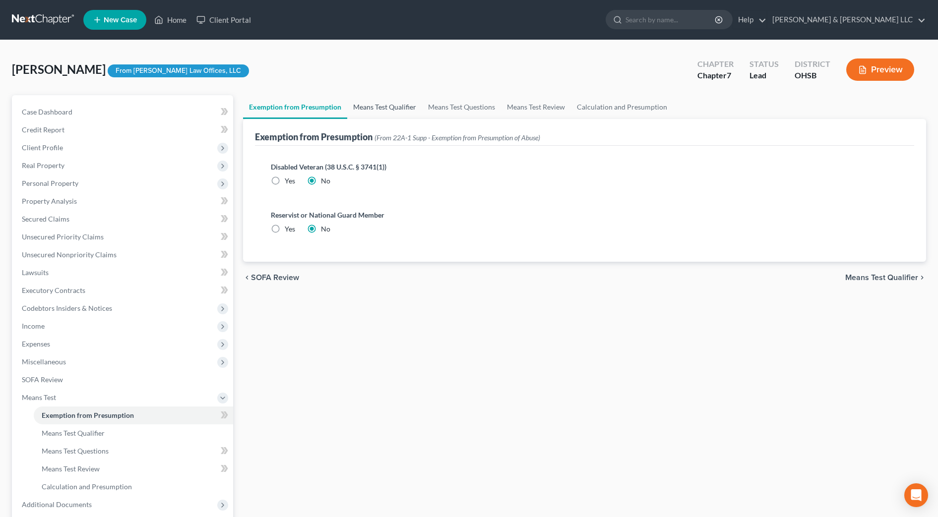
click at [360, 108] on link "Means Test Qualifier" at bounding box center [384, 107] width 75 height 24
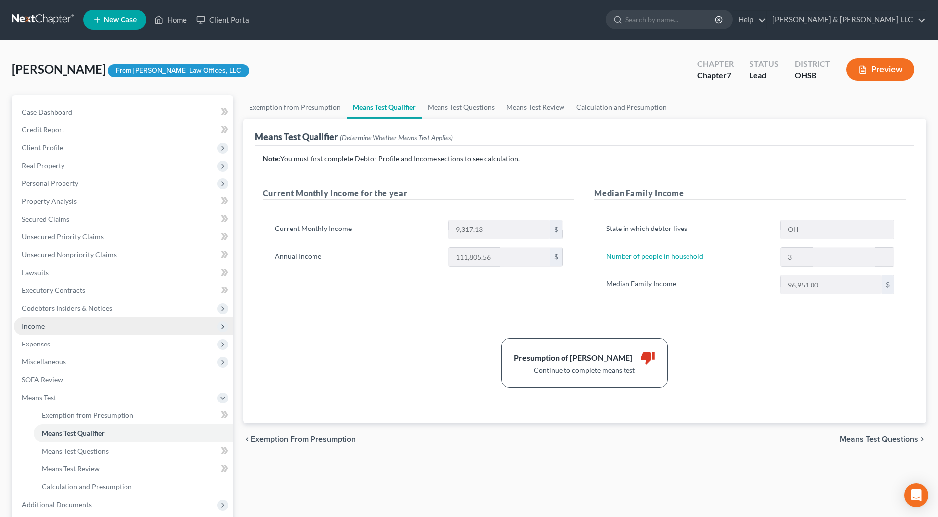
click at [61, 323] on span "Income" at bounding box center [123, 326] width 219 height 18
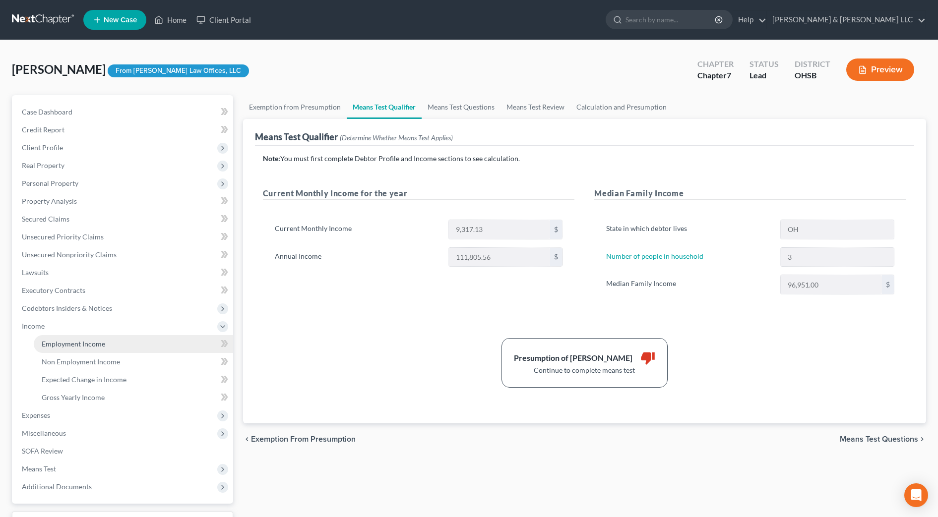
click at [65, 340] on span "Employment Income" at bounding box center [73, 344] width 63 height 8
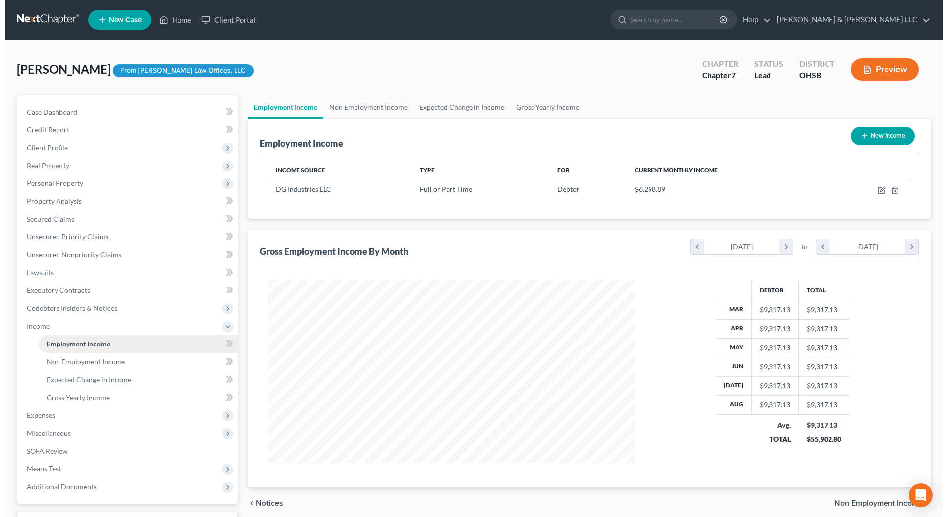
scroll to position [183, 387]
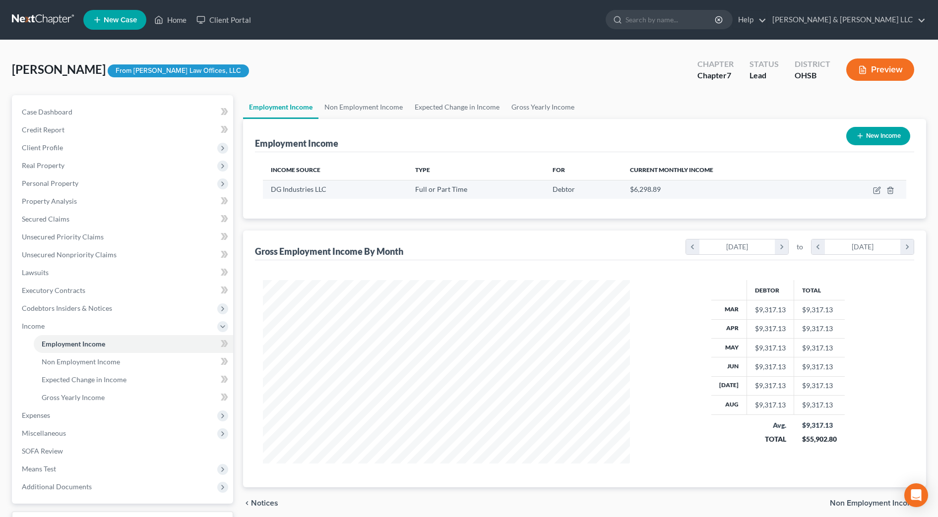
click at [872, 193] on td at bounding box center [864, 189] width 83 height 19
click at [876, 191] on icon "button" at bounding box center [877, 189] width 4 height 4
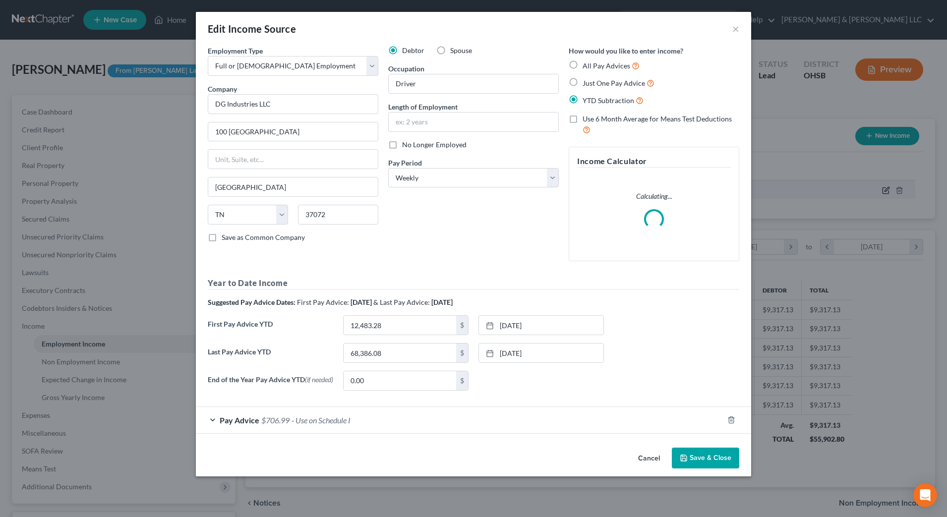
scroll to position [185, 391]
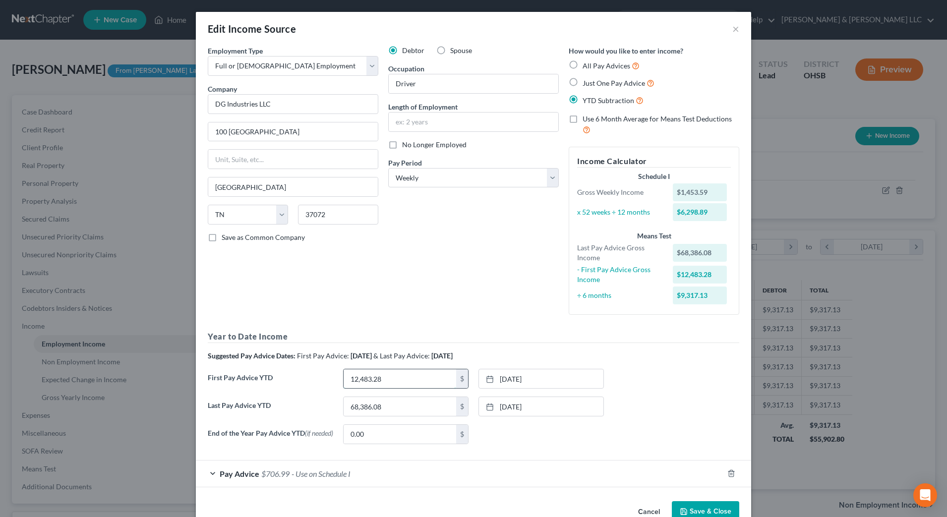
click at [391, 379] on input "12,483.28" at bounding box center [400, 378] width 113 height 19
click at [417, 290] on div "Debtor Spouse Occupation Driver Length of Employment No Longer Employed Pay Per…" at bounding box center [473, 184] width 180 height 277
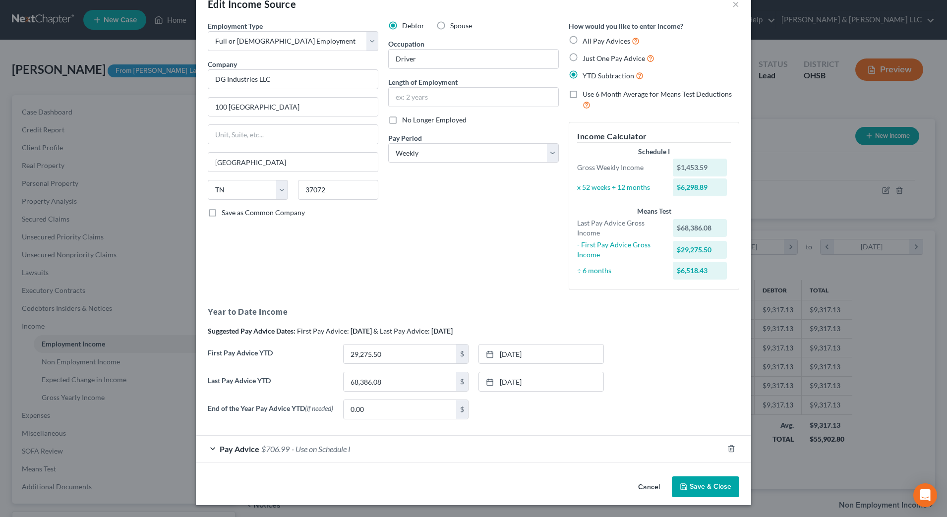
click at [335, 448] on span "- Use on Schedule I" at bounding box center [321, 448] width 59 height 9
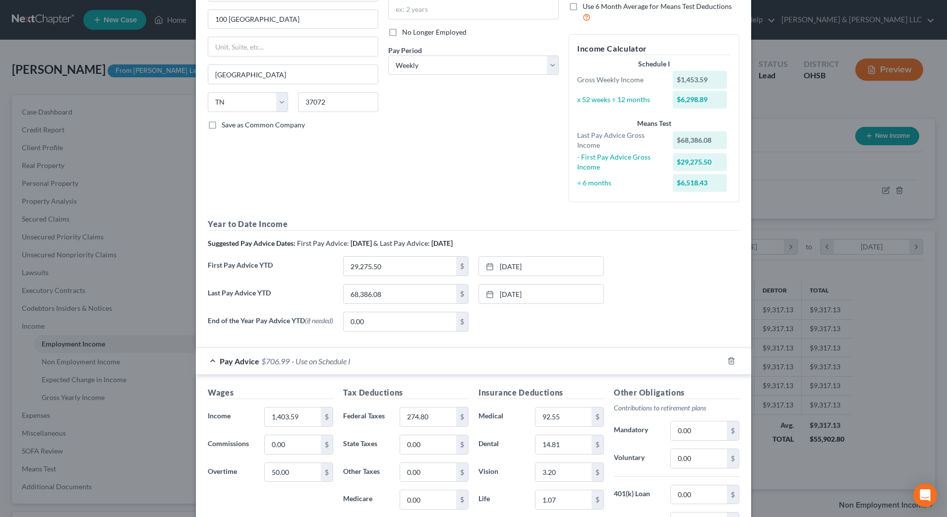
scroll to position [213, 0]
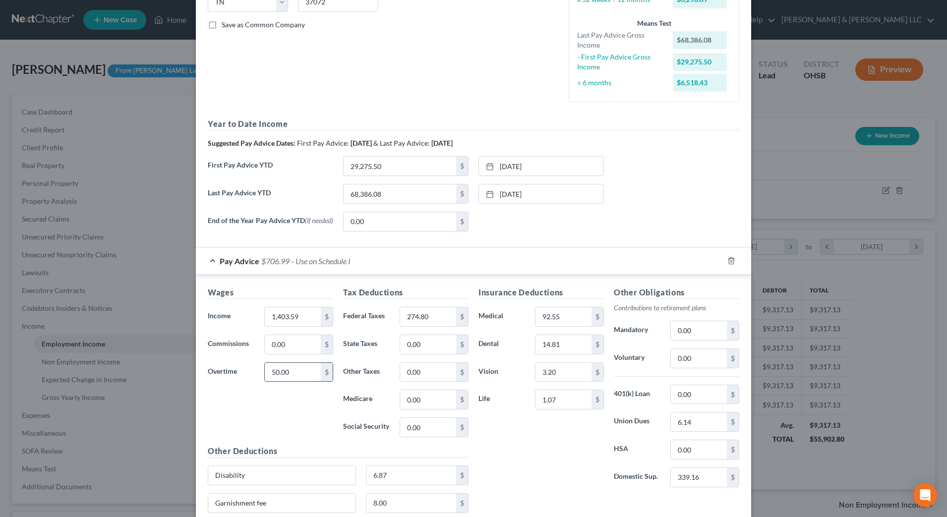
click at [302, 370] on input "50.00" at bounding box center [293, 372] width 56 height 19
click at [289, 430] on div "Wages Income * 1,403.59 $ Commissions 0.00 $ Overtime 100 $" at bounding box center [270, 366] width 135 height 159
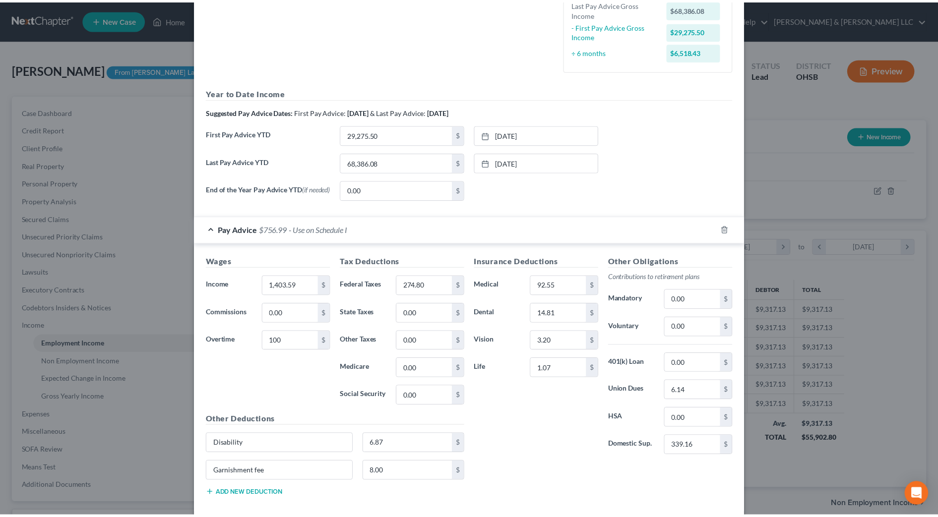
scroll to position [297, 0]
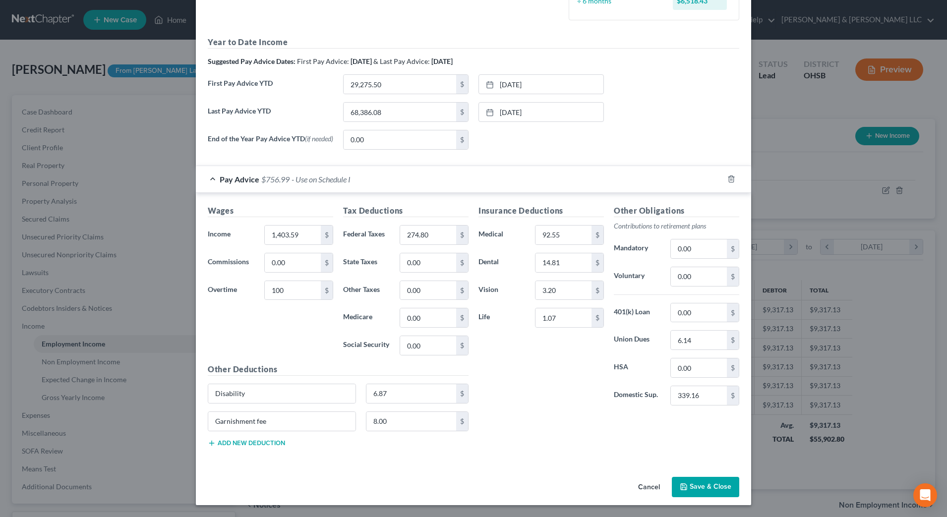
click at [680, 487] on icon "button" at bounding box center [684, 487] width 8 height 8
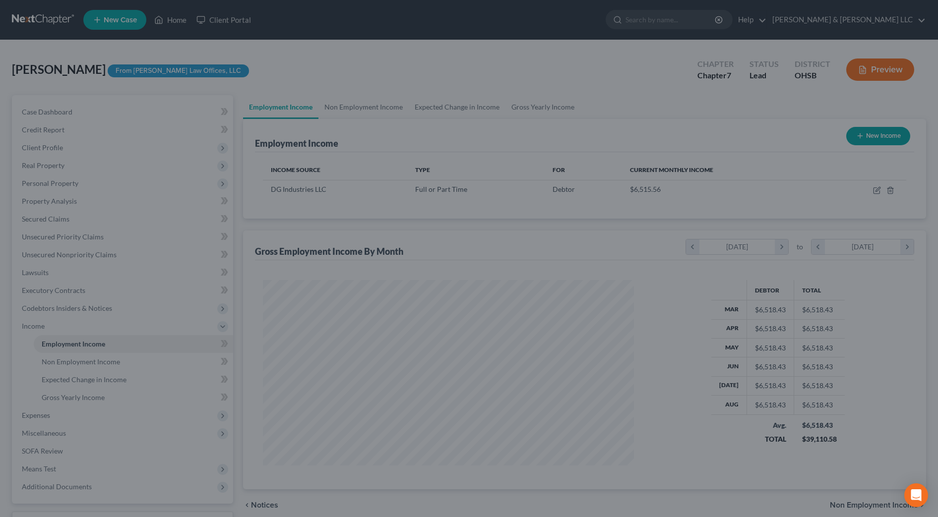
scroll to position [495684, 495481]
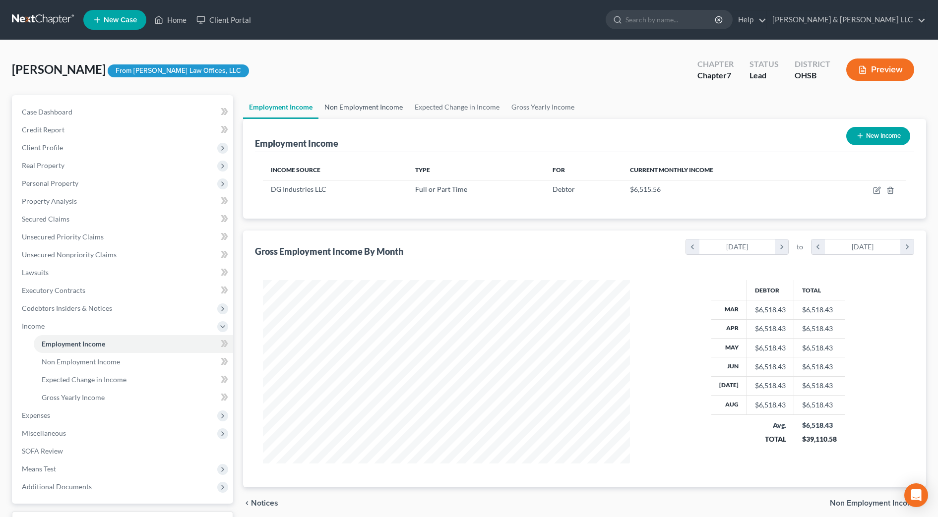
click at [343, 105] on link "Non Employment Income" at bounding box center [363, 107] width 90 height 24
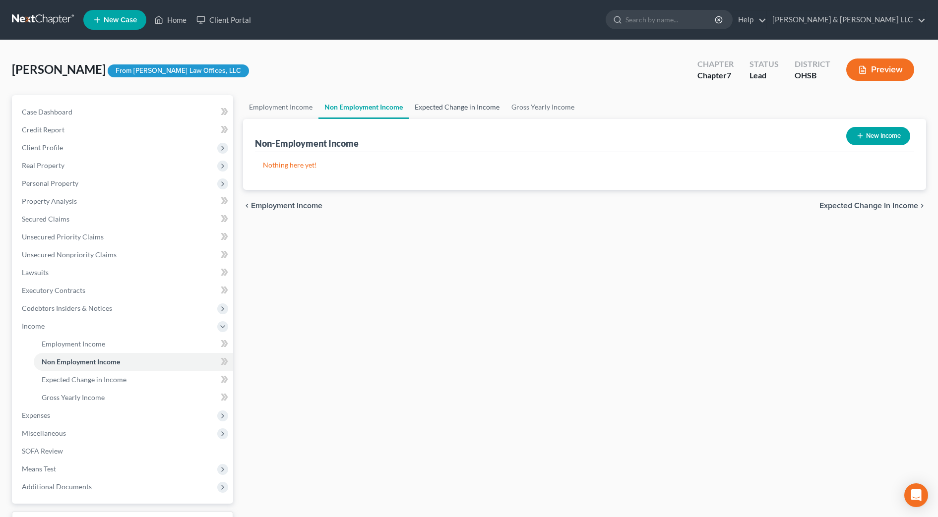
click at [435, 110] on link "Expected Change in Income" at bounding box center [457, 107] width 97 height 24
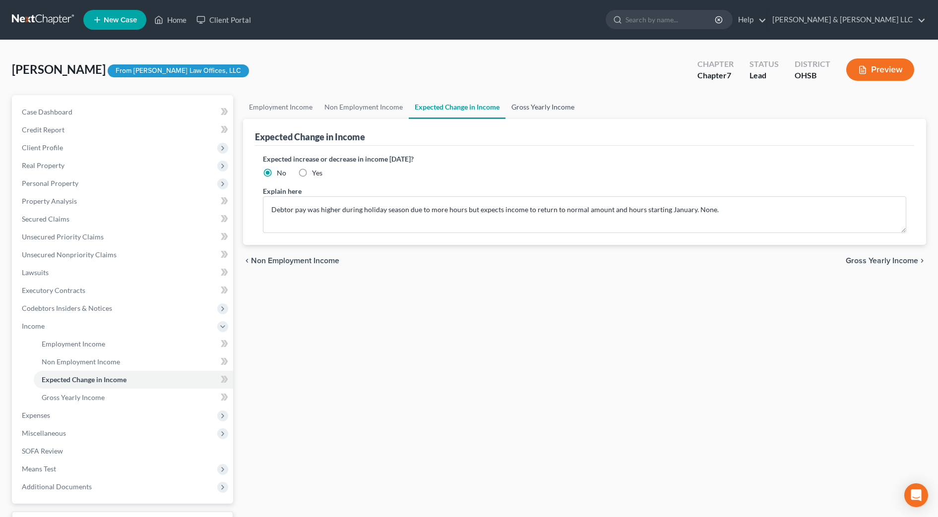
click at [549, 110] on link "Gross Yearly Income" at bounding box center [542, 107] width 75 height 24
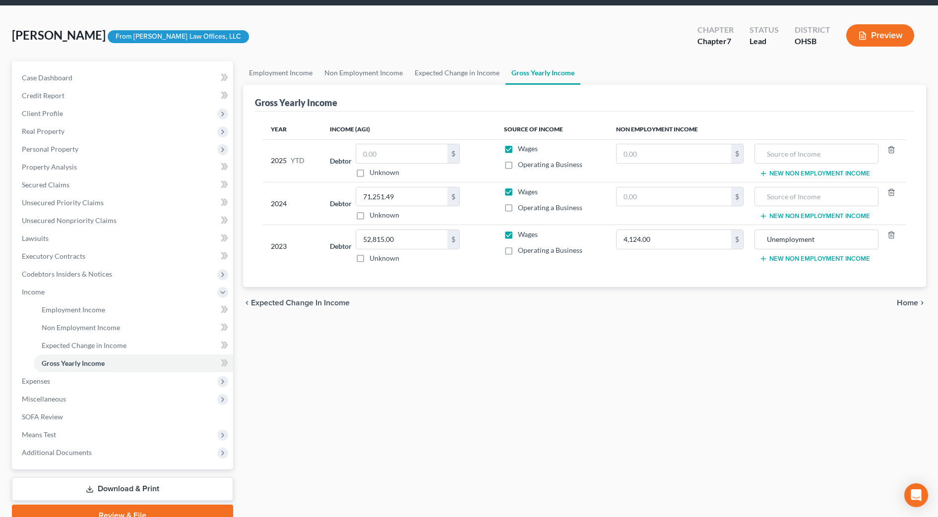
scroll to position [62, 0]
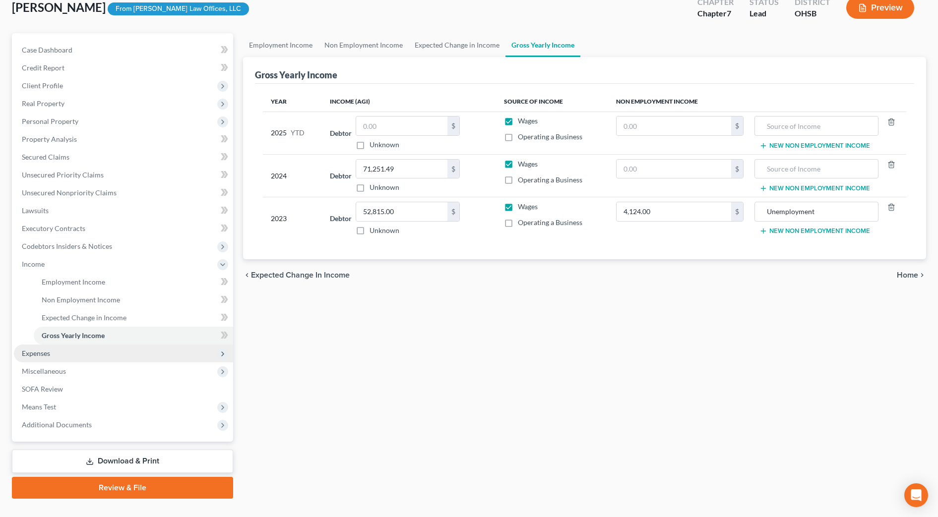
click at [128, 351] on span "Expenses" at bounding box center [123, 354] width 219 height 18
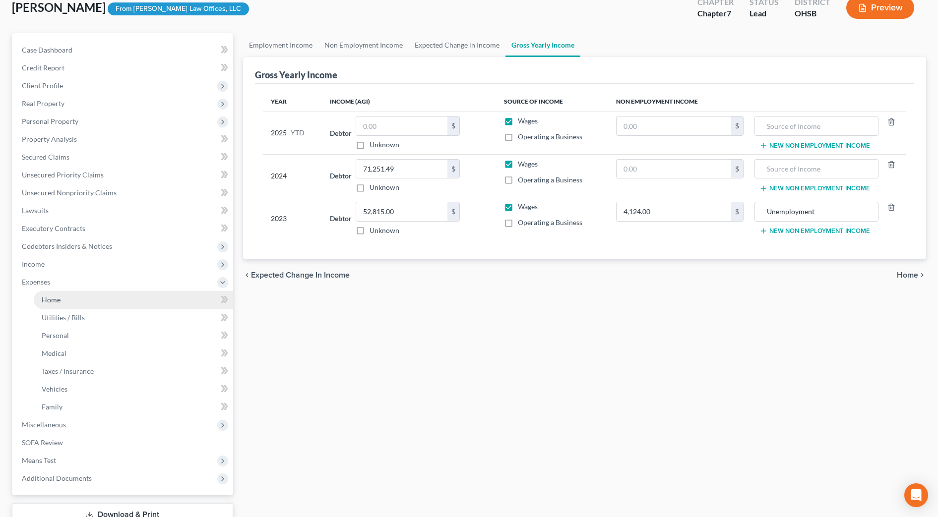
click at [77, 300] on link "Home" at bounding box center [133, 300] width 199 height 18
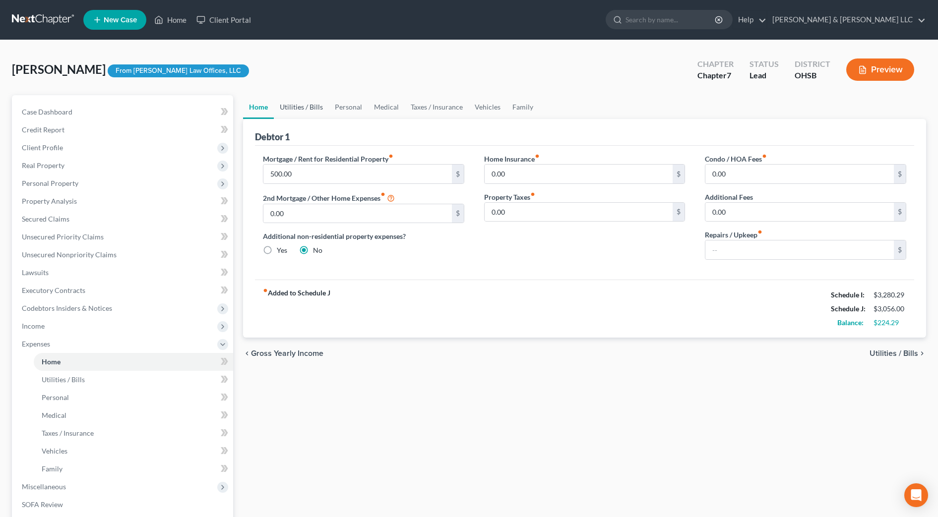
click at [309, 106] on link "Utilities / Bills" at bounding box center [301, 107] width 55 height 24
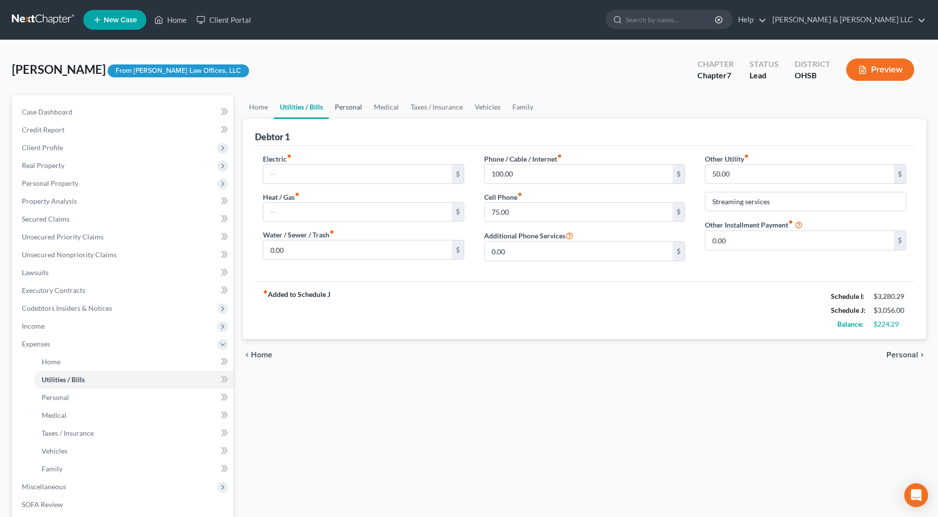
click at [347, 109] on link "Personal" at bounding box center [348, 107] width 39 height 24
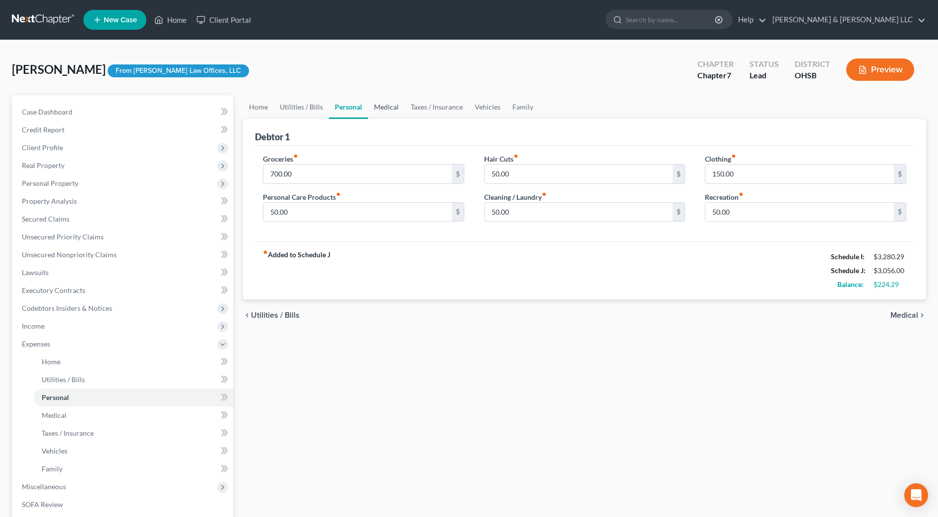
click at [387, 112] on link "Medical" at bounding box center [386, 107] width 37 height 24
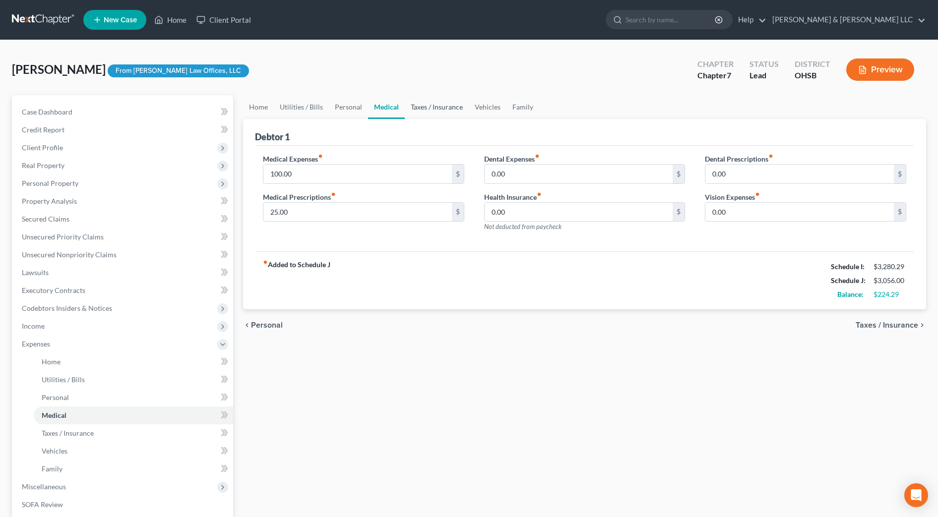
click at [440, 111] on link "Taxes / Insurance" at bounding box center [437, 107] width 64 height 24
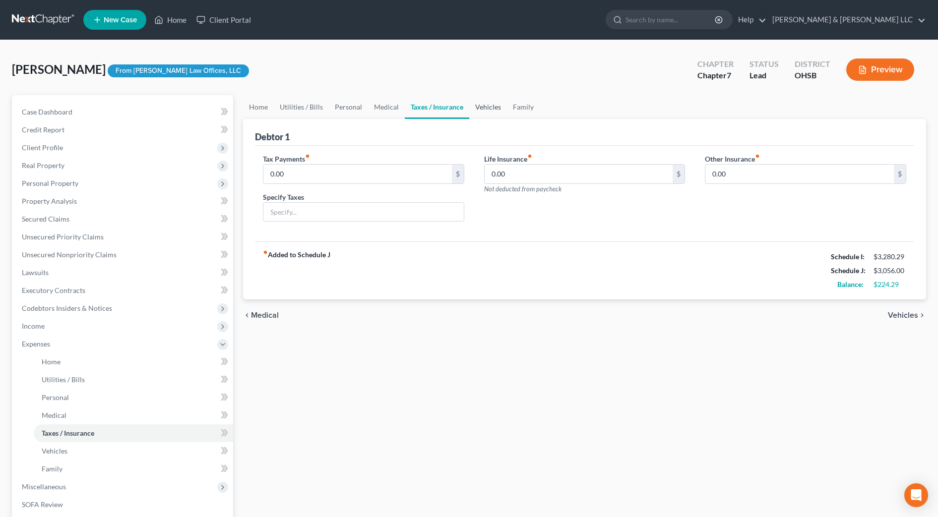
click at [477, 110] on link "Vehicles" at bounding box center [488, 107] width 38 height 24
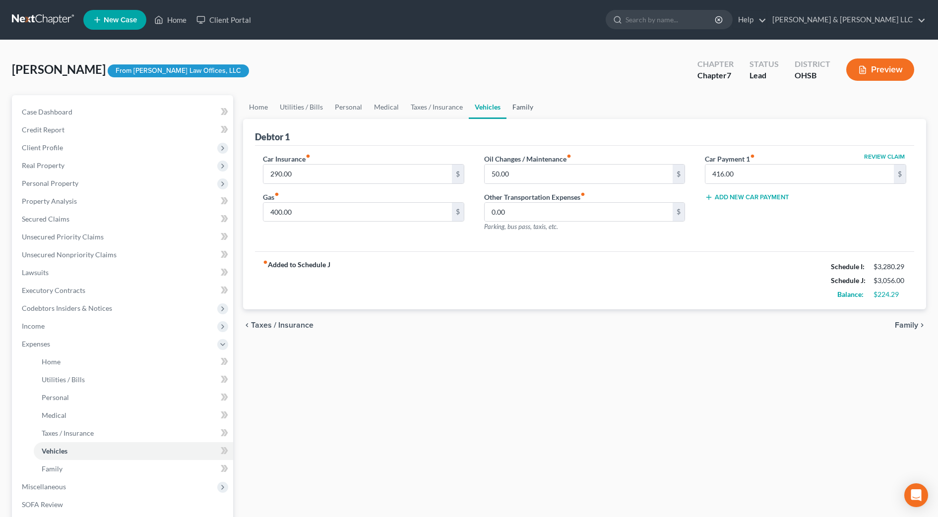
click at [517, 110] on link "Family" at bounding box center [522, 107] width 33 height 24
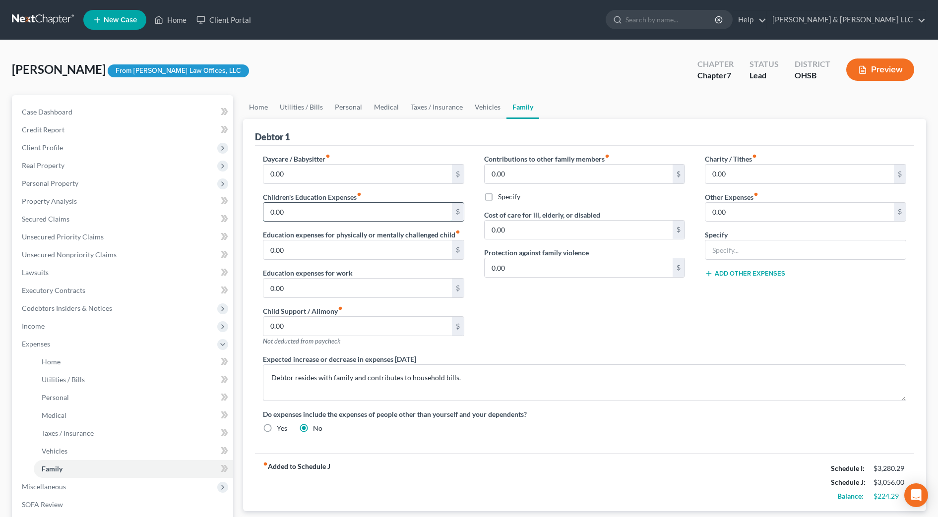
click at [298, 210] on input "0.00" at bounding box center [357, 212] width 188 height 19
click at [583, 346] on div "Contributions to other family members fiber_manual_record 0.00 $ Specify Cost o…" at bounding box center [584, 254] width 221 height 200
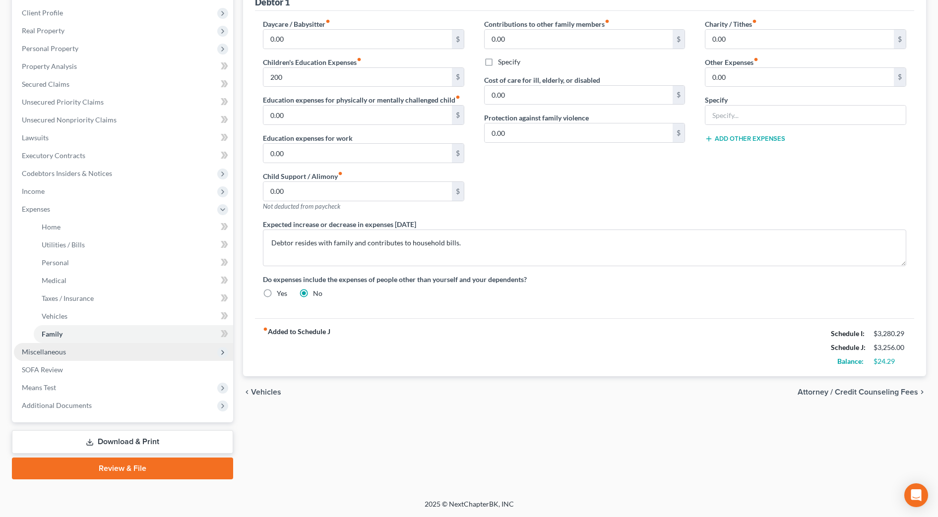
click at [138, 354] on span "Miscellaneous" at bounding box center [123, 352] width 219 height 18
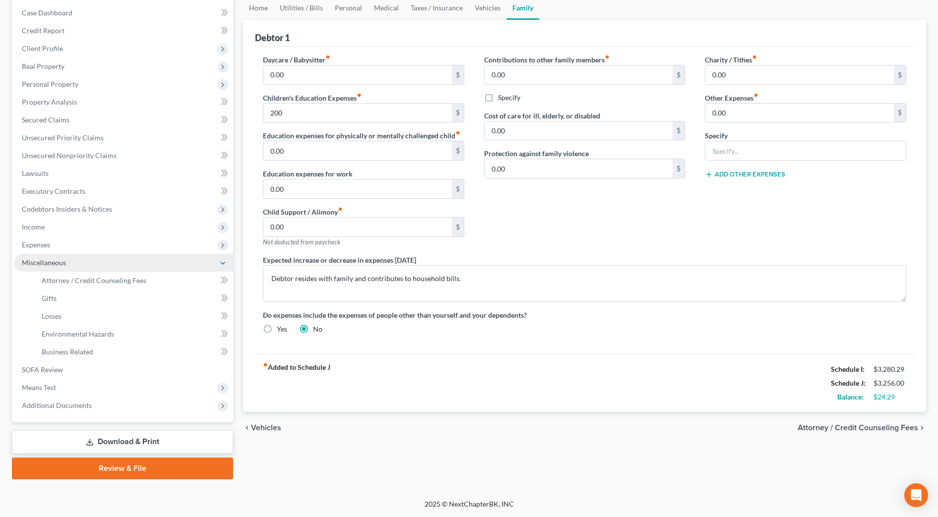
scroll to position [99, 0]
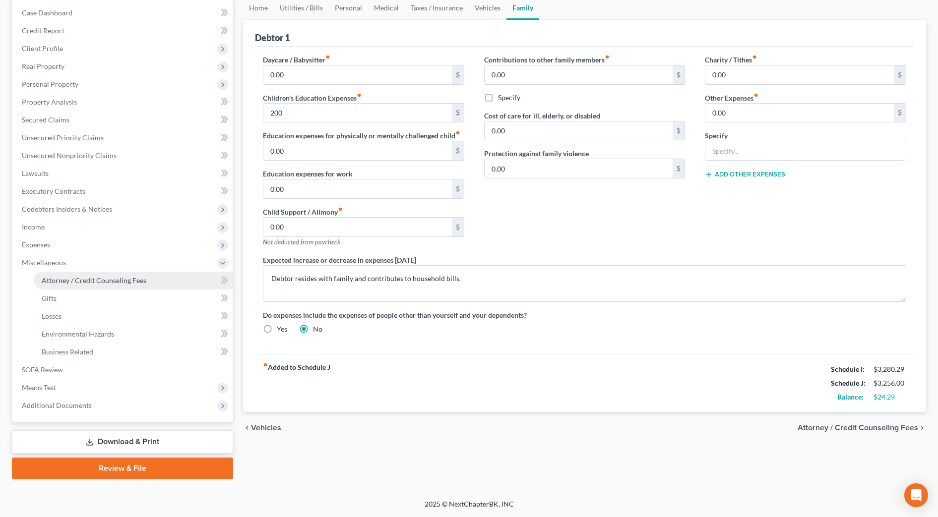
click at [110, 275] on link "Attorney / Credit Counseling Fees" at bounding box center [133, 281] width 199 height 18
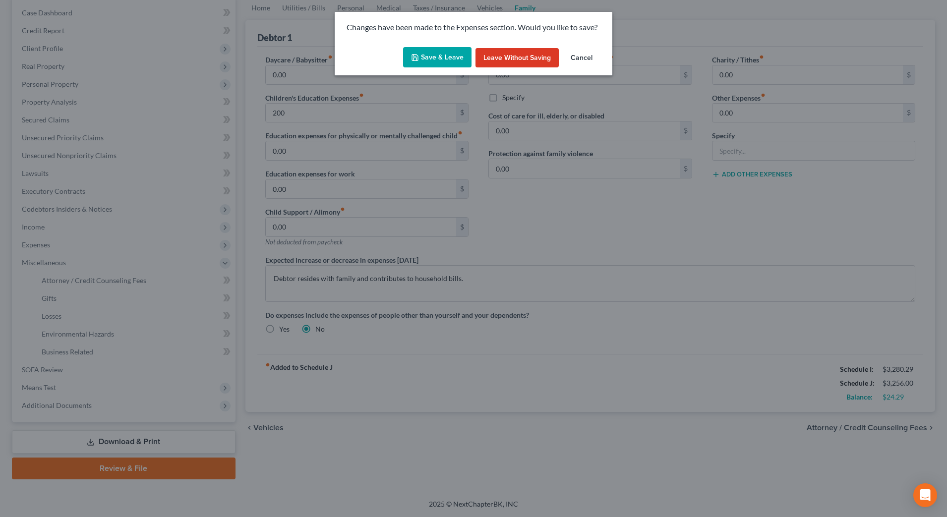
click at [452, 60] on button "Save & Leave" at bounding box center [437, 57] width 68 height 21
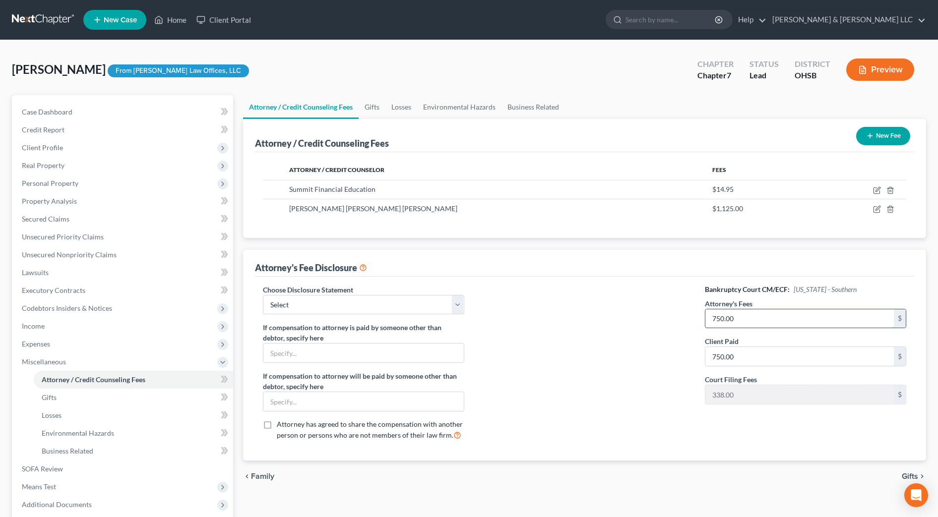
click at [752, 319] on input "750.00" at bounding box center [799, 318] width 188 height 19
click at [877, 211] on icon "button" at bounding box center [877, 209] width 8 height 8
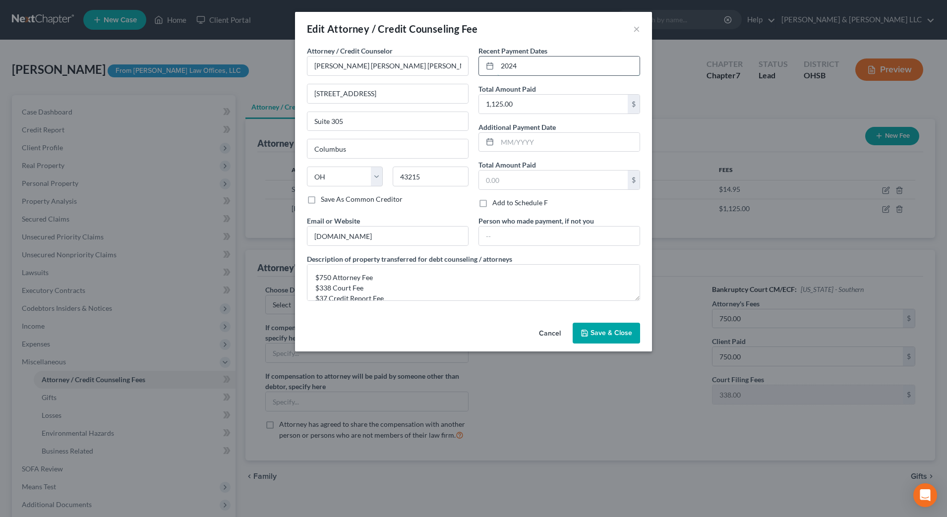
click at [560, 64] on input "2024" at bounding box center [568, 66] width 142 height 19
drag, startPoint x: 435, startPoint y: 60, endPoint x: 190, endPoint y: 60, distance: 245.0
click at [190, 60] on div "Edit Attorney / Credit Counseling Fee × Attorney / Credit Counselor * [PERSON_N…" at bounding box center [473, 258] width 947 height 517
drag, startPoint x: 397, startPoint y: 241, endPoint x: 225, endPoint y: 234, distance: 171.7
click at [238, 244] on div "Edit Attorney / Credit Counseling Fee × Attorney / Credit Counselor * [PERSON_N…" at bounding box center [473, 258] width 947 height 517
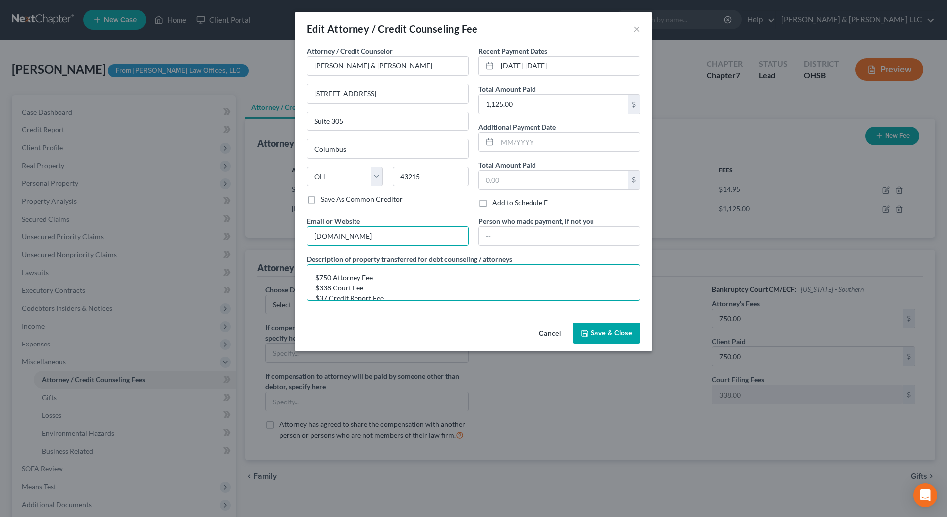
drag, startPoint x: 332, startPoint y: 278, endPoint x: 320, endPoint y: 276, distance: 11.7
click at [320, 276] on textarea "$750 Attorney Fee $338 Court Fee $37 Credit Report Fee" at bounding box center [473, 282] width 333 height 37
click at [532, 100] on input "1,125.00" at bounding box center [553, 104] width 149 height 19
click at [523, 110] on input "1,125.00" at bounding box center [553, 104] width 149 height 19
drag, startPoint x: 526, startPoint y: 103, endPoint x: 412, endPoint y: 107, distance: 113.6
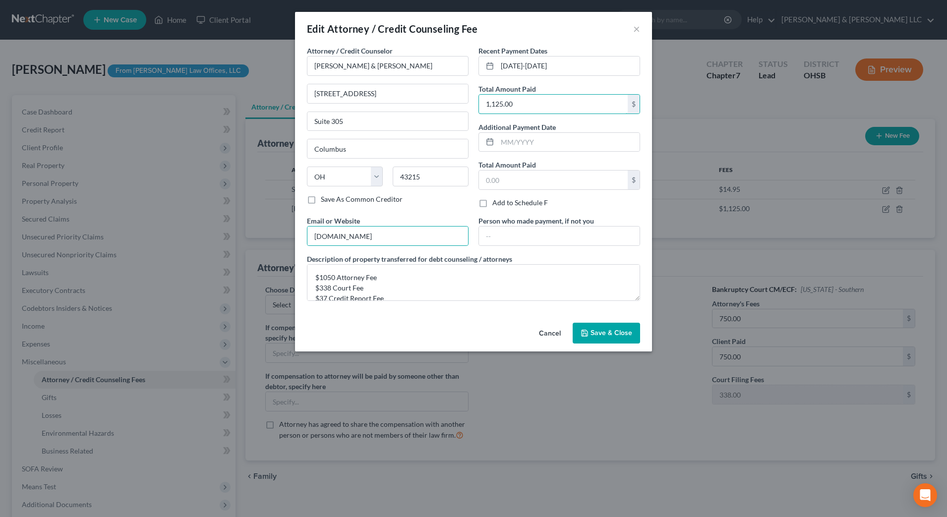
click at [412, 106] on div "Attorney / Credit Counselor * [PERSON_NAME] & [PERSON_NAME] [STREET_ADDRESS][GE…" at bounding box center [473, 177] width 343 height 263
click at [630, 340] on button "Save & Close" at bounding box center [606, 333] width 67 height 21
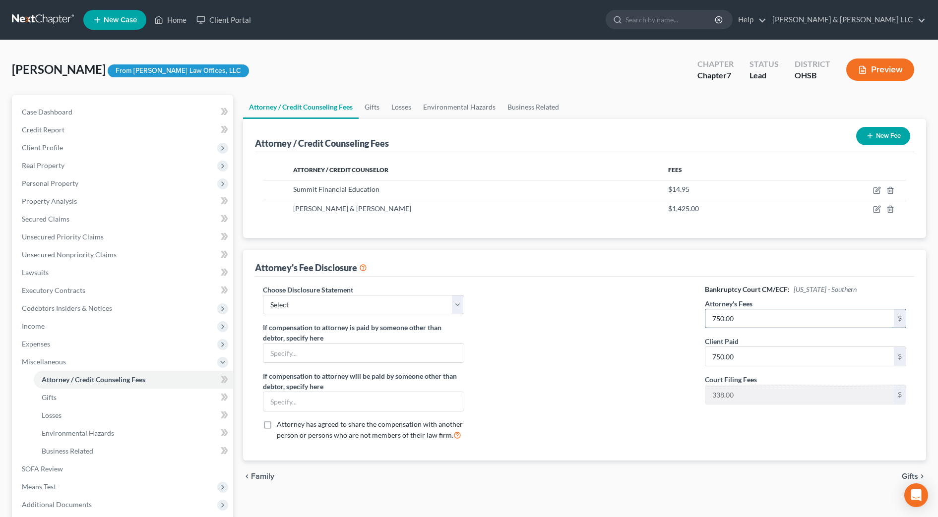
click at [739, 319] on input "750.00" at bounding box center [799, 318] width 188 height 19
click at [377, 112] on link "Gifts" at bounding box center [372, 107] width 27 height 24
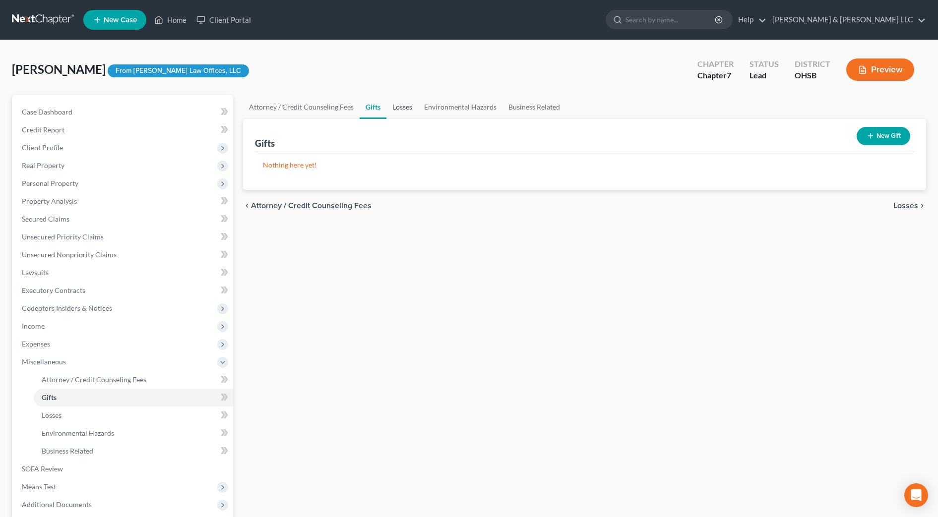
click at [393, 110] on link "Losses" at bounding box center [402, 107] width 32 height 24
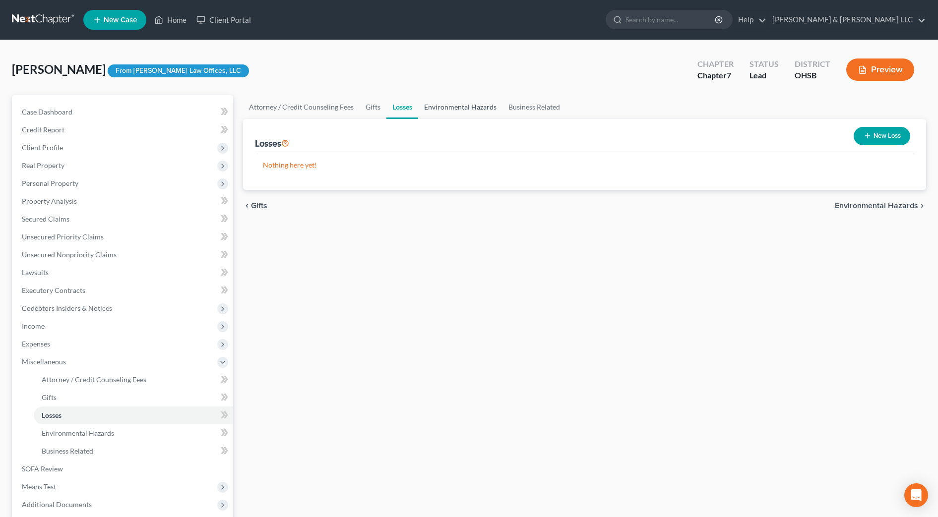
click at [444, 111] on link "Environmental Hazards" at bounding box center [460, 107] width 84 height 24
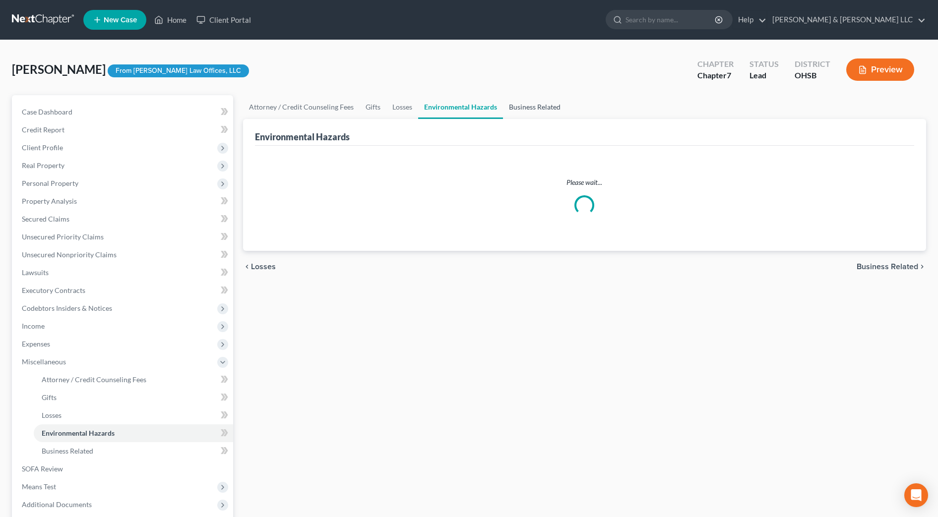
click at [529, 111] on link "Business Related" at bounding box center [534, 107] width 63 height 24
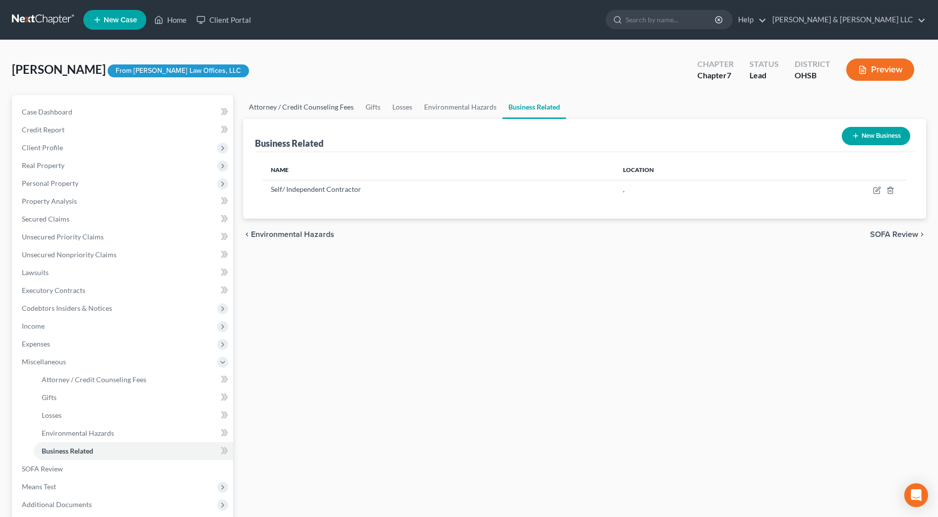
click at [308, 108] on link "Attorney / Credit Counseling Fees" at bounding box center [301, 107] width 117 height 24
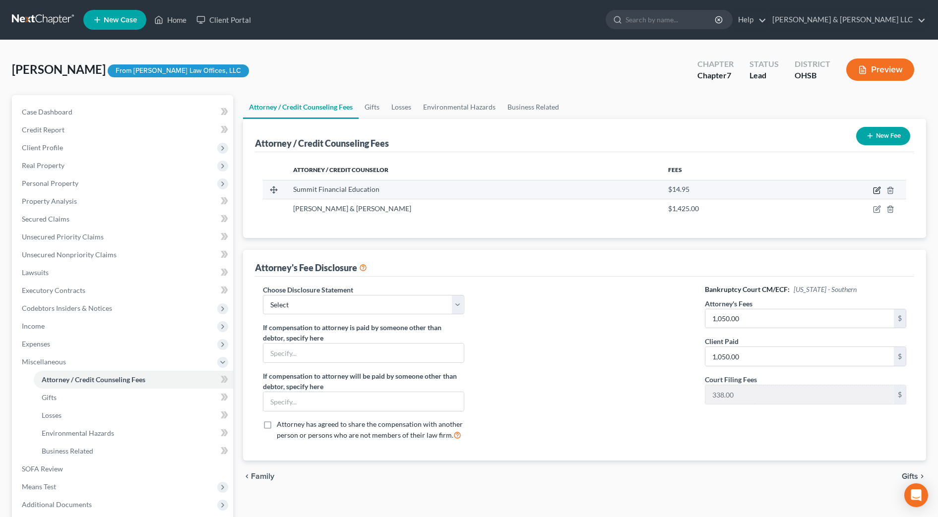
click at [877, 189] on icon "button" at bounding box center [877, 189] width 4 height 4
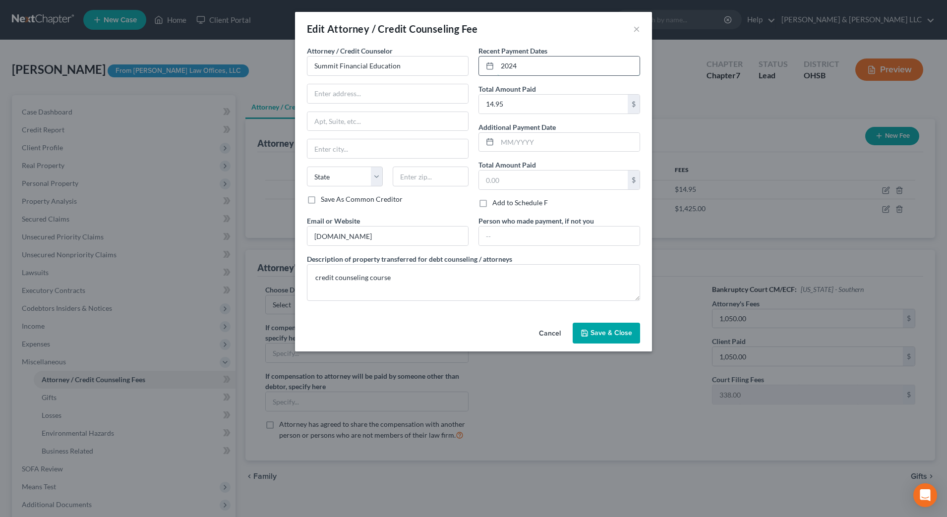
click at [539, 68] on input "2024" at bounding box center [568, 66] width 142 height 19
click at [609, 335] on span "Save & Close" at bounding box center [612, 333] width 42 height 8
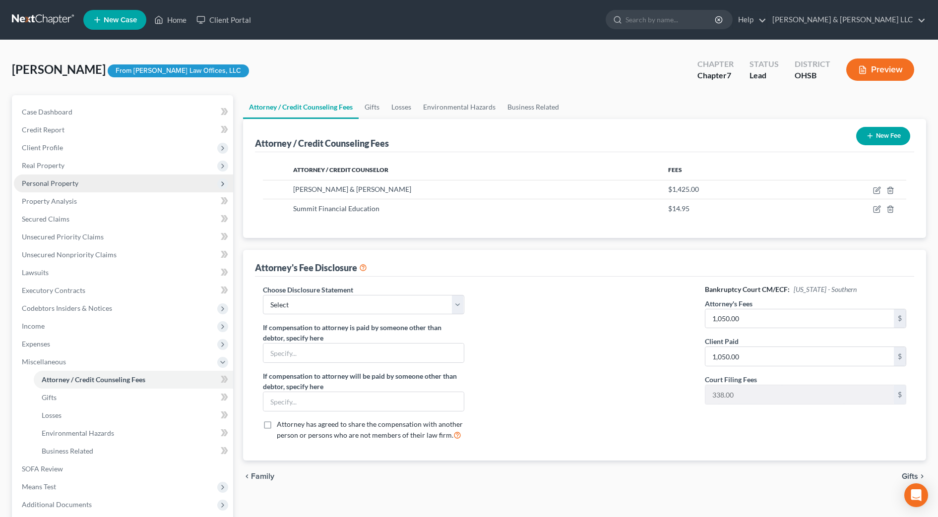
click at [60, 180] on span "Personal Property" at bounding box center [50, 183] width 57 height 8
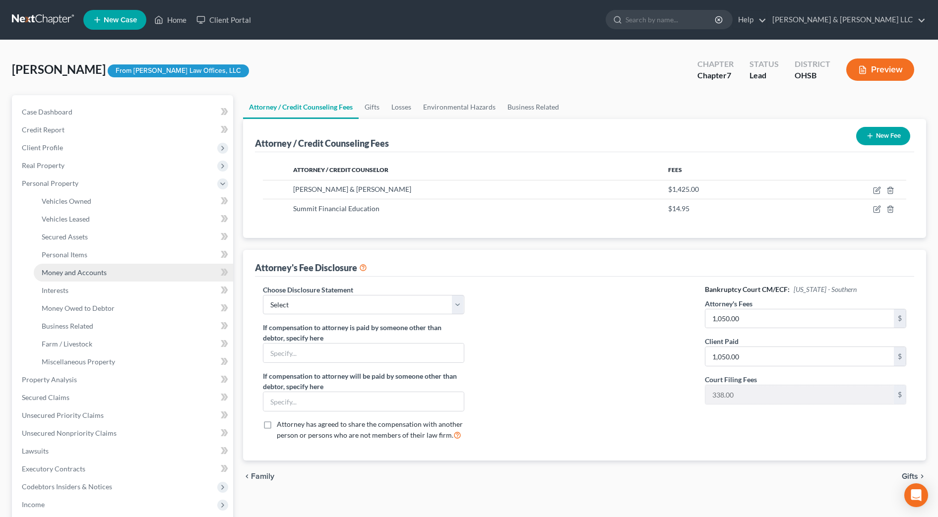
click at [95, 265] on link "Money and Accounts" at bounding box center [133, 273] width 199 height 18
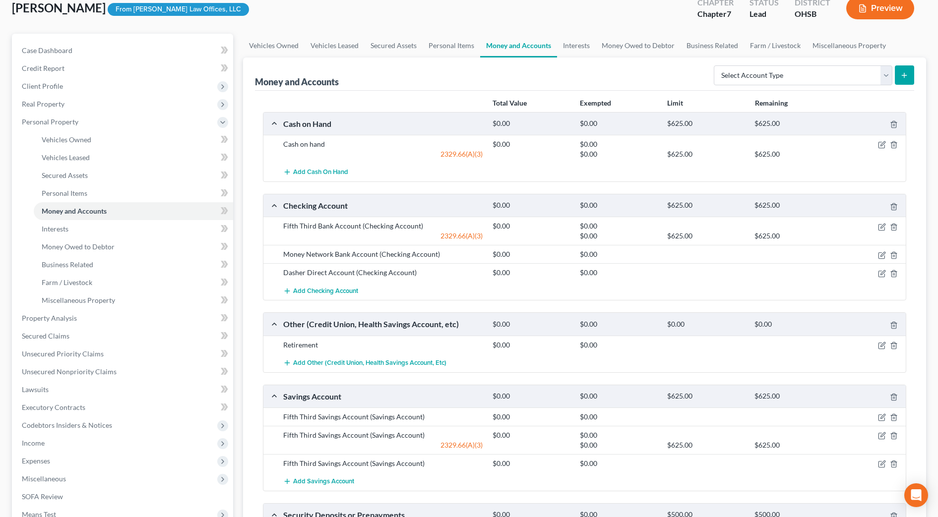
scroll to position [62, 0]
click at [883, 271] on icon "button" at bounding box center [882, 272] width 4 height 4
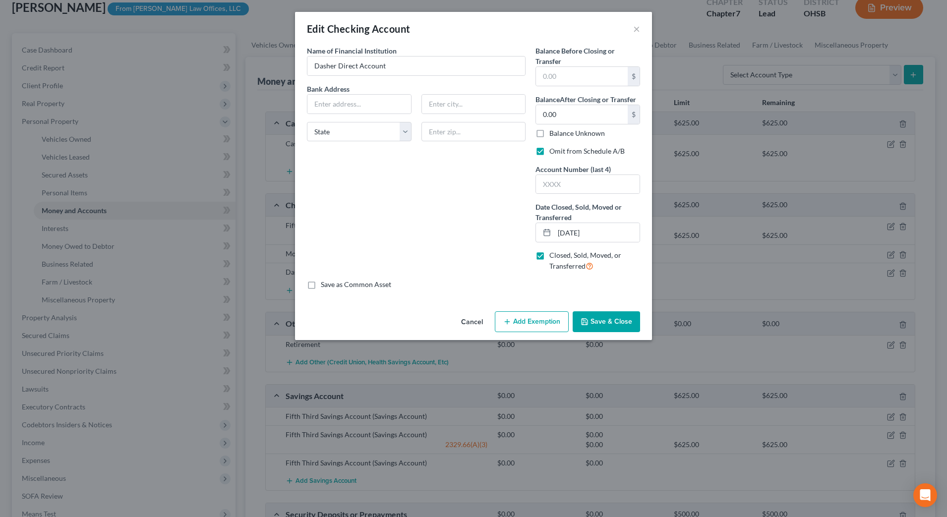
click at [471, 313] on button "Cancel" at bounding box center [472, 322] width 38 height 20
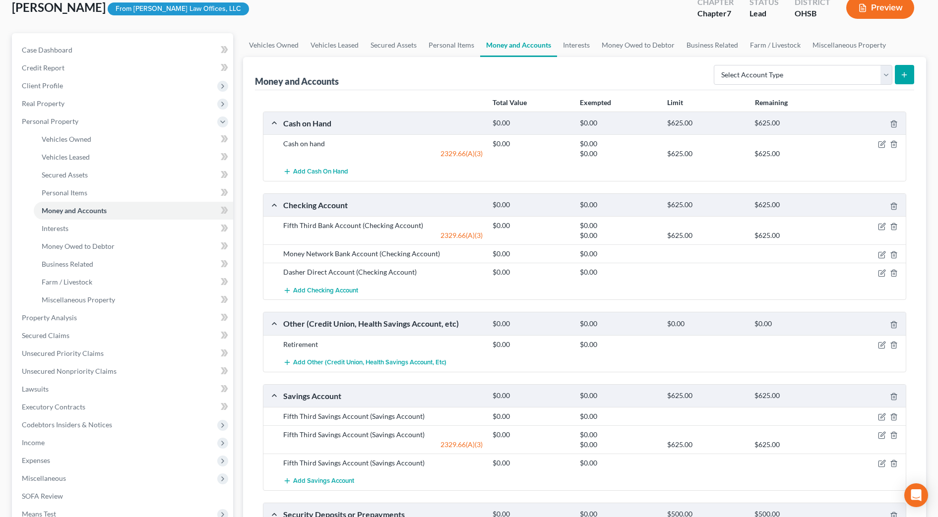
click at [886, 253] on div at bounding box center [872, 254] width 70 height 10
click at [884, 254] on icon "button" at bounding box center [882, 255] width 8 height 8
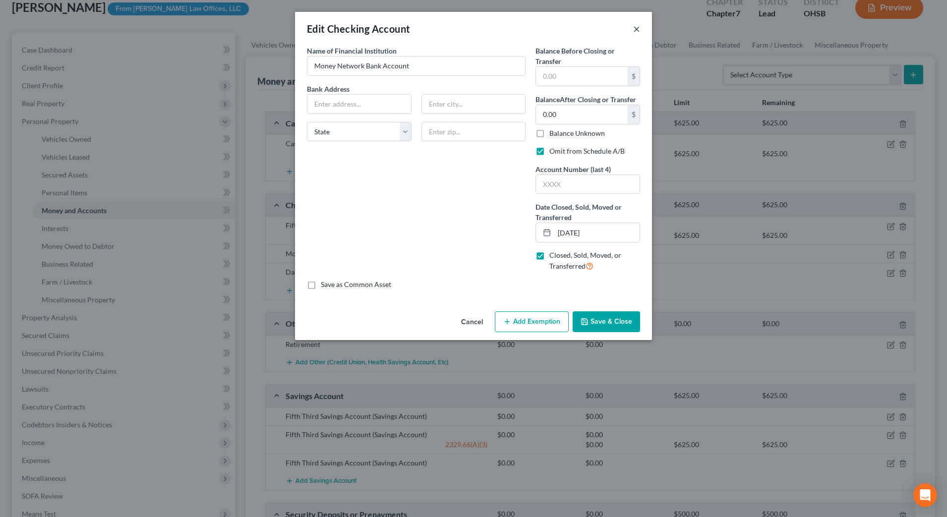
click at [636, 28] on button "×" at bounding box center [636, 29] width 7 height 12
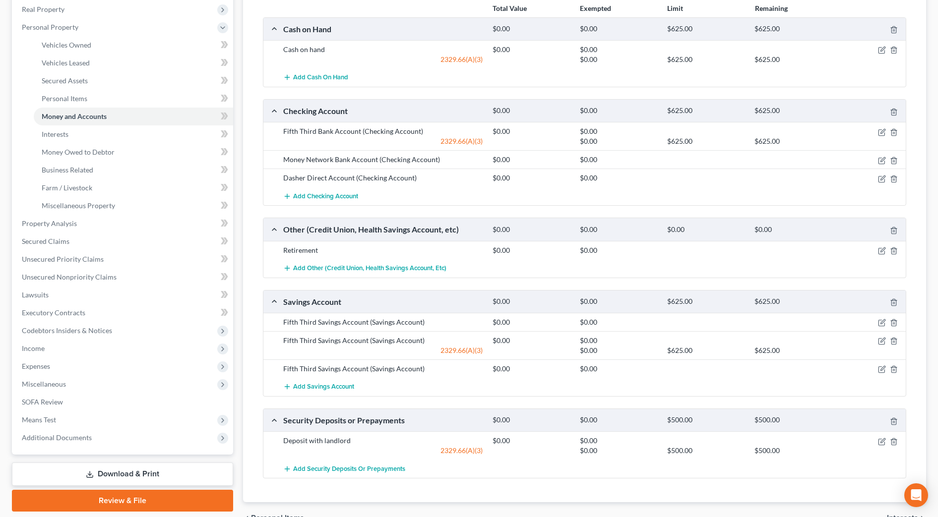
scroll to position [186, 0]
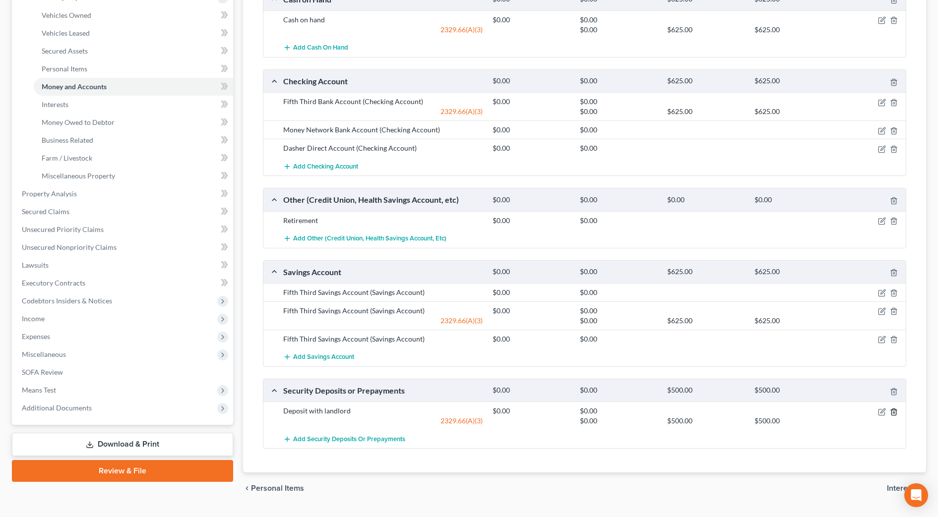
click at [894, 413] on icon "button" at bounding box center [894, 412] width 8 height 8
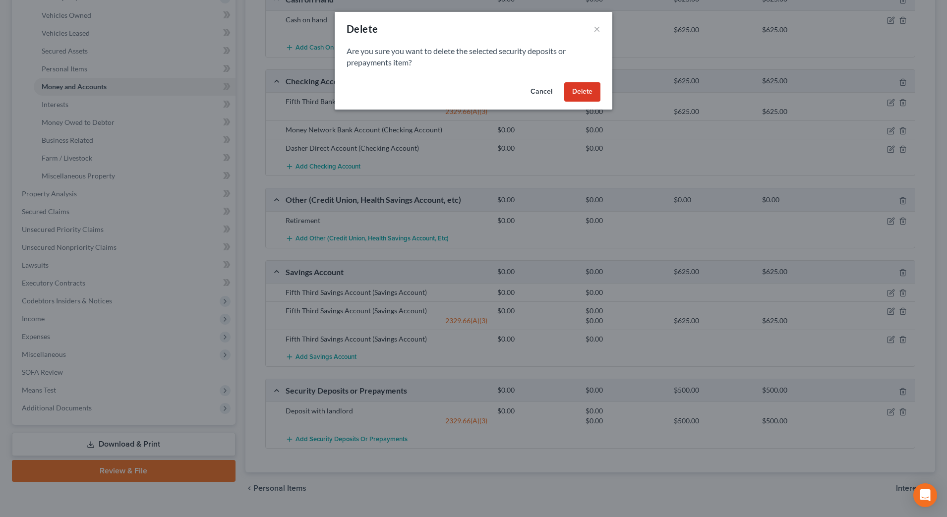
click at [584, 93] on button "Delete" at bounding box center [582, 92] width 36 height 20
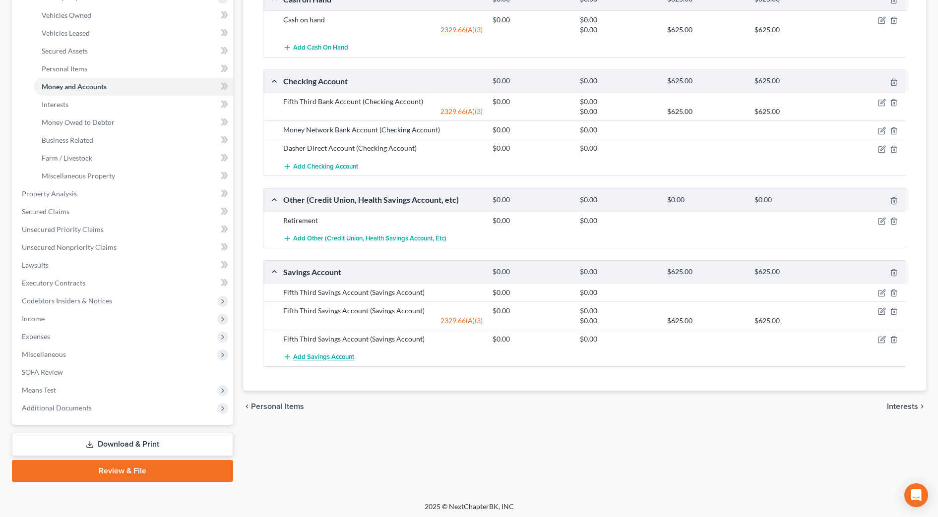
scroll to position [0, 0]
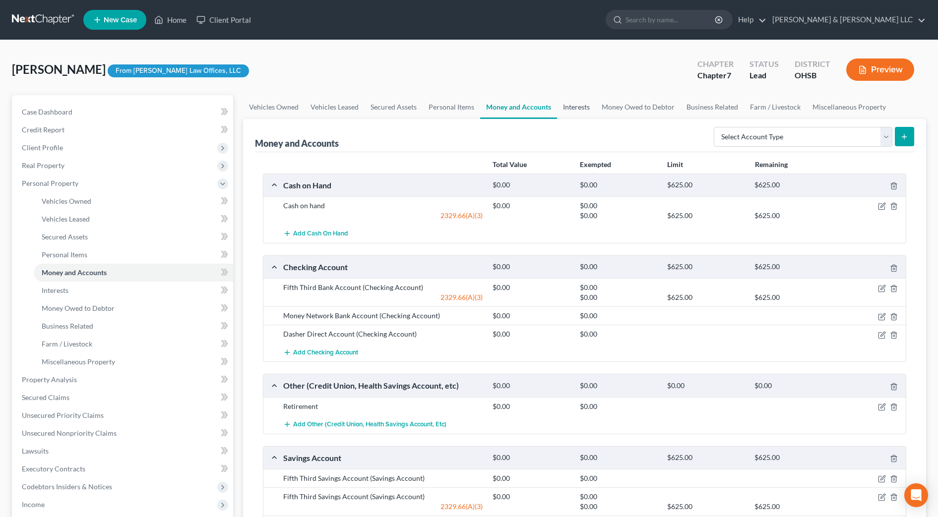
click at [582, 110] on link "Interests" at bounding box center [576, 107] width 39 height 24
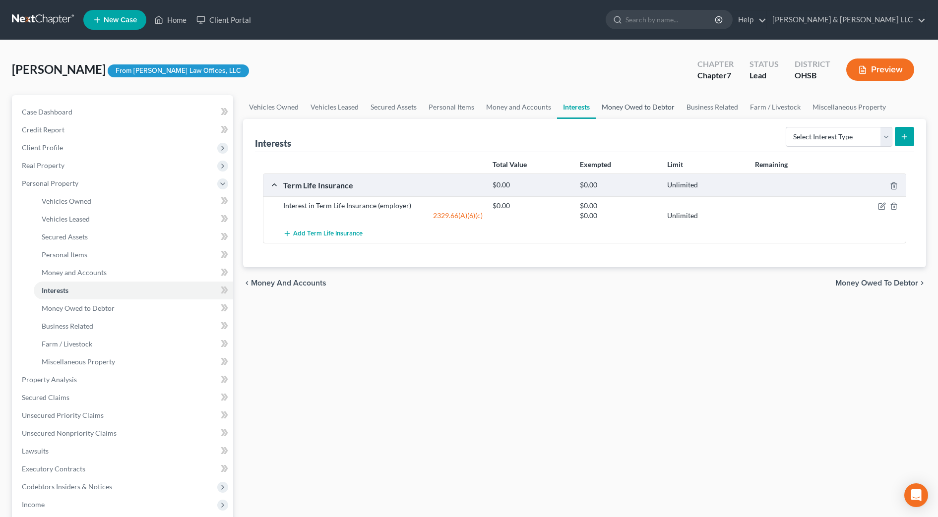
click at [616, 110] on link "Money Owed to Debtor" at bounding box center [638, 107] width 85 height 24
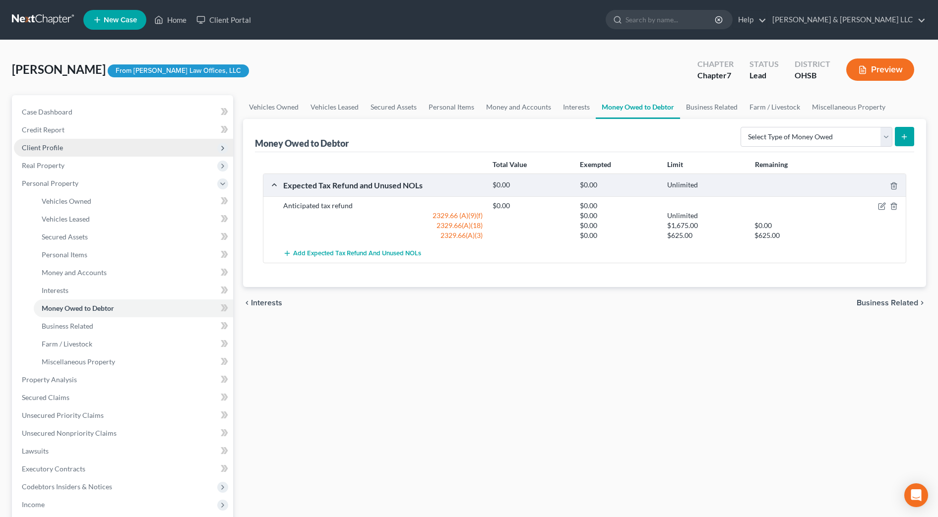
click at [46, 151] on span "Client Profile" at bounding box center [42, 147] width 41 height 8
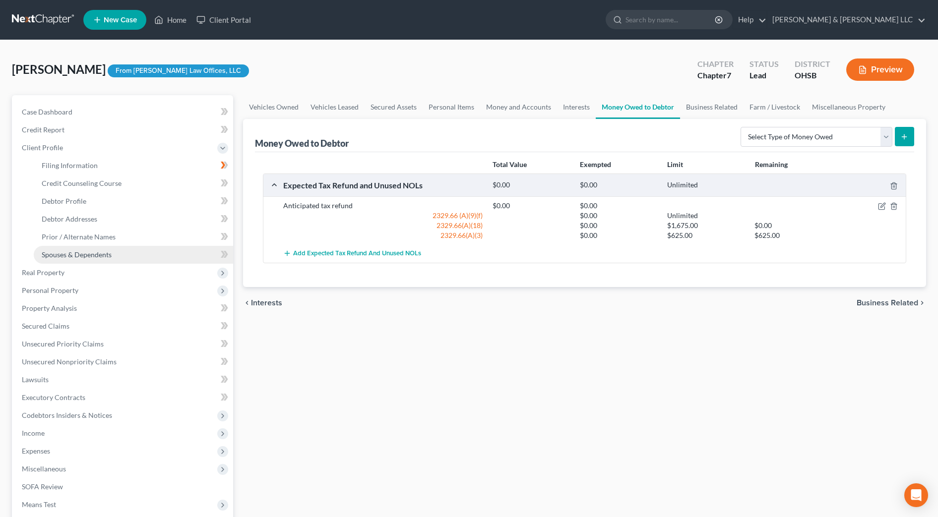
click at [114, 252] on link "Spouses & Dependents" at bounding box center [133, 255] width 199 height 18
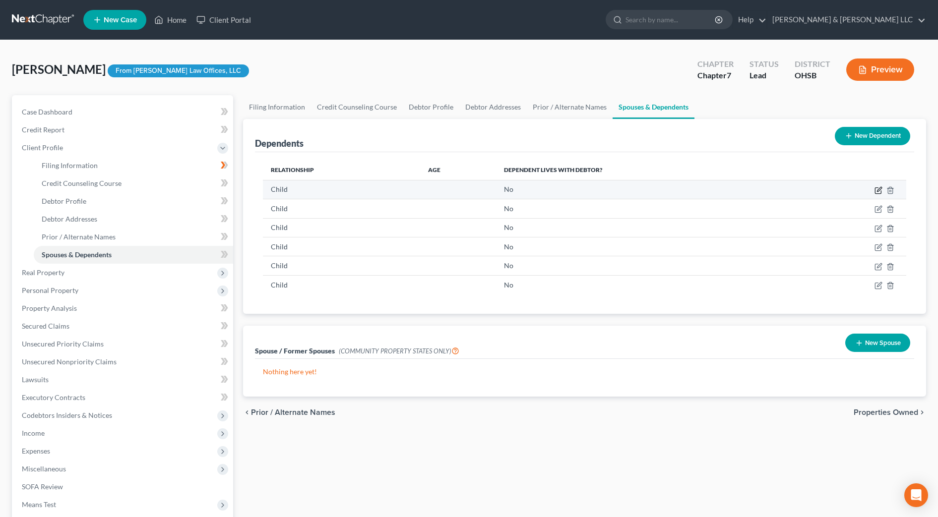
click at [877, 190] on icon "button" at bounding box center [879, 189] width 4 height 4
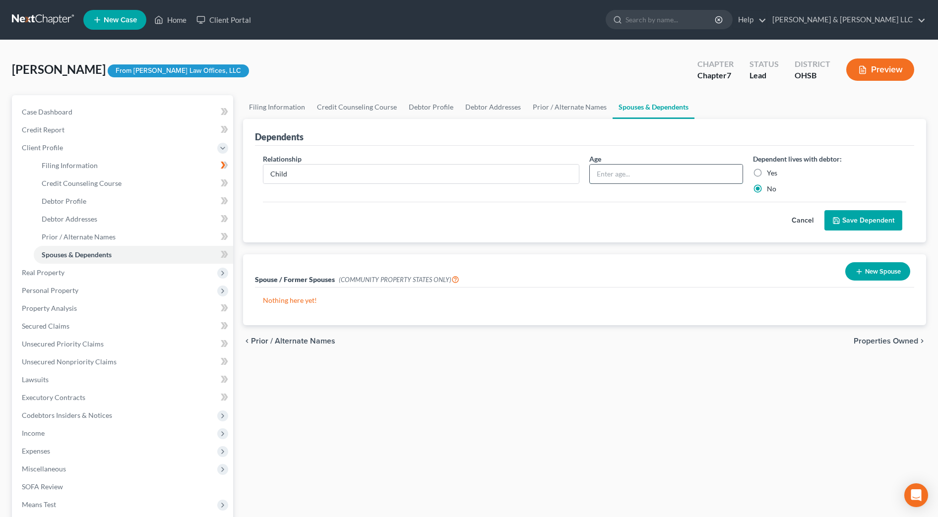
click at [680, 182] on input "text" at bounding box center [666, 174] width 152 height 19
click at [771, 174] on label "Yes" at bounding box center [772, 173] width 10 height 10
click at [771, 174] on input "Yes" at bounding box center [774, 171] width 6 height 6
click at [856, 222] on button "Save Dependent" at bounding box center [863, 220] width 78 height 21
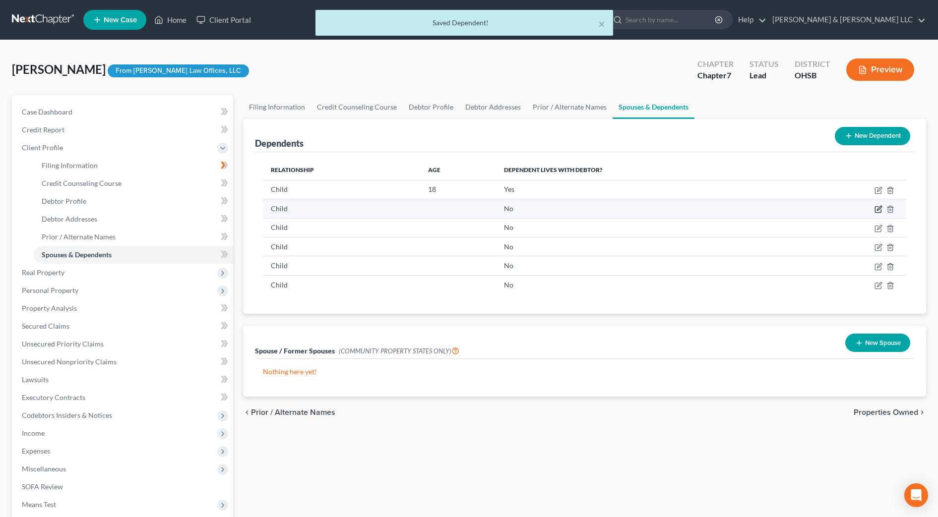
click at [881, 208] on icon "button" at bounding box center [878, 209] width 8 height 8
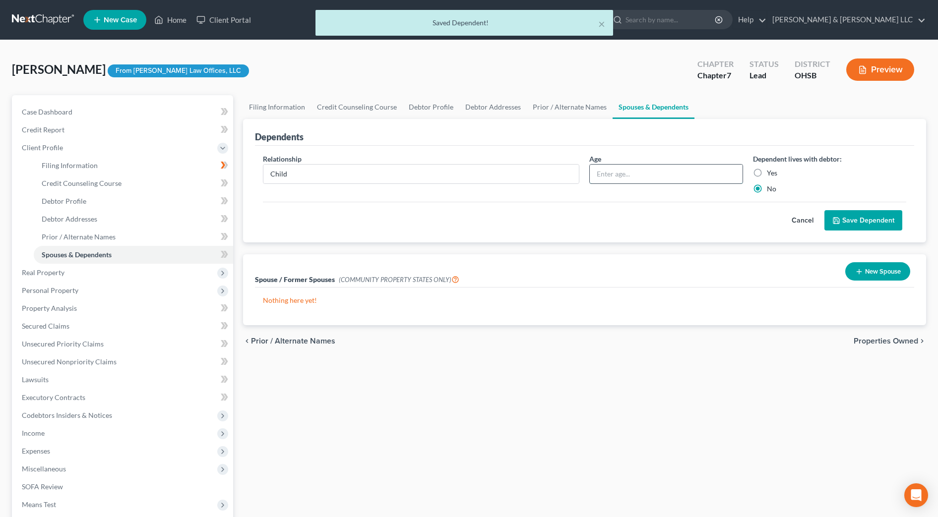
click at [689, 170] on input "text" at bounding box center [666, 174] width 152 height 19
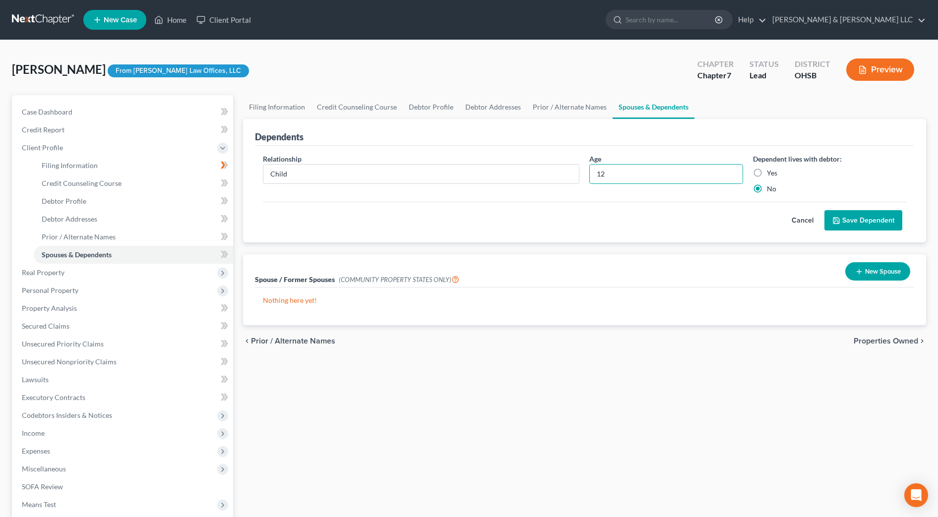
click at [767, 176] on label "Yes" at bounding box center [772, 173] width 10 height 10
click at [771, 175] on input "Yes" at bounding box center [774, 171] width 6 height 6
click at [850, 221] on button "Save Dependent" at bounding box center [863, 220] width 78 height 21
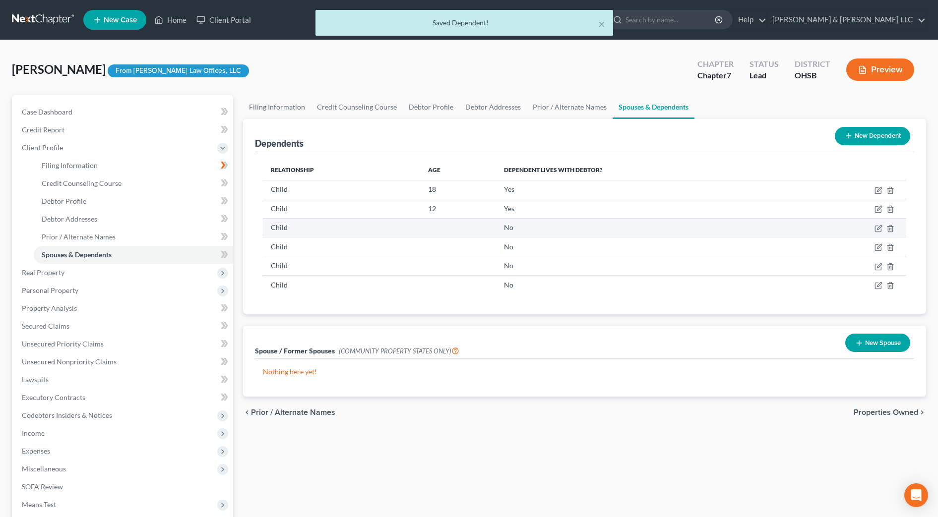
click at [882, 234] on td at bounding box center [853, 227] width 106 height 19
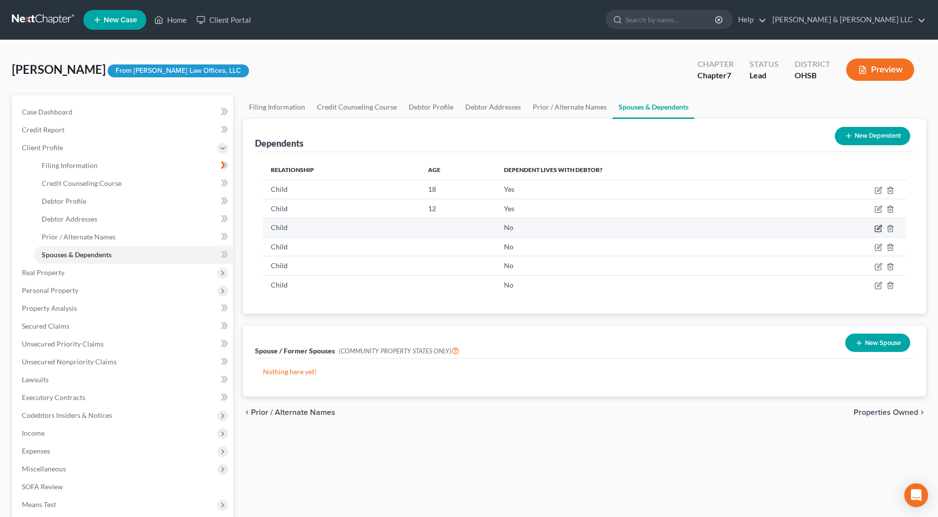
click at [881, 231] on icon "button" at bounding box center [878, 229] width 8 height 8
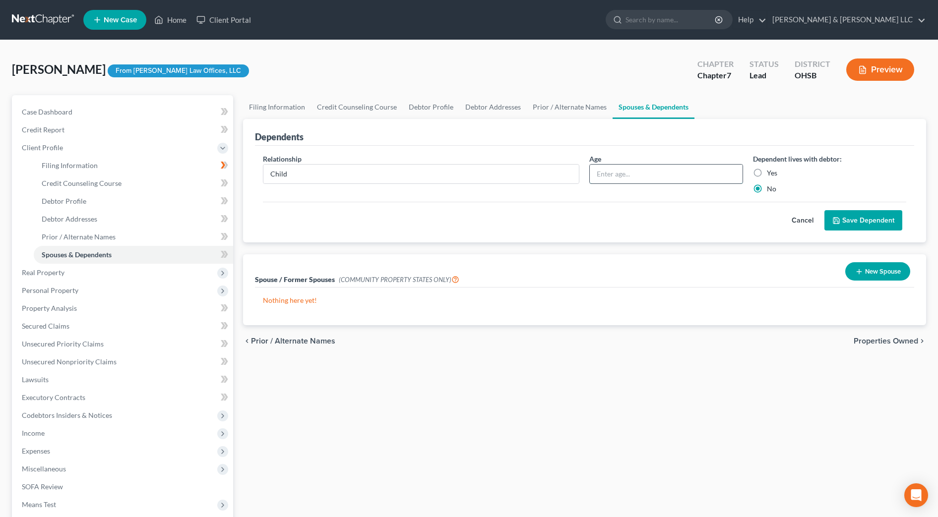
click at [717, 177] on input "text" at bounding box center [666, 174] width 152 height 19
click at [880, 227] on button "Save Dependent" at bounding box center [863, 220] width 78 height 21
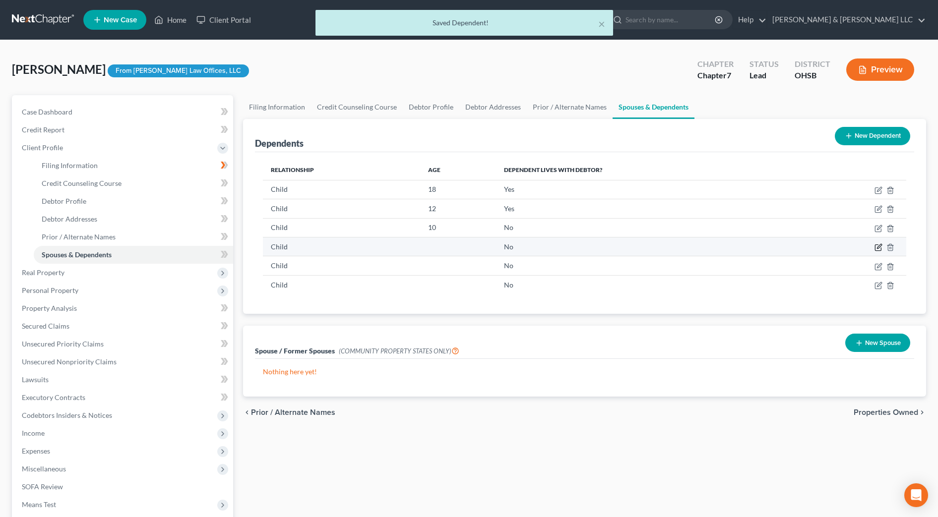
click at [878, 246] on icon "button" at bounding box center [879, 246] width 4 height 4
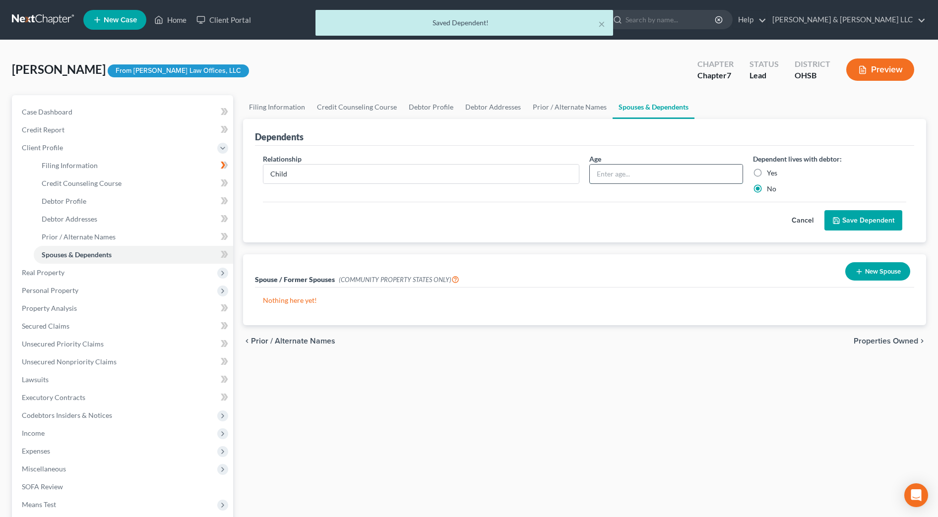
click at [648, 181] on input "text" at bounding box center [666, 174] width 152 height 19
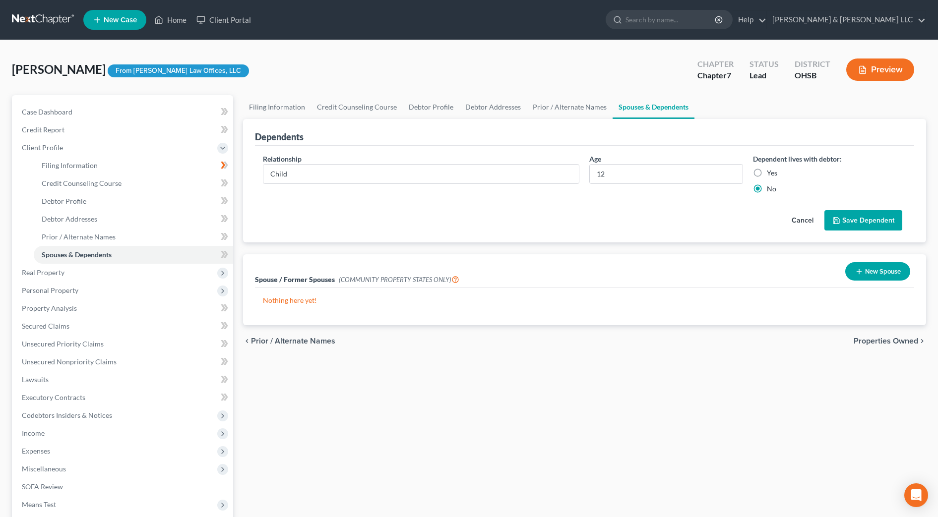
click at [894, 220] on button "Save Dependent" at bounding box center [863, 220] width 78 height 21
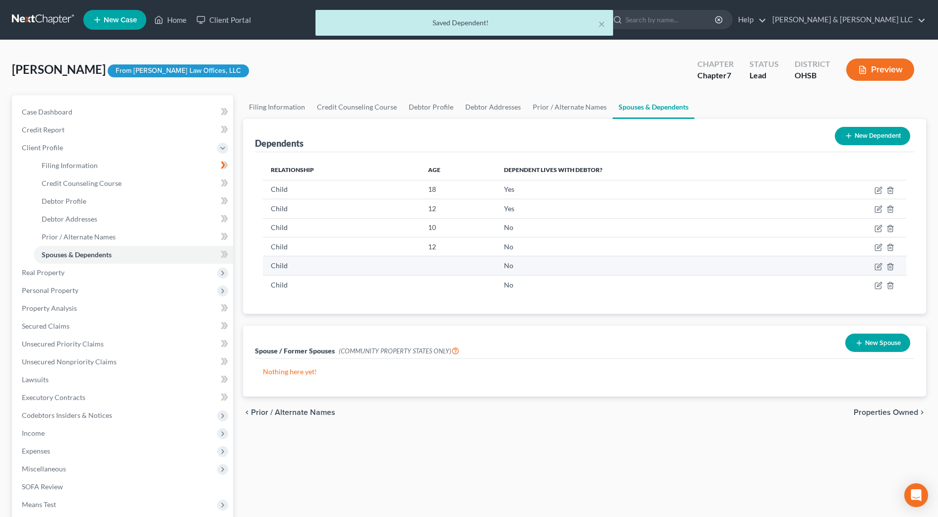
click at [881, 271] on td at bounding box center [853, 265] width 106 height 19
click at [879, 267] on icon "button" at bounding box center [879, 265] width 4 height 4
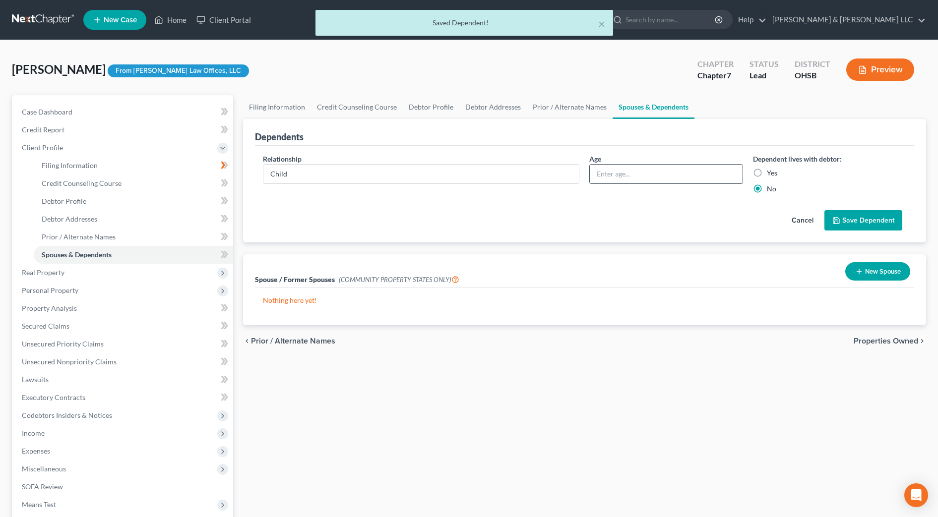
click at [707, 174] on input "text" at bounding box center [666, 174] width 152 height 19
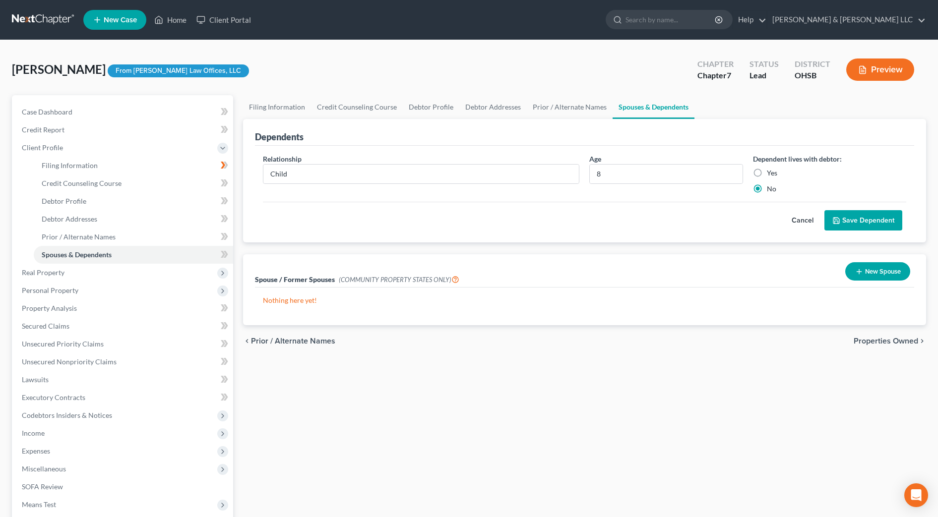
click at [896, 224] on button "Save Dependent" at bounding box center [863, 220] width 78 height 21
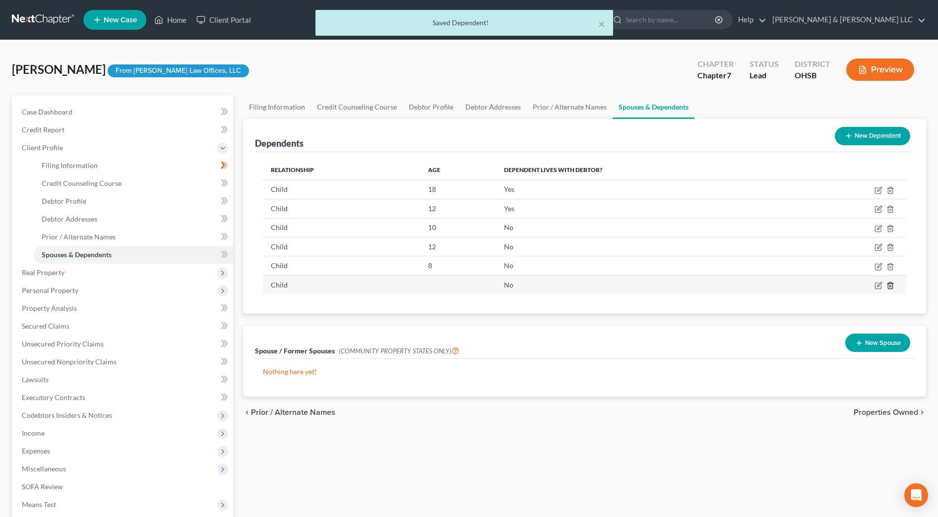
click at [894, 289] on icon "button" at bounding box center [890, 286] width 8 height 8
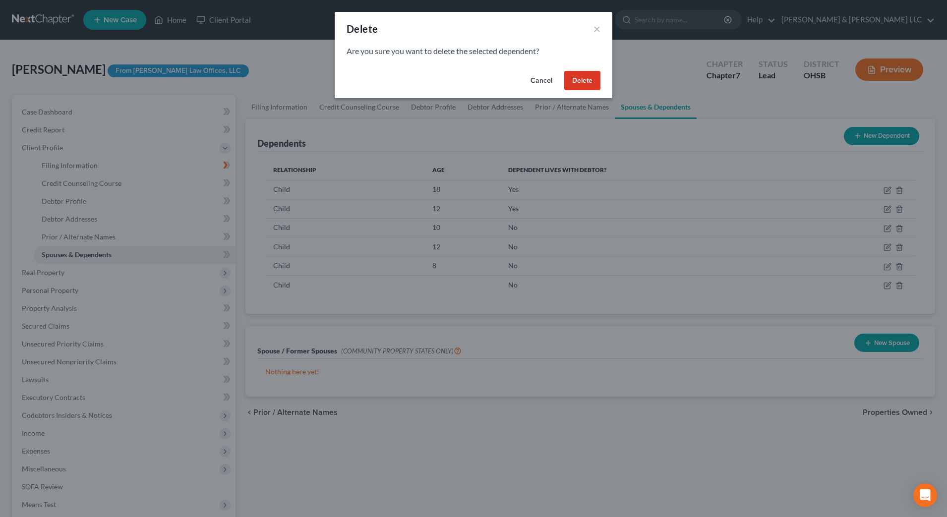
click at [593, 80] on button "Delete" at bounding box center [582, 81] width 36 height 20
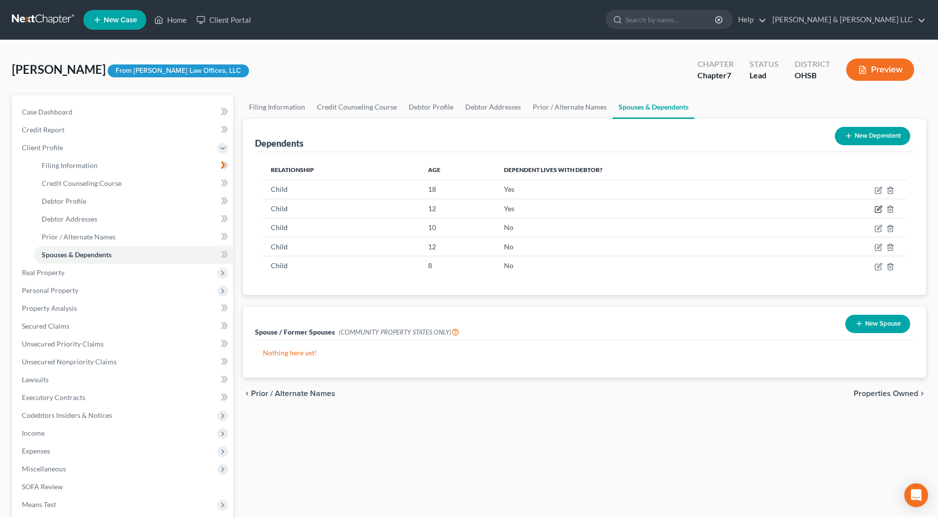
drag, startPoint x: 876, startPoint y: 210, endPoint x: 587, endPoint y: 138, distance: 297.5
click at [876, 210] on icon "button" at bounding box center [878, 209] width 8 height 8
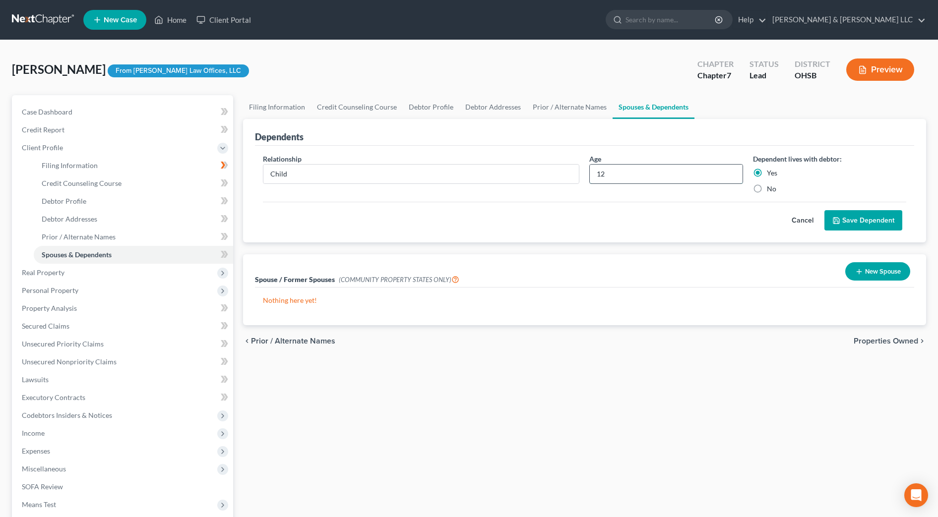
click at [627, 165] on input "12" at bounding box center [666, 174] width 152 height 19
click at [844, 221] on button "Save Dependent" at bounding box center [863, 220] width 78 height 21
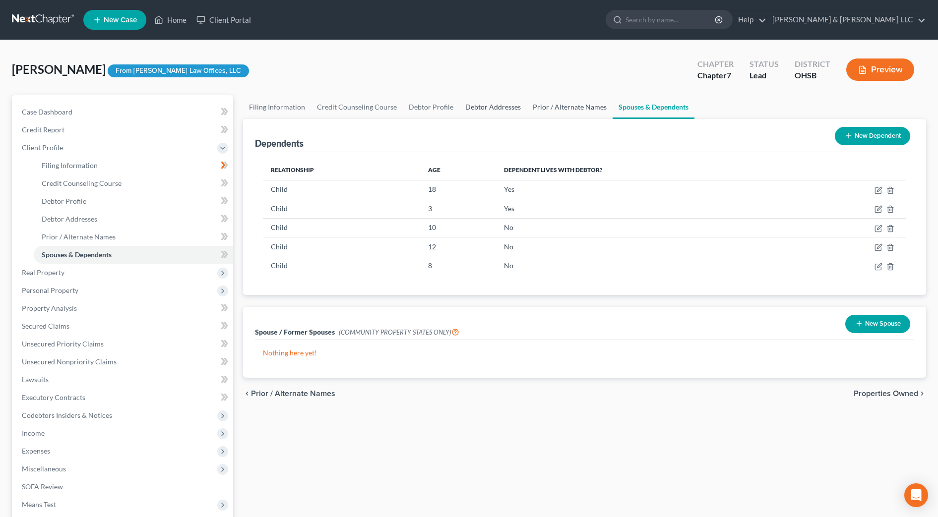
drag, startPoint x: 551, startPoint y: 107, endPoint x: 489, endPoint y: 105, distance: 62.5
click at [551, 107] on link "Prior / Alternate Names" at bounding box center [570, 107] width 86 height 24
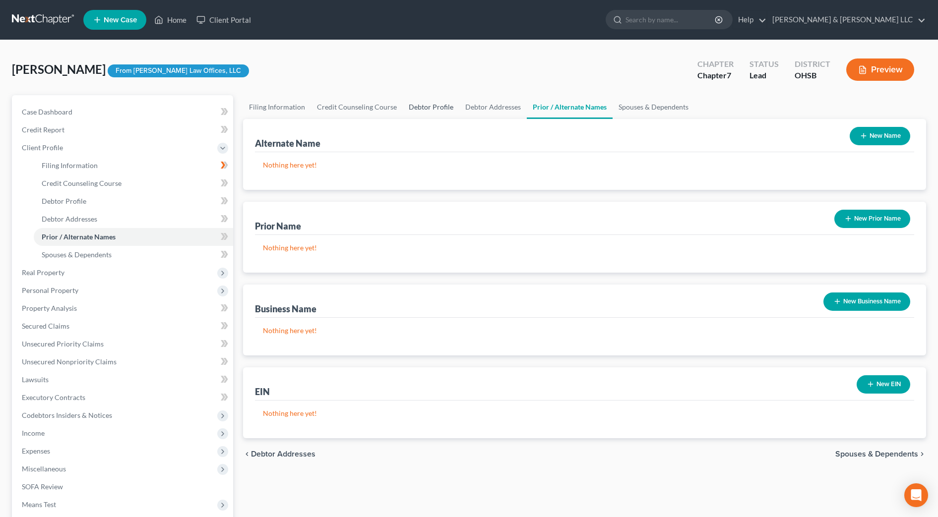
click at [439, 108] on link "Debtor Profile" at bounding box center [431, 107] width 57 height 24
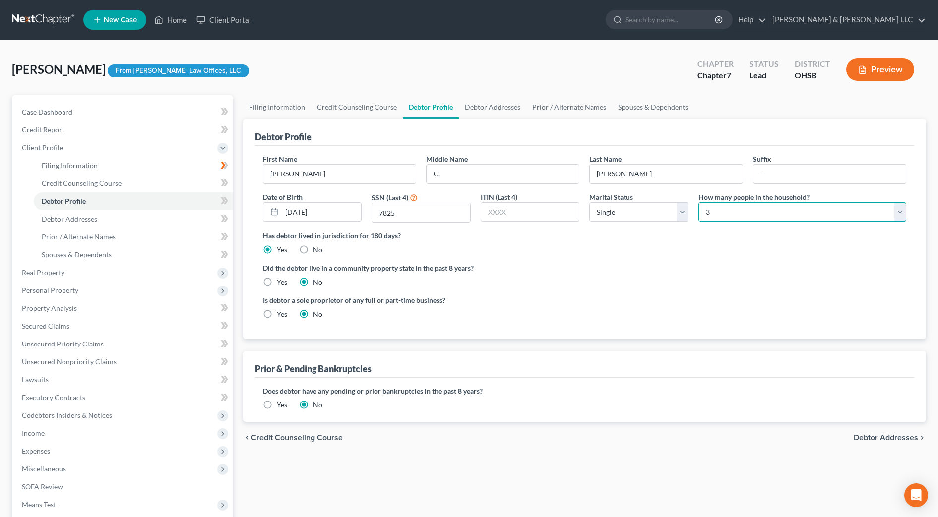
drag, startPoint x: 763, startPoint y: 209, endPoint x: 763, endPoint y: 223, distance: 13.9
click at [763, 209] on select "Select 1 2 3 4 5 6 7 8 9 10 11 12 13 14 15 16 17 18 19 20" at bounding box center [802, 212] width 208 height 20
click at [698, 202] on select "Select 1 2 3 4 5 6 7 8 9 10 11 12 13 14 15 16 17 18 19 20" at bounding box center [802, 212] width 208 height 20
click at [639, 106] on link "Spouses & Dependents" at bounding box center [653, 107] width 82 height 24
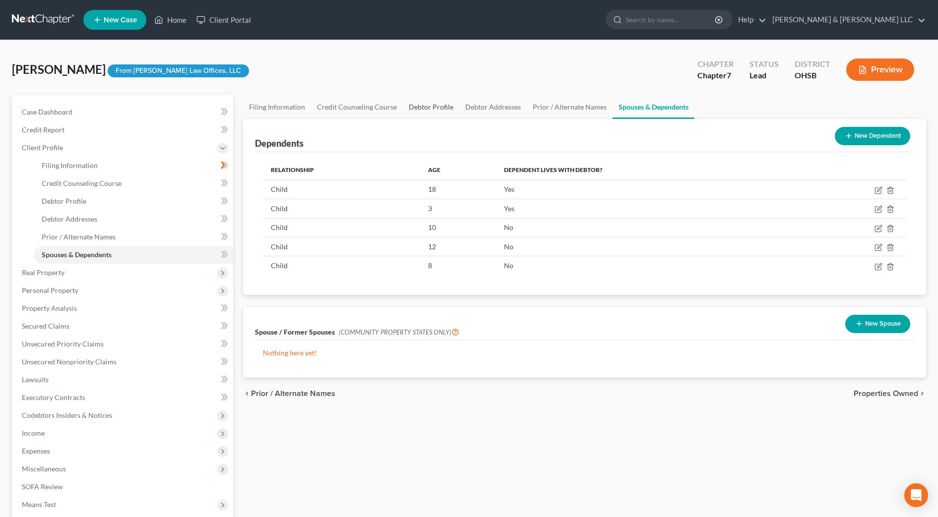
click at [425, 111] on link "Debtor Profile" at bounding box center [431, 107] width 57 height 24
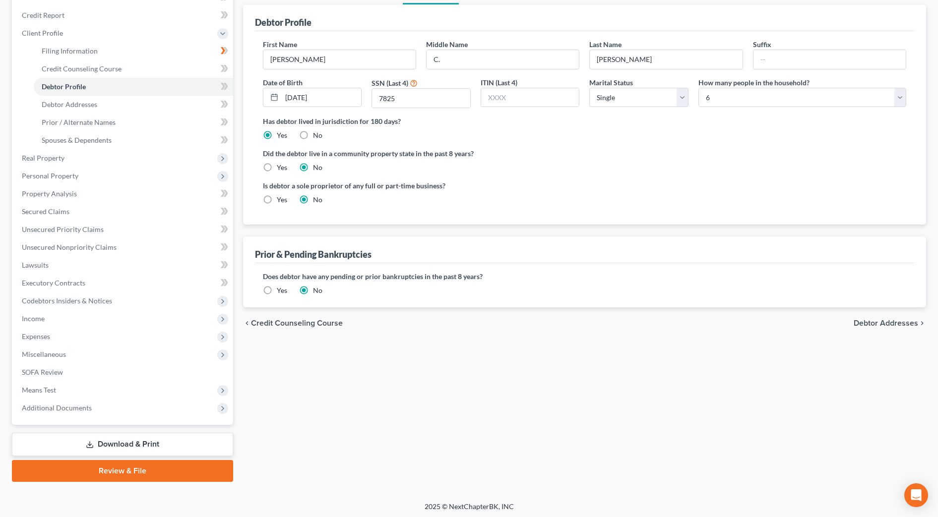
scroll to position [117, 0]
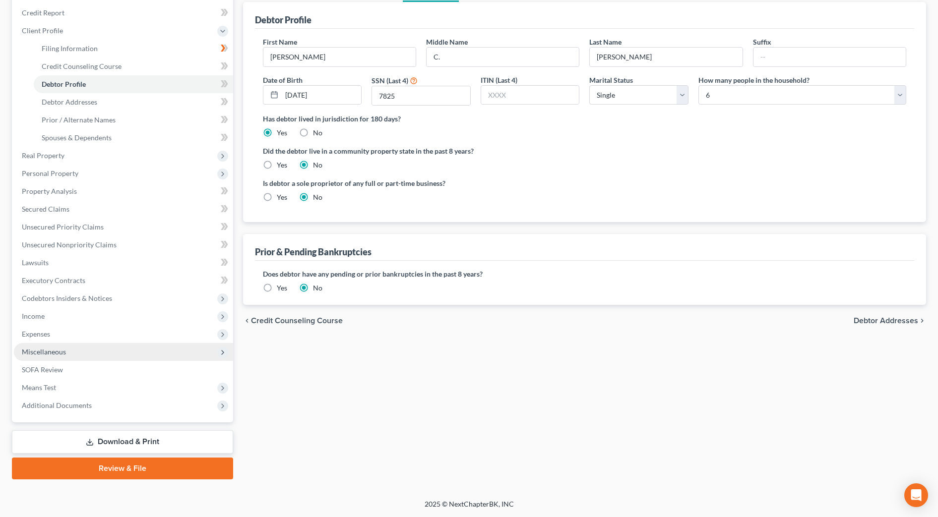
click at [96, 358] on span "Miscellaneous" at bounding box center [123, 352] width 219 height 18
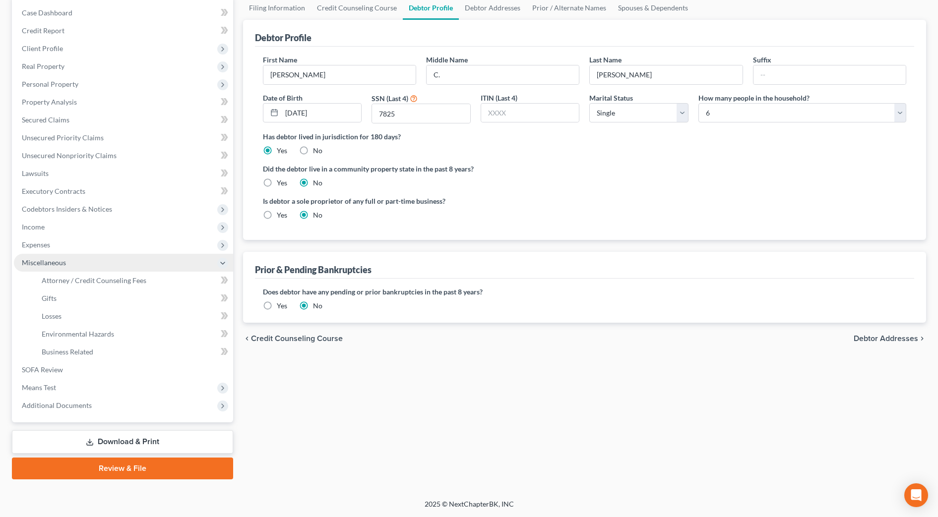
scroll to position [99, 0]
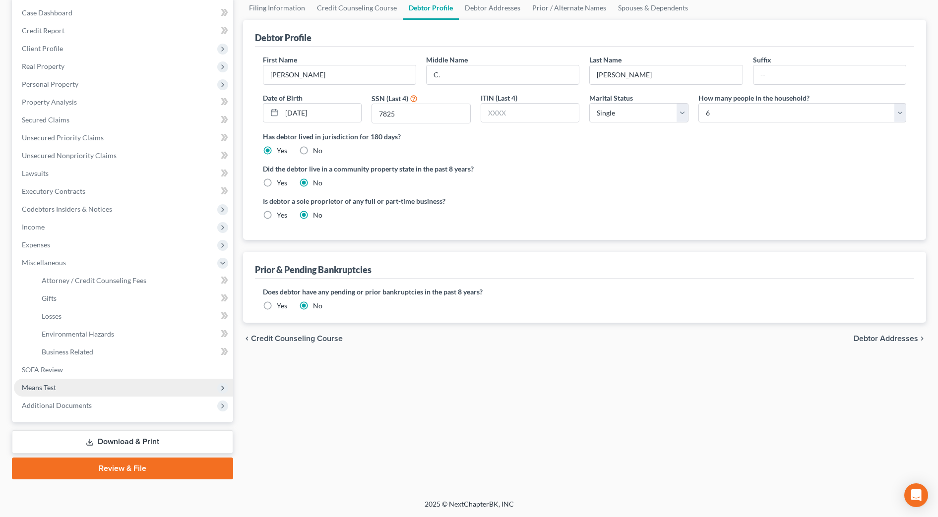
click at [105, 391] on span "Means Test" at bounding box center [123, 388] width 219 height 18
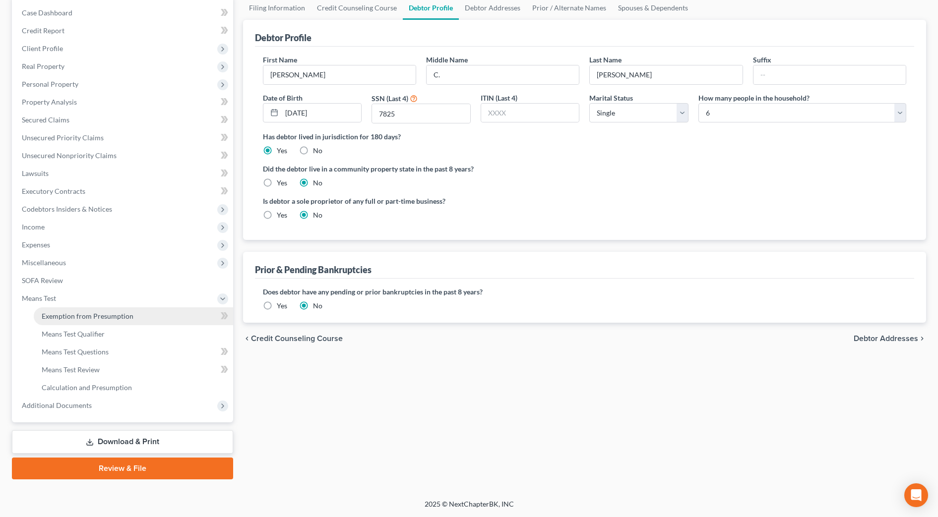
click at [136, 319] on link "Exemption from Presumption" at bounding box center [133, 316] width 199 height 18
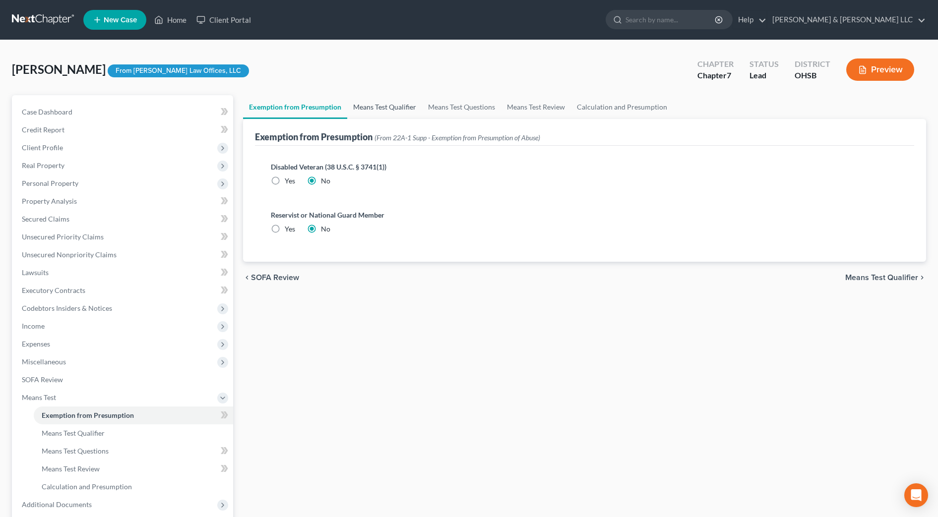
click at [369, 106] on link "Means Test Qualifier" at bounding box center [384, 107] width 75 height 24
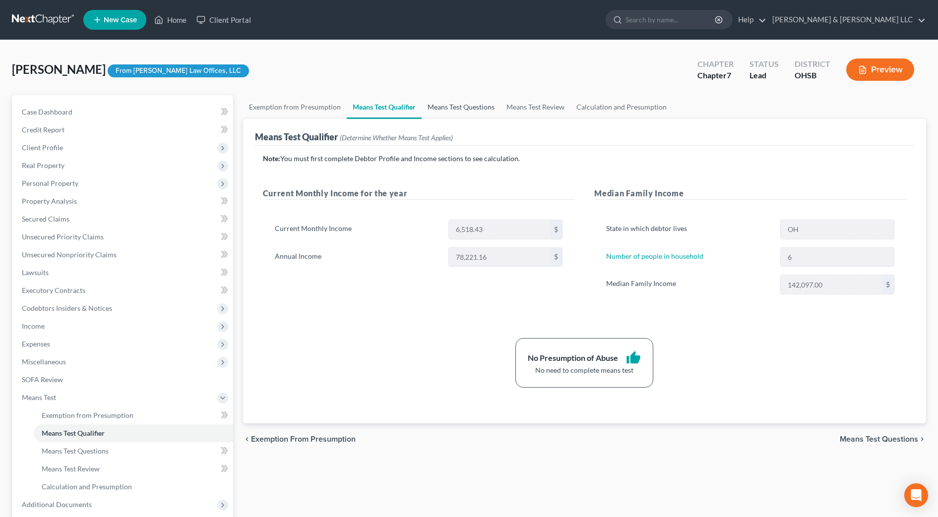
click at [450, 107] on link "Means Test Questions" at bounding box center [460, 107] width 79 height 24
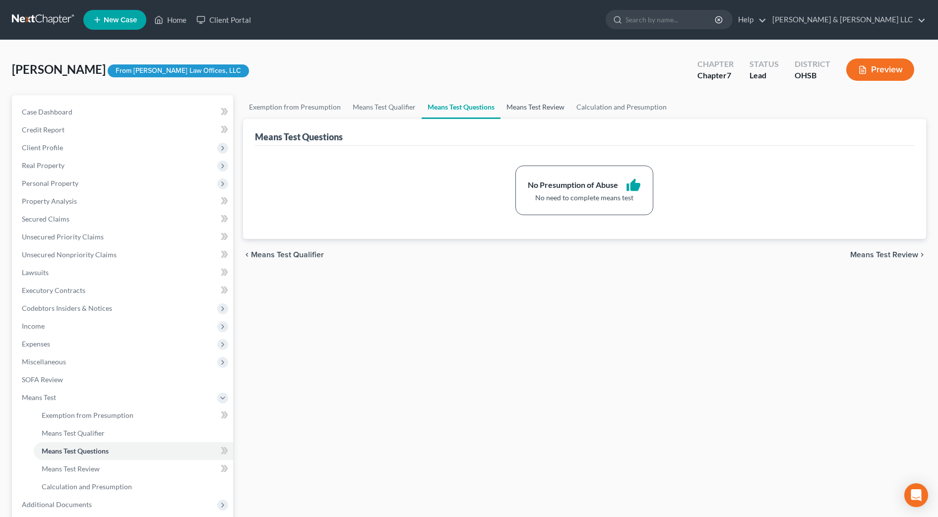
click at [517, 109] on link "Means Test Review" at bounding box center [535, 107] width 70 height 24
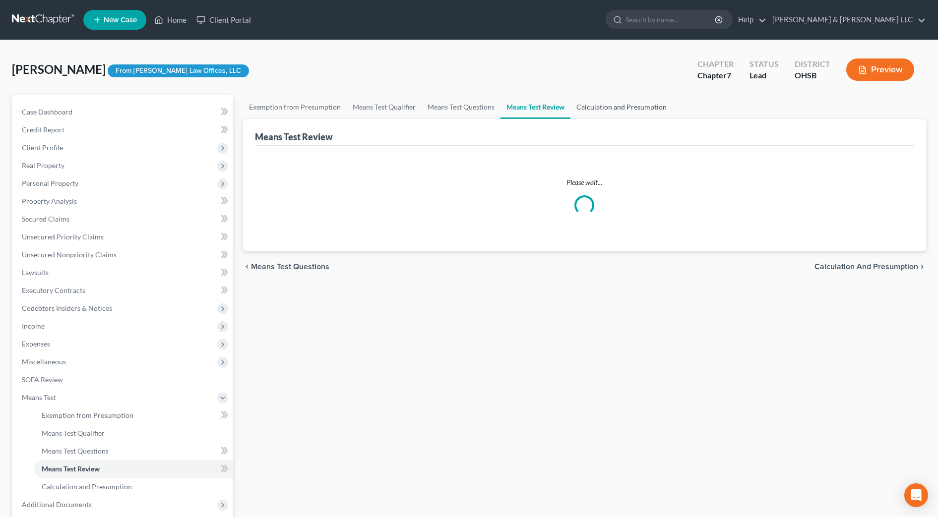
click at [598, 108] on link "Calculation and Presumption" at bounding box center [621, 107] width 102 height 24
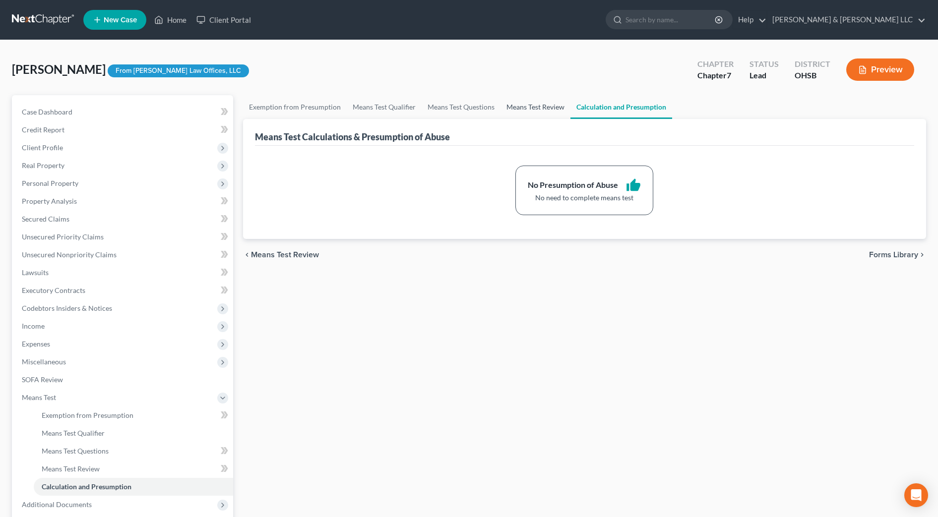
click at [522, 108] on link "Means Test Review" at bounding box center [535, 107] width 70 height 24
